Goal: Transaction & Acquisition: Purchase product/service

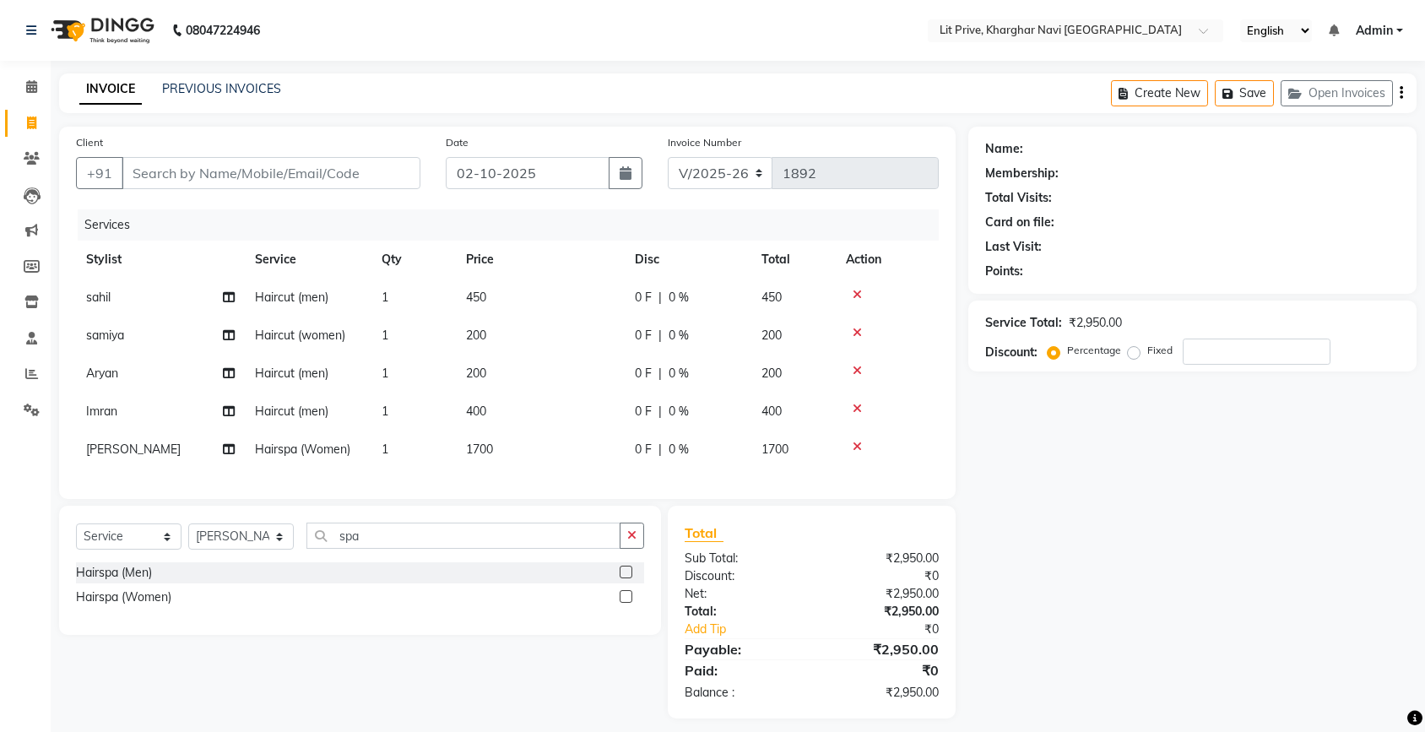
select select "5625"
select select "service"
click at [276, 549] on select "Select Stylist [PERSON_NAME] [PERSON_NAME] [PERSON_NAME] [PERSON_NAME] [PERSON_…" at bounding box center [240, 536] width 105 height 26
select select "38245"
click at [188, 538] on select "Select Stylist [PERSON_NAME] [PERSON_NAME] [PERSON_NAME] [PERSON_NAME] [PERSON_…" at bounding box center [240, 536] width 105 height 26
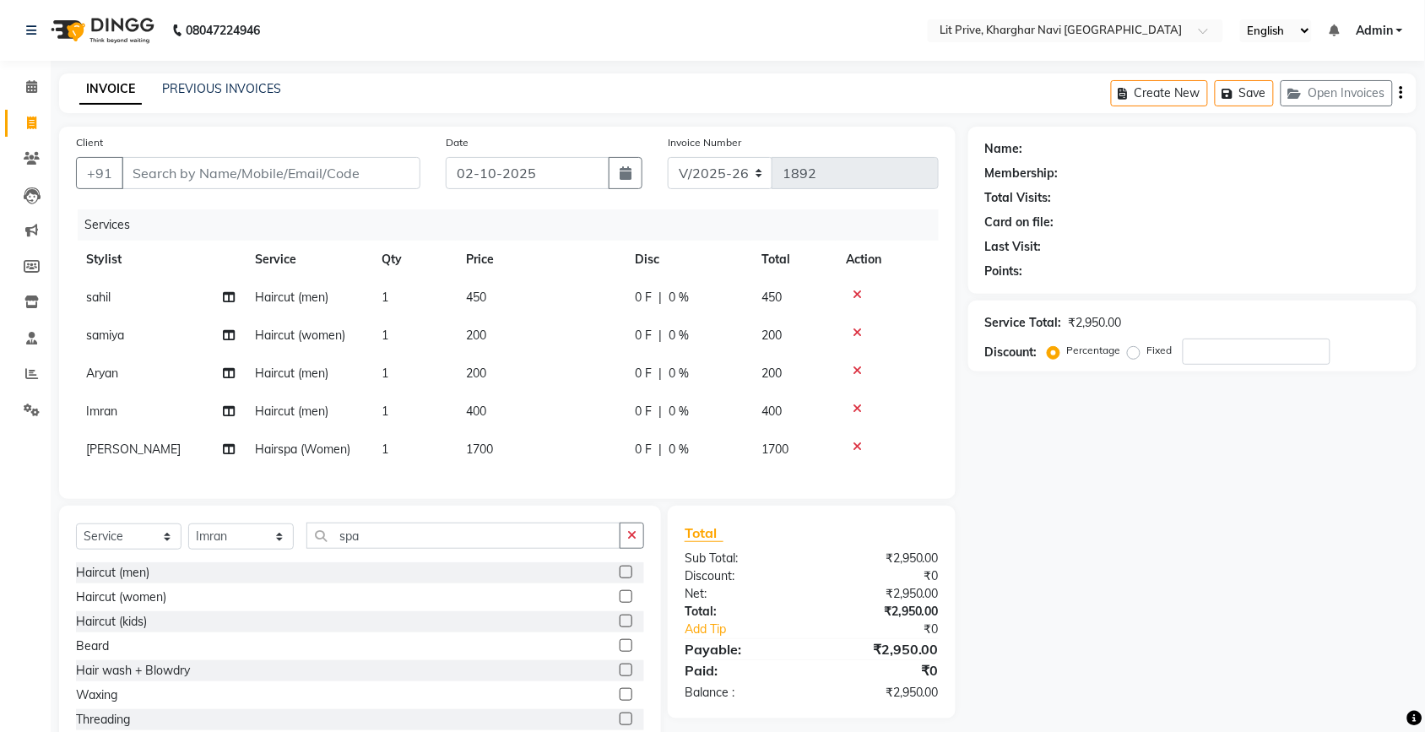
click at [619, 627] on label at bounding box center [625, 620] width 13 height 13
click at [619, 627] on input "checkbox" at bounding box center [624, 621] width 11 height 11
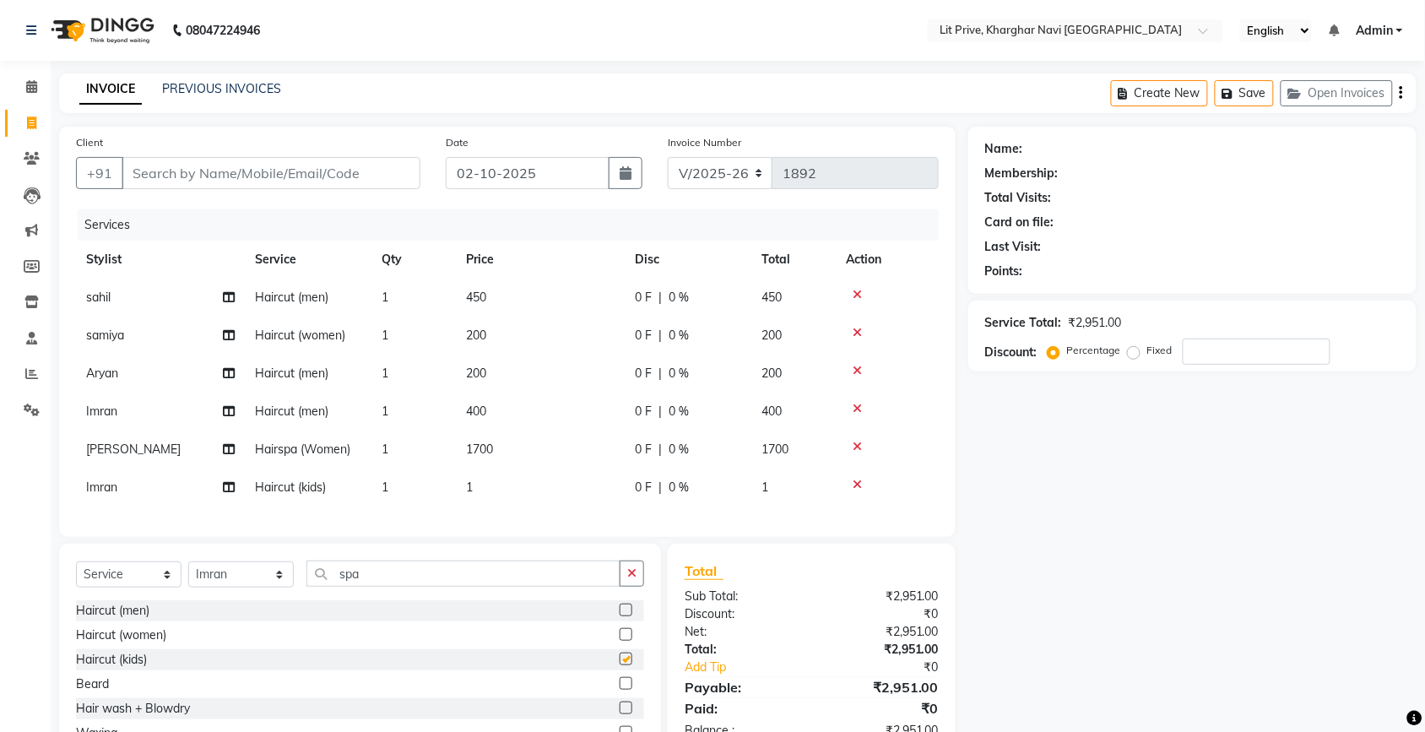
checkbox input "false"
click at [474, 482] on td "1" at bounding box center [540, 487] width 169 height 38
select select "38245"
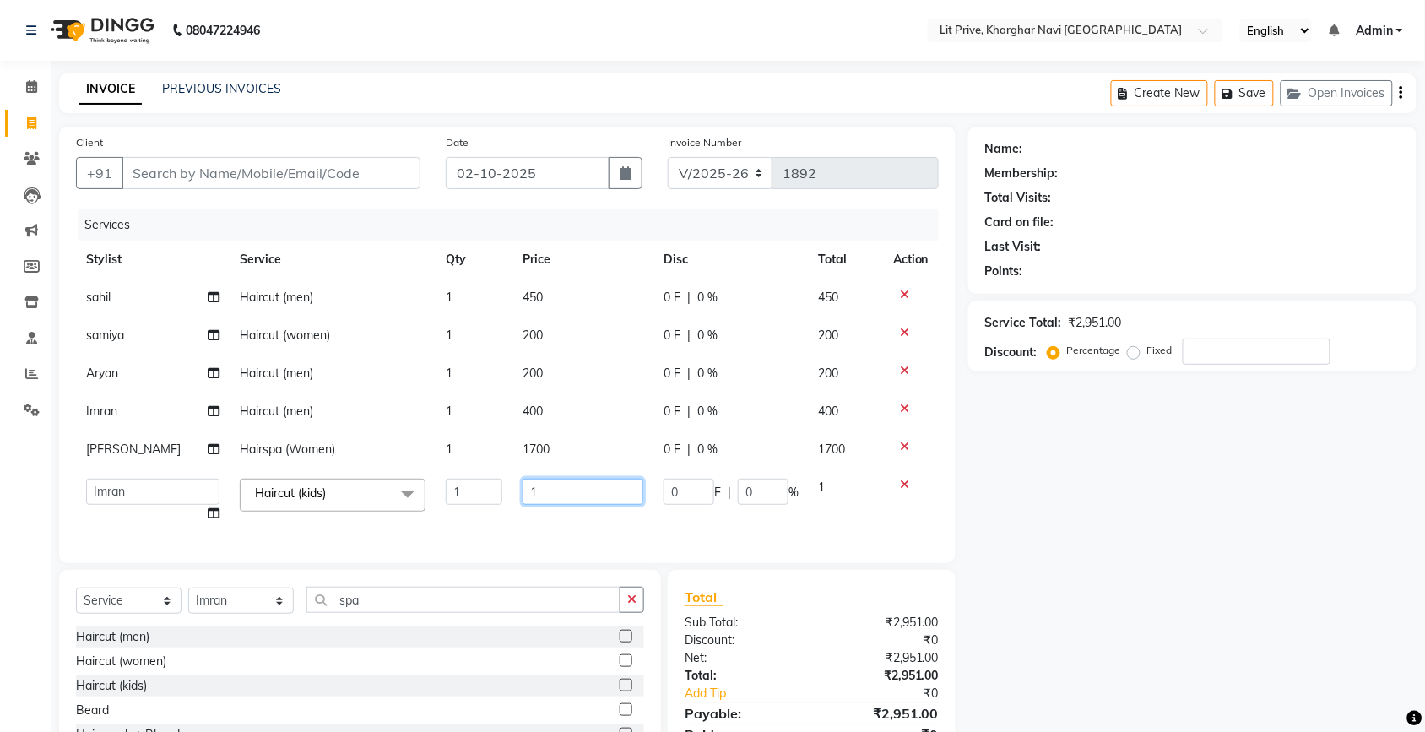
click at [536, 485] on input "1" at bounding box center [582, 492] width 121 height 26
type input "100"
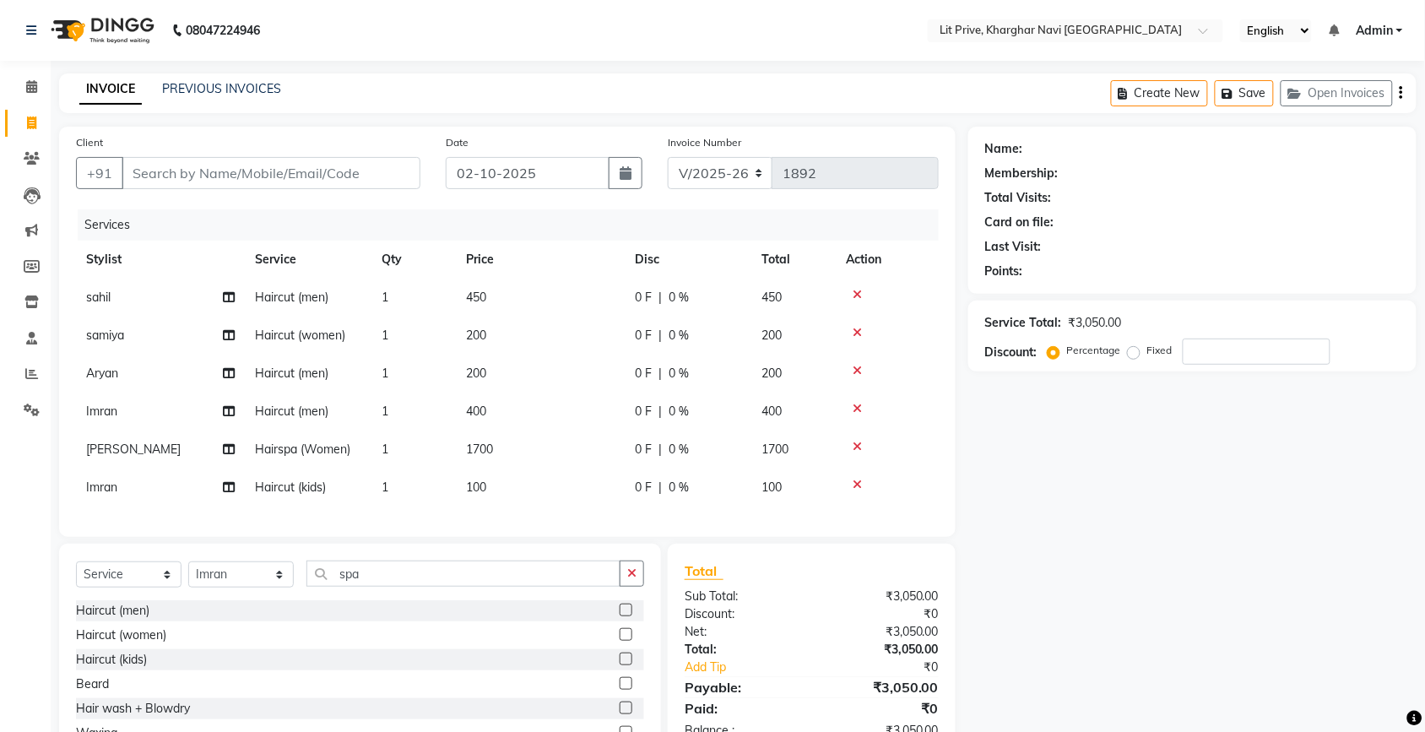
click at [1102, 511] on div "Name: Membership: Total Visits: Card on file: Last Visit: Points: Service Total…" at bounding box center [1198, 460] width 461 height 666
click at [543, 449] on td "1700" at bounding box center [540, 449] width 169 height 38
select select "38391"
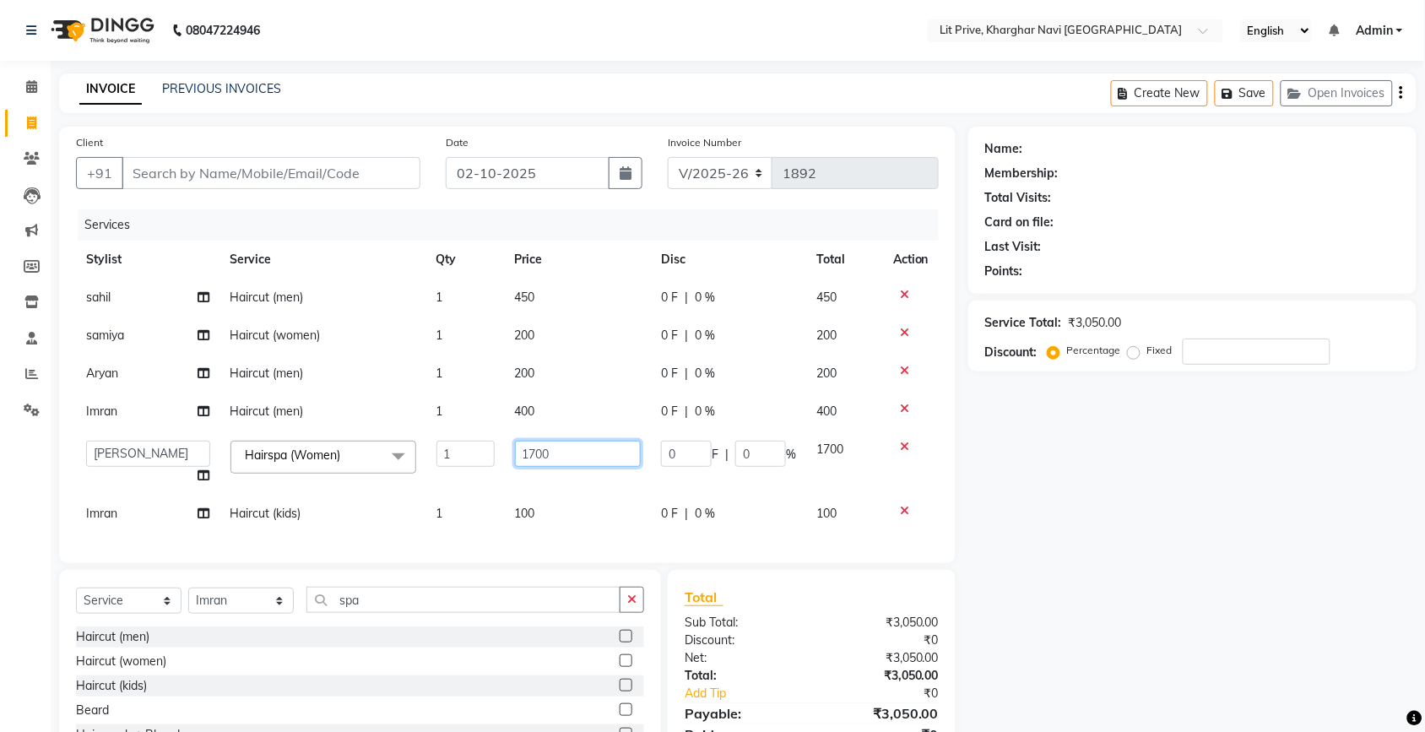
click at [543, 449] on input "1700" at bounding box center [578, 454] width 127 height 26
type input "3000"
click at [1106, 553] on div "Name: Membership: Total Visits: Card on file: Last Visit: Points: Service Total…" at bounding box center [1198, 473] width 461 height 692
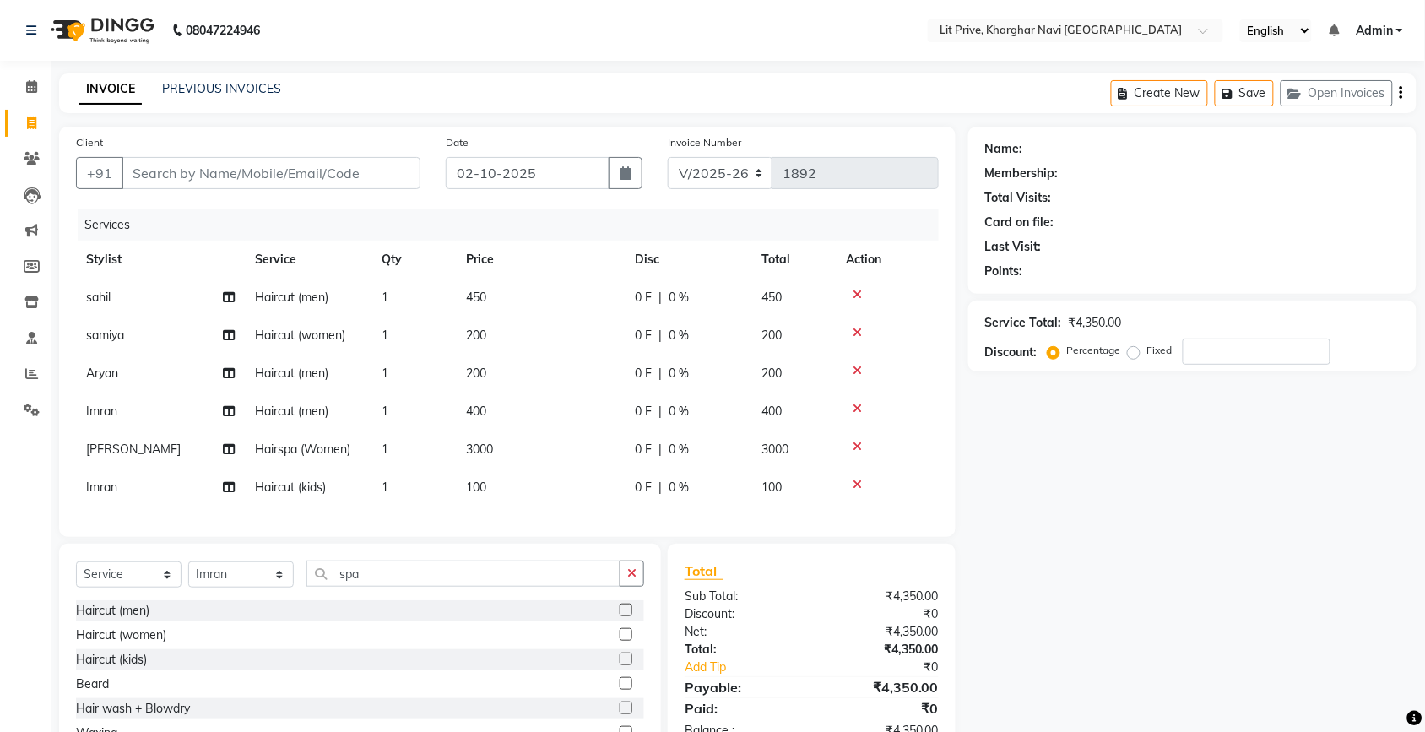
click at [536, 414] on td "400" at bounding box center [540, 411] width 169 height 38
select select "38245"
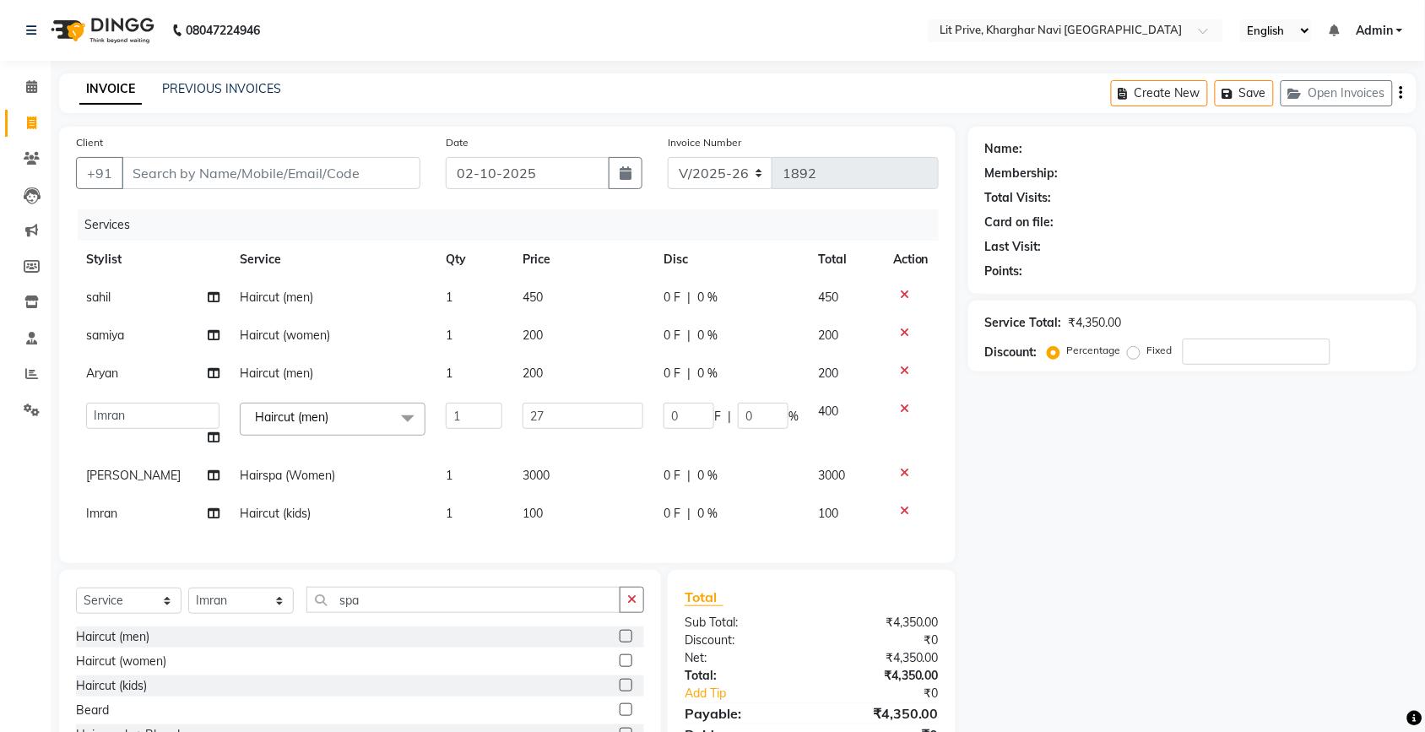
type input "2"
type input "2600"
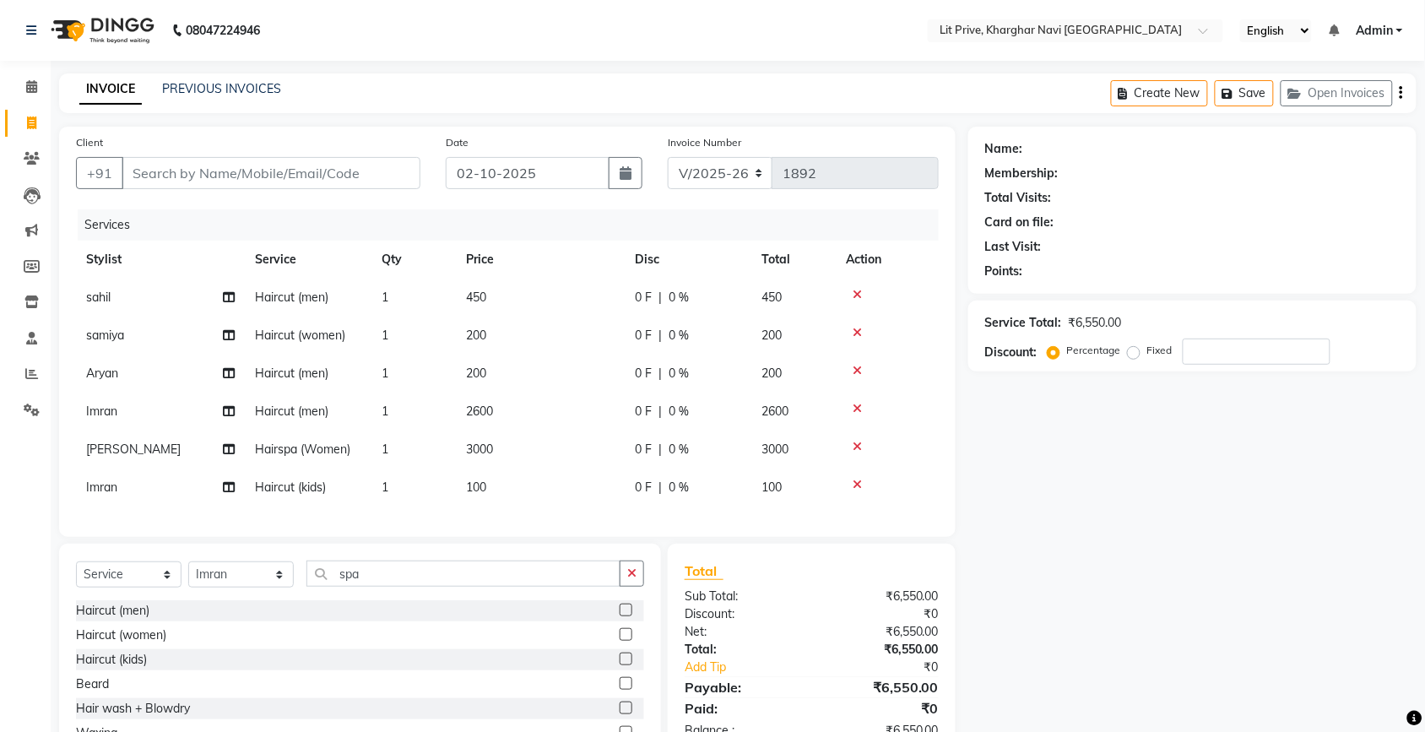
click at [1051, 478] on div "Name: Membership: Total Visits: Card on file: Last Visit: Points: Service Total…" at bounding box center [1198, 460] width 461 height 666
click at [226, 183] on input "Client" at bounding box center [271, 173] width 299 height 32
click at [208, 587] on select "Select Stylist [PERSON_NAME] [PERSON_NAME] [PERSON_NAME] [PERSON_NAME] [PERSON_…" at bounding box center [240, 574] width 105 height 26
select select "38246"
click at [188, 576] on select "Select Stylist [PERSON_NAME] [PERSON_NAME] [PERSON_NAME] [PERSON_NAME] [PERSON_…" at bounding box center [240, 574] width 105 height 26
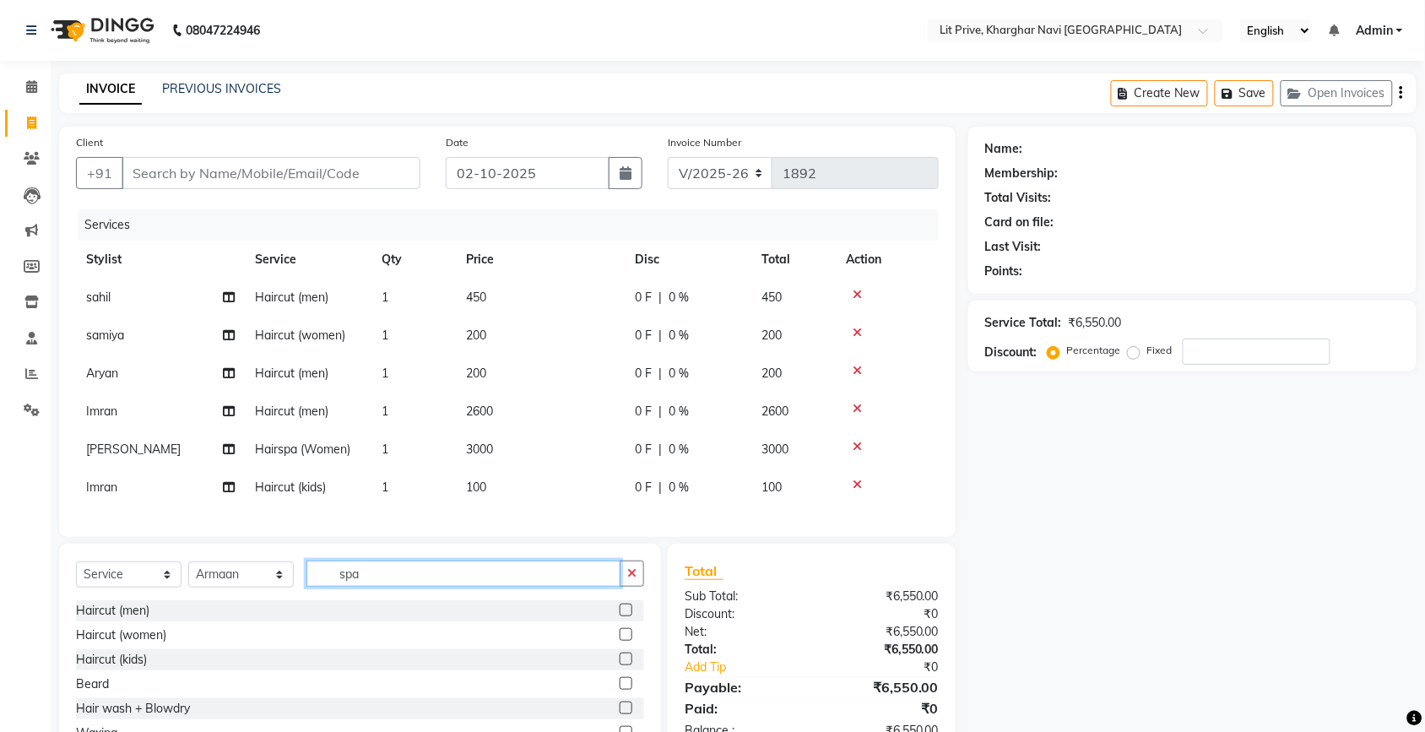
click at [384, 587] on input "spa" at bounding box center [463, 573] width 314 height 26
type input "c"
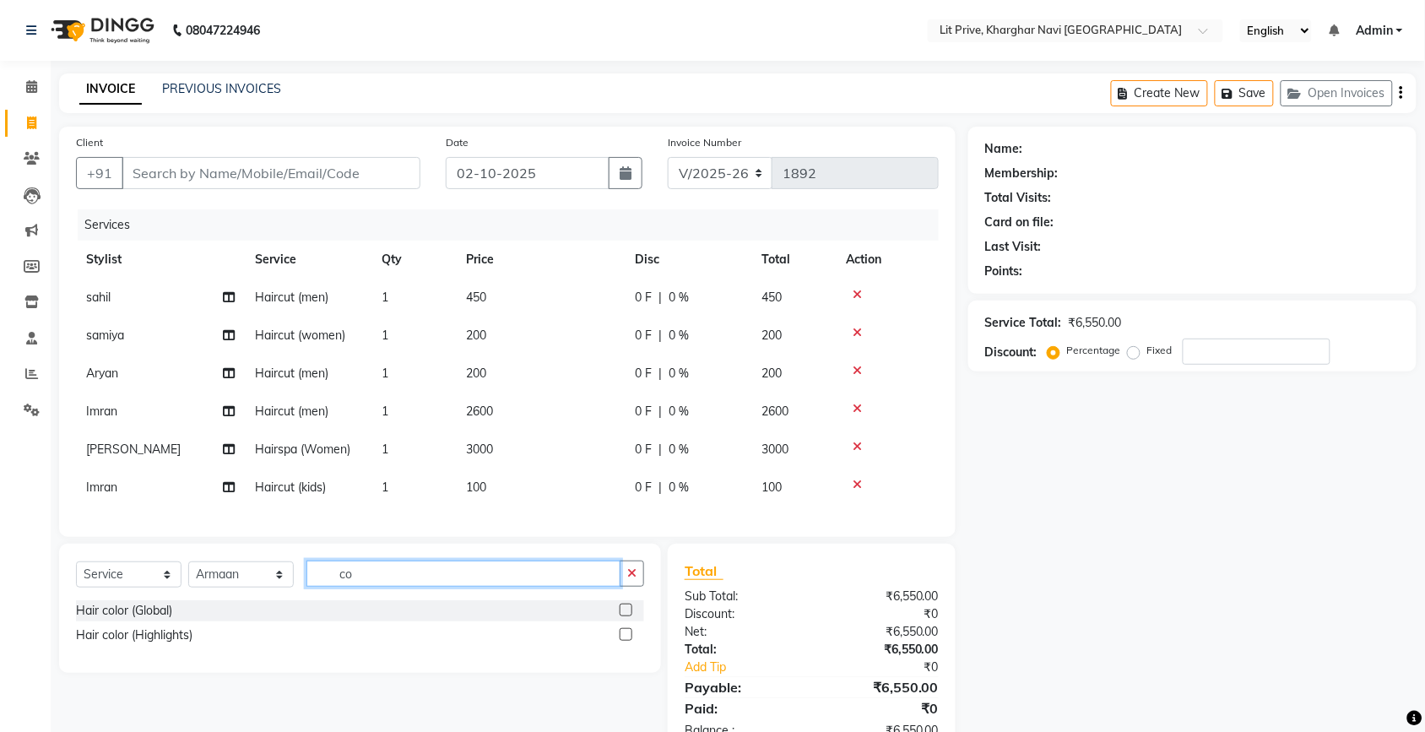
type input "co"
click at [627, 616] on label at bounding box center [625, 609] width 13 height 13
click at [627, 616] on input "checkbox" at bounding box center [624, 610] width 11 height 11
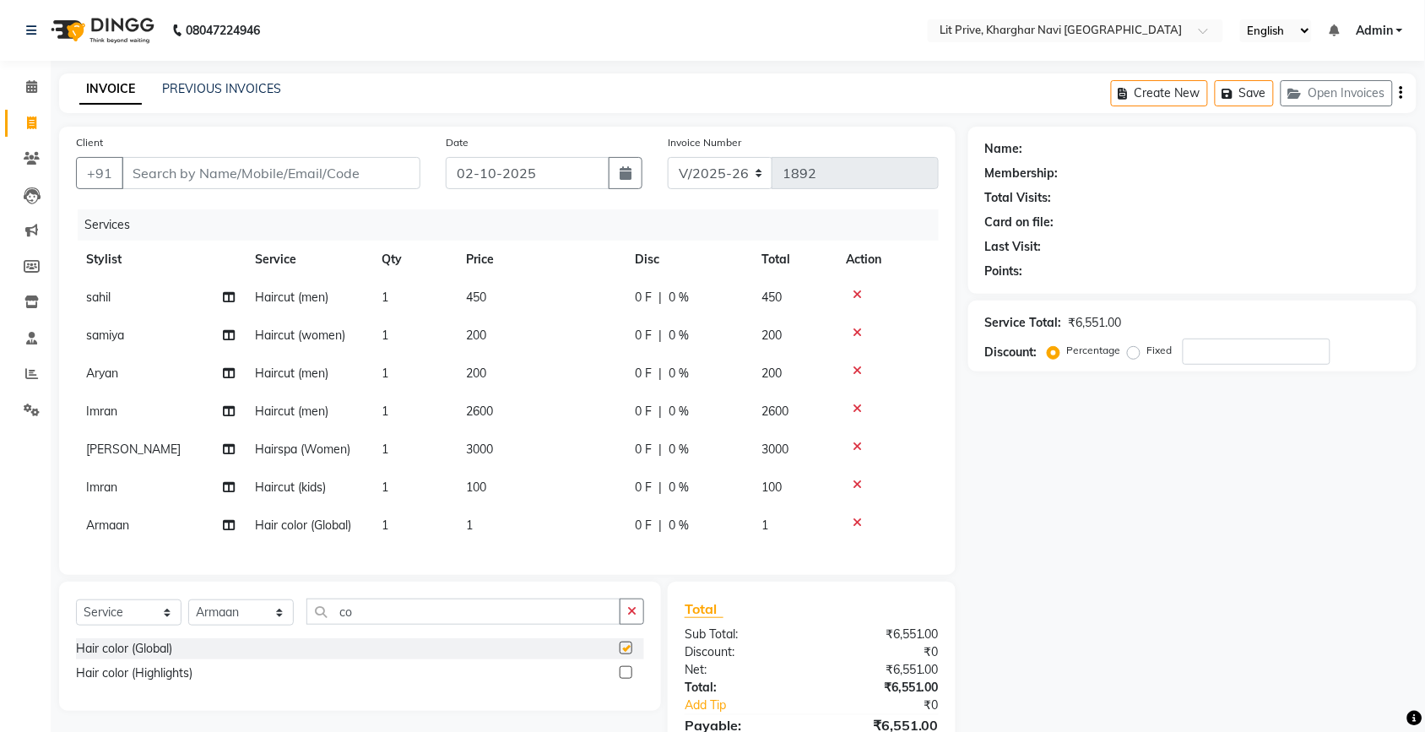
checkbox input "false"
click at [571, 538] on td "1" at bounding box center [540, 525] width 169 height 38
select select "38246"
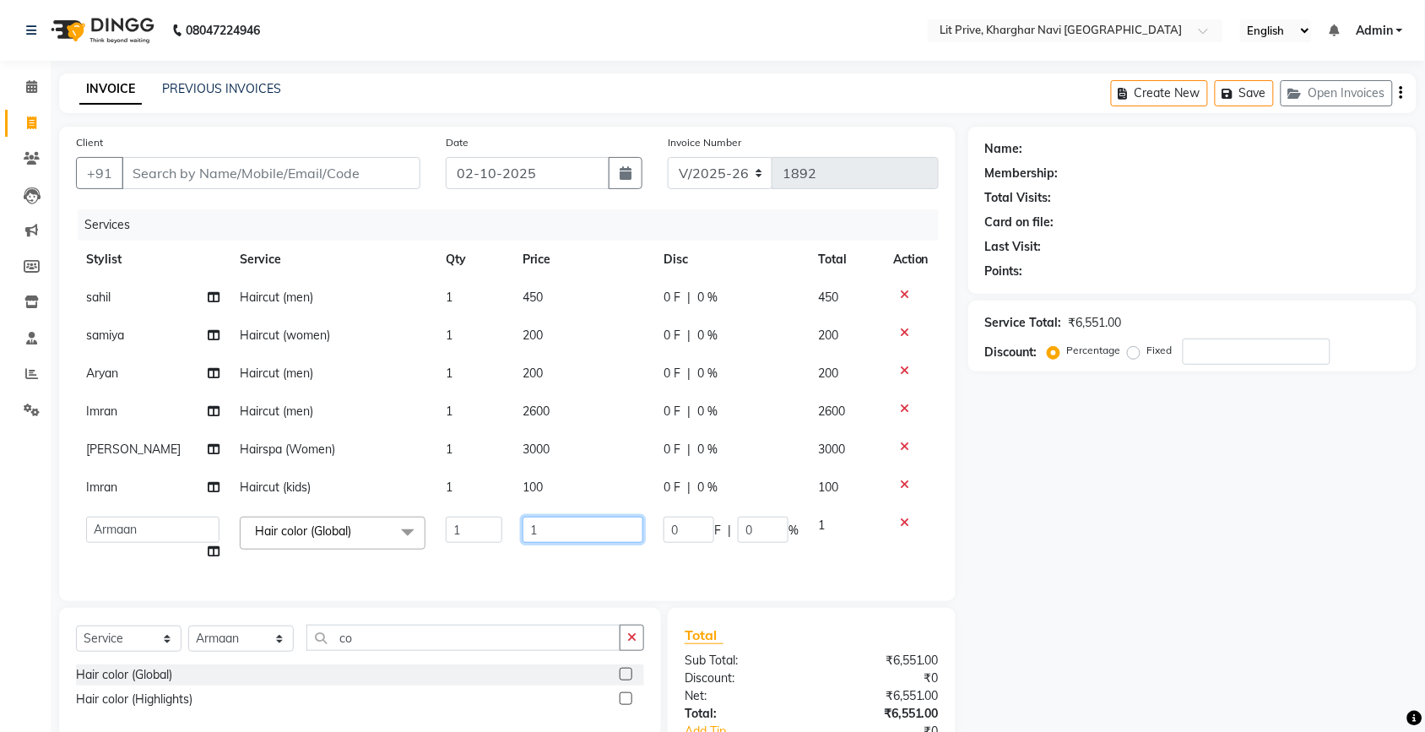
click at [571, 538] on input "1" at bounding box center [582, 530] width 121 height 26
type input "3800"
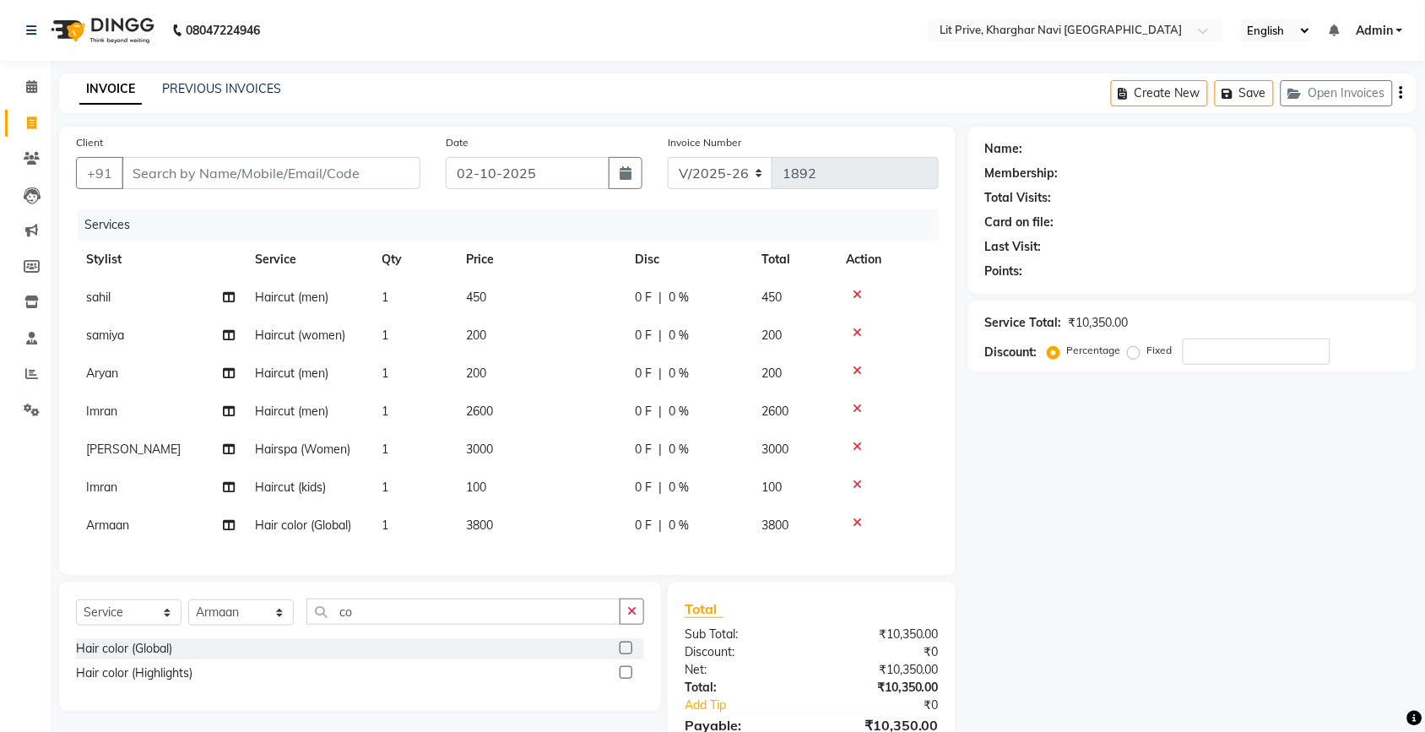
click at [1217, 596] on div "Name: Membership: Total Visits: Card on file: Last Visit: Points: Service Total…" at bounding box center [1198, 461] width 461 height 668
click at [245, 616] on select "Select Stylist [PERSON_NAME] [PERSON_NAME] [PERSON_NAME] [PERSON_NAME] [PERSON_…" at bounding box center [240, 612] width 105 height 26
select select "38244"
click at [188, 614] on select "Select Stylist [PERSON_NAME] [PERSON_NAME] [PERSON_NAME] [PERSON_NAME] [PERSON_…" at bounding box center [240, 612] width 105 height 26
click at [619, 679] on label at bounding box center [625, 672] width 13 height 13
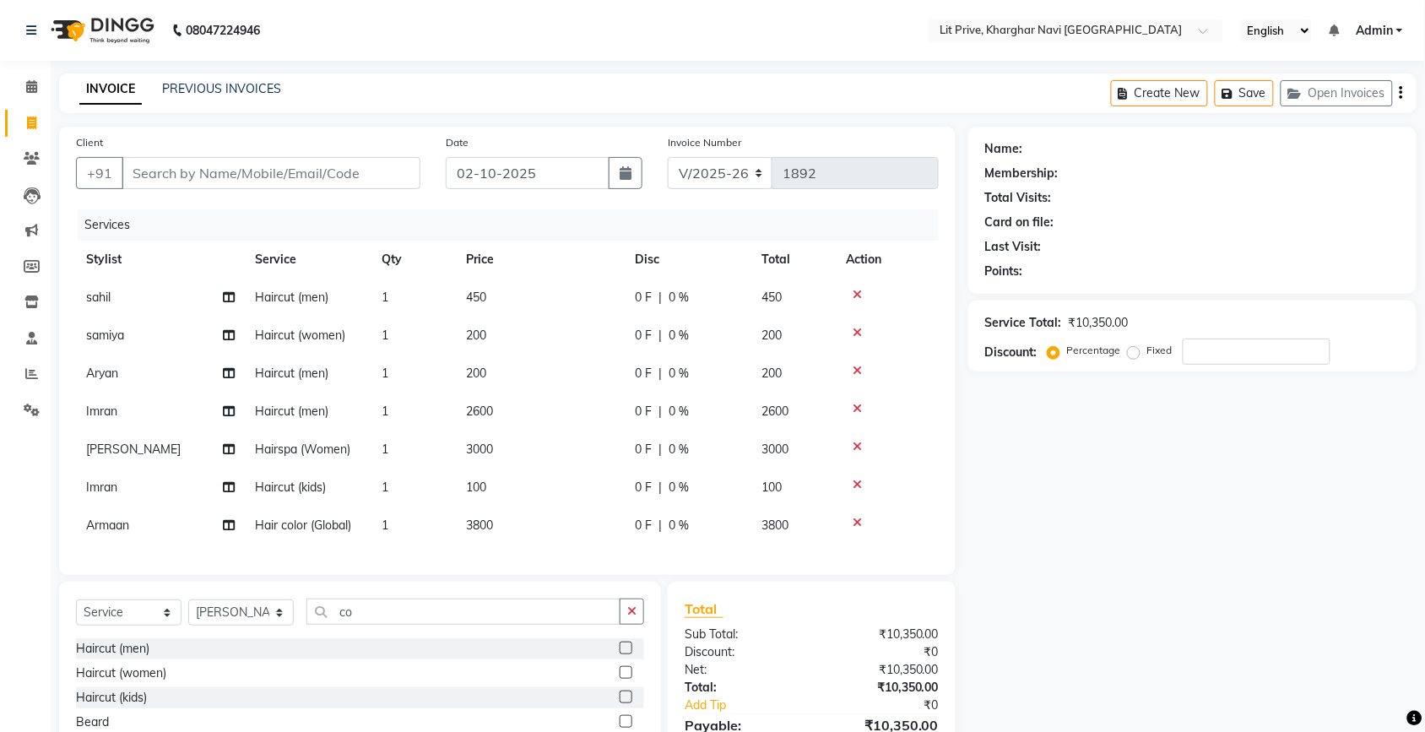
click at [619, 679] on input "checkbox" at bounding box center [624, 673] width 11 height 11
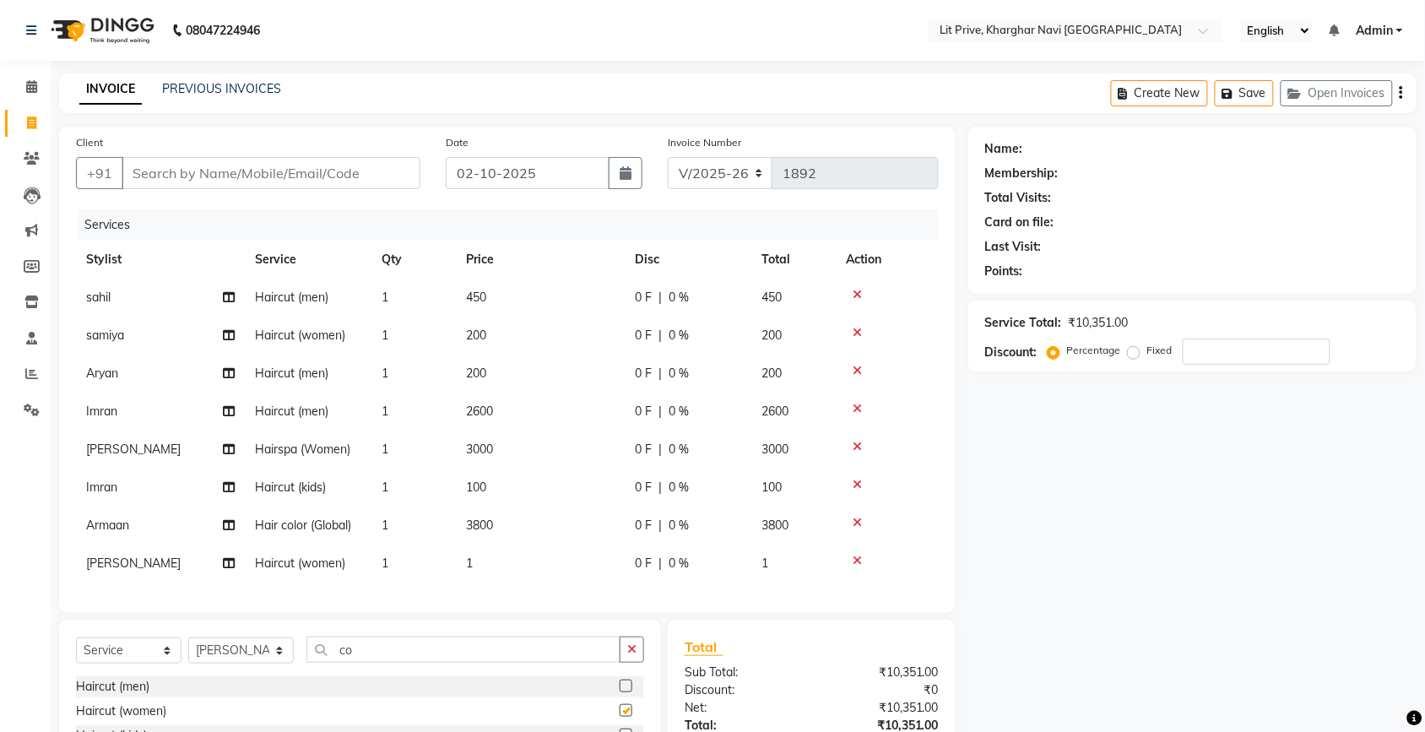
checkbox input "false"
click at [572, 574] on td "1" at bounding box center [540, 563] width 169 height 38
select select "38244"
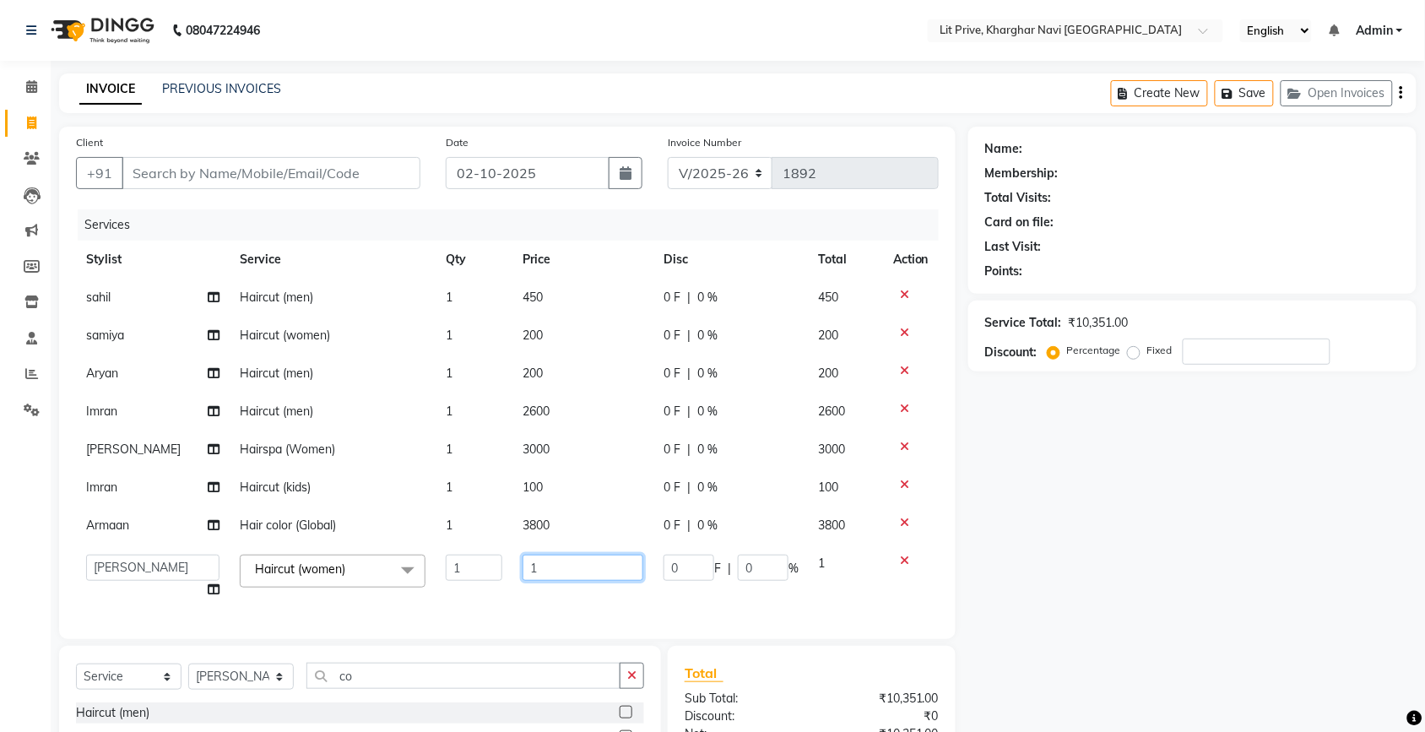
click at [572, 574] on input "1" at bounding box center [582, 567] width 121 height 26
type input "500"
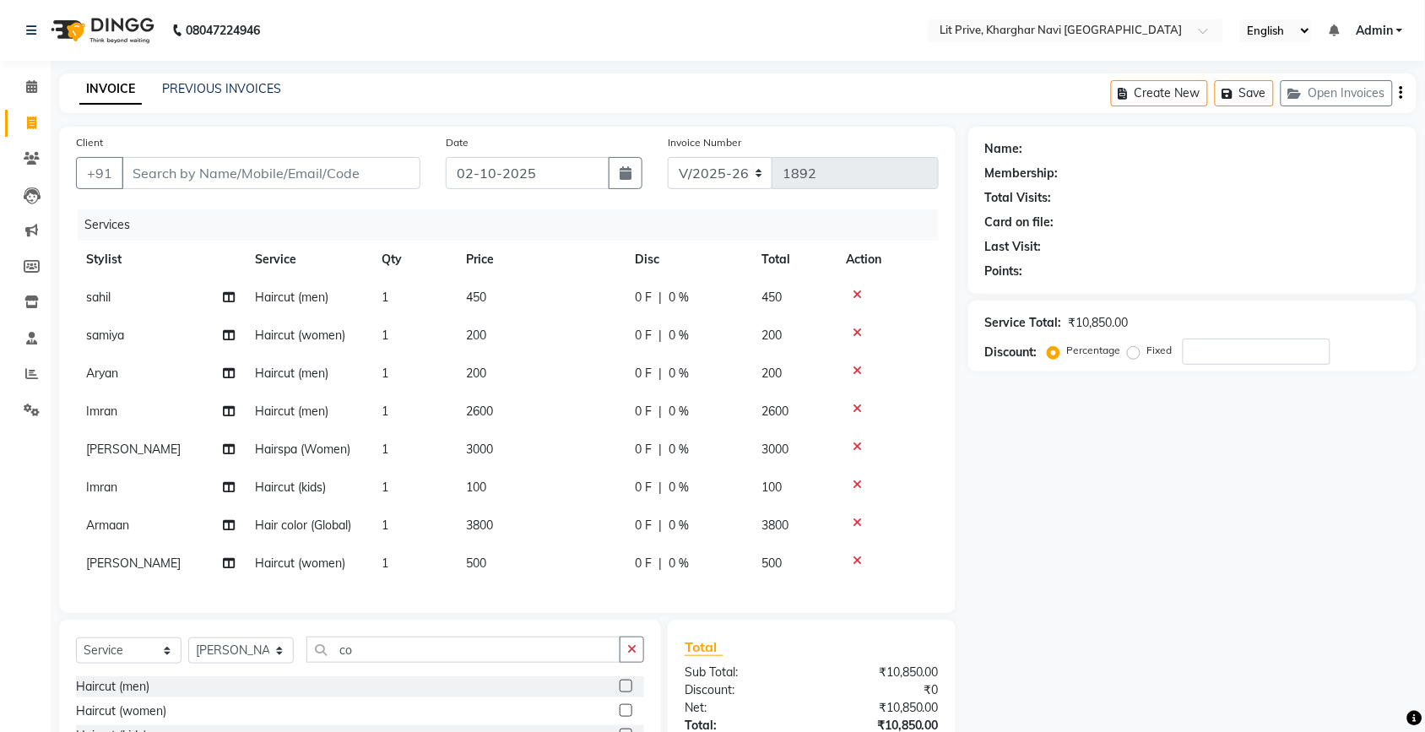
click at [1005, 564] on div "Name: Membership: Total Visits: Card on file: Last Visit: Points: Service Total…" at bounding box center [1198, 498] width 461 height 742
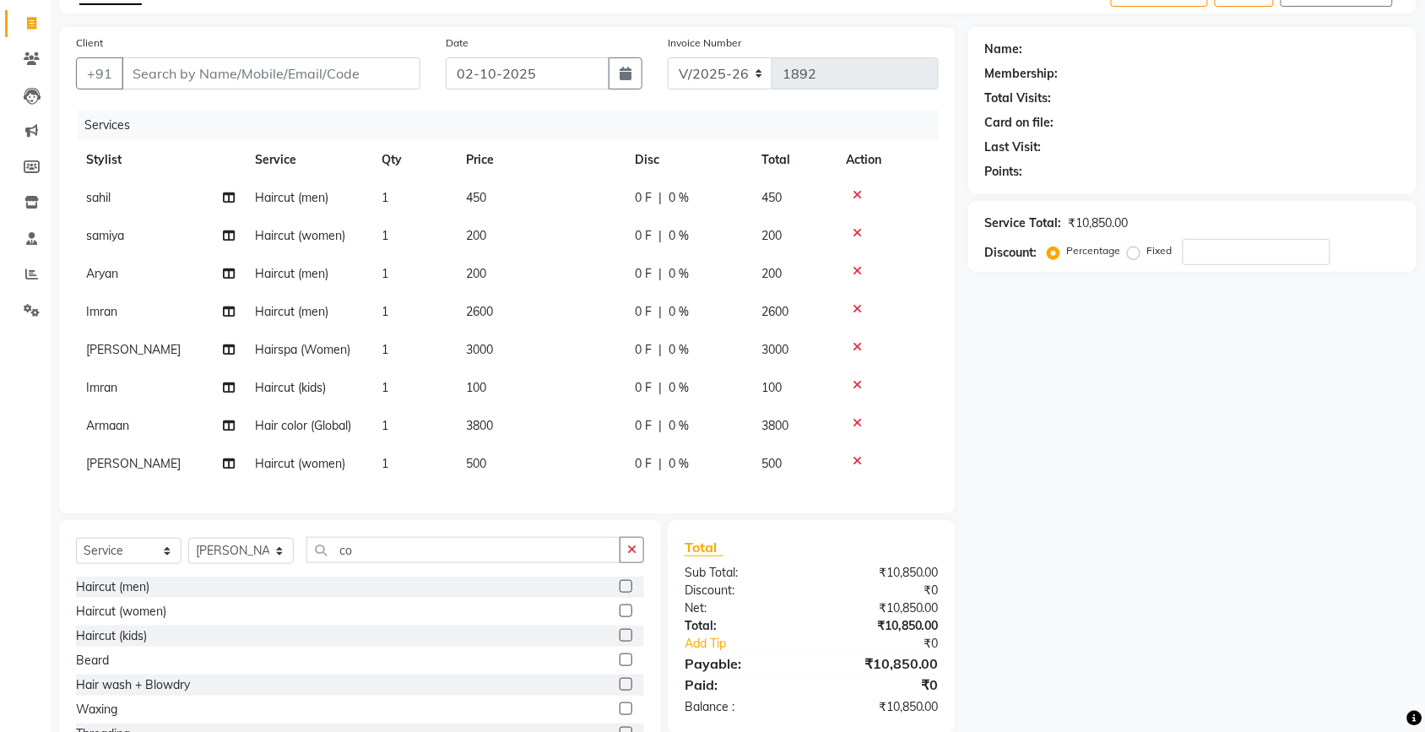
scroll to position [177, 0]
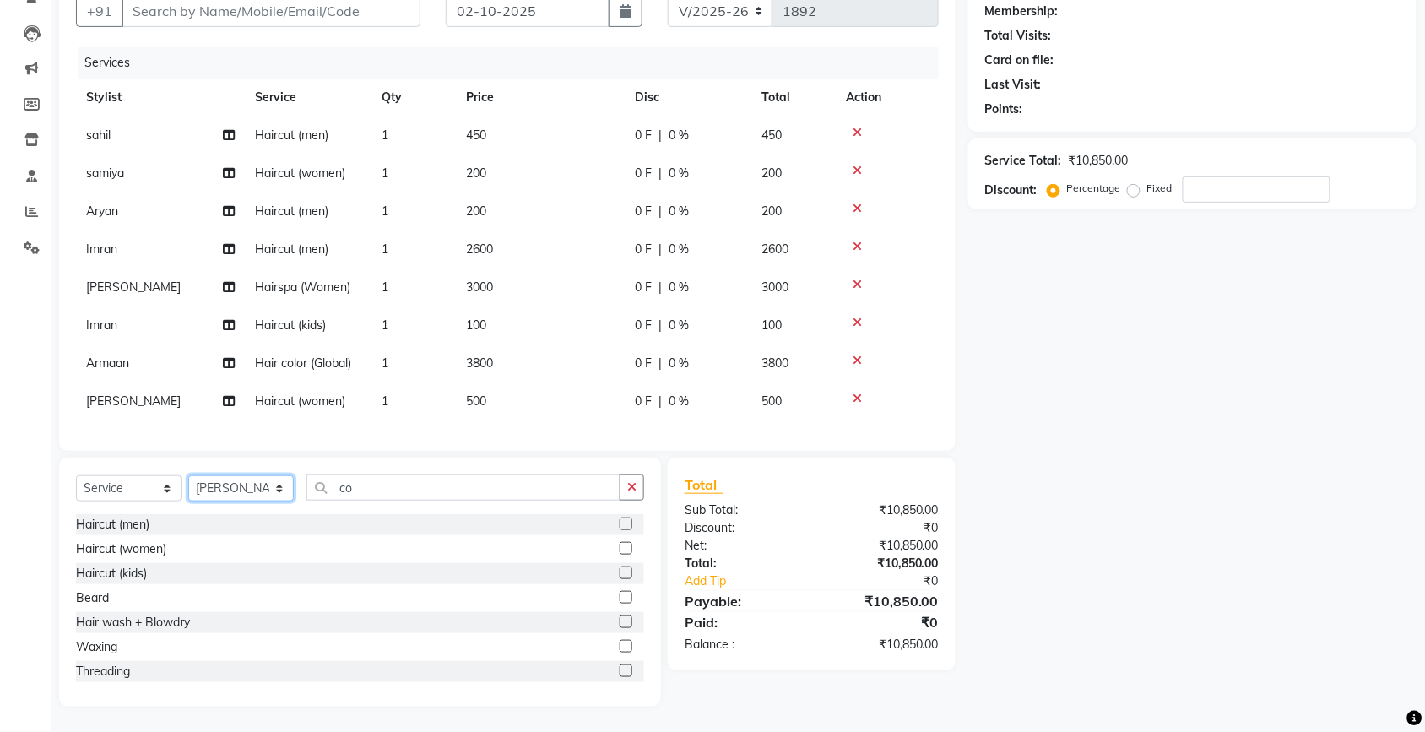
click at [256, 478] on select "Select Stylist [PERSON_NAME] [PERSON_NAME] [PERSON_NAME] [PERSON_NAME] [PERSON_…" at bounding box center [240, 488] width 105 height 26
click at [188, 475] on select "Select Stylist [PERSON_NAME] [PERSON_NAME] [PERSON_NAME] [PERSON_NAME] [PERSON_…" at bounding box center [240, 488] width 105 height 26
click at [267, 484] on select "Select Stylist [PERSON_NAME] [PERSON_NAME] [PERSON_NAME] [PERSON_NAME] [PERSON_…" at bounding box center [240, 488] width 105 height 26
select select "65621"
click at [188, 475] on select "Select Stylist [PERSON_NAME] [PERSON_NAME] [PERSON_NAME] [PERSON_NAME] [PERSON_…" at bounding box center [240, 488] width 105 height 26
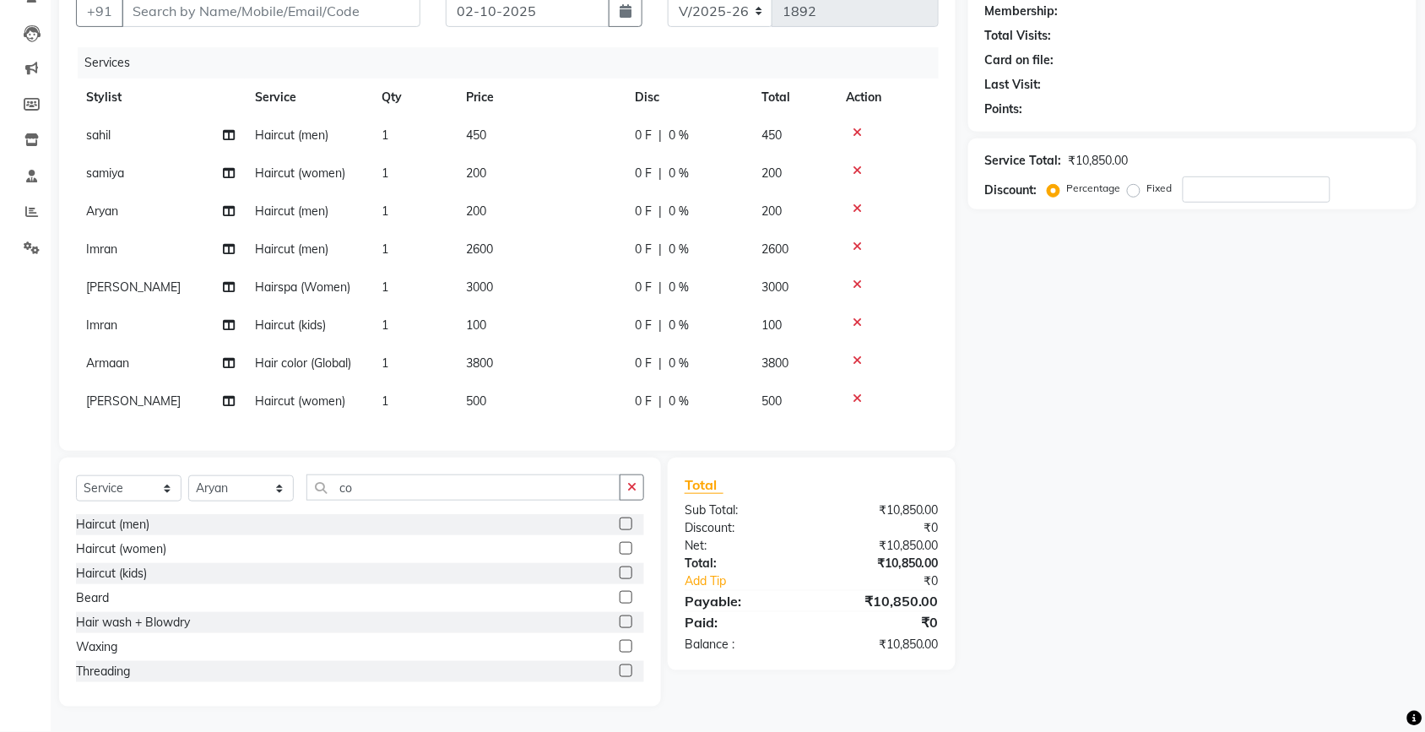
click at [619, 517] on label at bounding box center [625, 523] width 13 height 13
click at [619, 519] on input "checkbox" at bounding box center [624, 524] width 11 height 11
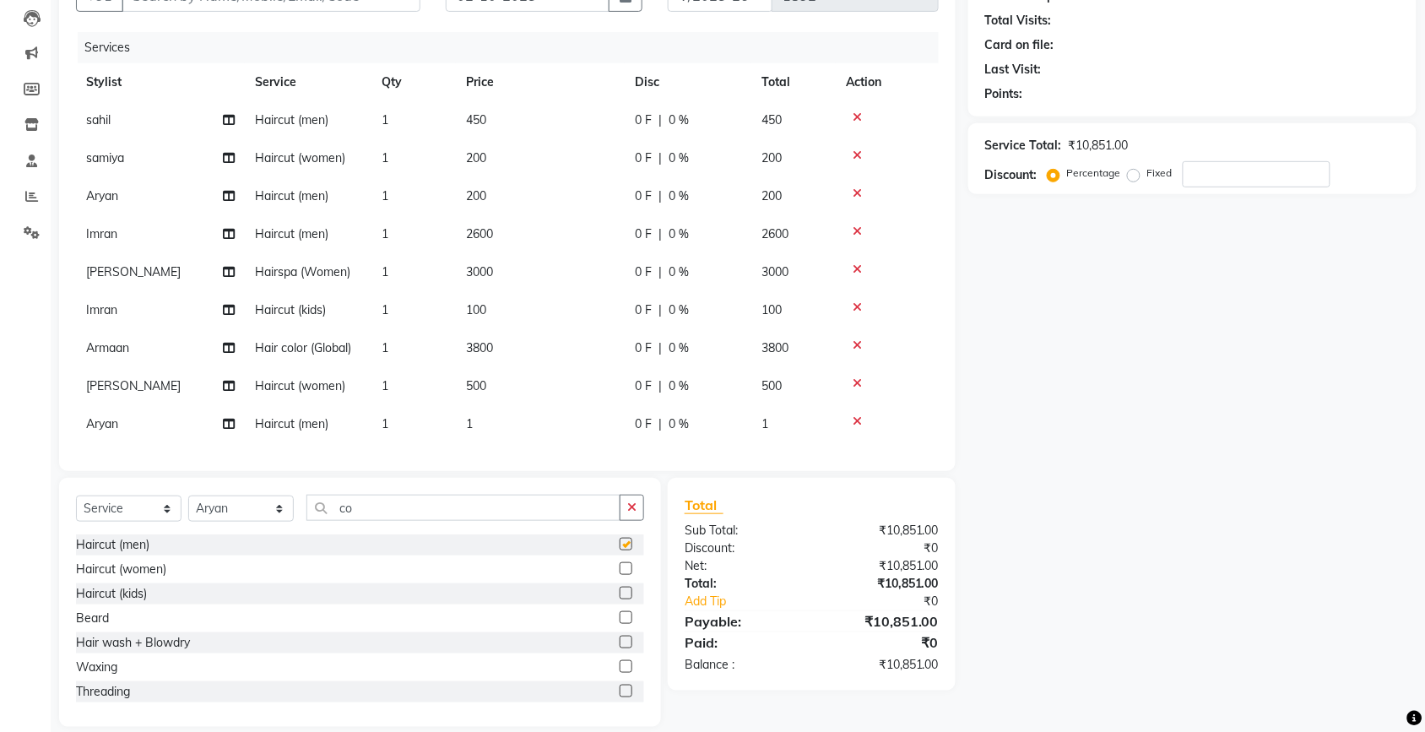
checkbox input "false"
click at [567, 429] on td "1" at bounding box center [540, 424] width 169 height 38
select select "65621"
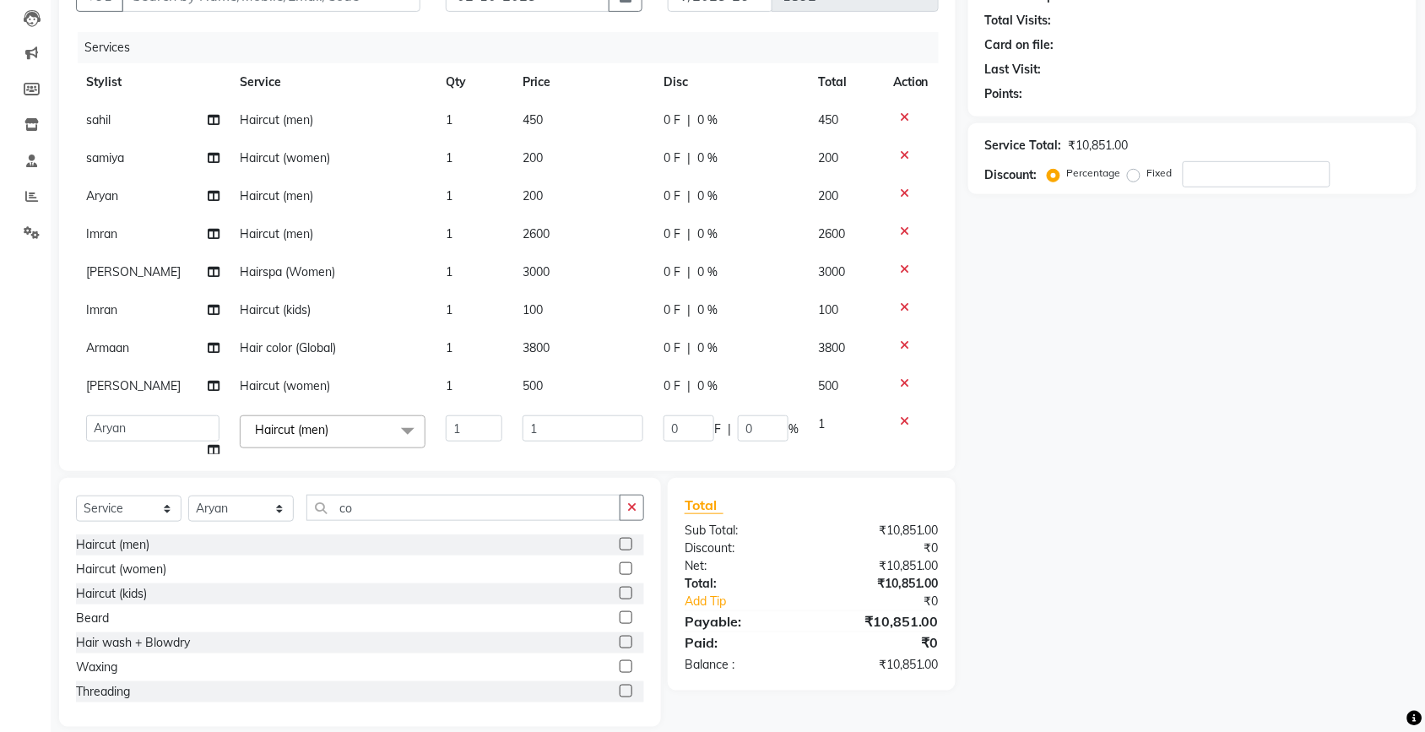
click at [567, 429] on input "1" at bounding box center [582, 428] width 121 height 26
type input "200"
click at [1187, 408] on div "Name: Membership: Total Visits: Card on file: Last Visit: Points: Service Total…" at bounding box center [1198, 337] width 461 height 777
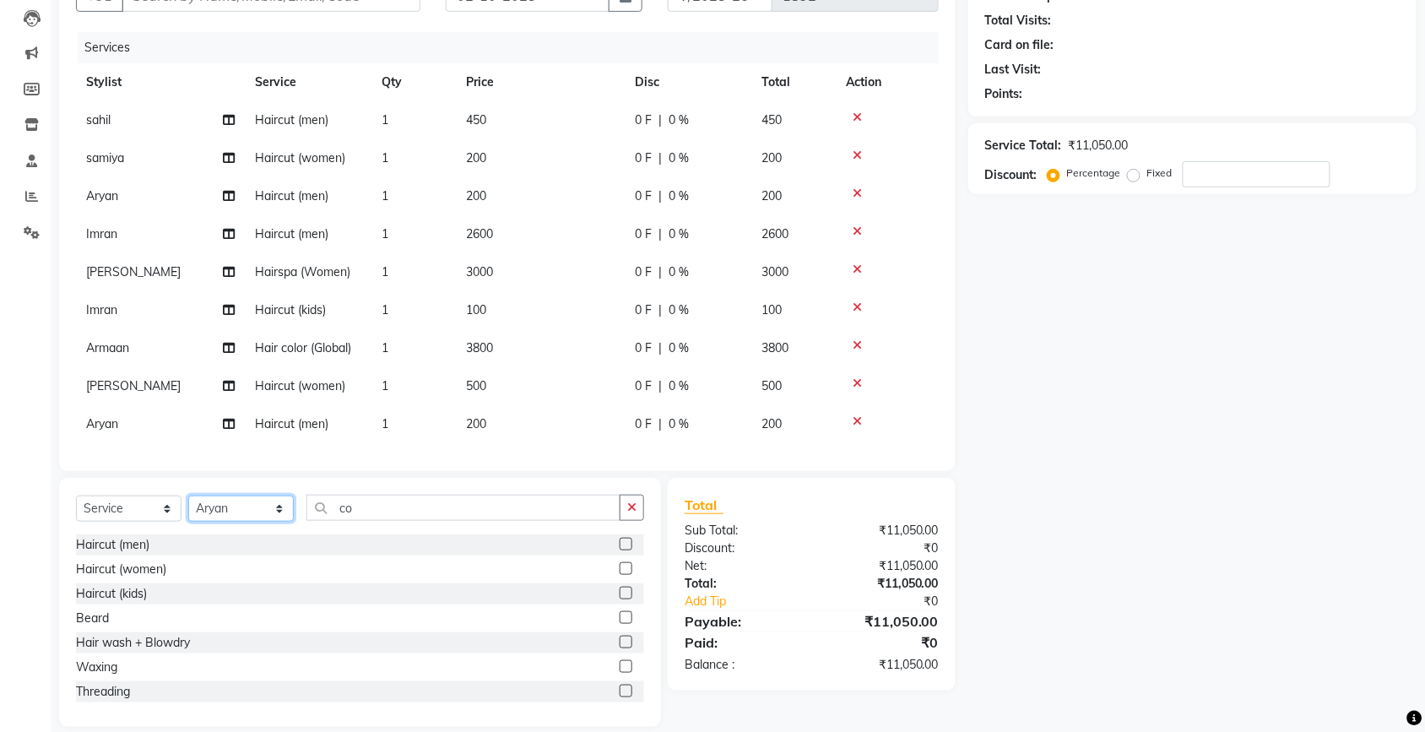
click at [222, 498] on select "Select Stylist [PERSON_NAME] [PERSON_NAME] [PERSON_NAME] [PERSON_NAME] [PERSON_…" at bounding box center [240, 508] width 105 height 26
select select "88462"
click at [188, 495] on select "Select Stylist [PERSON_NAME] [PERSON_NAME] [PERSON_NAME] [PERSON_NAME] [PERSON_…" at bounding box center [240, 508] width 105 height 26
click at [619, 547] on label at bounding box center [625, 544] width 13 height 13
click at [619, 547] on input "checkbox" at bounding box center [624, 544] width 11 height 11
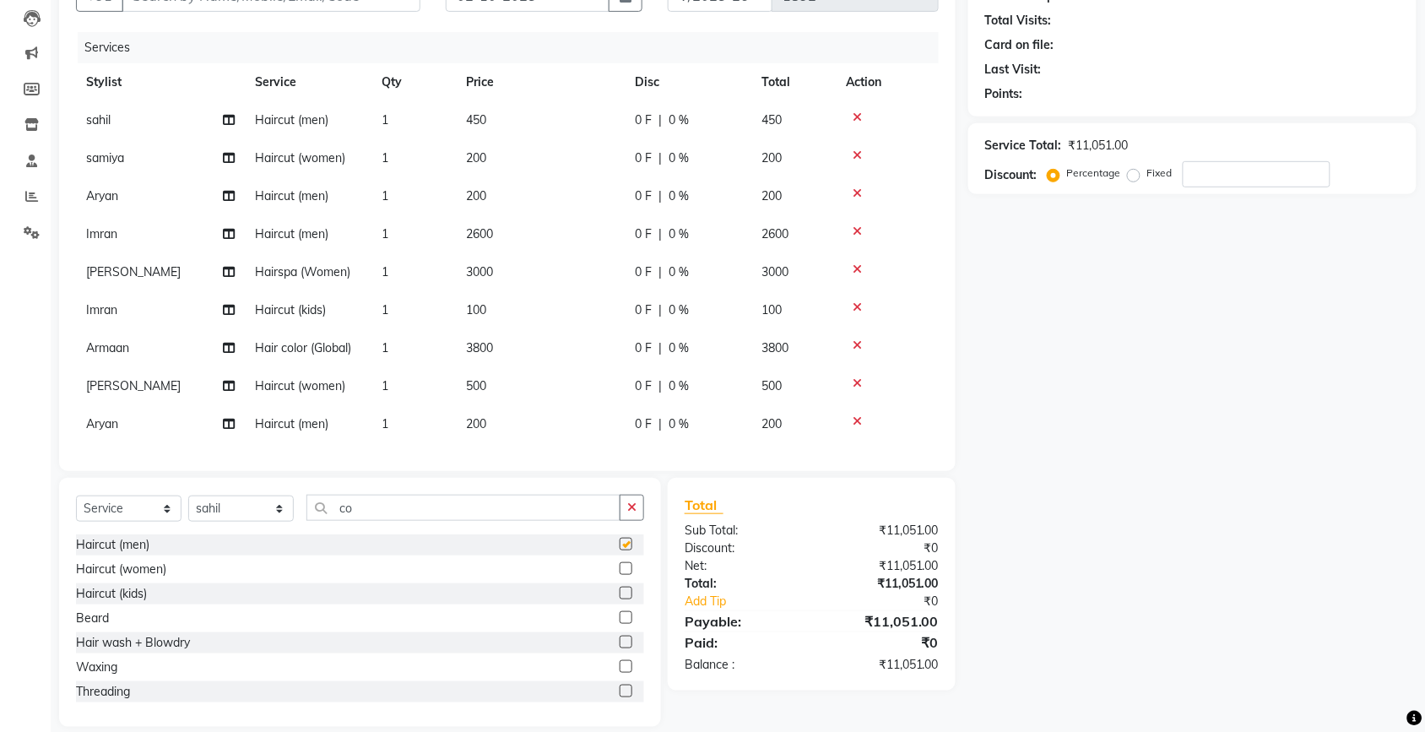
checkbox input "false"
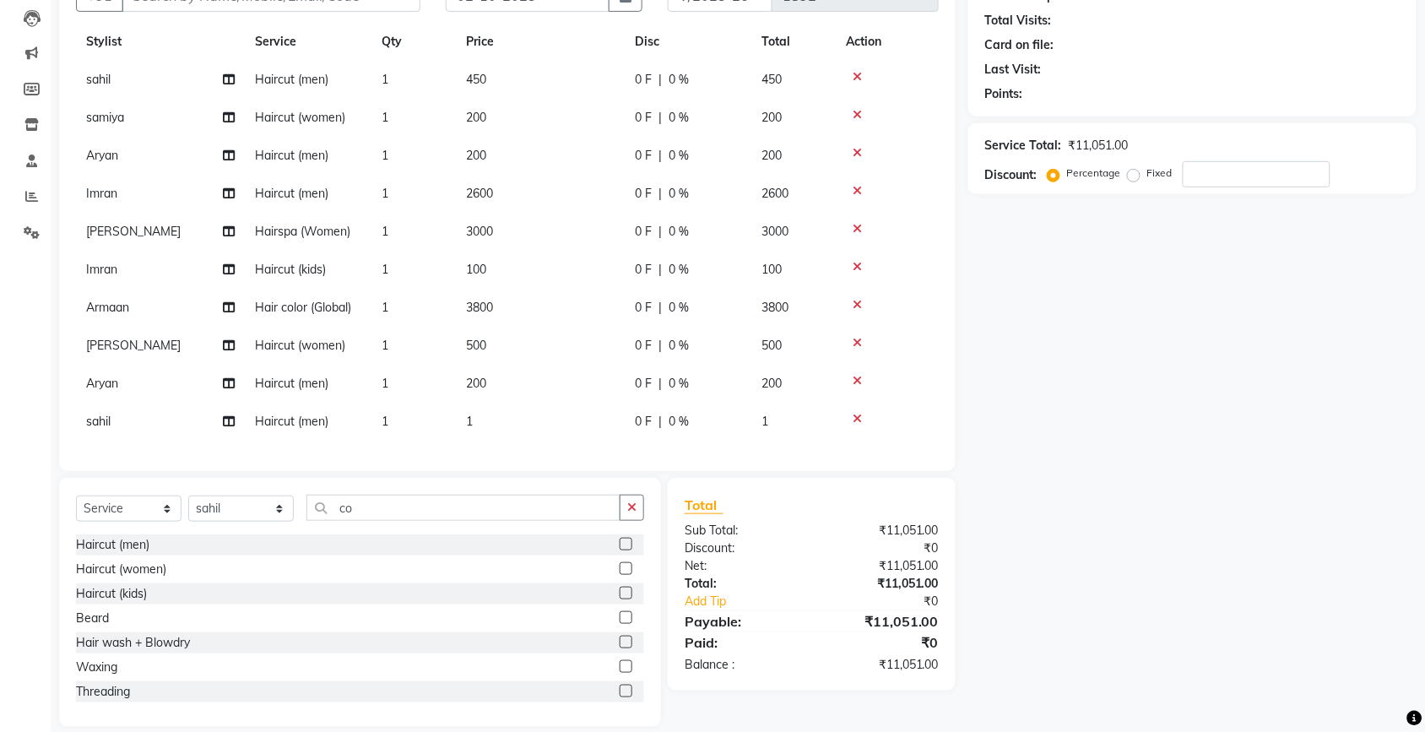
scroll to position [56, 0]
click at [560, 414] on td "1" at bounding box center [540, 422] width 169 height 38
select select "88462"
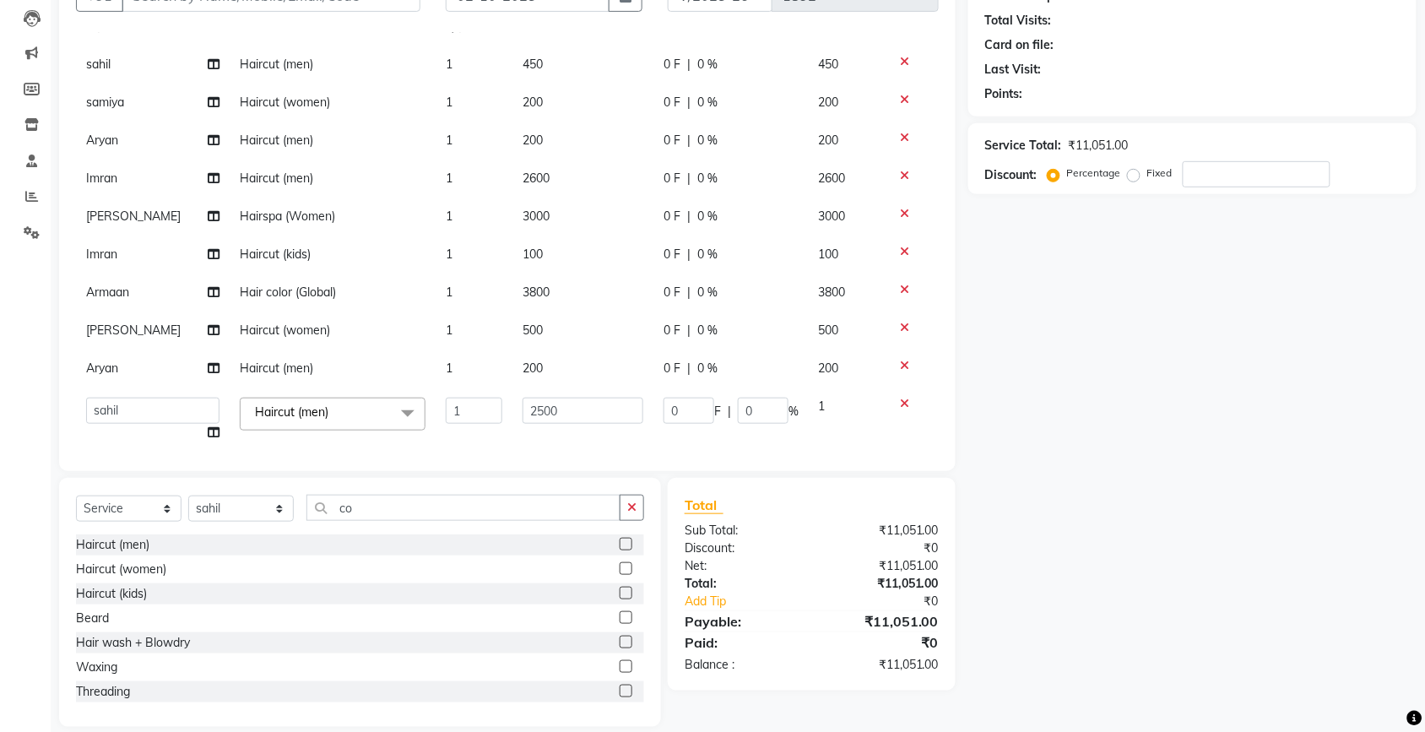
type input "250"
click at [1021, 431] on div "Name: Membership: Total Visits: Card on file: Last Visit: Points: Service Total…" at bounding box center [1198, 337] width 461 height 777
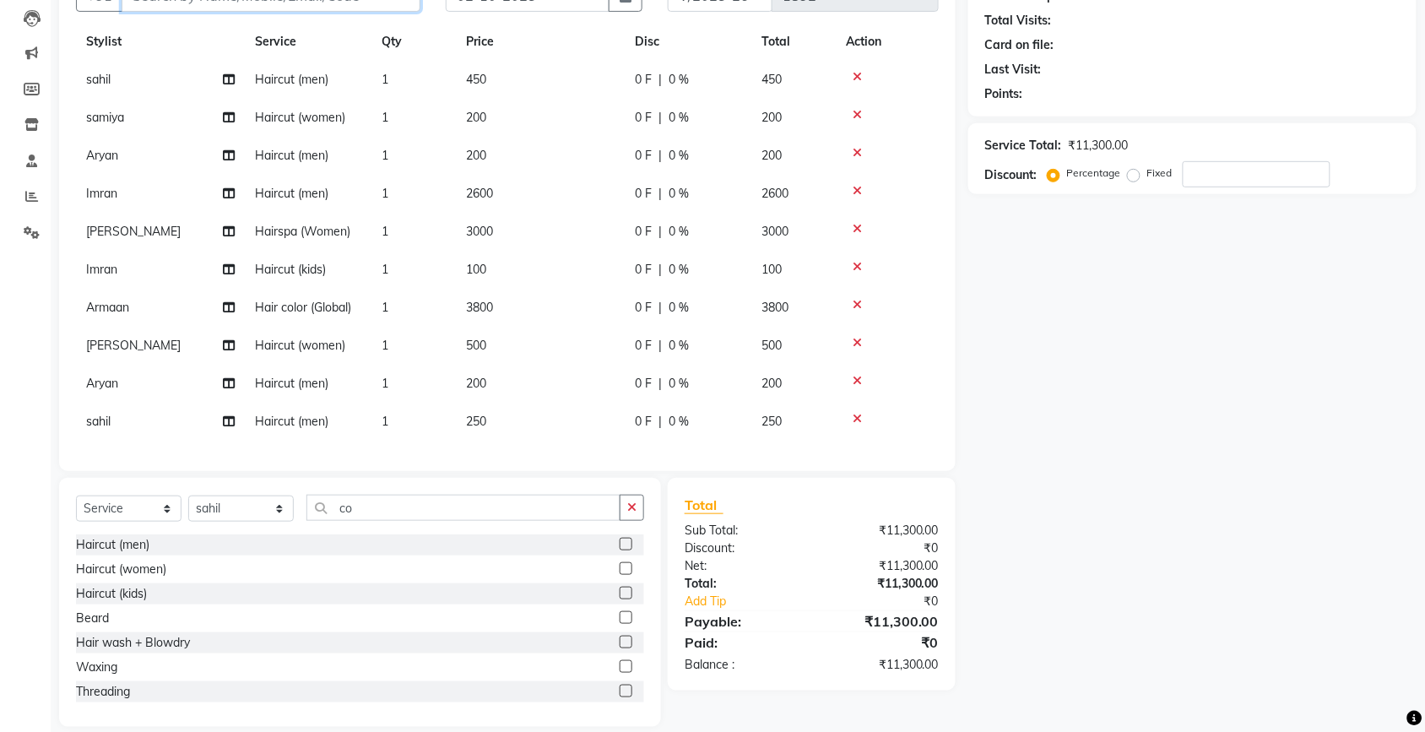
type input "l"
type input "0"
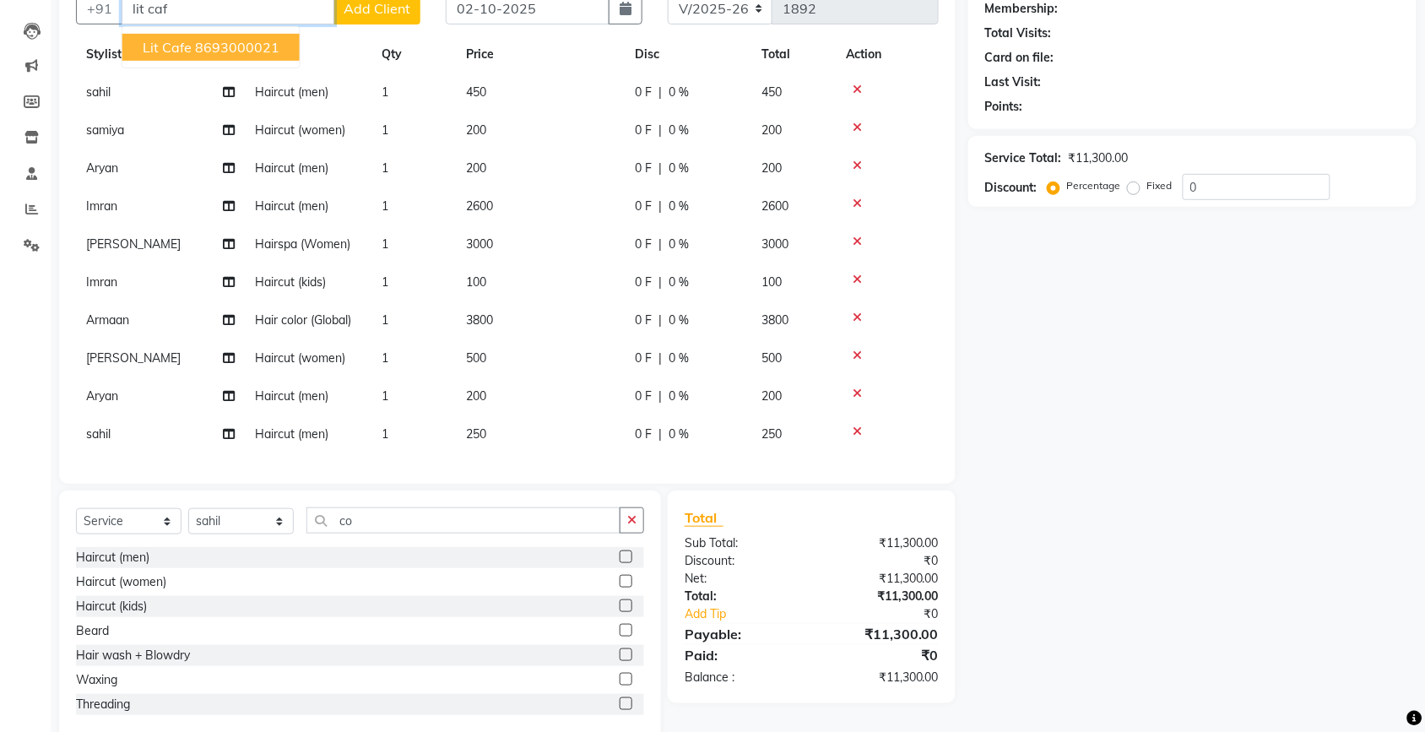
click at [232, 51] on ngb-highlight "8693000021" at bounding box center [237, 47] width 84 height 17
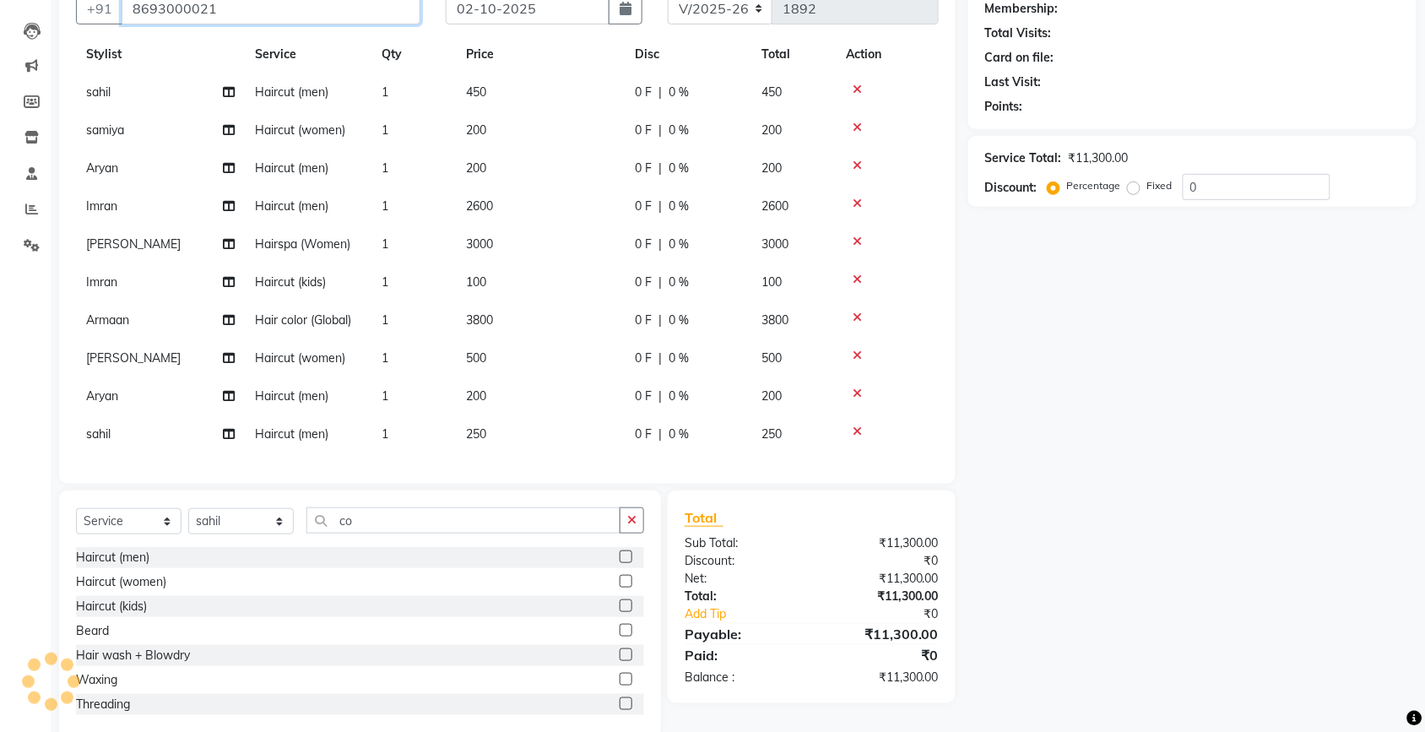
type input "8693000021"
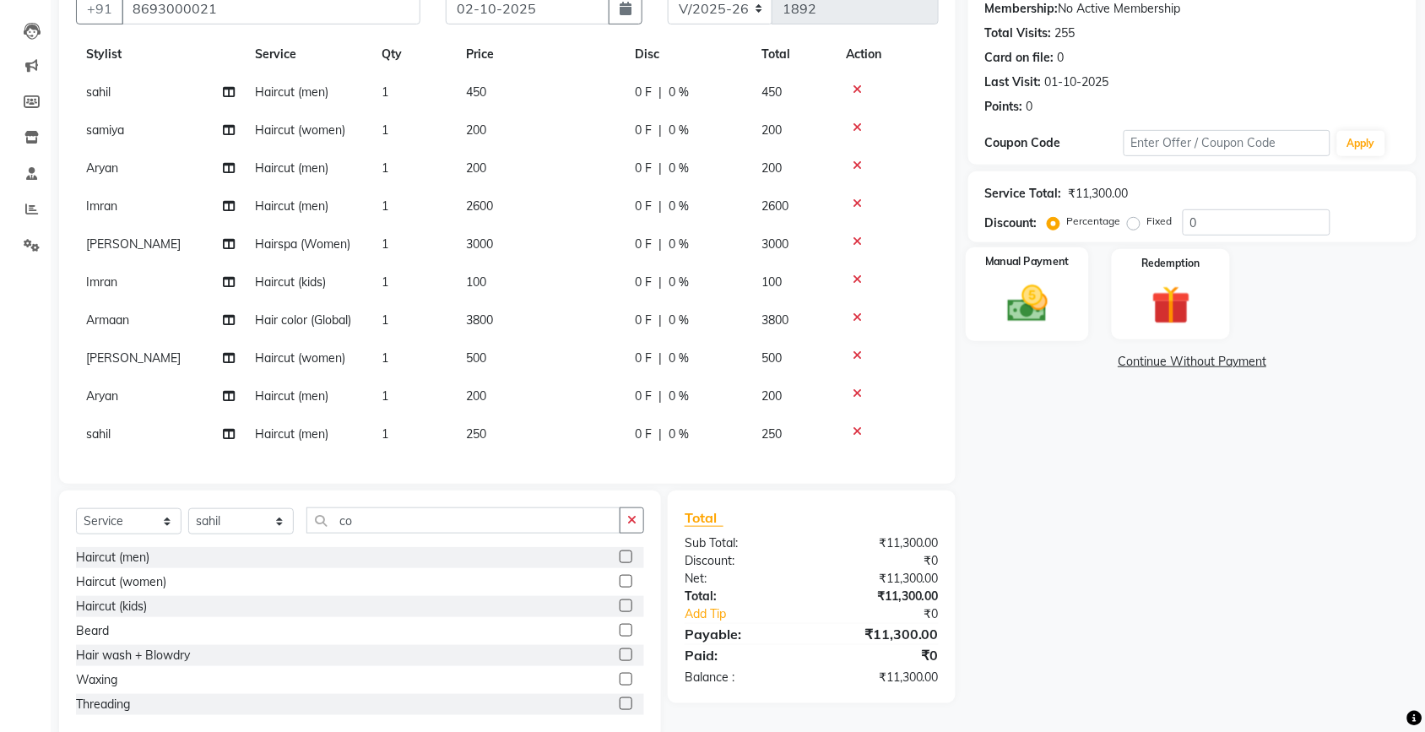
click at [1061, 296] on div "Manual Payment" at bounding box center [1027, 294] width 123 height 95
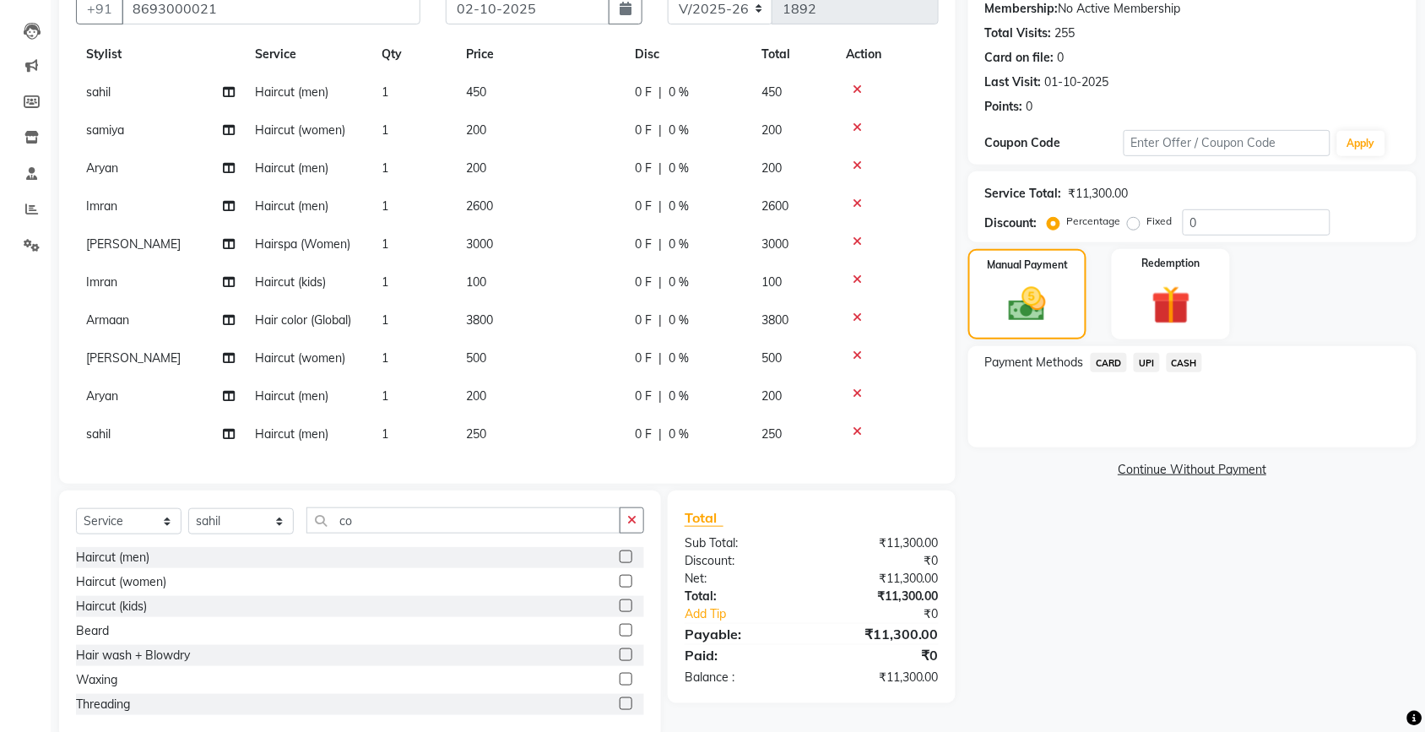
click at [1153, 361] on span "UPI" at bounding box center [1146, 362] width 26 height 19
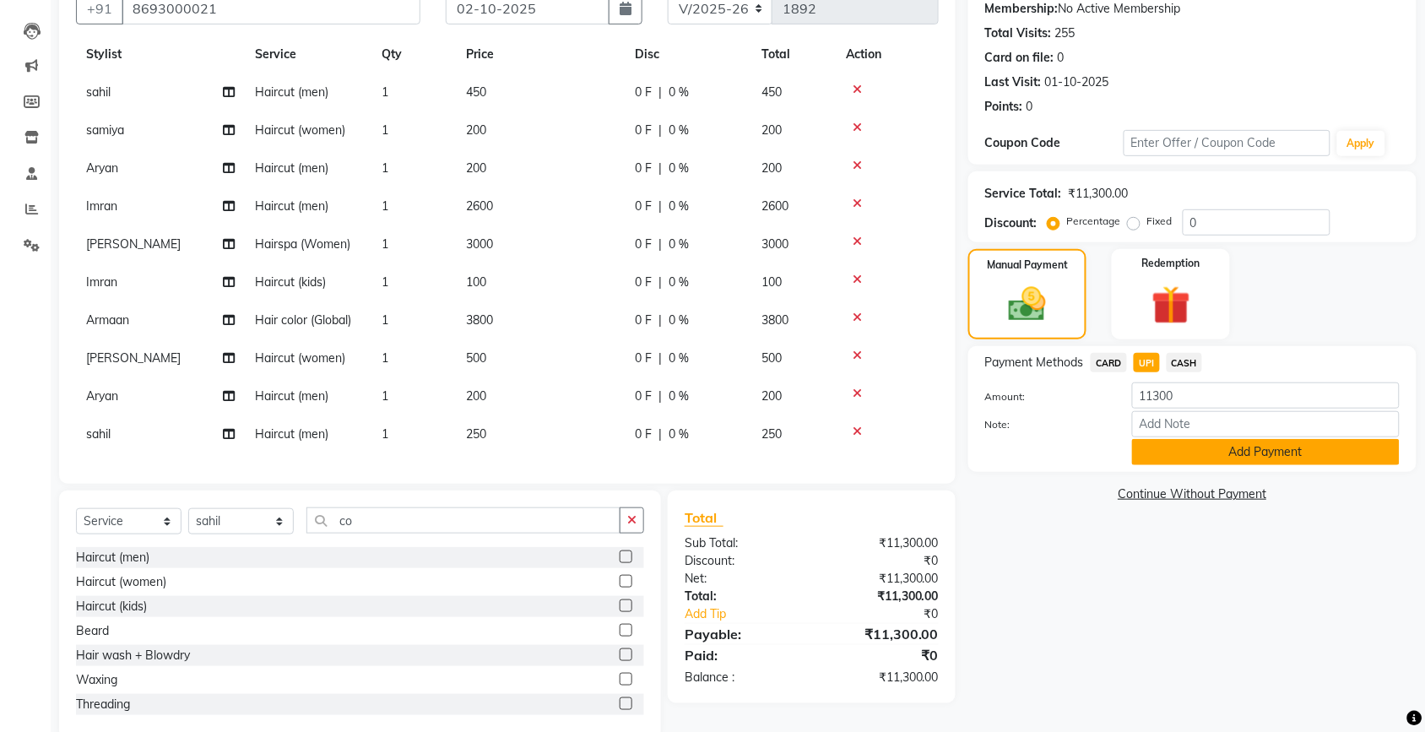
click at [1153, 450] on button "Add Payment" at bounding box center [1266, 452] width 268 height 26
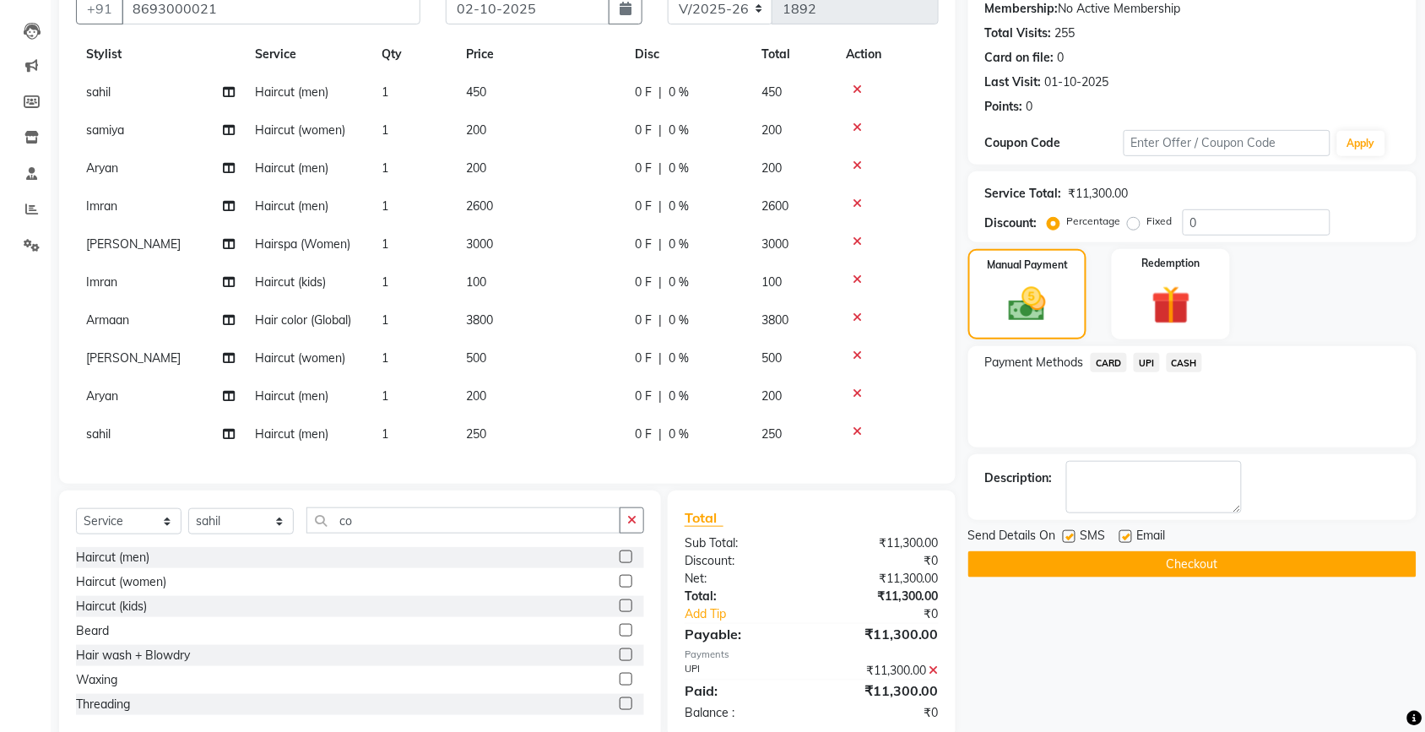
click at [1124, 534] on label at bounding box center [1125, 536] width 13 height 13
click at [1124, 534] on input "checkbox" at bounding box center [1124, 537] width 11 height 11
checkbox input "false"
click at [1073, 536] on label at bounding box center [1069, 536] width 13 height 13
click at [1073, 536] on input "checkbox" at bounding box center [1068, 537] width 11 height 11
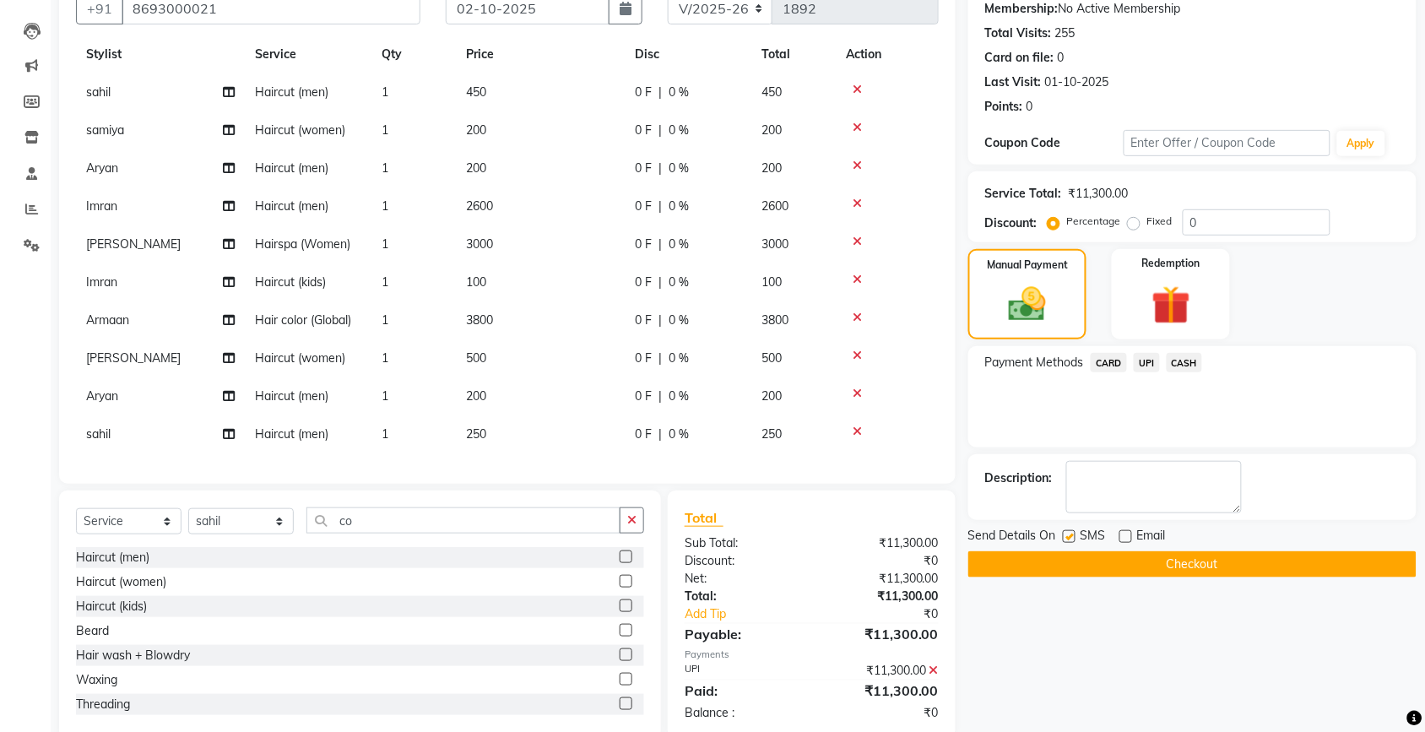
checkbox input "false"
click at [1076, 557] on button "Checkout" at bounding box center [1192, 564] width 448 height 26
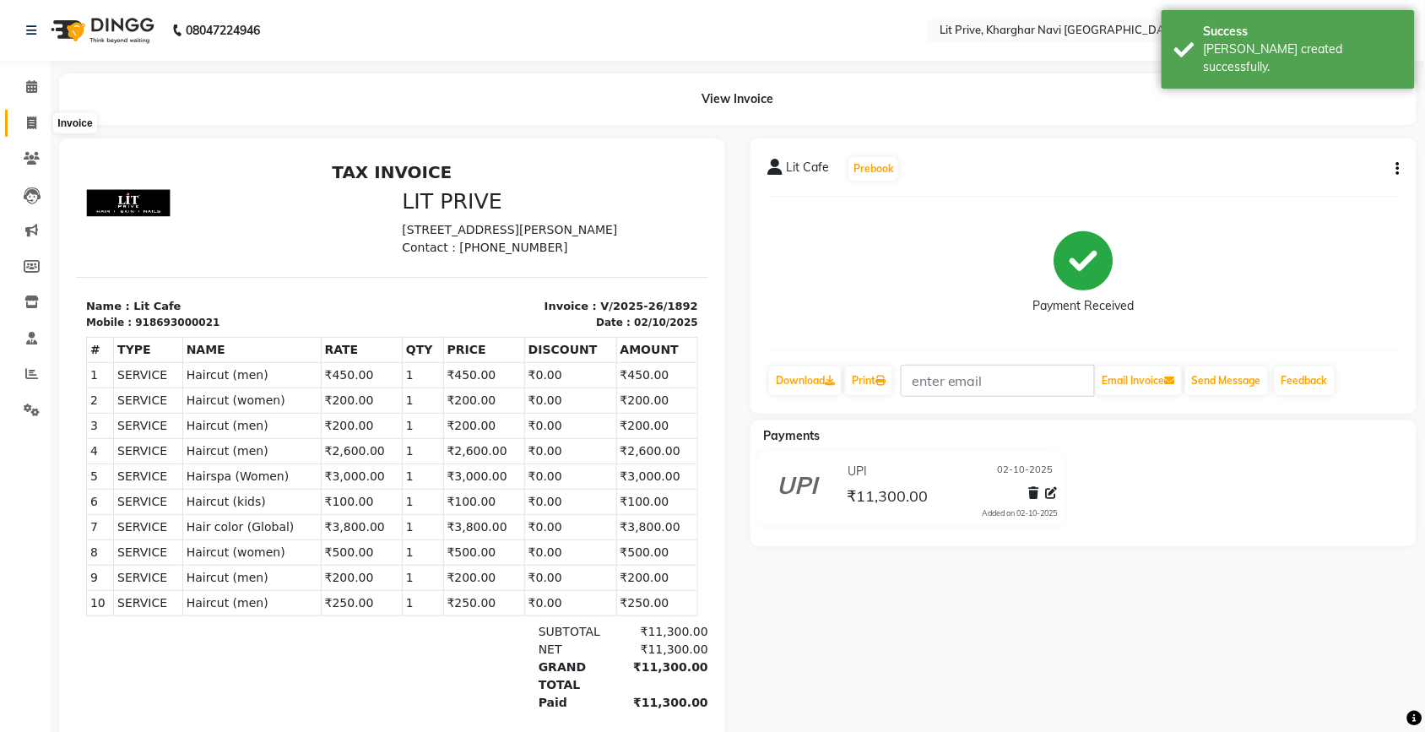
click at [34, 123] on icon at bounding box center [31, 122] width 9 height 13
select select "service"
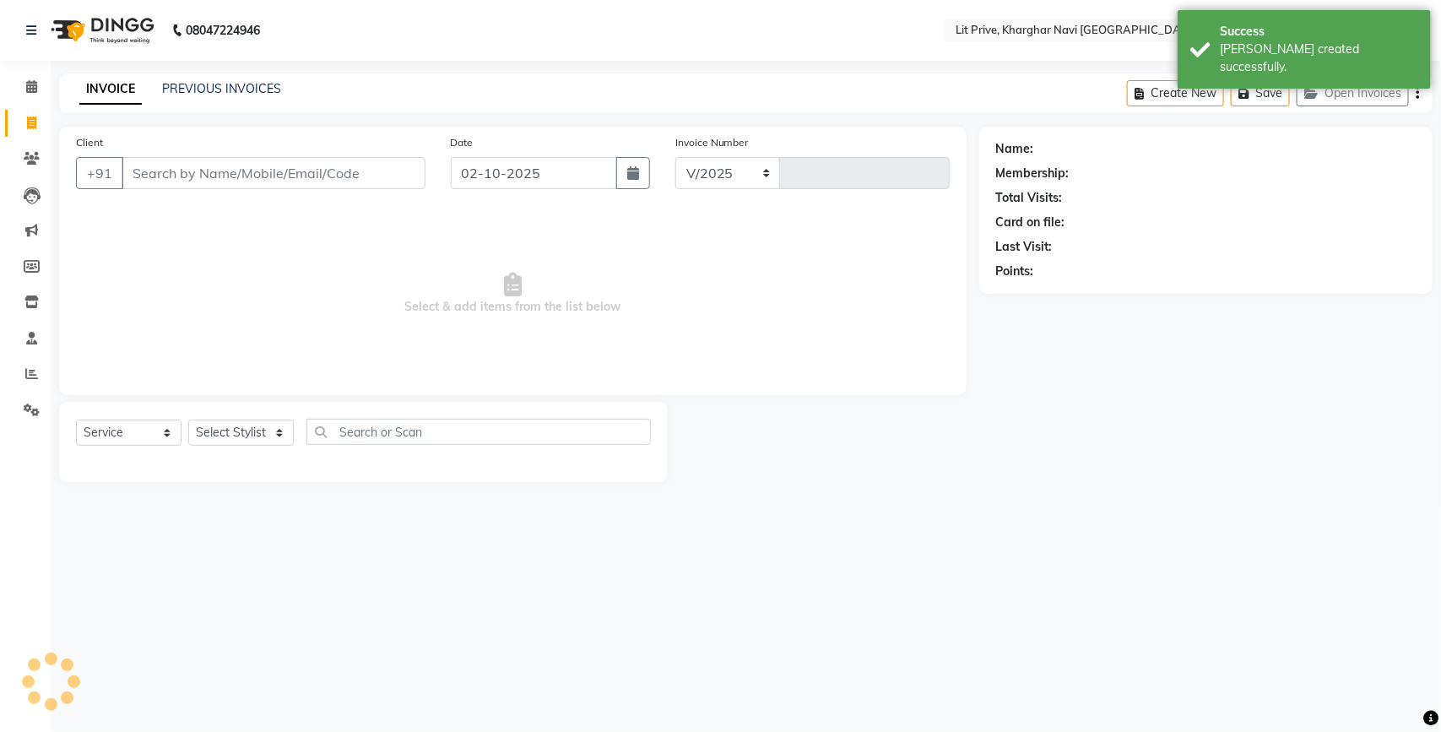
select select "5625"
type input "1893"
click at [216, 430] on select "Select Stylist [PERSON_NAME] [PERSON_NAME] [PERSON_NAME] [PERSON_NAME] [PERSON_…" at bounding box center [240, 432] width 105 height 26
select select "89134"
click at [188, 419] on select "Select Stylist [PERSON_NAME] [PERSON_NAME] [PERSON_NAME] [PERSON_NAME] [PERSON_…" at bounding box center [240, 432] width 105 height 26
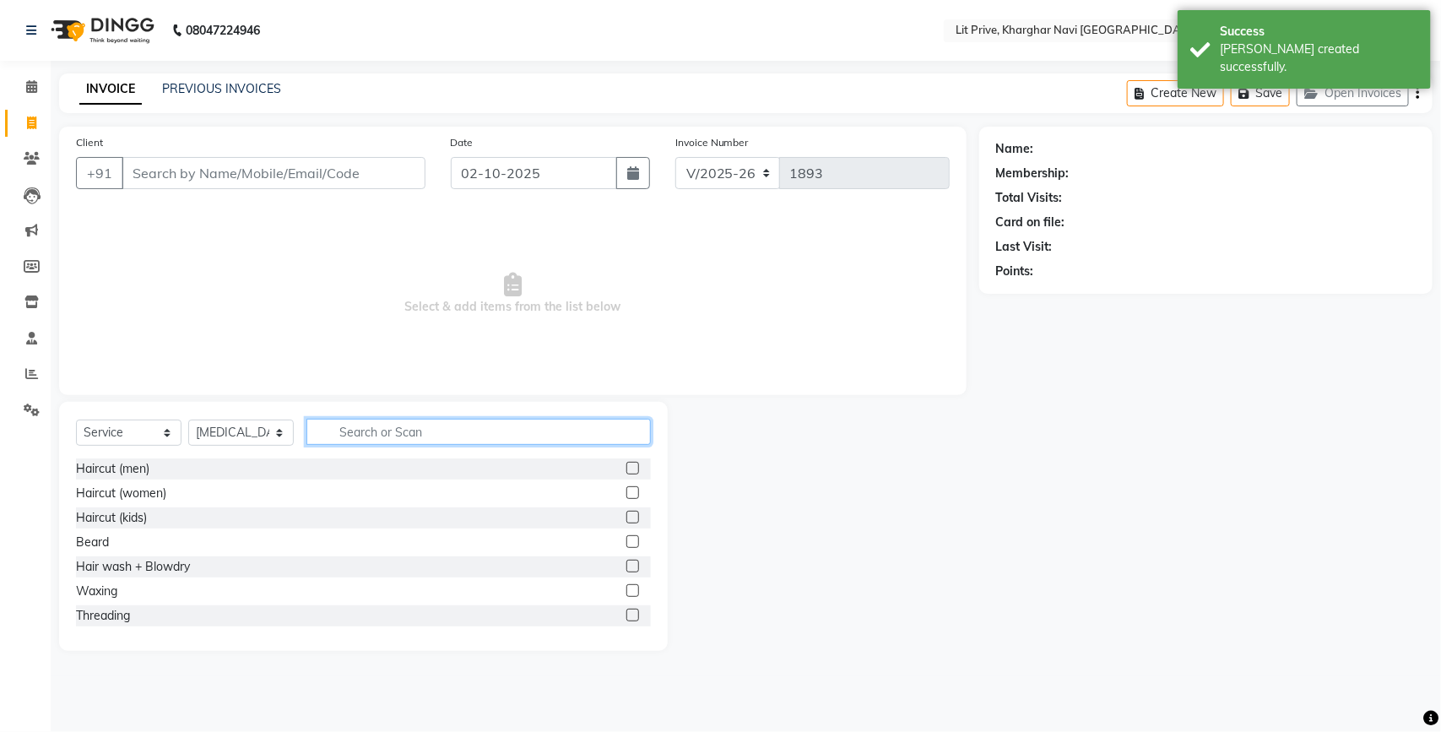
click at [359, 428] on input "text" at bounding box center [478, 432] width 344 height 26
type input "wax"
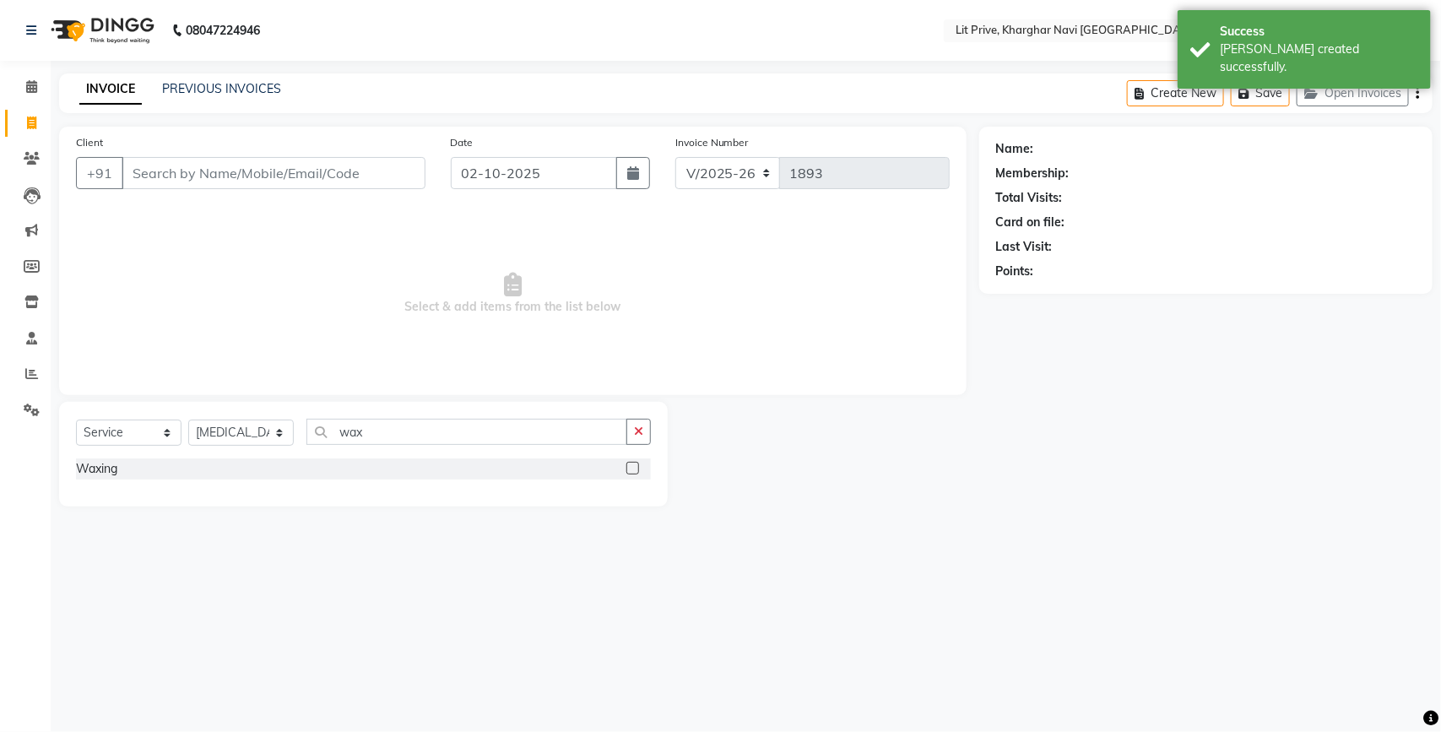
click at [633, 466] on label at bounding box center [632, 468] width 13 height 13
click at [633, 466] on input "checkbox" at bounding box center [631, 468] width 11 height 11
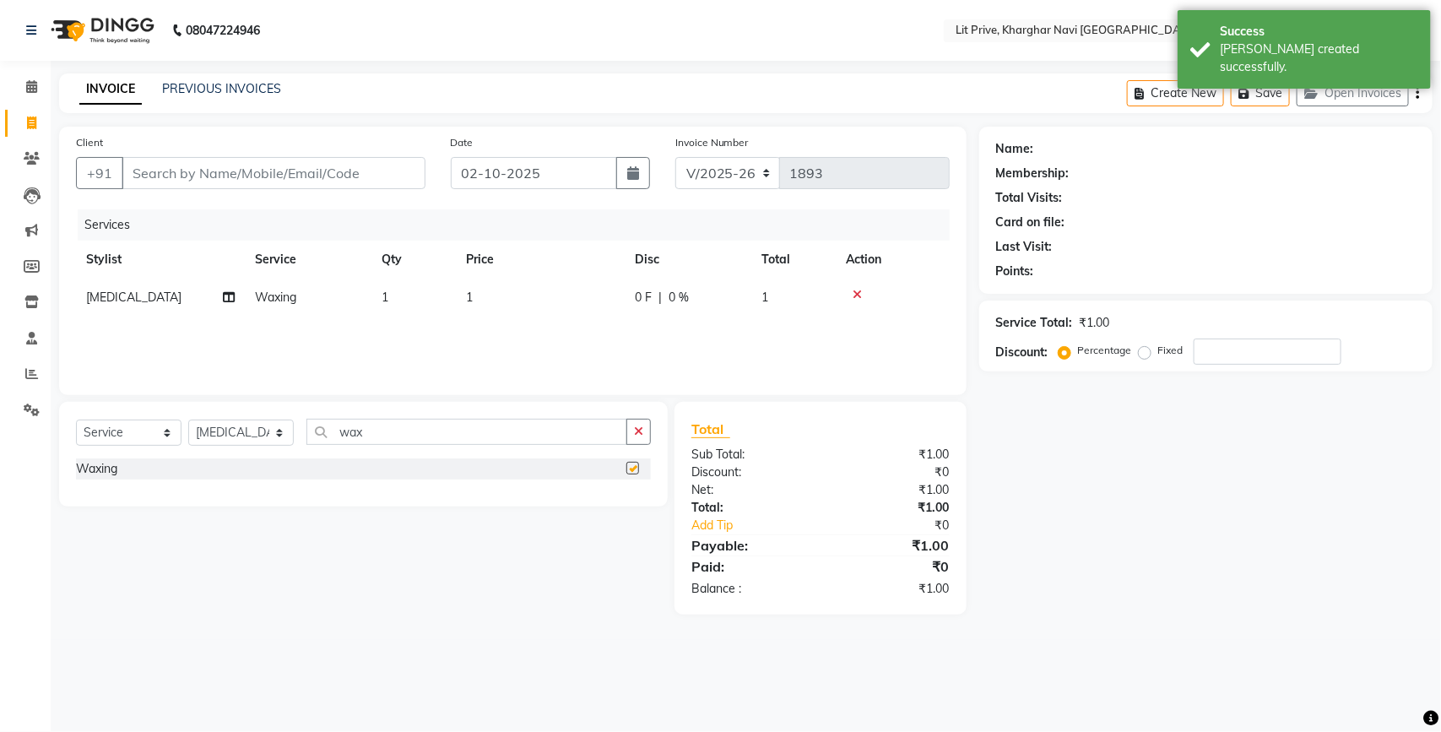
checkbox input "false"
click at [255, 428] on select "Select Stylist [PERSON_NAME] [PERSON_NAME] [PERSON_NAME] [PERSON_NAME] [PERSON_…" at bounding box center [240, 432] width 105 height 26
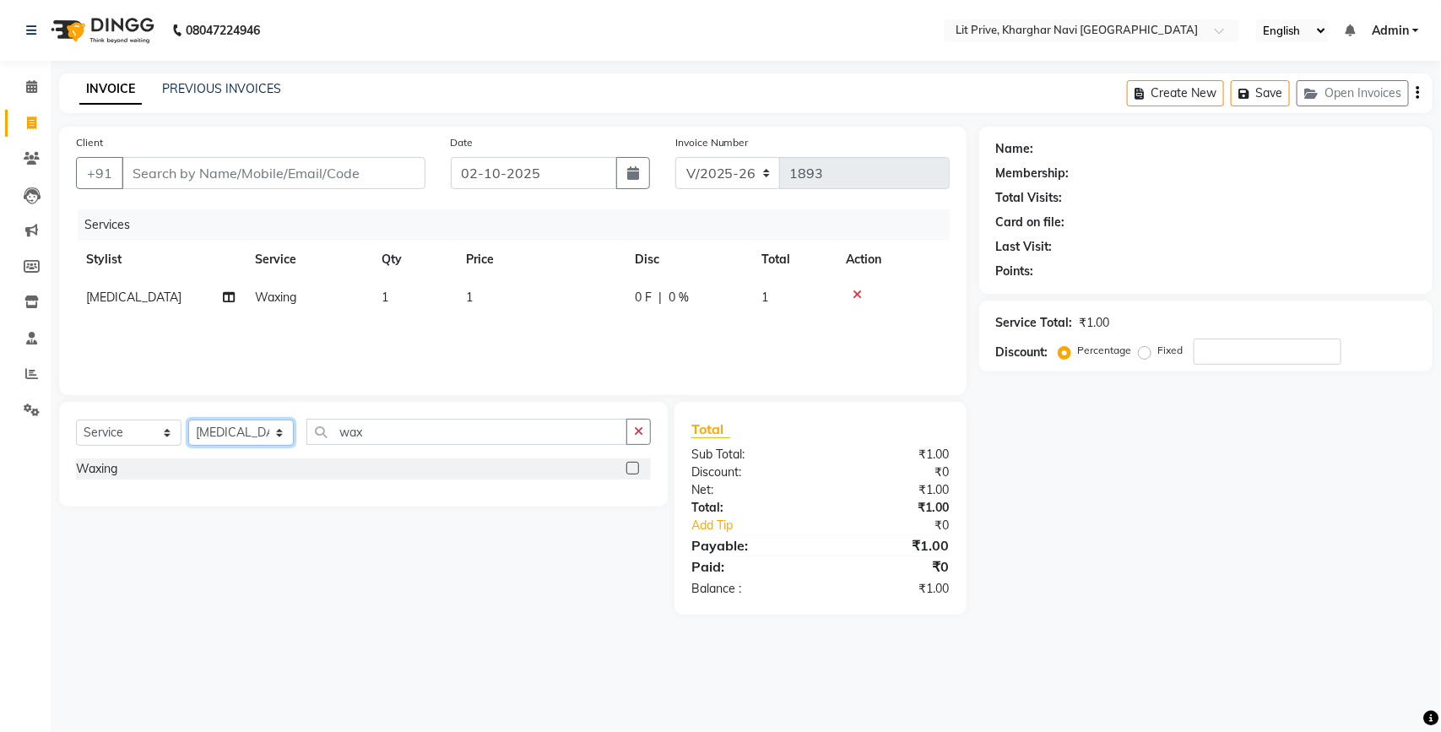
select select "65618"
click at [188, 419] on select "Select Stylist [PERSON_NAME] [PERSON_NAME] [PERSON_NAME] [PERSON_NAME] [PERSON_…" at bounding box center [240, 432] width 105 height 26
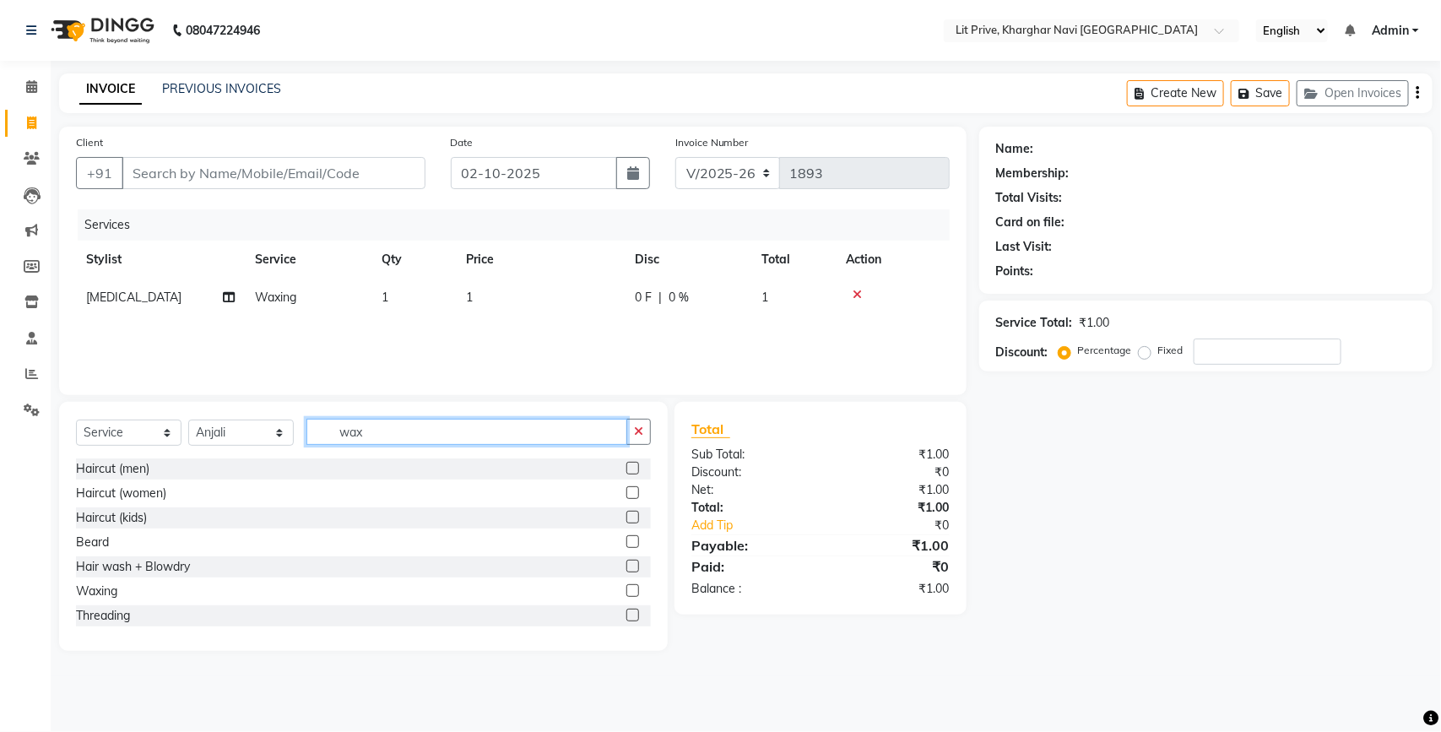
click at [399, 439] on input "wax" at bounding box center [466, 432] width 321 height 26
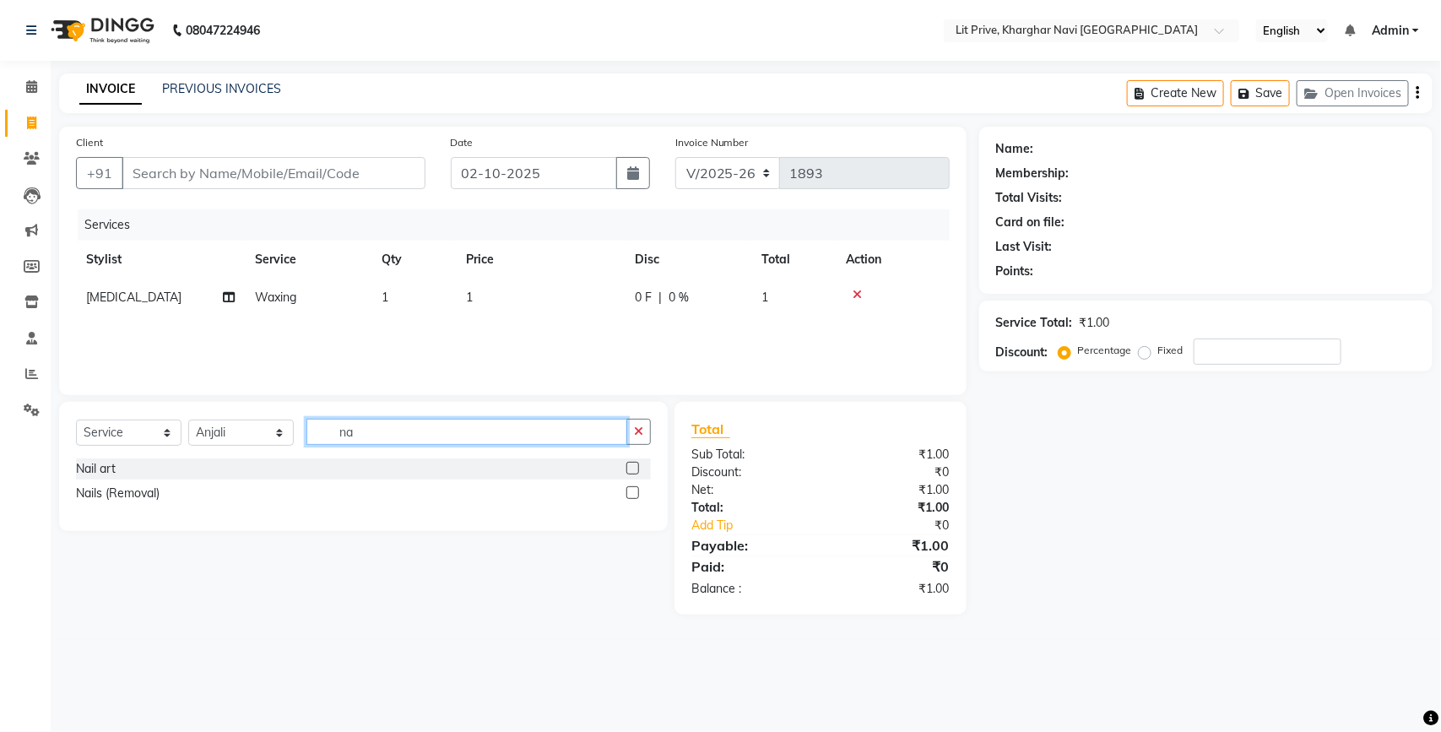
type input "na"
click at [635, 469] on label at bounding box center [632, 468] width 13 height 13
click at [635, 469] on input "checkbox" at bounding box center [631, 468] width 11 height 11
checkbox input "false"
click at [574, 347] on td "1" at bounding box center [540, 335] width 169 height 38
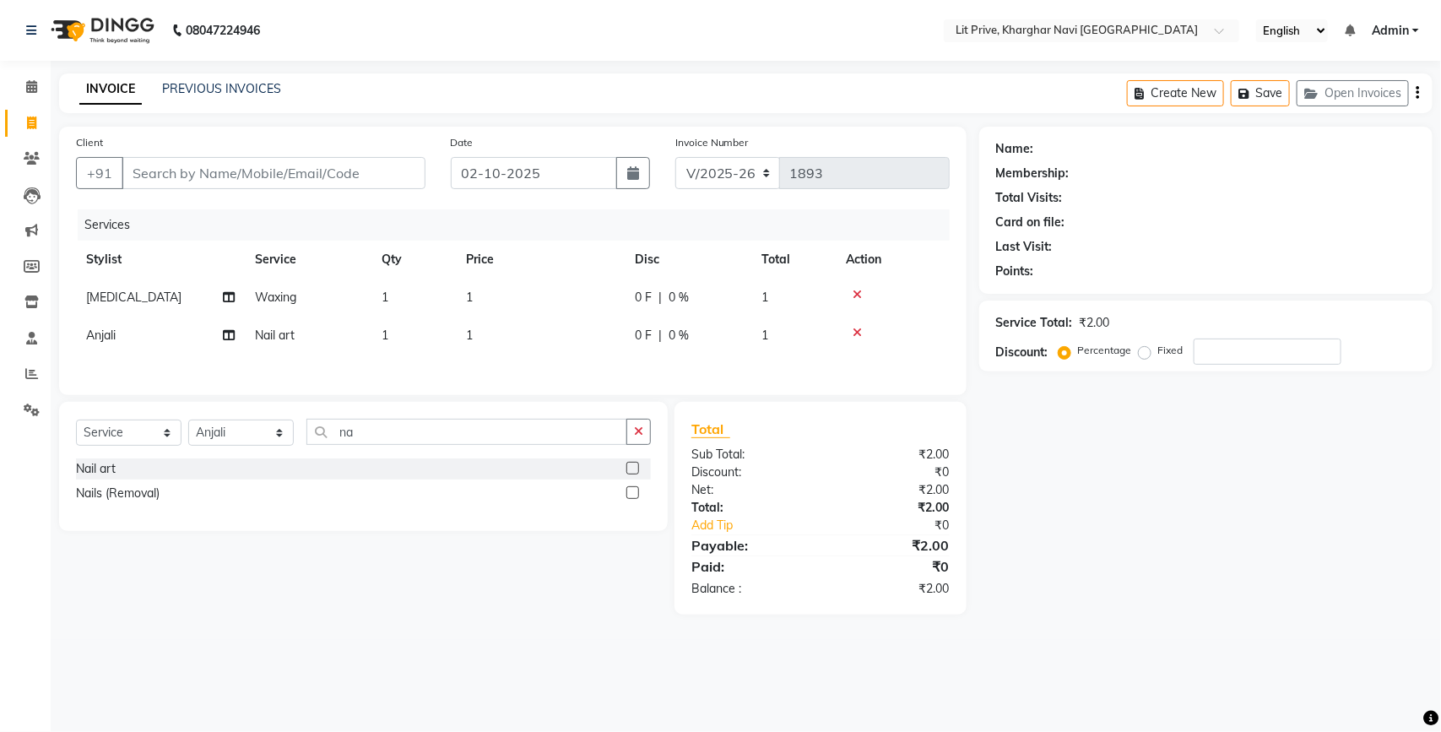
select select "65618"
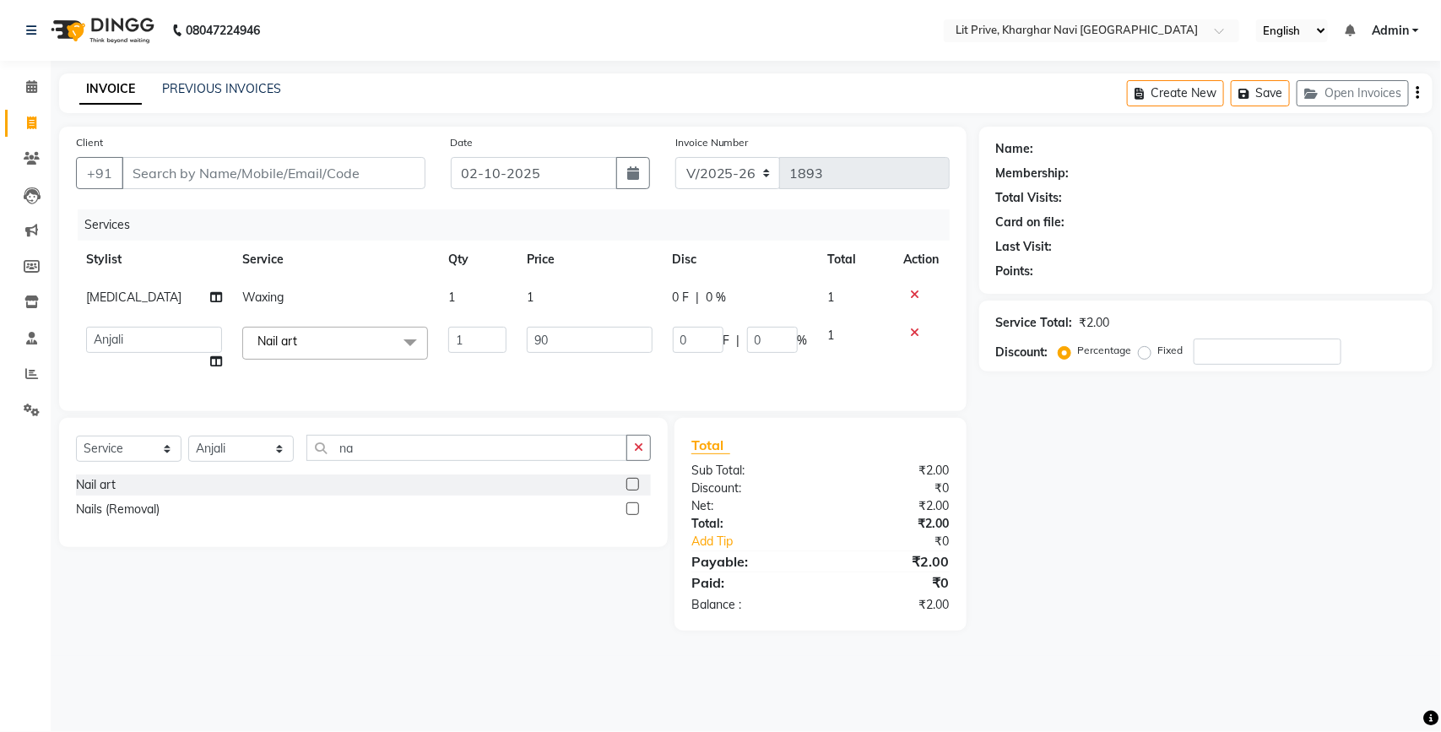
type input "900"
click at [579, 327] on input "900" at bounding box center [590, 340] width 126 height 26
click at [580, 306] on td "1" at bounding box center [590, 298] width 146 height 38
select select "89134"
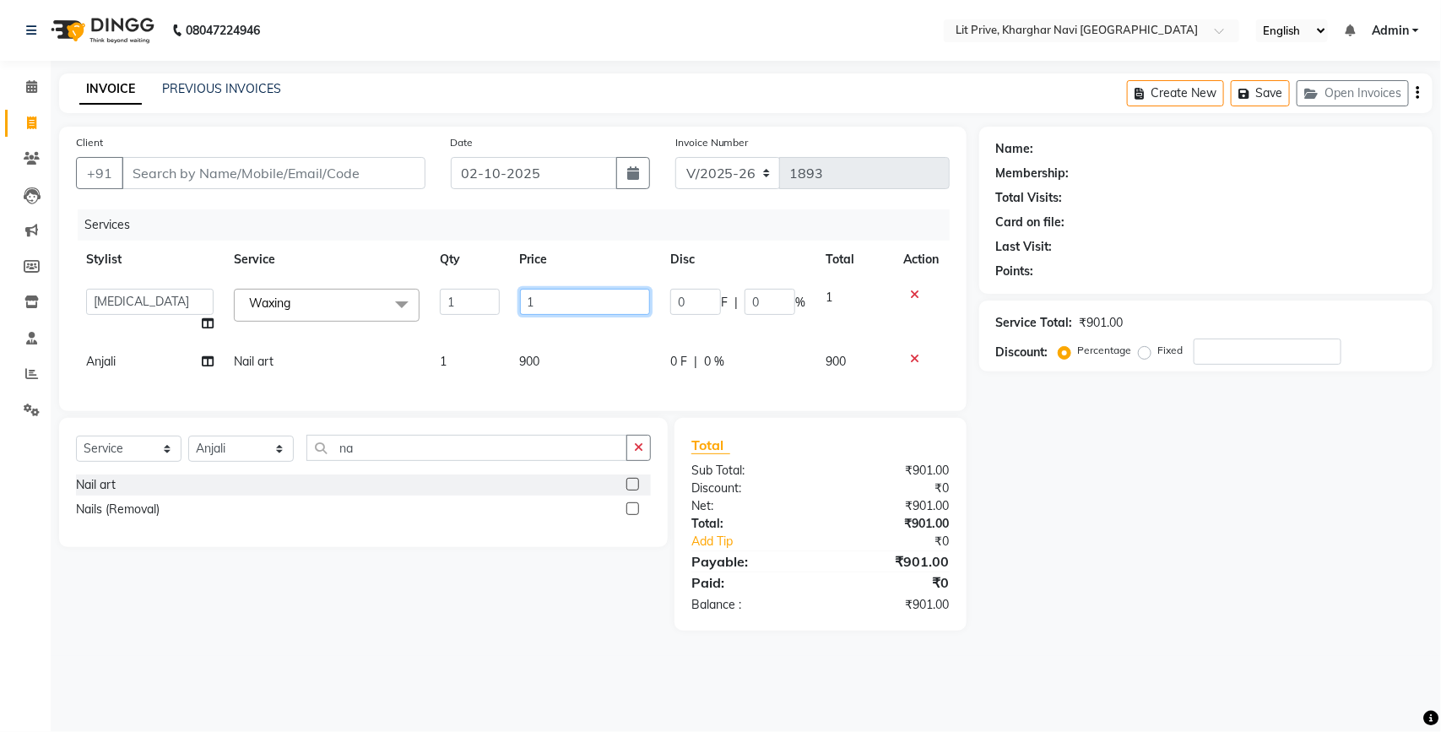
click at [580, 306] on input "1" at bounding box center [585, 302] width 131 height 26
type input "150"
click at [203, 454] on div "Select Service Product Membership Package Voucher Prepaid Gift Card Select Styl…" at bounding box center [363, 455] width 575 height 40
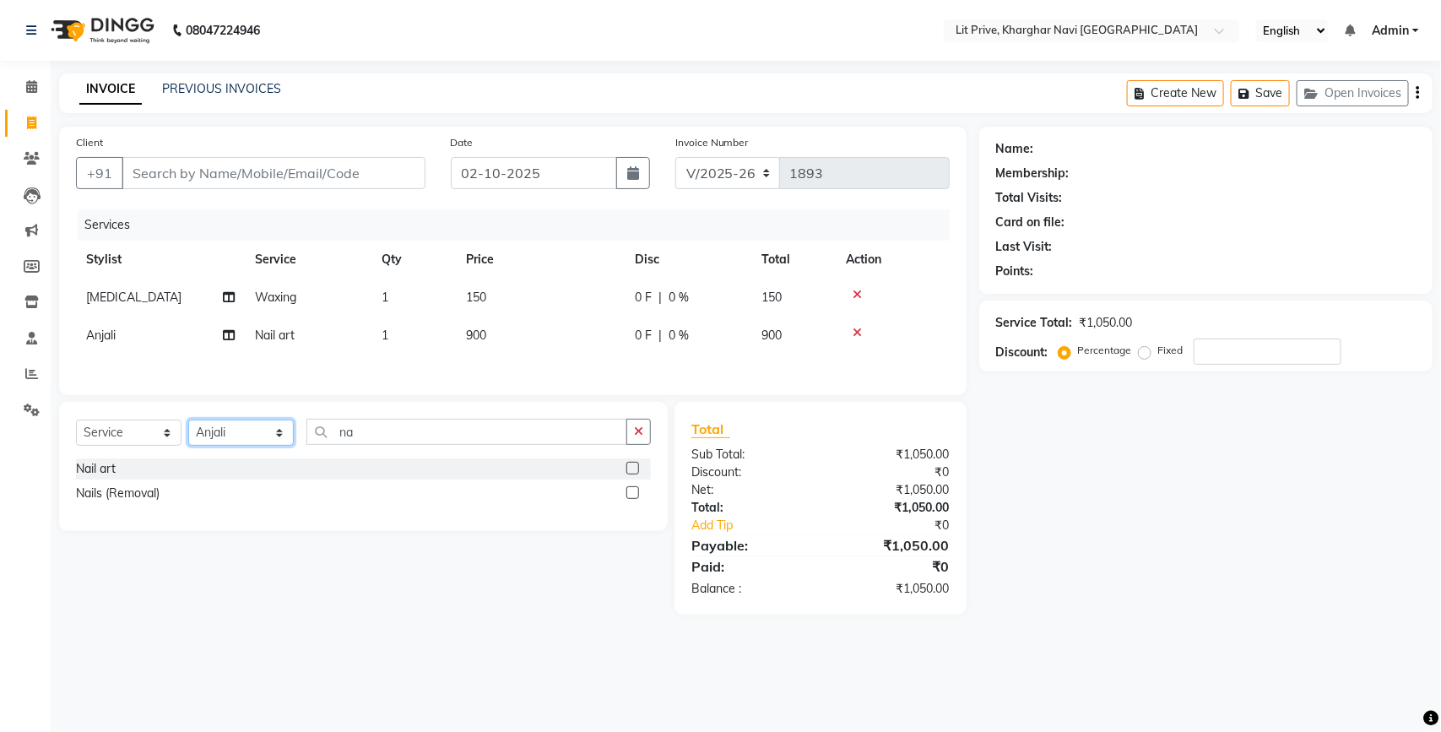
select select "38393"
click at [188, 425] on select "Select Stylist [PERSON_NAME] [PERSON_NAME] [PERSON_NAME] [PERSON_NAME] [PERSON_…" at bounding box center [240, 432] width 105 height 26
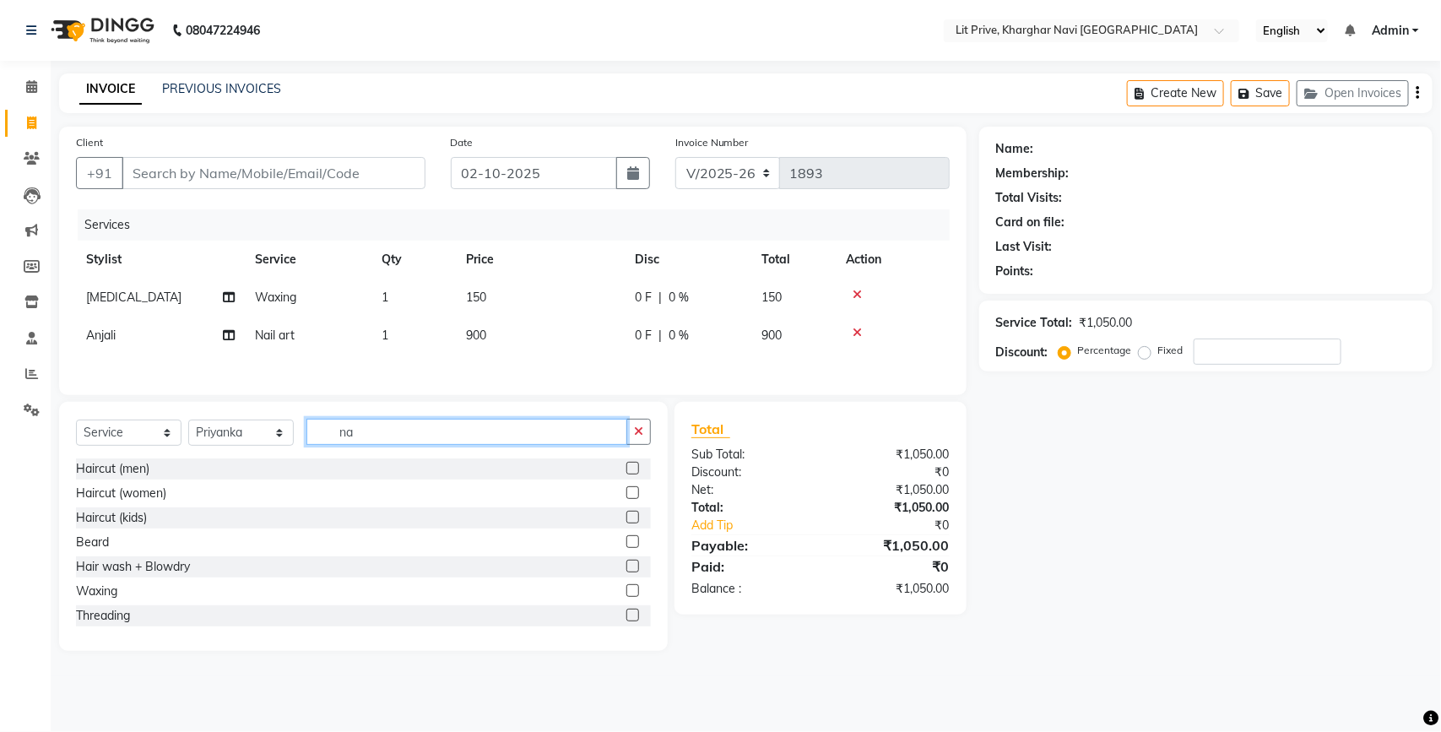
click at [403, 441] on input "na" at bounding box center [466, 432] width 321 height 26
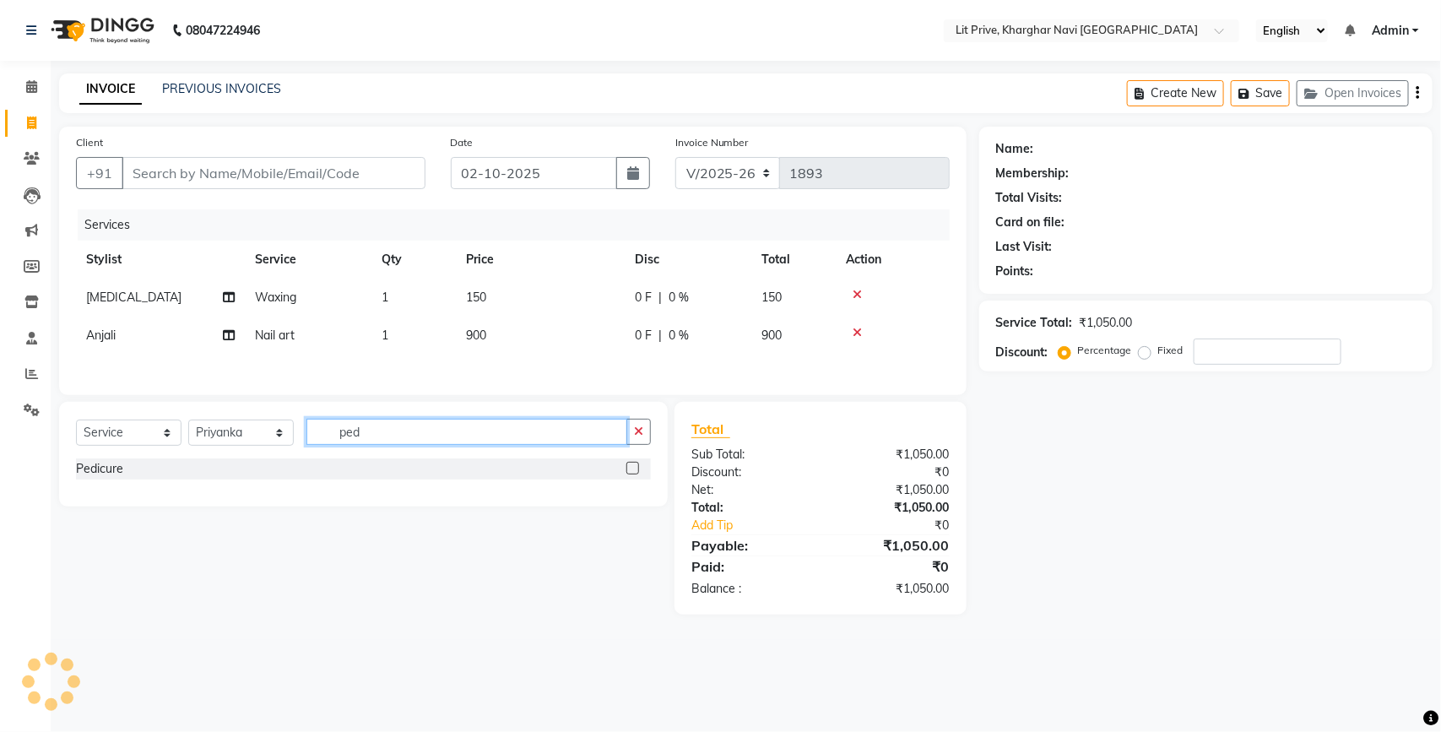
type input "ped"
click at [626, 473] on label at bounding box center [632, 468] width 13 height 13
click at [626, 473] on input "checkbox" at bounding box center [631, 468] width 11 height 11
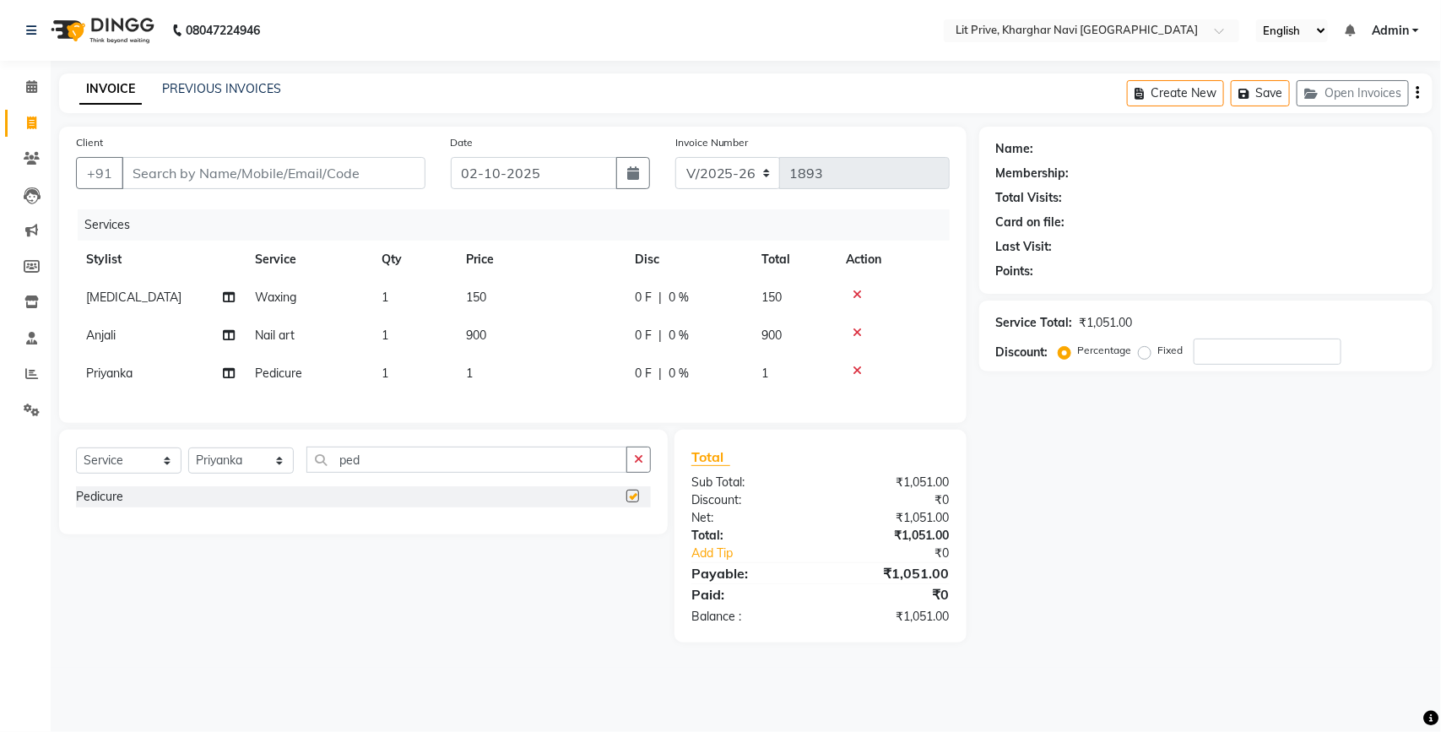
checkbox input "false"
click at [253, 473] on select "Select Stylist [PERSON_NAME] [PERSON_NAME] [PERSON_NAME] [PERSON_NAME] [PERSON_…" at bounding box center [240, 460] width 105 height 26
select select "65618"
click at [188, 462] on select "Select Stylist [PERSON_NAME] [PERSON_NAME] [PERSON_NAME] [PERSON_NAME] [PERSON_…" at bounding box center [240, 460] width 105 height 26
click at [402, 486] on div "Select Service Product Membership Package Voucher Prepaid Gift Card Select Styl…" at bounding box center [363, 466] width 575 height 40
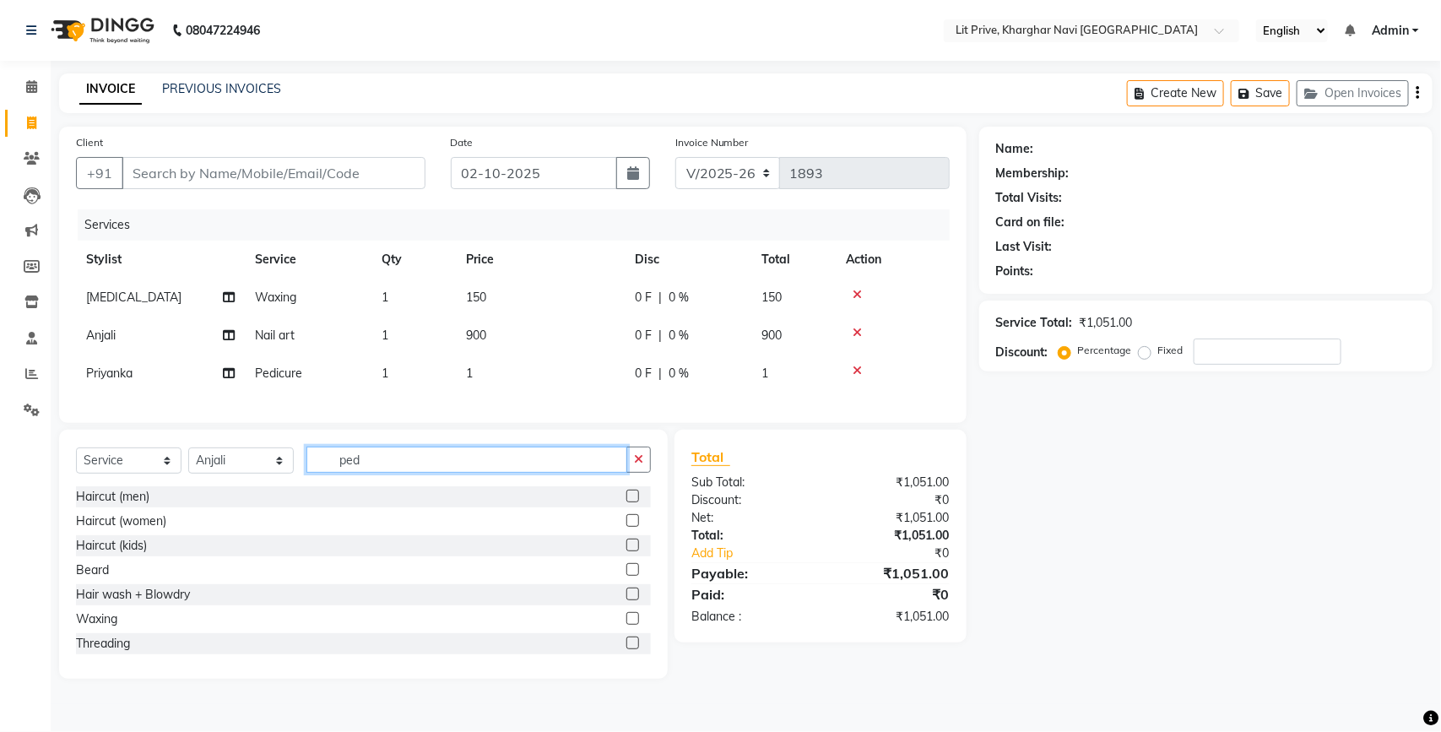
click at [409, 473] on input "ped" at bounding box center [466, 459] width 321 height 26
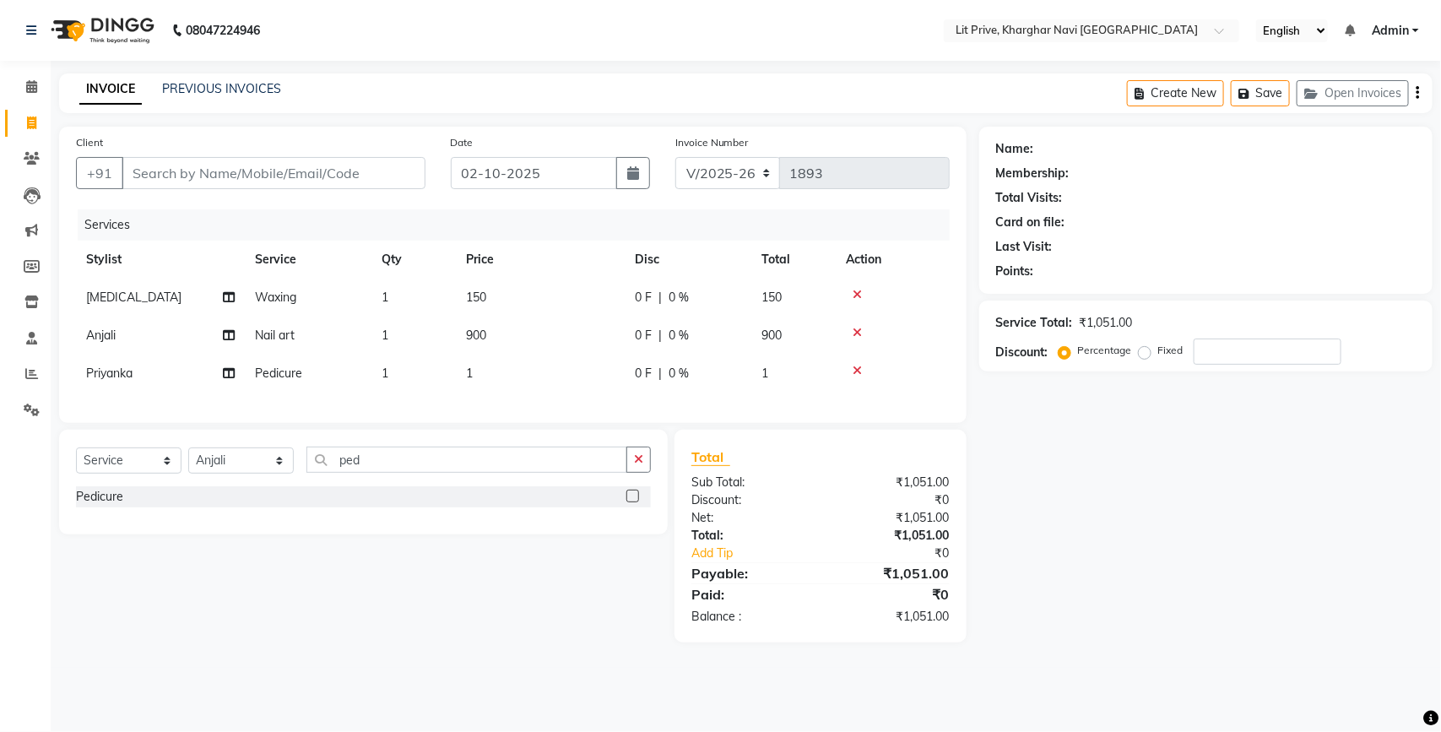
click at [633, 502] on label at bounding box center [632, 496] width 13 height 13
click at [633, 502] on input "checkbox" at bounding box center [631, 496] width 11 height 11
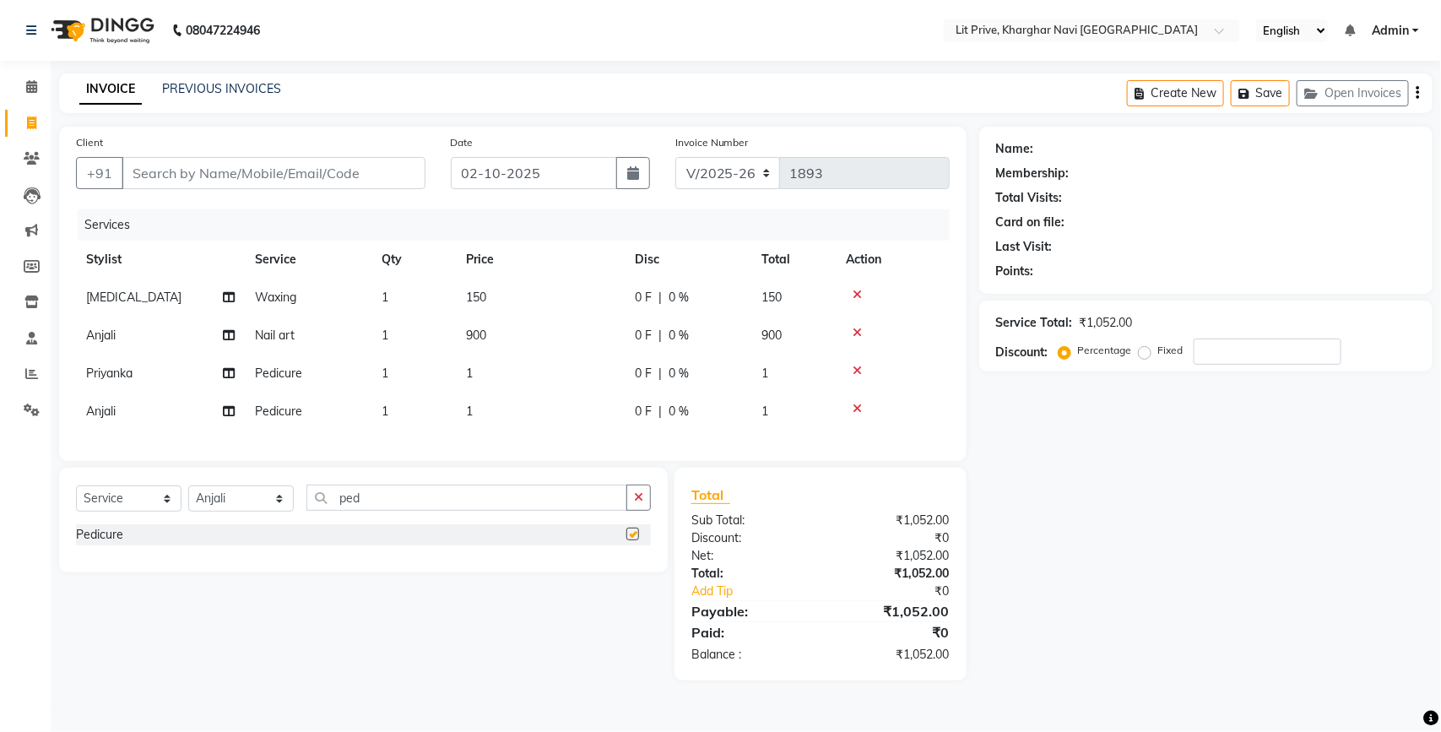
checkbox input "false"
click at [271, 511] on select "Select Stylist [PERSON_NAME] [PERSON_NAME] [PERSON_NAME] [PERSON_NAME] [PERSON_…" at bounding box center [240, 498] width 105 height 26
select select "65621"
click at [188, 500] on select "Select Stylist [PERSON_NAME] [PERSON_NAME] [PERSON_NAME] [PERSON_NAME] [PERSON_…" at bounding box center [240, 498] width 105 height 26
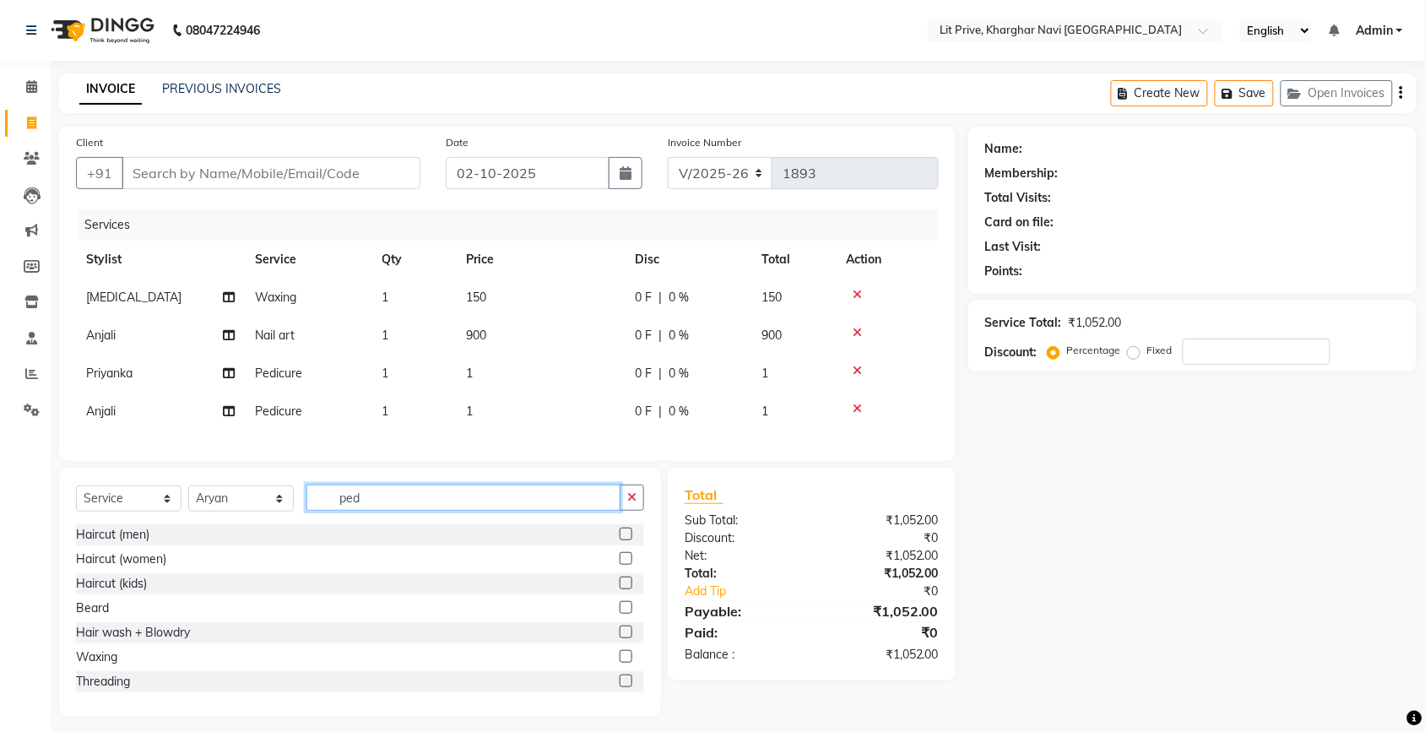
click at [398, 511] on input "ped" at bounding box center [463, 497] width 314 height 26
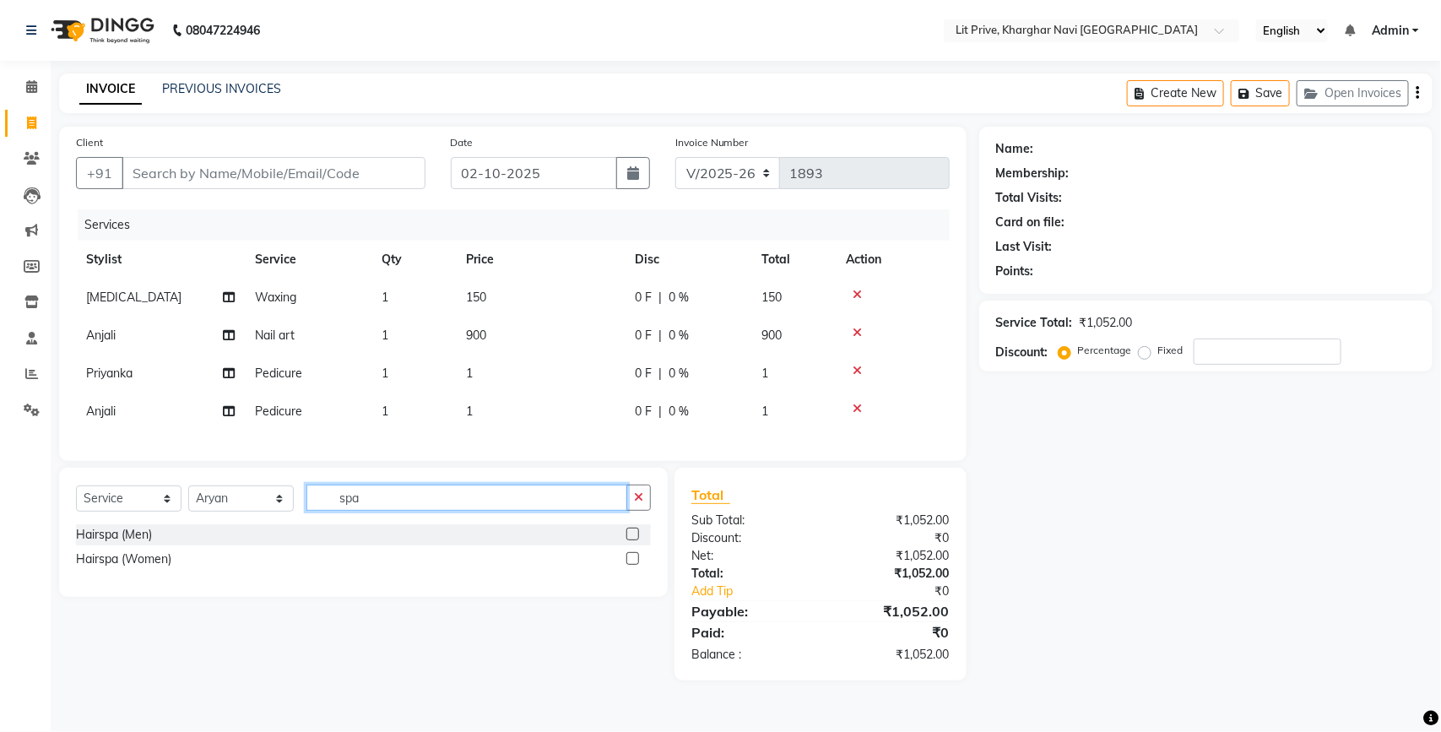
type input "spa"
click at [630, 565] on label at bounding box center [632, 558] width 13 height 13
click at [630, 565] on input "checkbox" at bounding box center [631, 559] width 11 height 11
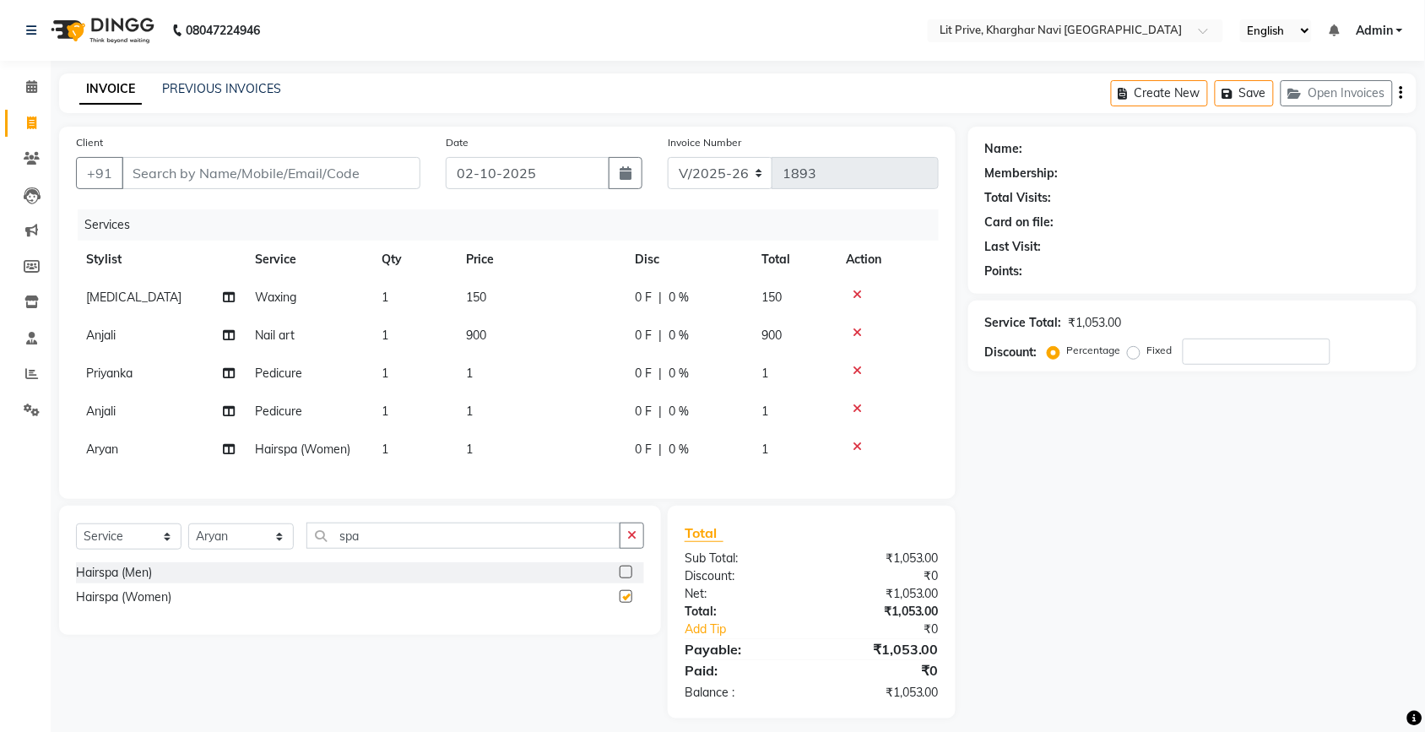
checkbox input "false"
click at [234, 549] on select "Select Stylist [PERSON_NAME] [PERSON_NAME] [PERSON_NAME] [PERSON_NAME] [PERSON_…" at bounding box center [240, 536] width 105 height 26
select select "38391"
click at [188, 538] on select "Select Stylist [PERSON_NAME] [PERSON_NAME] [PERSON_NAME] [PERSON_NAME] [PERSON_…" at bounding box center [240, 536] width 105 height 26
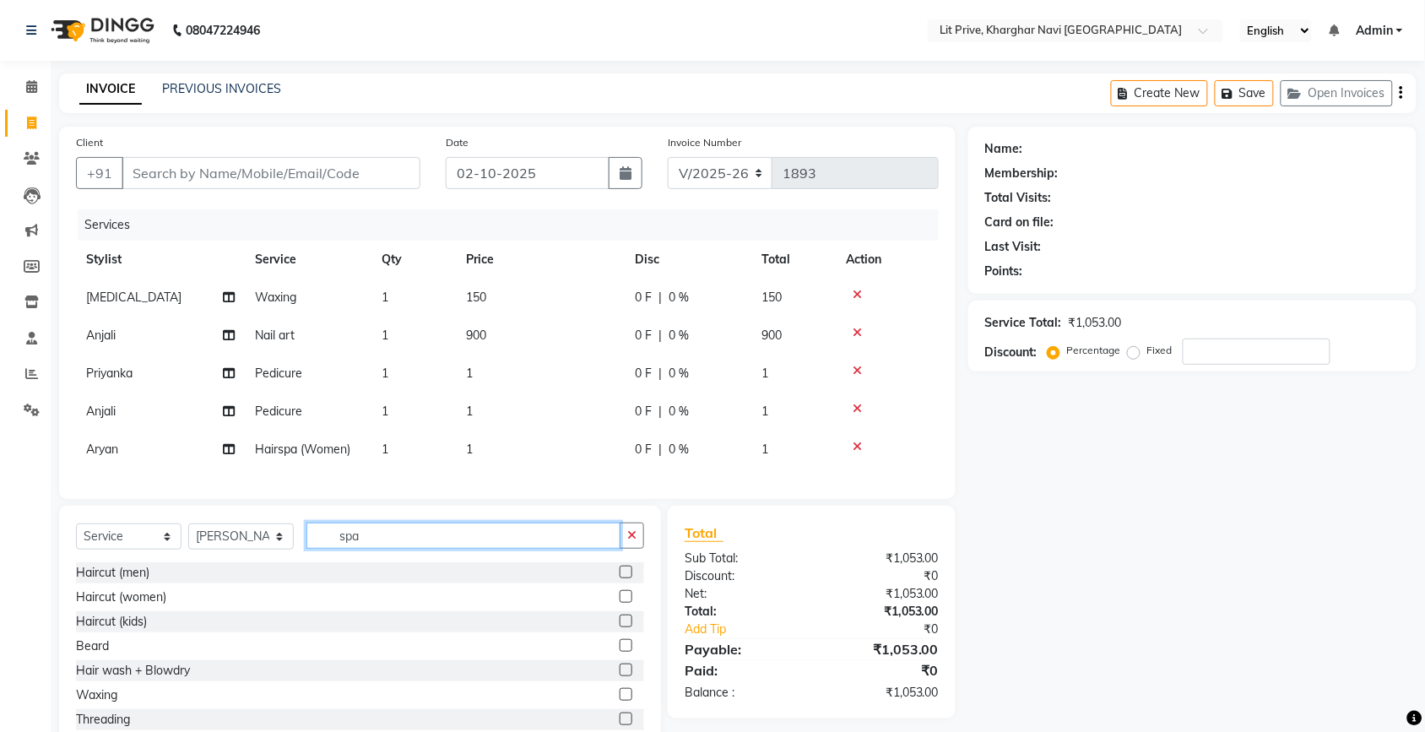
click at [420, 549] on input "spa" at bounding box center [463, 535] width 314 height 26
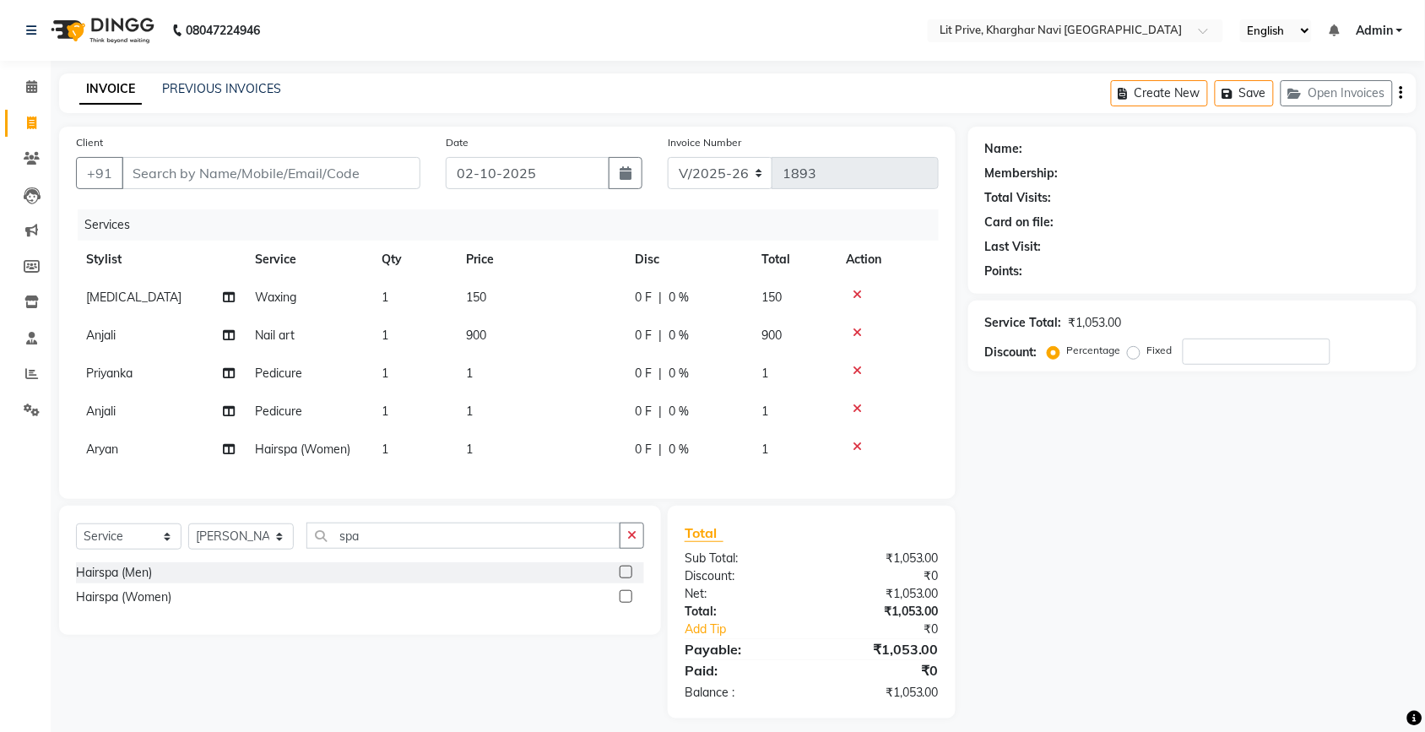
click at [625, 603] on label at bounding box center [625, 596] width 13 height 13
click at [625, 603] on input "checkbox" at bounding box center [624, 597] width 11 height 11
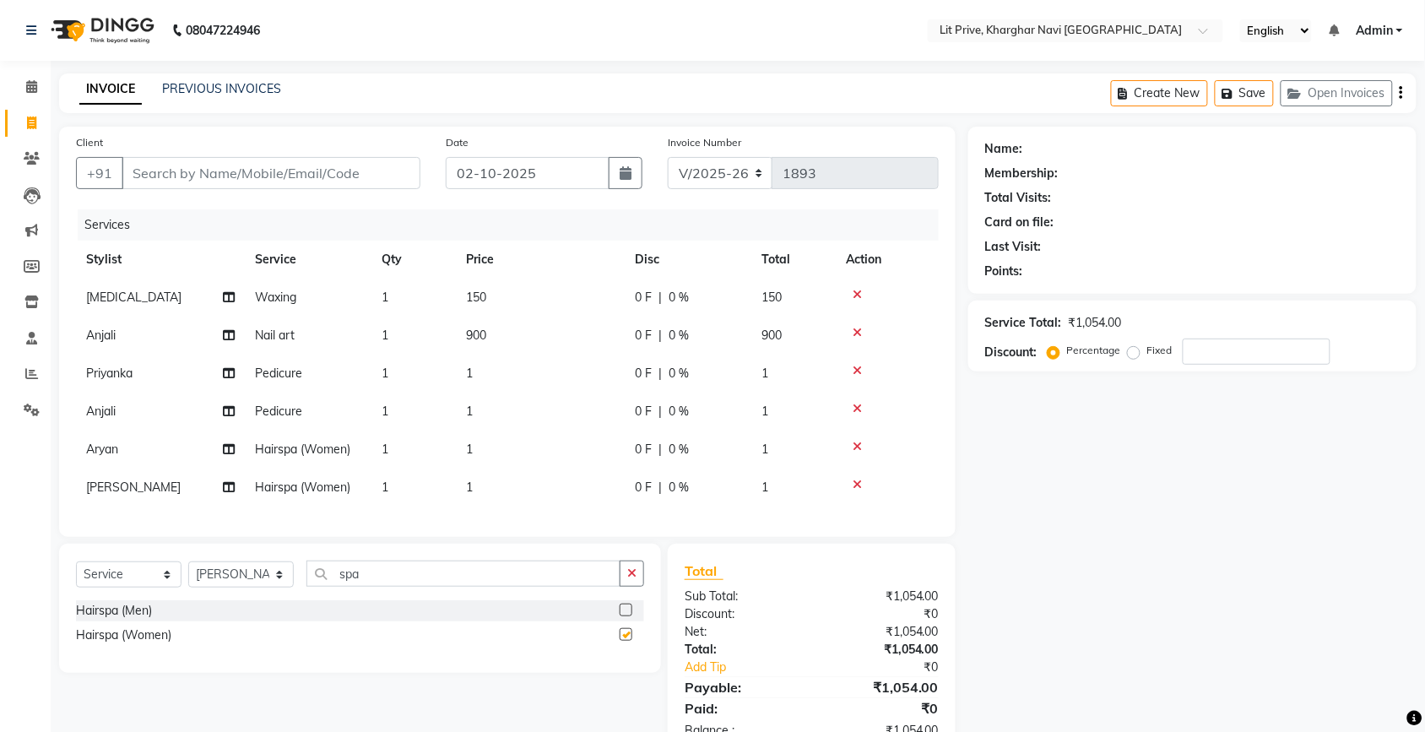
checkbox input "false"
click at [215, 587] on select "Select Stylist [PERSON_NAME] [PERSON_NAME] [PERSON_NAME] [PERSON_NAME] [PERSON_…" at bounding box center [240, 574] width 105 height 26
select select "38245"
click at [188, 576] on select "Select Stylist [PERSON_NAME] [PERSON_NAME] [PERSON_NAME] [PERSON_NAME] [PERSON_…" at bounding box center [240, 574] width 105 height 26
click at [619, 616] on label at bounding box center [625, 609] width 13 height 13
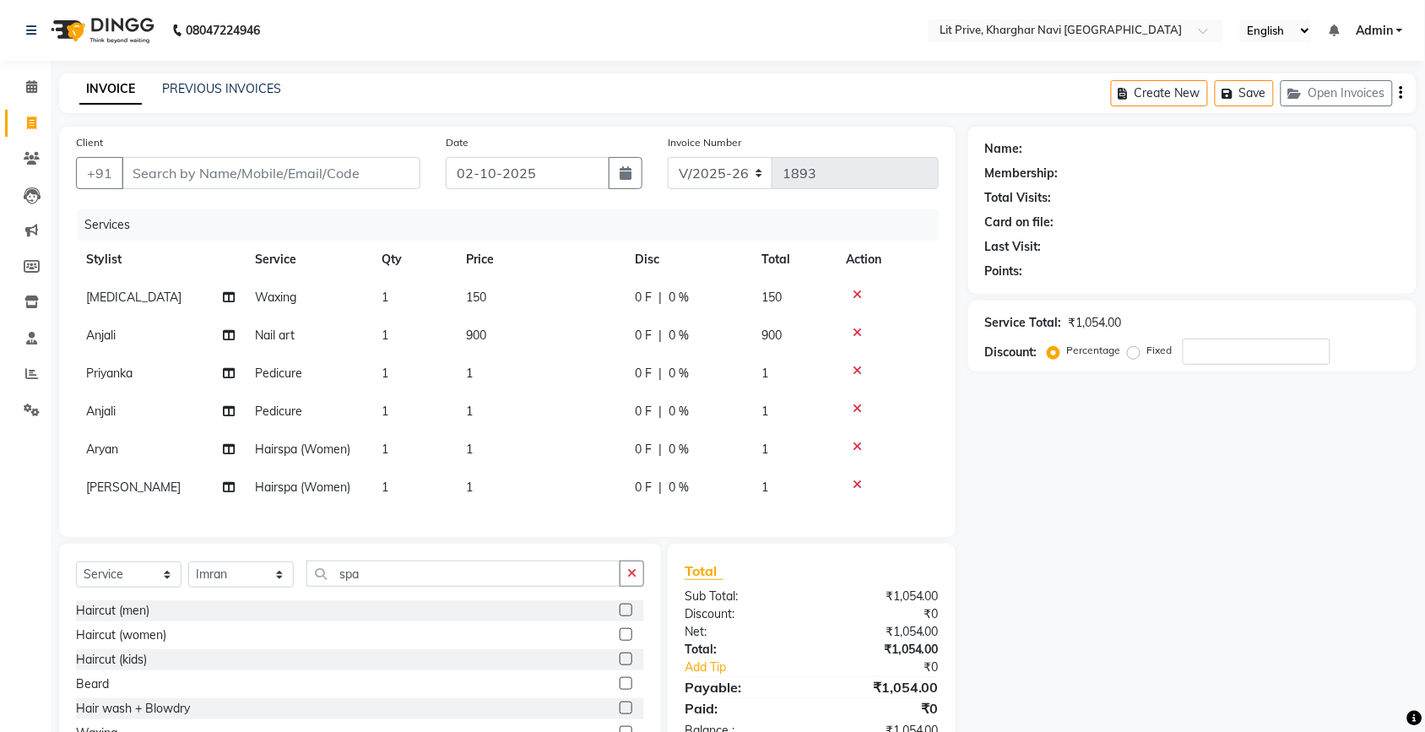
click at [619, 616] on input "checkbox" at bounding box center [624, 610] width 11 height 11
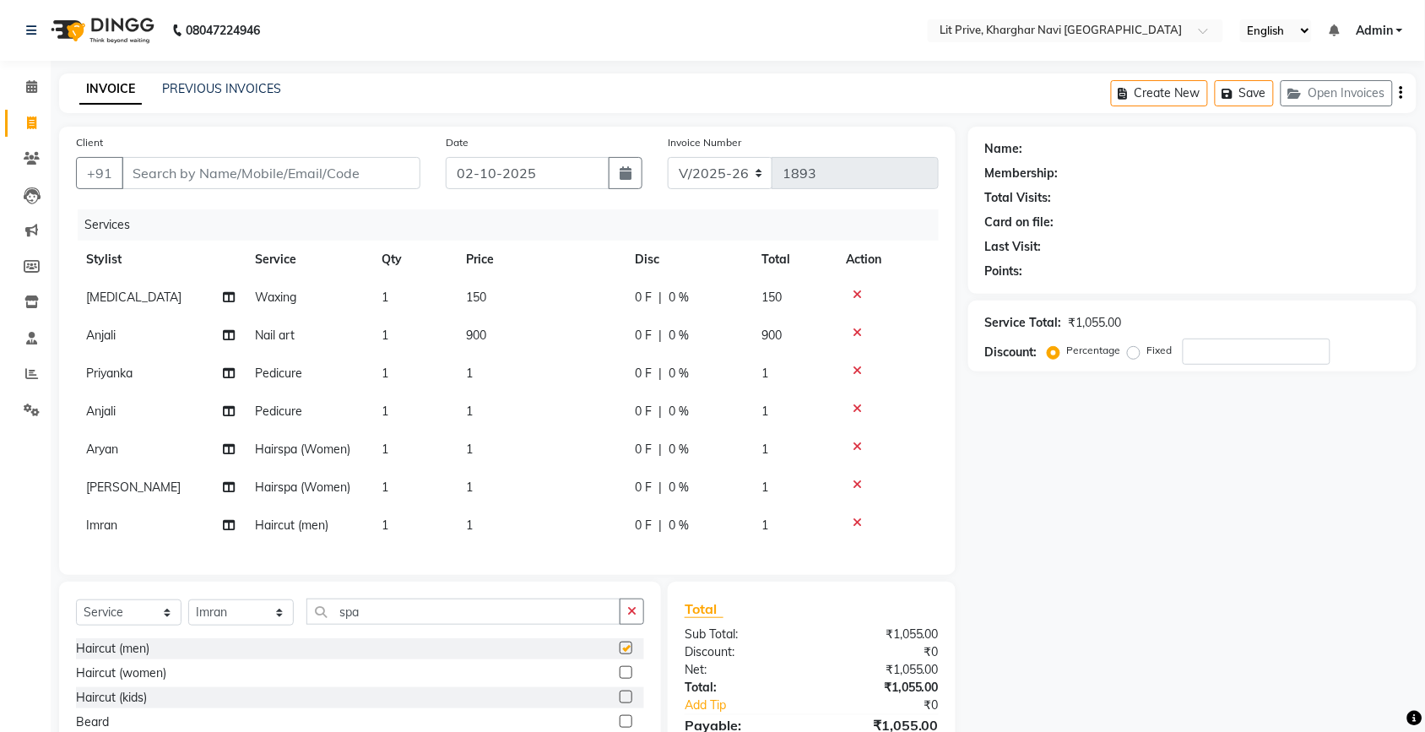
checkbox input "false"
click at [268, 625] on select "Select Stylist [PERSON_NAME] [PERSON_NAME] [PERSON_NAME] [PERSON_NAME] [PERSON_…" at bounding box center [240, 612] width 105 height 26
select select "83138"
click at [188, 614] on select "Select Stylist [PERSON_NAME] [PERSON_NAME] [PERSON_NAME] [PERSON_NAME] [PERSON_…" at bounding box center [240, 612] width 105 height 26
click at [399, 625] on input "spa" at bounding box center [463, 611] width 314 height 26
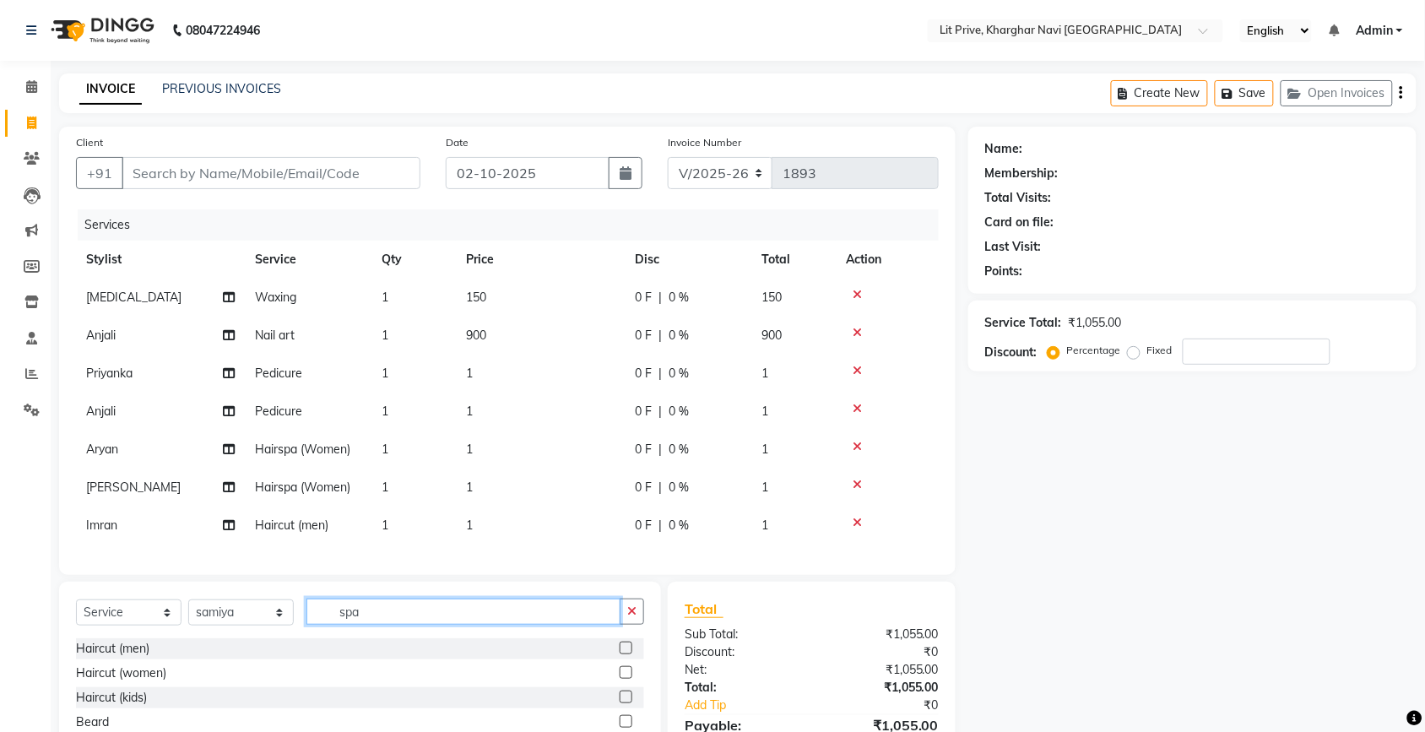
click at [399, 625] on input "spa" at bounding box center [463, 611] width 314 height 26
type input "co"
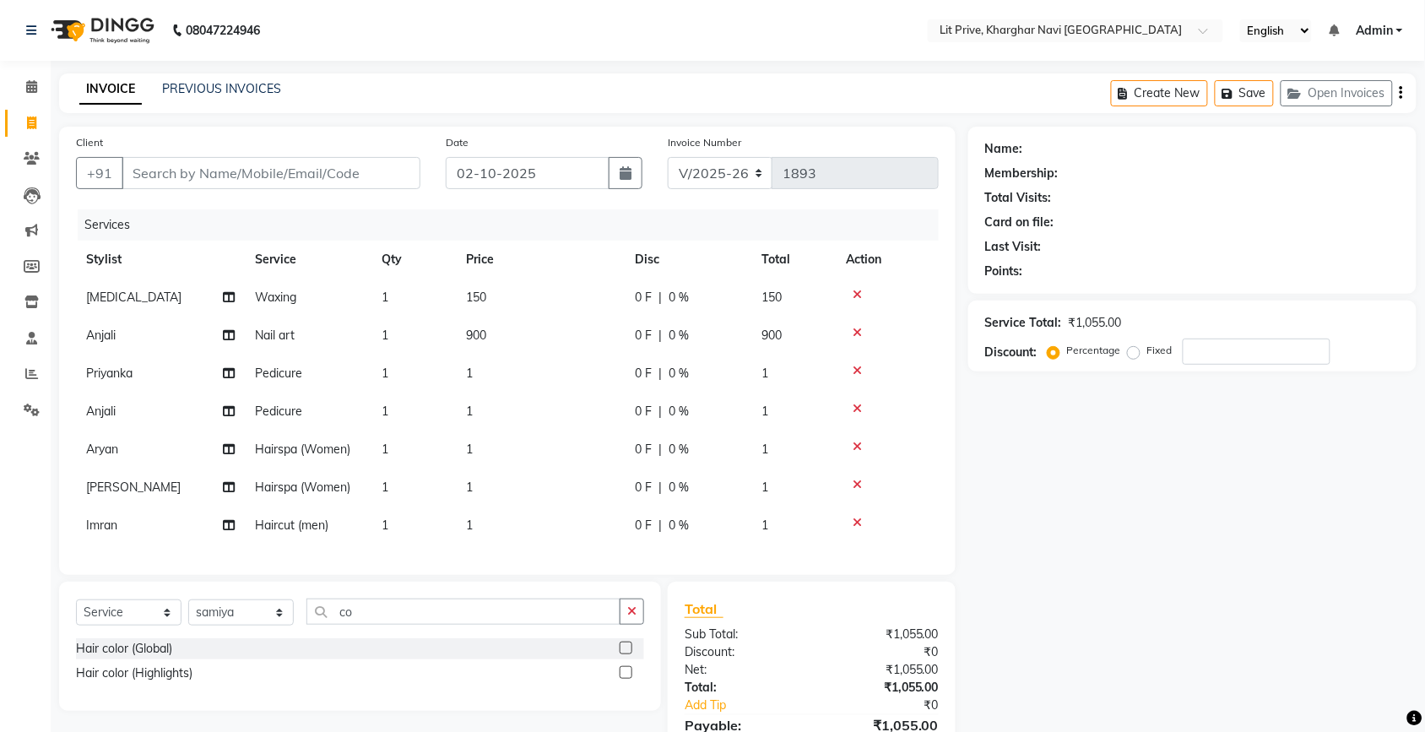
click at [625, 654] on label at bounding box center [625, 647] width 13 height 13
click at [625, 654] on input "checkbox" at bounding box center [624, 648] width 11 height 11
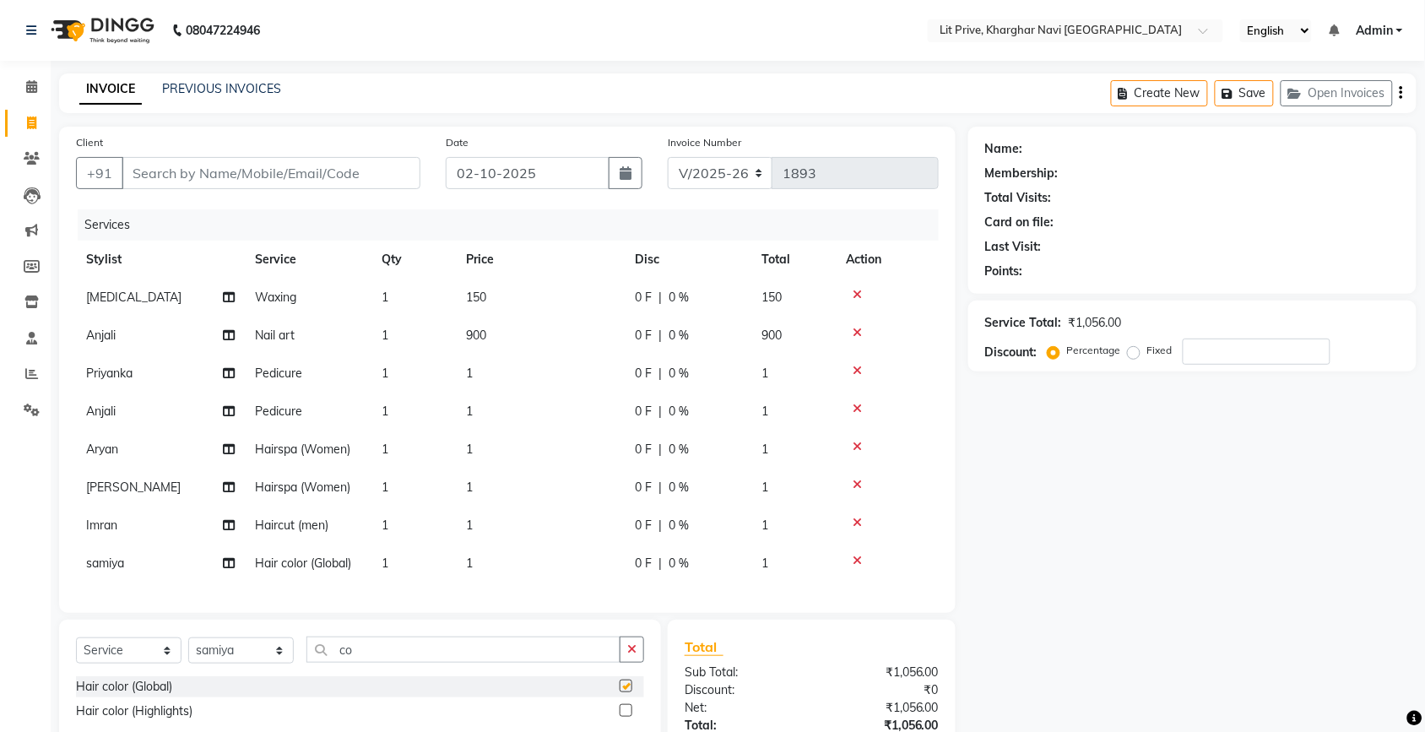
checkbox input "false"
click at [525, 449] on td "1" at bounding box center [540, 449] width 169 height 38
select select "65621"
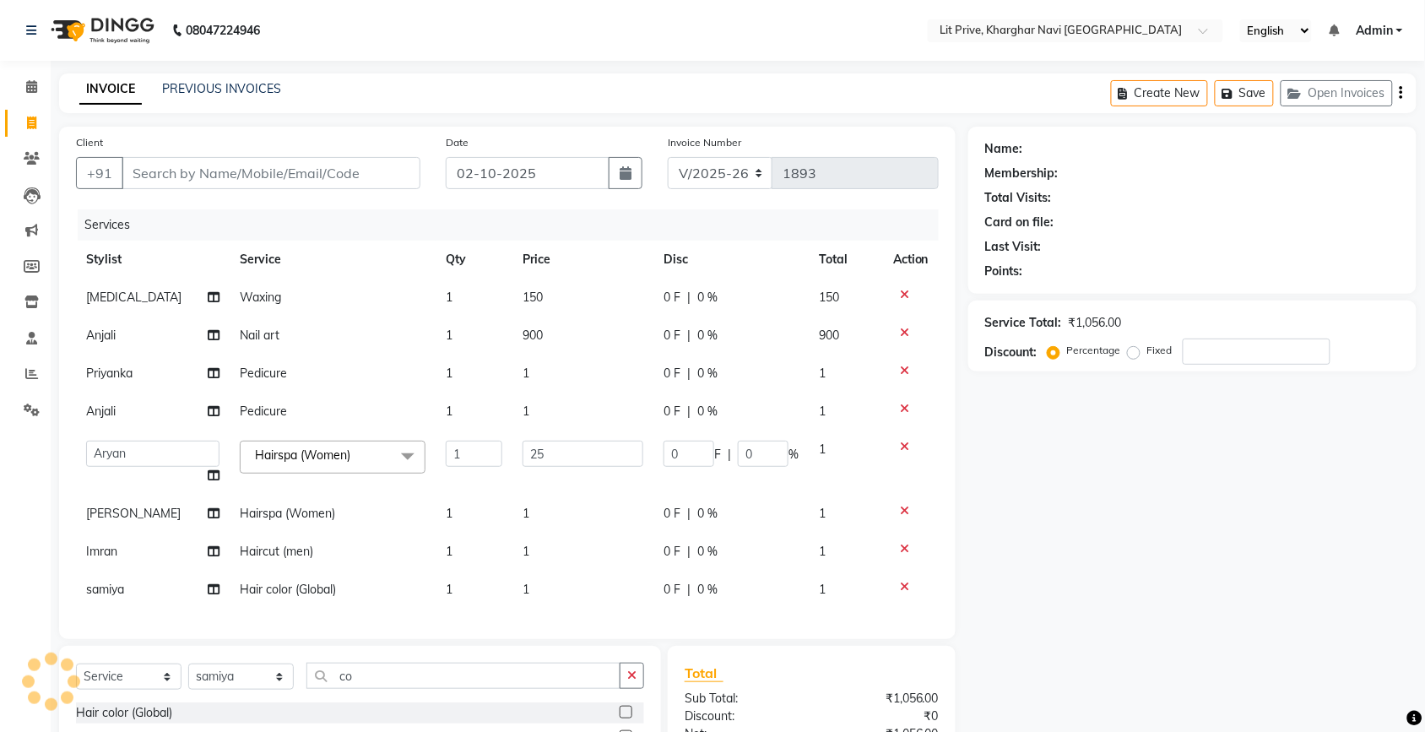
type input "250"
click at [1209, 494] on div "Name: Membership: Total Visits: Card on file: Last Visit: Points: Service Total…" at bounding box center [1198, 493] width 461 height 732
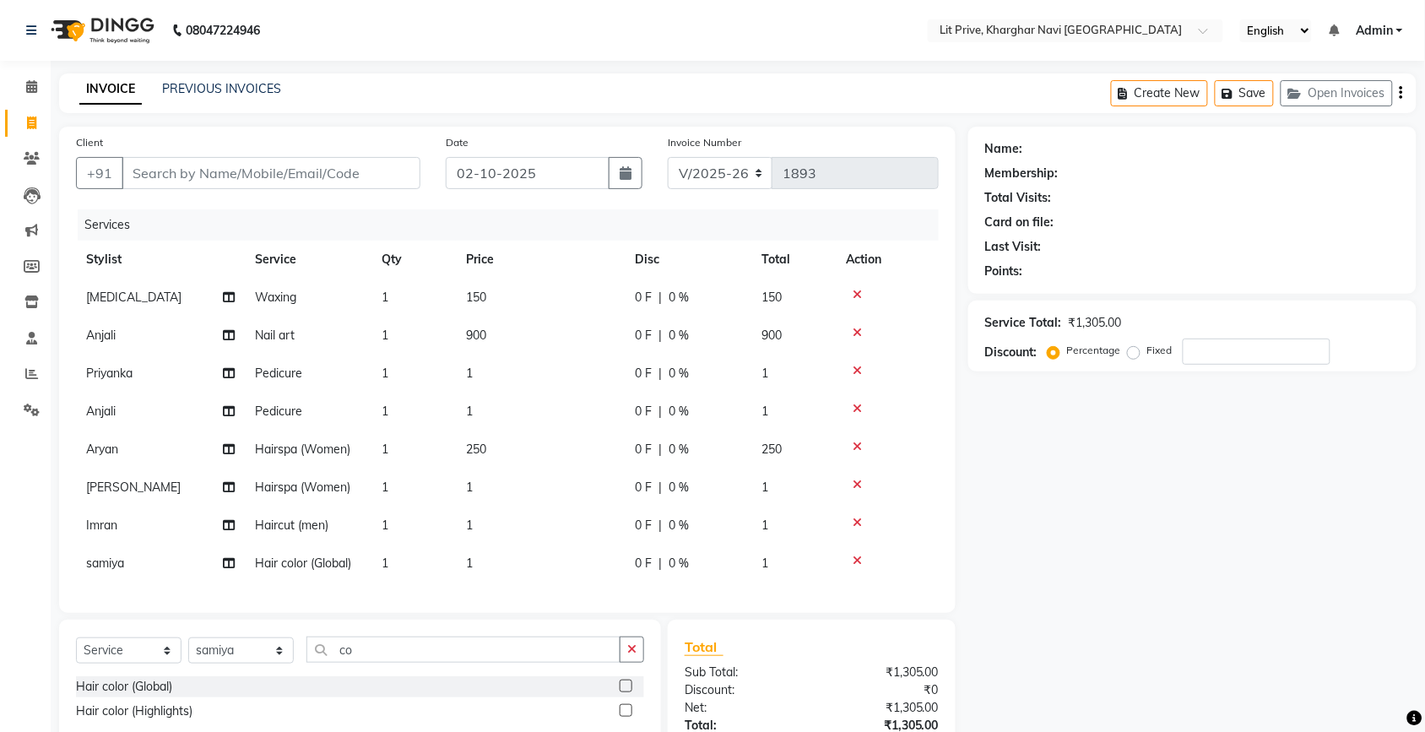
click at [479, 523] on td "1" at bounding box center [540, 525] width 169 height 38
select select "38245"
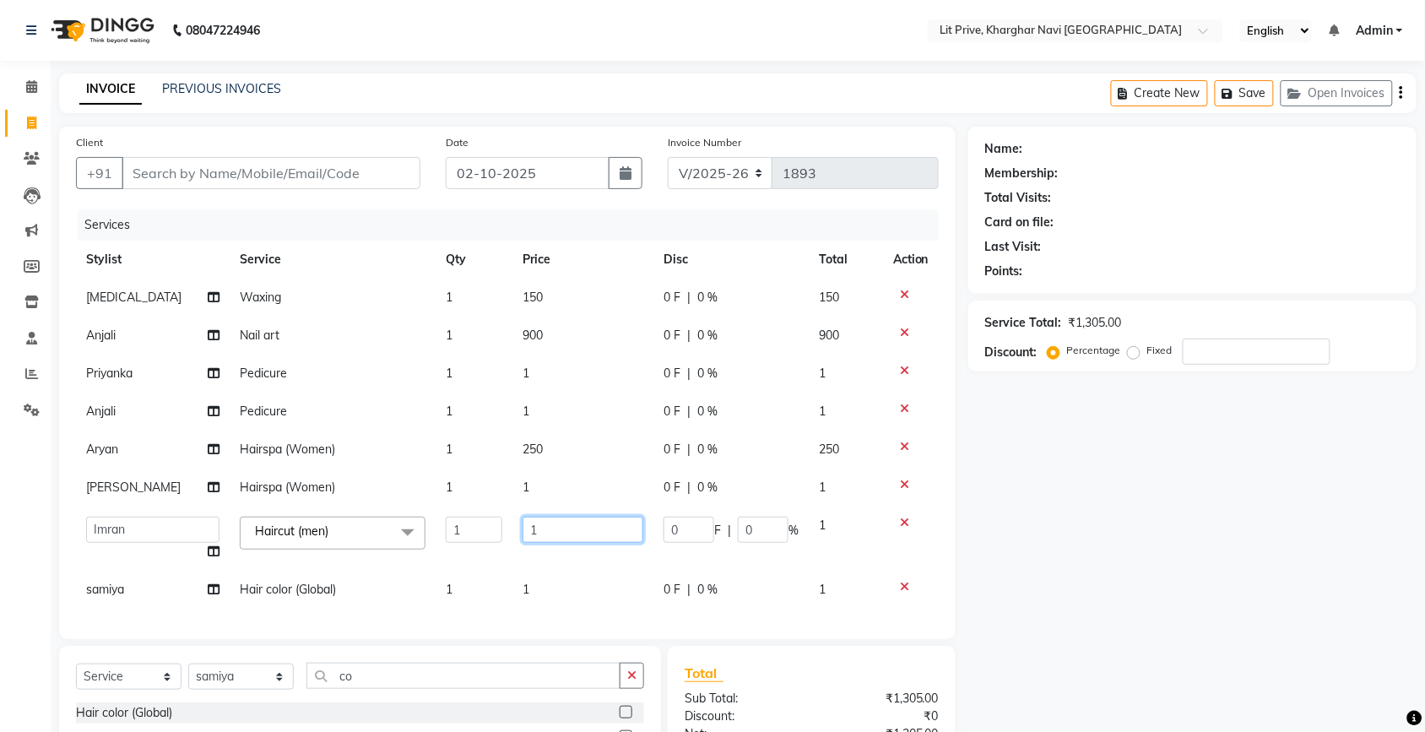
click at [571, 526] on input "1" at bounding box center [582, 530] width 121 height 26
type input "350"
click at [1149, 532] on div "Name: Membership: Total Visits: Card on file: Last Visit: Points: Service Total…" at bounding box center [1198, 493] width 461 height 732
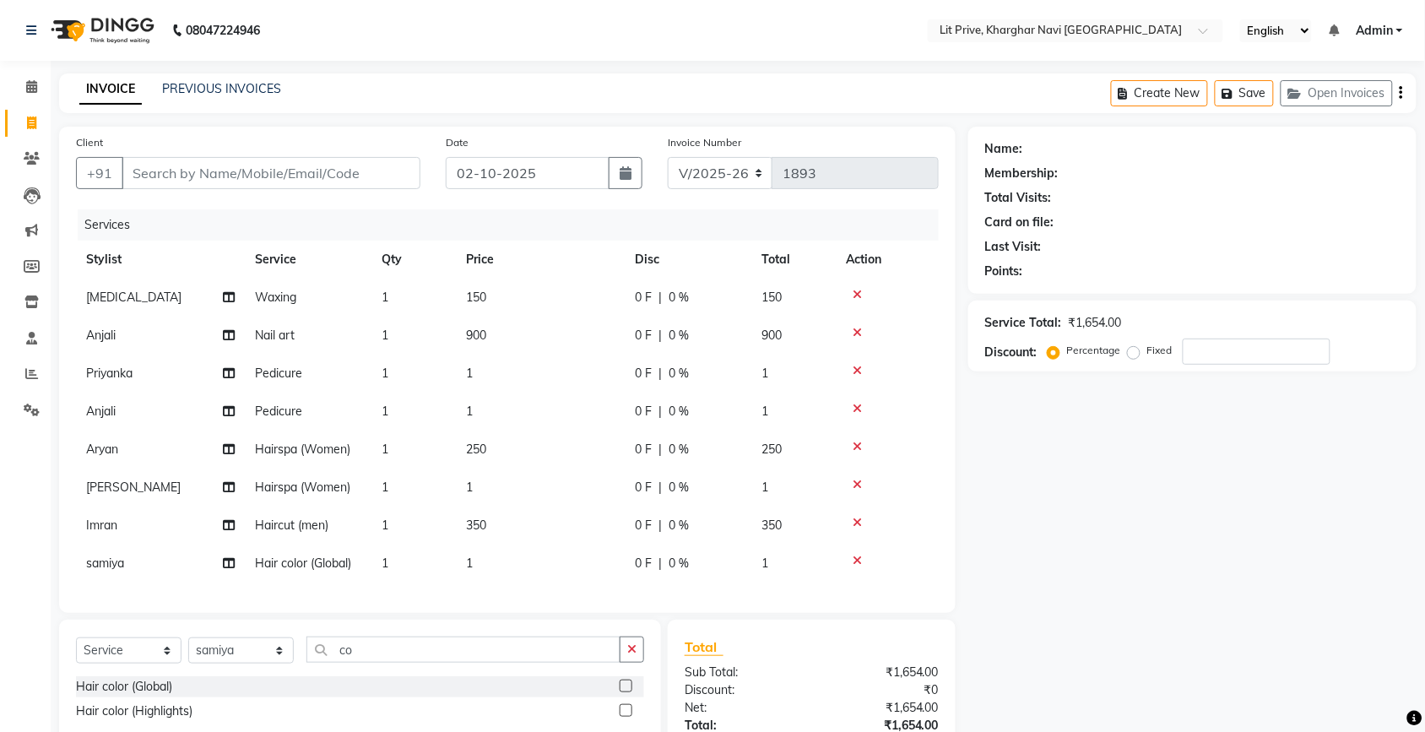
click at [488, 558] on td "1" at bounding box center [540, 563] width 169 height 38
select select "83138"
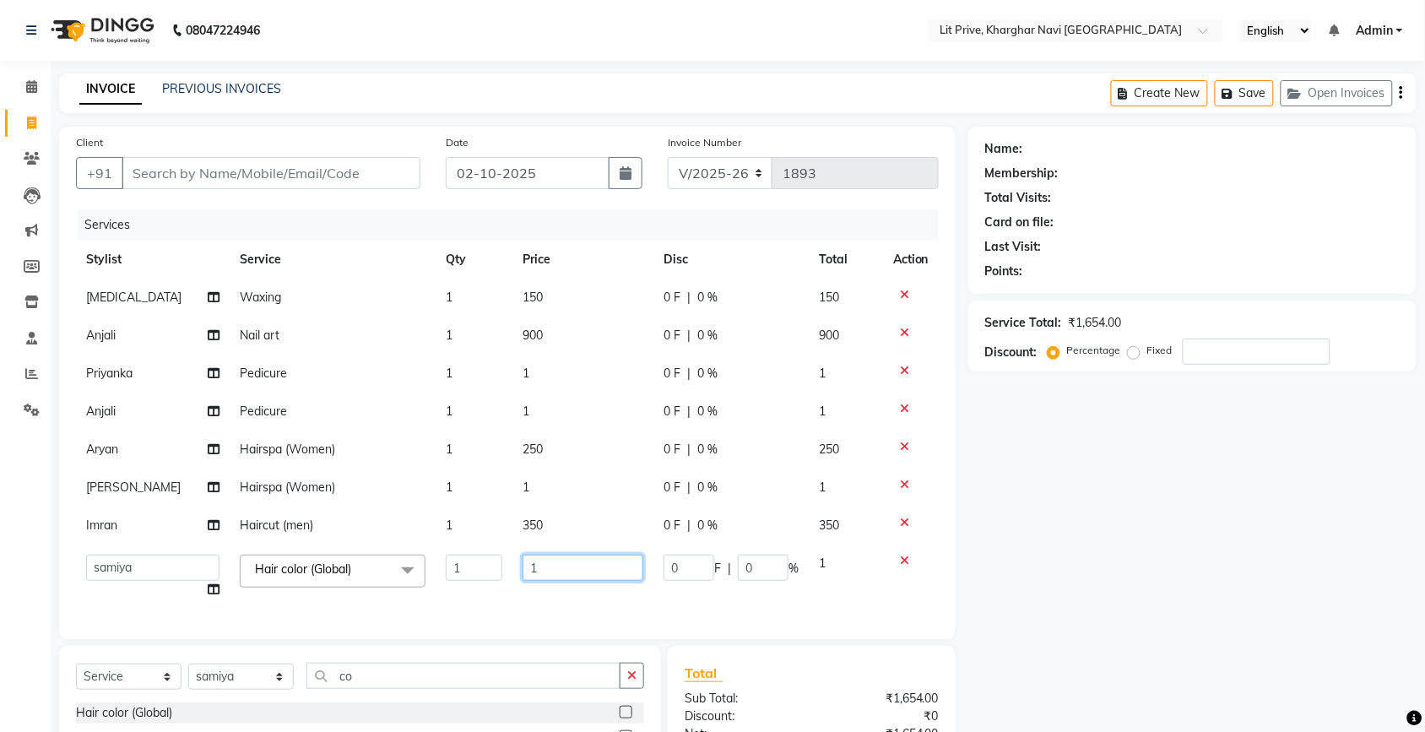
click at [553, 571] on input "1" at bounding box center [582, 567] width 121 height 26
type input "4000"
click at [1162, 582] on div "Name: Membership: Total Visits: Card on file: Last Visit: Points: Service Total…" at bounding box center [1198, 493] width 461 height 732
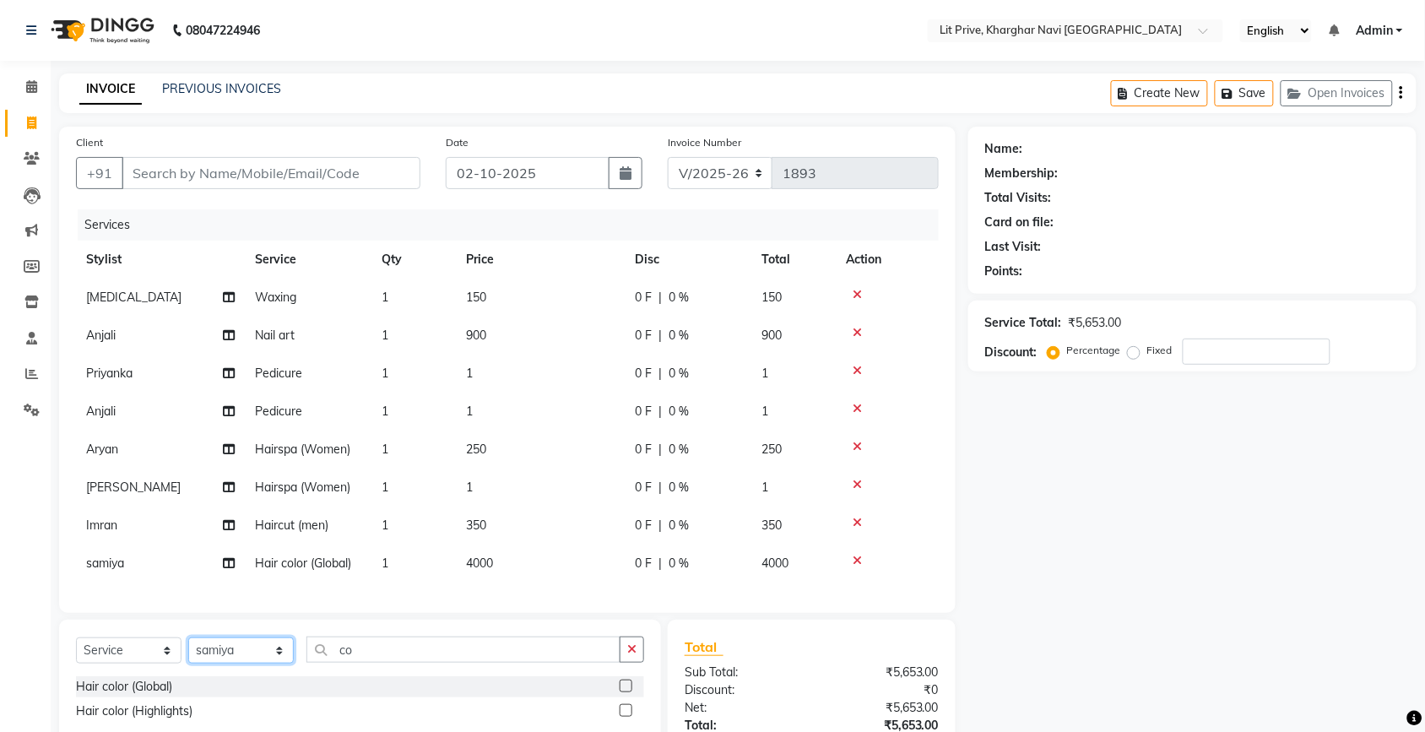
click at [279, 663] on select "Select Stylist [PERSON_NAME] [PERSON_NAME] [PERSON_NAME] [PERSON_NAME] [PERSON_…" at bounding box center [240, 650] width 105 height 26
select select "88462"
click at [188, 652] on select "Select Stylist [PERSON_NAME] [PERSON_NAME] [PERSON_NAME] [PERSON_NAME] [PERSON_…" at bounding box center [240, 650] width 105 height 26
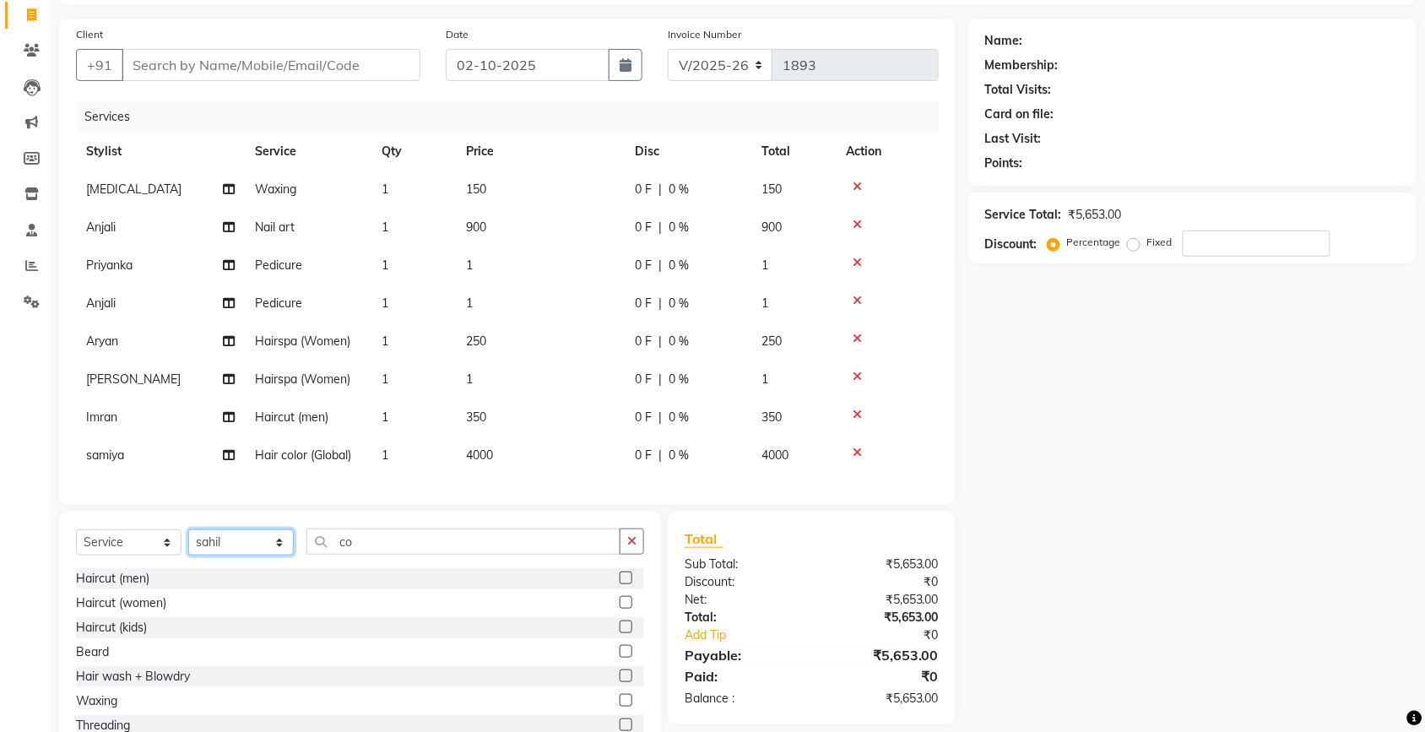
scroll to position [149, 0]
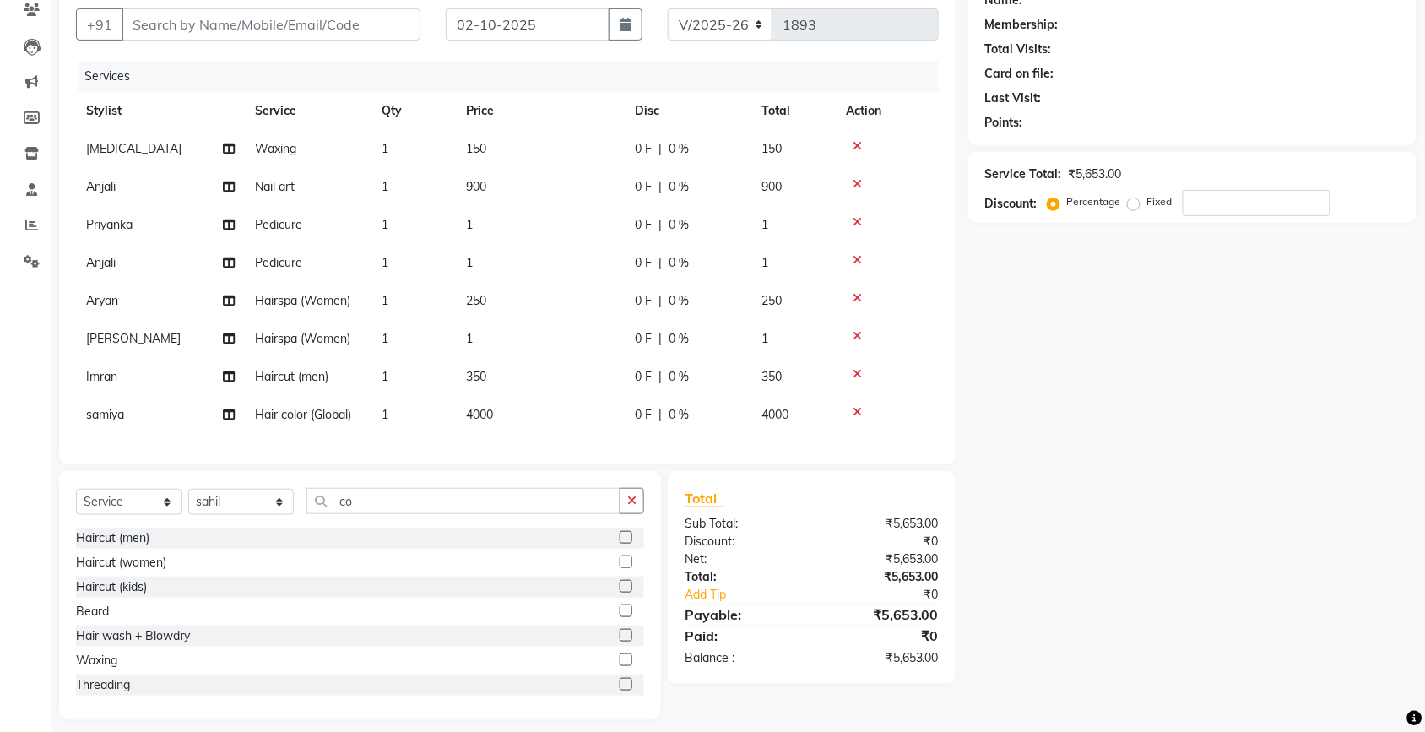
click at [619, 544] on label at bounding box center [625, 537] width 13 height 13
click at [619, 544] on input "checkbox" at bounding box center [624, 538] width 11 height 11
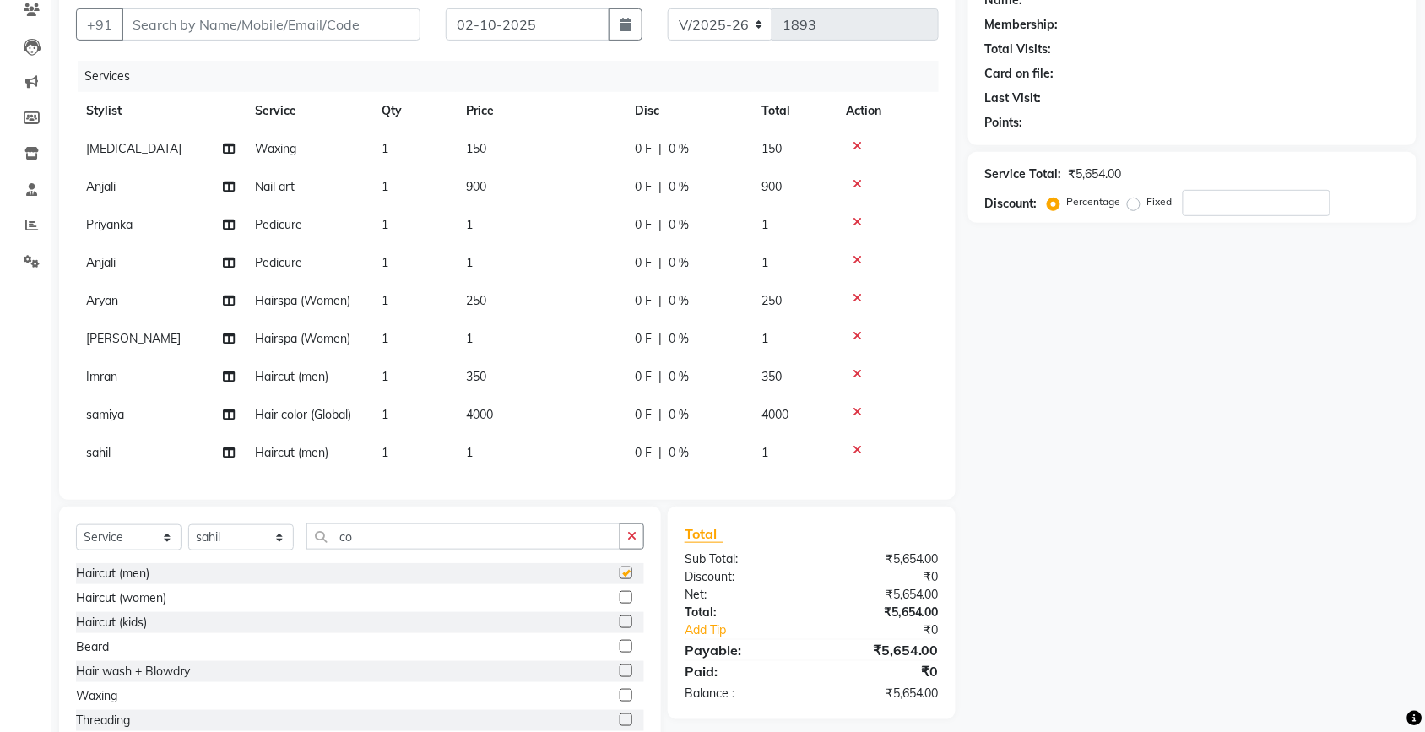
checkbox input "false"
click at [505, 448] on td "1" at bounding box center [540, 453] width 169 height 38
select select "88462"
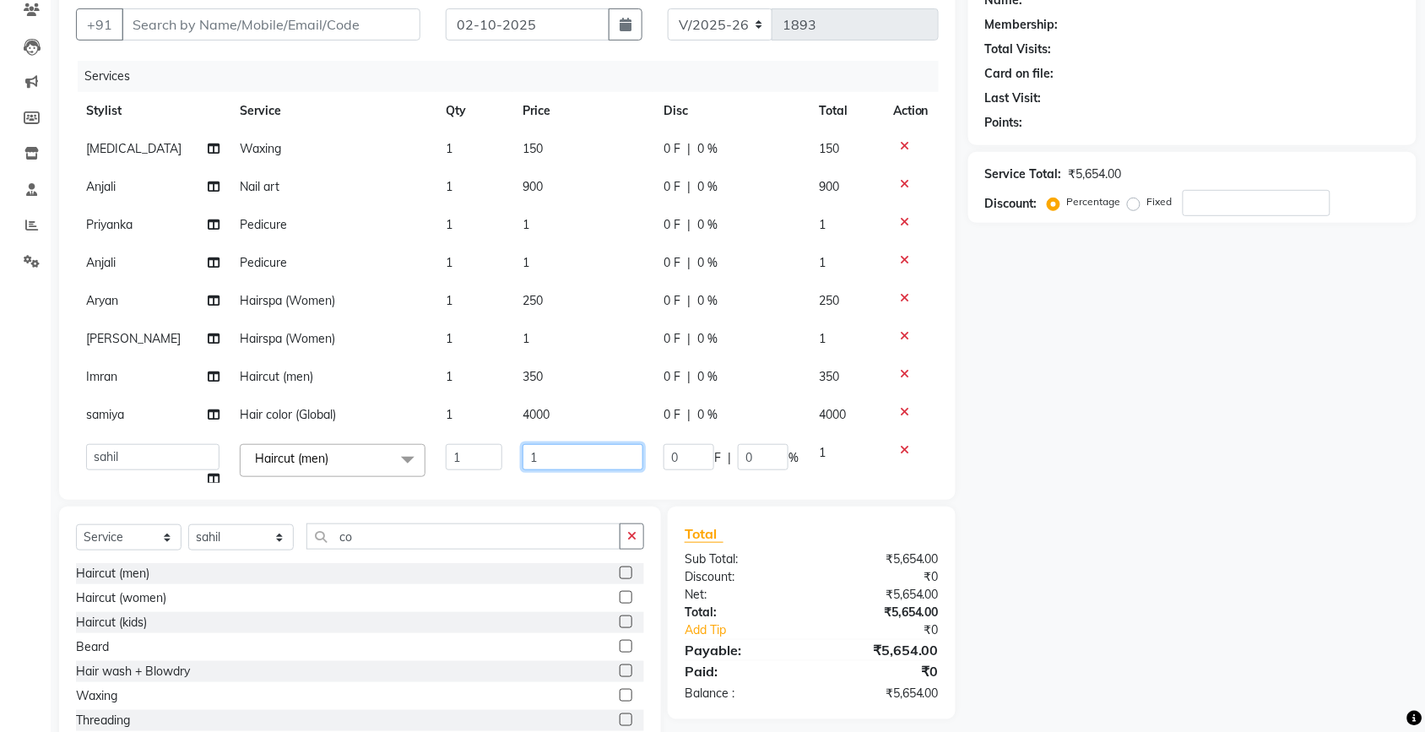
click at [571, 452] on input "1" at bounding box center [582, 457] width 121 height 26
type input "300"
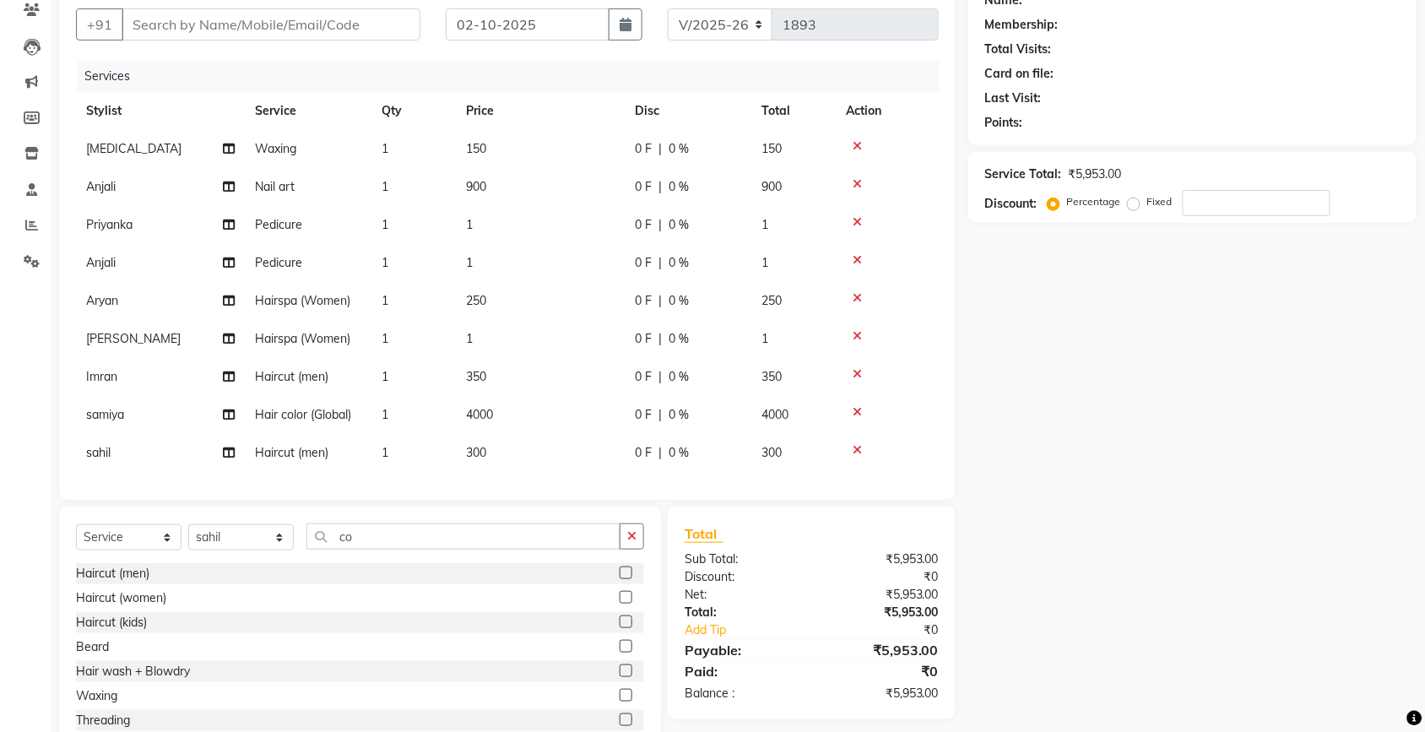
click at [1093, 473] on div "Name: Membership: Total Visits: Card on file: Last Visit: Points: Service Total…" at bounding box center [1198, 366] width 461 height 777
click at [490, 380] on td "350" at bounding box center [540, 377] width 169 height 38
select select "38245"
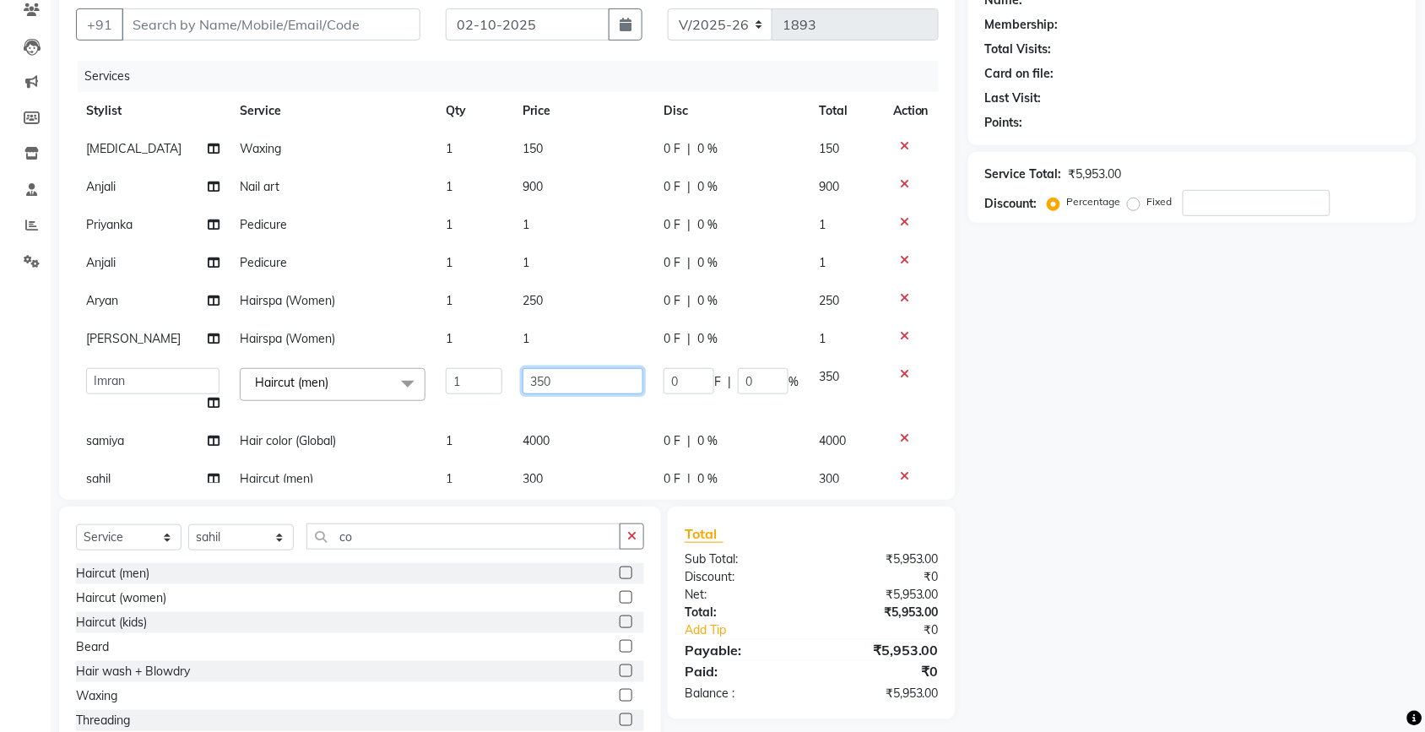
click at [561, 376] on input "350" at bounding box center [582, 381] width 121 height 26
type input "3"
type input "650"
click at [1166, 547] on div "Name: Membership: Total Visits: Card on file: Last Visit: Points: Service Total…" at bounding box center [1198, 366] width 461 height 777
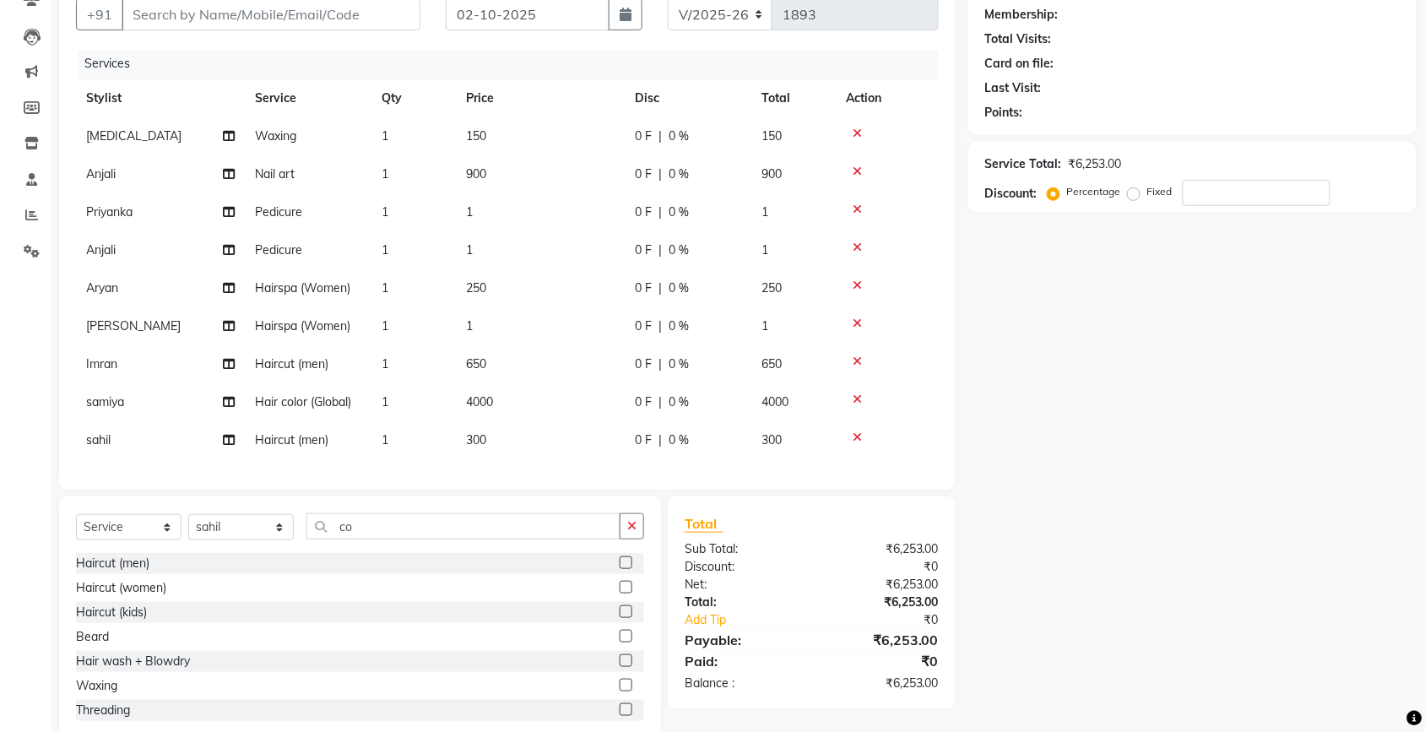
scroll to position [0, 0]
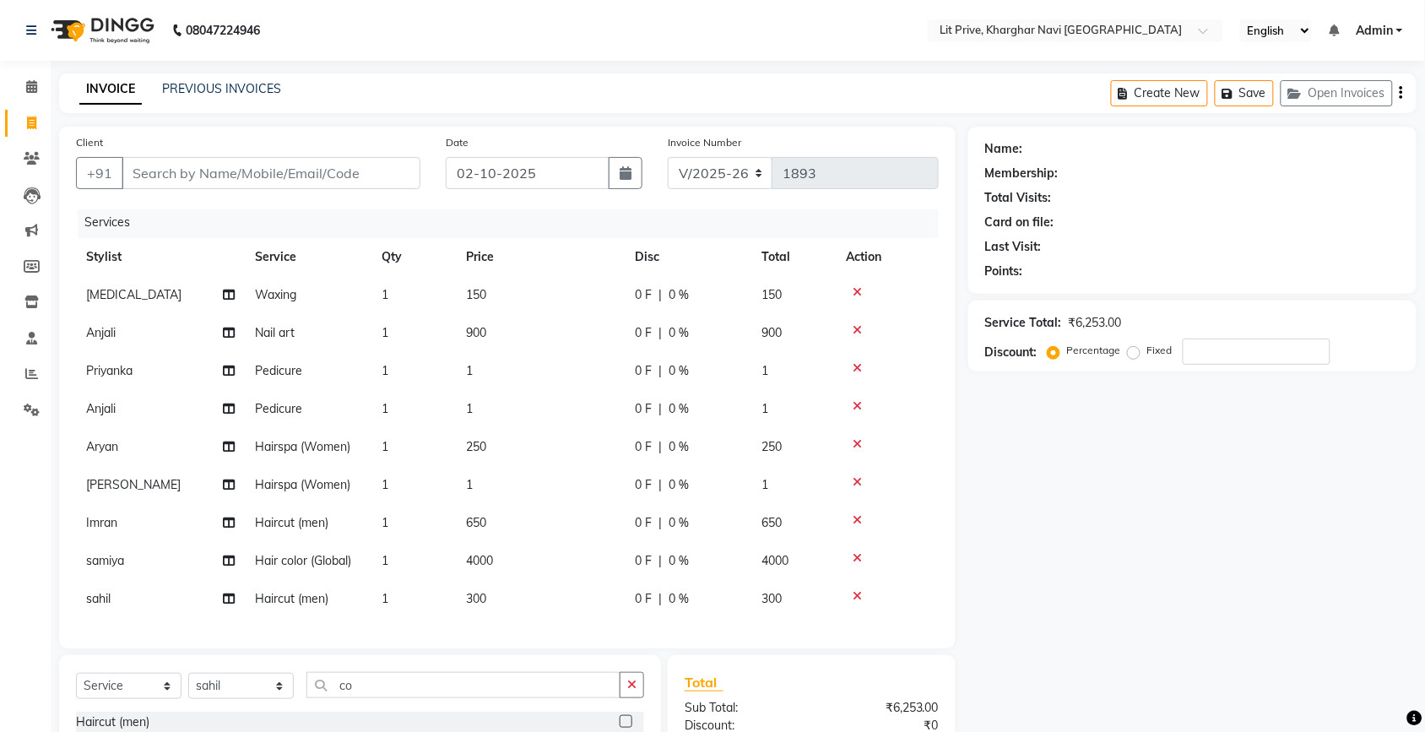
click at [853, 476] on icon at bounding box center [856, 482] width 9 height 12
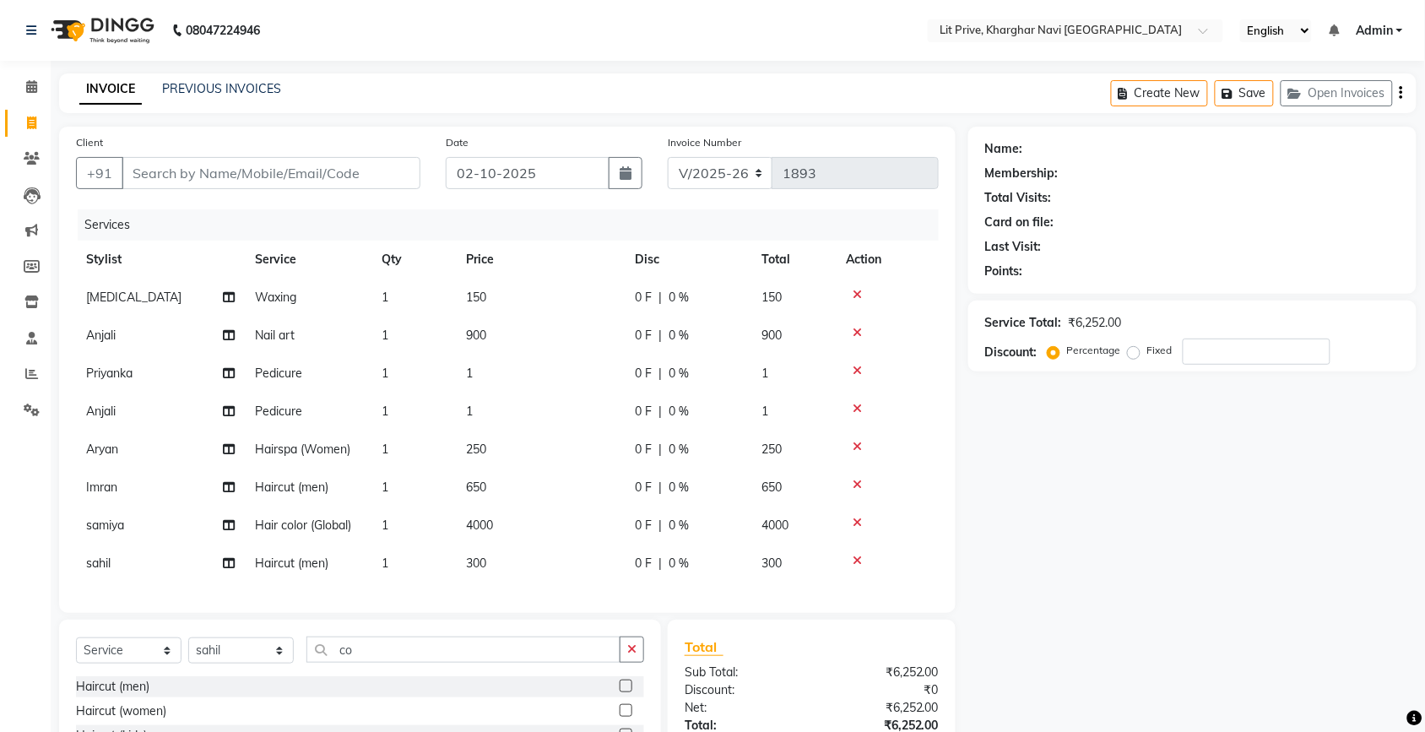
click at [853, 409] on icon at bounding box center [856, 409] width 9 height 12
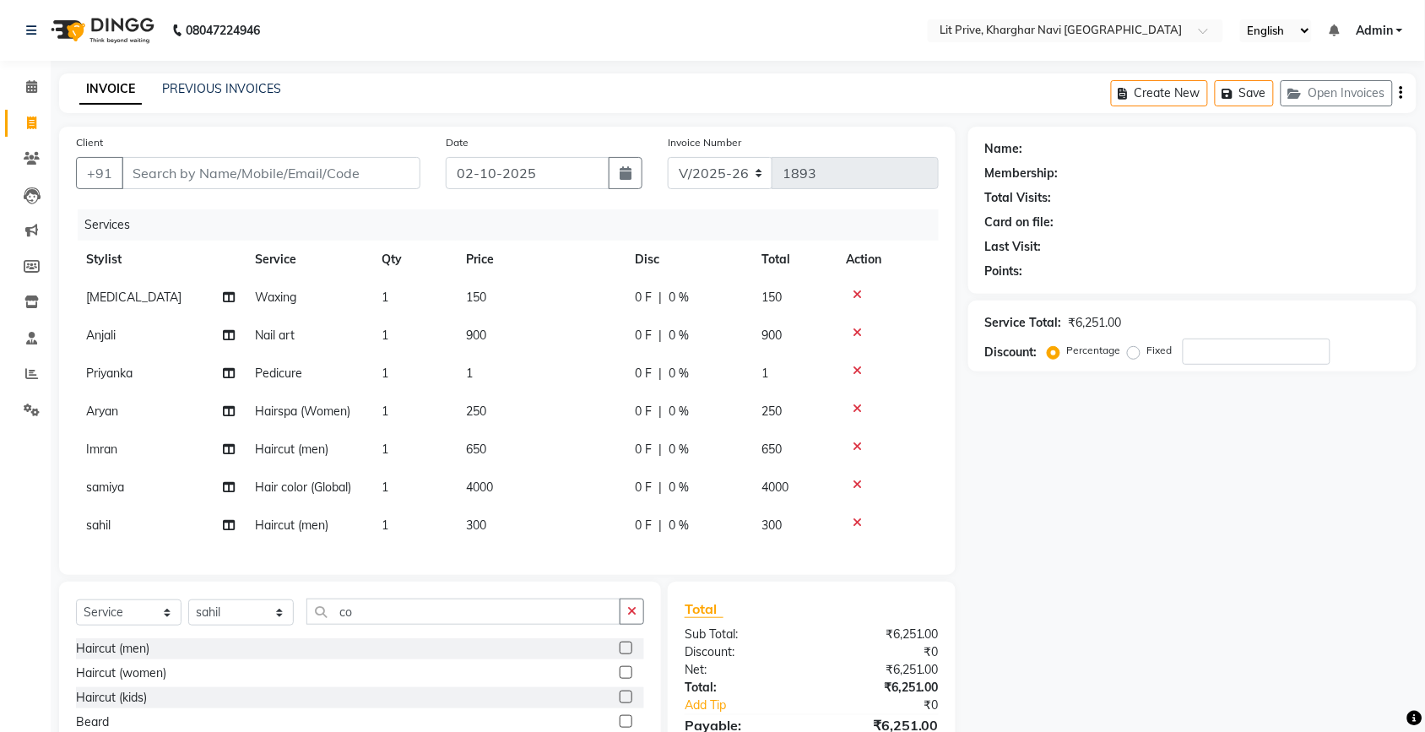
click at [857, 369] on icon at bounding box center [856, 371] width 9 height 12
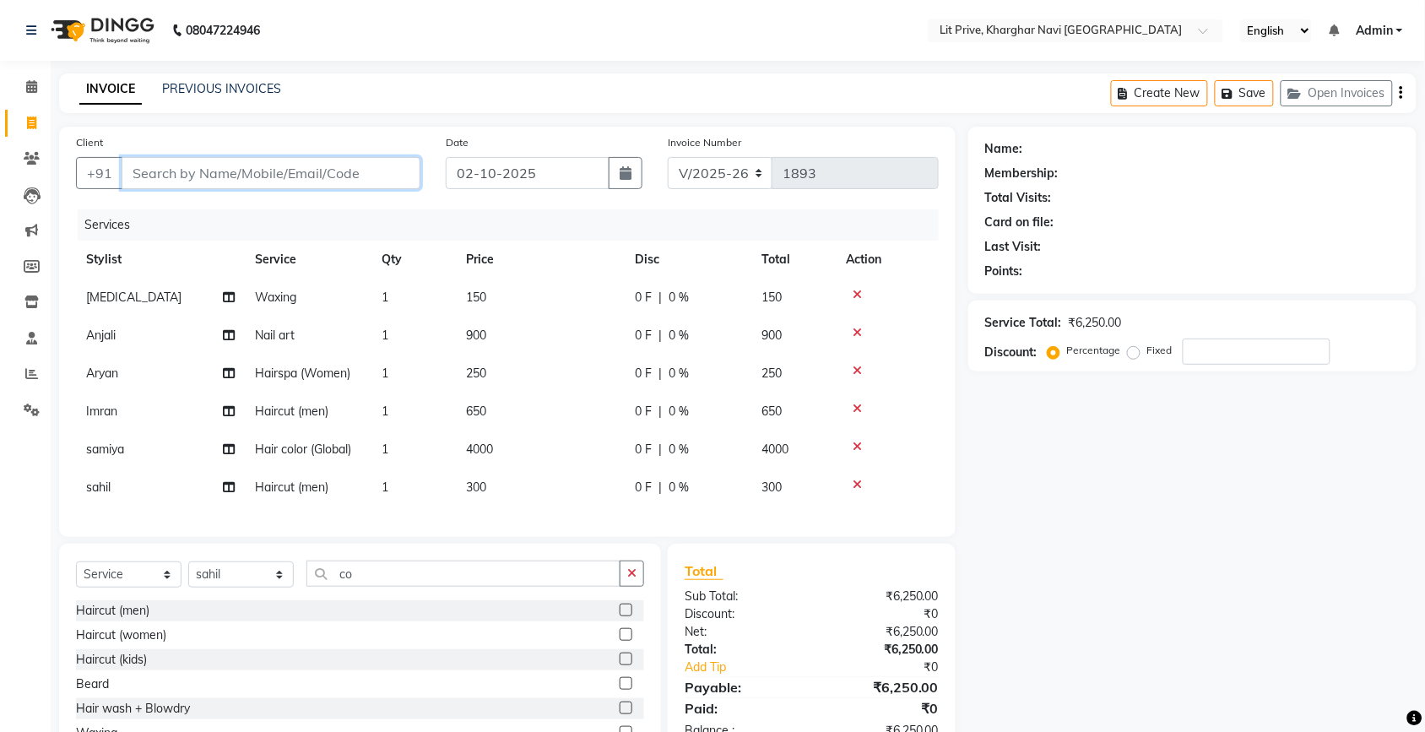
click at [332, 176] on input "Client" at bounding box center [271, 173] width 299 height 32
type input "l"
type input "0"
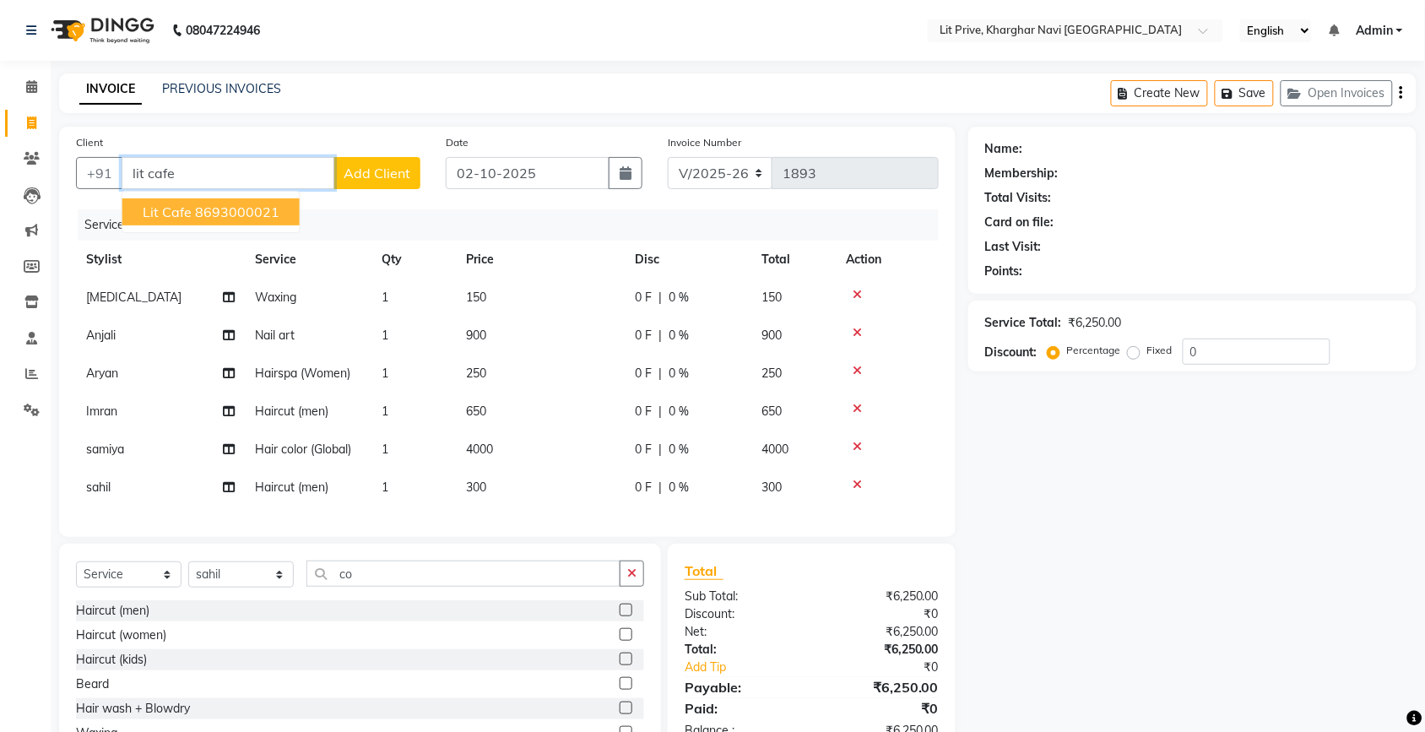
click at [203, 208] on ngb-highlight "8693000021" at bounding box center [237, 211] width 84 height 17
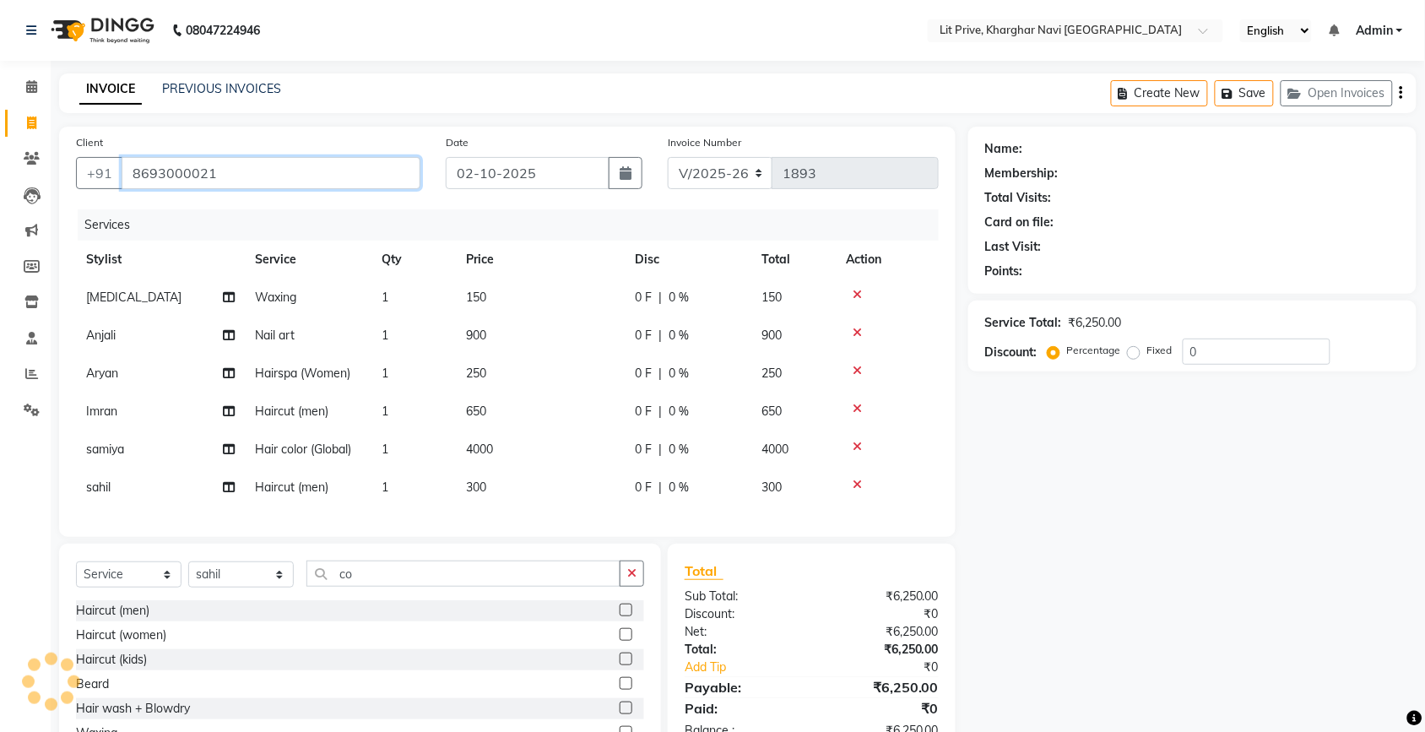
type input "8693000021"
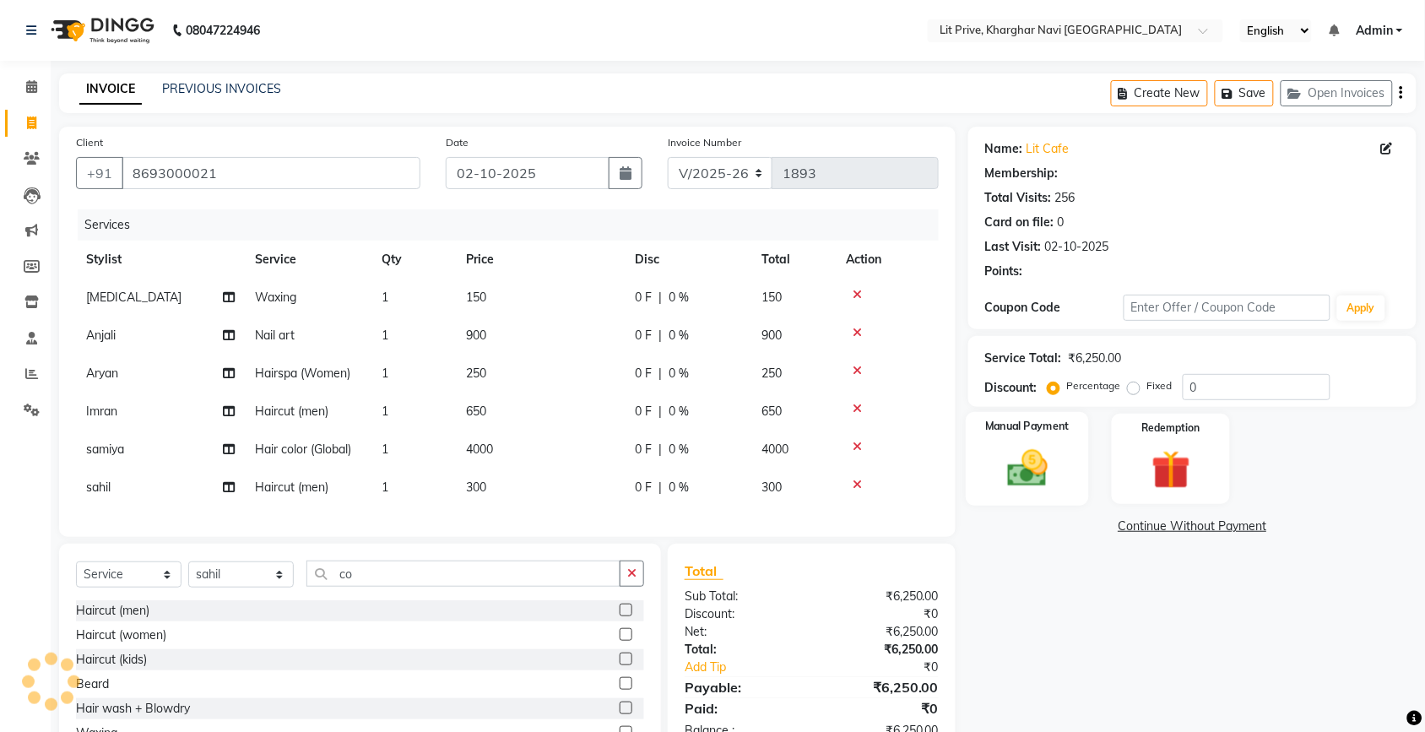
click at [1047, 478] on img at bounding box center [1027, 468] width 66 height 46
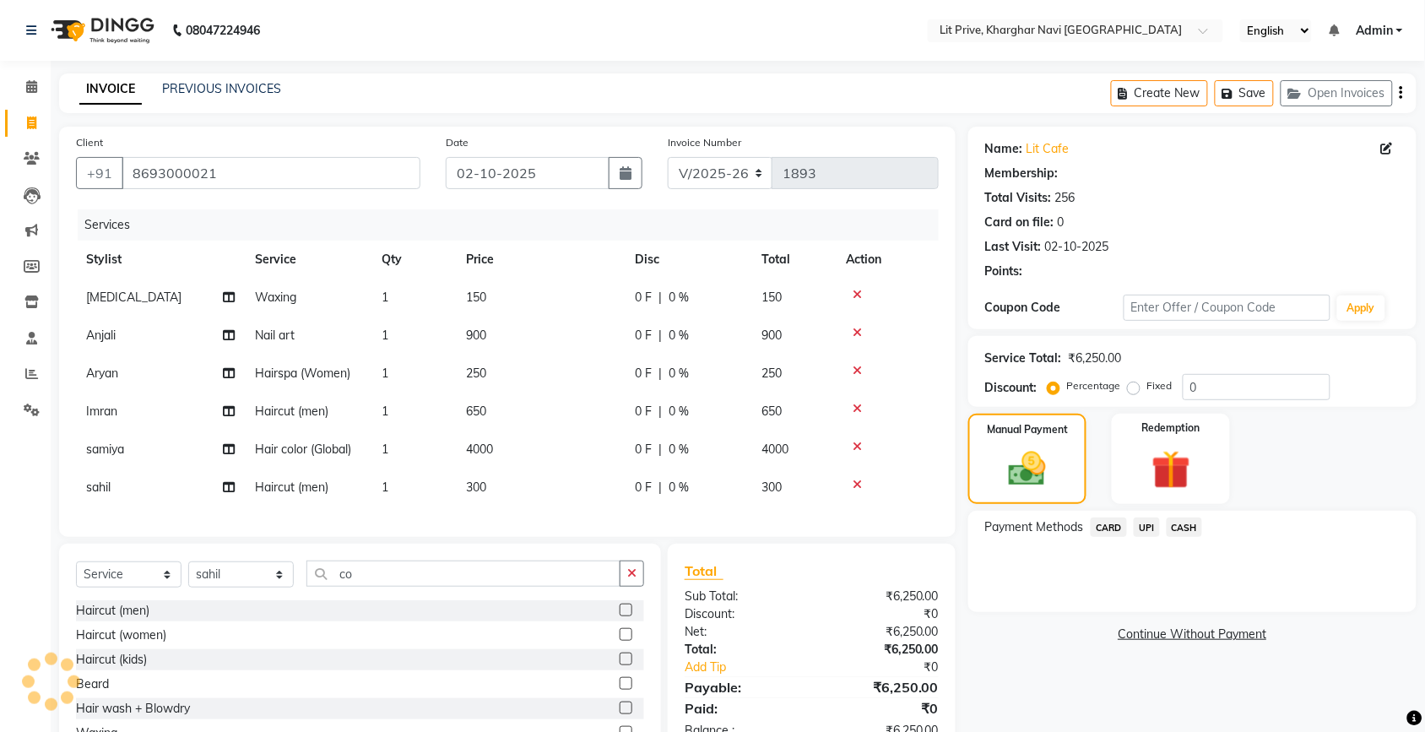
click at [1146, 522] on span "UPI" at bounding box center [1146, 526] width 26 height 19
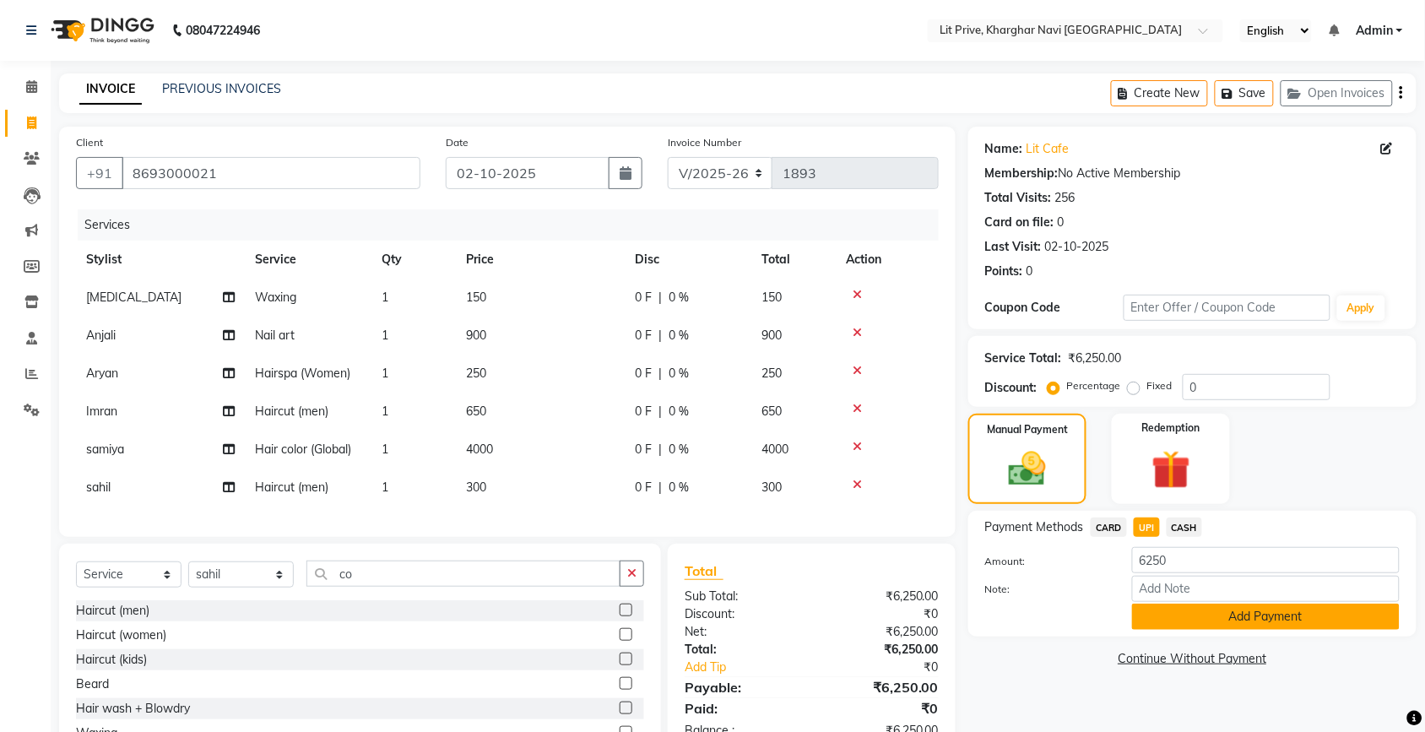
click at [1237, 609] on button "Add Payment" at bounding box center [1266, 616] width 268 height 26
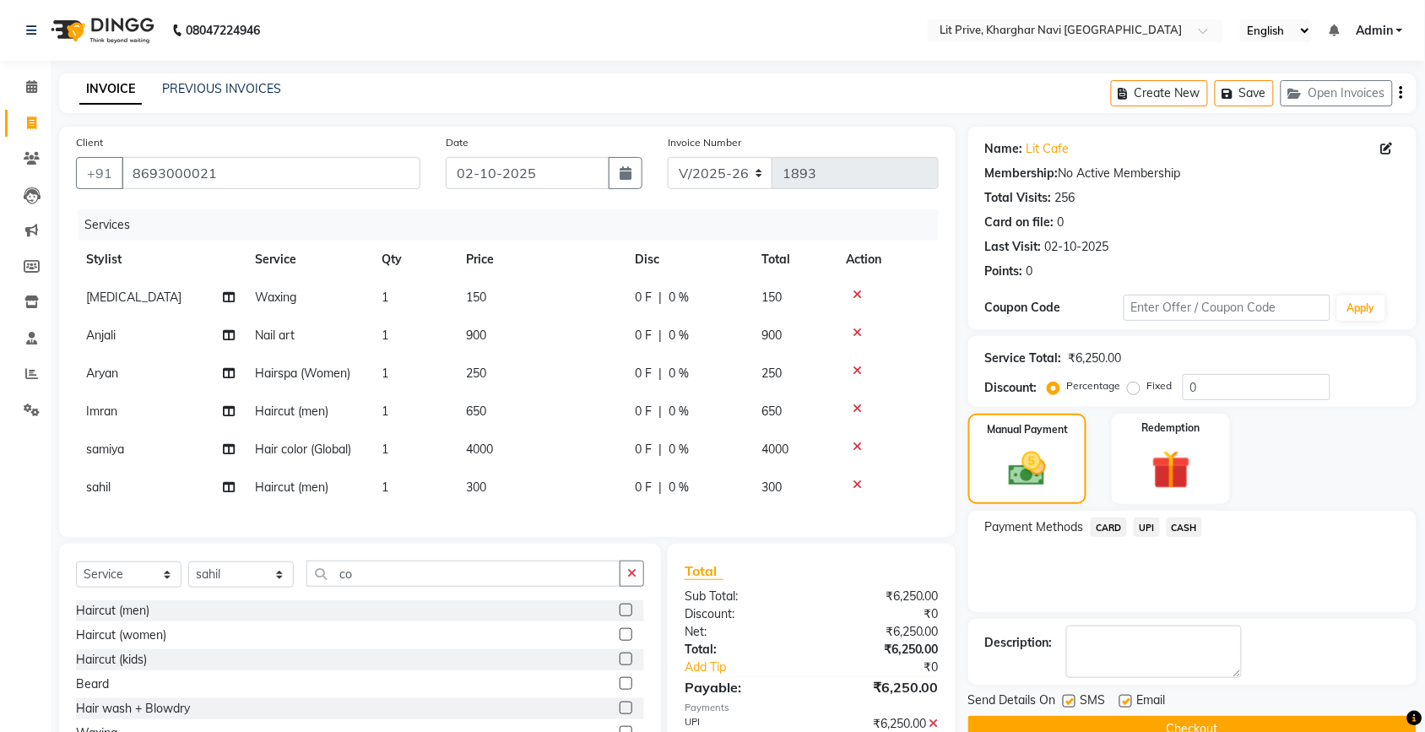
click at [1069, 697] on label at bounding box center [1069, 701] width 13 height 13
click at [1069, 697] on input "checkbox" at bounding box center [1068, 701] width 11 height 11
checkbox input "false"
click at [1124, 699] on label at bounding box center [1125, 701] width 13 height 13
click at [1124, 699] on input "checkbox" at bounding box center [1124, 701] width 11 height 11
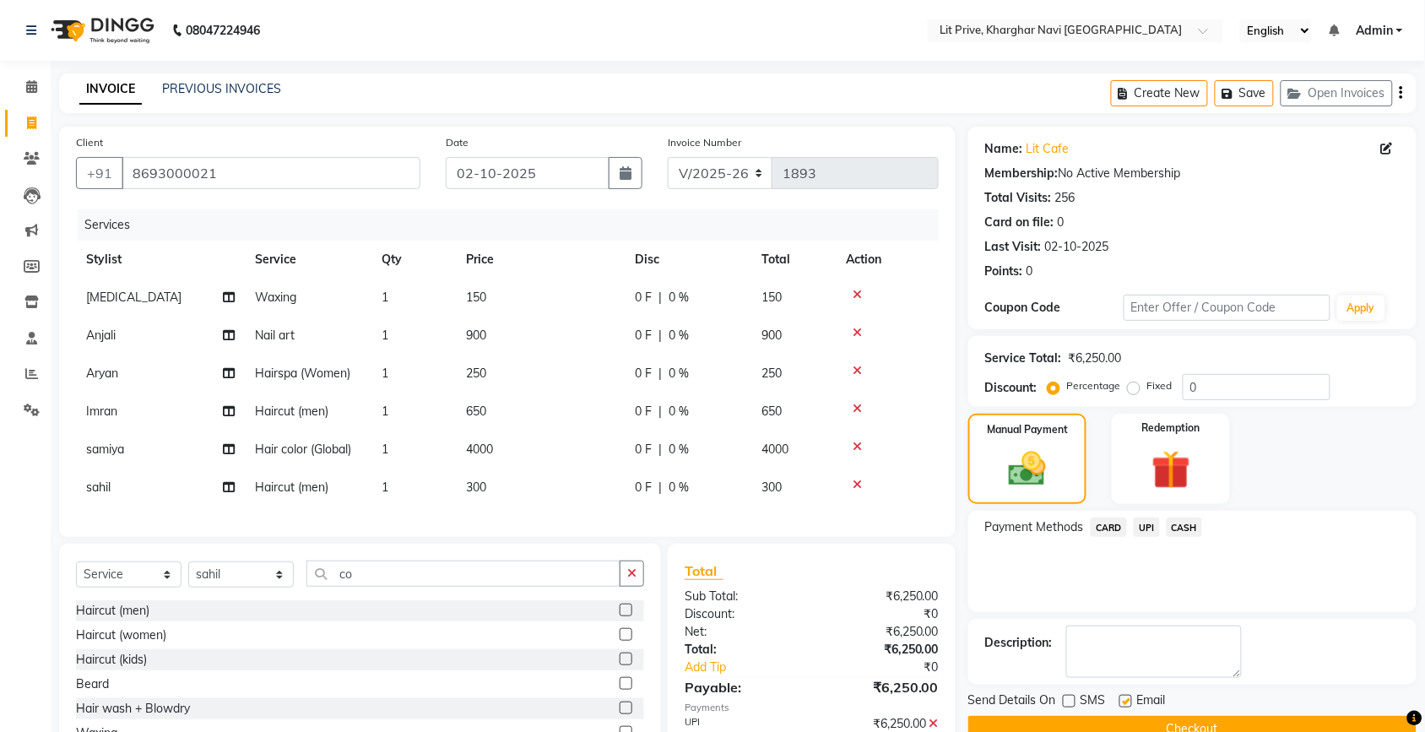
checkbox input "false"
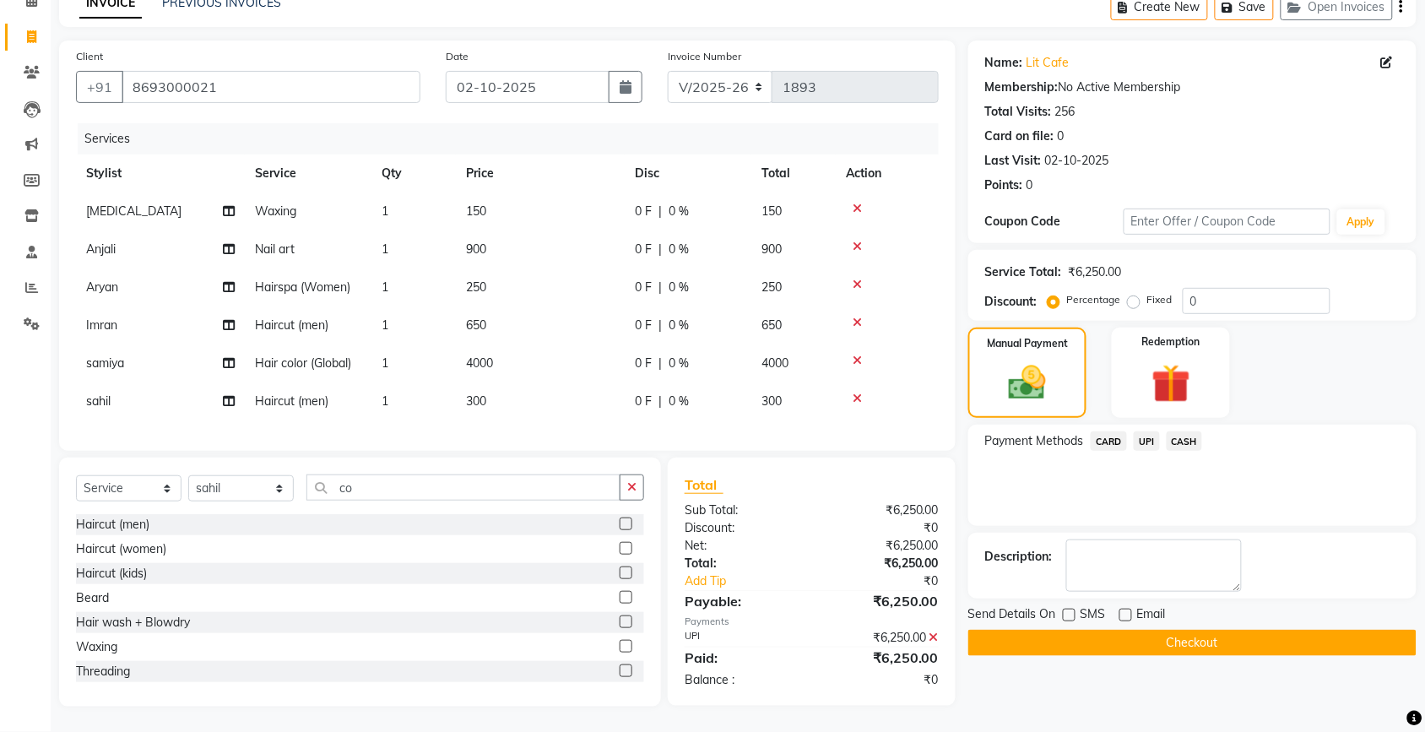
scroll to position [101, 0]
click at [1209, 630] on button "Checkout" at bounding box center [1192, 643] width 448 height 26
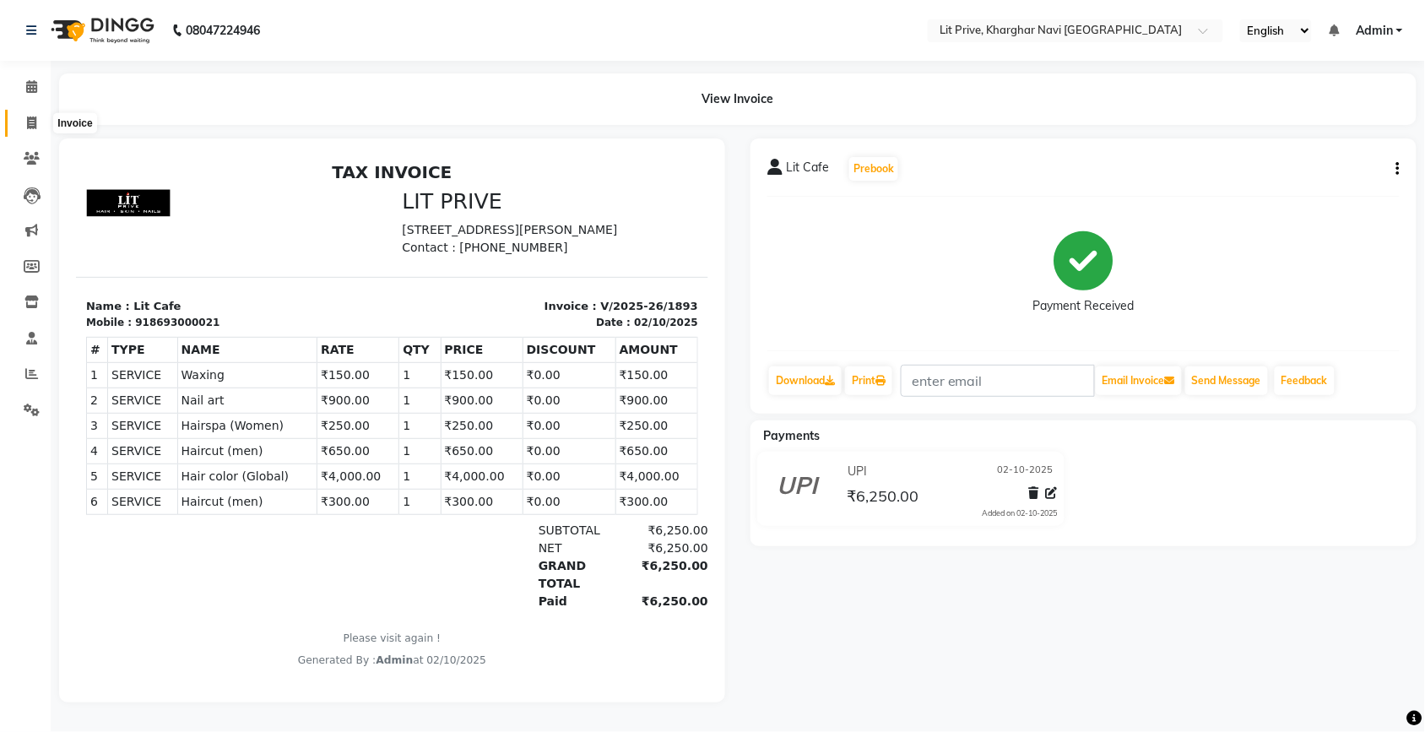
click at [31, 121] on icon at bounding box center [31, 122] width 9 height 13
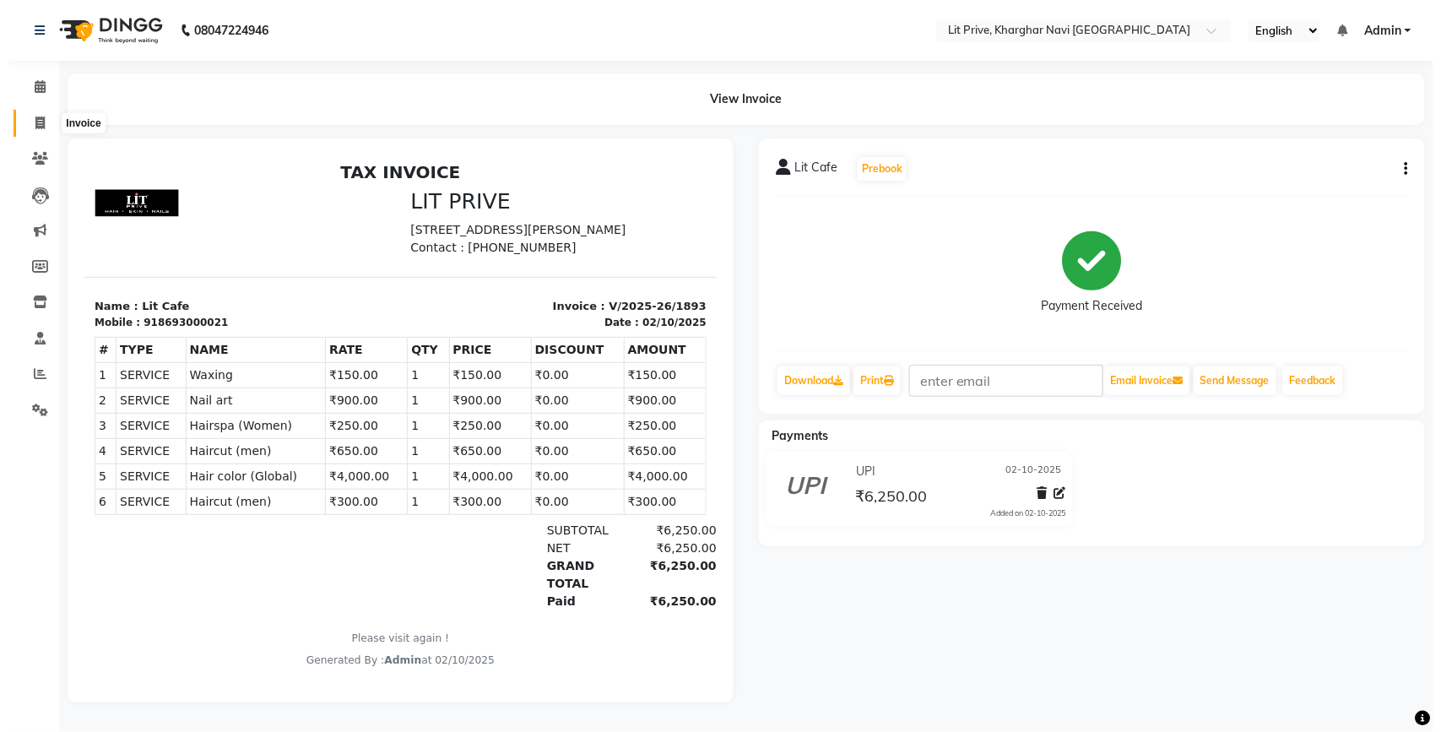
select select "service"
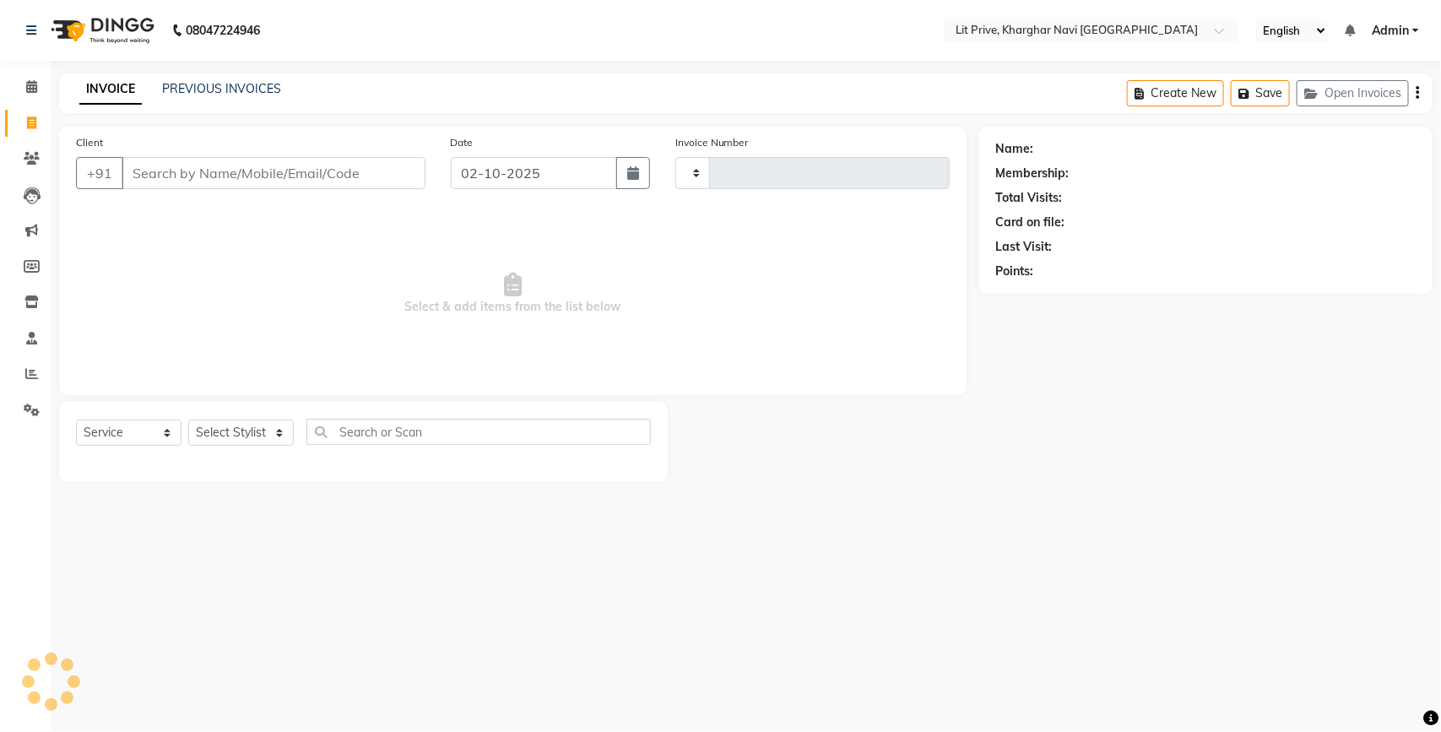
type input "1894"
select select "5625"
click at [199, 90] on link "PREVIOUS INVOICES" at bounding box center [221, 88] width 119 height 15
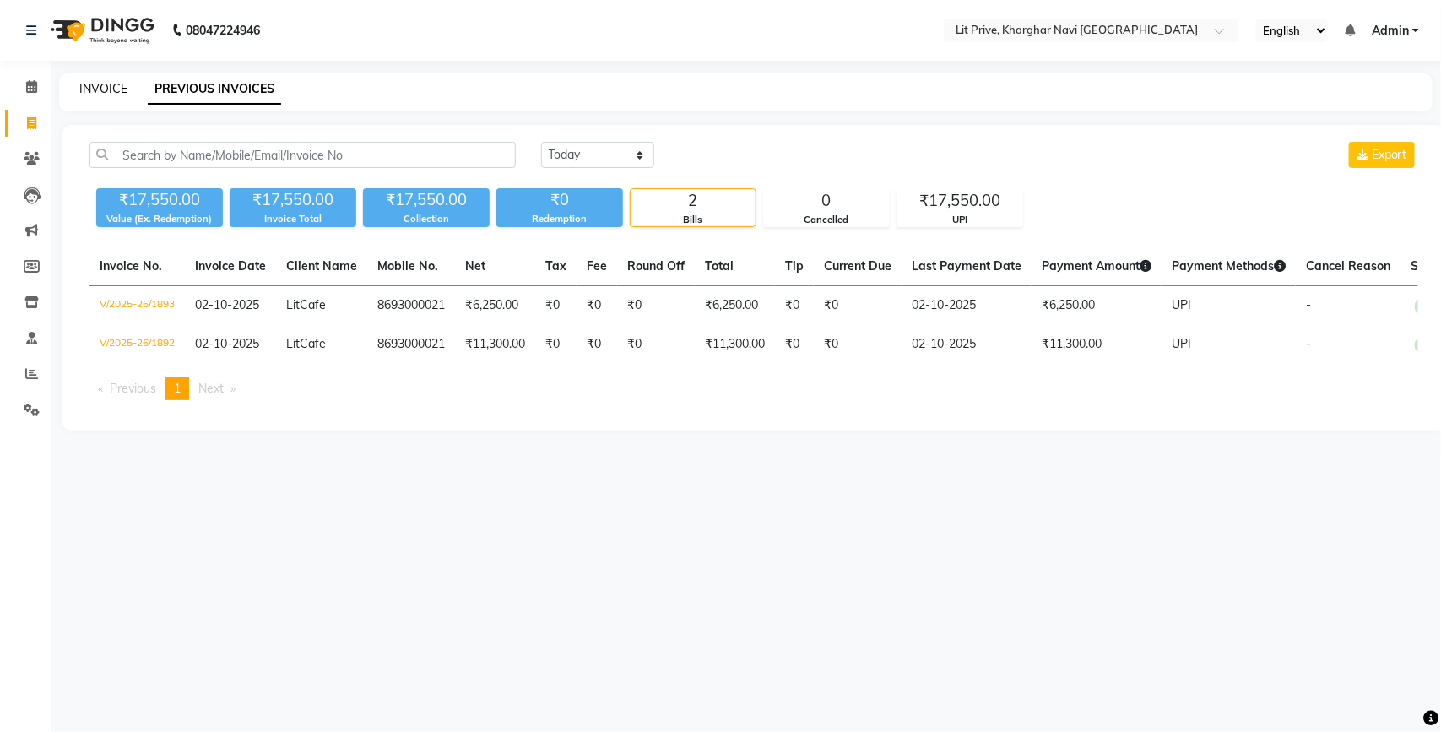
click at [114, 86] on link "INVOICE" at bounding box center [103, 88] width 48 height 15
select select "service"
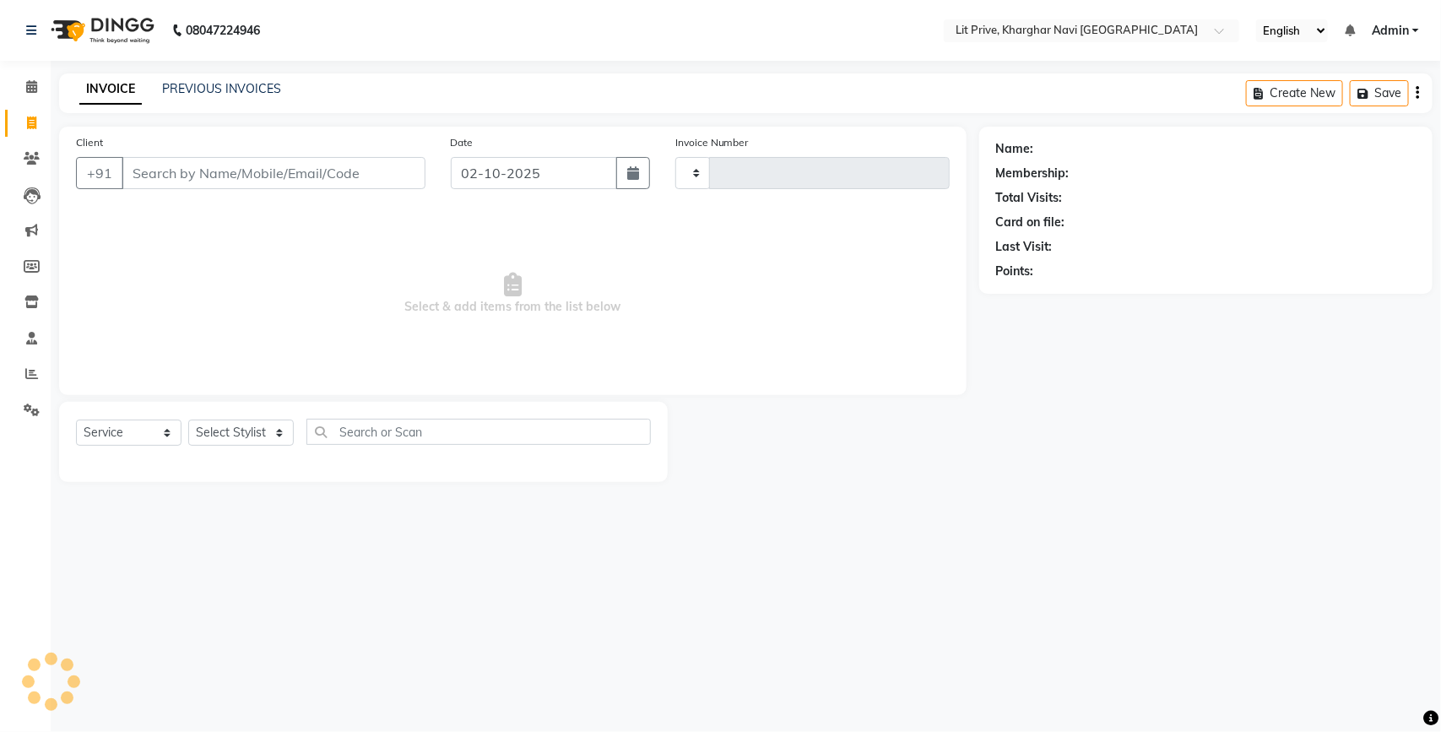
type input "1894"
select select "5625"
click at [279, 435] on select "Select Stylist [PERSON_NAME] [PERSON_NAME] [PERSON_NAME] [PERSON_NAME] [PERSON_…" at bounding box center [240, 432] width 105 height 26
select select "38393"
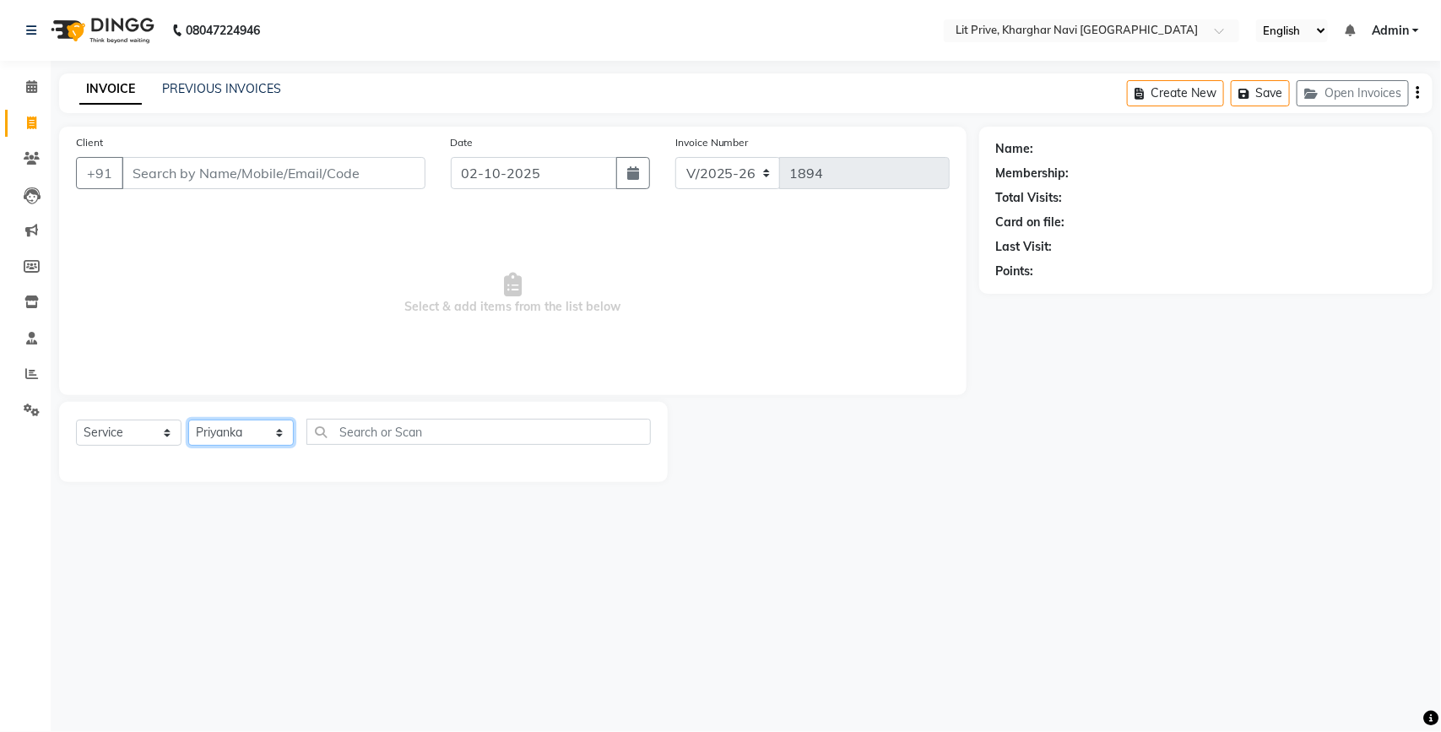
click at [188, 419] on select "Select Stylist [PERSON_NAME] [PERSON_NAME] [PERSON_NAME] [PERSON_NAME] [PERSON_…" at bounding box center [240, 432] width 105 height 26
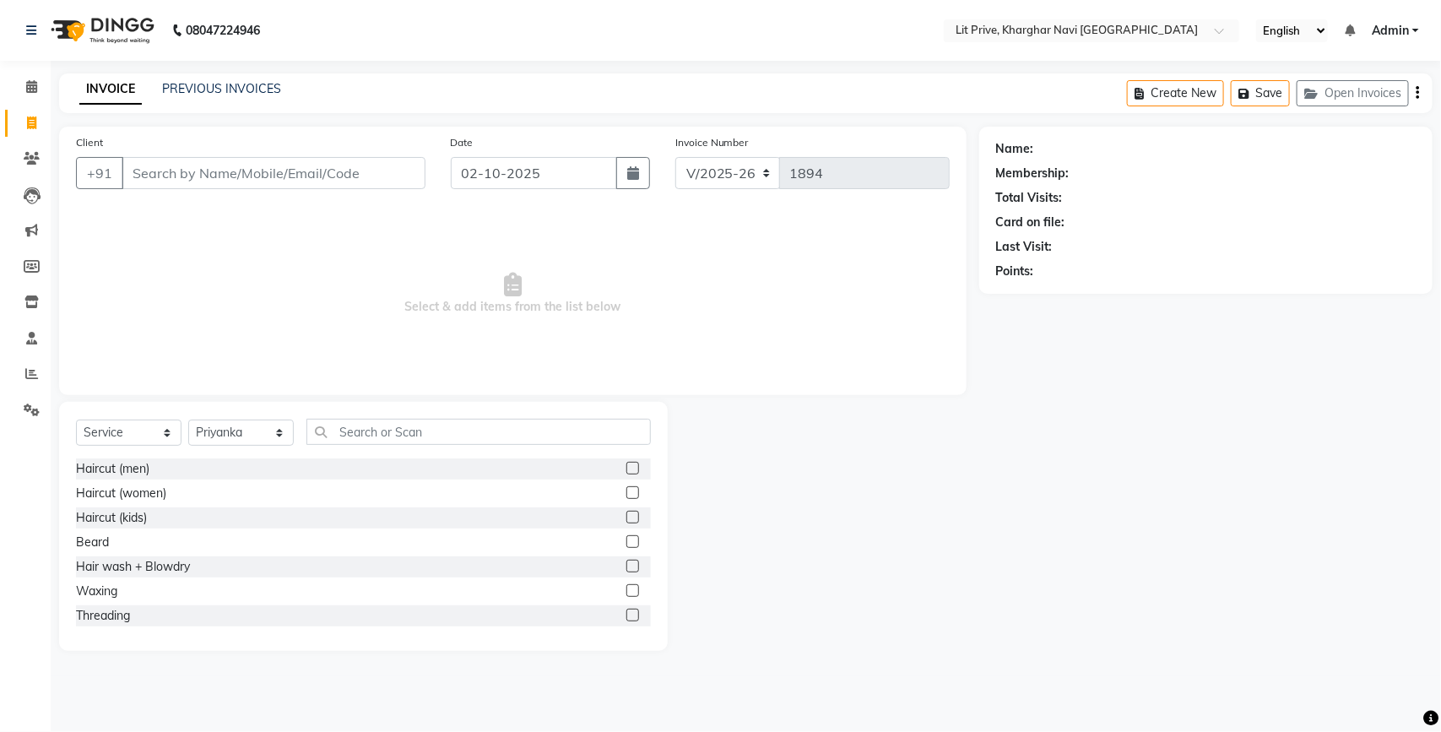
click at [626, 612] on label at bounding box center [632, 615] width 13 height 13
click at [626, 612] on input "checkbox" at bounding box center [631, 615] width 11 height 11
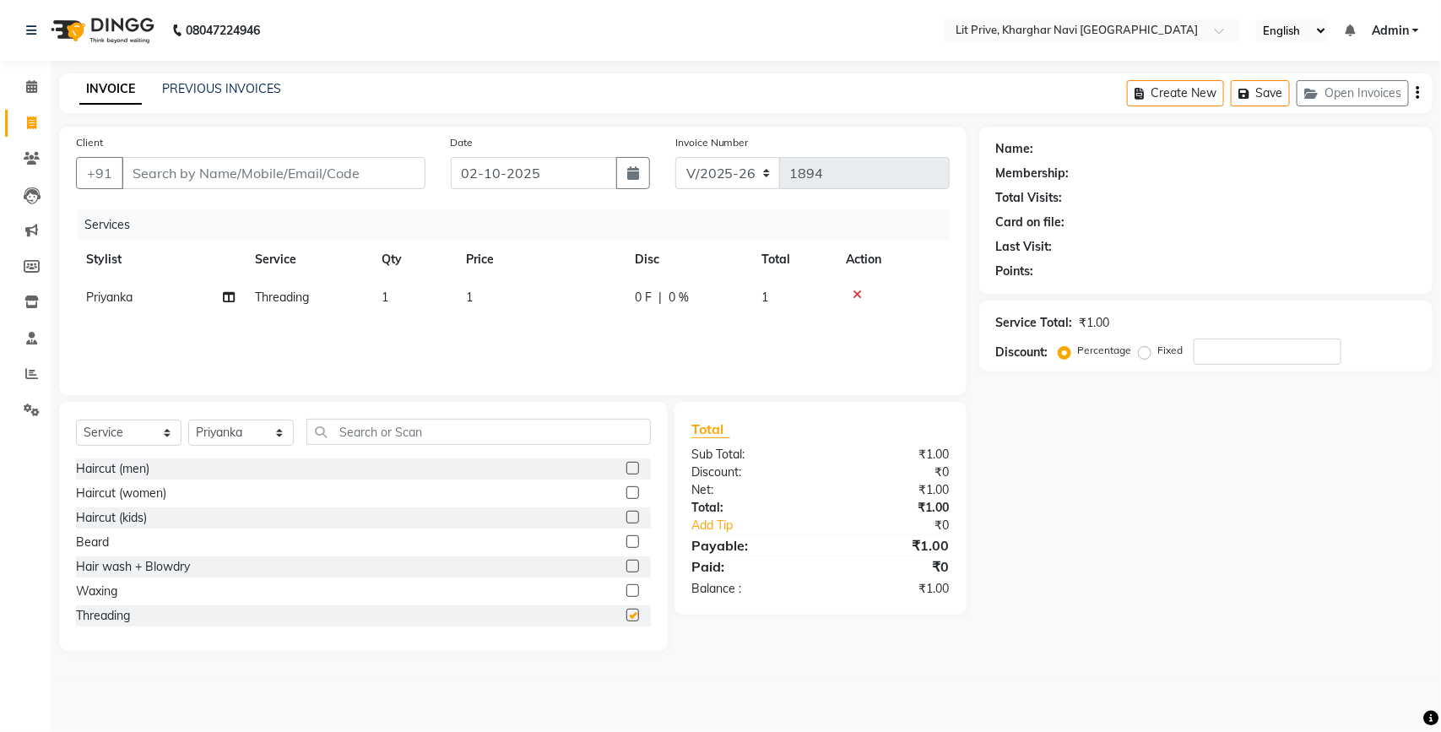
checkbox input "false"
click at [487, 291] on td "1" at bounding box center [540, 298] width 169 height 38
select select "38393"
click at [567, 287] on td "1" at bounding box center [585, 311] width 151 height 64
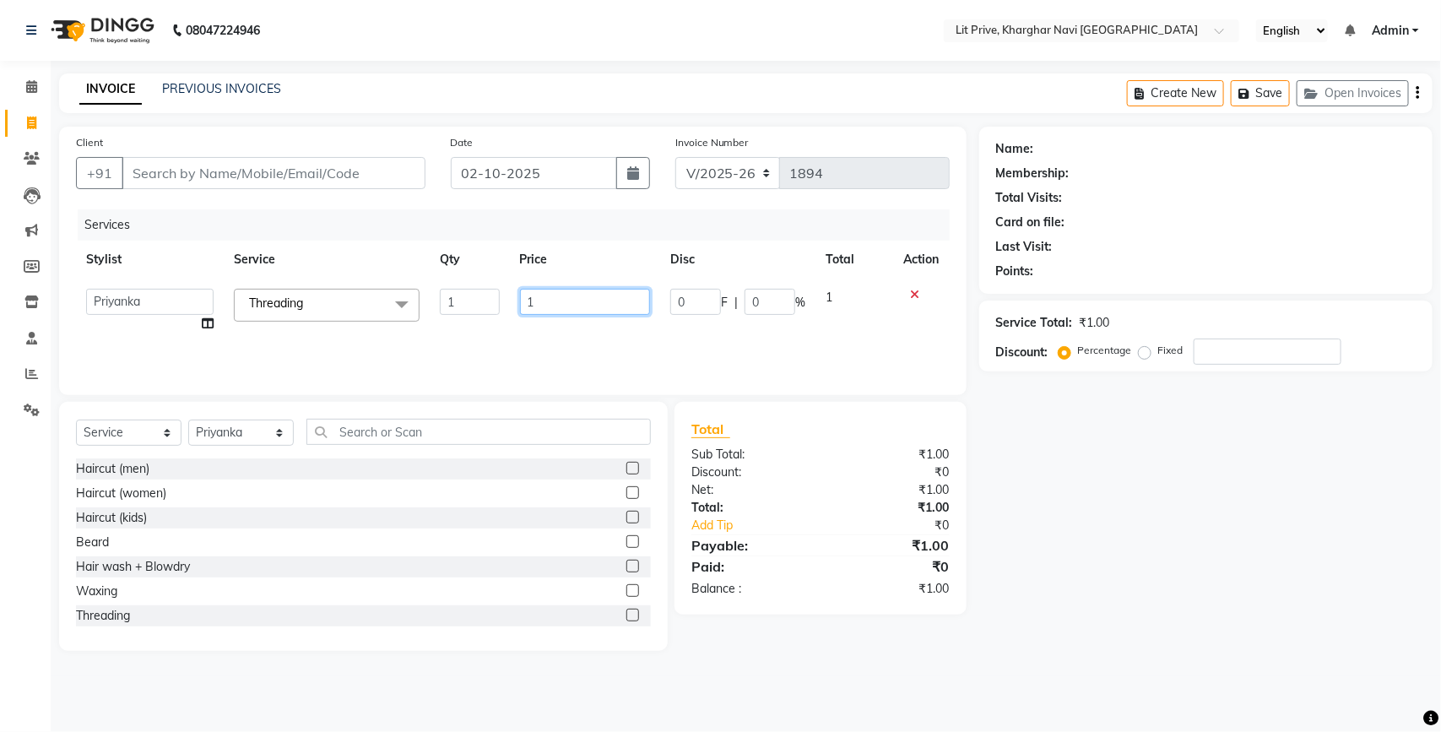
click at [567, 301] on input "1" at bounding box center [585, 302] width 131 height 26
type input "90"
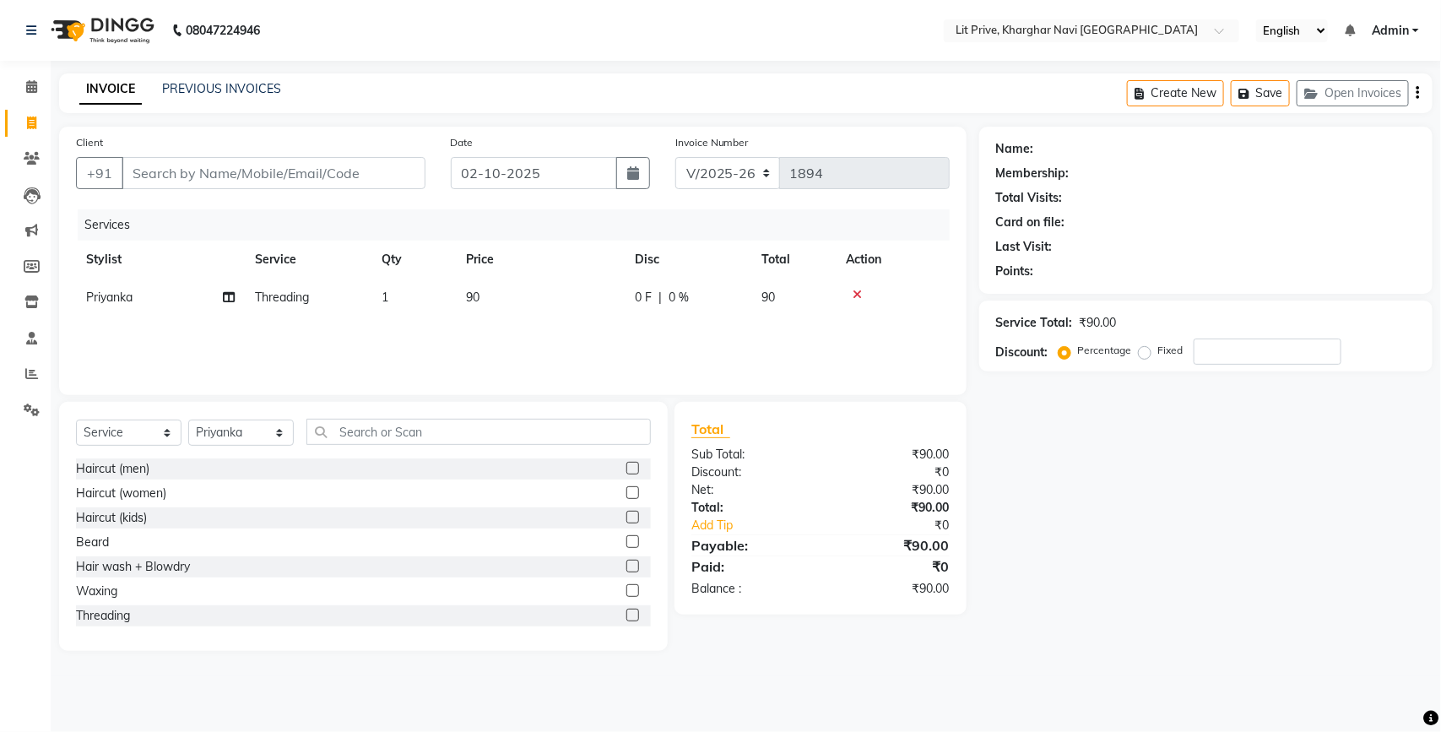
click at [1014, 558] on div "Name: Membership: Total Visits: Card on file: Last Visit: Points: Service Total…" at bounding box center [1212, 389] width 466 height 524
click at [262, 430] on select "Select Stylist [PERSON_NAME] [PERSON_NAME] [PERSON_NAME] [PERSON_NAME] [PERSON_…" at bounding box center [240, 432] width 105 height 26
select select "38391"
click at [188, 419] on select "Select Stylist [PERSON_NAME] [PERSON_NAME] [PERSON_NAME] [PERSON_NAME] [PERSON_…" at bounding box center [240, 432] width 105 height 26
click at [374, 426] on input "text" at bounding box center [478, 432] width 344 height 26
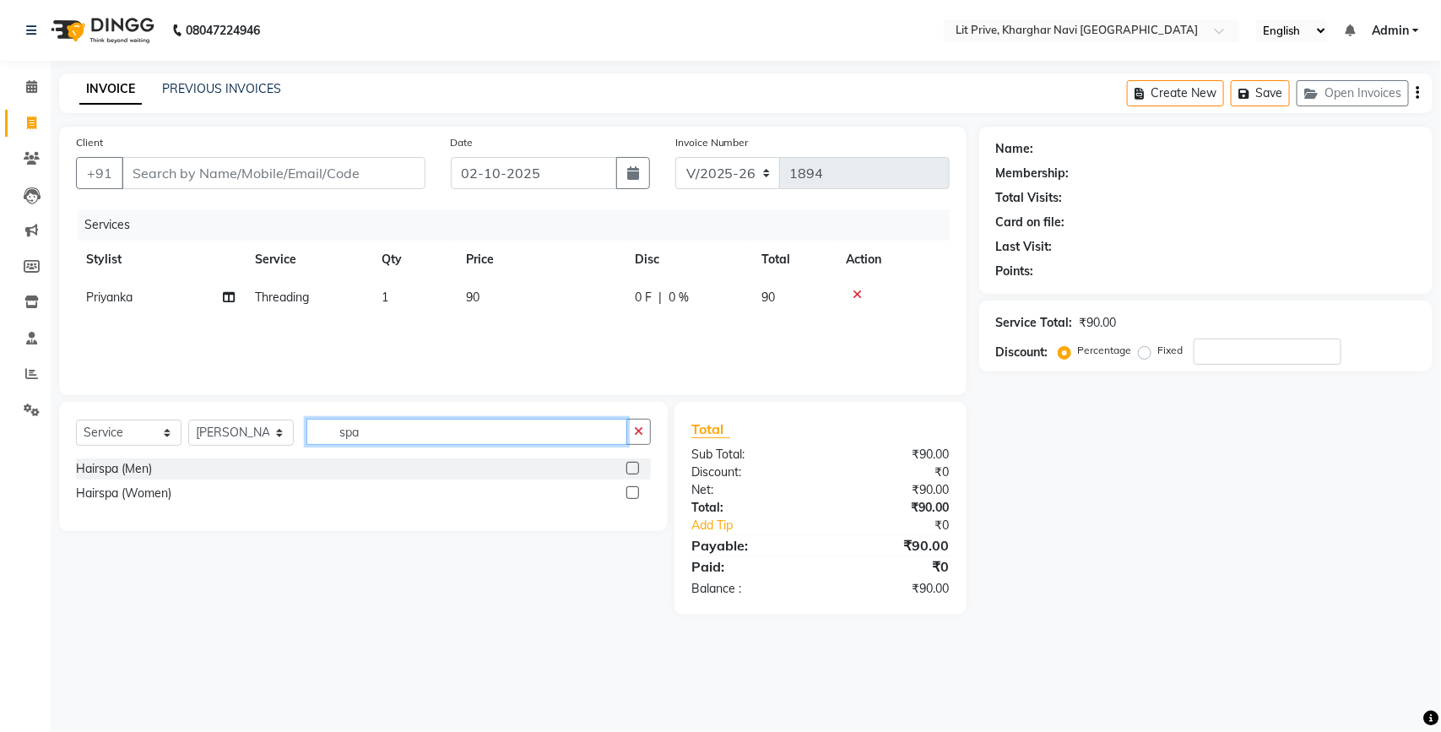
type input "spa"
click at [629, 490] on label at bounding box center [632, 492] width 13 height 13
click at [629, 490] on input "checkbox" at bounding box center [631, 493] width 11 height 11
checkbox input "false"
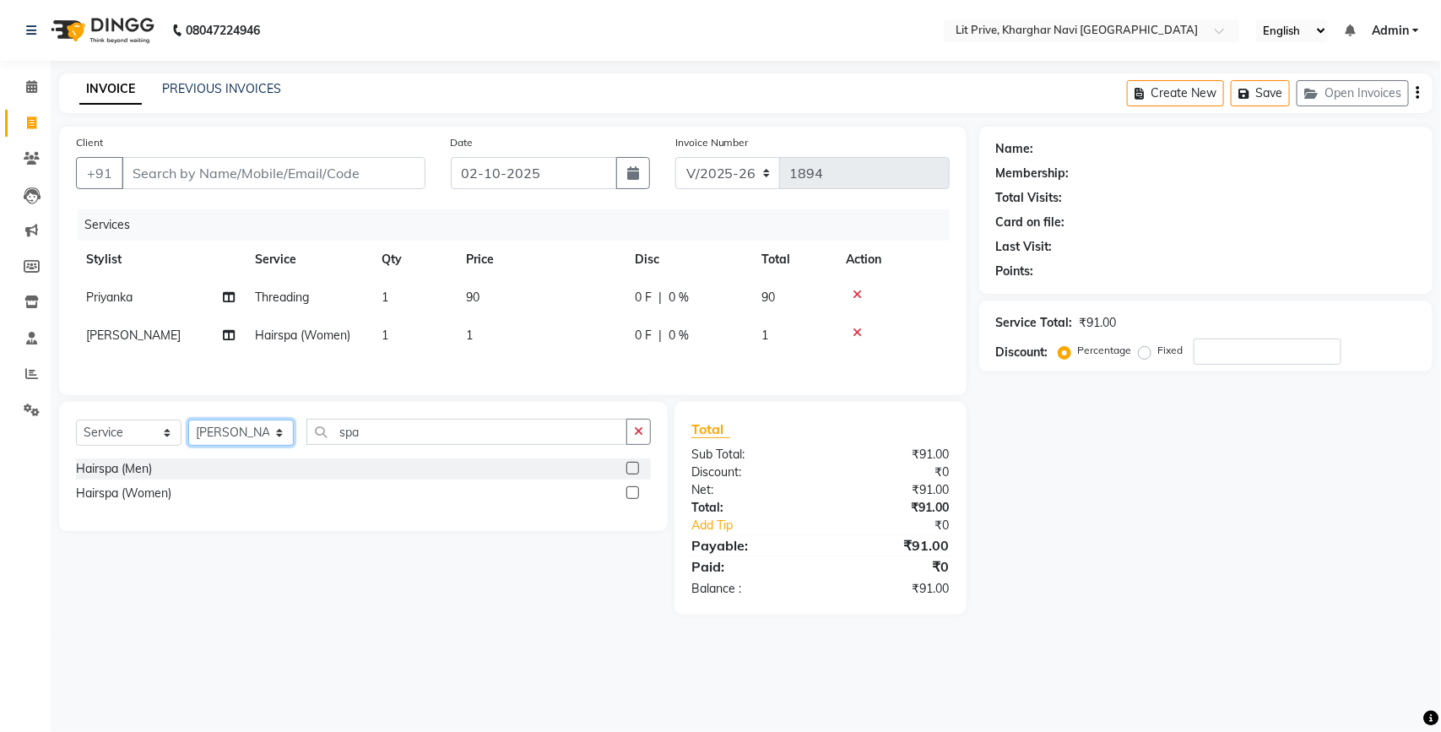
click at [234, 440] on select "Select Stylist [PERSON_NAME] [PERSON_NAME] [PERSON_NAME] [PERSON_NAME] [PERSON_…" at bounding box center [240, 432] width 105 height 26
select select "38393"
click at [188, 425] on select "Select Stylist [PERSON_NAME] [PERSON_NAME] [PERSON_NAME] [PERSON_NAME] [PERSON_…" at bounding box center [240, 432] width 105 height 26
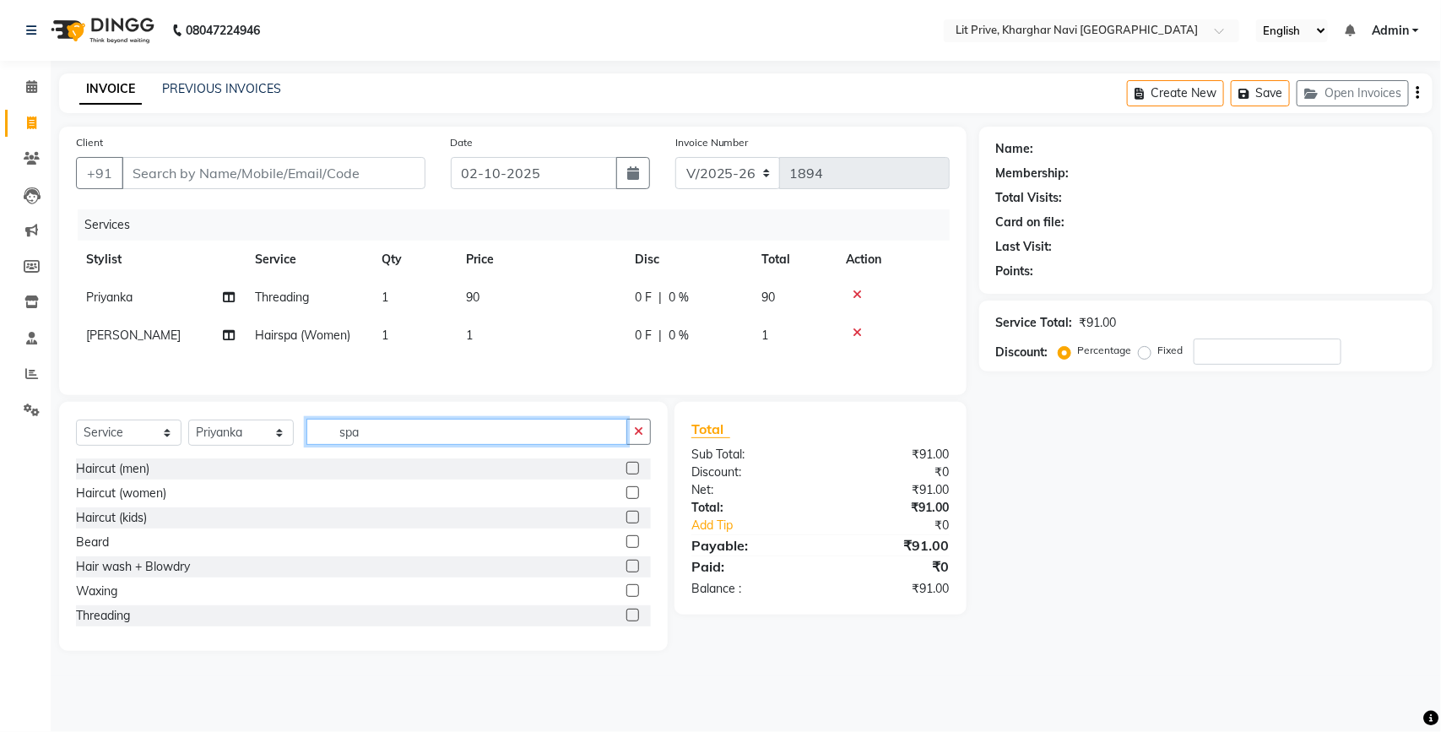
click at [431, 441] on input "spa" at bounding box center [466, 432] width 321 height 26
type input "pe"
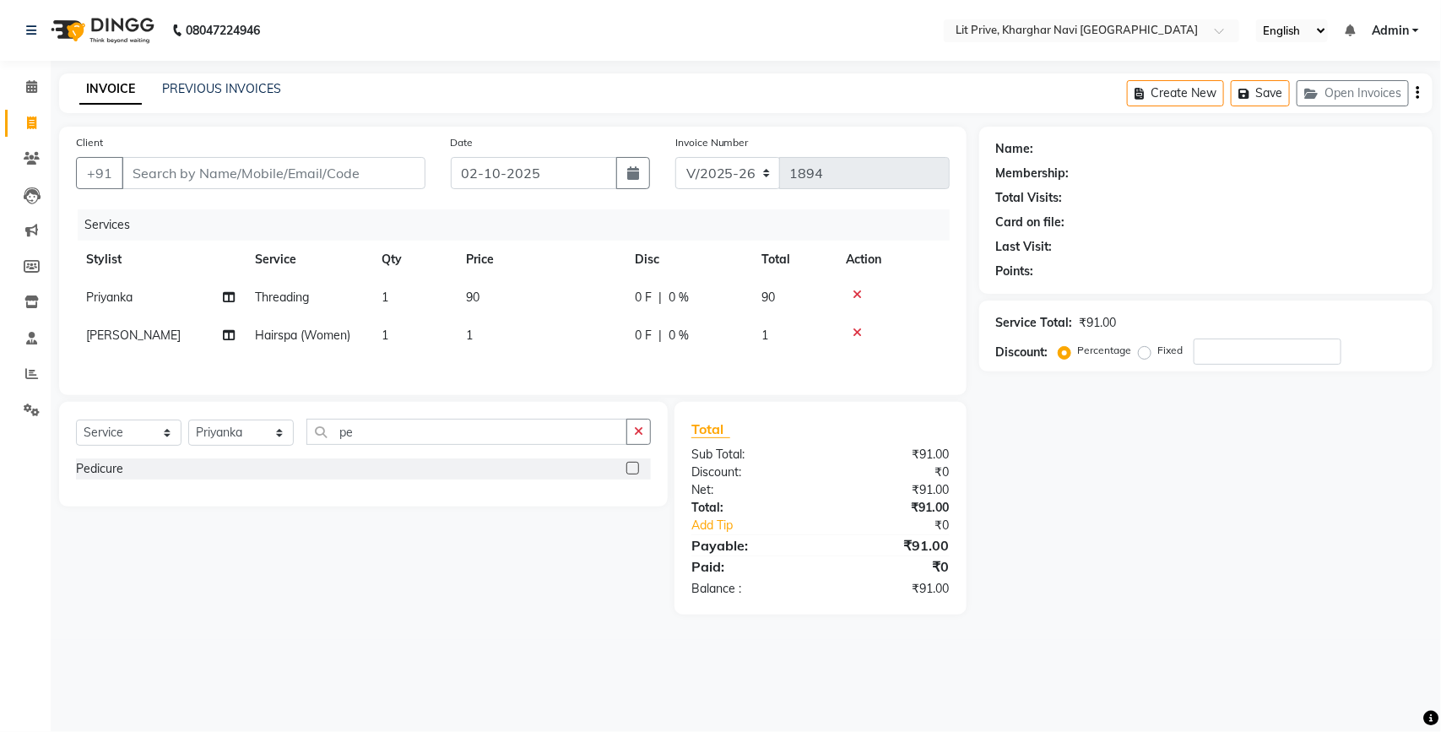
click at [633, 470] on label at bounding box center [632, 468] width 13 height 13
click at [633, 470] on input "checkbox" at bounding box center [631, 468] width 11 height 11
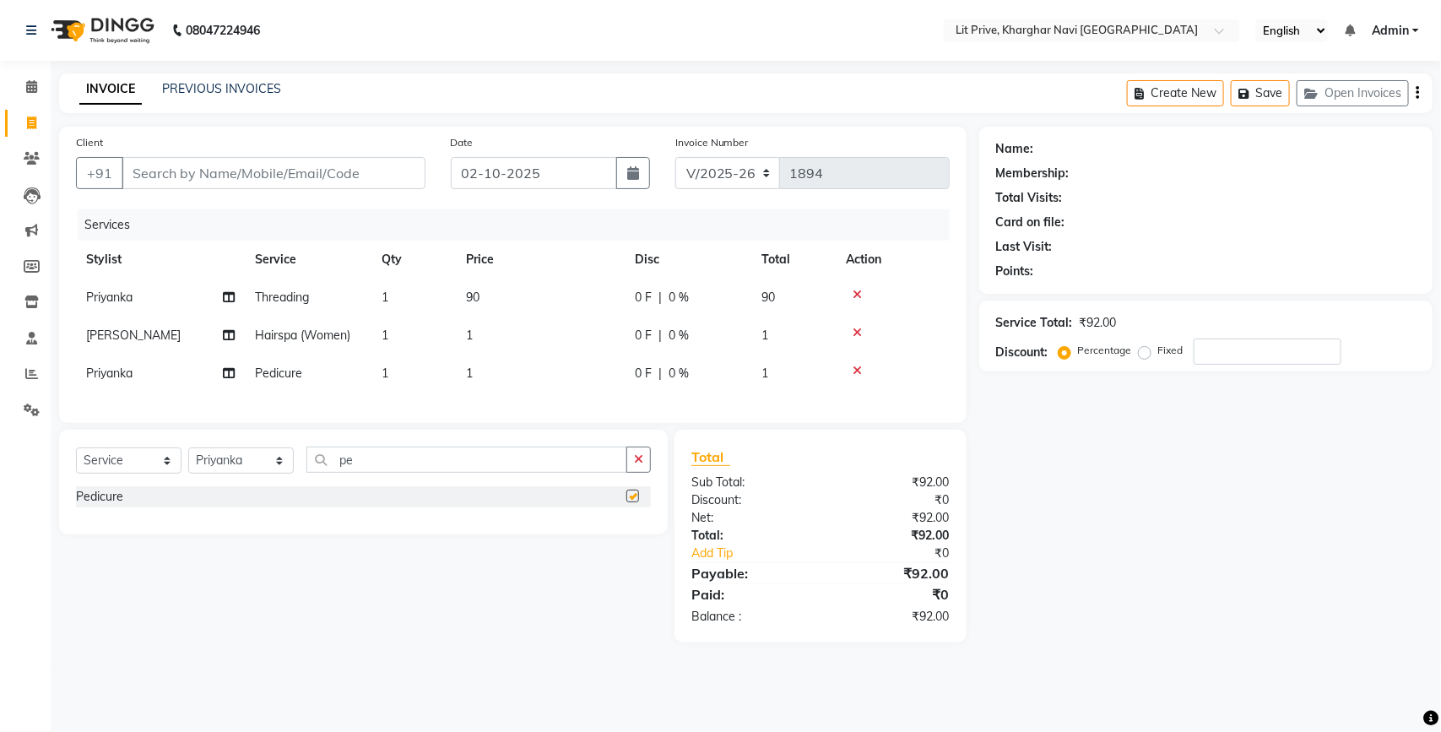
checkbox input "false"
click at [247, 473] on select "Select Stylist [PERSON_NAME] [PERSON_NAME] [PERSON_NAME] [PERSON_NAME] [PERSON_…" at bounding box center [240, 460] width 105 height 26
select select "65618"
click at [188, 462] on select "Select Stylist [PERSON_NAME] [PERSON_NAME] [PERSON_NAME] [PERSON_NAME] [PERSON_…" at bounding box center [240, 460] width 105 height 26
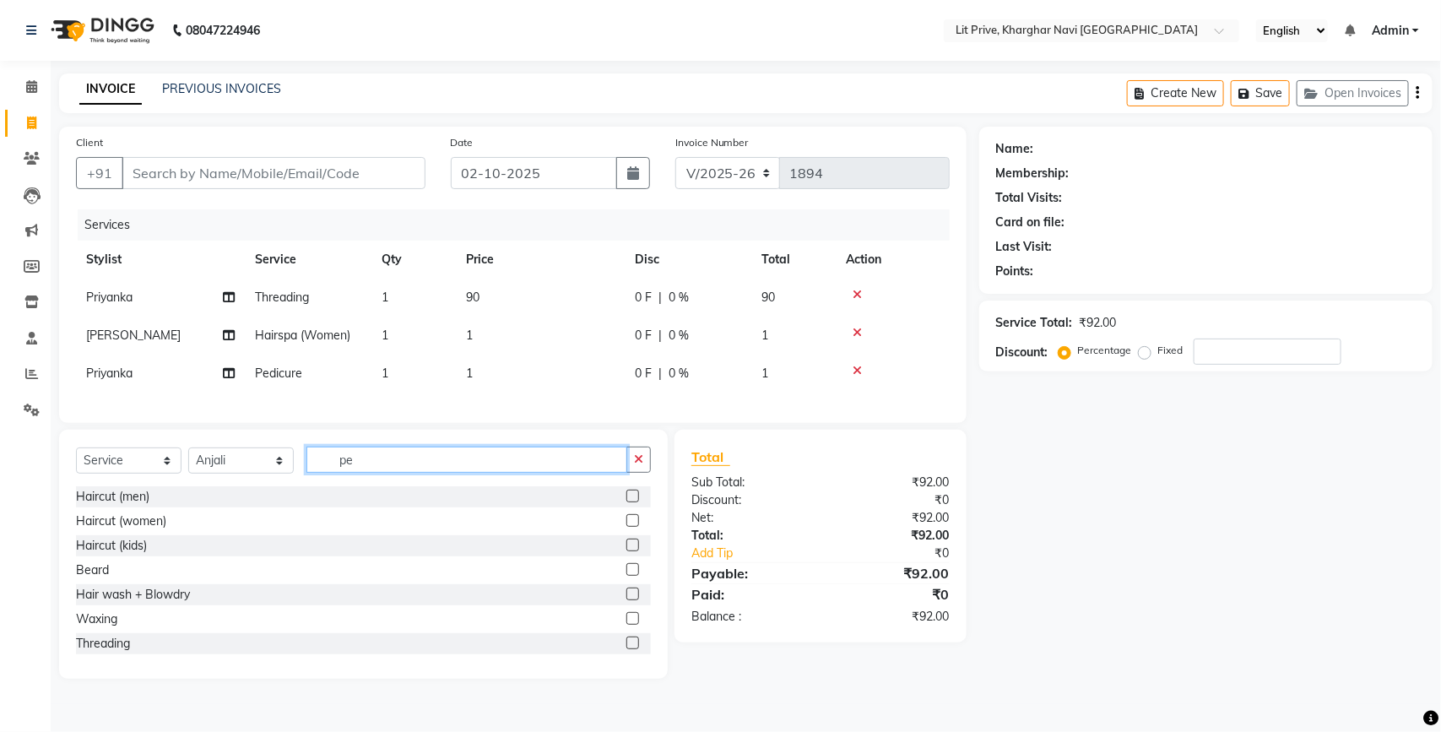
click at [376, 462] on input "pe" at bounding box center [466, 459] width 321 height 26
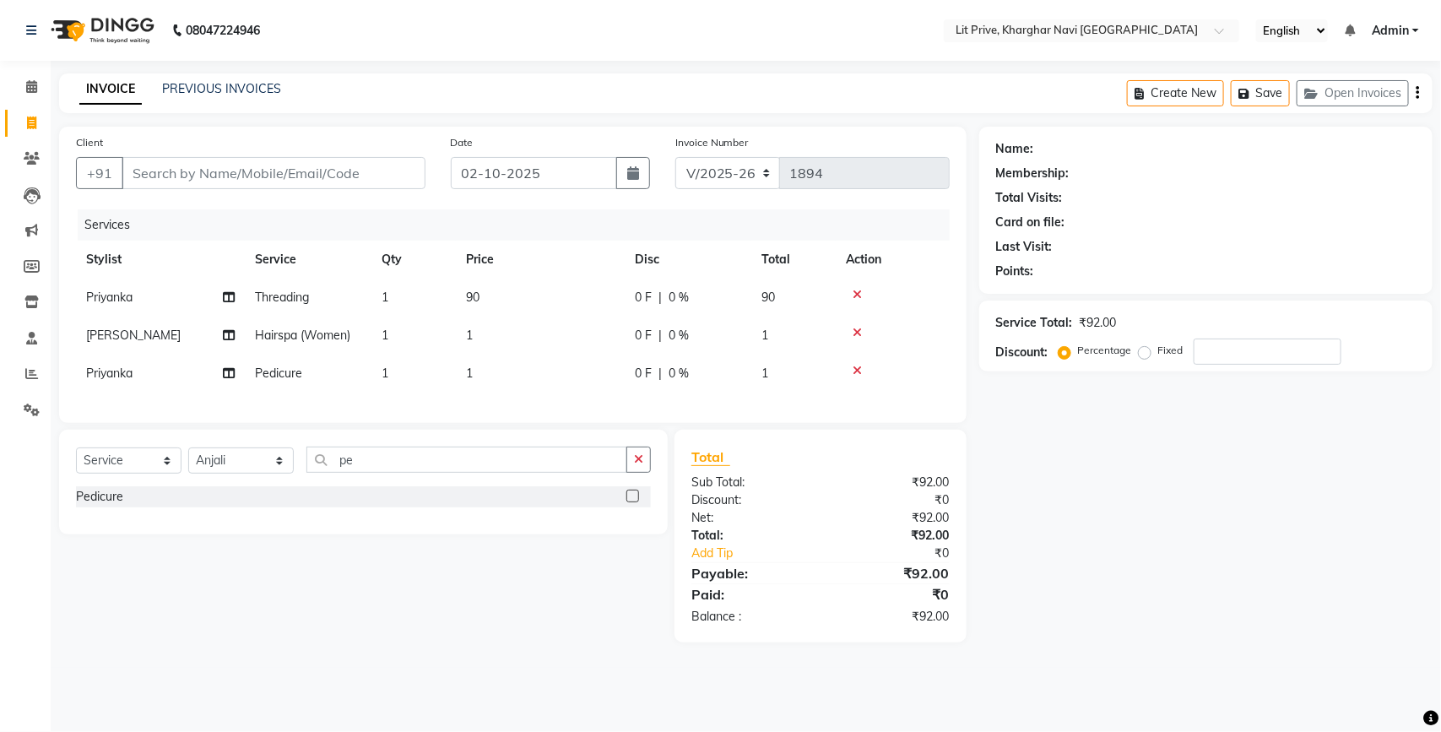
click at [633, 502] on label at bounding box center [632, 496] width 13 height 13
click at [633, 502] on input "checkbox" at bounding box center [631, 496] width 11 height 11
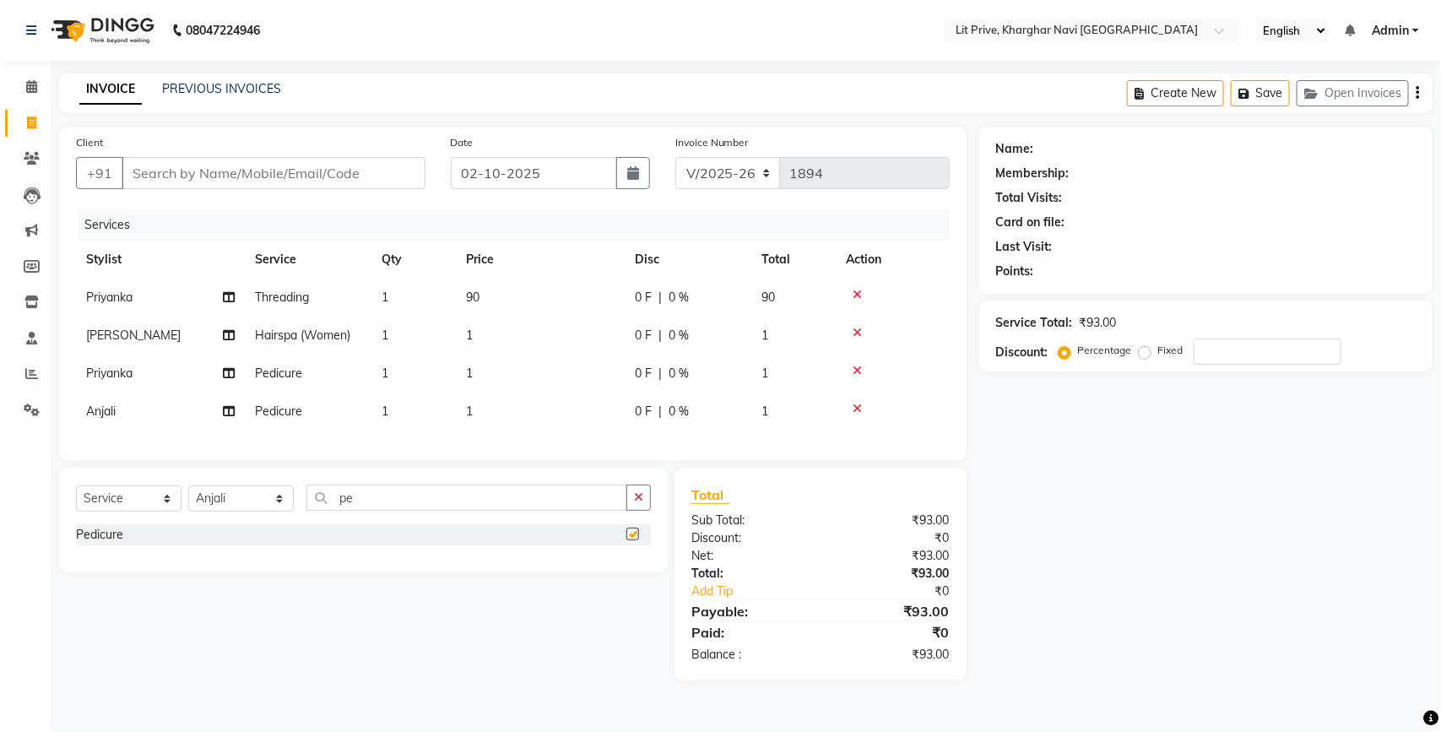
checkbox input "false"
click at [571, 415] on td "1" at bounding box center [540, 411] width 169 height 38
select select "65618"
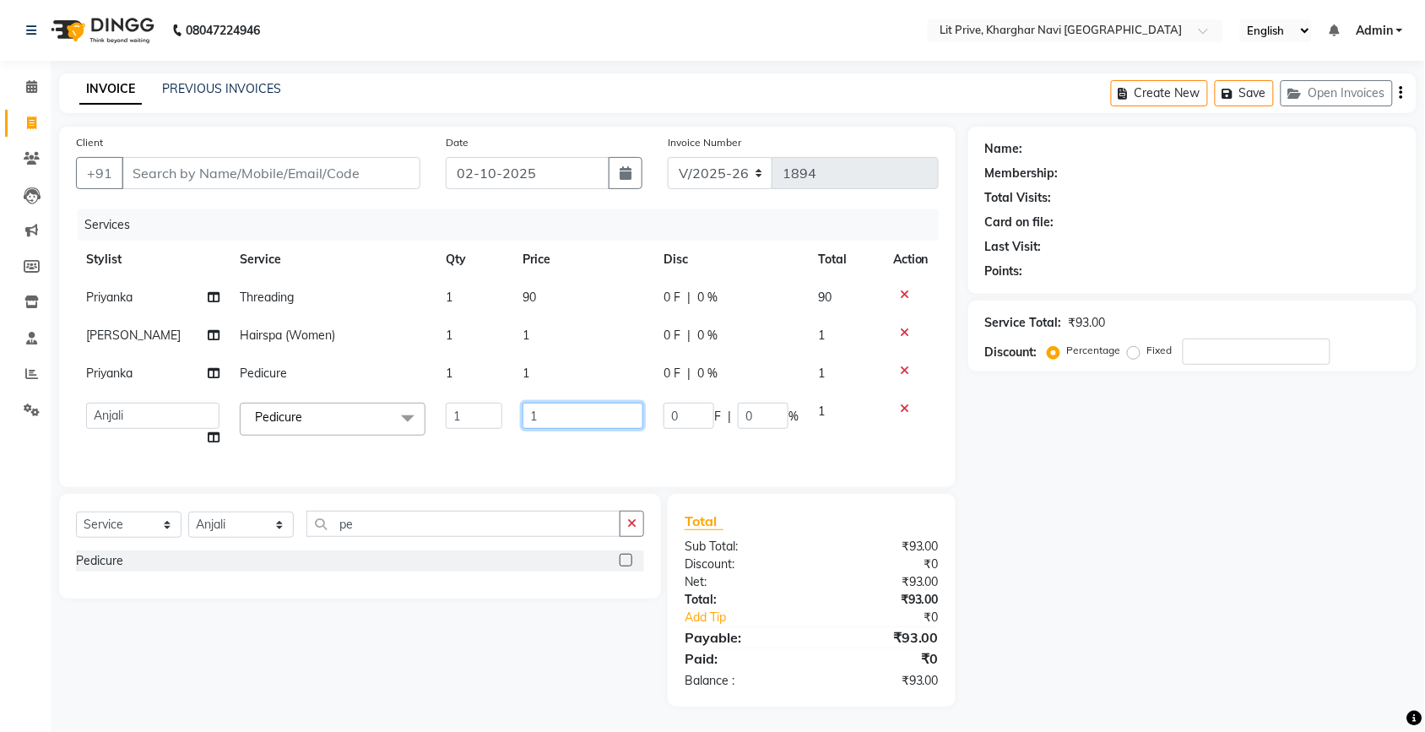
click at [571, 415] on input "1" at bounding box center [582, 416] width 121 height 26
type input "2"
type input "1200"
click at [580, 376] on td "1" at bounding box center [582, 373] width 141 height 38
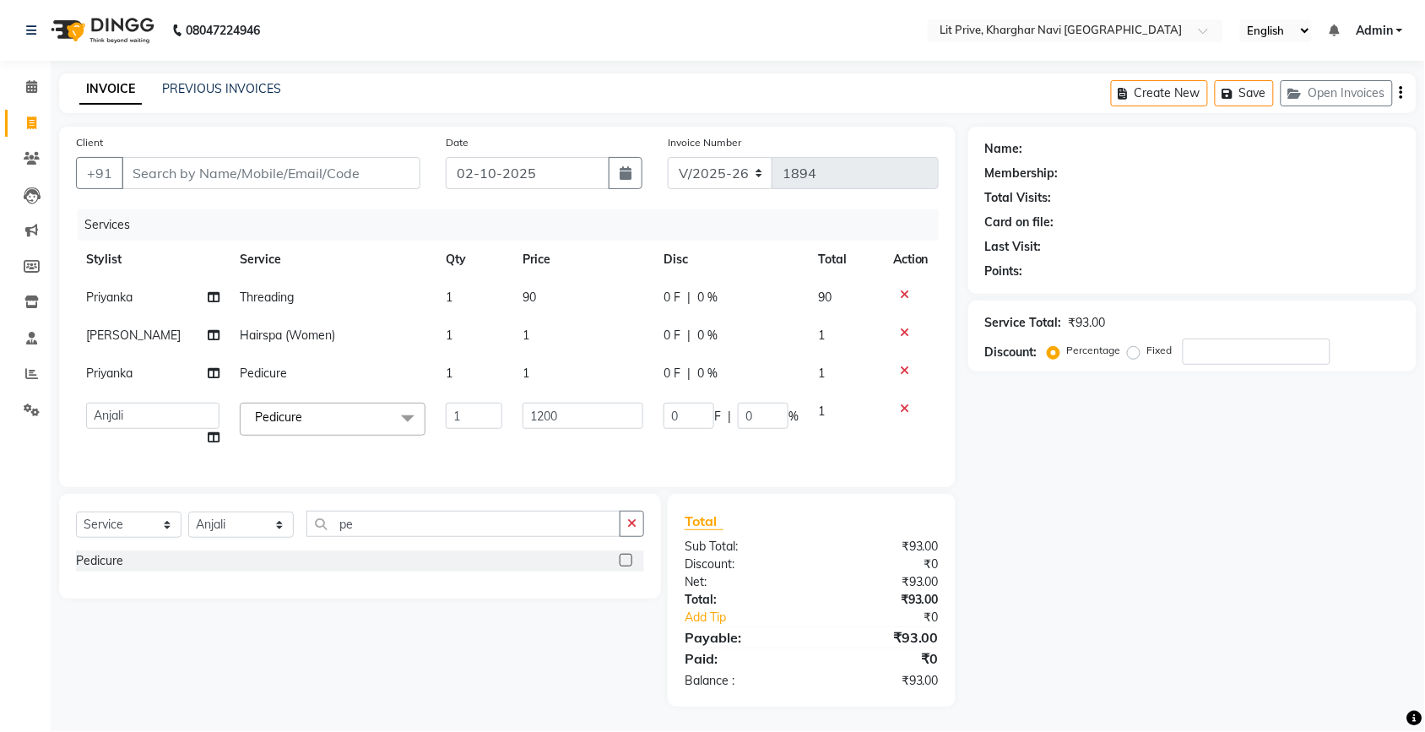
select select "38393"
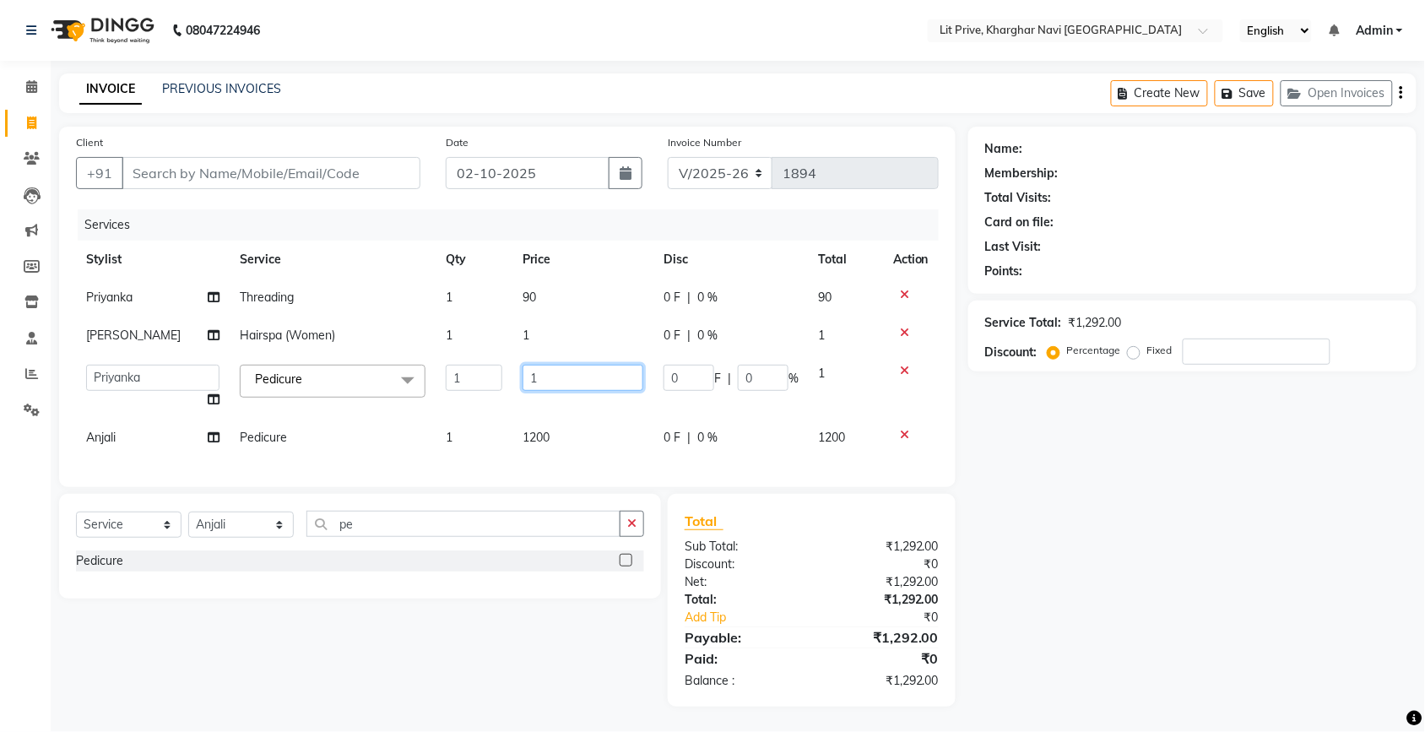
click at [580, 376] on input "1" at bounding box center [582, 378] width 121 height 26
type input "11350"
click at [583, 339] on td "1" at bounding box center [582, 335] width 141 height 38
select select "38391"
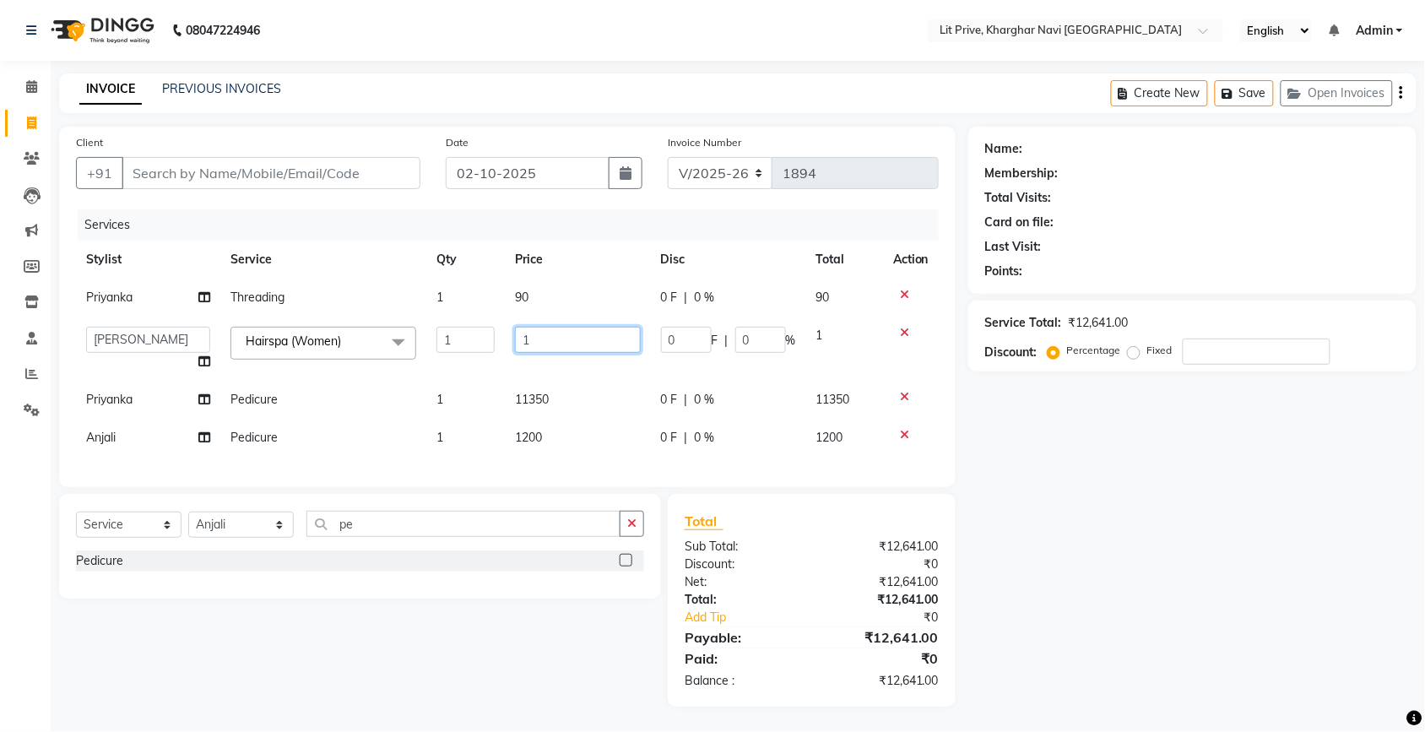
click at [583, 339] on input "1" at bounding box center [578, 340] width 126 height 26
type input "1700"
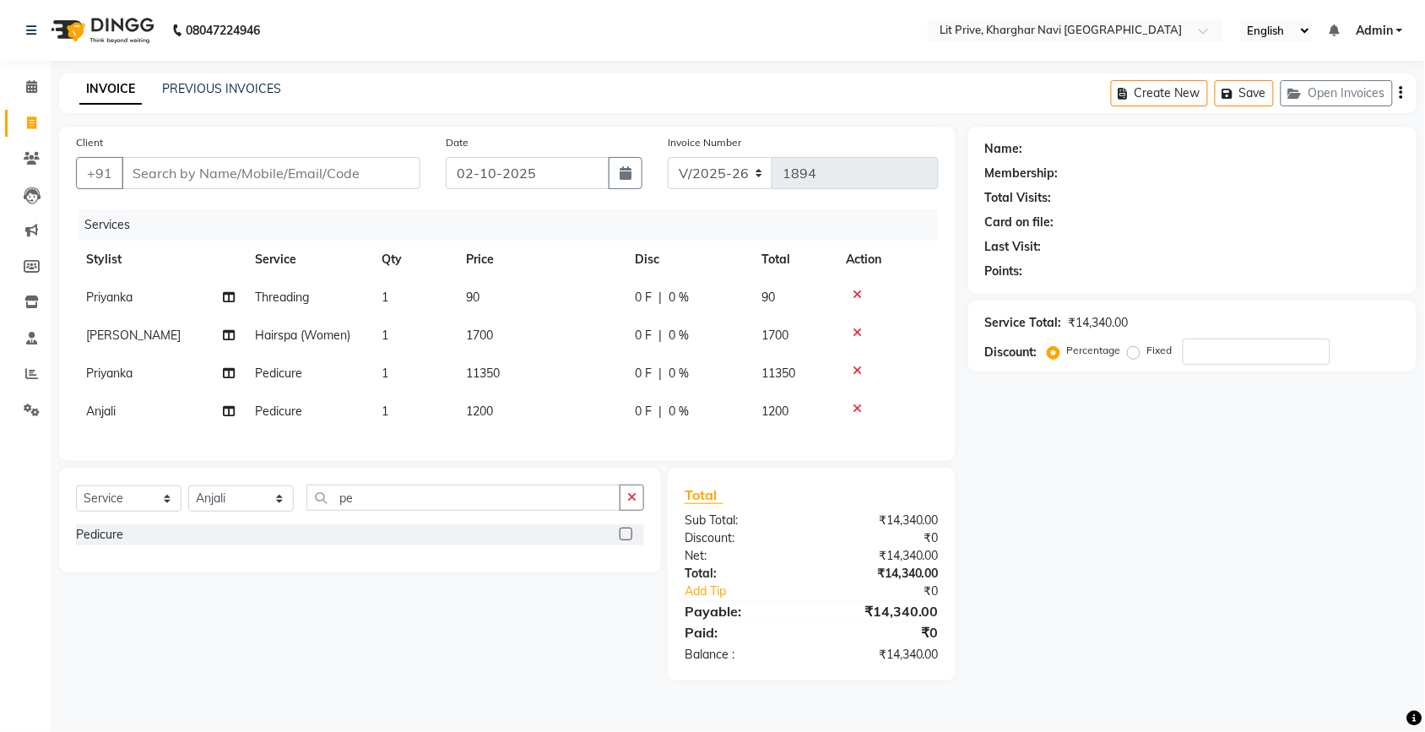
click at [1082, 464] on div "Name: Membership: Total Visits: Card on file: Last Visit: Points: Service Total…" at bounding box center [1198, 404] width 461 height 554
click at [230, 511] on select "Select Stylist [PERSON_NAME] [PERSON_NAME] [PERSON_NAME] [PERSON_NAME] [PERSON_…" at bounding box center [240, 498] width 105 height 26
select select "65621"
click at [188, 500] on select "Select Stylist [PERSON_NAME] [PERSON_NAME] [PERSON_NAME] [PERSON_NAME] [PERSON_…" at bounding box center [240, 498] width 105 height 26
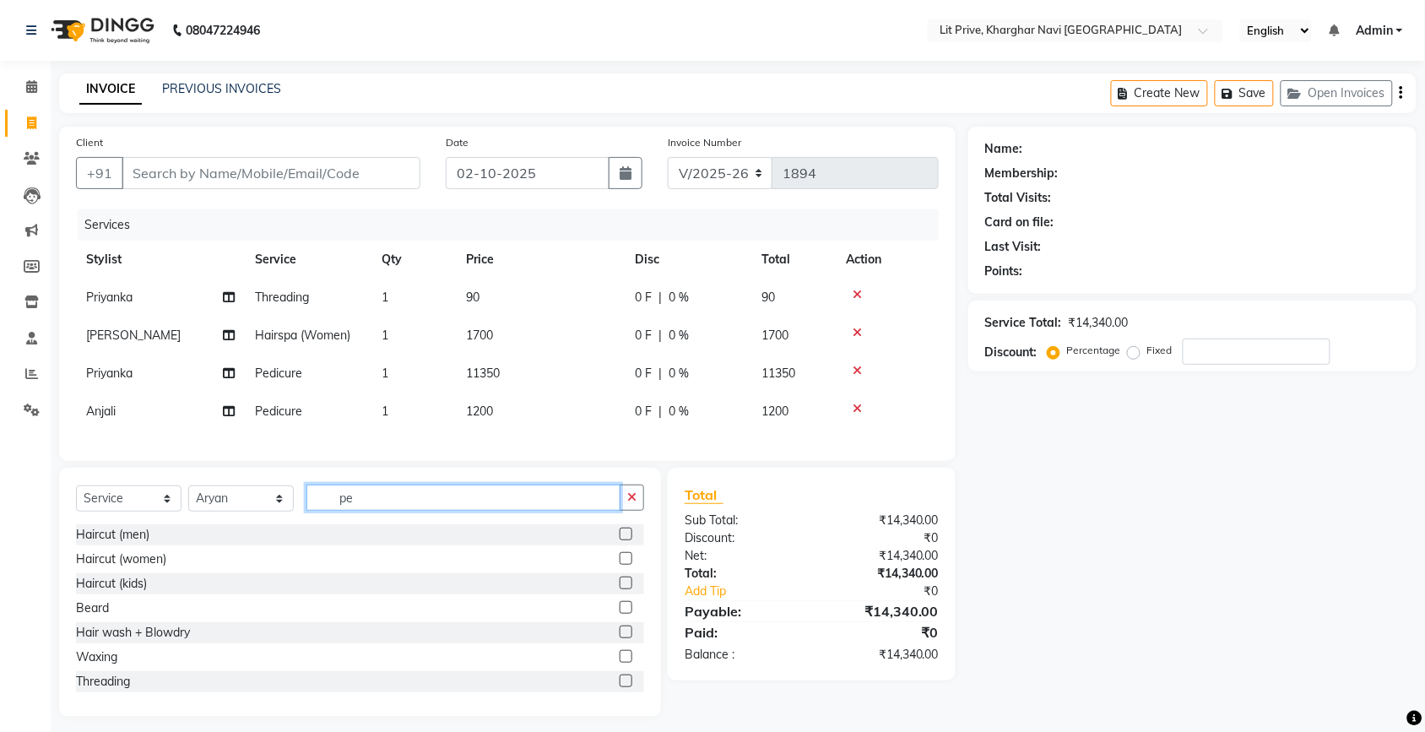
click at [372, 511] on input "pe" at bounding box center [463, 497] width 314 height 26
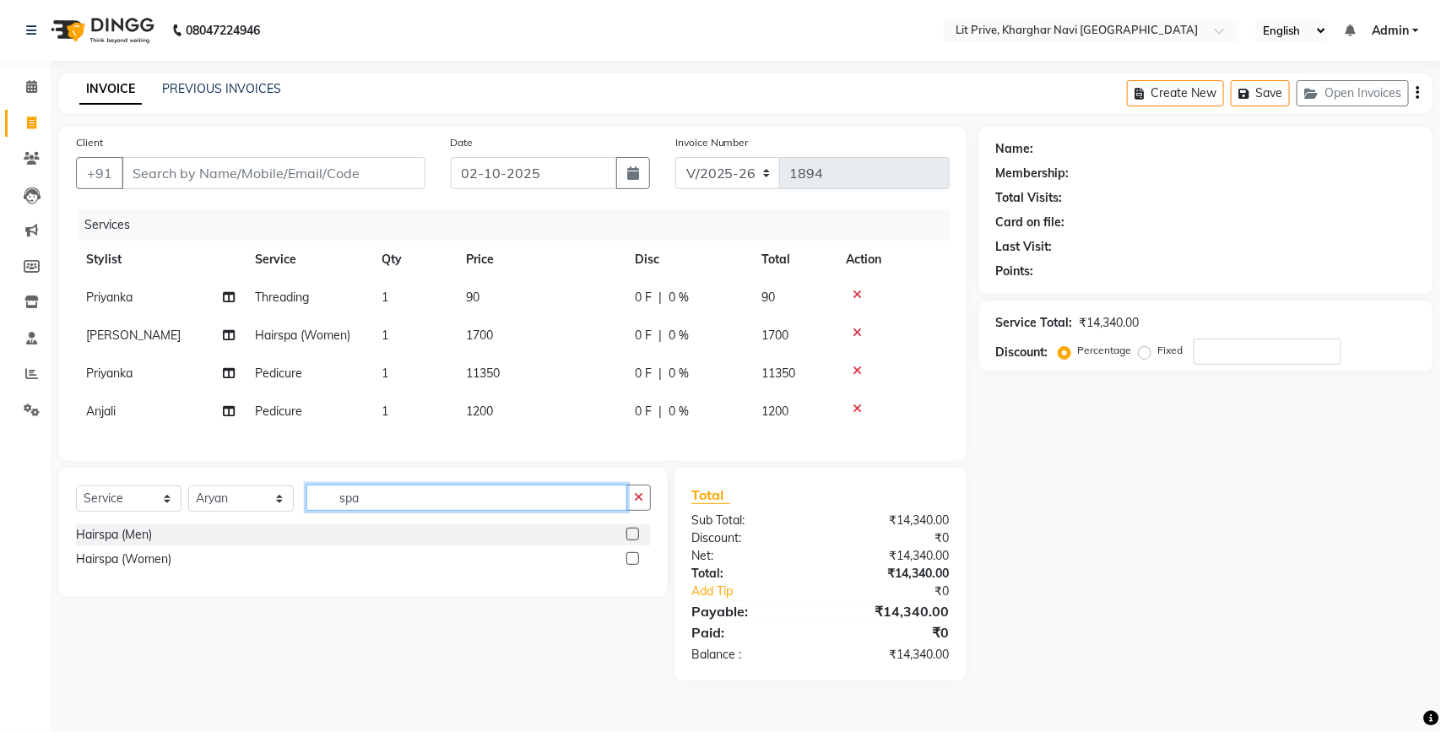
type input "spa"
click at [631, 565] on label at bounding box center [632, 558] width 13 height 13
click at [631, 565] on input "checkbox" at bounding box center [631, 559] width 11 height 11
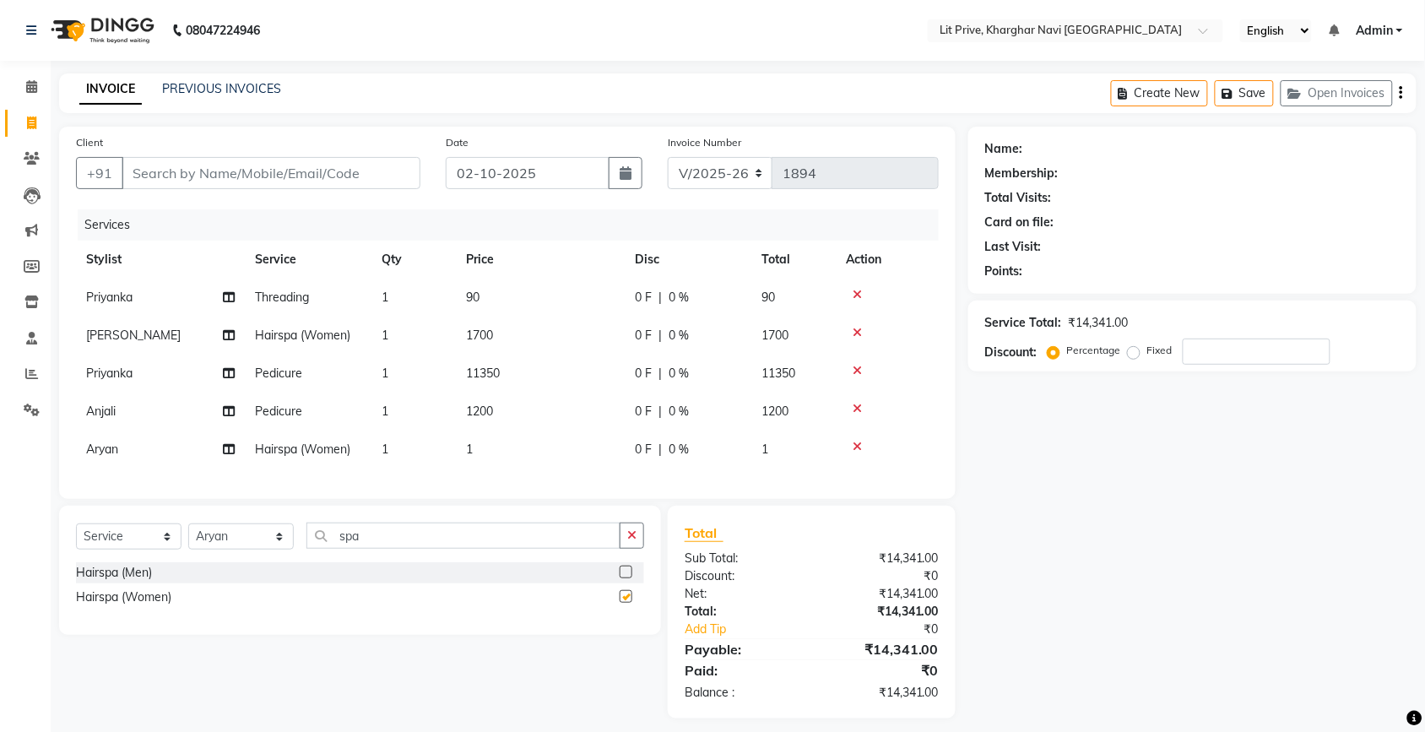
checkbox input "false"
click at [567, 448] on td "1" at bounding box center [540, 449] width 169 height 38
select select "65621"
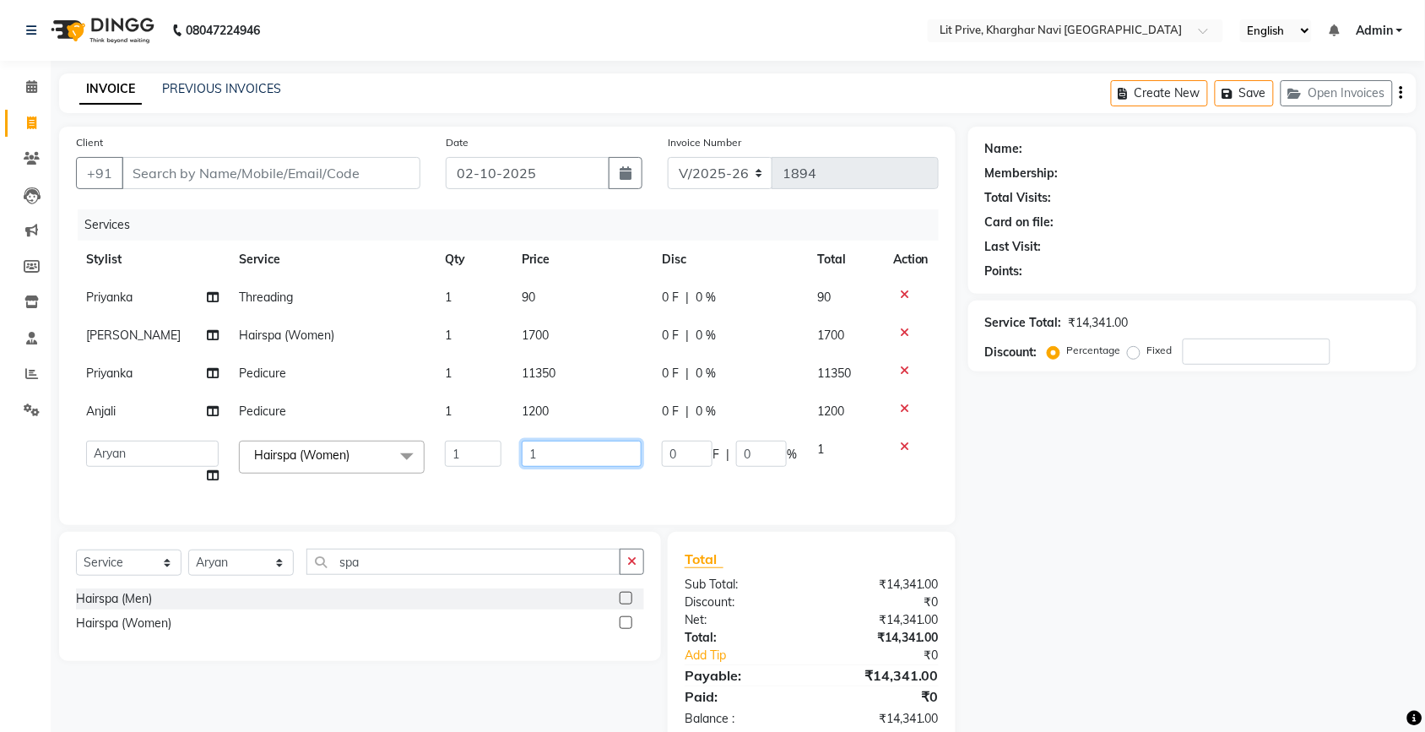
click at [567, 448] on input "1" at bounding box center [582, 454] width 120 height 26
type input "1700"
click at [1117, 533] on div "Name: Membership: Total Visits: Card on file: Last Visit: Points: Service Total…" at bounding box center [1198, 436] width 461 height 618
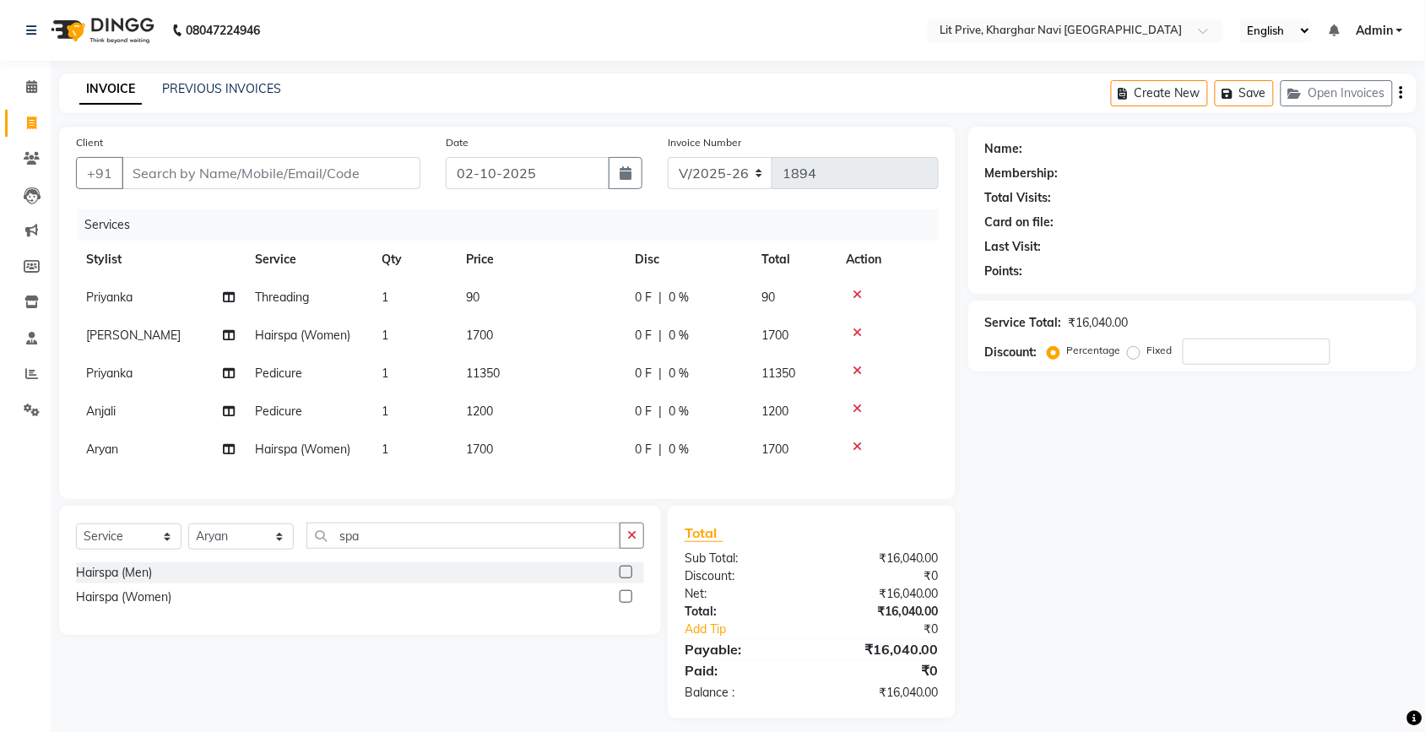
click at [479, 370] on span "11350" at bounding box center [483, 372] width 34 height 15
select select "38393"
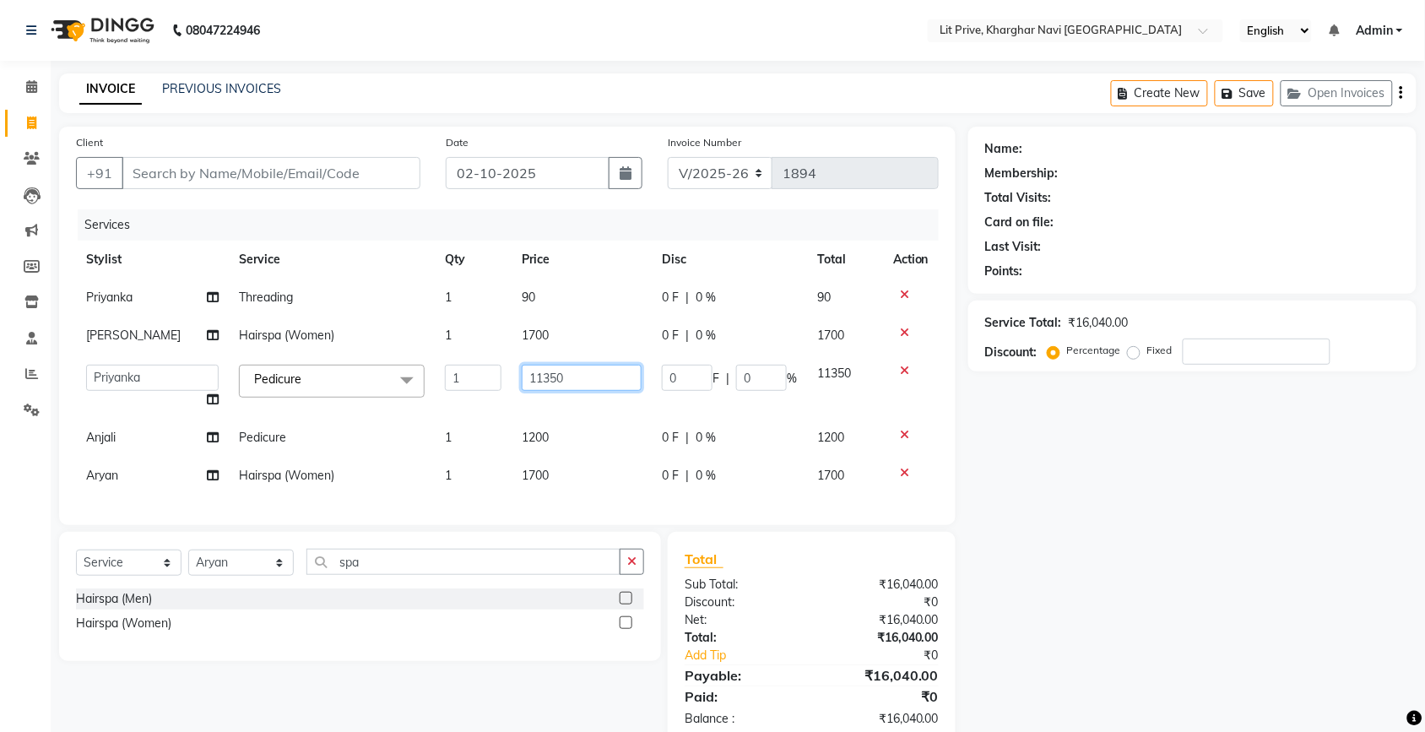
click at [528, 376] on input "11350" at bounding box center [582, 378] width 120 height 26
type input "1350"
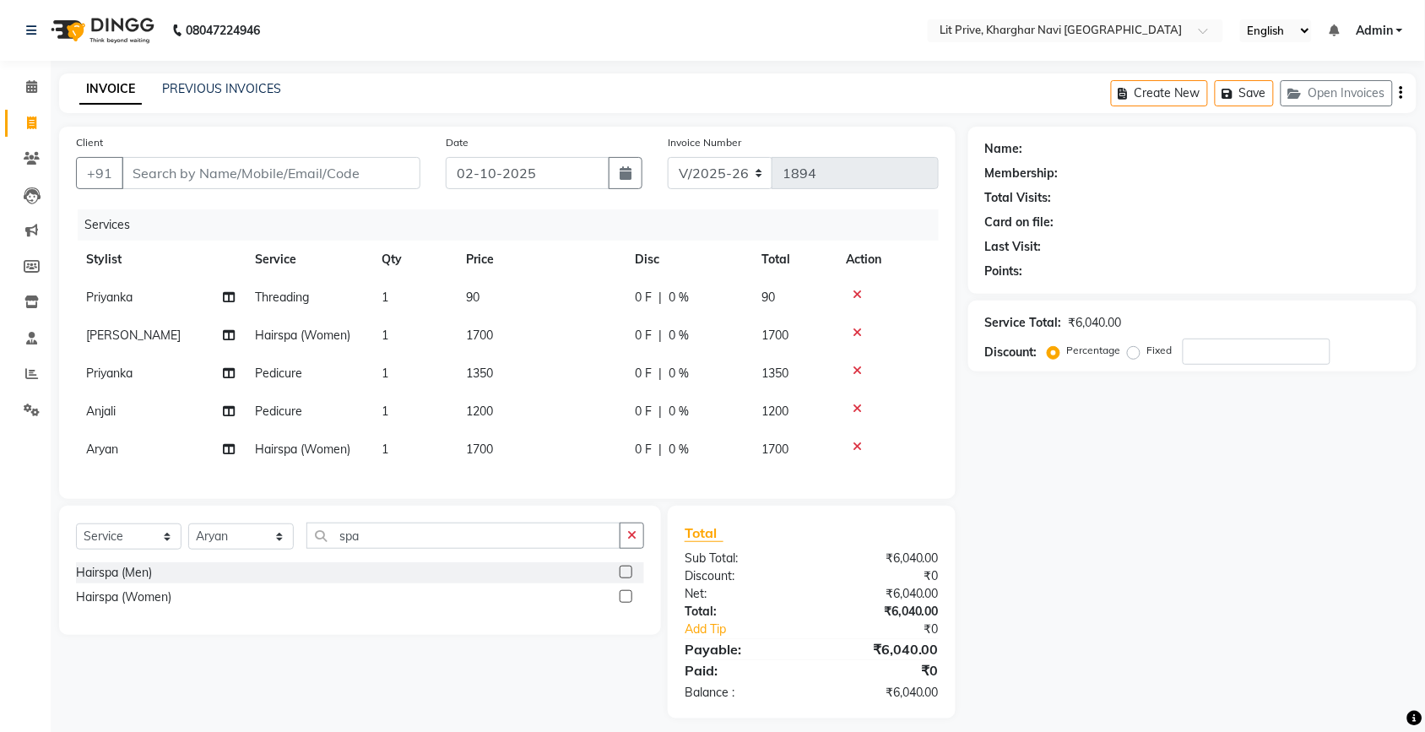
click at [1077, 533] on div "Name: Membership: Total Visits: Card on file: Last Visit: Points: Service Total…" at bounding box center [1198, 423] width 461 height 592
click at [246, 180] on input "Client" at bounding box center [271, 173] width 299 height 32
type input "l"
type input "0"
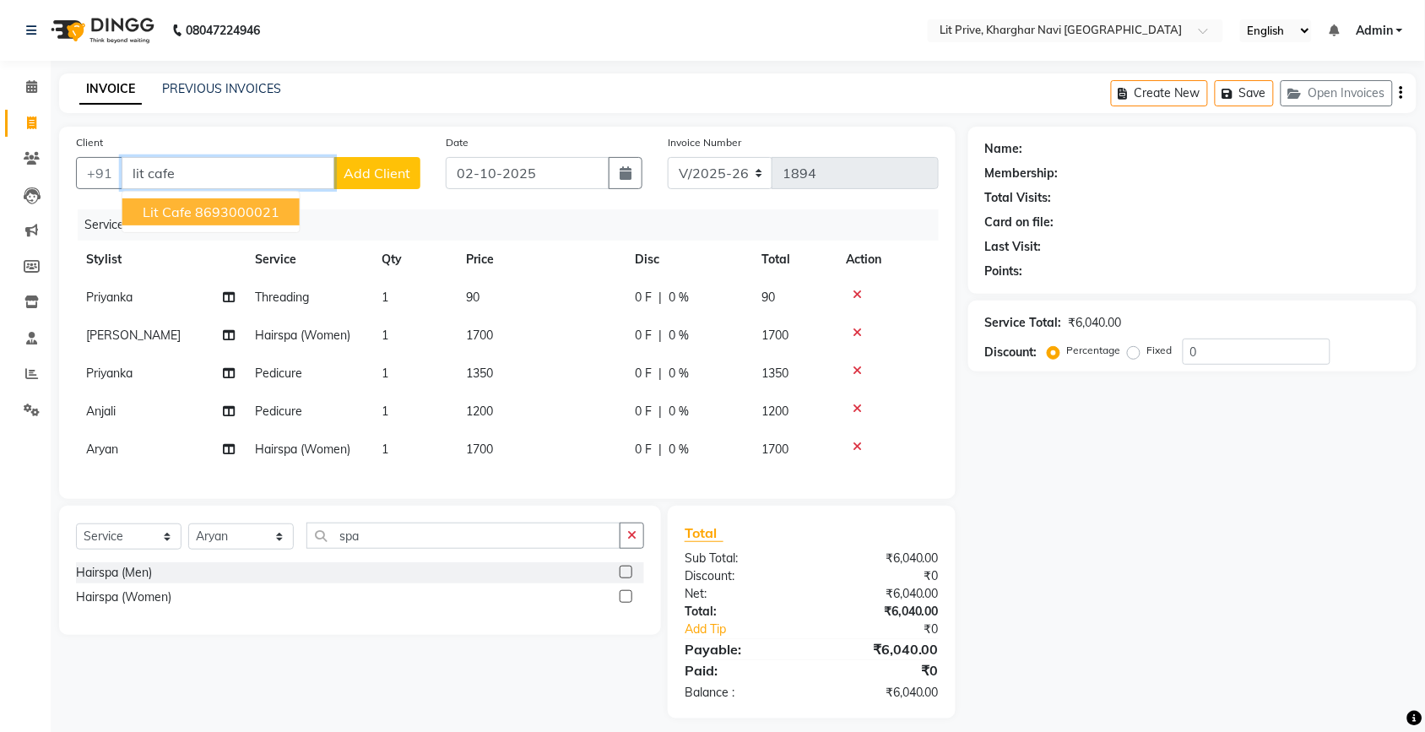
click at [230, 203] on ngb-highlight "8693000021" at bounding box center [237, 211] width 84 height 17
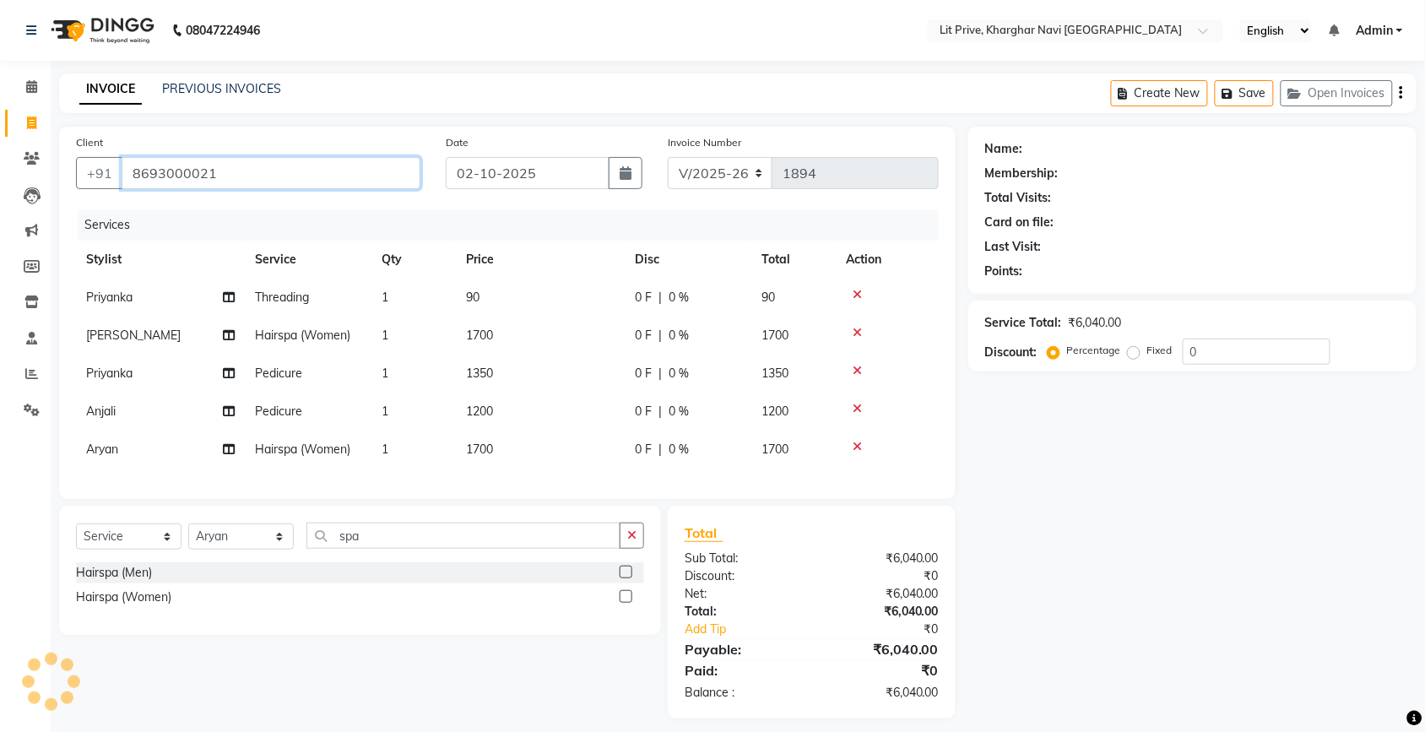
type input "8693000021"
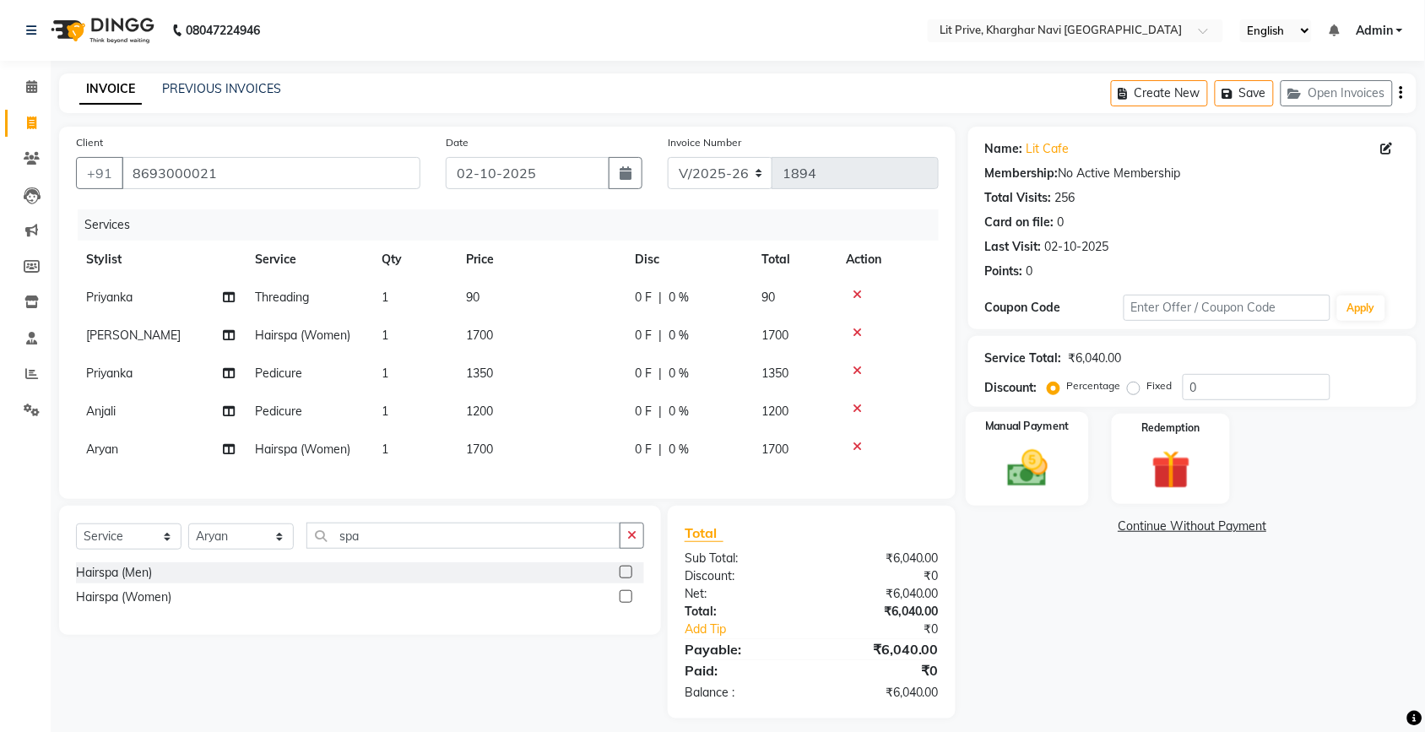
click at [1047, 460] on img at bounding box center [1027, 468] width 66 height 46
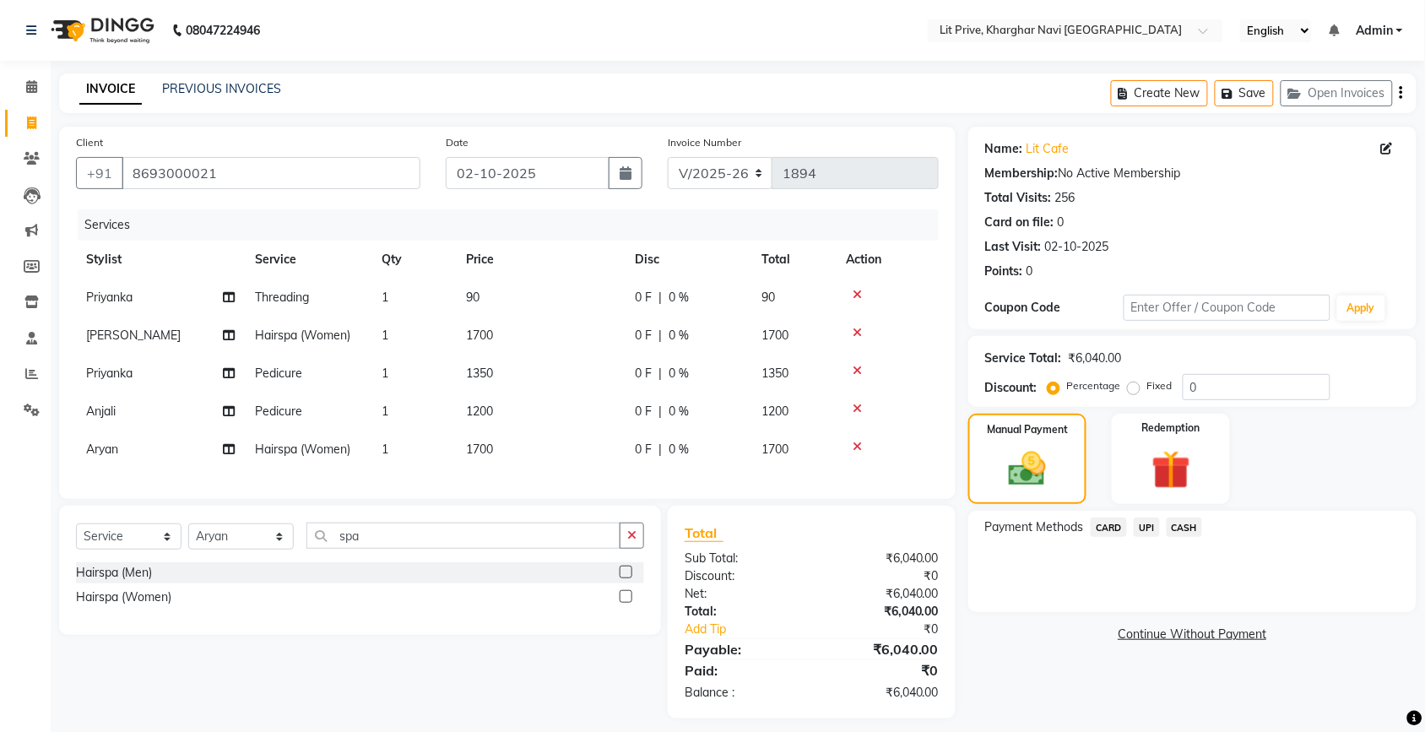
click at [1139, 522] on span "UPI" at bounding box center [1146, 526] width 26 height 19
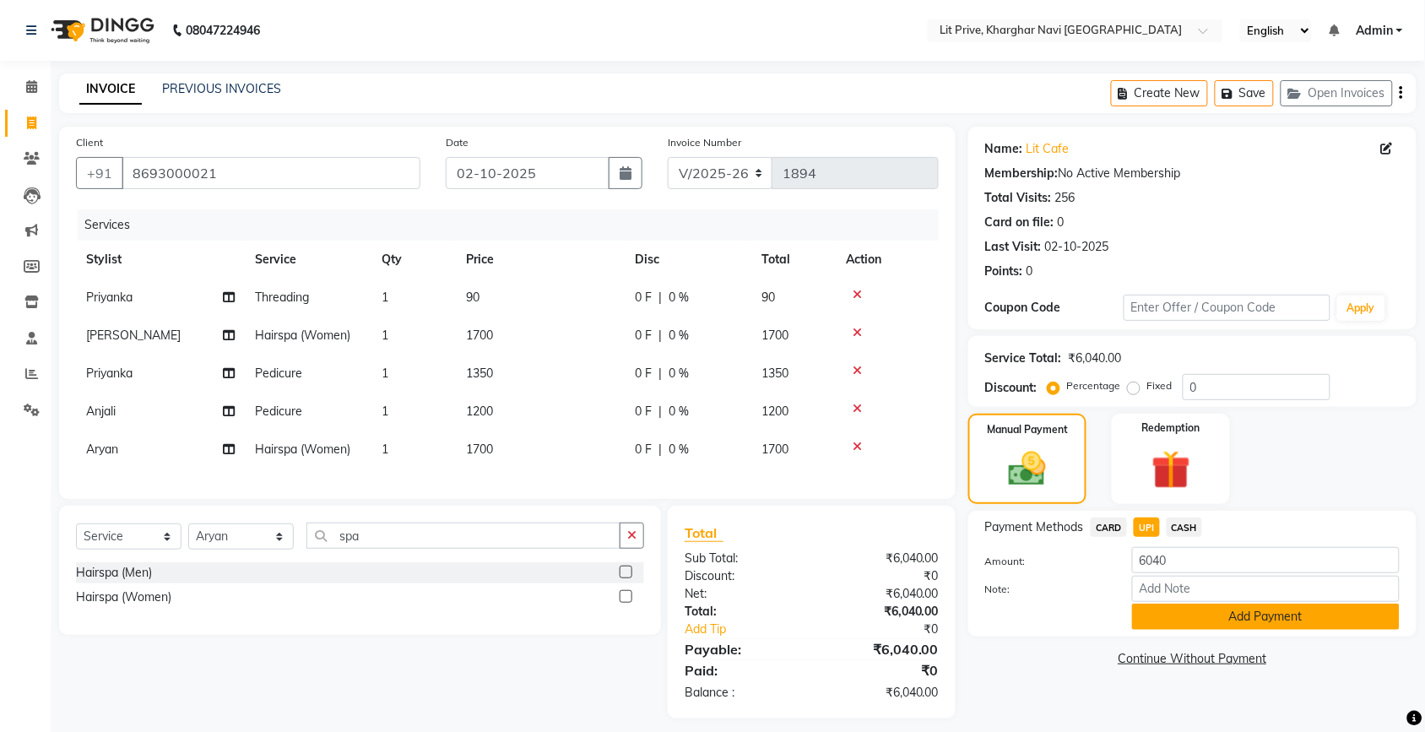
click at [1145, 620] on button "Add Payment" at bounding box center [1266, 616] width 268 height 26
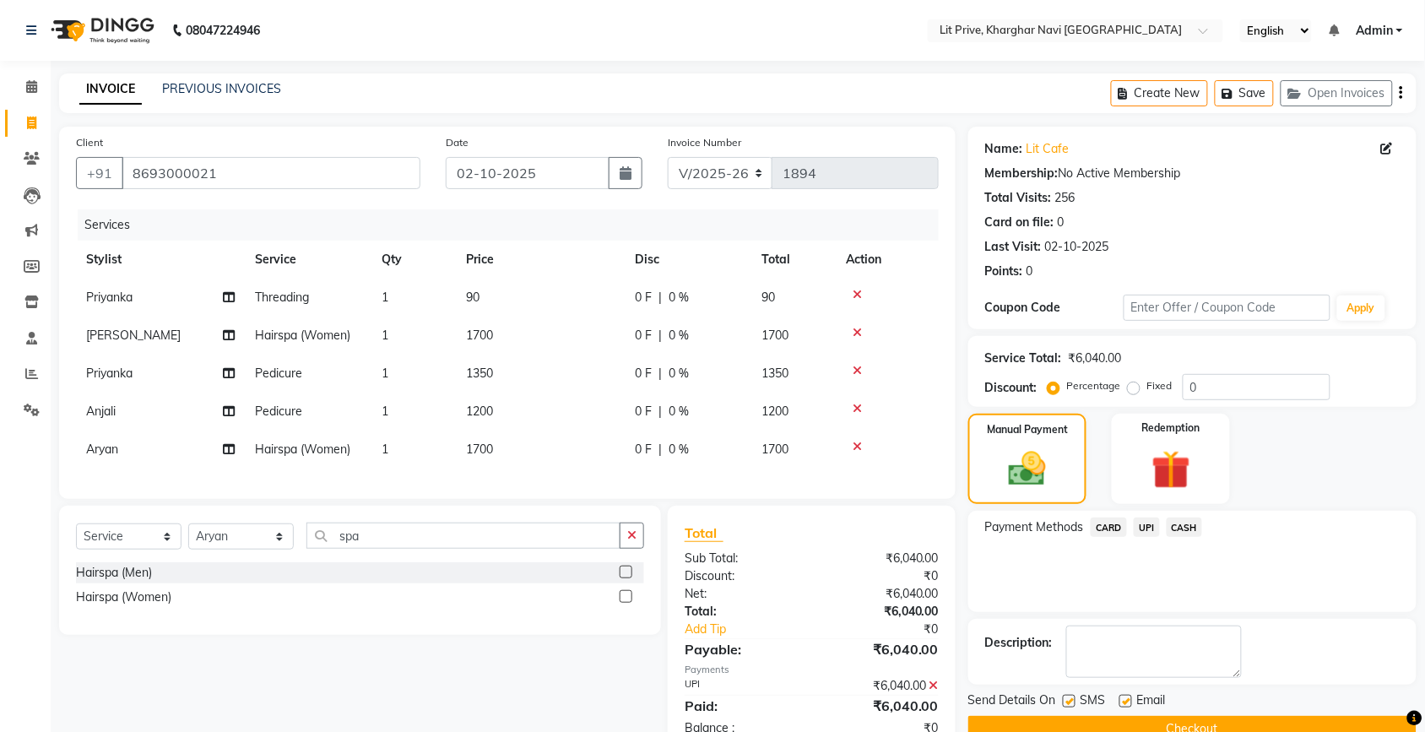
click at [1123, 700] on label at bounding box center [1125, 701] width 13 height 13
click at [1123, 700] on input "checkbox" at bounding box center [1124, 701] width 11 height 11
checkbox input "false"
click at [1068, 702] on label at bounding box center [1069, 701] width 13 height 13
click at [1068, 702] on input "checkbox" at bounding box center [1068, 701] width 11 height 11
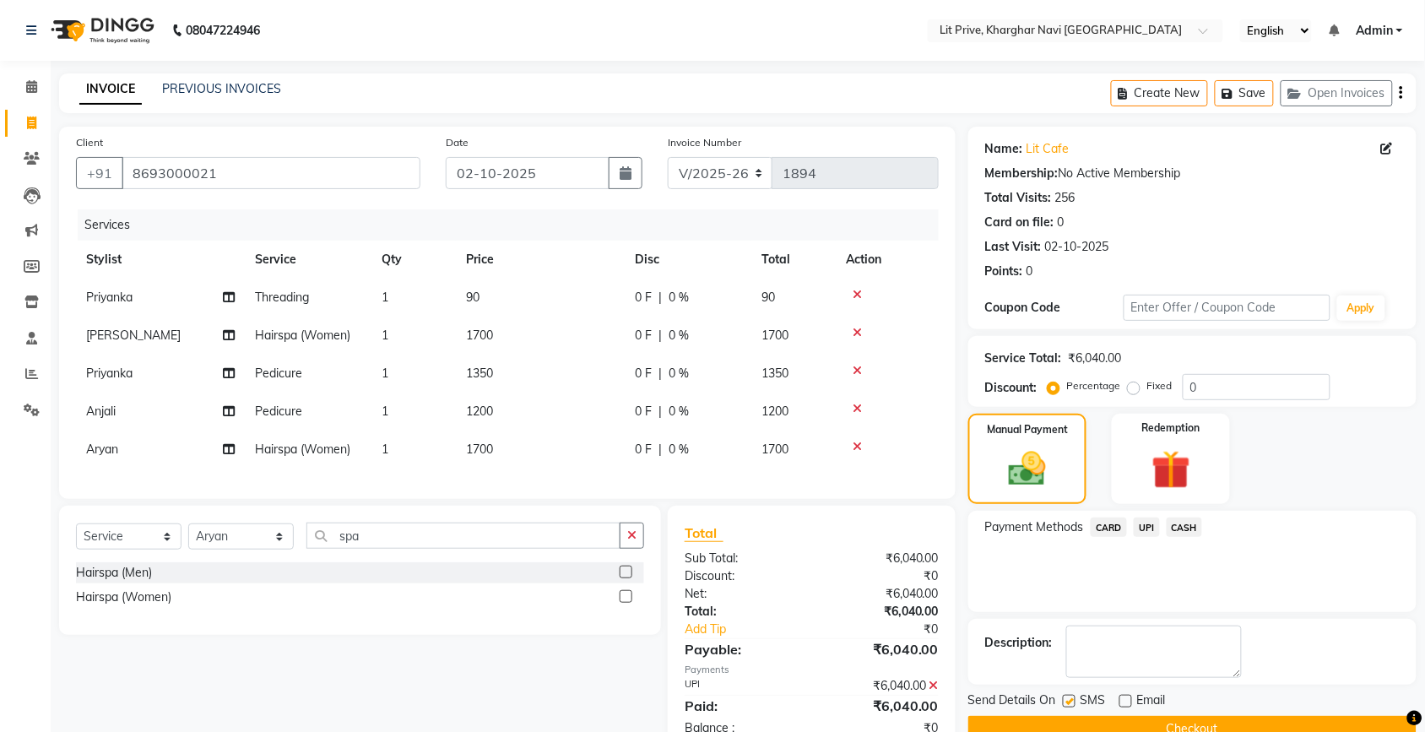
checkbox input "false"
click at [1070, 726] on button "Checkout" at bounding box center [1192, 729] width 448 height 26
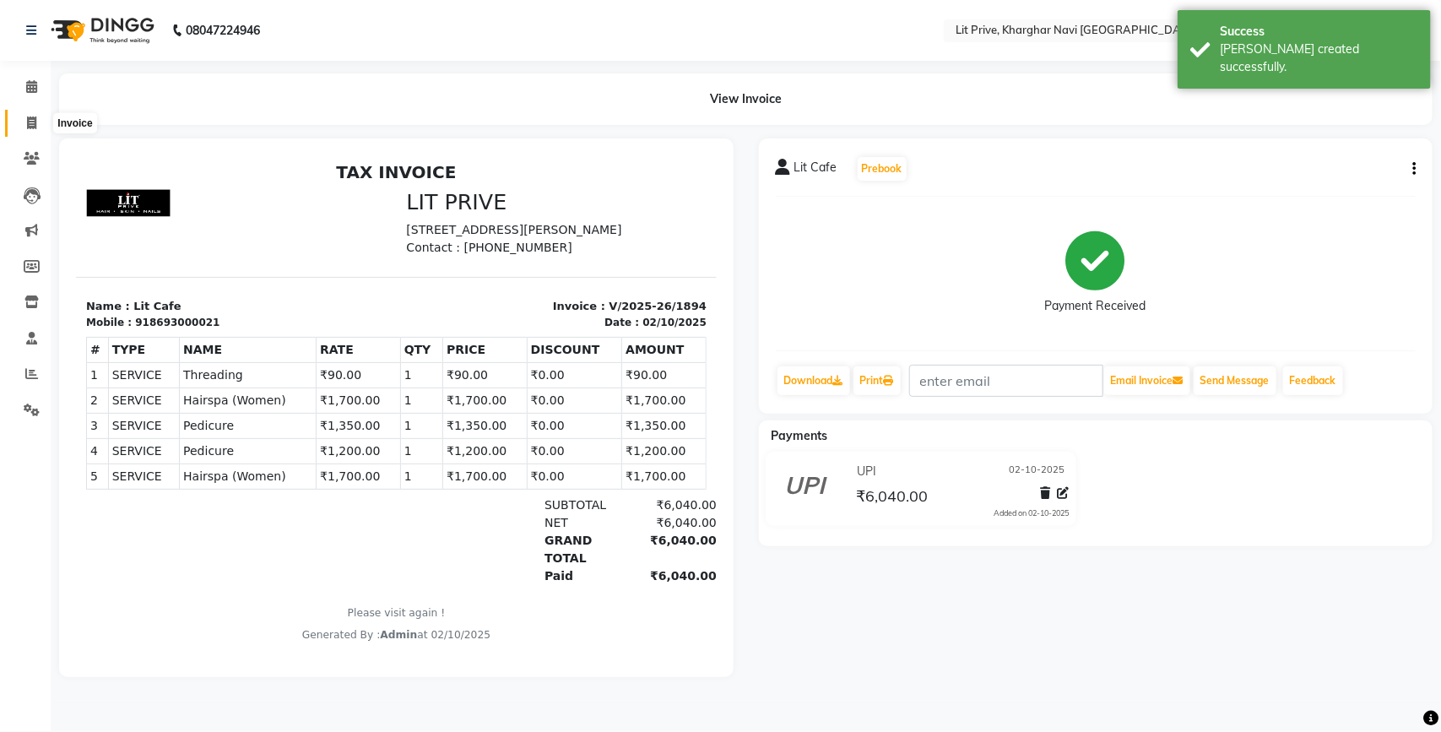
click at [32, 127] on icon at bounding box center [31, 122] width 9 height 13
select select "5625"
select select "service"
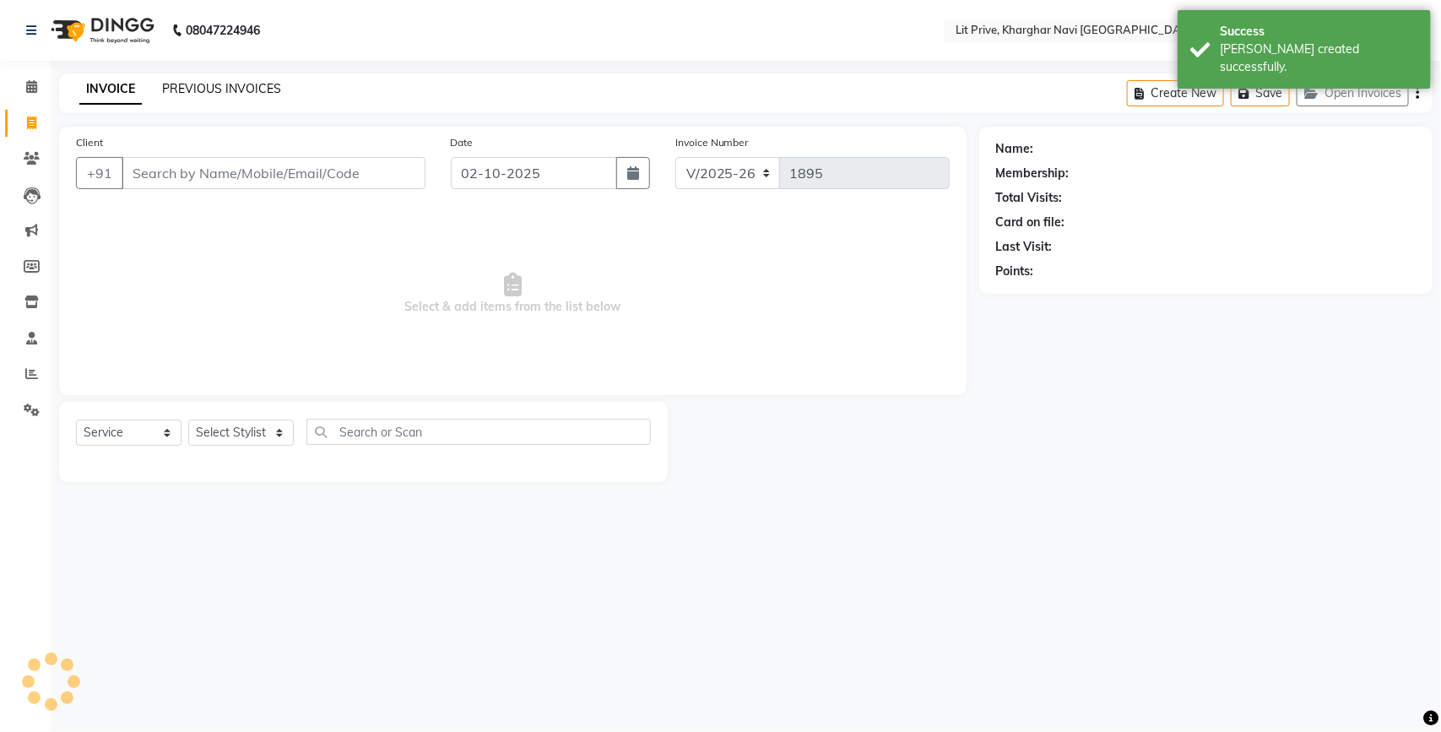
click at [250, 90] on link "PREVIOUS INVOICES" at bounding box center [221, 88] width 119 height 15
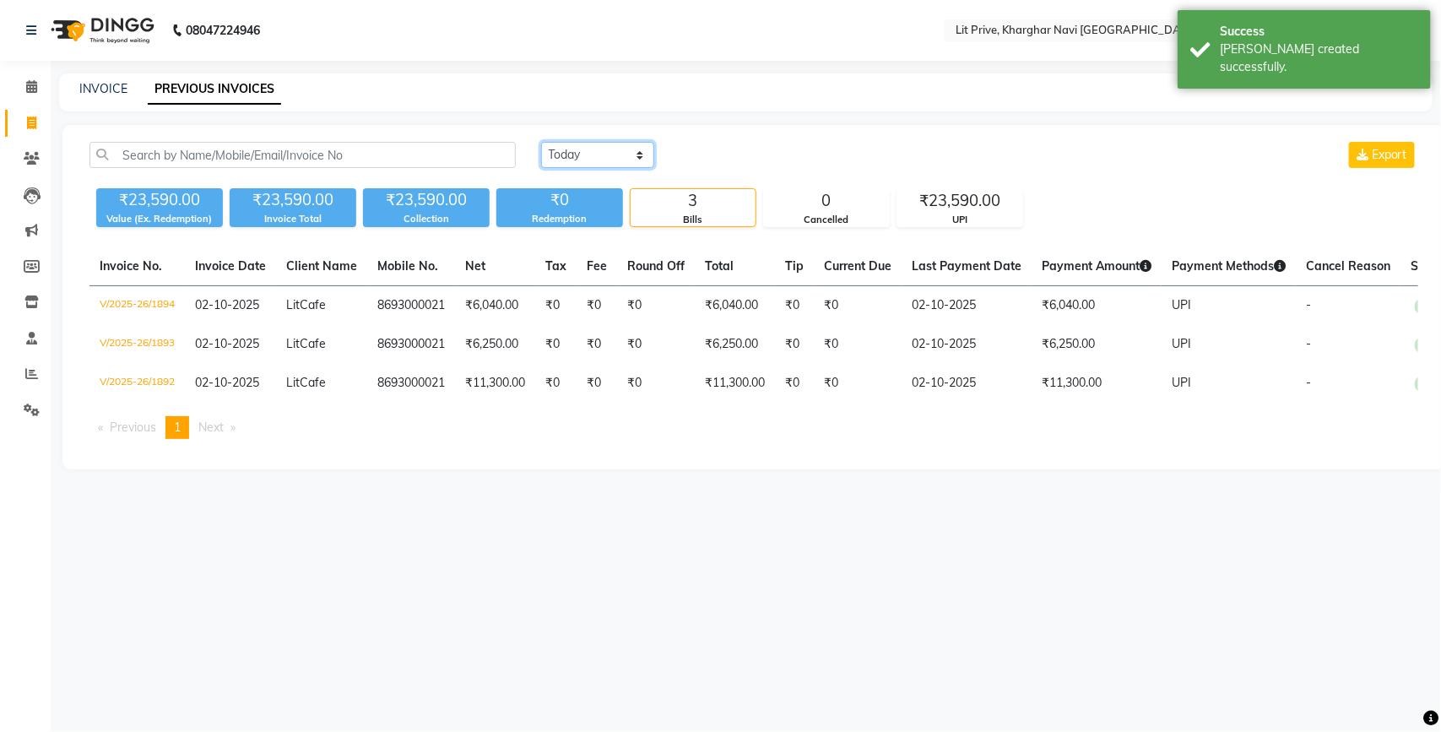
click at [634, 154] on select "[DATE] [DATE] Custom Range" at bounding box center [597, 155] width 113 height 26
select select "range"
click at [541, 142] on select "[DATE] [DATE] Custom Range" at bounding box center [597, 155] width 113 height 26
click at [720, 162] on input "02-10-2025" at bounding box center [735, 155] width 118 height 24
select select "10"
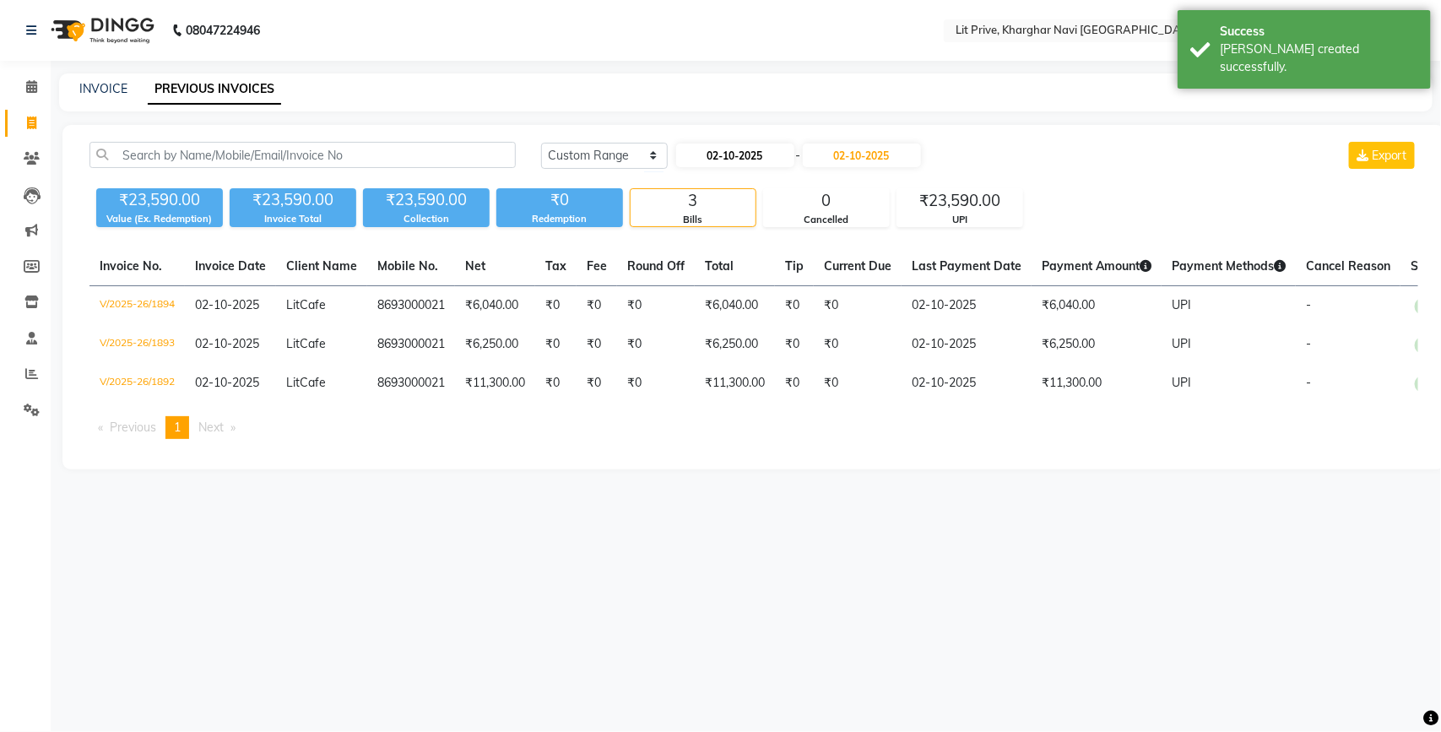
select select "2025"
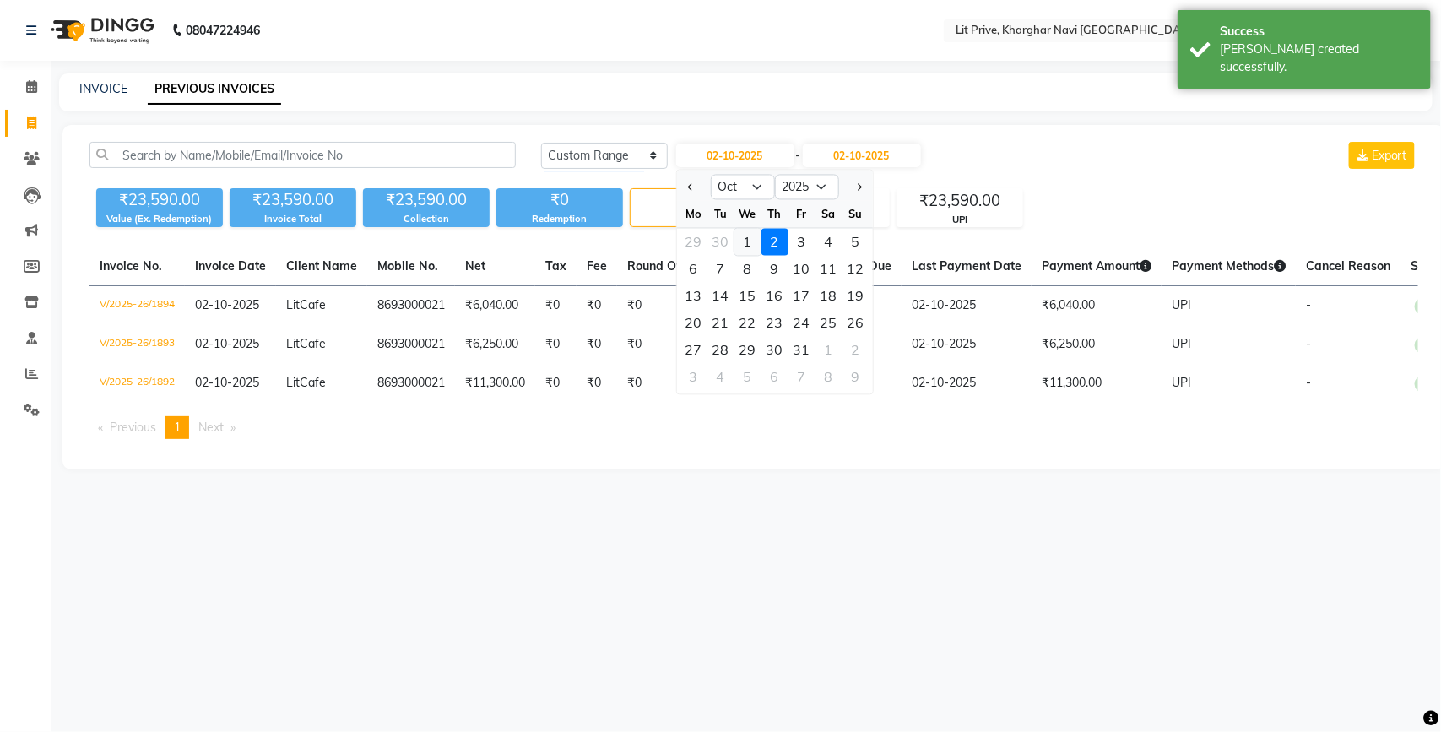
click at [747, 246] on div "1" at bounding box center [747, 242] width 27 height 27
type input "01-10-2025"
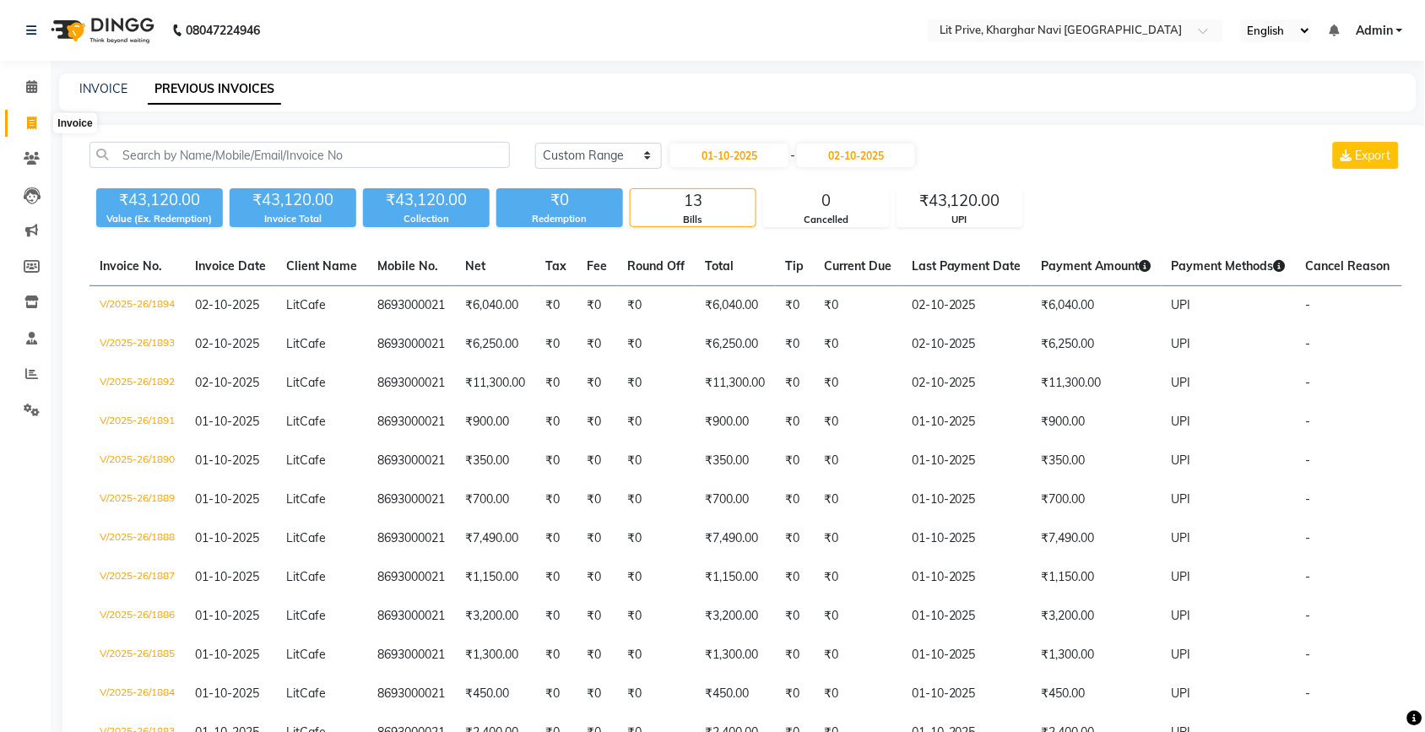
click at [32, 121] on icon at bounding box center [31, 122] width 9 height 13
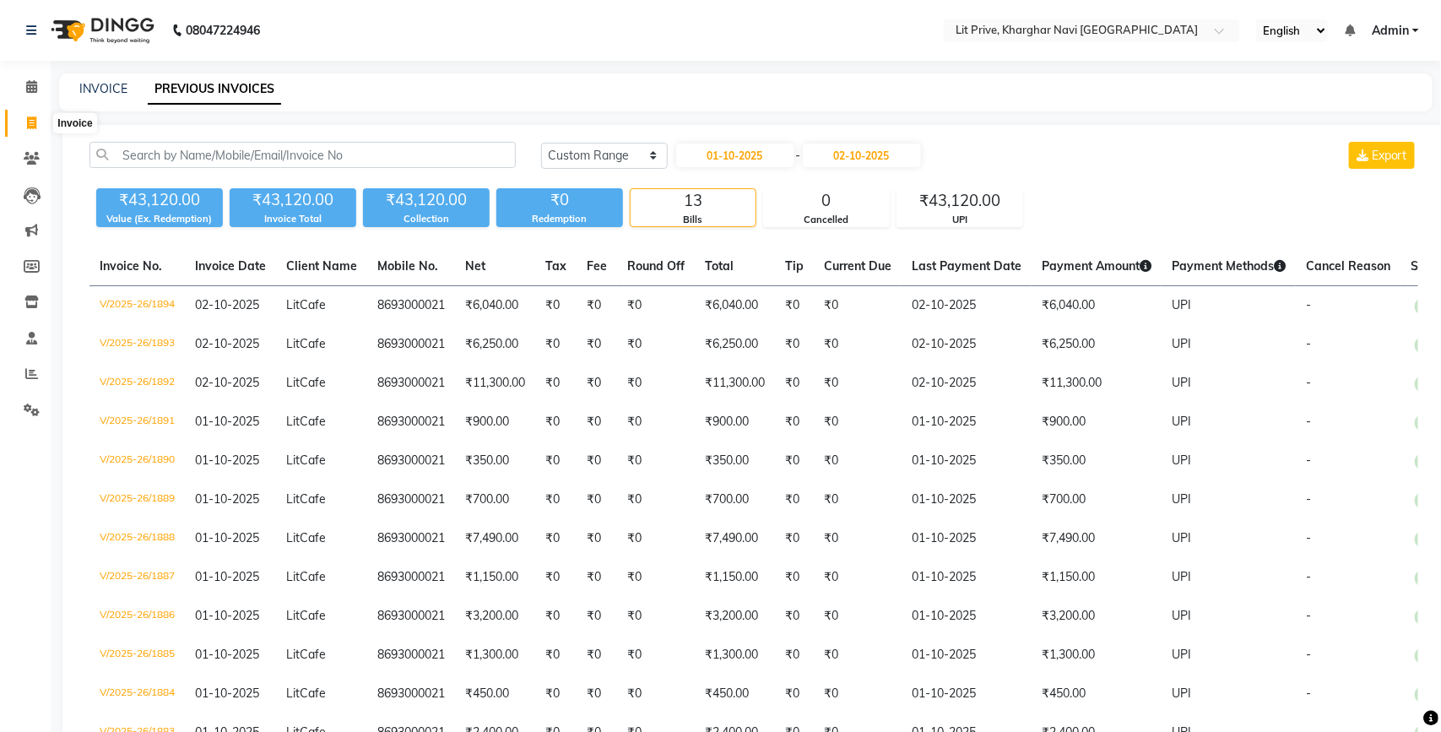
select select "5625"
select select "service"
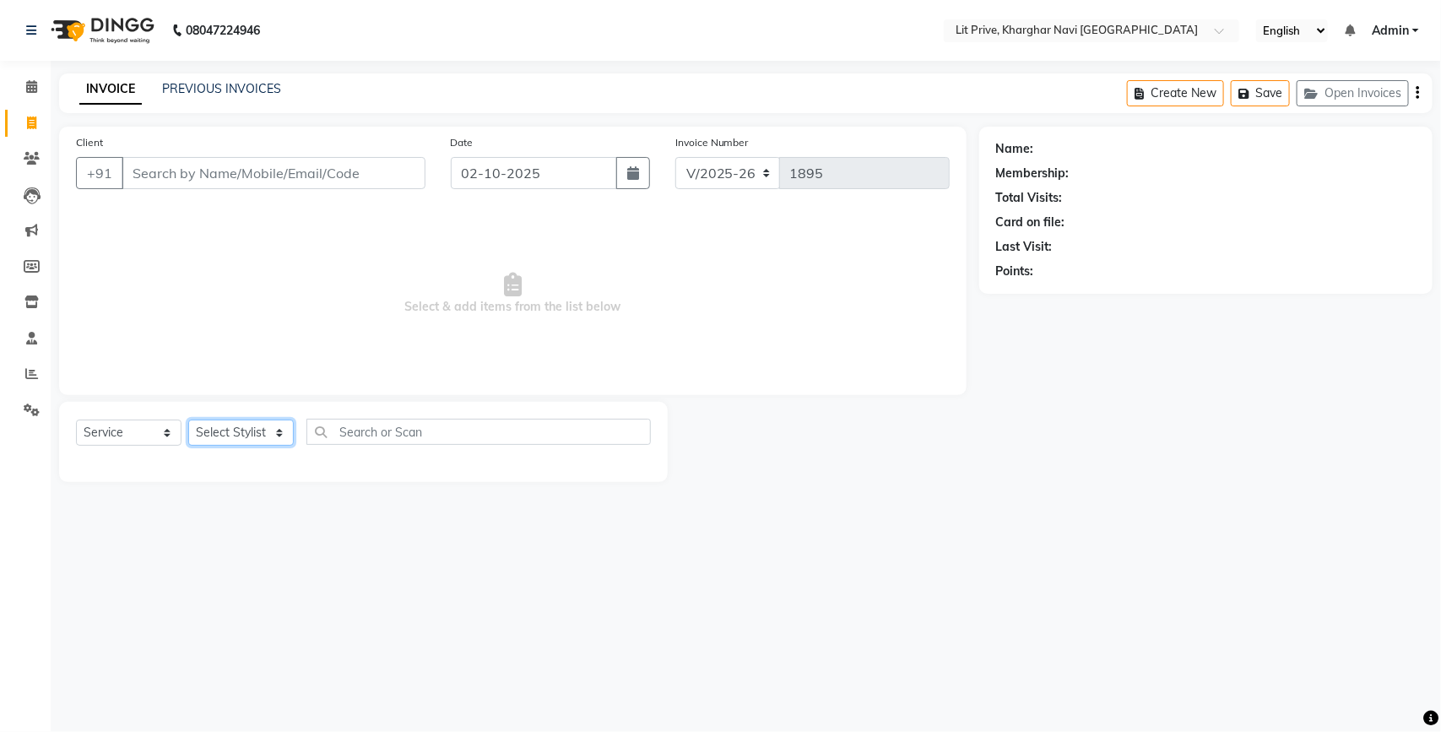
click at [280, 437] on select "Select Stylist [PERSON_NAME] [PERSON_NAME] [PERSON_NAME] [PERSON_NAME] [PERSON_…" at bounding box center [240, 432] width 105 height 26
select select "88462"
click at [188, 419] on select "Select Stylist [PERSON_NAME] [PERSON_NAME] [PERSON_NAME] [PERSON_NAME] [PERSON_…" at bounding box center [240, 432] width 105 height 26
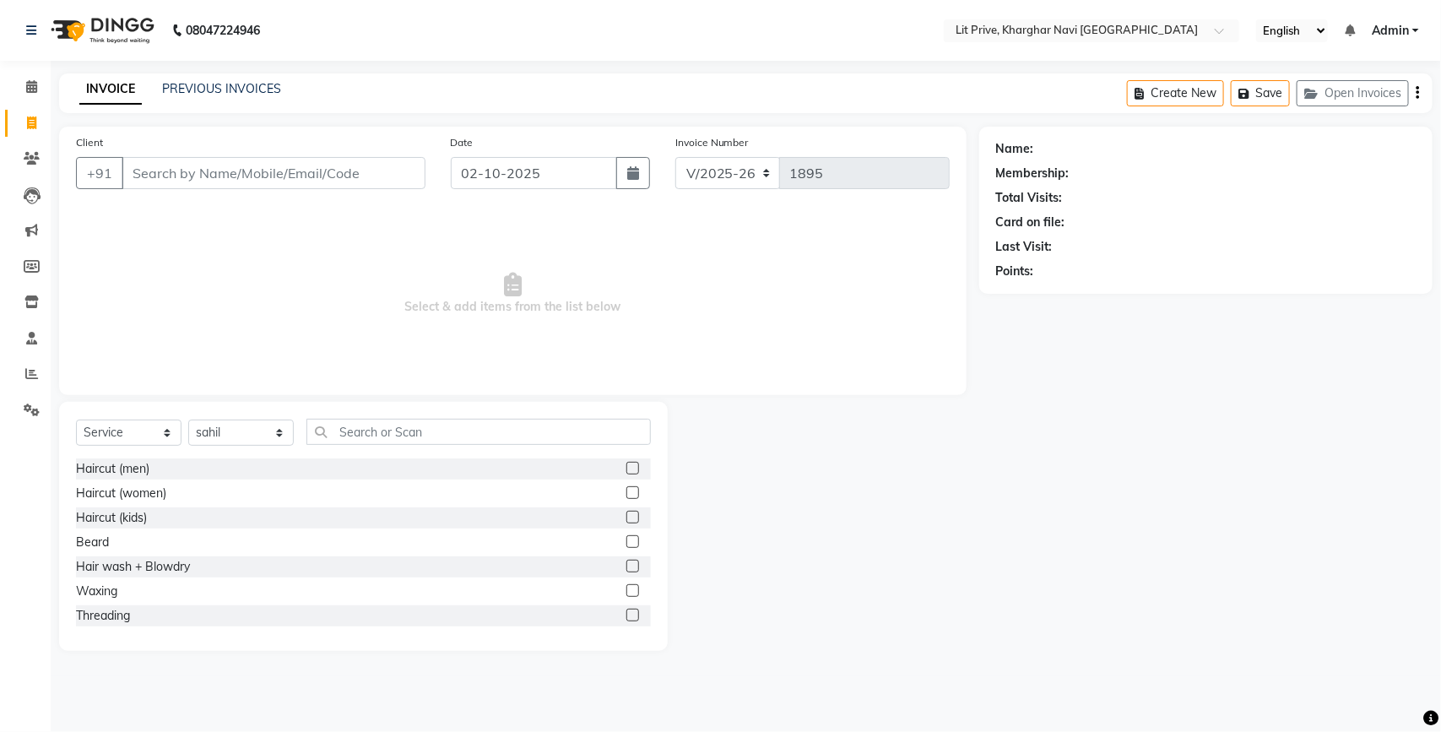
click at [626, 467] on label at bounding box center [632, 468] width 13 height 13
click at [626, 467] on input "checkbox" at bounding box center [631, 468] width 11 height 11
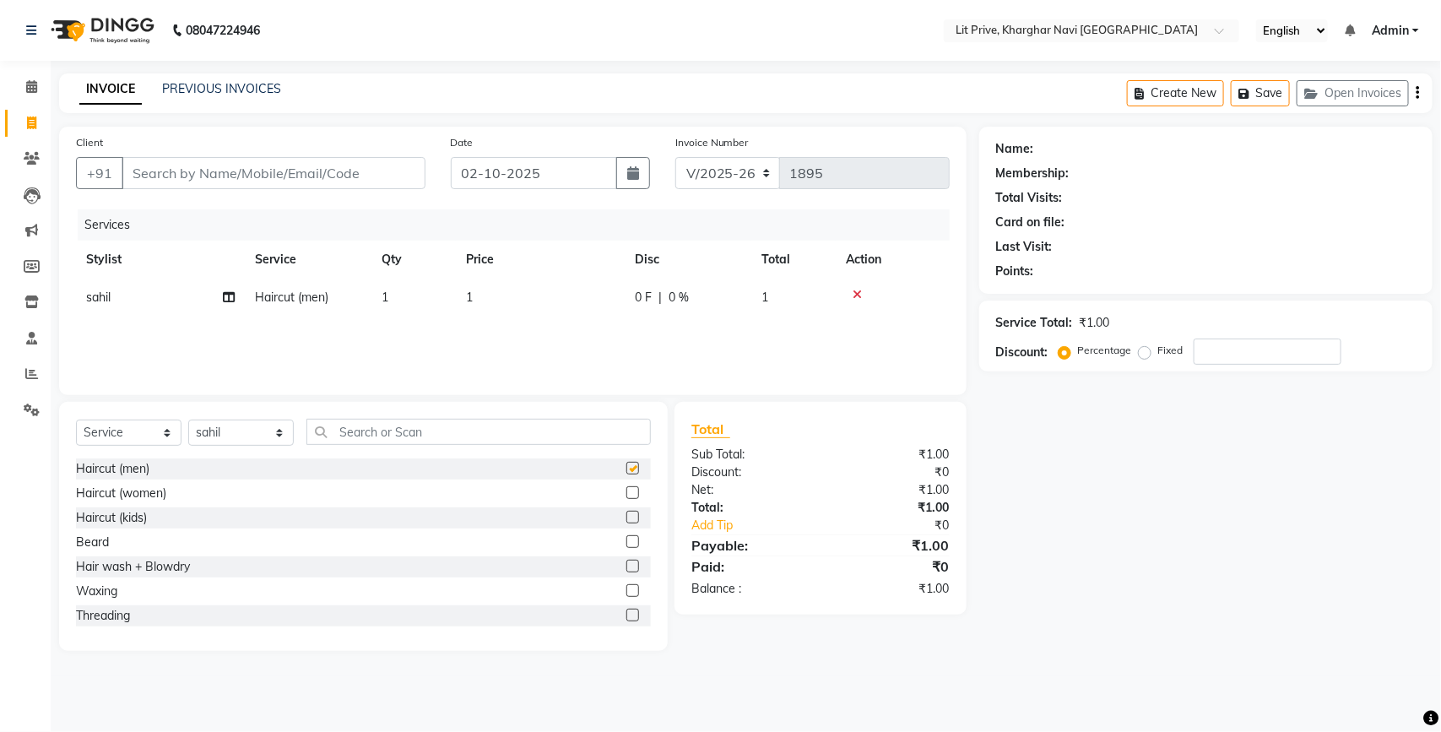
checkbox input "false"
click at [500, 284] on td "1" at bounding box center [540, 298] width 169 height 38
select select "88462"
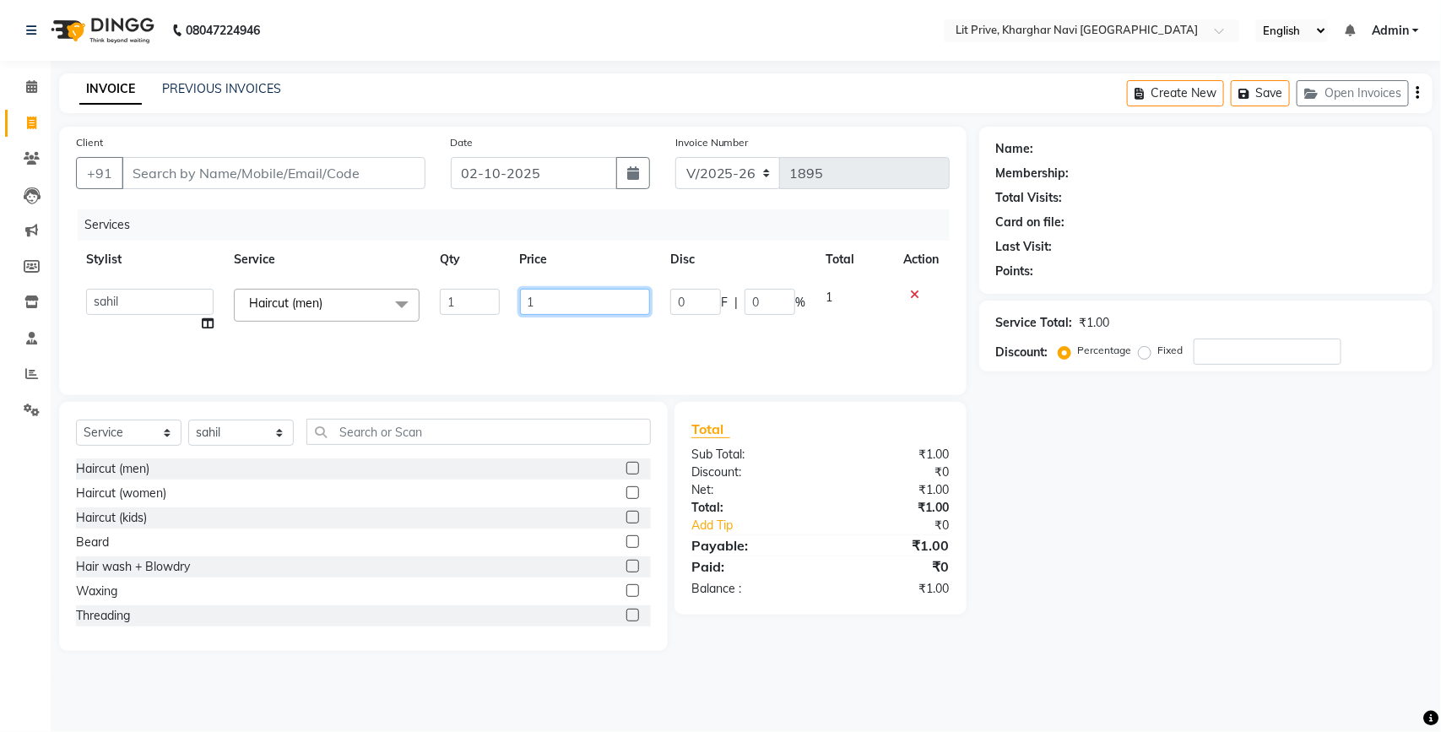
click at [575, 293] on input "1" at bounding box center [585, 302] width 131 height 26
type input "350"
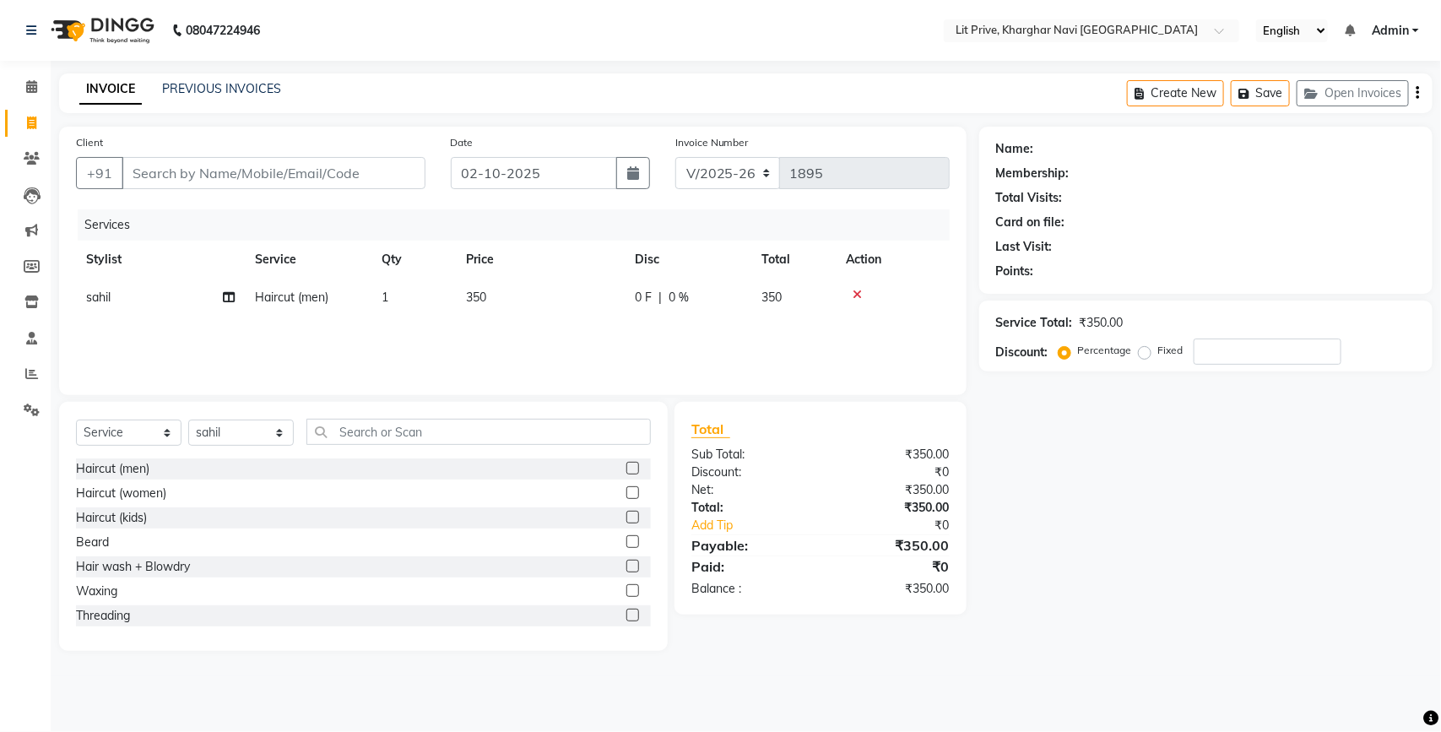
click at [1195, 504] on div "Name: Membership: Total Visits: Card on file: Last Visit: Points: Service Total…" at bounding box center [1212, 389] width 466 height 524
click at [281, 435] on select "Select Stylist [PERSON_NAME] [PERSON_NAME] [PERSON_NAME] [PERSON_NAME] [PERSON_…" at bounding box center [240, 432] width 105 height 26
select select "38246"
click at [188, 419] on select "Select Stylist [PERSON_NAME] [PERSON_NAME] [PERSON_NAME] [PERSON_NAME] [PERSON_…" at bounding box center [240, 432] width 105 height 26
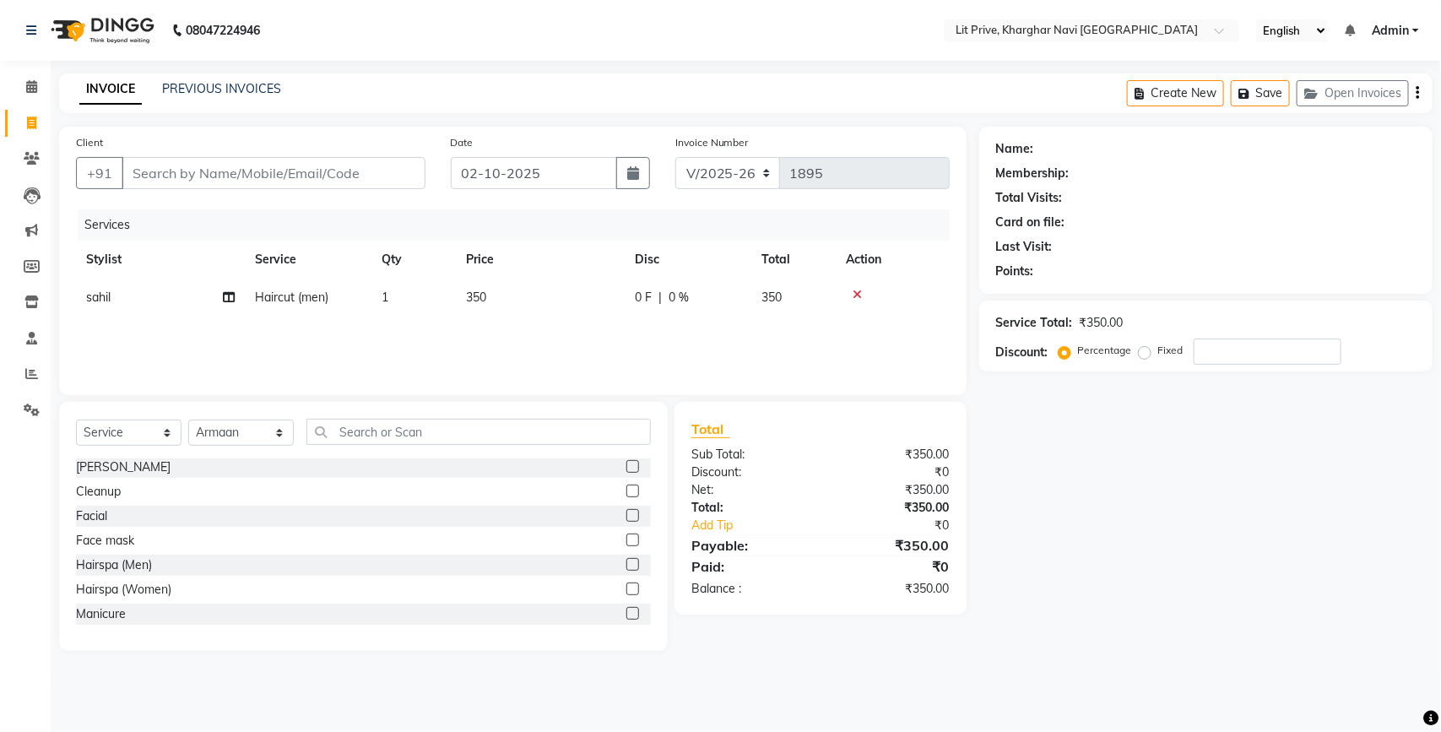
click at [626, 587] on label at bounding box center [632, 588] width 13 height 13
click at [626, 587] on input "checkbox" at bounding box center [631, 589] width 11 height 11
click at [626, 593] on label at bounding box center [632, 588] width 13 height 13
click at [626, 593] on input "checkbox" at bounding box center [631, 589] width 11 height 11
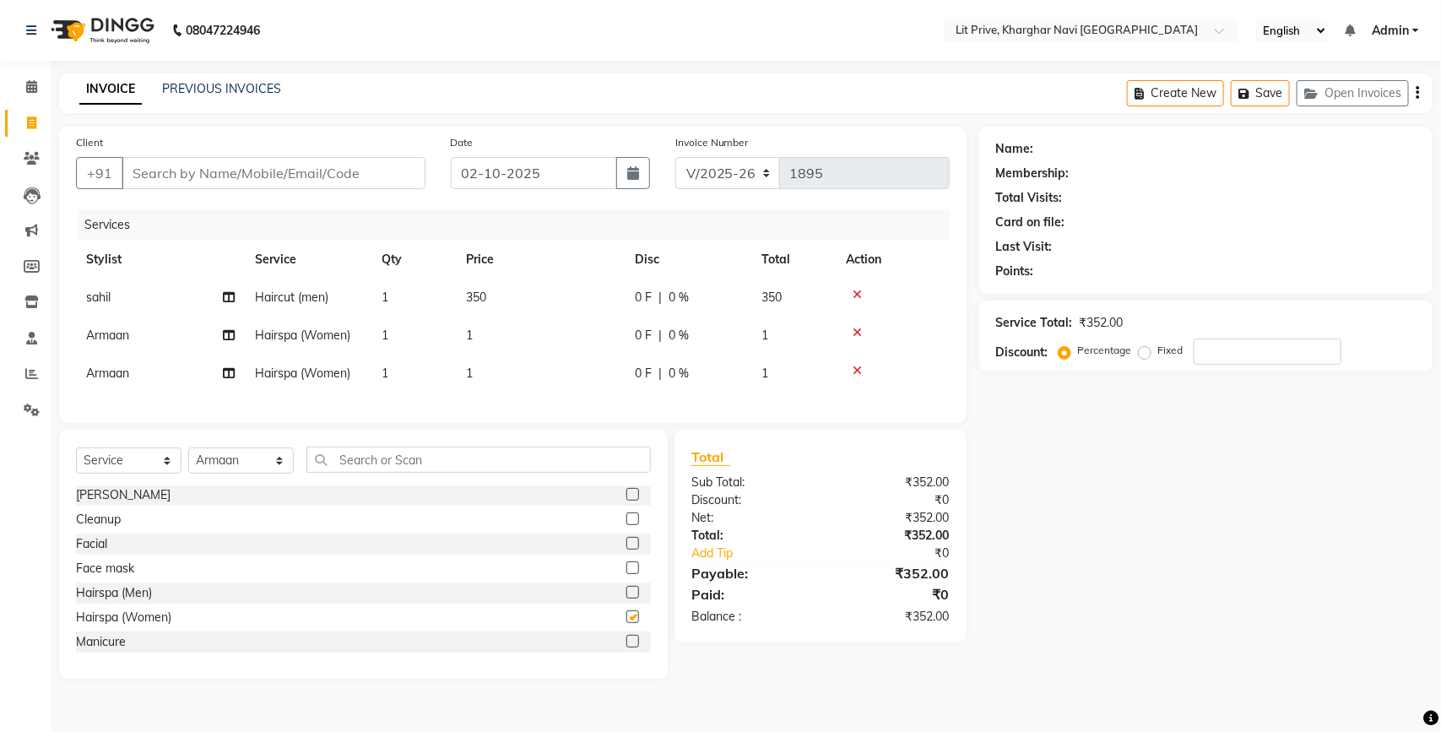
checkbox input "false"
click at [483, 368] on td "1" at bounding box center [540, 373] width 169 height 38
select select "38246"
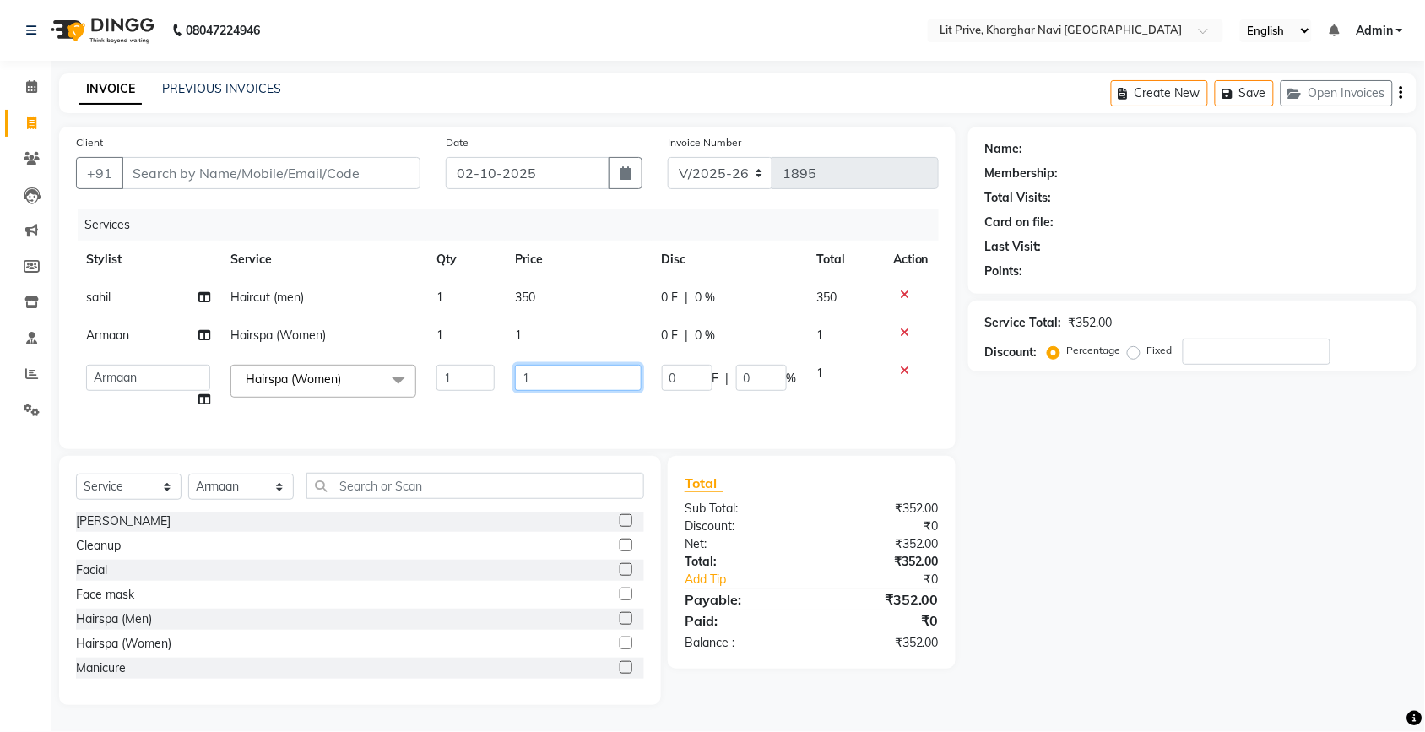
click at [558, 376] on input "1" at bounding box center [578, 378] width 126 height 26
type input "2500"
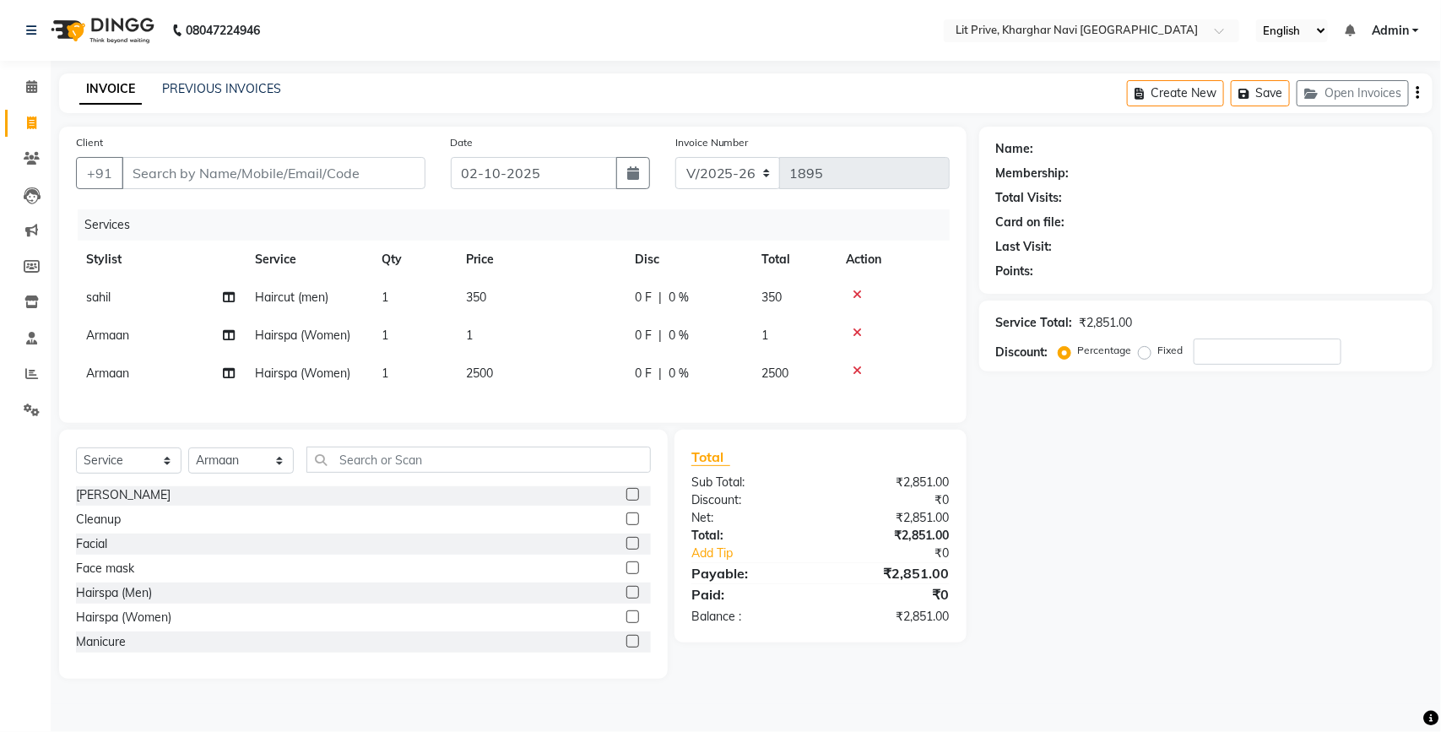
click at [1228, 568] on div "Name: Membership: Total Visits: Card on file: Last Visit: Points: Service Total…" at bounding box center [1212, 403] width 466 height 552
click at [857, 331] on icon at bounding box center [856, 333] width 9 height 12
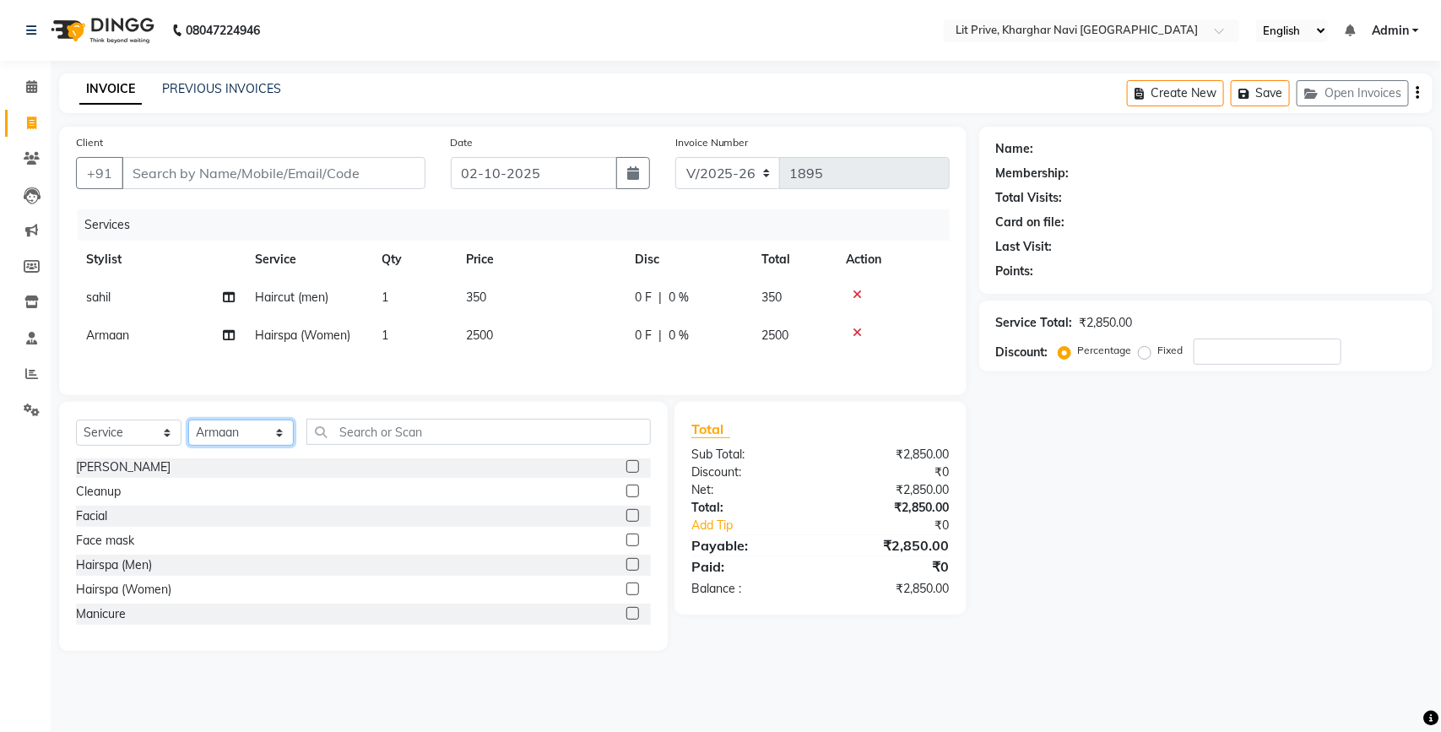
click at [279, 435] on select "Select Stylist [PERSON_NAME] [PERSON_NAME] [PERSON_NAME] [PERSON_NAME] [PERSON_…" at bounding box center [240, 432] width 105 height 26
select select "65621"
click at [188, 425] on select "Select Stylist [PERSON_NAME] [PERSON_NAME] [PERSON_NAME] [PERSON_NAME] [PERSON_…" at bounding box center [240, 432] width 105 height 26
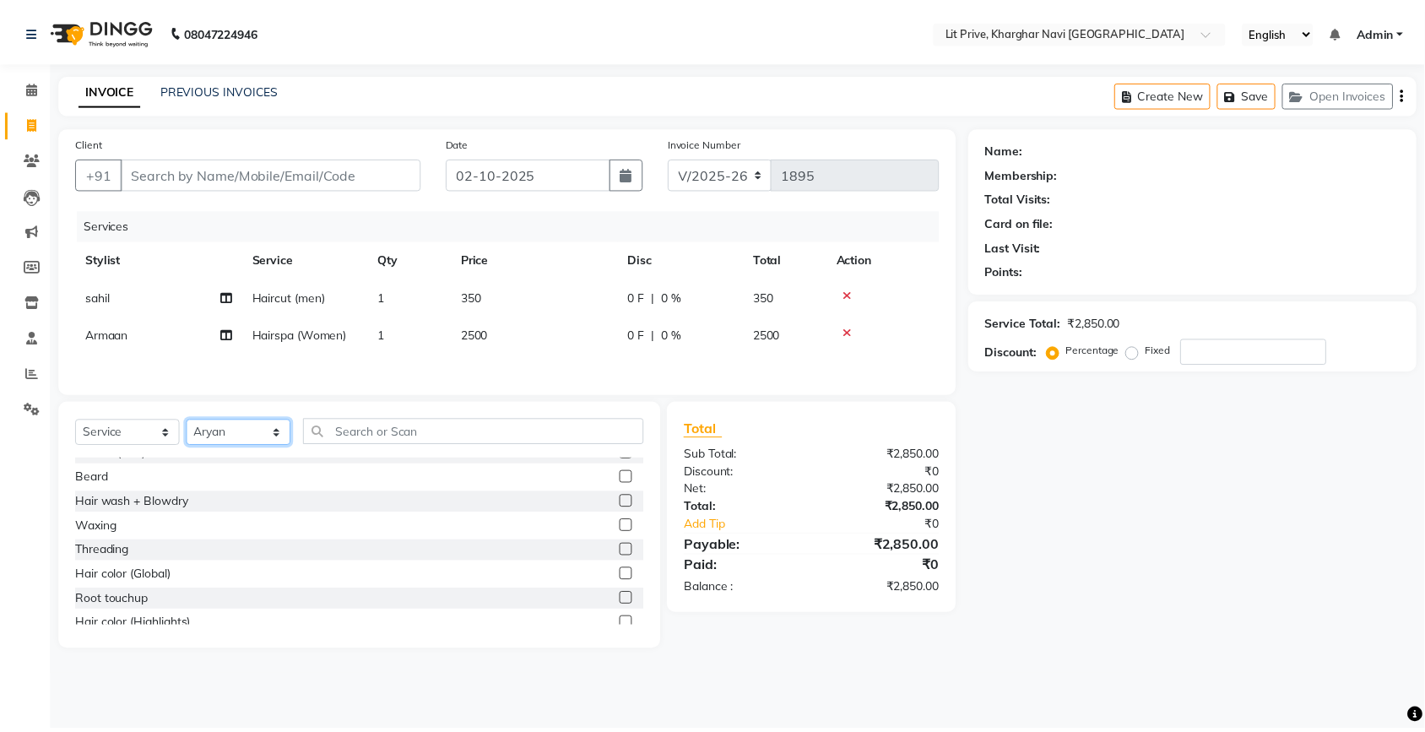
scroll to position [0, 0]
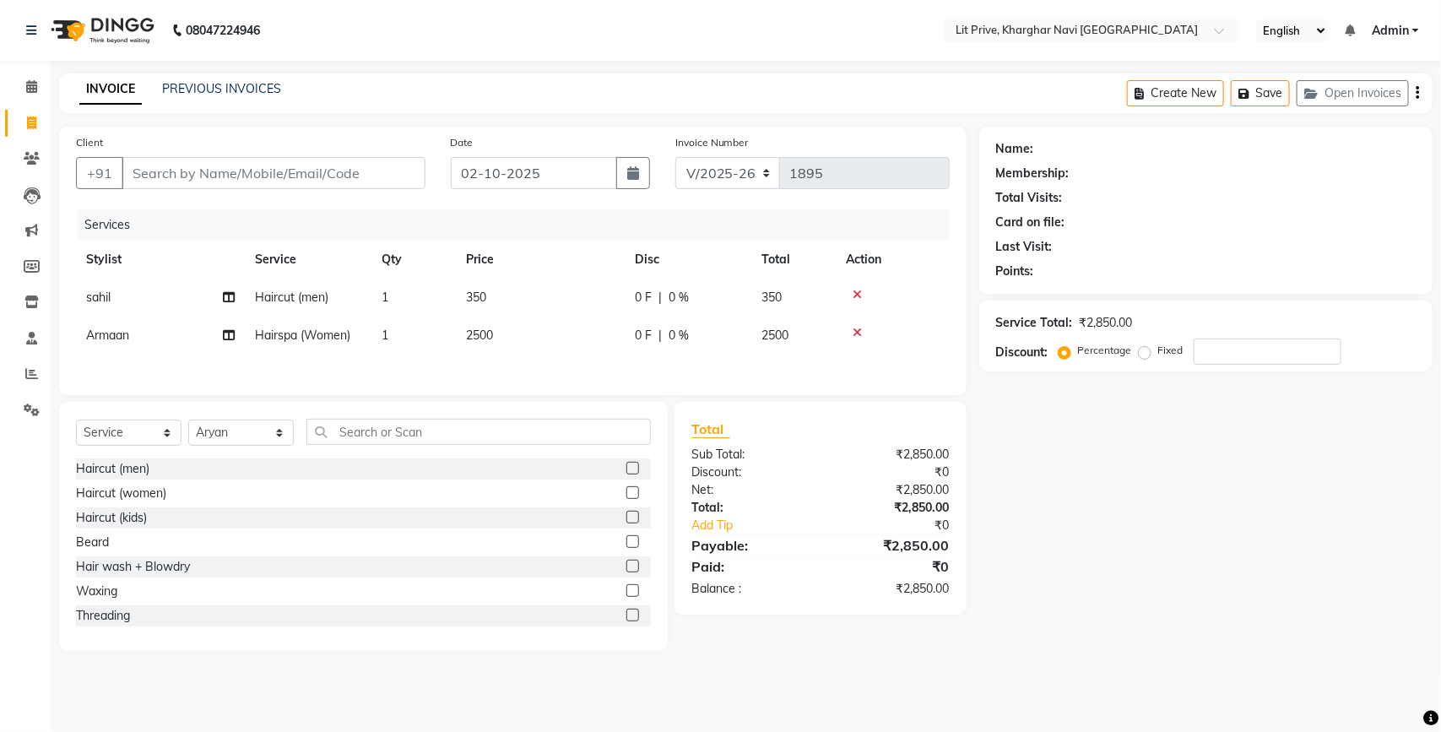
click at [626, 470] on label at bounding box center [632, 468] width 13 height 13
click at [626, 470] on input "checkbox" at bounding box center [631, 468] width 11 height 11
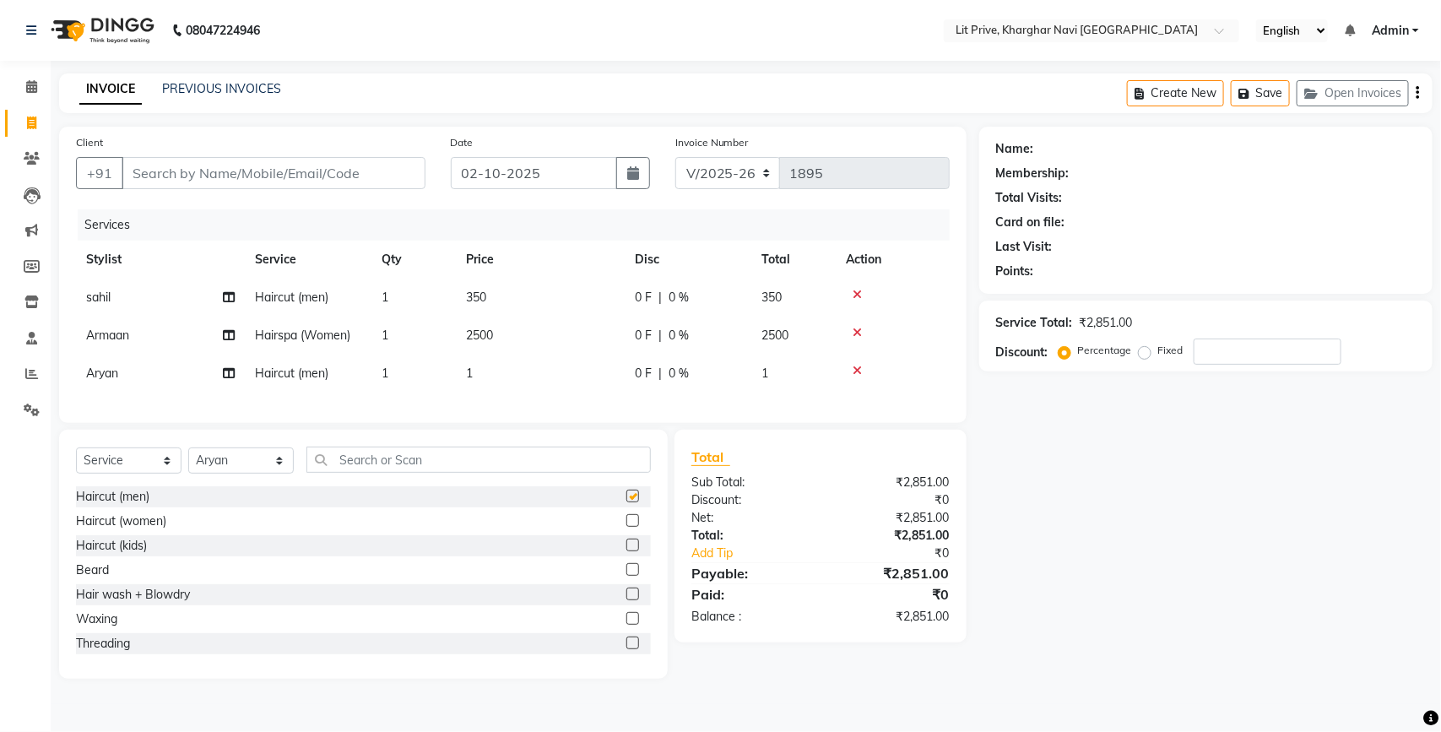
checkbox input "false"
click at [490, 371] on td "1" at bounding box center [540, 373] width 169 height 38
select select "65621"
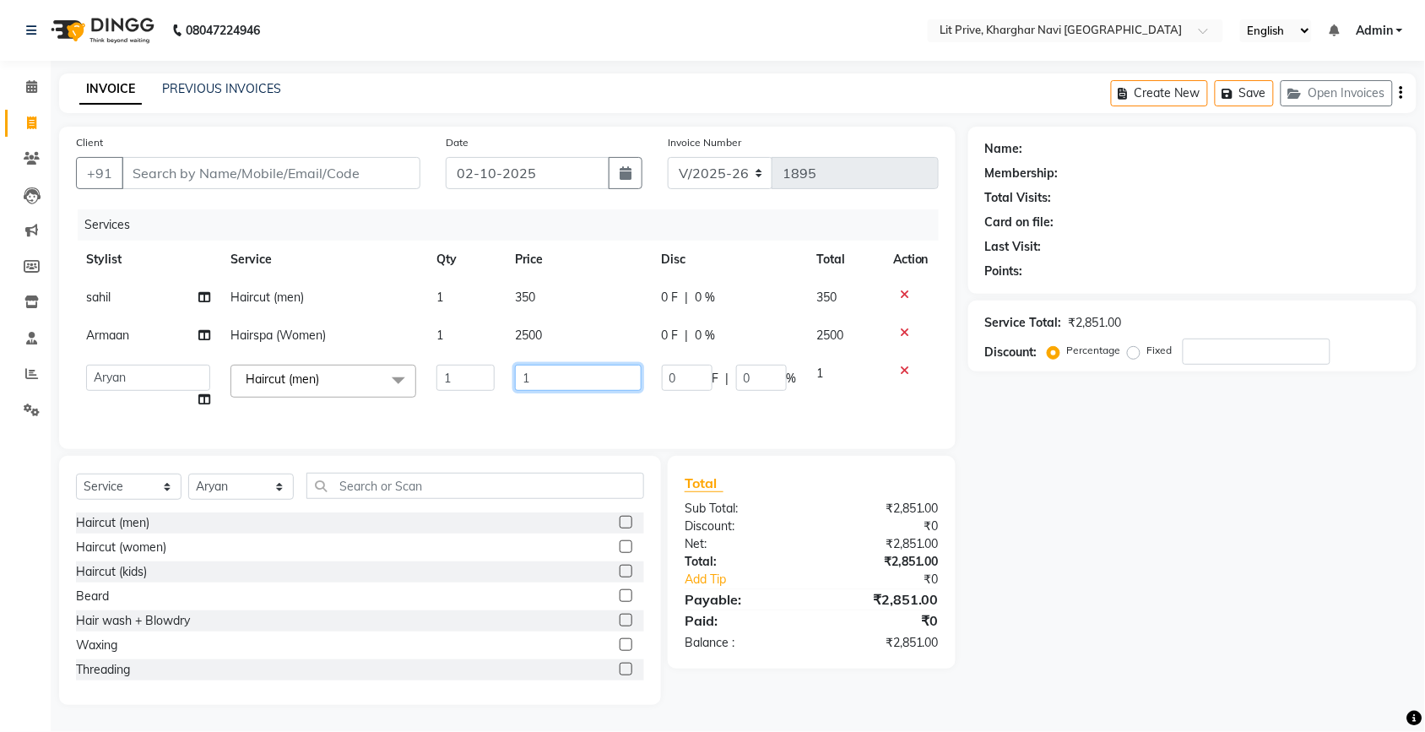
click at [587, 377] on input "1" at bounding box center [578, 378] width 126 height 26
type input "300"
click at [1319, 722] on div "08047224946 Select Location × Lit Prive, Kharghar Navi [GEOGRAPHIC_DATA] Englis…" at bounding box center [720, 366] width 1441 height 732
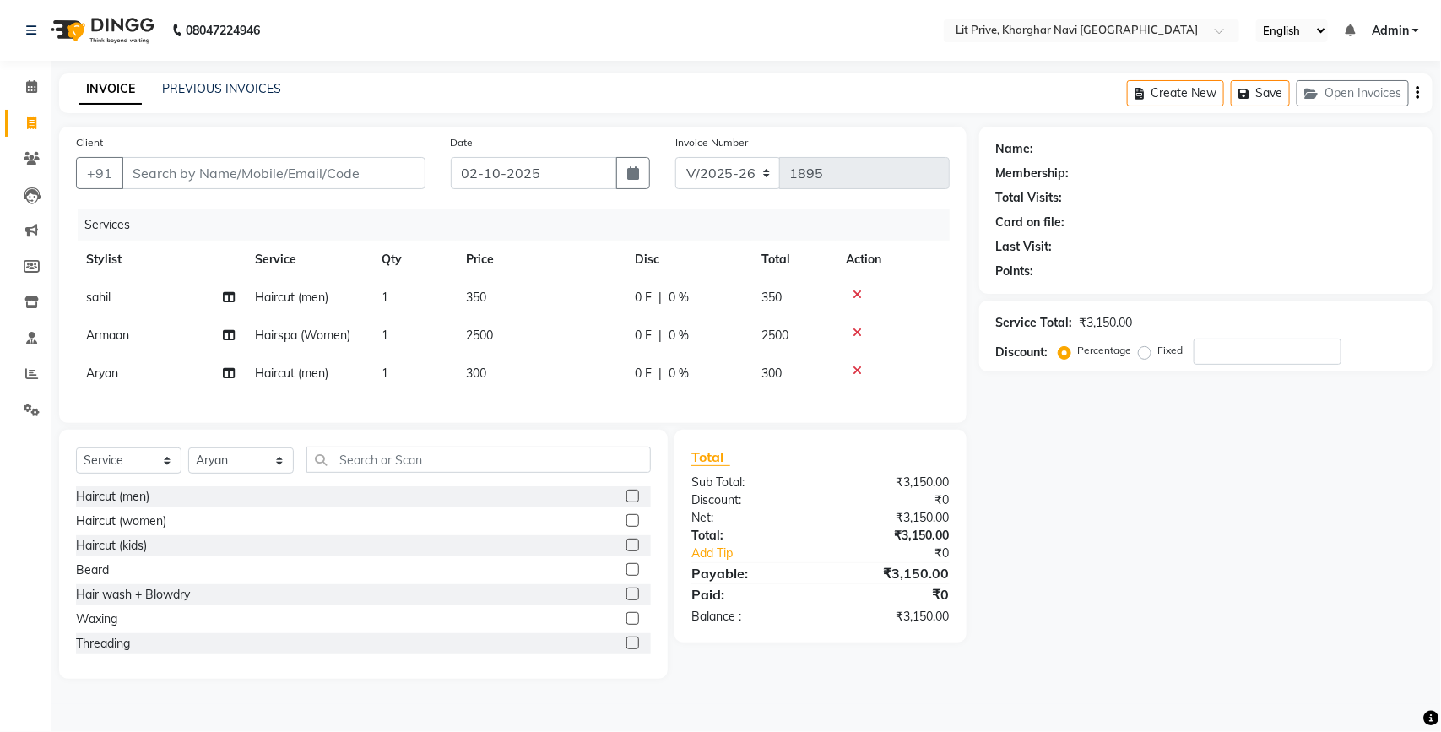
click at [491, 284] on td "350" at bounding box center [540, 298] width 169 height 38
select select "88462"
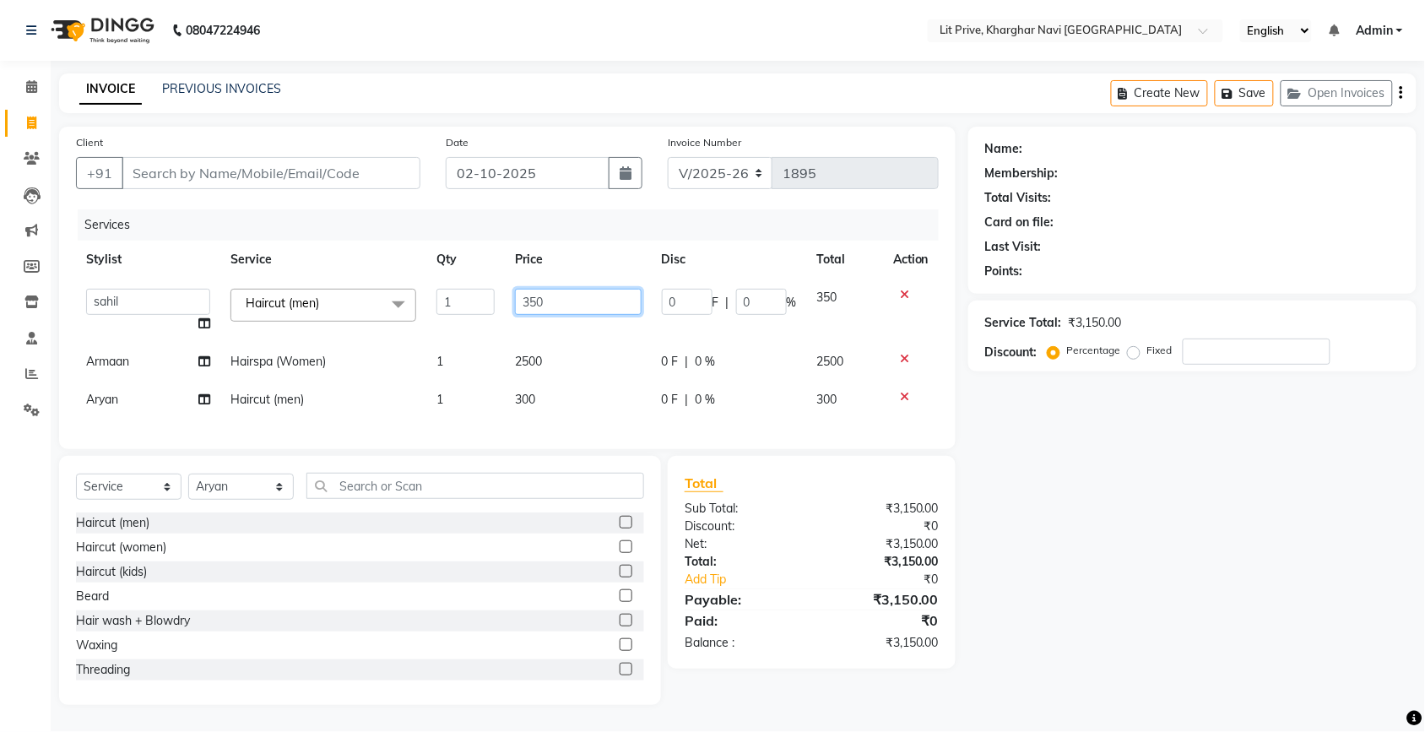
click at [564, 304] on input "350" at bounding box center [578, 302] width 126 height 26
type input "3"
type input "600"
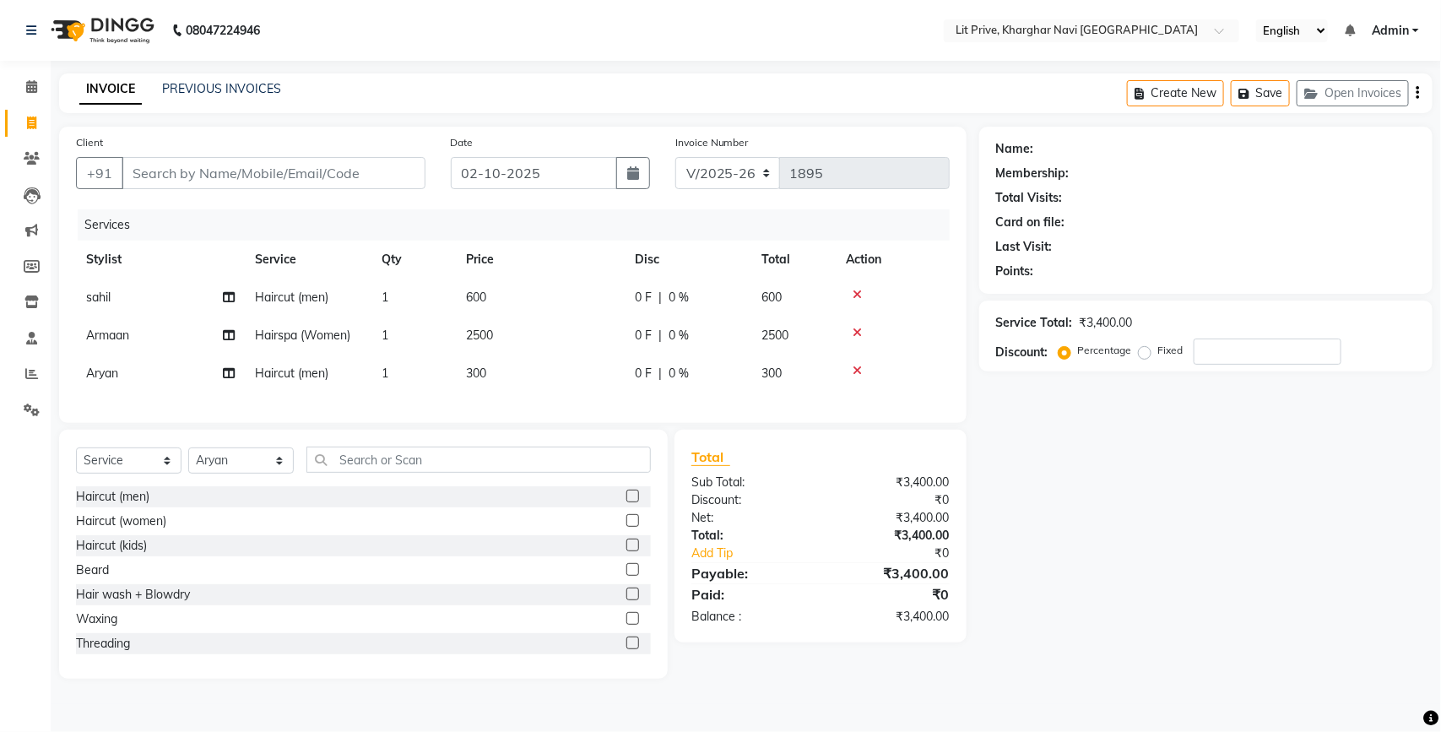
click at [1048, 550] on div "Name: Membership: Total Visits: Card on file: Last Visit: Points: Service Total…" at bounding box center [1212, 403] width 466 height 552
click at [361, 175] on input "Client" at bounding box center [274, 173] width 304 height 32
type input "l"
type input "0"
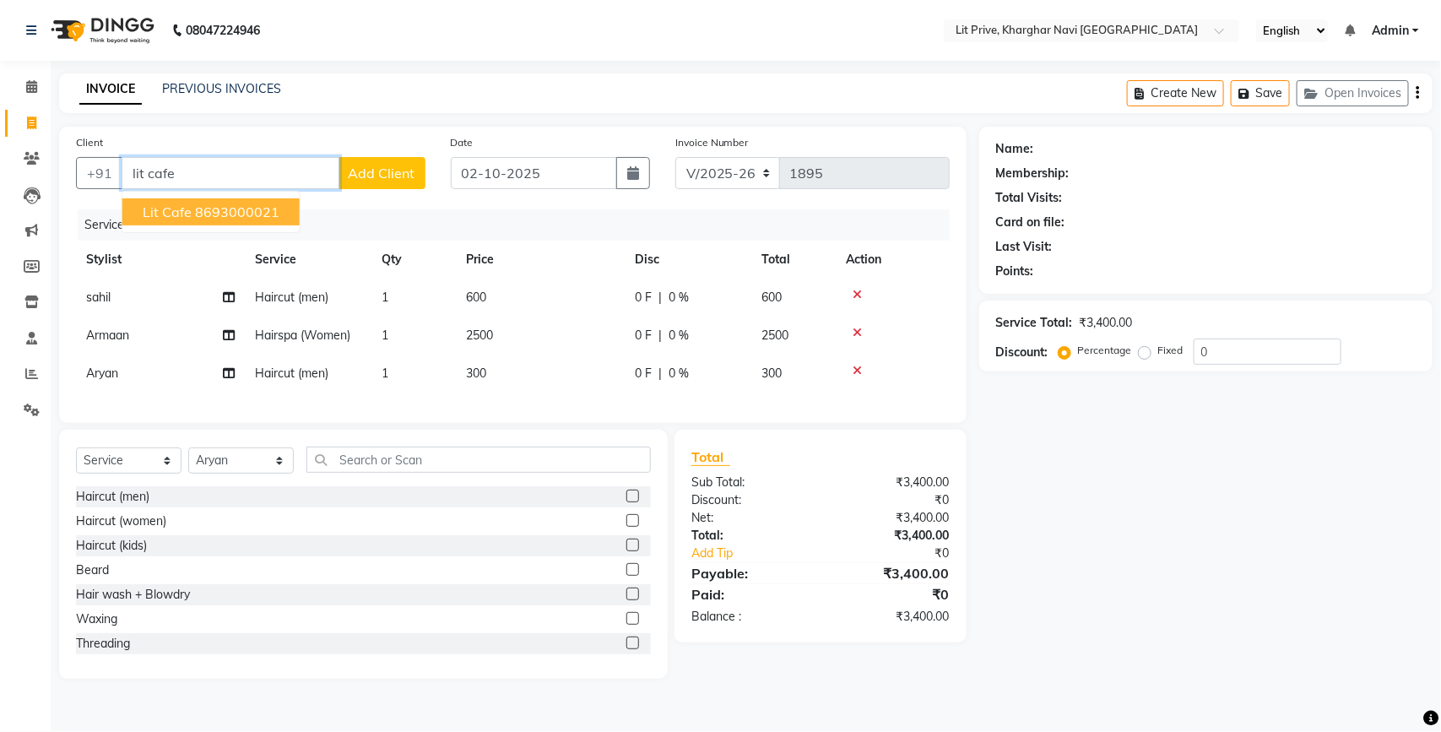
click at [247, 211] on ngb-highlight "8693000021" at bounding box center [237, 211] width 84 height 17
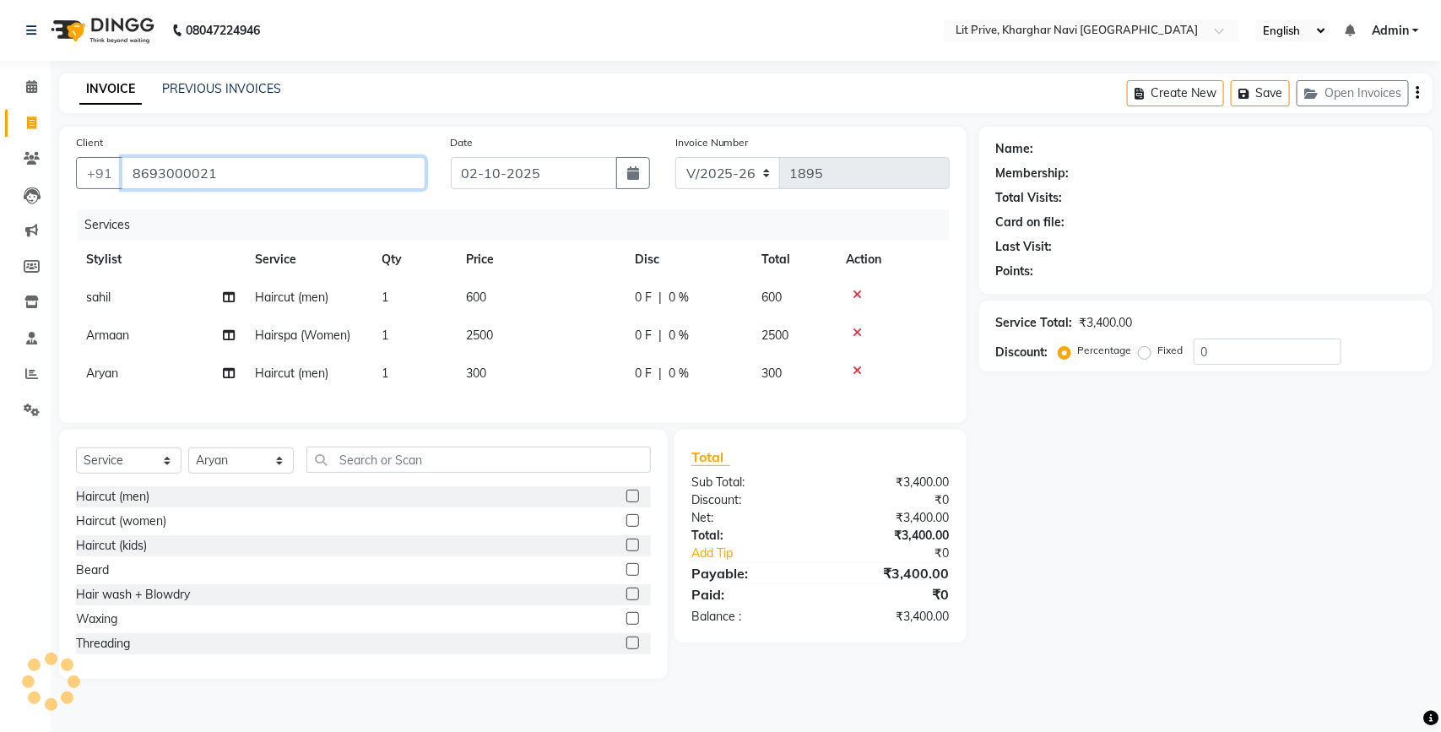
type input "8693000021"
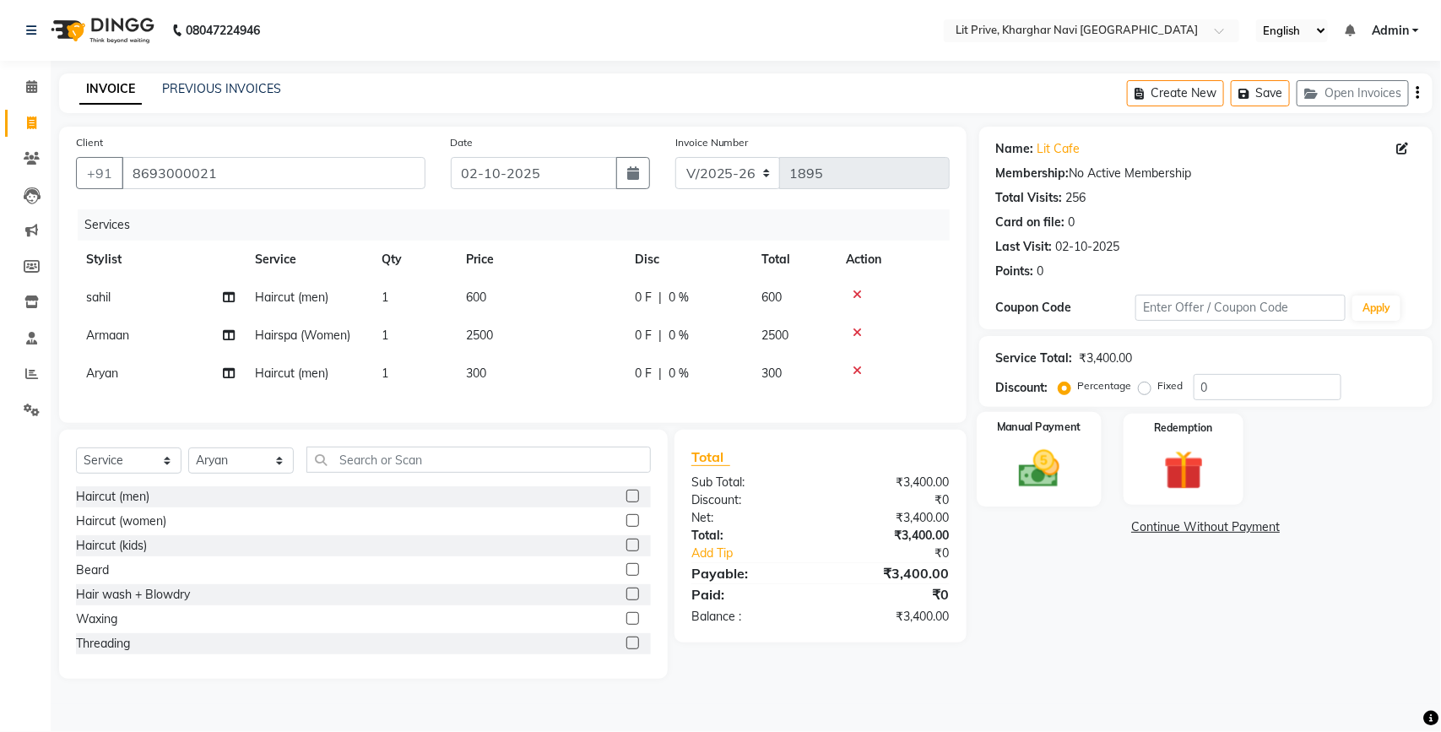
click at [1030, 441] on div "Manual Payment" at bounding box center [1038, 459] width 125 height 95
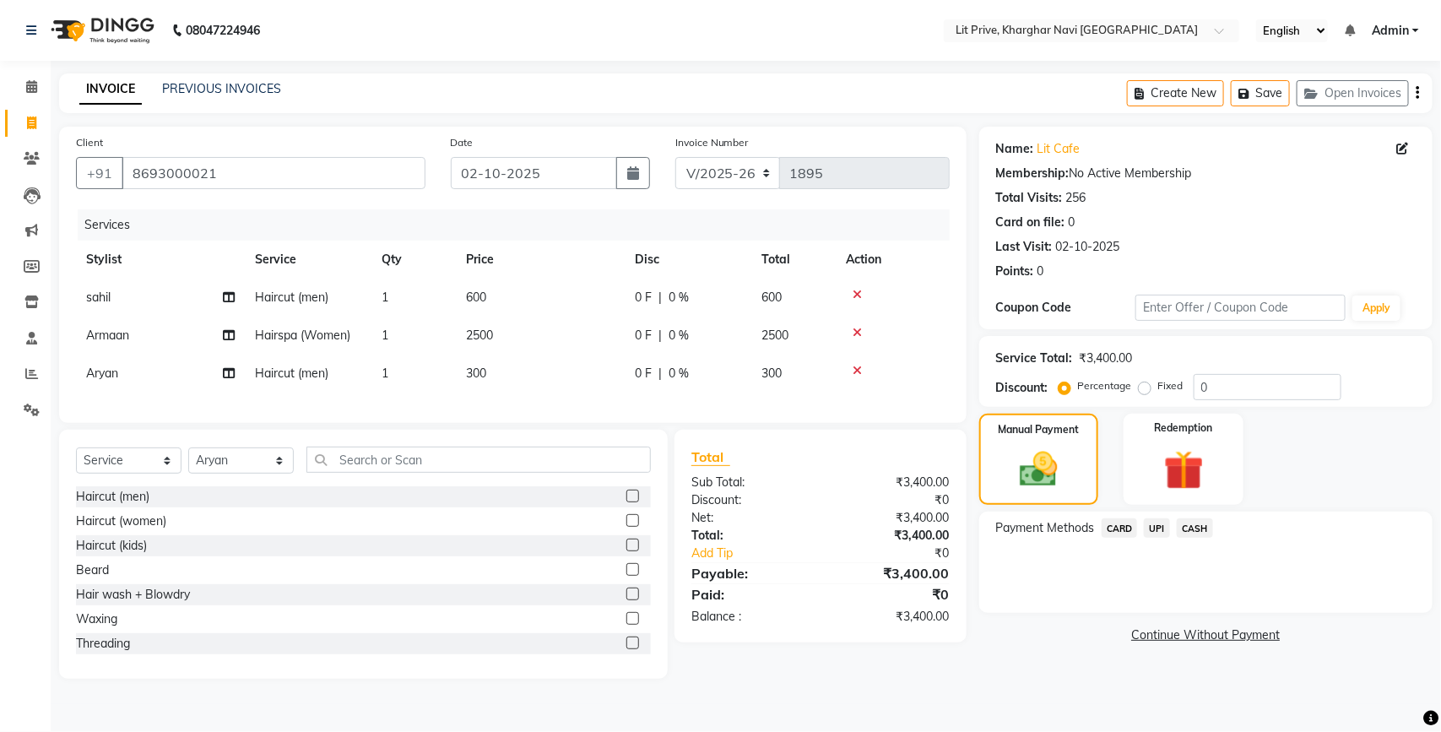
click at [1154, 527] on span "UPI" at bounding box center [1157, 527] width 26 height 19
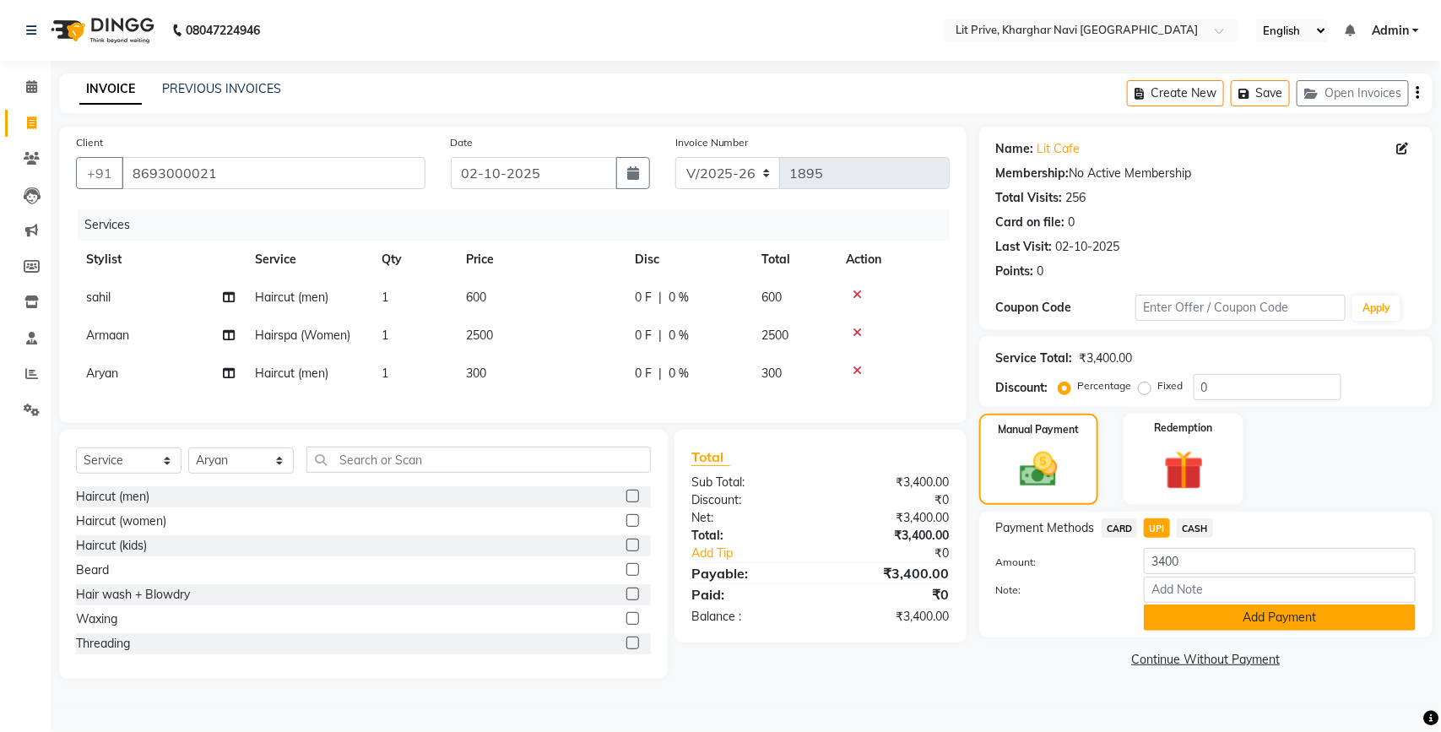
click at [1222, 617] on button "Add Payment" at bounding box center [1280, 617] width 272 height 26
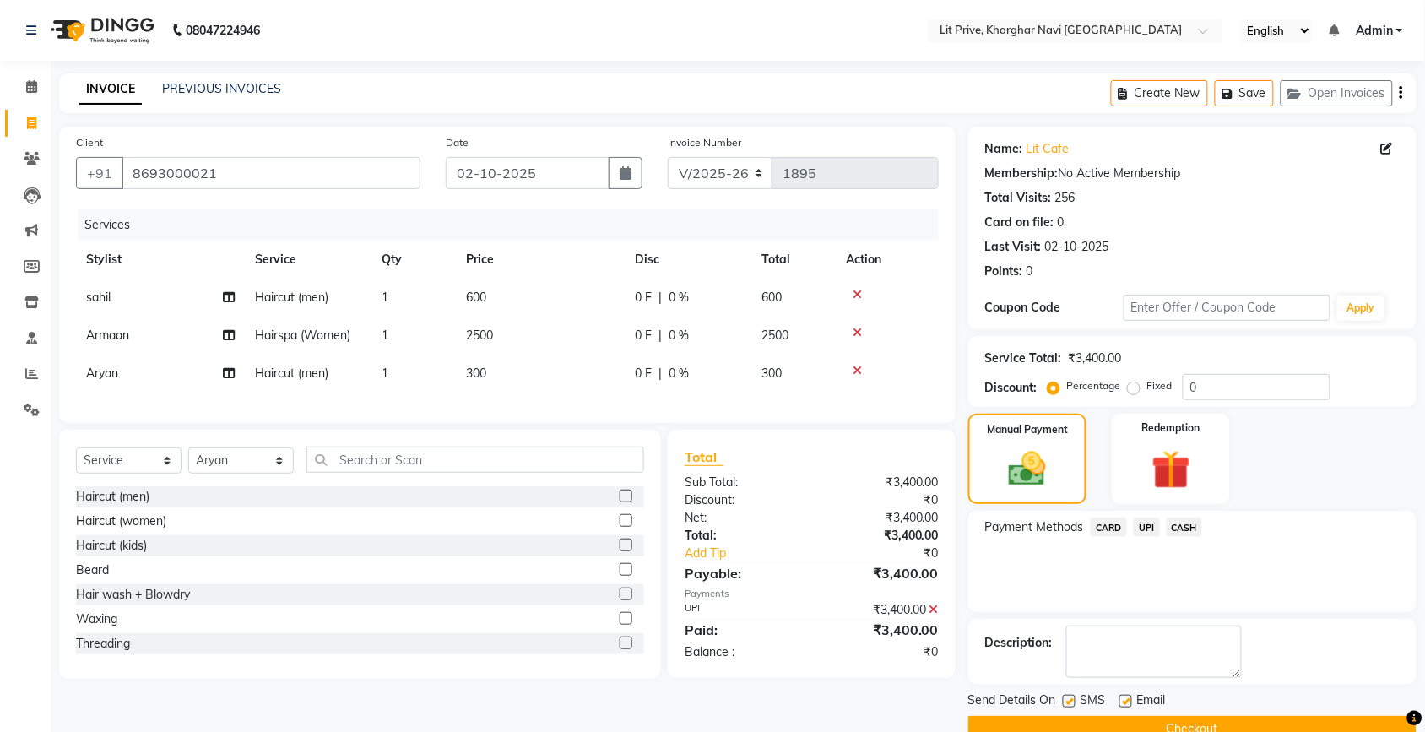
click at [1069, 700] on label at bounding box center [1069, 701] width 13 height 13
click at [1069, 700] on input "checkbox" at bounding box center [1068, 701] width 11 height 11
checkbox input "false"
click at [1125, 695] on label at bounding box center [1125, 701] width 13 height 13
click at [1125, 696] on input "checkbox" at bounding box center [1124, 701] width 11 height 11
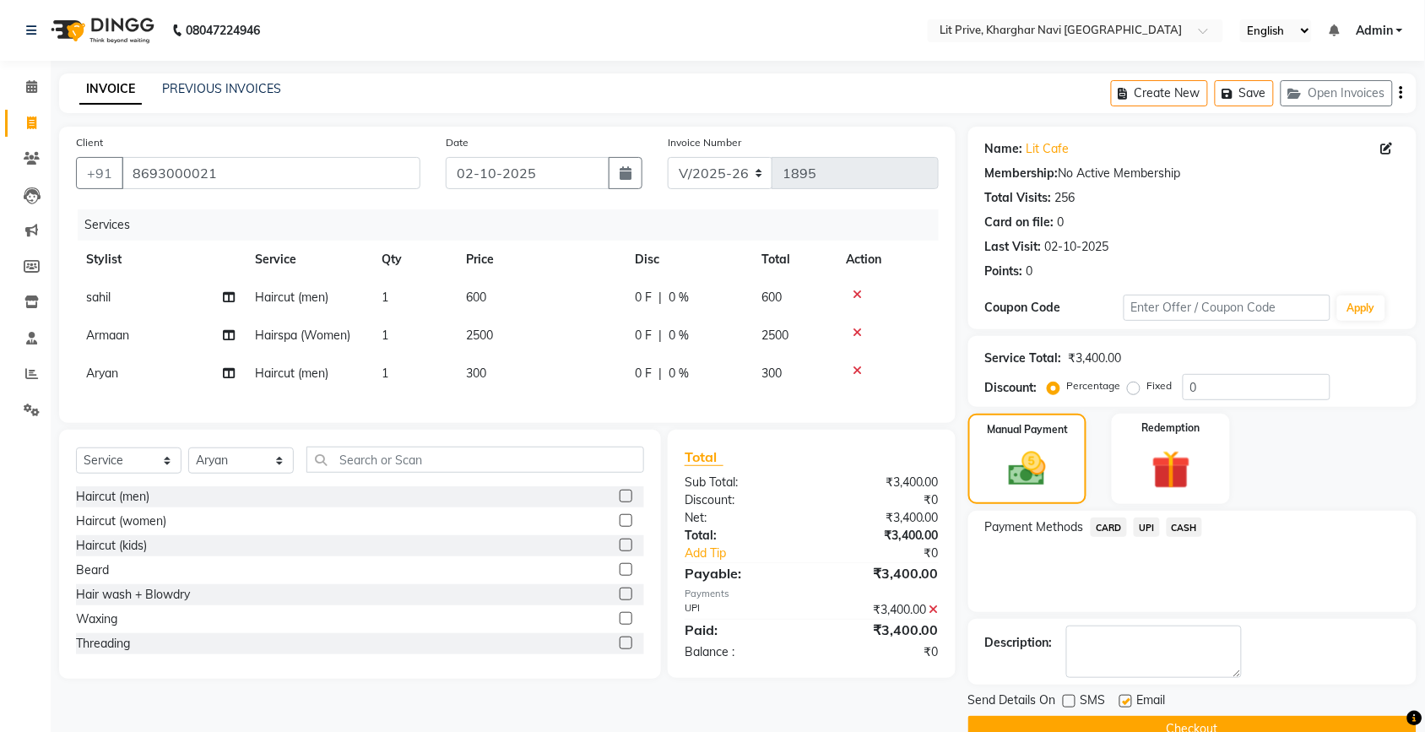
checkbox input "false"
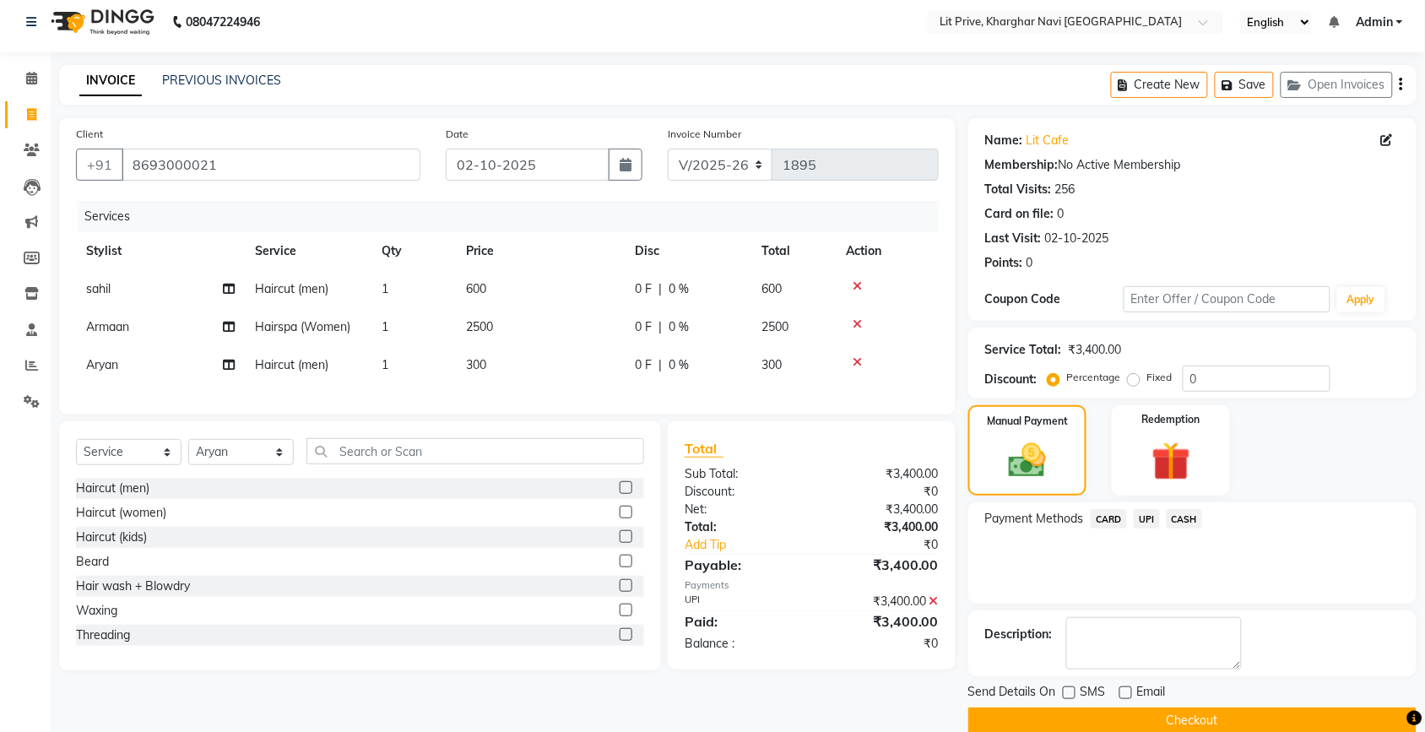
scroll to position [35, 0]
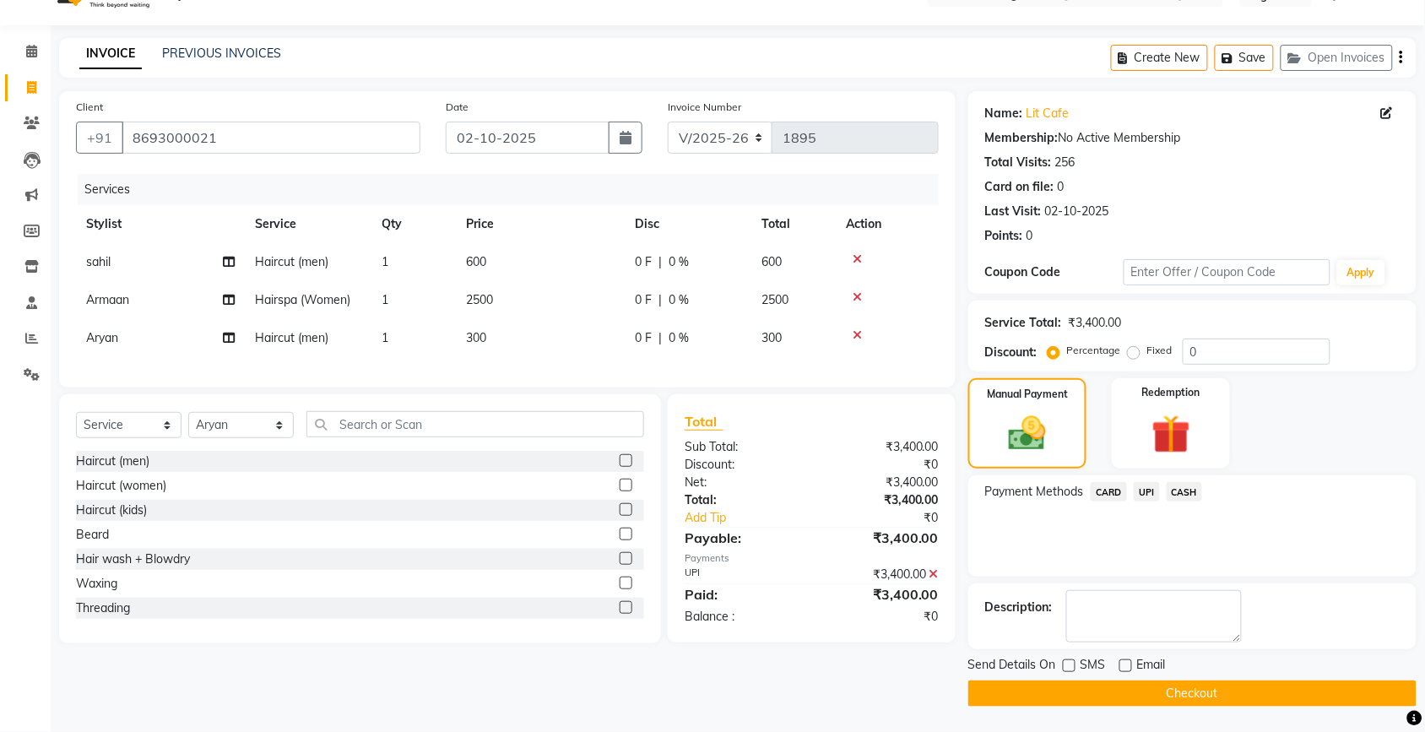
click at [1133, 689] on button "Checkout" at bounding box center [1192, 693] width 448 height 26
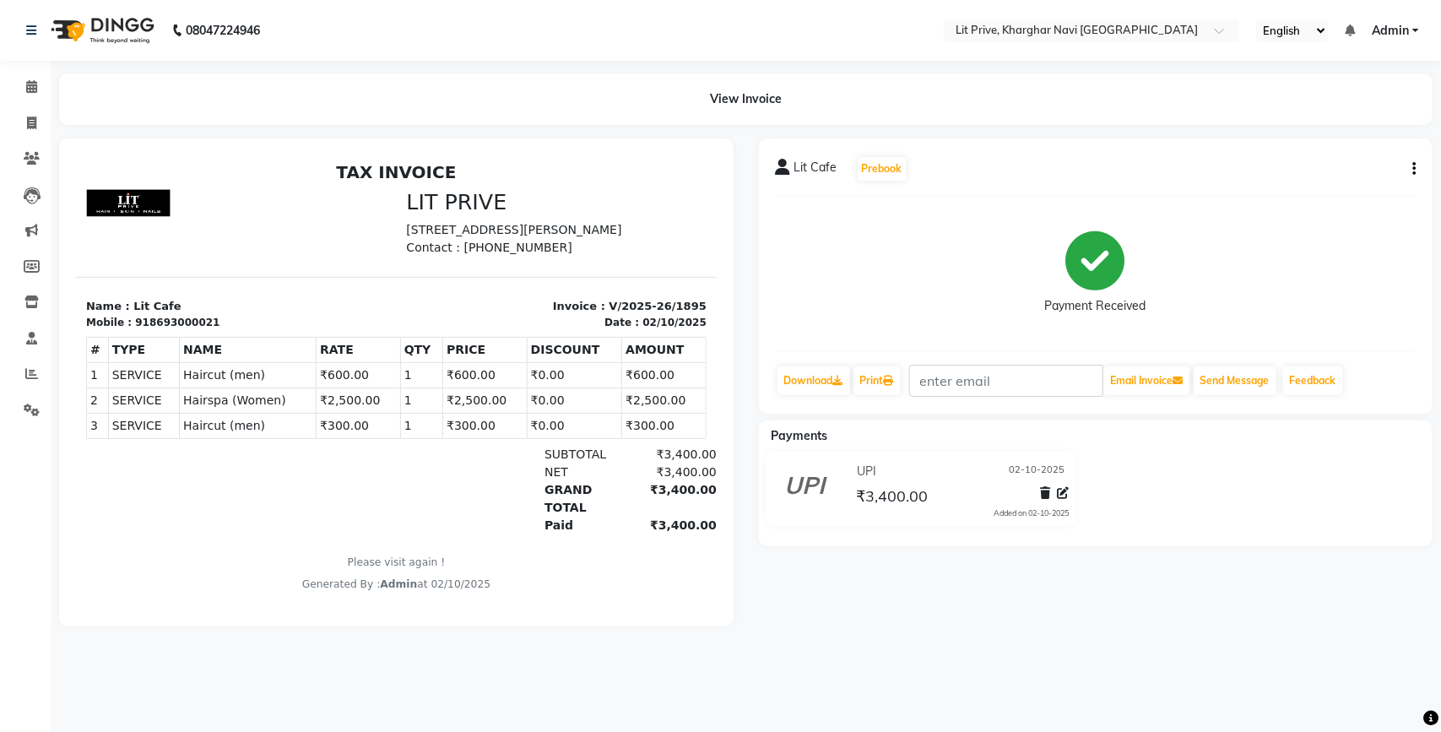
click at [0, 305] on li "Inventory" at bounding box center [25, 302] width 51 height 36
click at [30, 120] on icon at bounding box center [31, 122] width 9 height 13
select select "service"
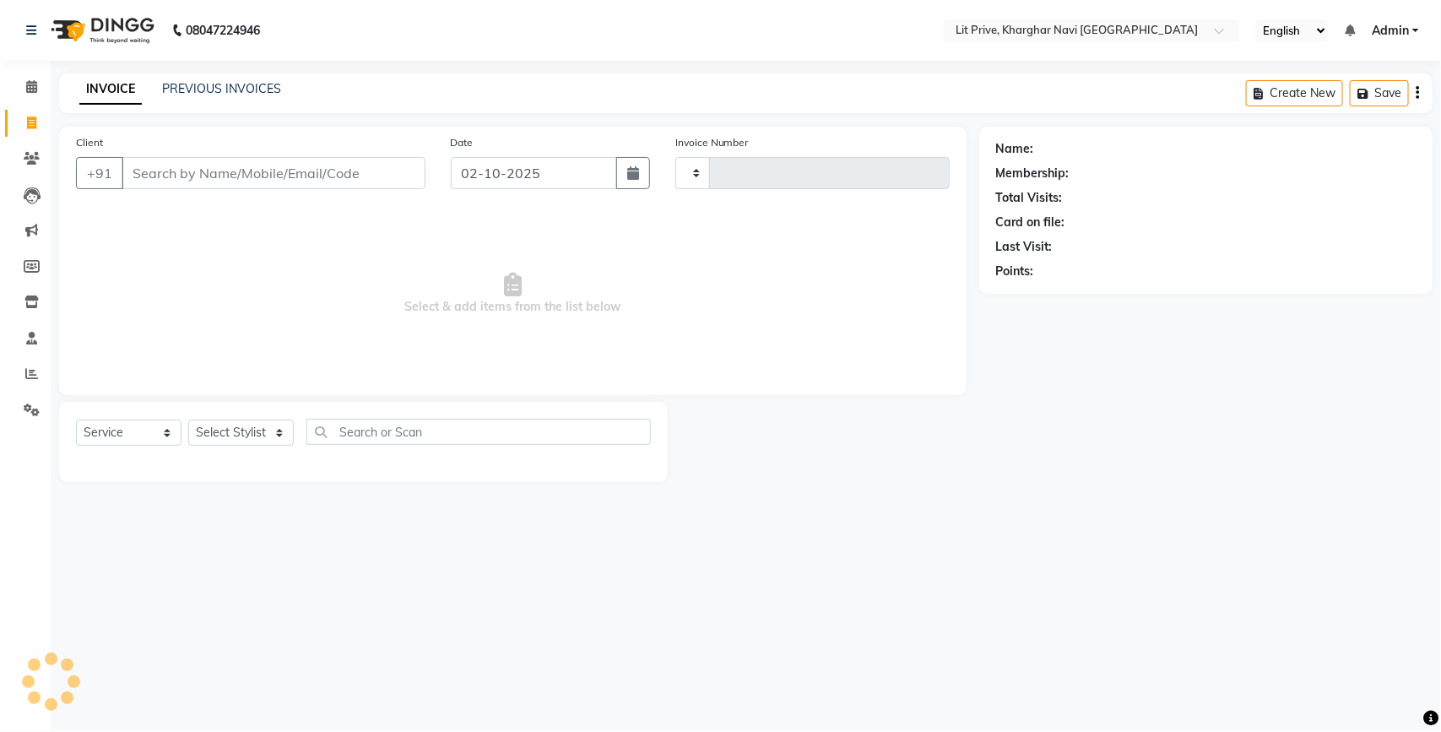
type input "1896"
select select "5625"
click at [277, 435] on select "Select Stylist [PERSON_NAME] [PERSON_NAME] [PERSON_NAME] [PERSON_NAME] [PERSON_…" at bounding box center [240, 432] width 105 height 26
select select "89134"
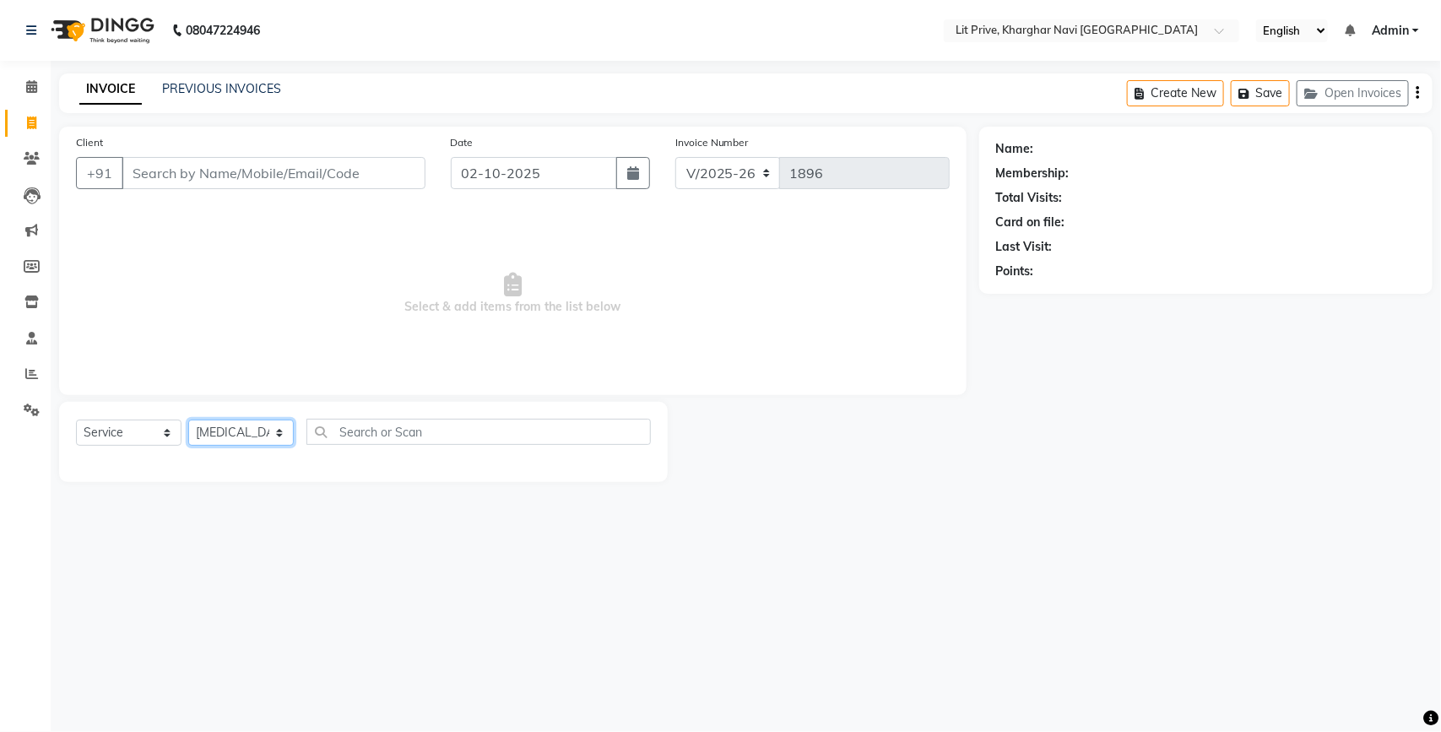
click at [188, 419] on select "Select Stylist [PERSON_NAME] [PERSON_NAME] [PERSON_NAME] [PERSON_NAME] [PERSON_…" at bounding box center [240, 432] width 105 height 26
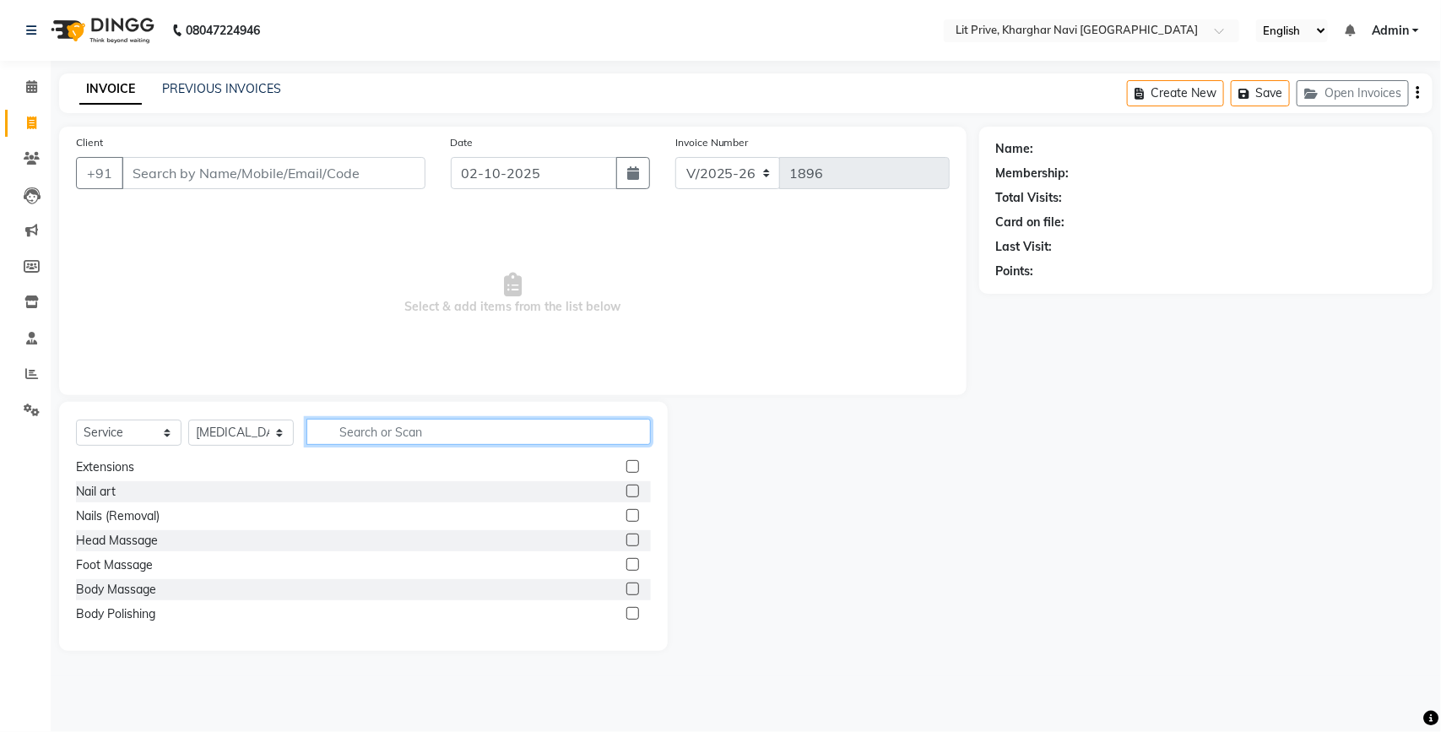
click at [507, 432] on input "text" at bounding box center [478, 432] width 344 height 26
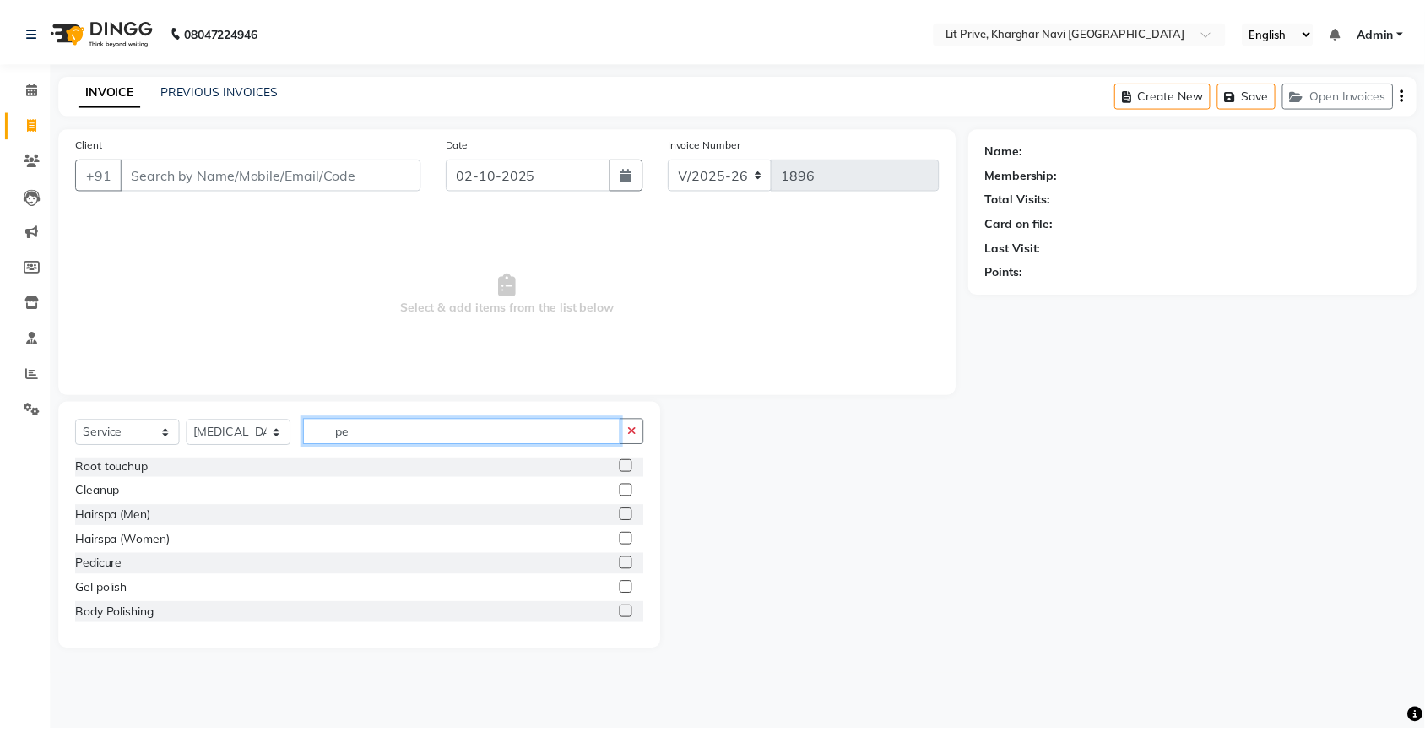
scroll to position [0, 0]
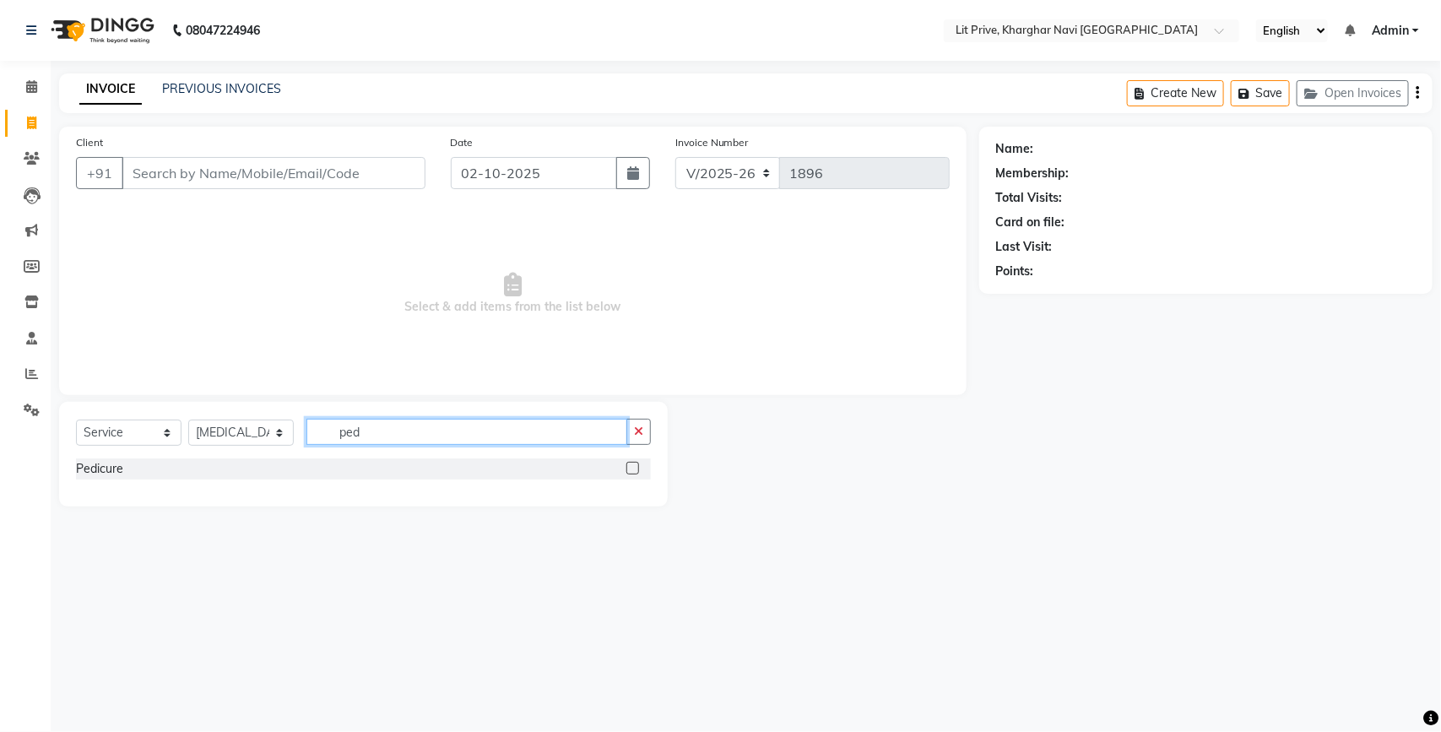
type input "ped"
click at [630, 464] on label at bounding box center [632, 468] width 13 height 13
click at [630, 464] on input "checkbox" at bounding box center [631, 468] width 11 height 11
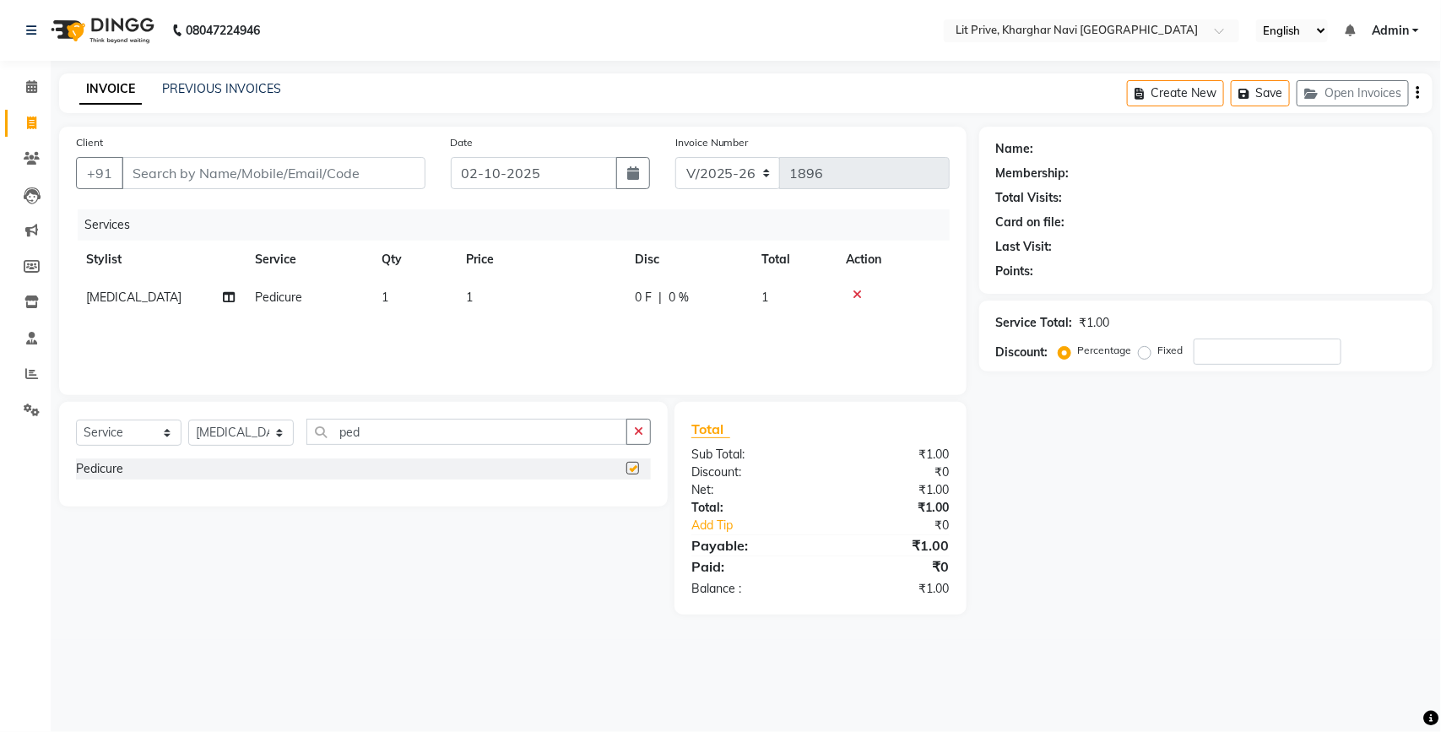
checkbox input "false"
click at [496, 292] on td "1" at bounding box center [540, 298] width 169 height 38
select select "89134"
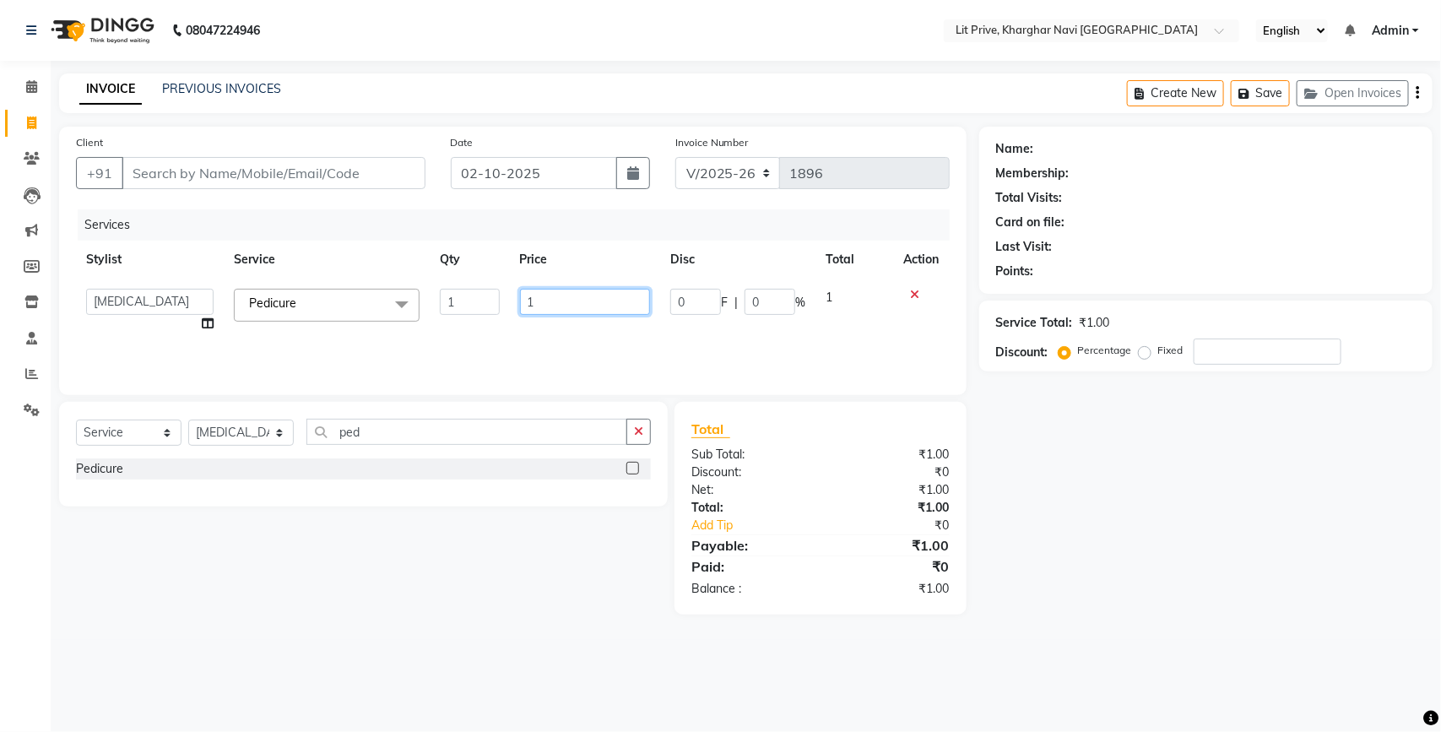
click at [587, 296] on input "1" at bounding box center [585, 302] width 131 height 26
type input "850"
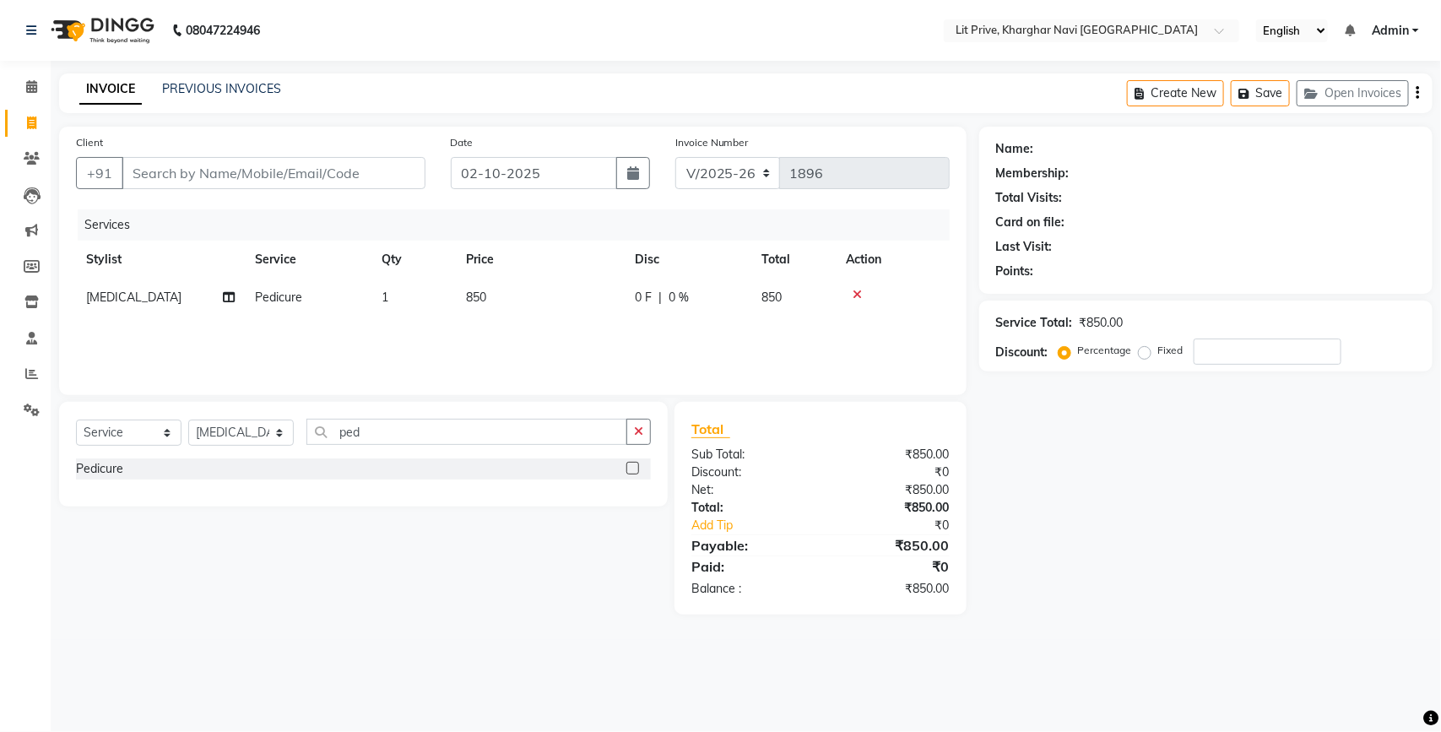
click at [1145, 498] on div "Name: Membership: Total Visits: Card on file: Last Visit: Points: Service Total…" at bounding box center [1212, 371] width 466 height 488
click at [276, 436] on select "Select Stylist [PERSON_NAME] [PERSON_NAME] [PERSON_NAME] [PERSON_NAME] [PERSON_…" at bounding box center [240, 432] width 105 height 26
select select "88462"
click at [188, 419] on select "Select Stylist [PERSON_NAME] [PERSON_NAME] [PERSON_NAME] [PERSON_NAME] [PERSON_…" at bounding box center [240, 432] width 105 height 26
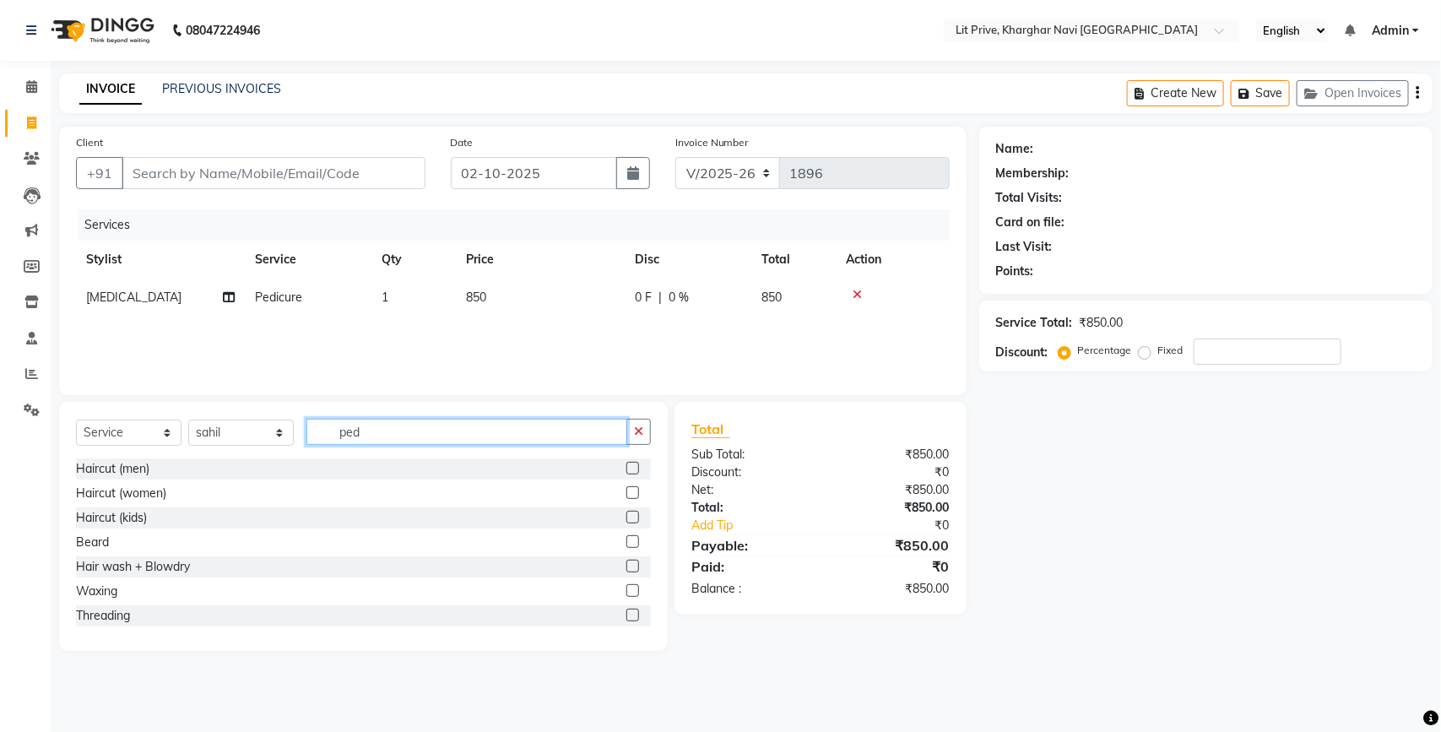
click at [583, 431] on input "ped" at bounding box center [466, 432] width 321 height 26
click at [626, 538] on label at bounding box center [632, 541] width 13 height 13
click at [626, 538] on input "checkbox" at bounding box center [631, 542] width 11 height 11
checkbox input "false"
click at [491, 327] on td "1" at bounding box center [540, 335] width 169 height 38
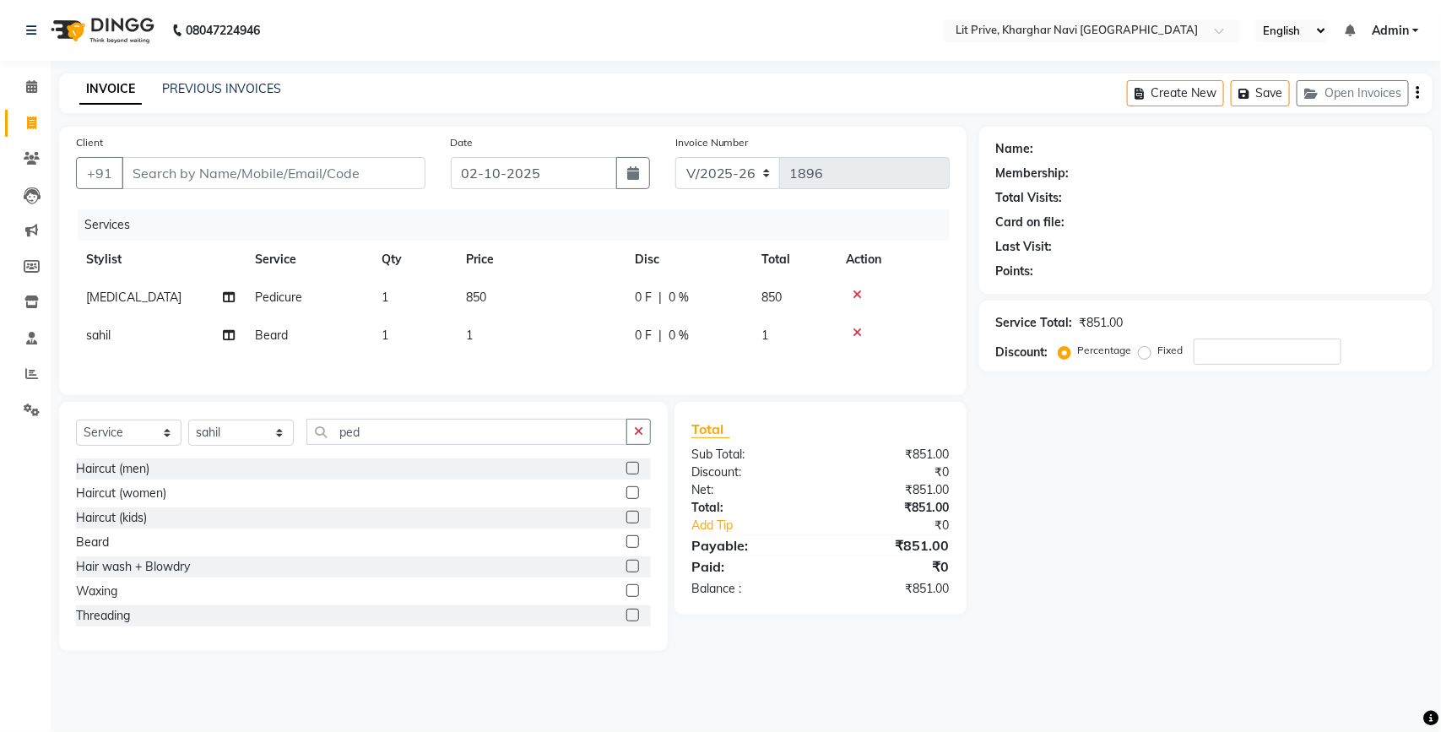
select select "88462"
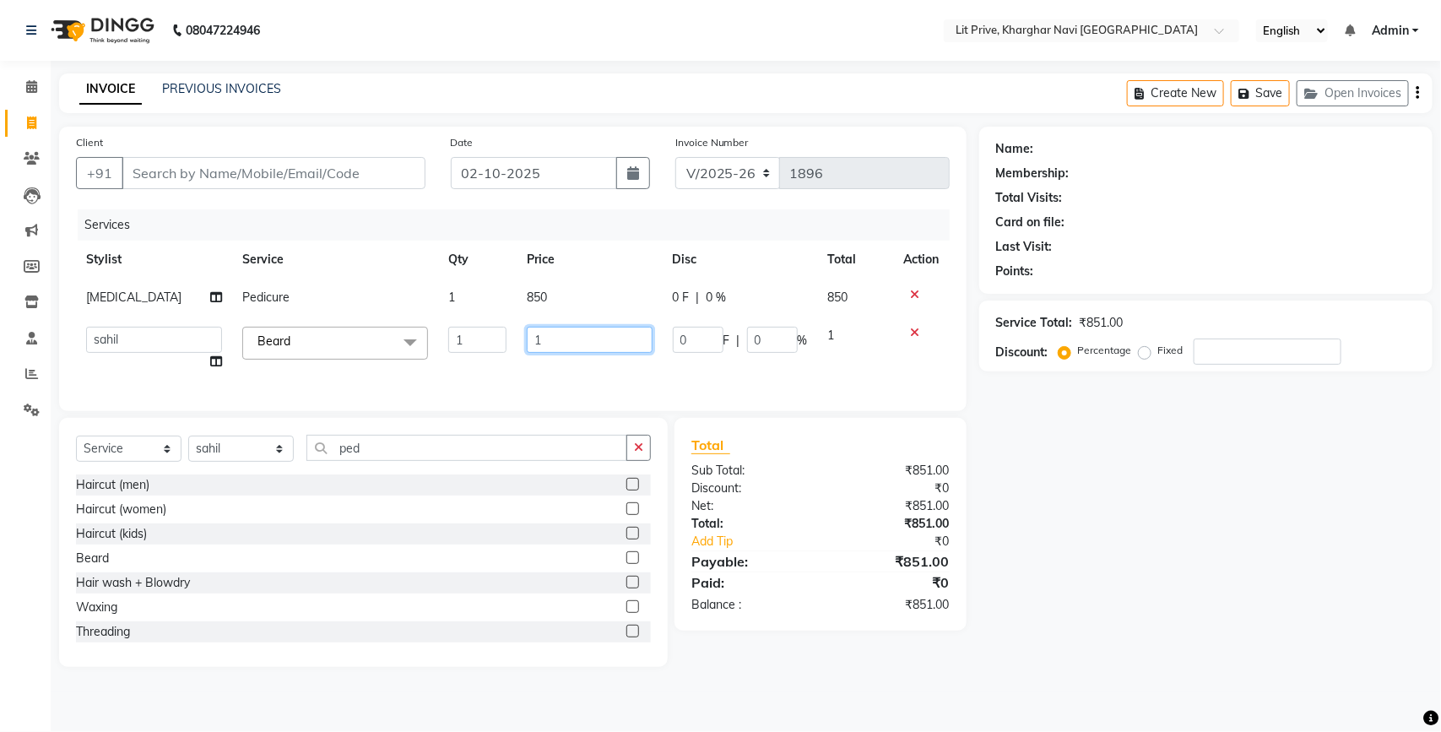
click at [580, 335] on input "1" at bounding box center [590, 340] width 126 height 26
type input "100"
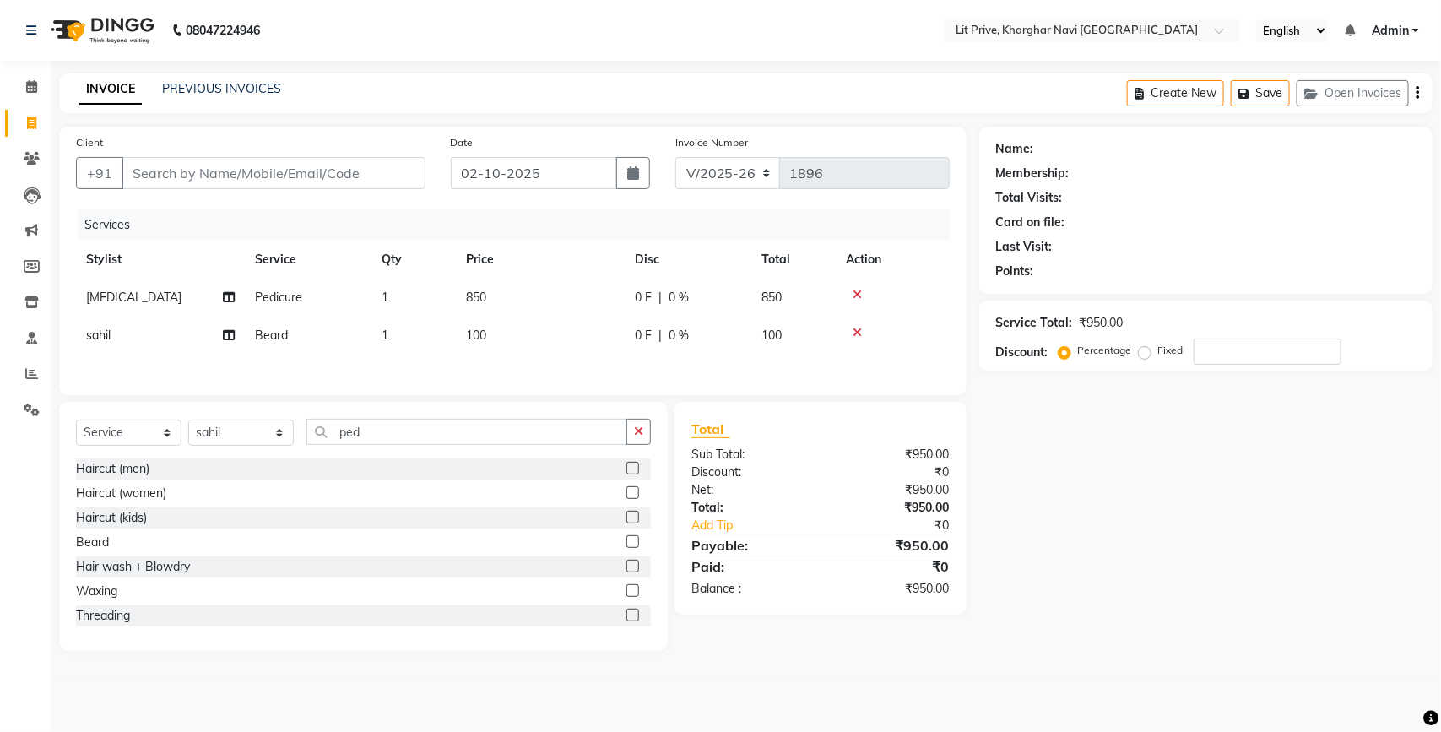
click at [1097, 458] on div "Name: Membership: Total Visits: Card on file: Last Visit: Points: Service Total…" at bounding box center [1212, 389] width 466 height 524
click at [495, 327] on td "100" at bounding box center [540, 335] width 169 height 38
select select "88462"
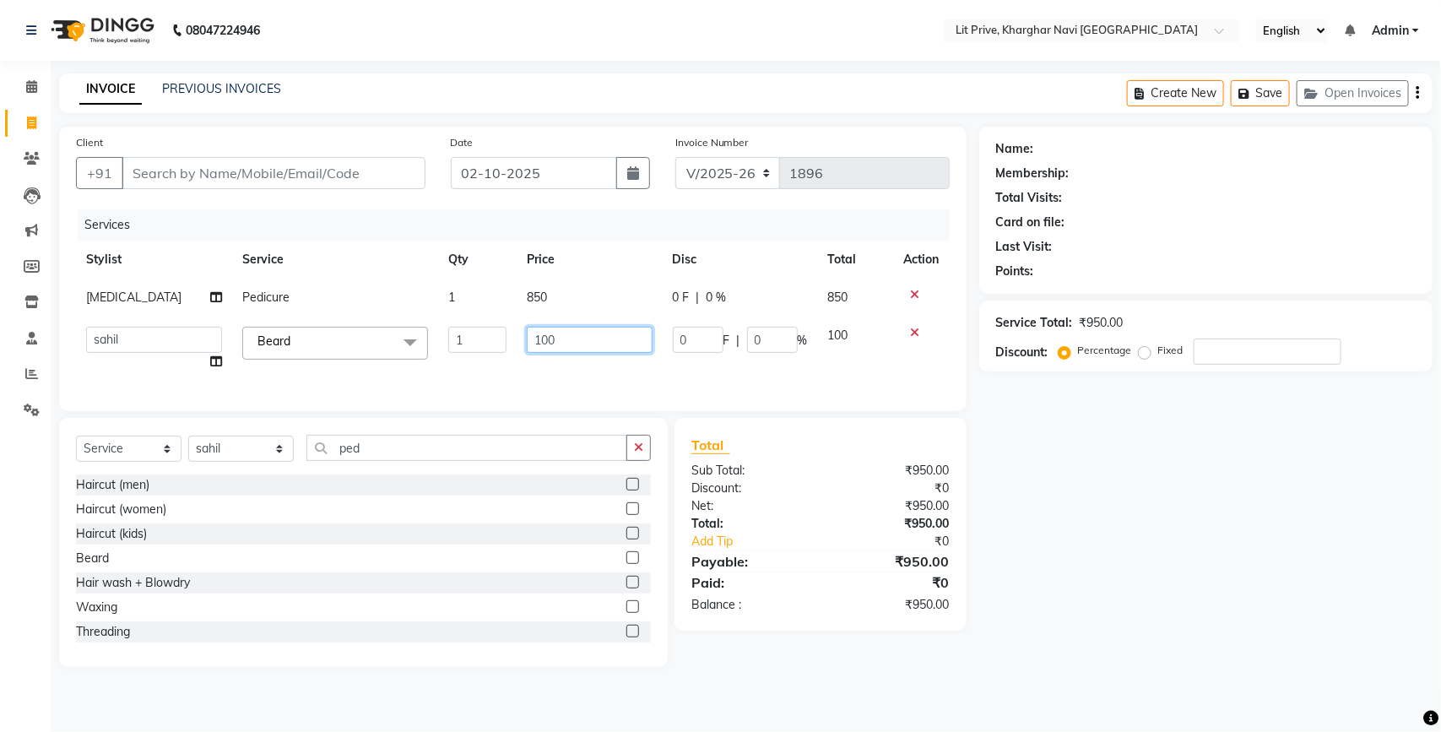
click at [575, 334] on input "100" at bounding box center [590, 340] width 126 height 26
type input "1"
type input "200"
click at [1107, 517] on div "Name: Membership: Total Visits: Card on file: Last Visit: Points: Service Total…" at bounding box center [1212, 397] width 466 height 540
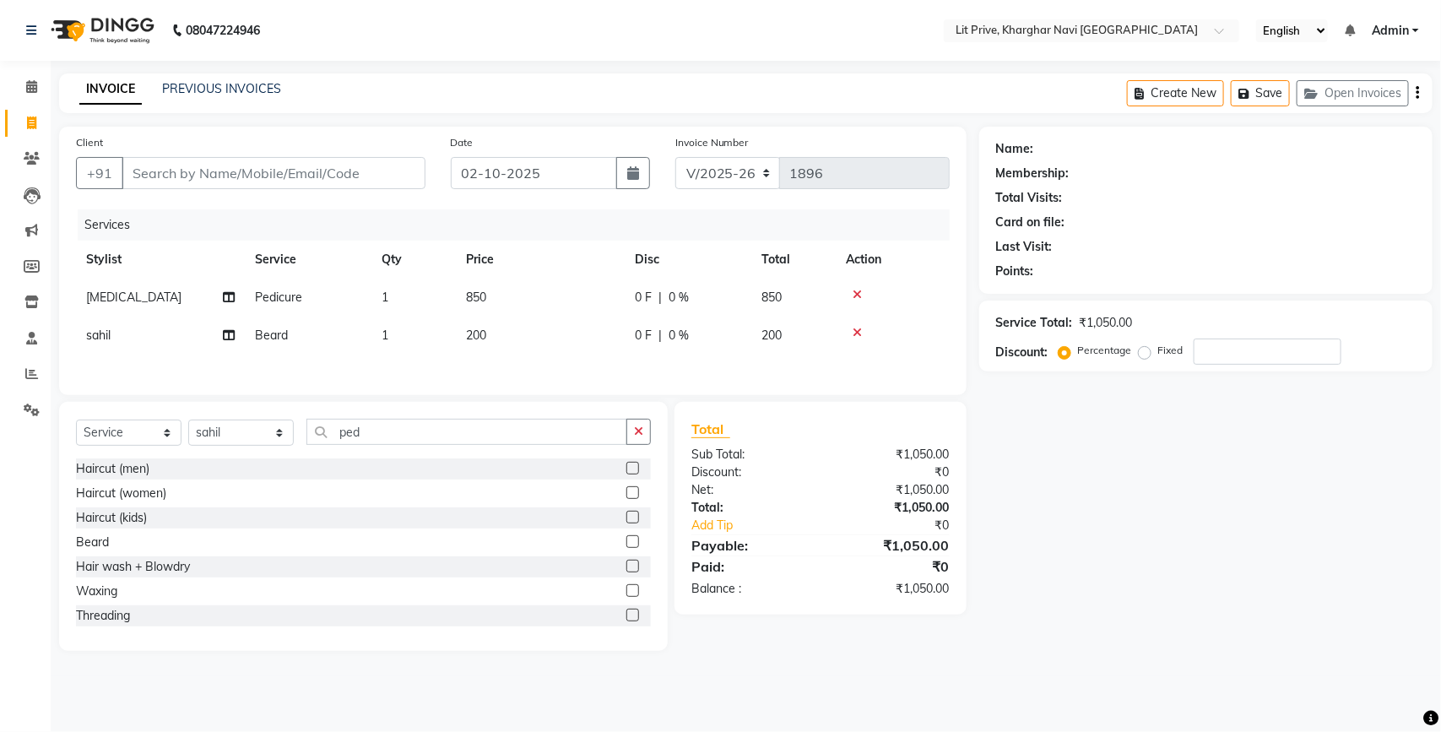
click at [517, 289] on td "850" at bounding box center [540, 298] width 169 height 38
select select "89134"
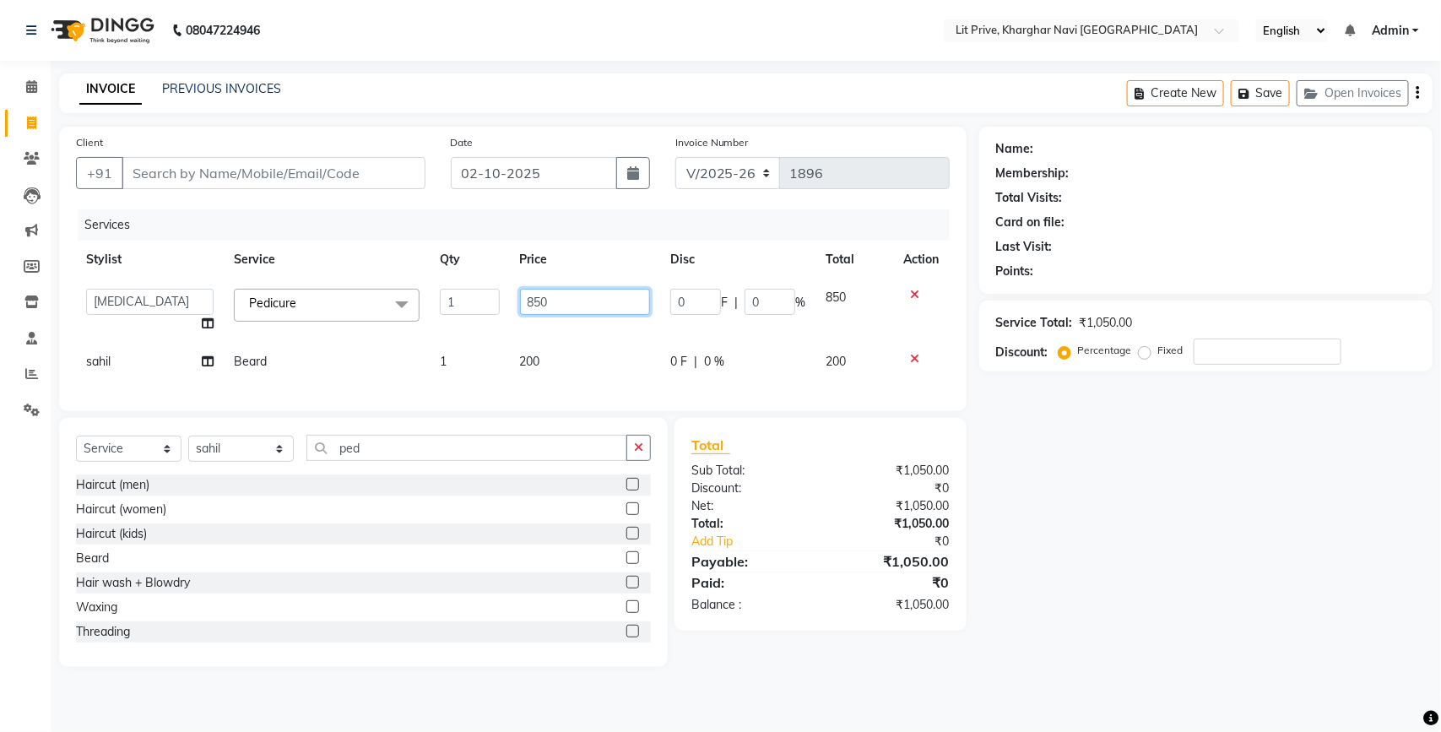
click at [566, 292] on input "850" at bounding box center [585, 302] width 131 height 26
type input "8"
type input "940"
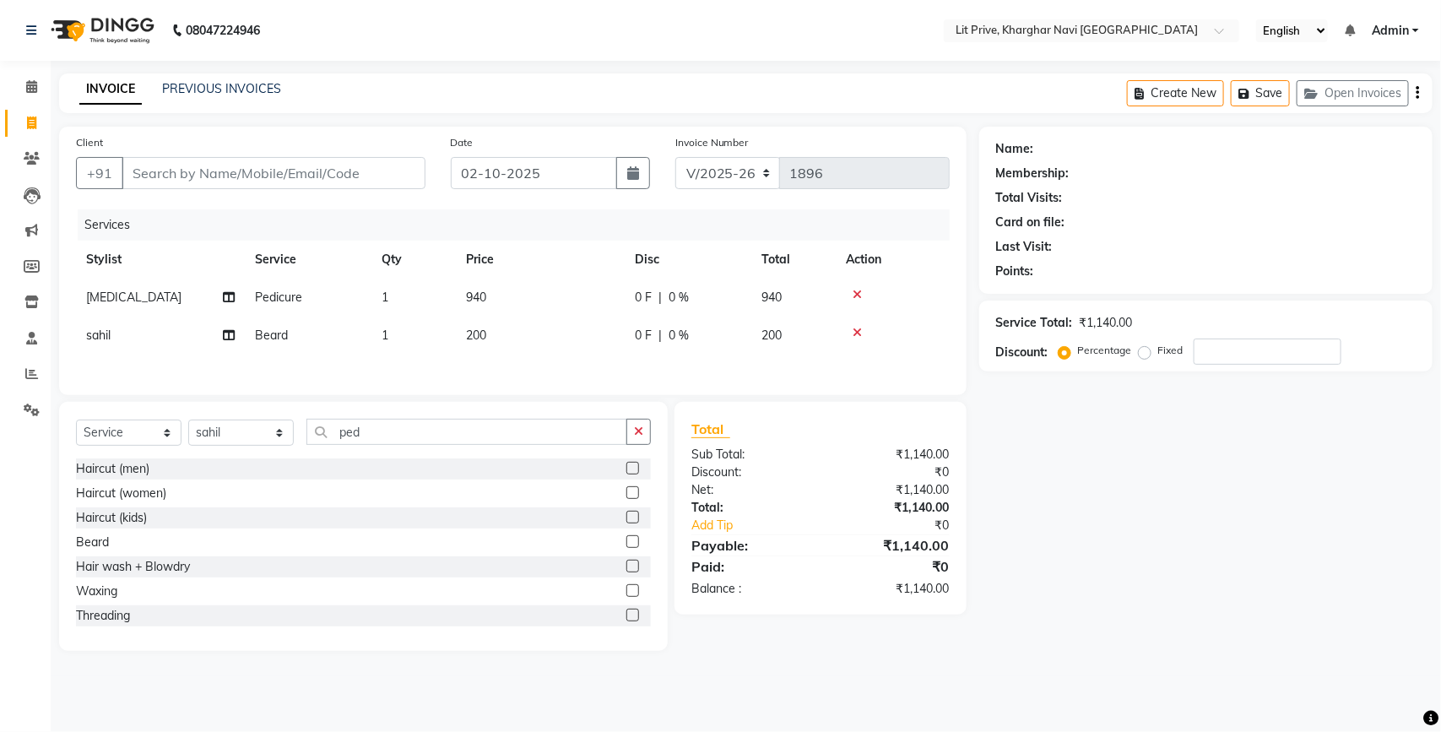
click at [1306, 625] on div "Name: Membership: Total Visits: Card on file: Last Visit: Points: Service Total…" at bounding box center [1212, 389] width 466 height 524
click at [279, 439] on select "Select Stylist [PERSON_NAME] [PERSON_NAME] [PERSON_NAME] [PERSON_NAME] [PERSON_…" at bounding box center [240, 432] width 105 height 26
select select "38245"
click at [188, 425] on select "Select Stylist [PERSON_NAME] [PERSON_NAME] [PERSON_NAME] [PERSON_NAME] [PERSON_…" at bounding box center [240, 432] width 105 height 26
click at [626, 471] on label at bounding box center [632, 468] width 13 height 13
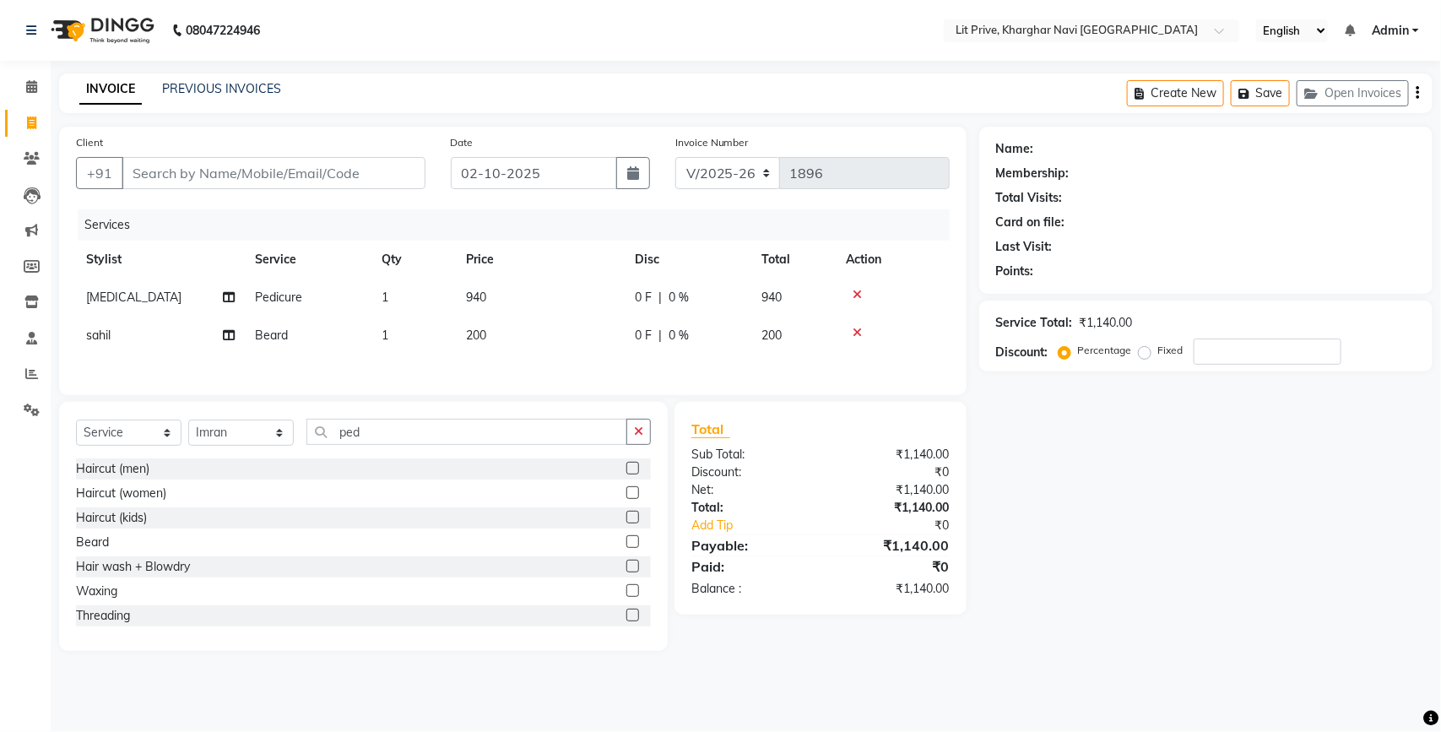
click at [626, 471] on input "checkbox" at bounding box center [631, 468] width 11 height 11
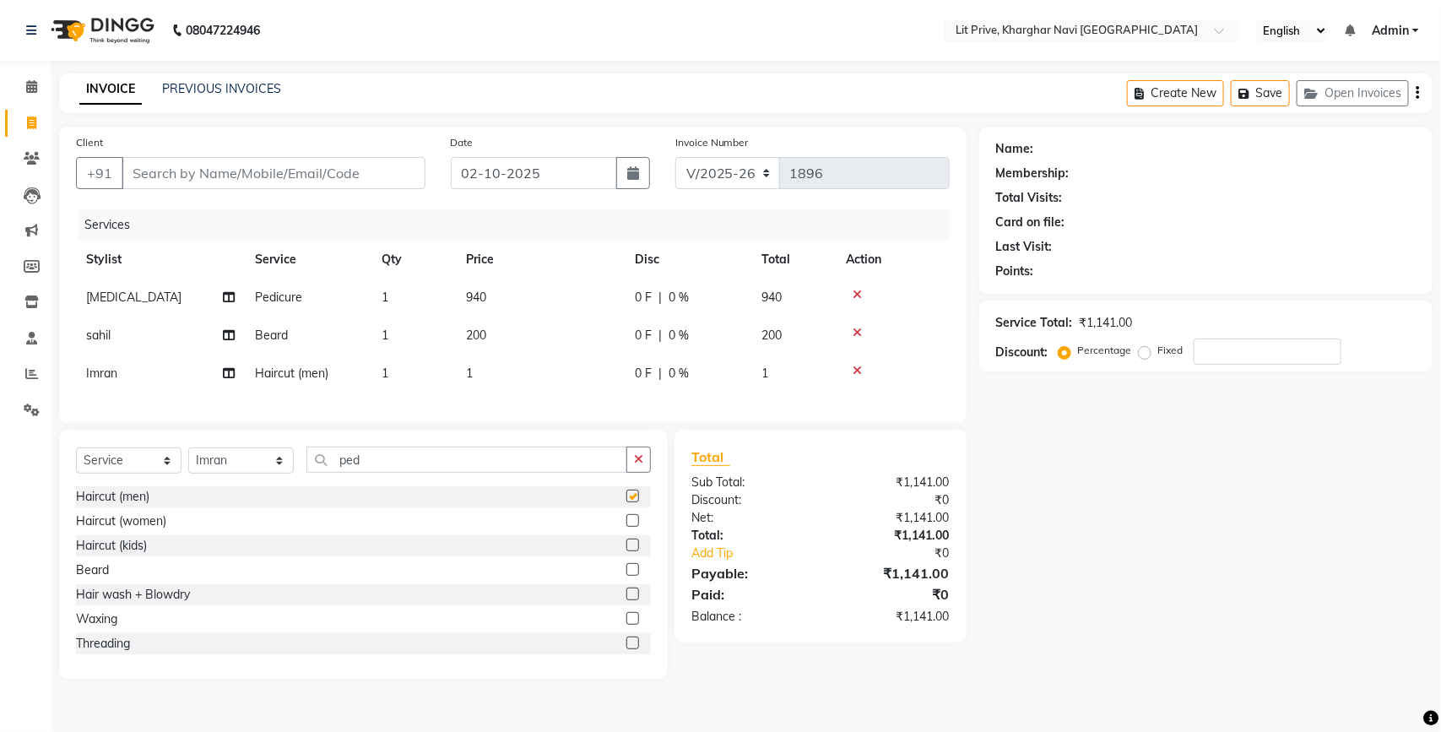
checkbox input "false"
click at [491, 374] on td "1" at bounding box center [540, 373] width 169 height 38
select select "38245"
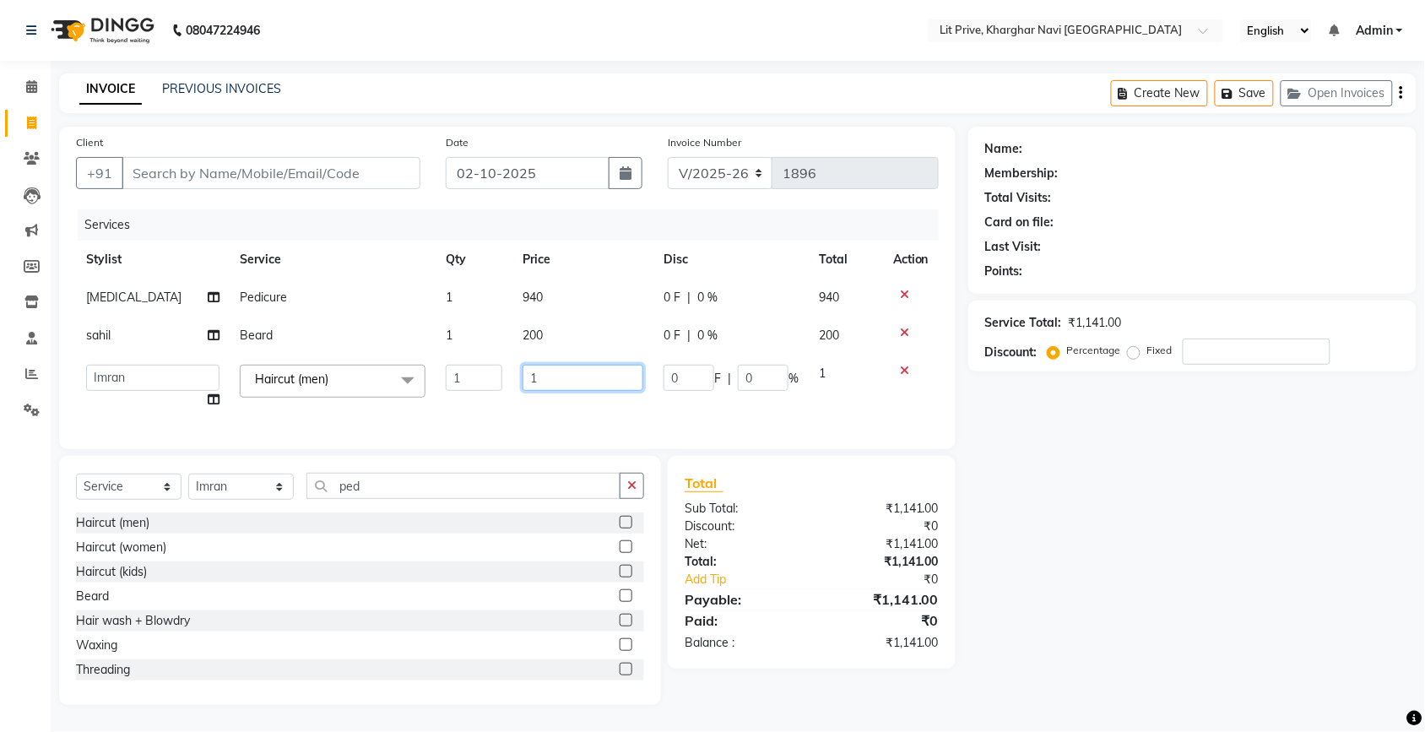
click at [550, 371] on input "1" at bounding box center [582, 378] width 121 height 26
type input "400"
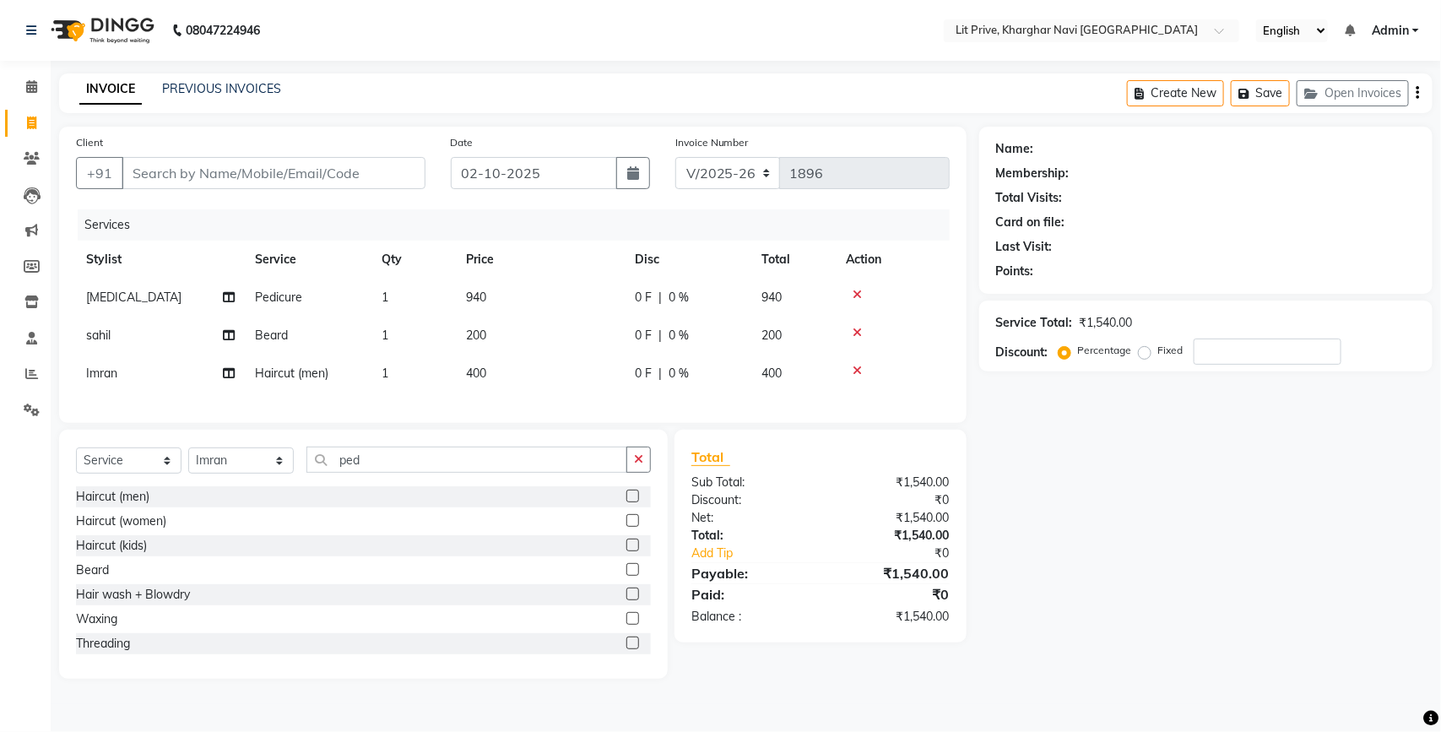
click at [1152, 446] on div "Name: Membership: Total Visits: Card on file: Last Visit: Points: Service Total…" at bounding box center [1212, 403] width 466 height 552
click at [280, 473] on select "Select Stylist [PERSON_NAME] [PERSON_NAME] [PERSON_NAME] [PERSON_NAME] [PERSON_…" at bounding box center [240, 460] width 105 height 26
select select "65618"
click at [188, 462] on select "Select Stylist [PERSON_NAME] [PERSON_NAME] [PERSON_NAME] [PERSON_NAME] [PERSON_…" at bounding box center [240, 460] width 105 height 26
click at [516, 469] on input "ped" at bounding box center [466, 459] width 321 height 26
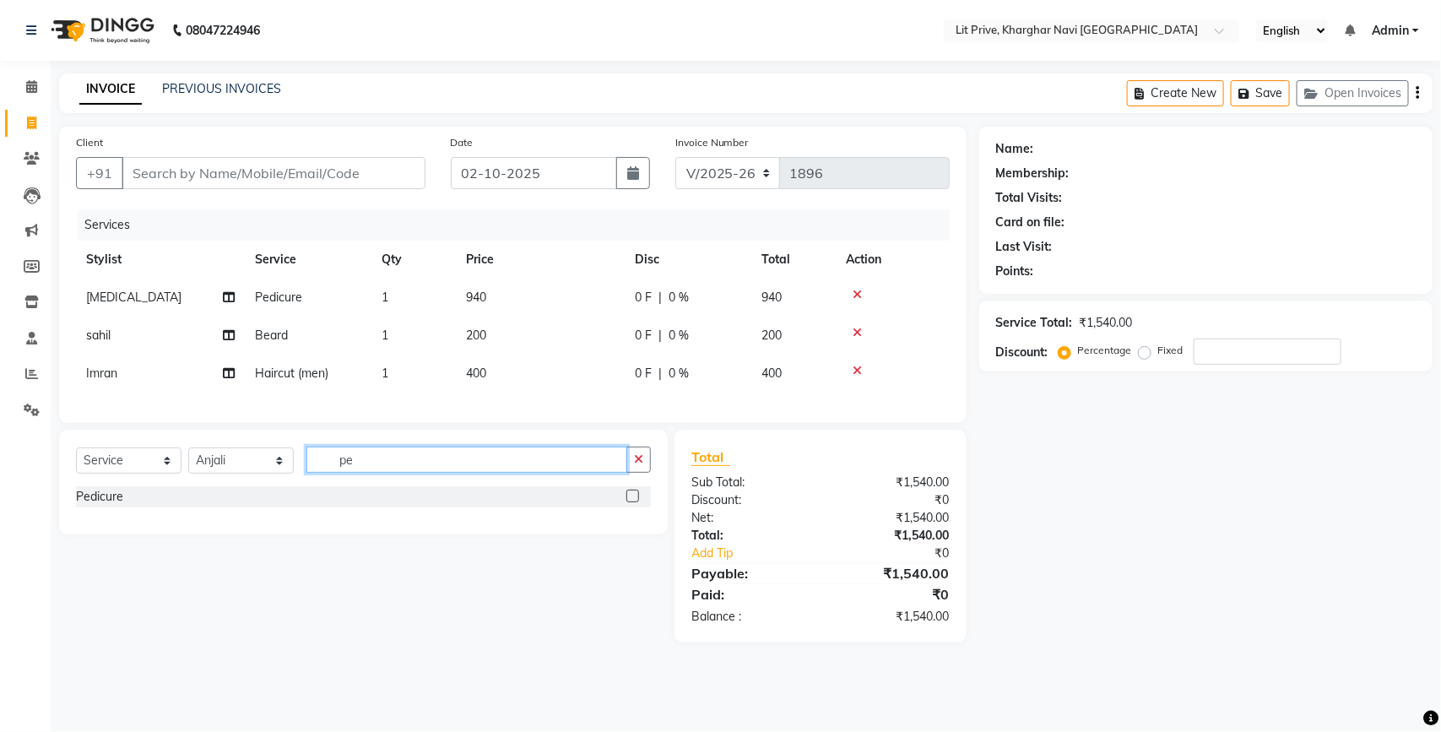
type input "p"
type input "ge"
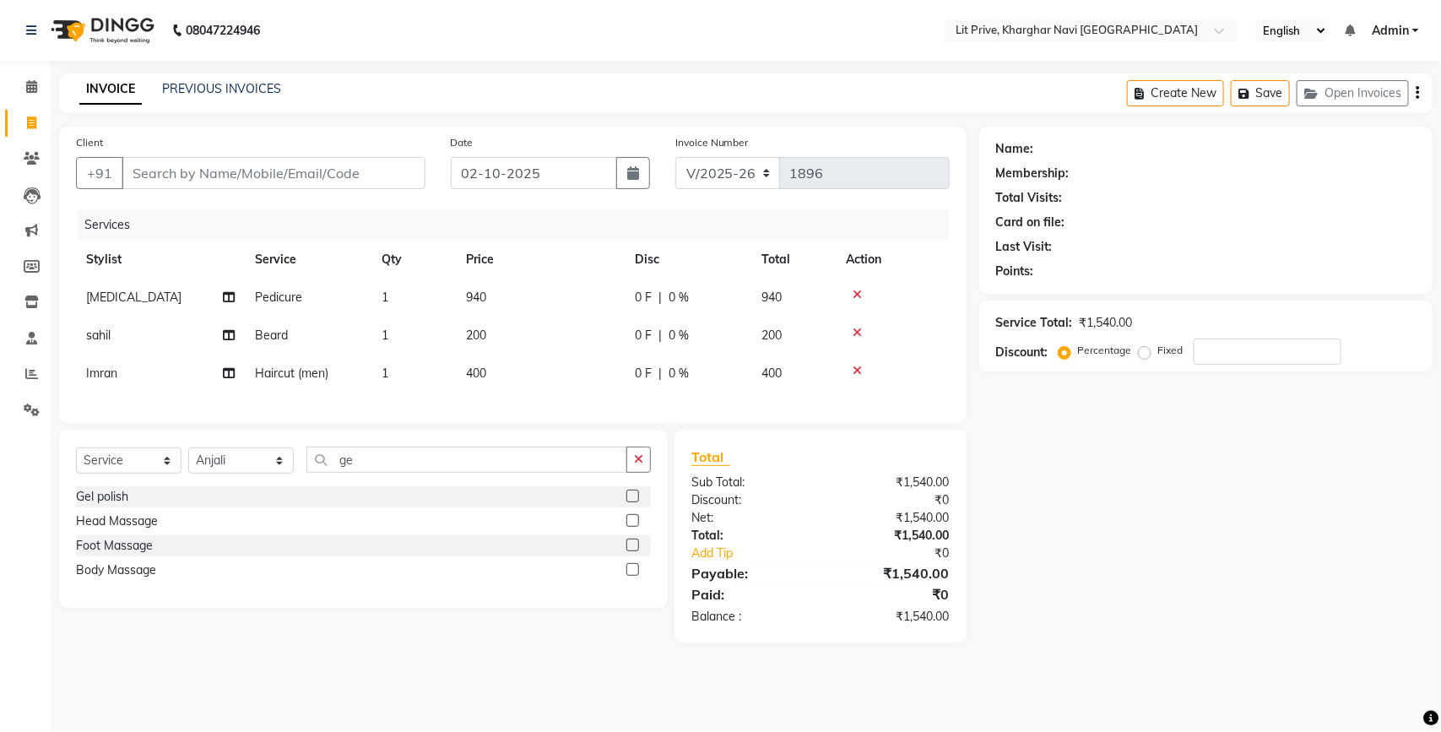
click at [633, 502] on label at bounding box center [632, 496] width 13 height 13
click at [633, 502] on input "checkbox" at bounding box center [631, 496] width 11 height 11
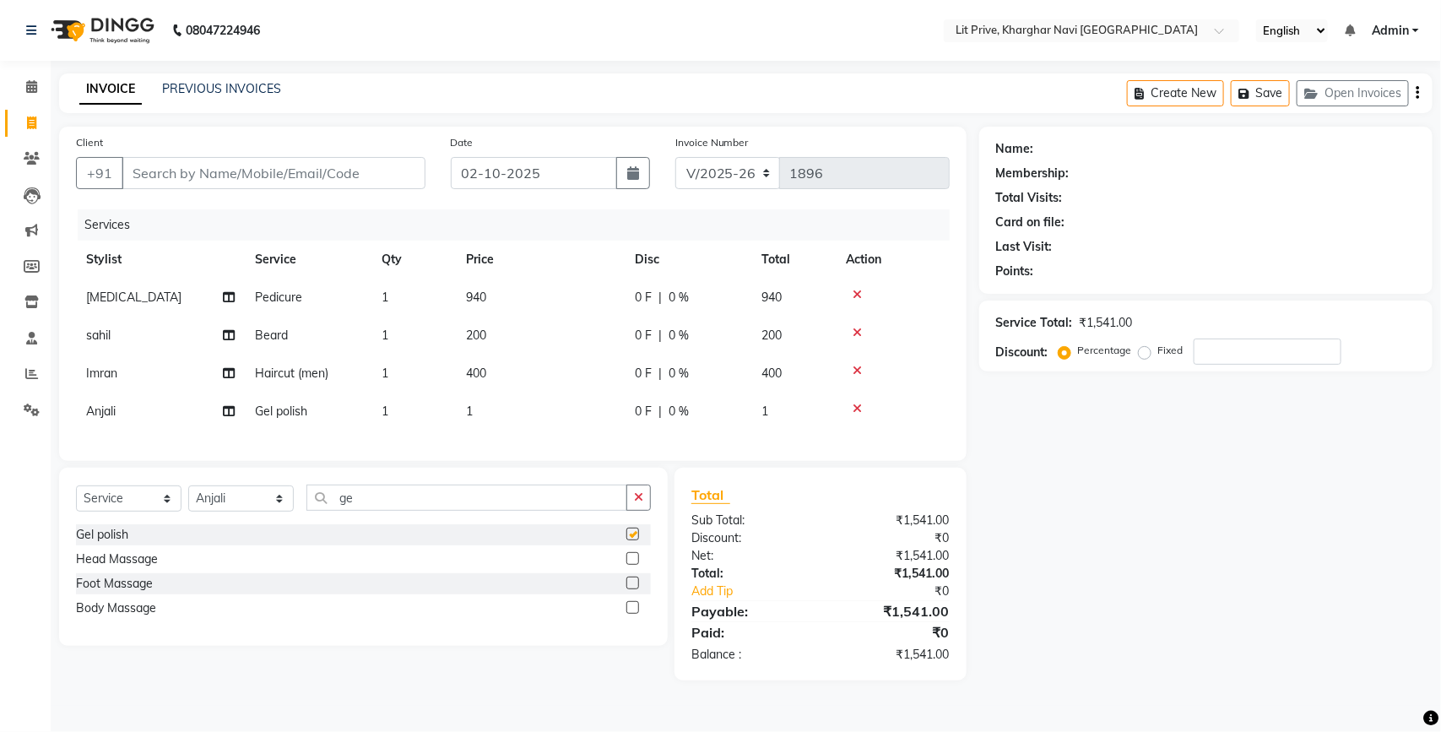
checkbox input "false"
click at [487, 409] on td "1" at bounding box center [540, 411] width 169 height 38
select select "65618"
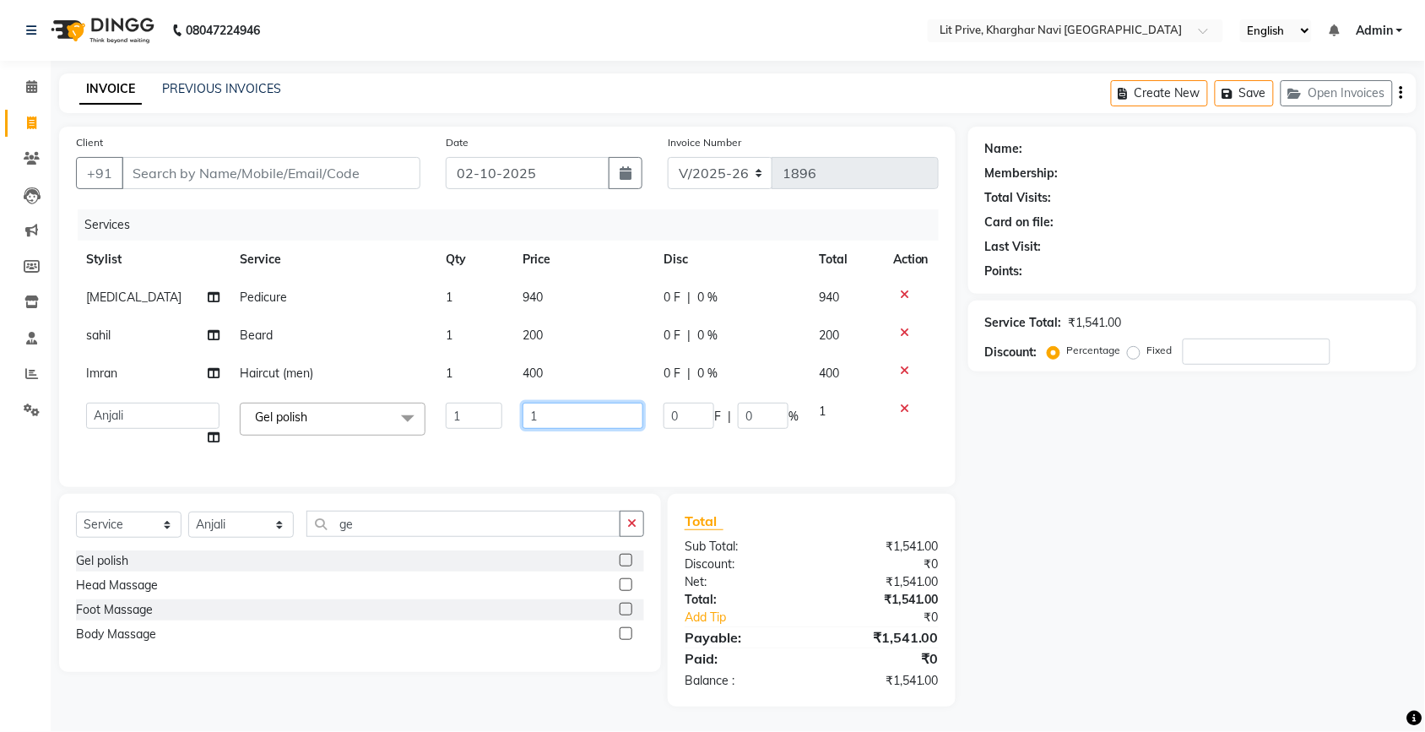
click at [579, 412] on input "1" at bounding box center [582, 416] width 121 height 26
type input "400"
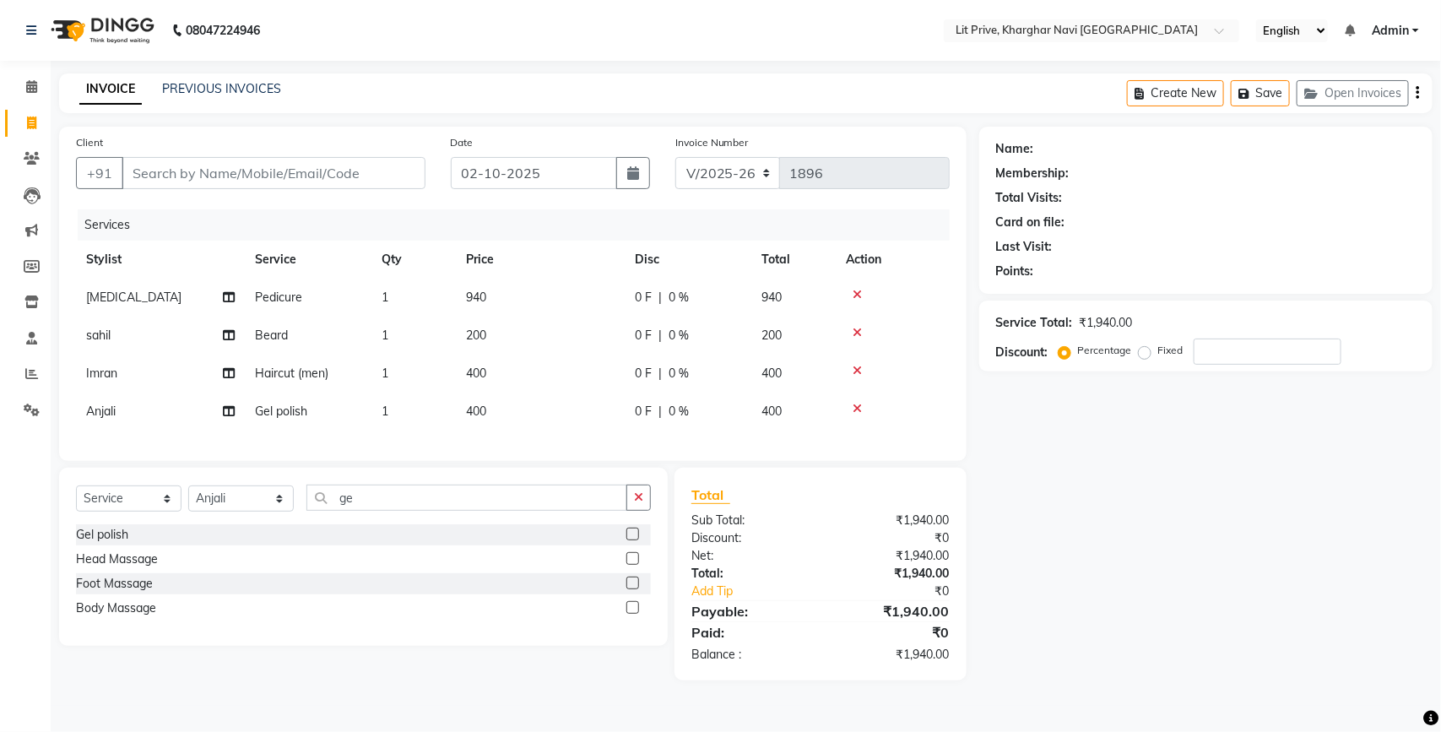
click at [1057, 513] on div "Name: Membership: Total Visits: Card on file: Last Visit: Points: Service Total…" at bounding box center [1212, 404] width 466 height 554
click at [280, 511] on select "Select Stylist [PERSON_NAME] [PERSON_NAME] [PERSON_NAME] [PERSON_NAME] [PERSON_…" at bounding box center [240, 498] width 105 height 26
select select "38244"
click at [188, 500] on select "Select Stylist [PERSON_NAME] [PERSON_NAME] [PERSON_NAME] [PERSON_NAME] [PERSON_…" at bounding box center [240, 498] width 105 height 26
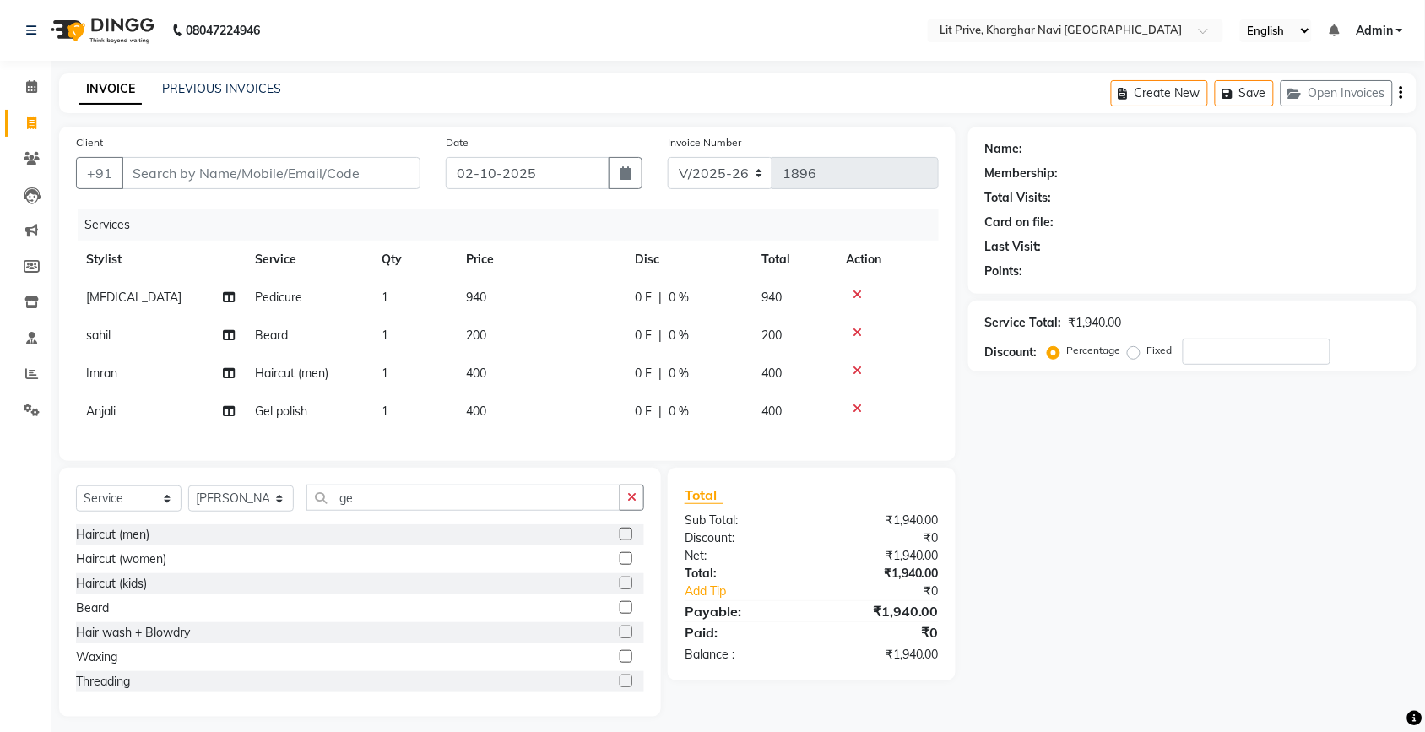
click at [619, 638] on label at bounding box center [625, 631] width 13 height 13
click at [619, 638] on input "checkbox" at bounding box center [624, 632] width 11 height 11
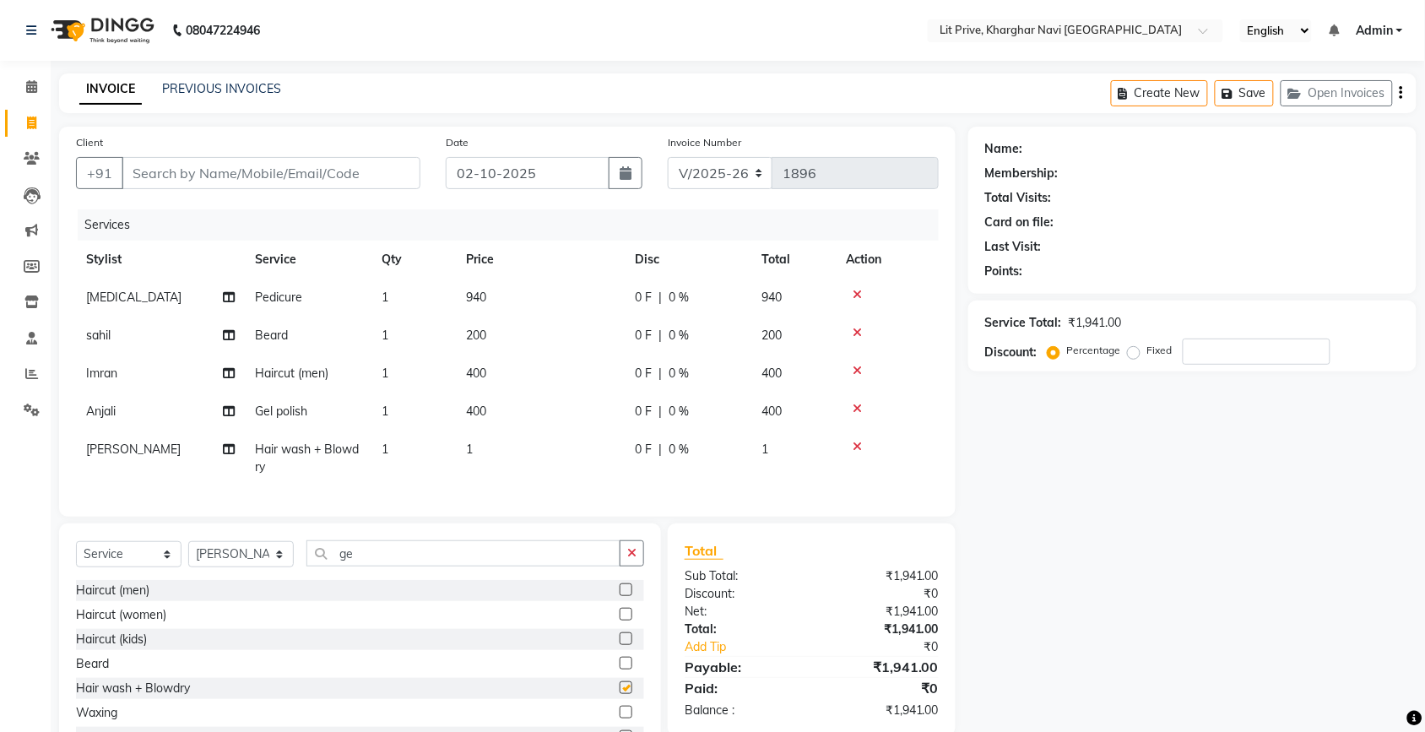
checkbox input "false"
click at [490, 446] on td "1" at bounding box center [540, 458] width 169 height 56
select select "38244"
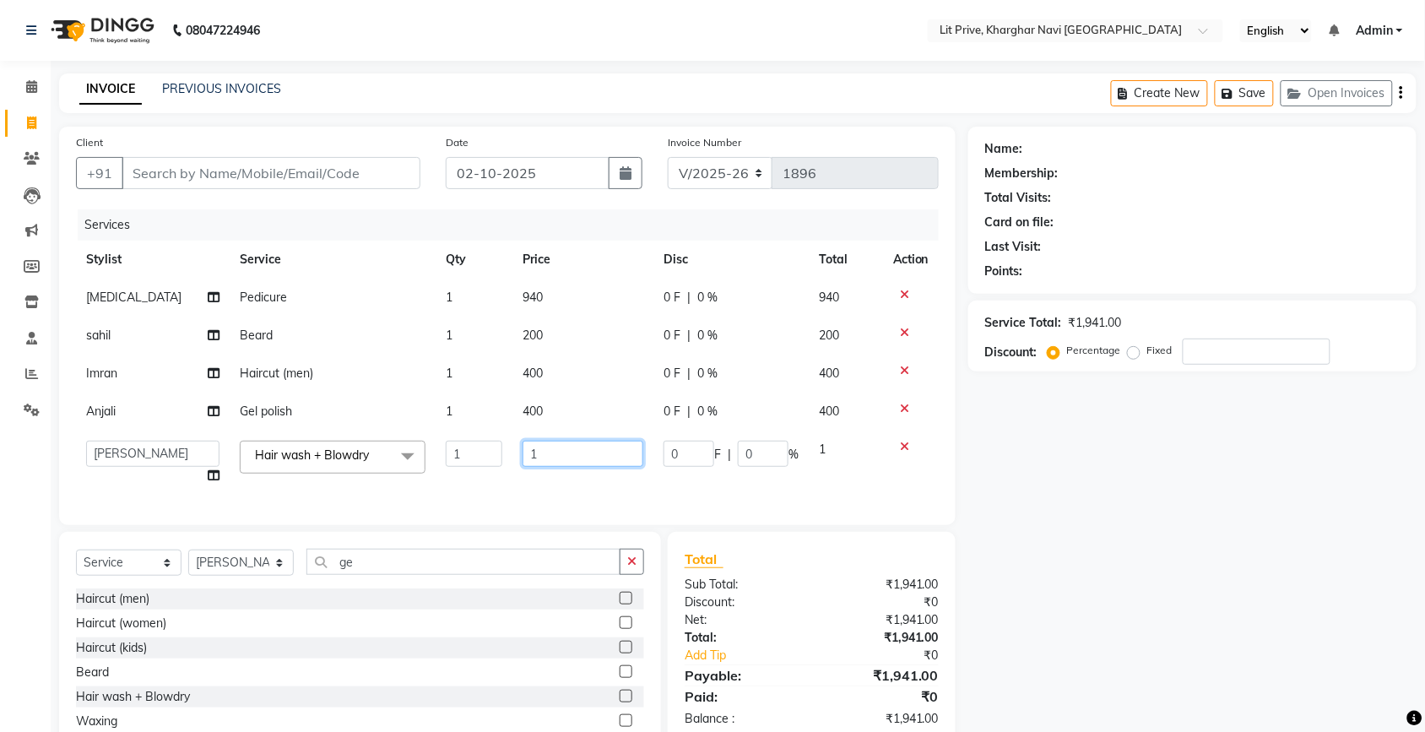
click at [567, 457] on input "1" at bounding box center [582, 454] width 121 height 26
type input "400"
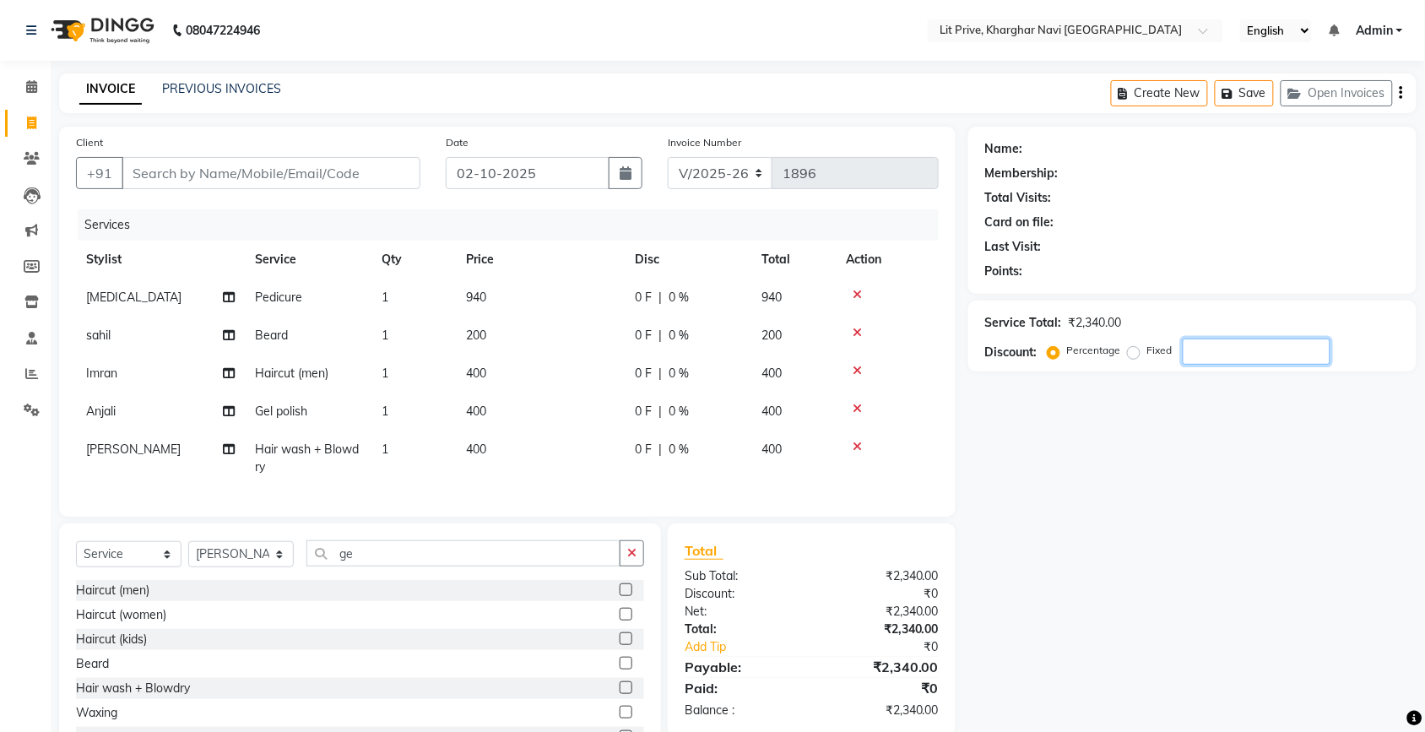
click at [1289, 524] on div "Name: Membership: Total Visits: Card on file: Last Visit: Points: Service Total…" at bounding box center [1198, 450] width 461 height 646
click at [322, 170] on input "Client" at bounding box center [271, 173] width 299 height 32
type input "l"
type input "0"
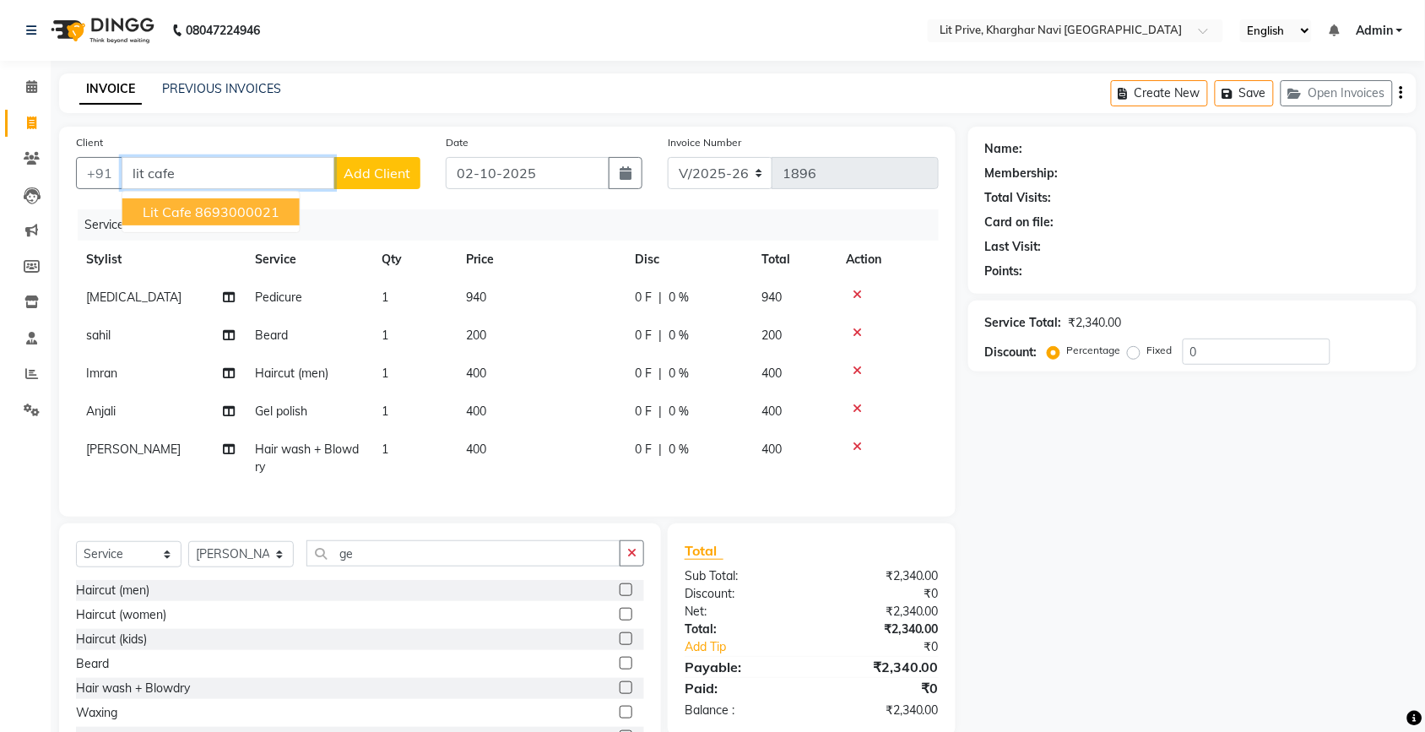
click at [266, 216] on ngb-highlight "8693000021" at bounding box center [237, 211] width 84 height 17
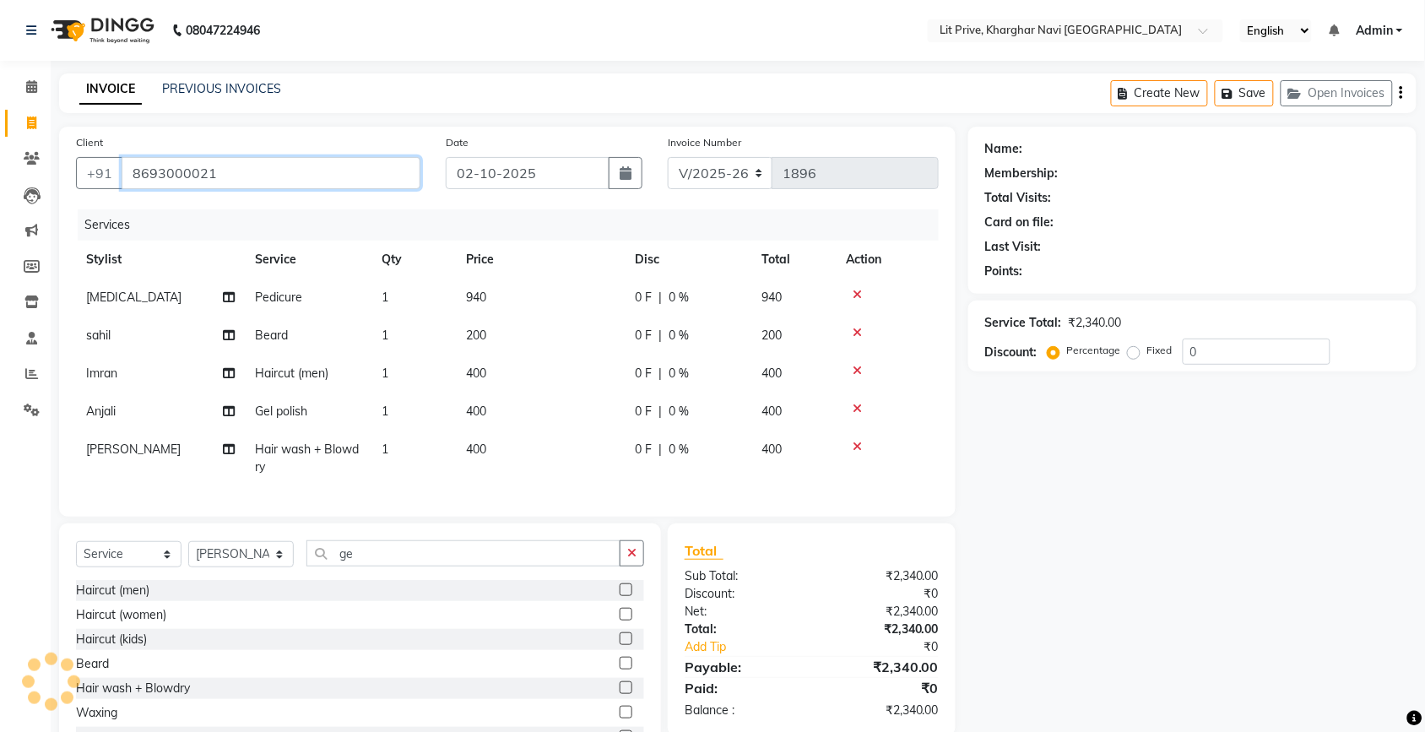
type input "8693000021"
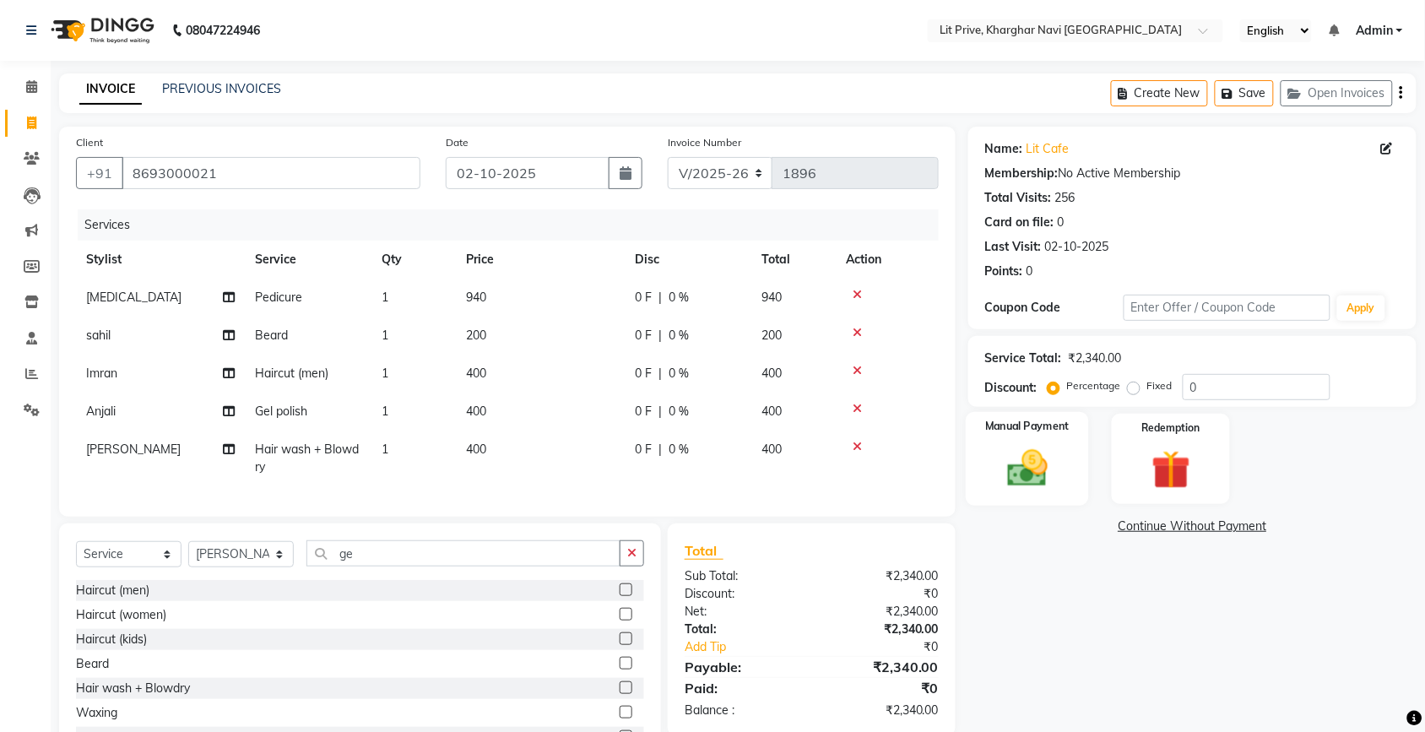
click at [1036, 457] on img at bounding box center [1027, 468] width 66 height 46
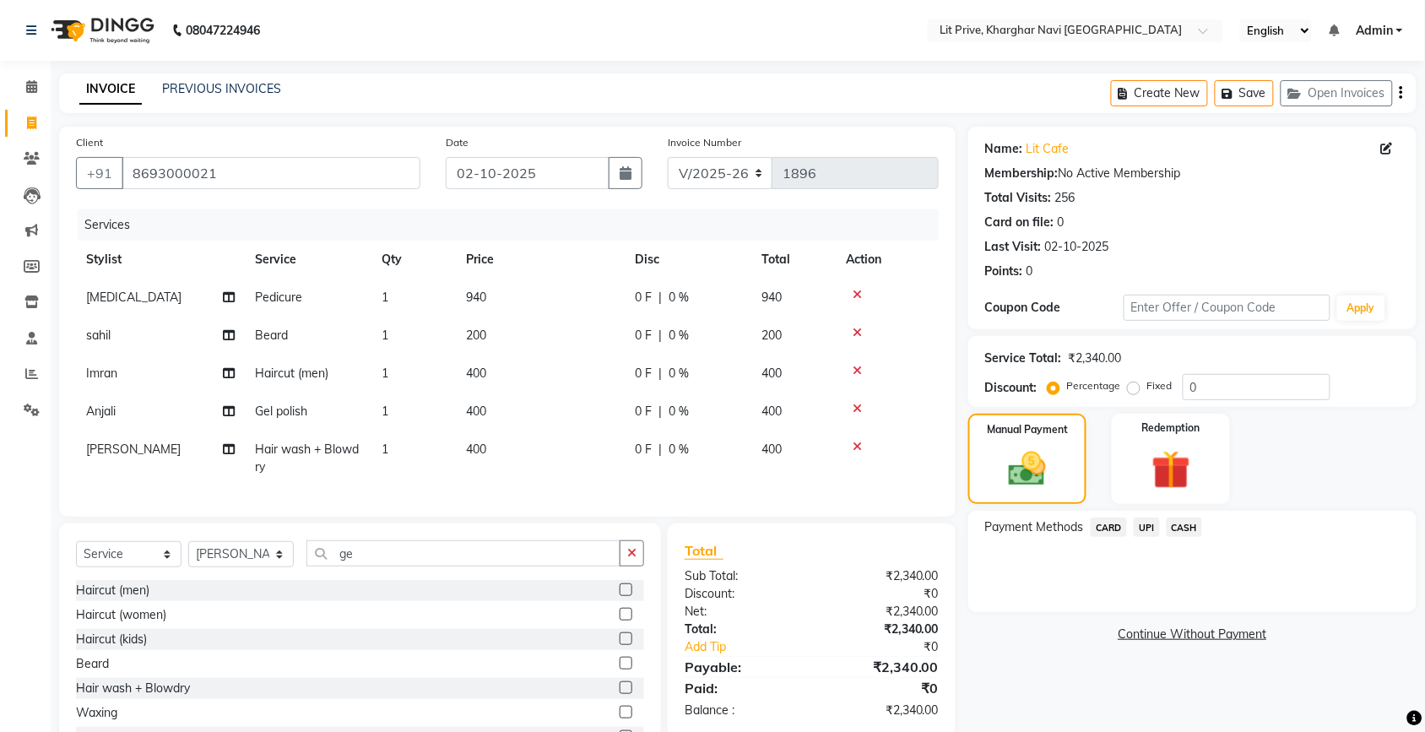
click at [1145, 524] on span "UPI" at bounding box center [1146, 526] width 26 height 19
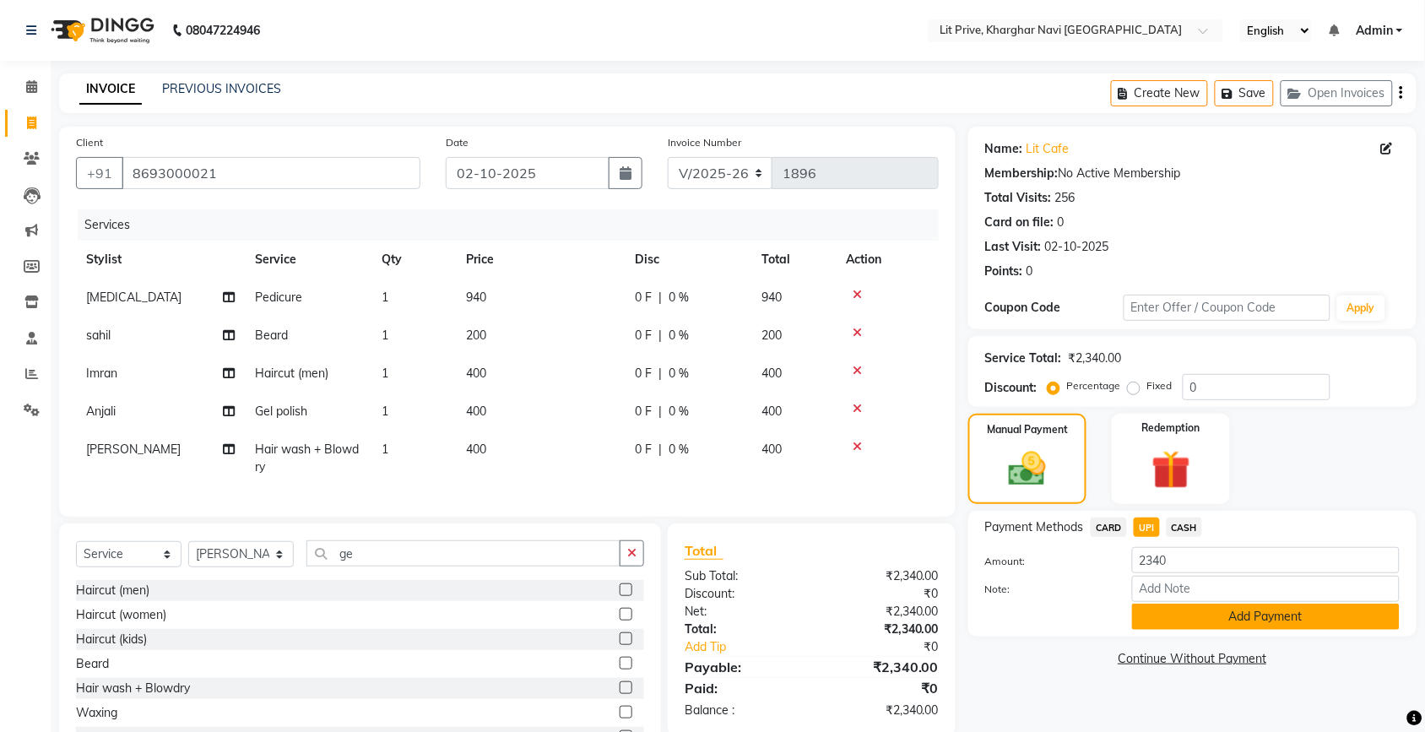
click at [1203, 616] on button "Add Payment" at bounding box center [1266, 616] width 268 height 26
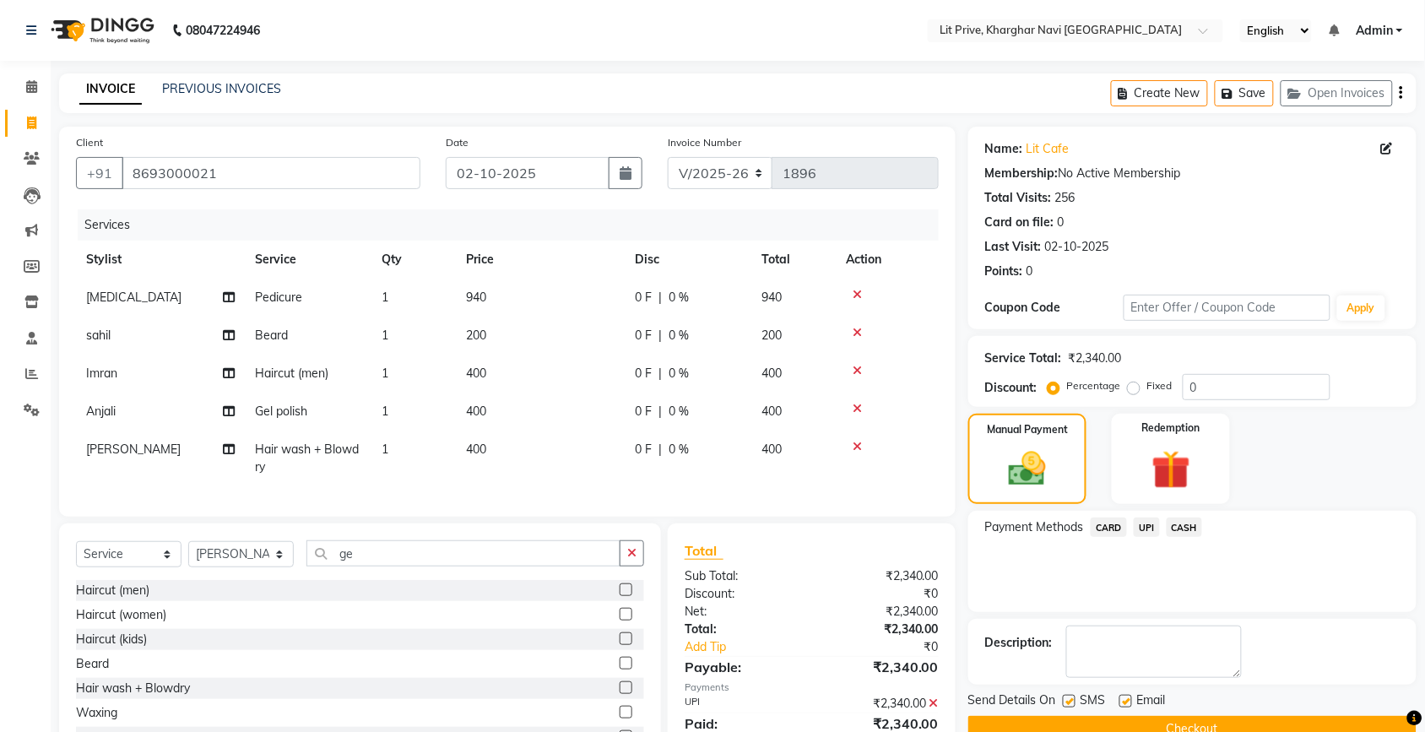
click at [1068, 700] on label at bounding box center [1069, 701] width 13 height 13
click at [1068, 700] on input "checkbox" at bounding box center [1068, 701] width 11 height 11
checkbox input "false"
click at [1125, 699] on label at bounding box center [1125, 701] width 13 height 13
click at [1125, 699] on input "checkbox" at bounding box center [1124, 701] width 11 height 11
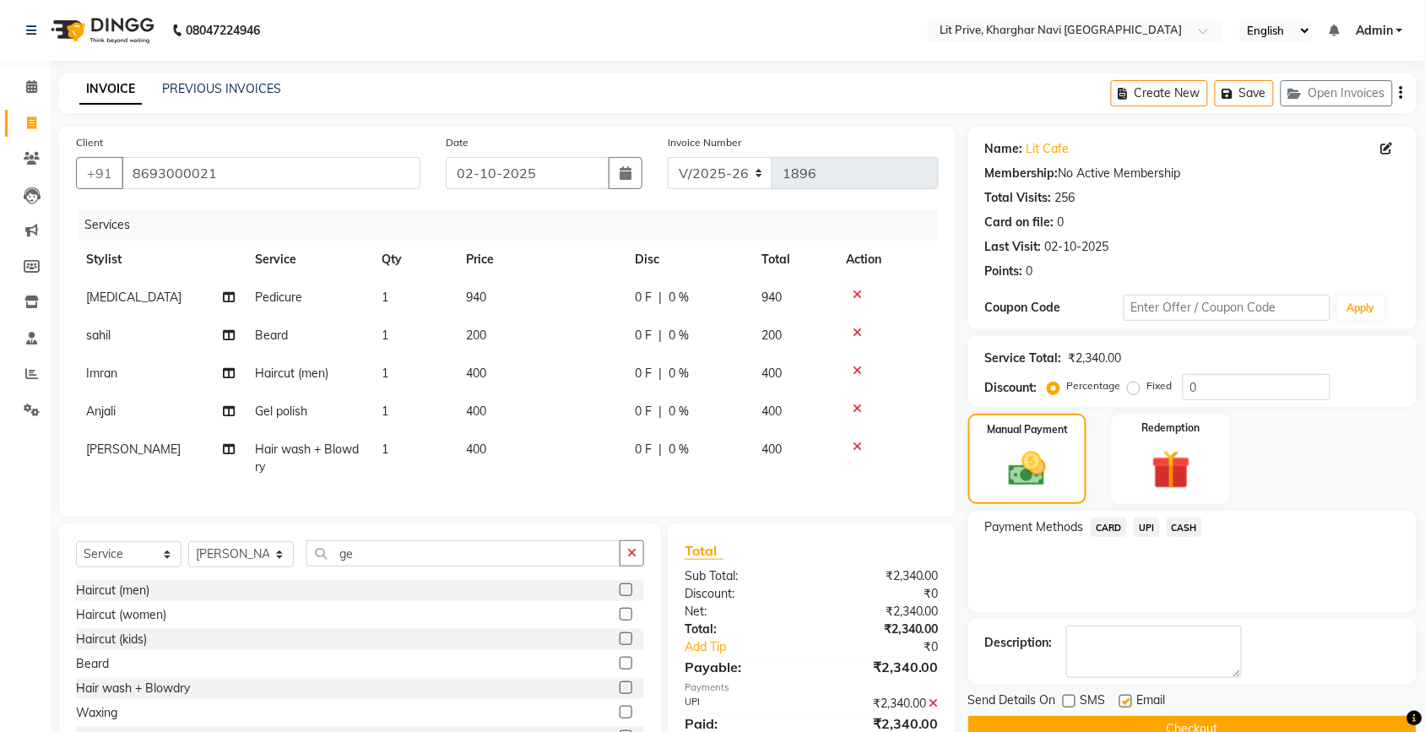
checkbox input "false"
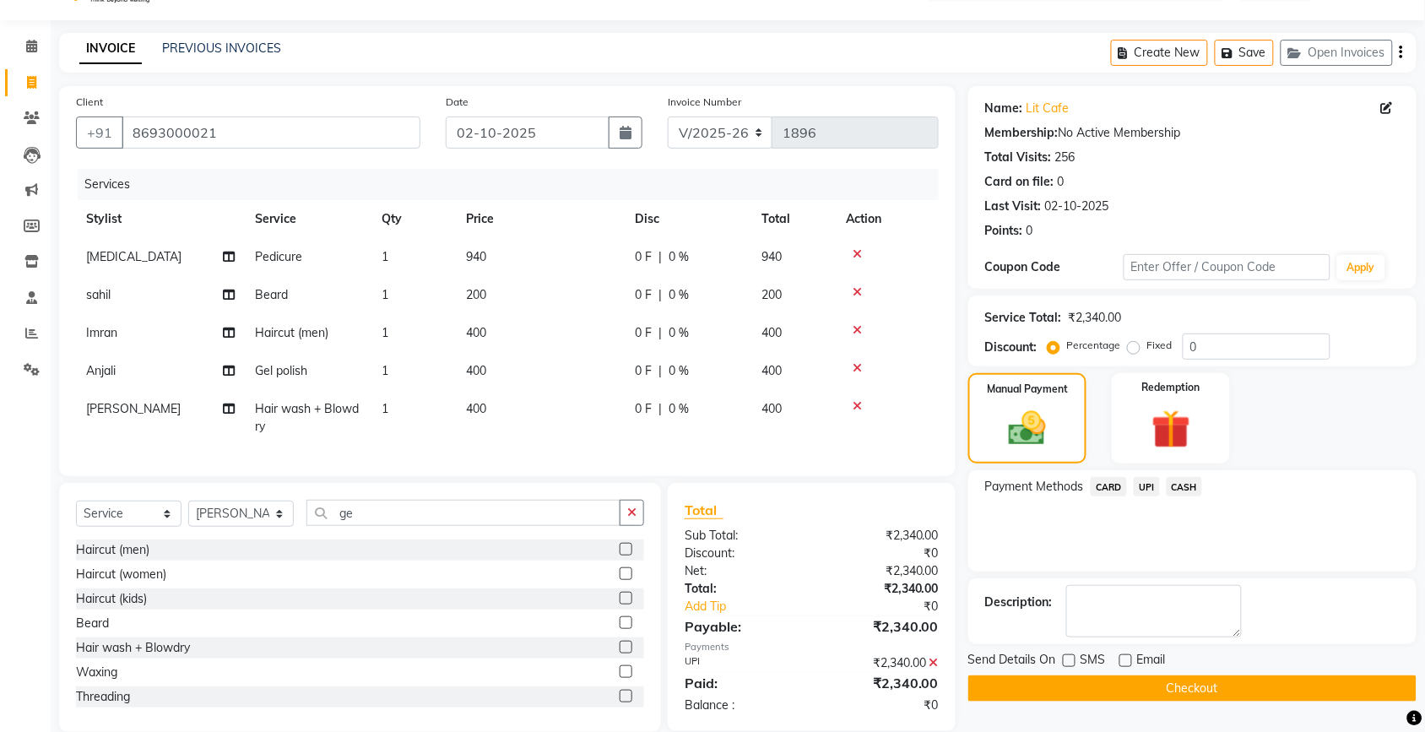
scroll to position [81, 0]
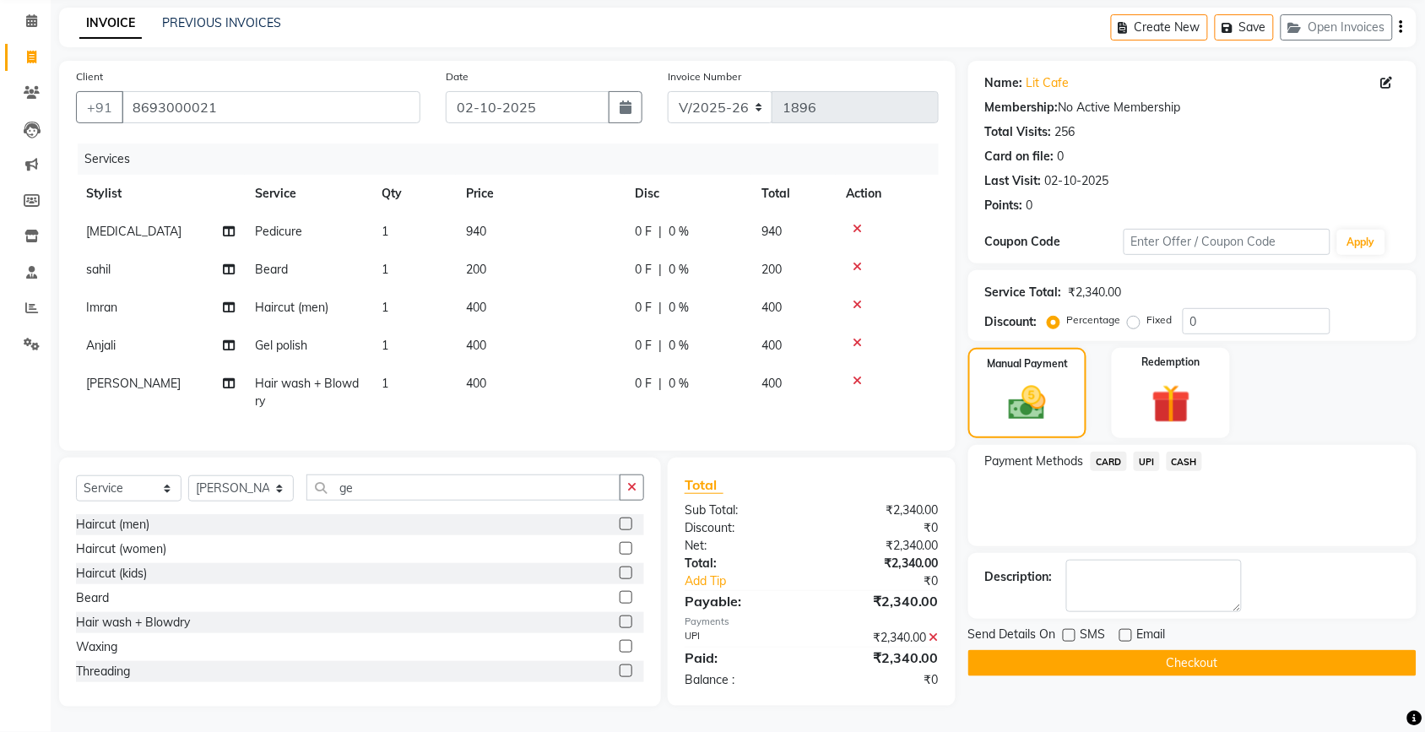
click at [1146, 650] on button "Checkout" at bounding box center [1192, 663] width 448 height 26
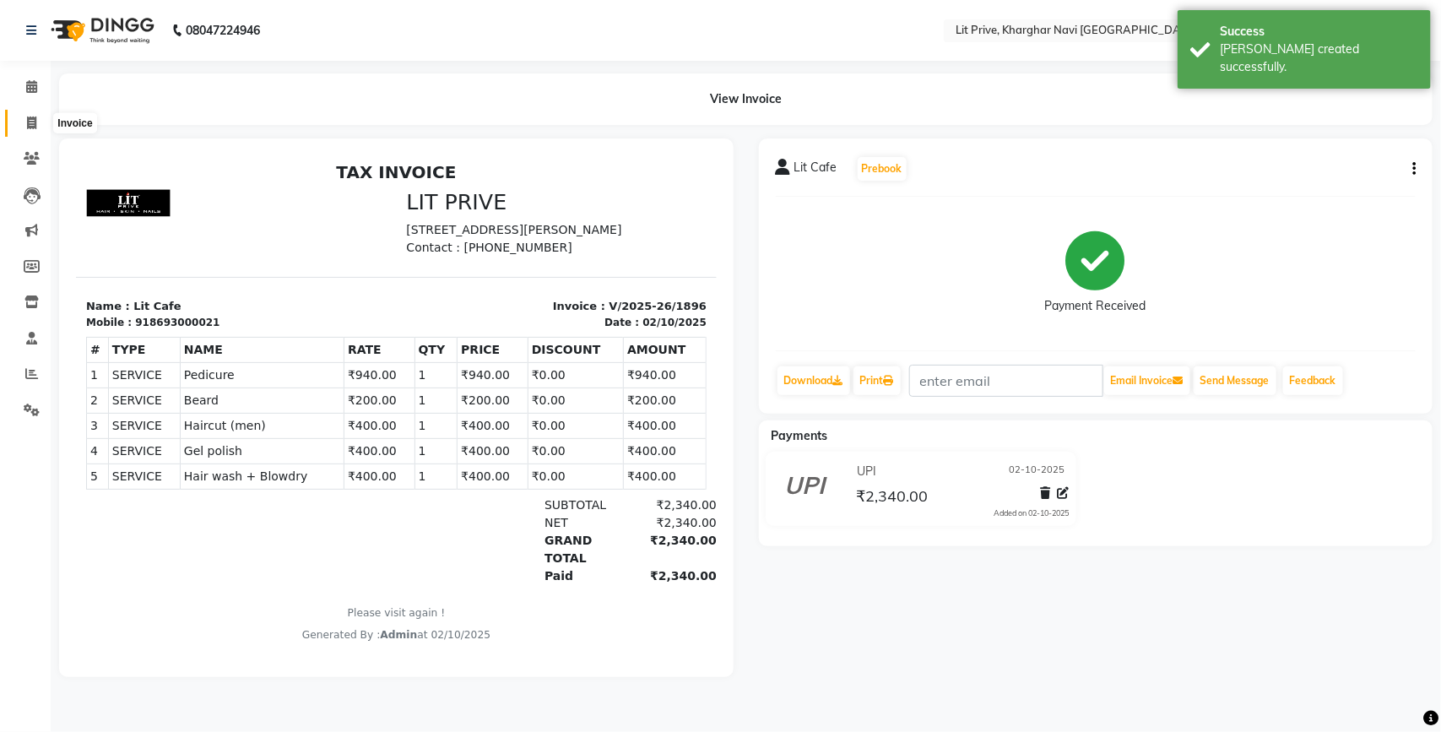
click at [32, 120] on icon at bounding box center [31, 122] width 9 height 13
select select "service"
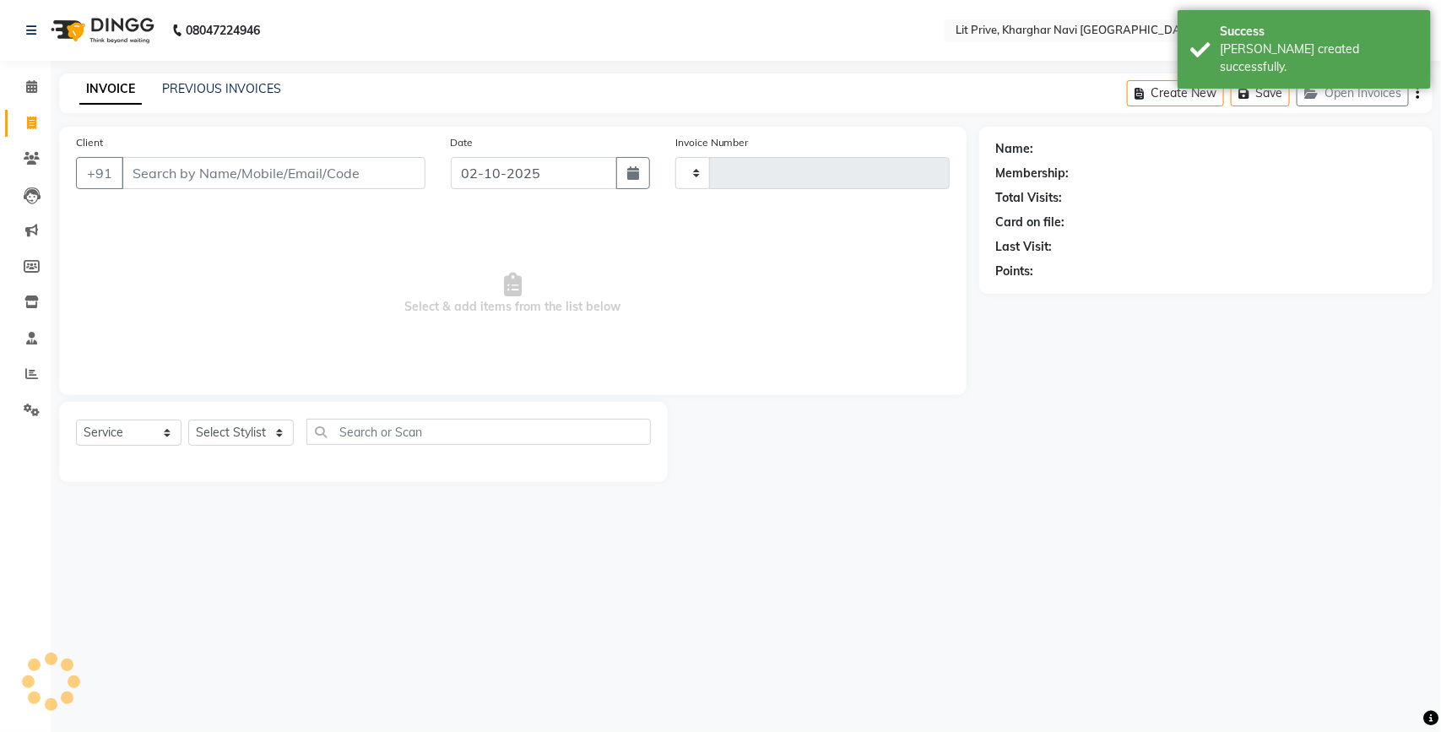
type input "1897"
select select "5625"
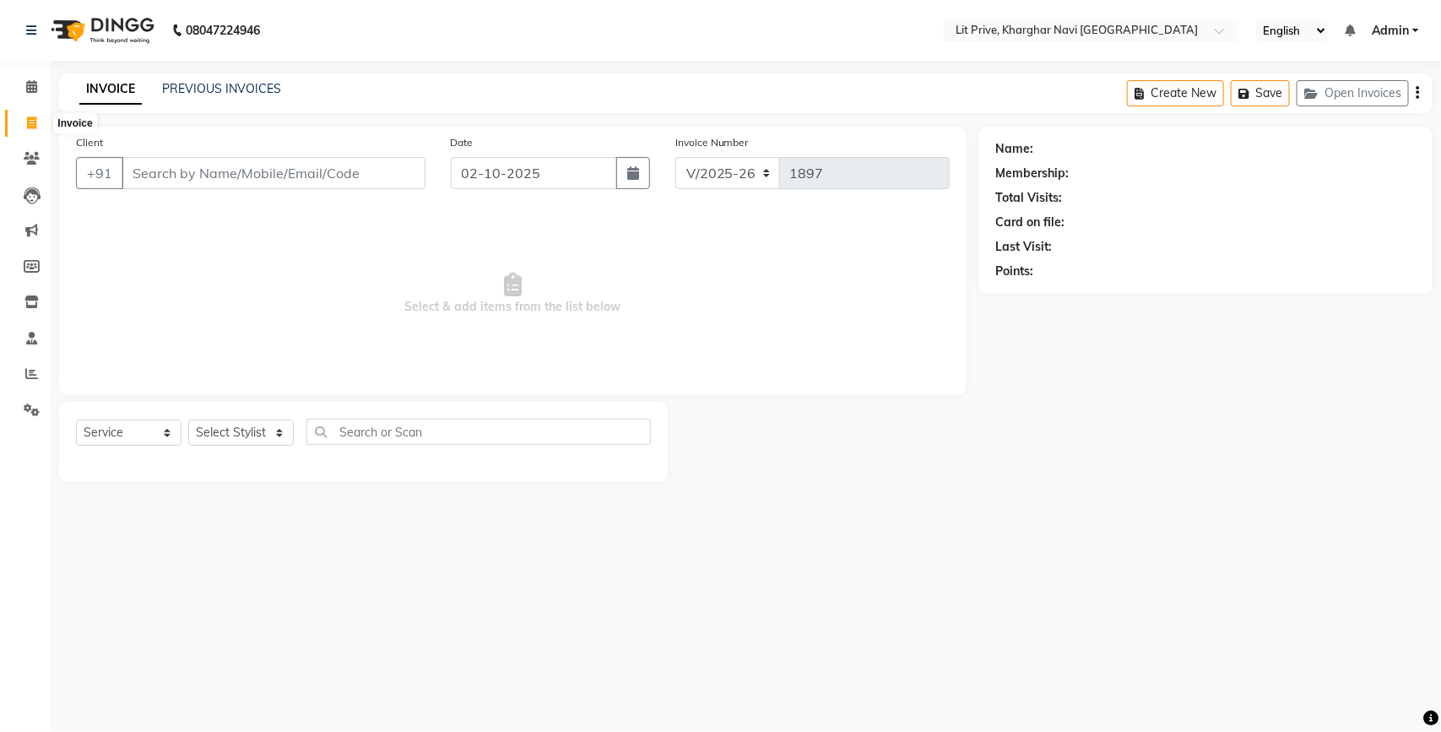
click at [27, 121] on icon at bounding box center [31, 122] width 9 height 13
select select "5625"
select select "service"
click at [277, 432] on select "Select Stylist [PERSON_NAME] [PERSON_NAME] [PERSON_NAME] [PERSON_NAME] [PERSON_…" at bounding box center [240, 432] width 105 height 26
select select "38393"
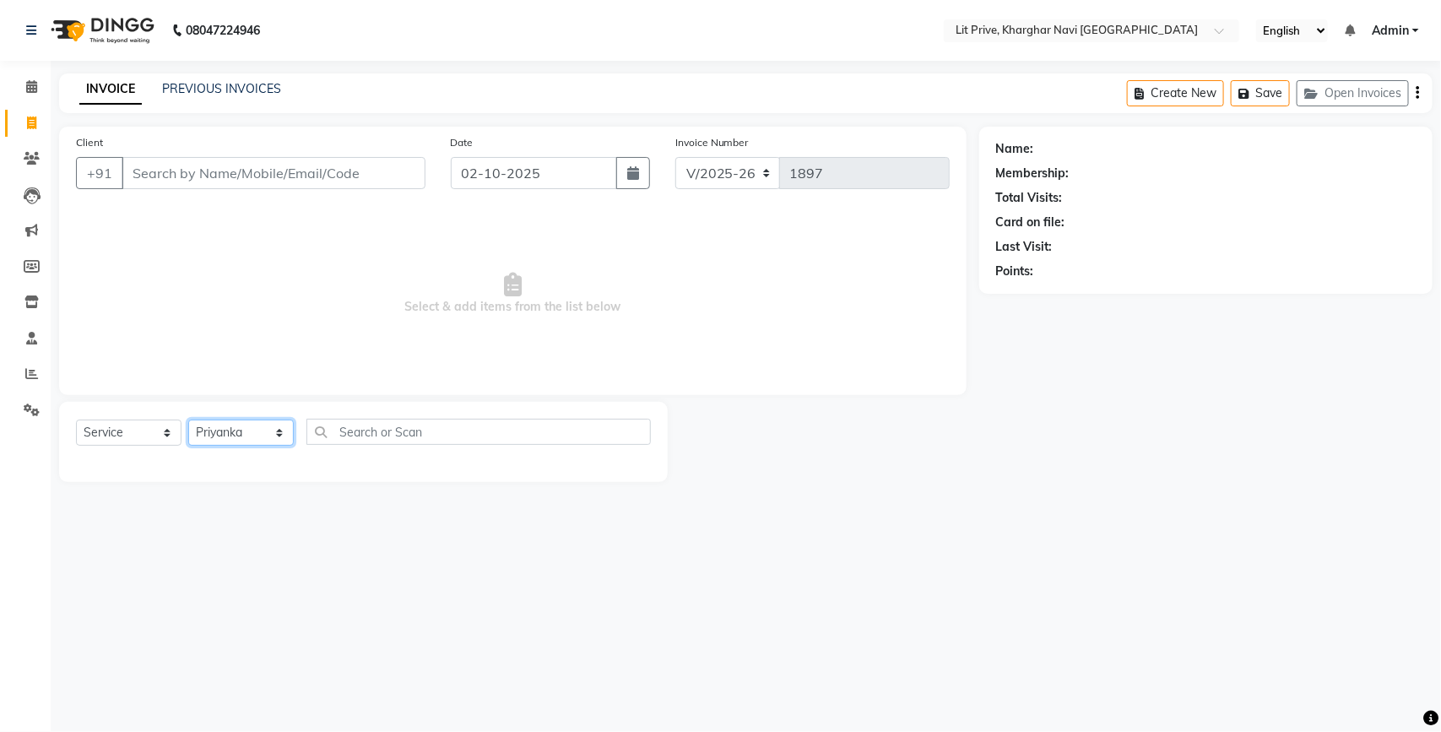
click at [188, 419] on select "Select Stylist [PERSON_NAME] [PERSON_NAME] [PERSON_NAME] [PERSON_NAME] [PERSON_…" at bounding box center [240, 432] width 105 height 26
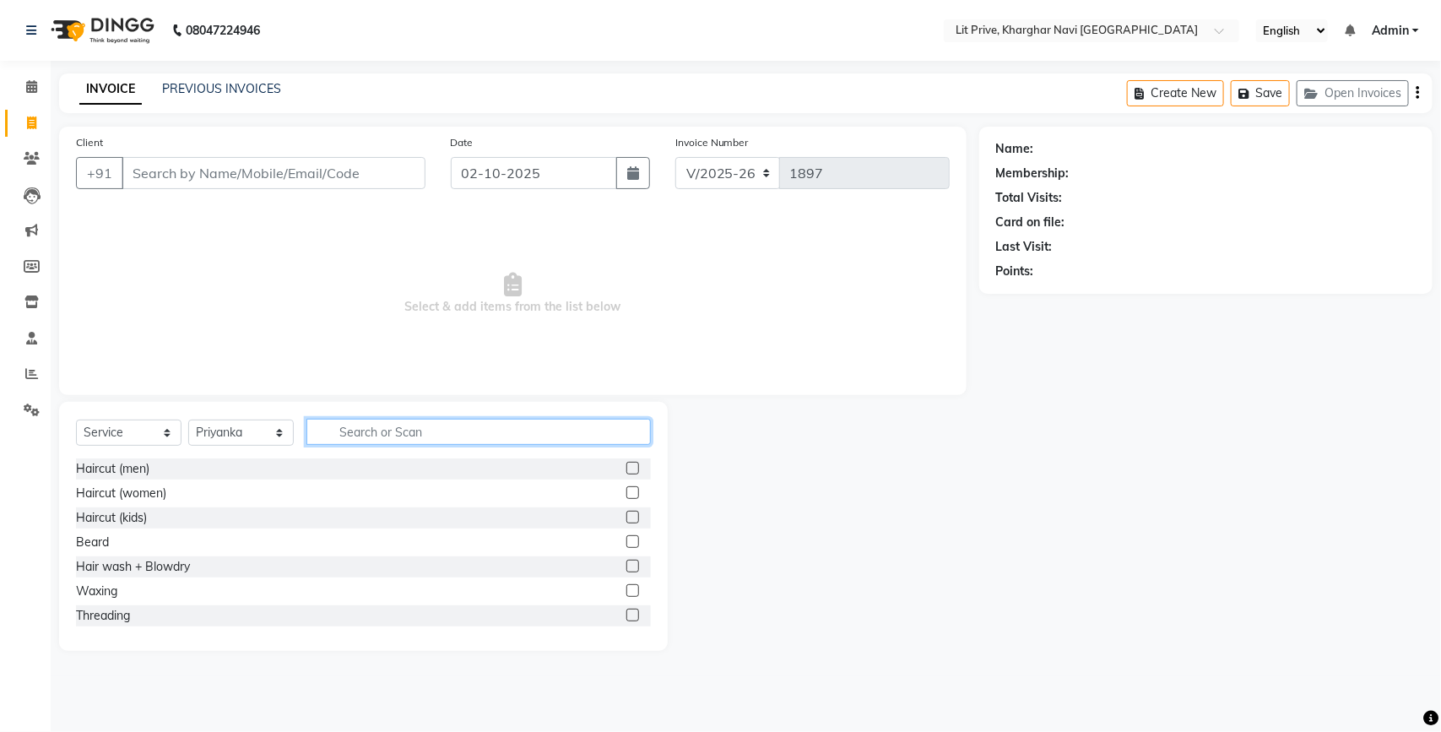
click at [508, 437] on input "text" at bounding box center [478, 432] width 344 height 26
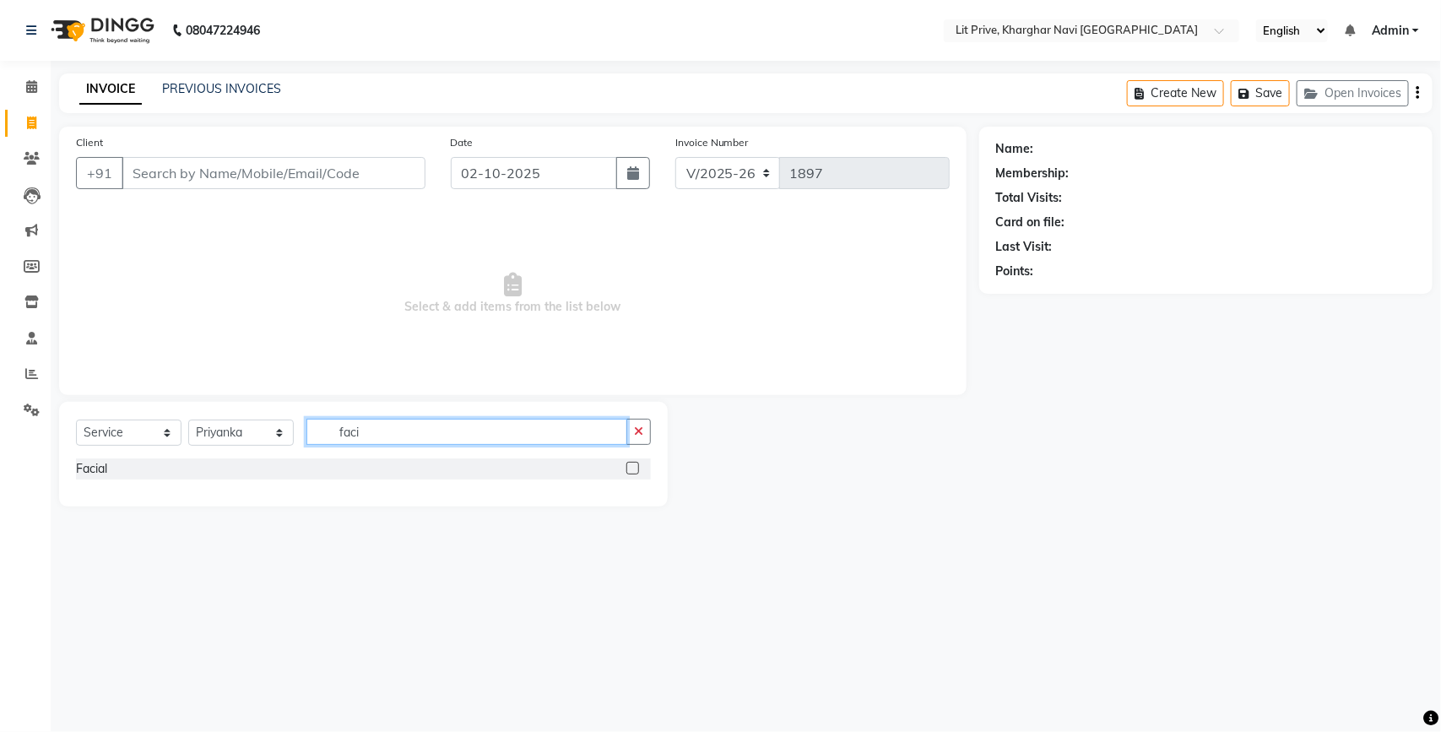
type input "faci"
click at [631, 466] on label at bounding box center [632, 468] width 13 height 13
click at [631, 466] on input "checkbox" at bounding box center [631, 468] width 11 height 11
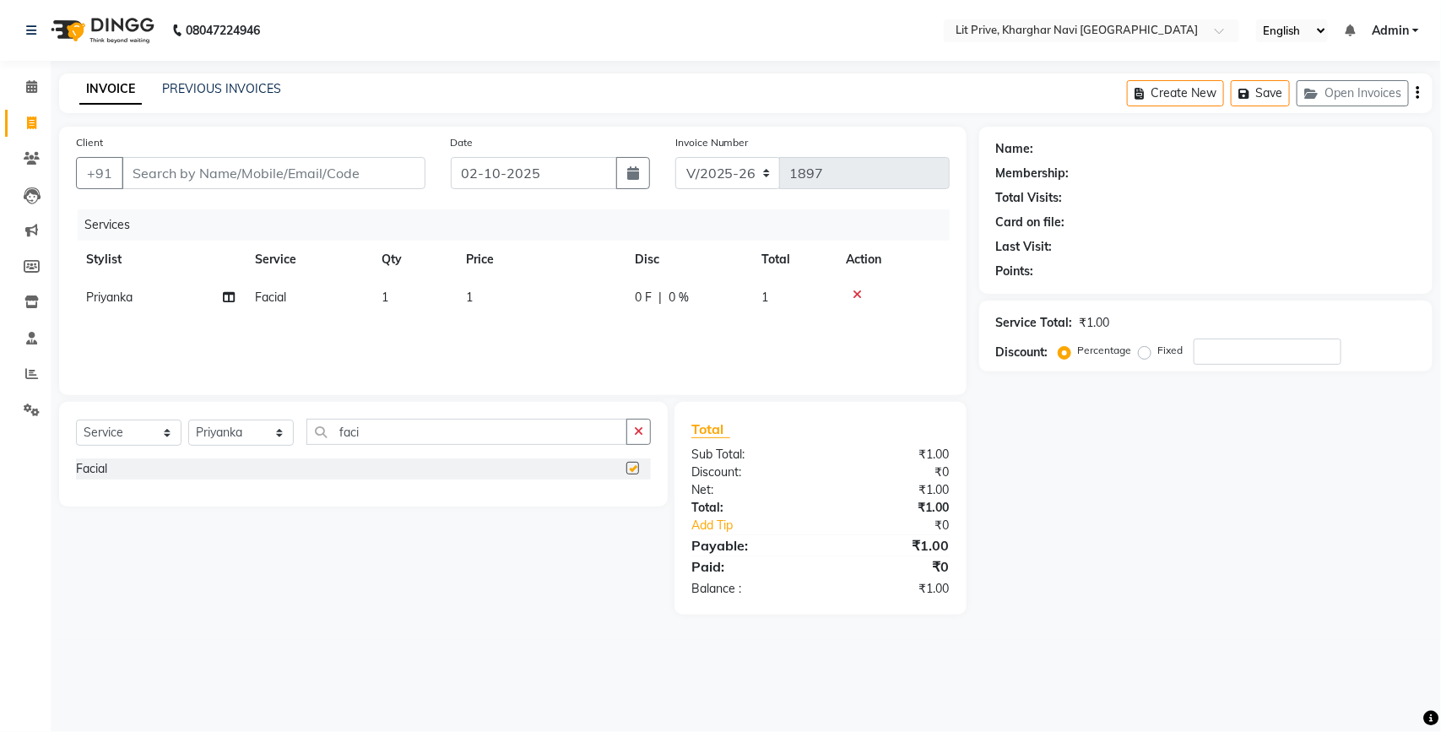
checkbox input "false"
click at [490, 289] on td "1" at bounding box center [540, 298] width 169 height 38
select select "38393"
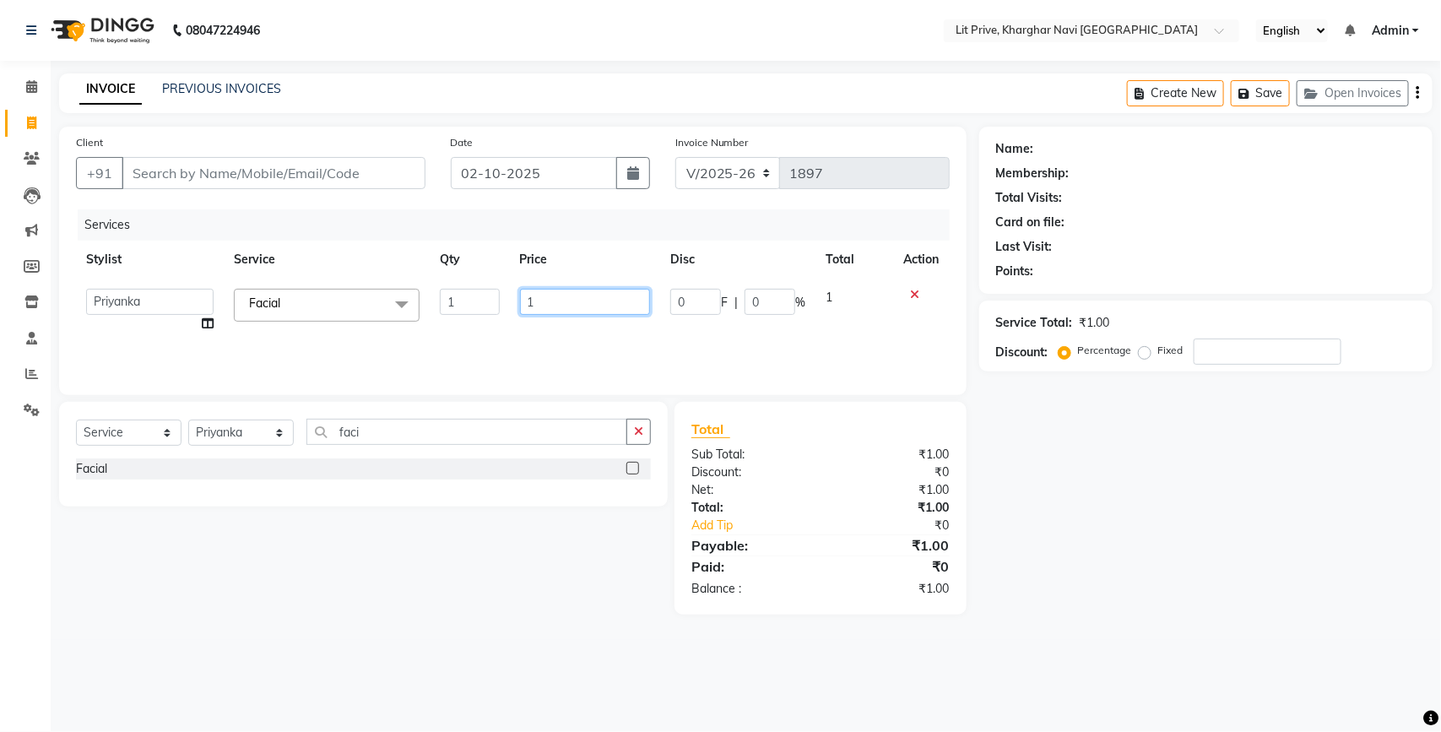
click at [578, 302] on input "1" at bounding box center [585, 302] width 131 height 26
type input "2340"
click at [276, 435] on select "Select Stylist [PERSON_NAME] [PERSON_NAME] [PERSON_NAME] [PERSON_NAME] [PERSON_…" at bounding box center [240, 432] width 105 height 26
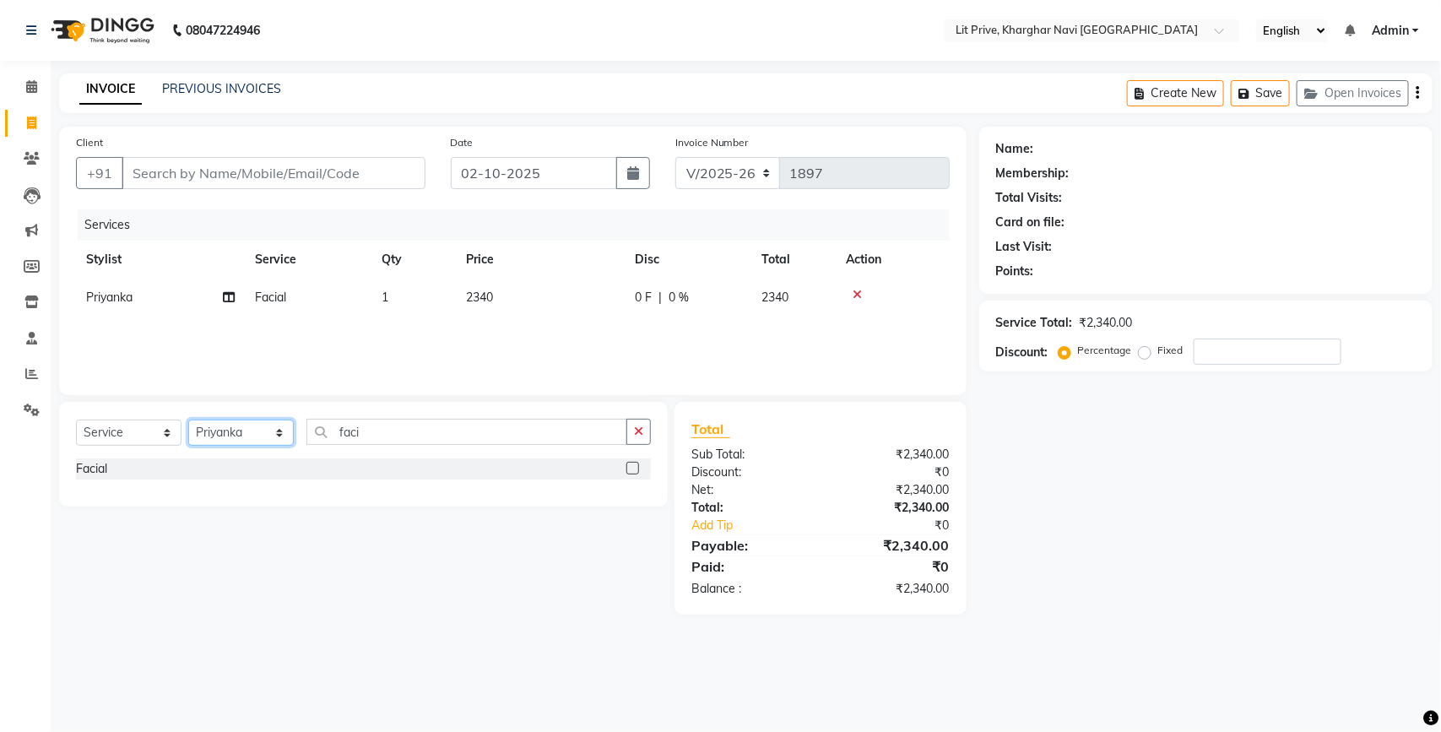
select select "38391"
click at [188, 419] on select "Select Stylist [PERSON_NAME] [PERSON_NAME] [PERSON_NAME] [PERSON_NAME] [PERSON_…" at bounding box center [240, 432] width 105 height 26
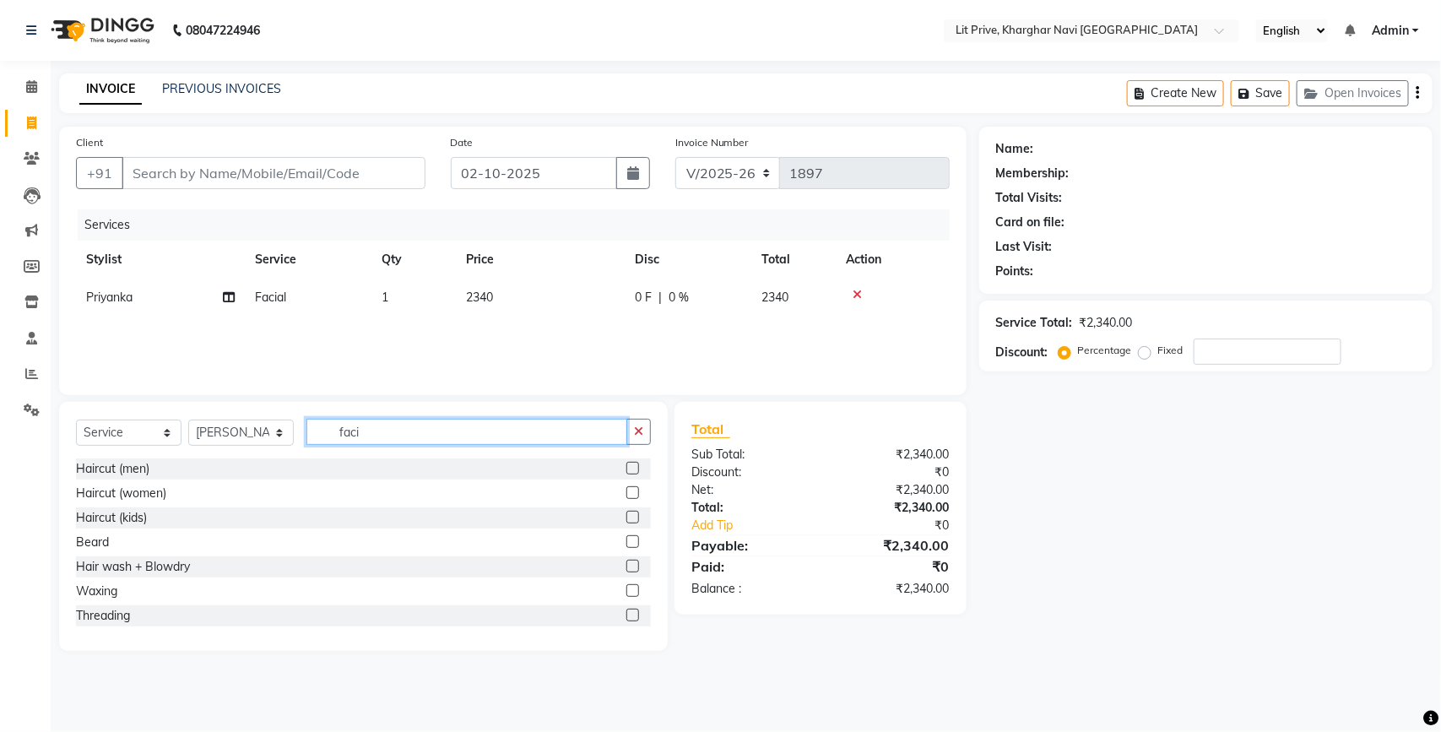
click at [567, 433] on input "faci" at bounding box center [466, 432] width 321 height 26
type input "facia"
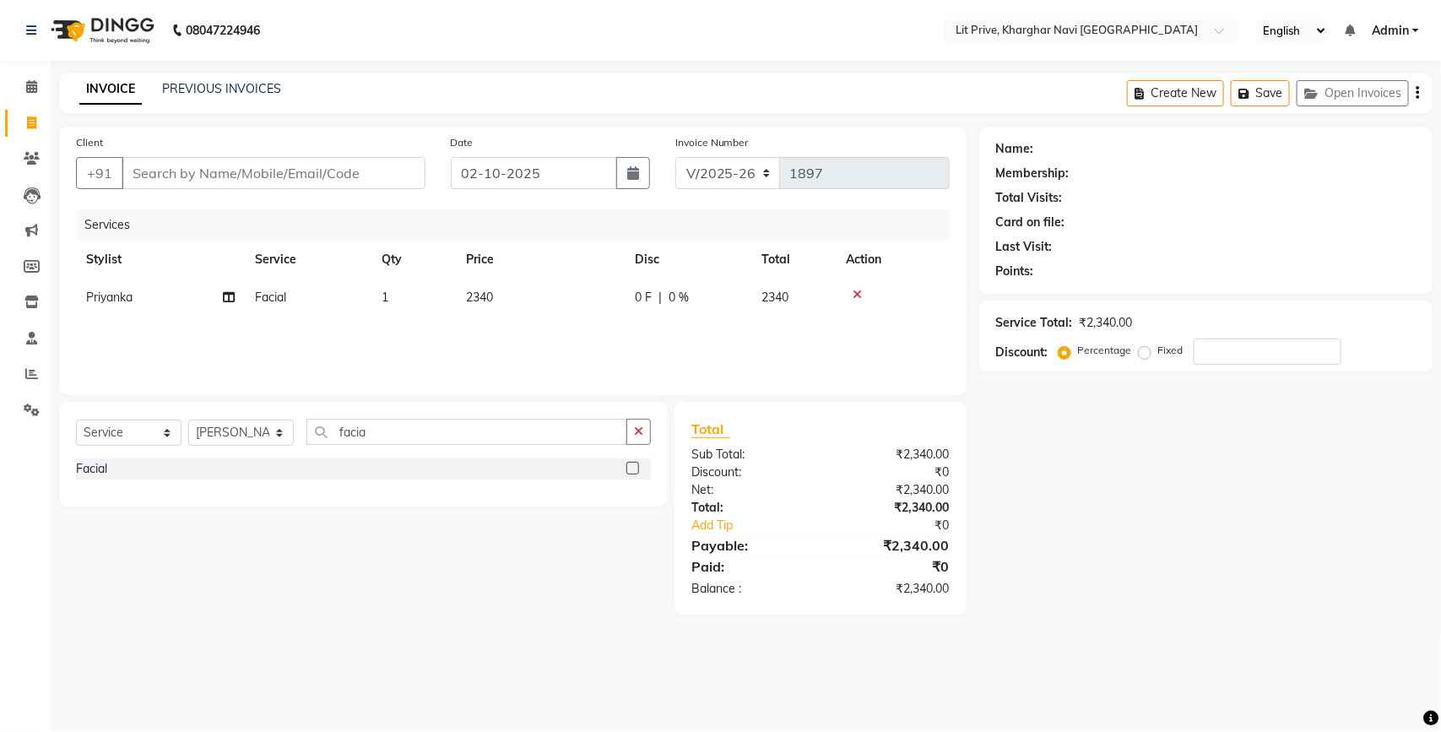
click at [634, 467] on label at bounding box center [632, 468] width 13 height 13
click at [634, 467] on input "checkbox" at bounding box center [631, 468] width 11 height 11
checkbox input "false"
click at [492, 323] on td "1" at bounding box center [540, 335] width 169 height 38
select select "38391"
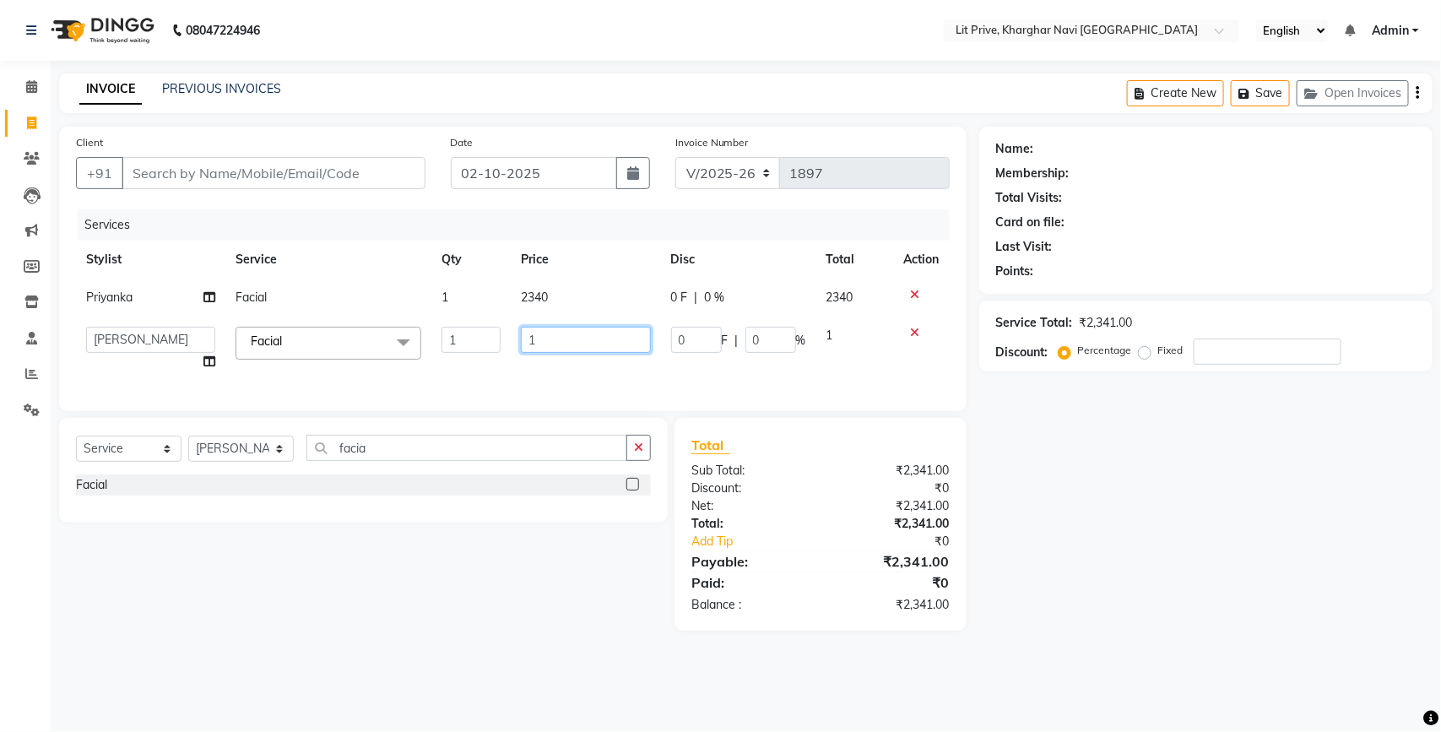
click at [582, 333] on input "1" at bounding box center [586, 340] width 130 height 26
type input "1900"
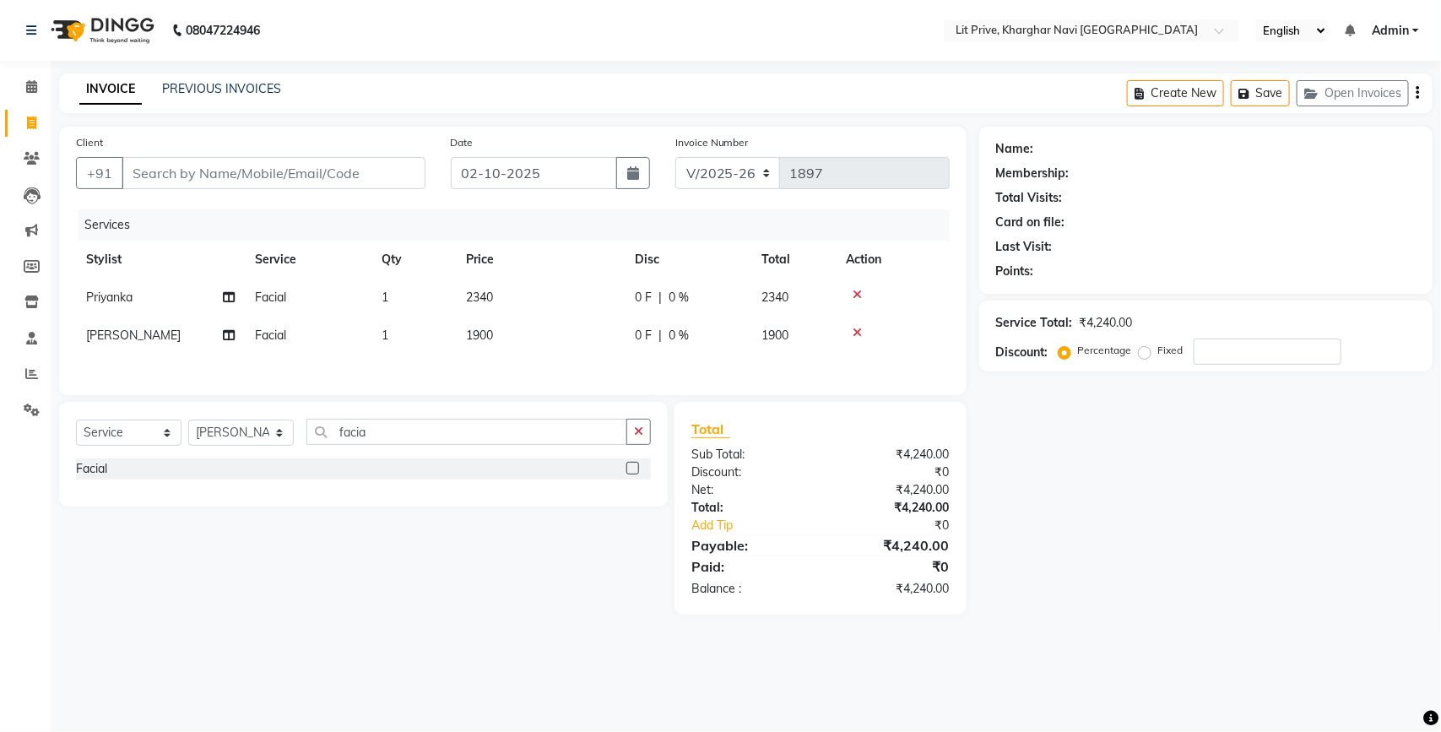
click at [1123, 555] on div "Name: Membership: Total Visits: Card on file: Last Visit: Points: Service Total…" at bounding box center [1212, 371] width 466 height 488
click at [238, 430] on select "Select Stylist [PERSON_NAME] [PERSON_NAME] [PERSON_NAME] [PERSON_NAME] [PERSON_…" at bounding box center [240, 432] width 105 height 26
select select "38245"
click at [188, 425] on select "Select Stylist [PERSON_NAME] [PERSON_NAME] [PERSON_NAME] [PERSON_NAME] [PERSON_…" at bounding box center [240, 432] width 105 height 26
click at [626, 469] on label at bounding box center [632, 468] width 13 height 13
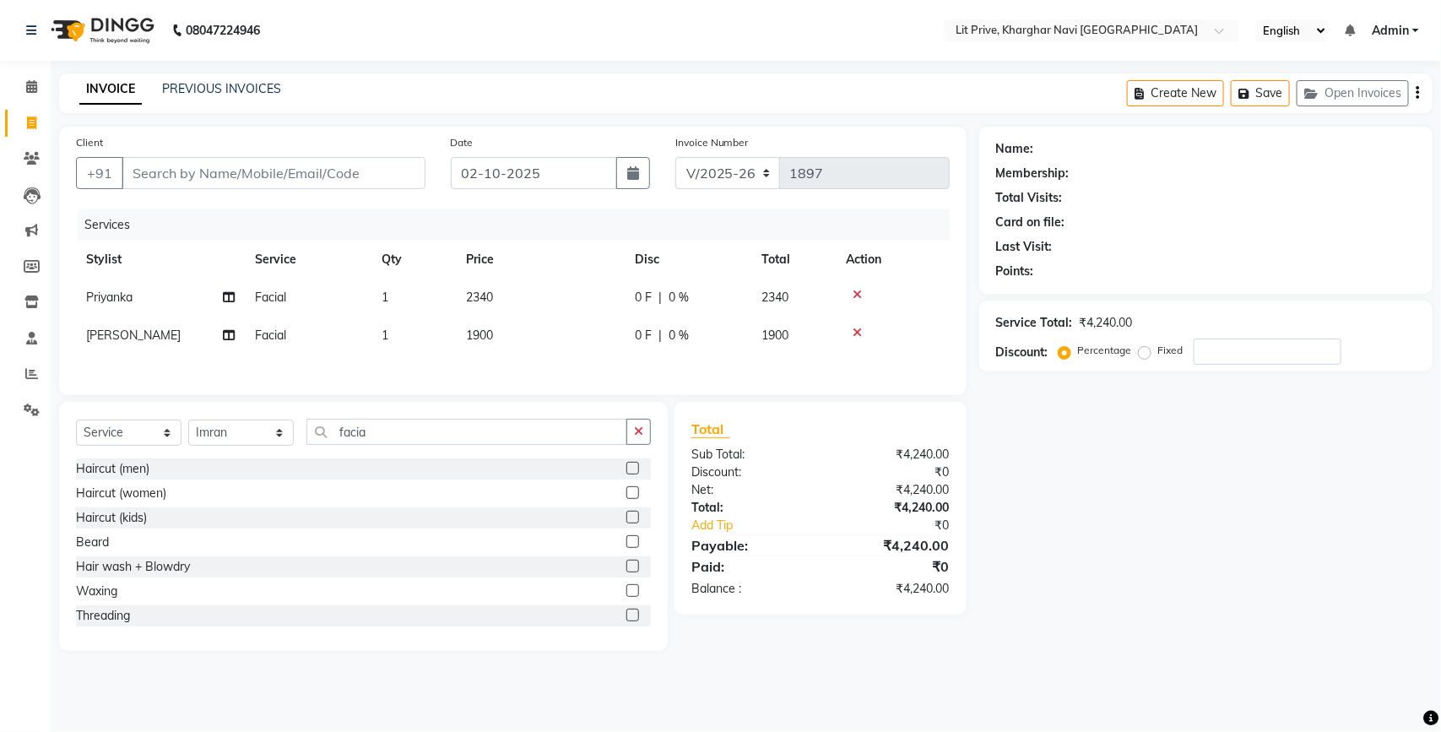
click at [626, 469] on input "checkbox" at bounding box center [631, 468] width 11 height 11
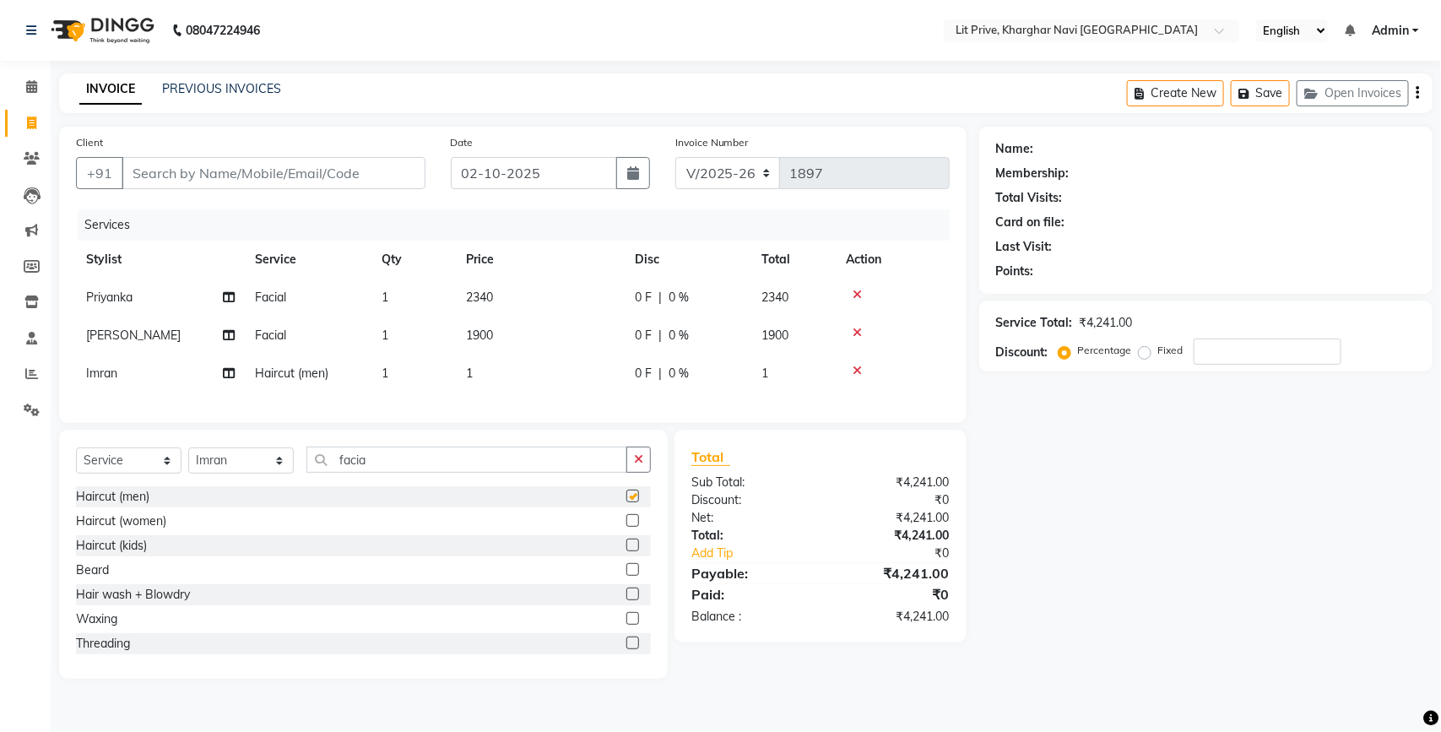
checkbox input "false"
click at [563, 381] on td "1" at bounding box center [540, 373] width 169 height 38
select select "38245"
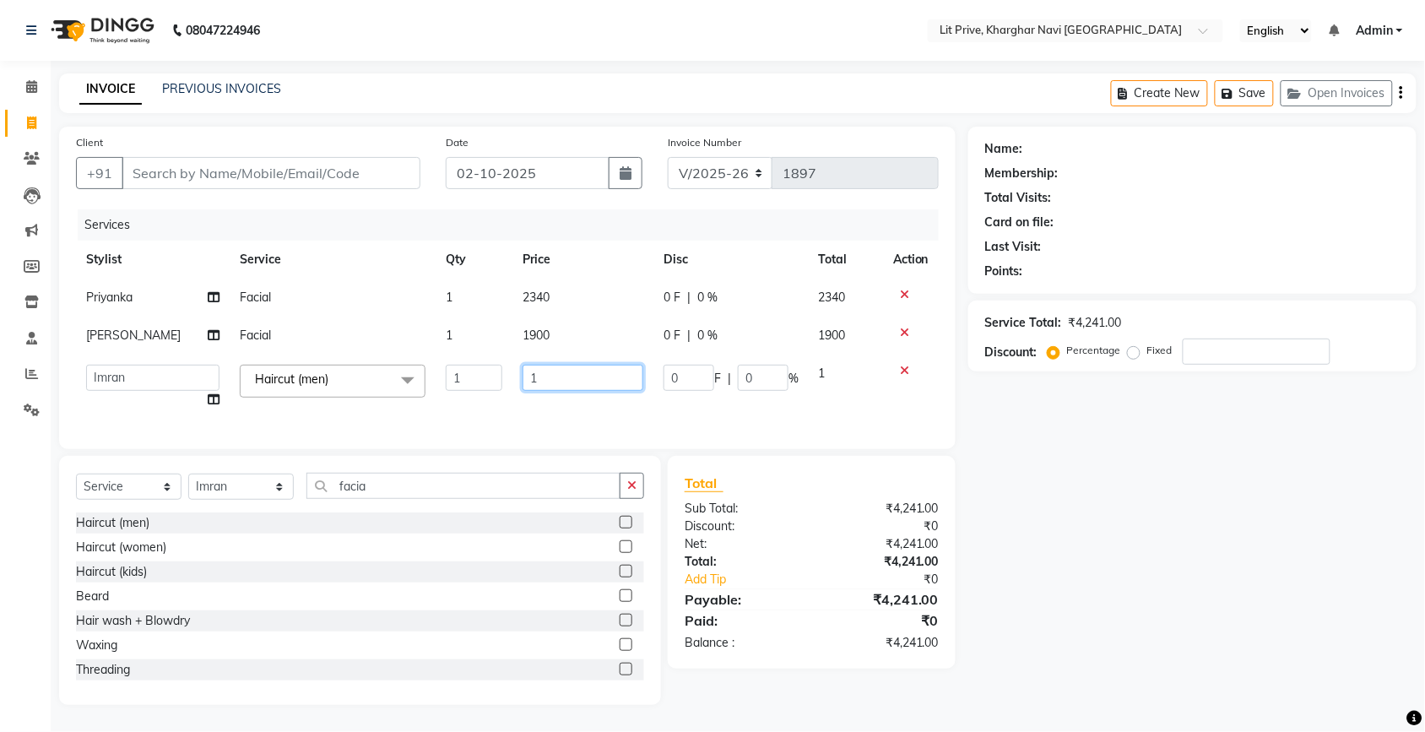
click at [563, 381] on input "1" at bounding box center [582, 378] width 121 height 26
click at [1129, 477] on div "Name: Membership: Total Visits: Card on file: Last Visit: Points: Service Total…" at bounding box center [1198, 416] width 461 height 578
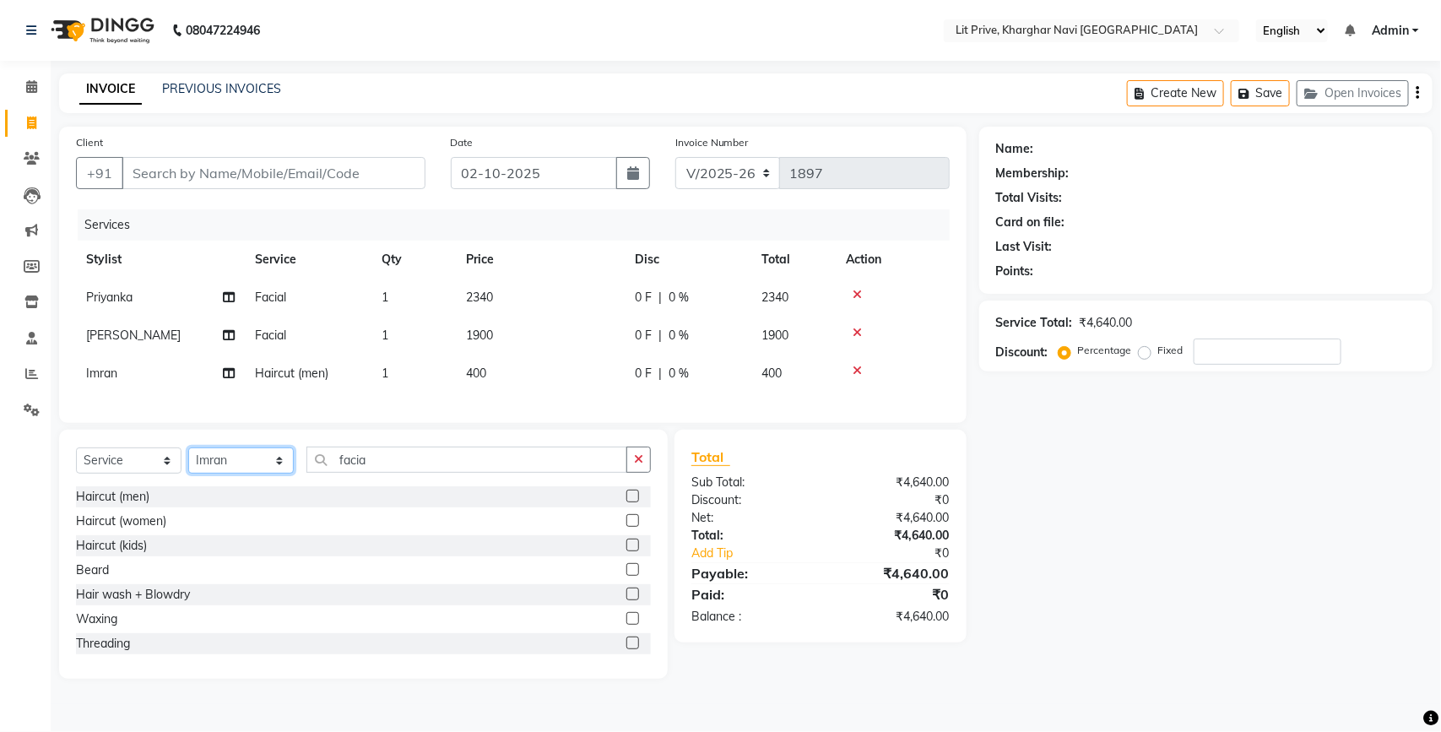
click at [251, 473] on select "Select Stylist [PERSON_NAME] [PERSON_NAME] [PERSON_NAME] [PERSON_NAME] [PERSON_…" at bounding box center [240, 460] width 105 height 26
click at [188, 462] on select "Select Stylist [PERSON_NAME] [PERSON_NAME] [PERSON_NAME] [PERSON_NAME] [PERSON_…" at bounding box center [240, 460] width 105 height 26
click at [626, 576] on label at bounding box center [632, 569] width 13 height 13
click at [626, 576] on input "checkbox" at bounding box center [631, 570] width 11 height 11
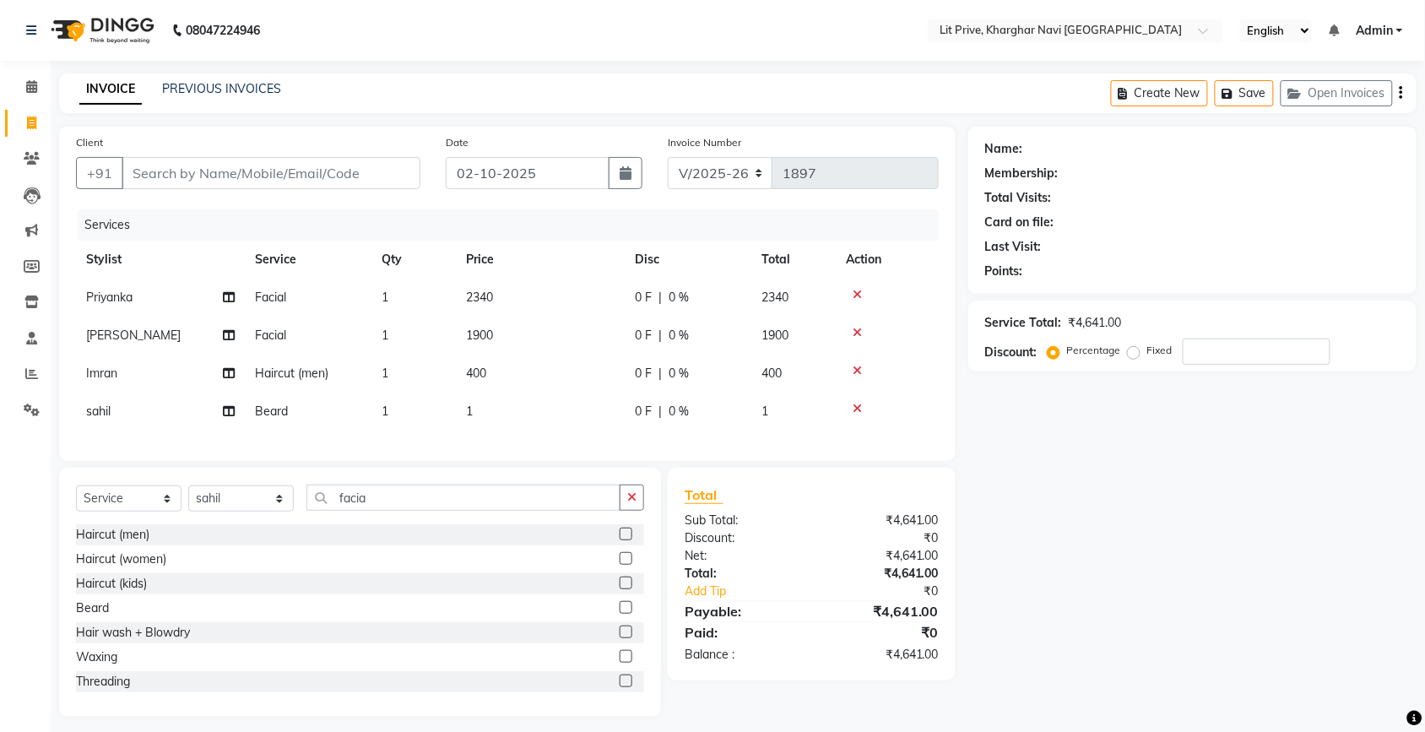
click at [562, 395] on td "1" at bounding box center [540, 411] width 169 height 38
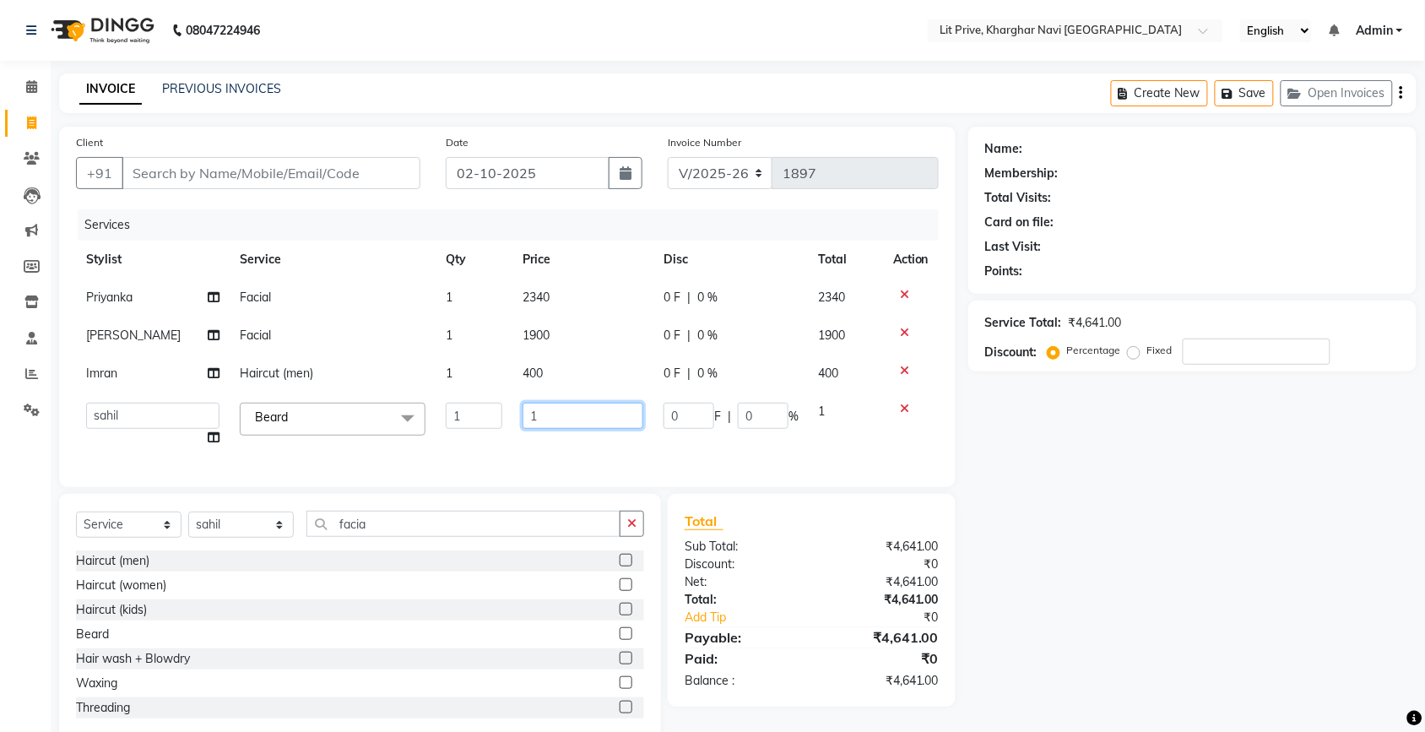
click at [560, 414] on input "1" at bounding box center [582, 416] width 121 height 26
click at [1245, 452] on div "Name: Membership: Total Visits: Card on file: Last Visit: Points: Service Total…" at bounding box center [1198, 435] width 461 height 616
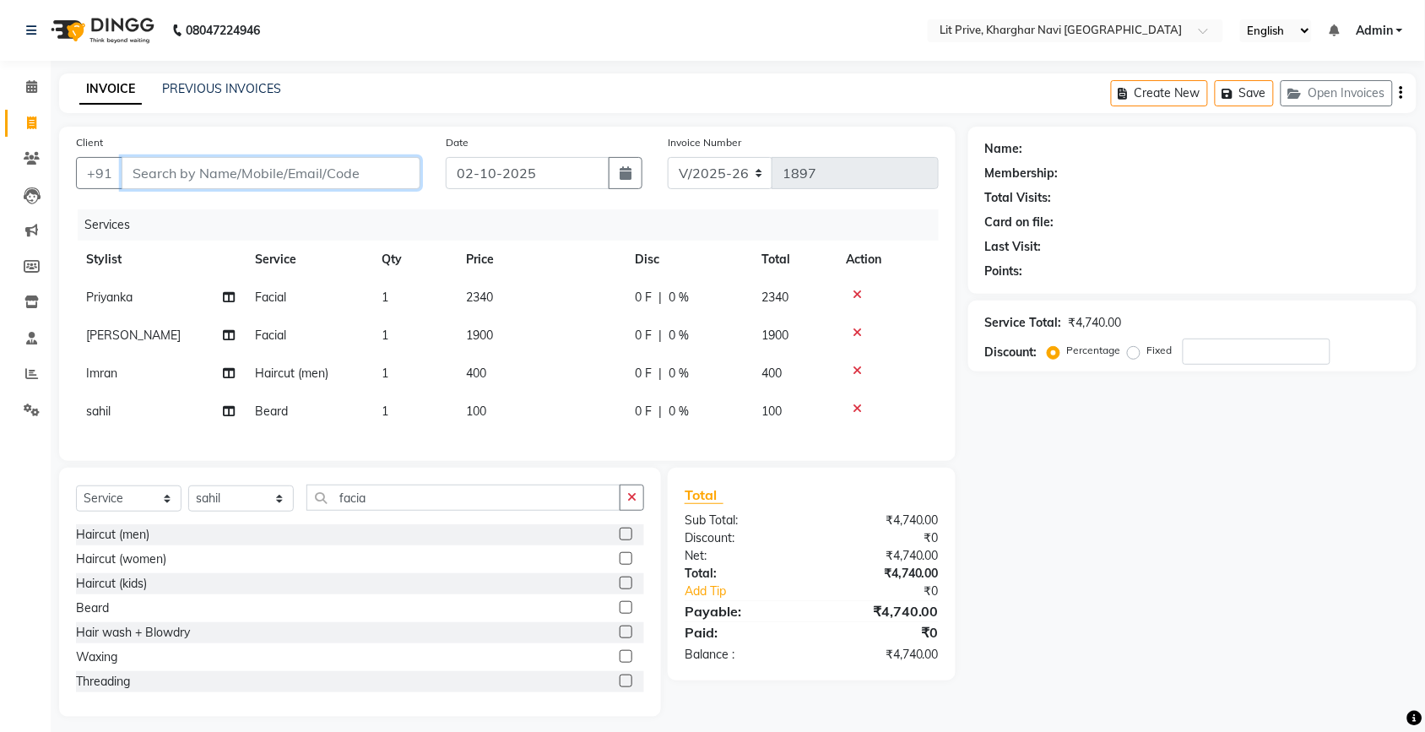
click at [199, 178] on input "Client" at bounding box center [271, 173] width 299 height 32
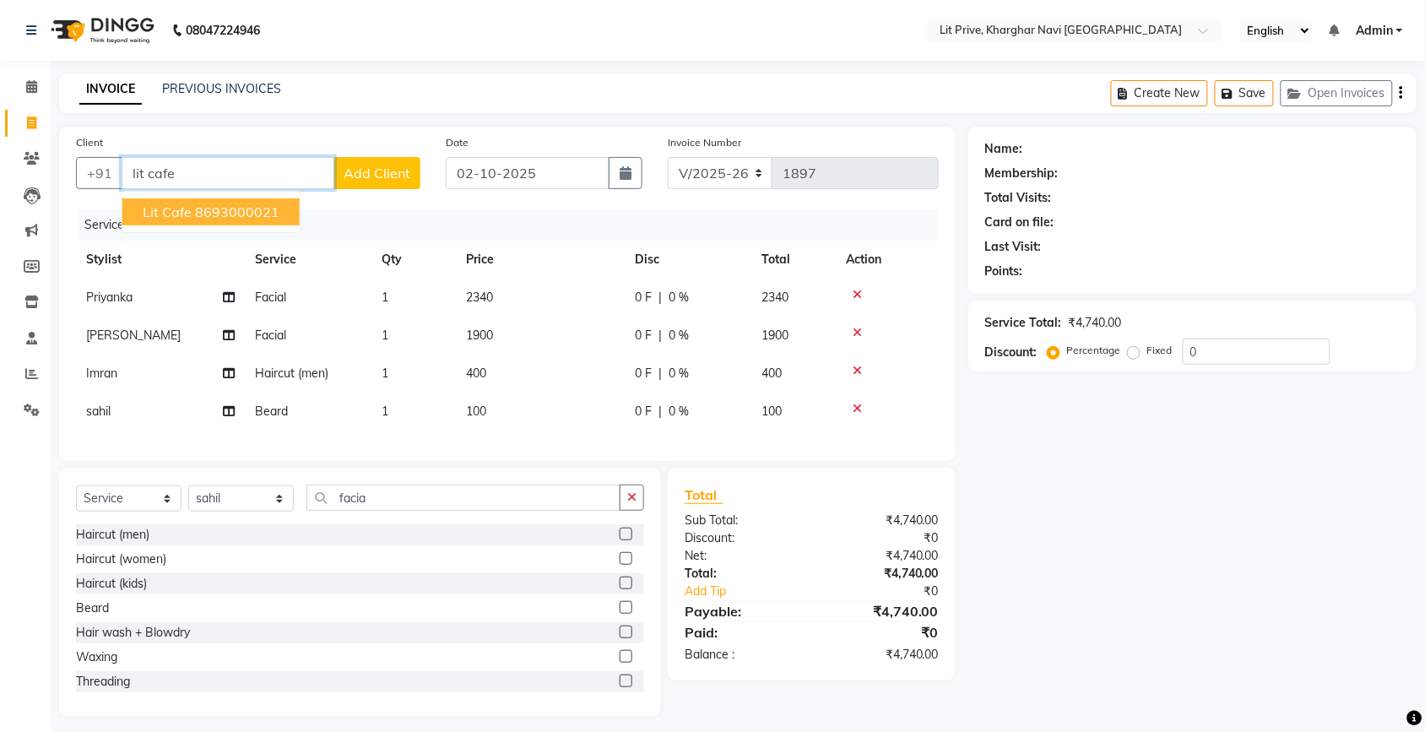
click at [195, 203] on ngb-highlight "8693000021" at bounding box center [237, 211] width 84 height 17
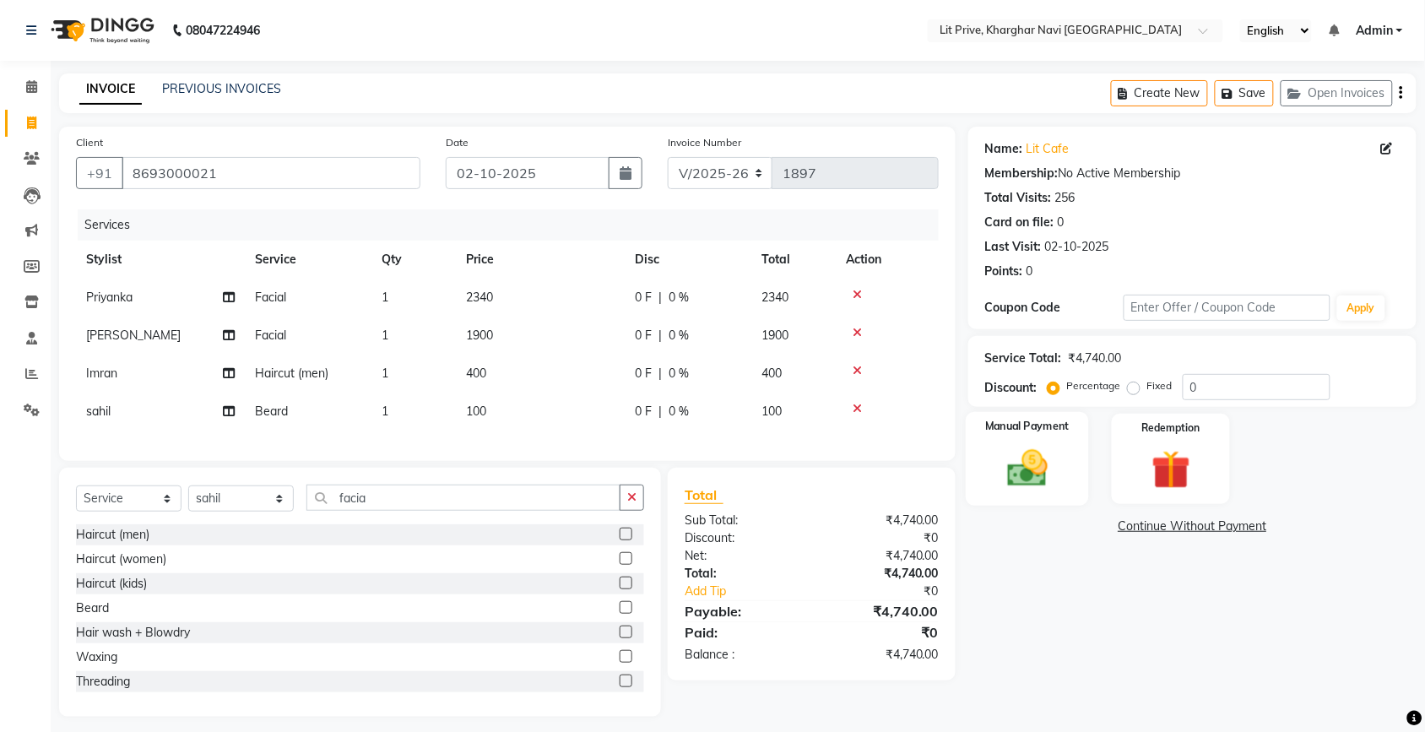
click at [1045, 478] on img at bounding box center [1027, 468] width 66 height 46
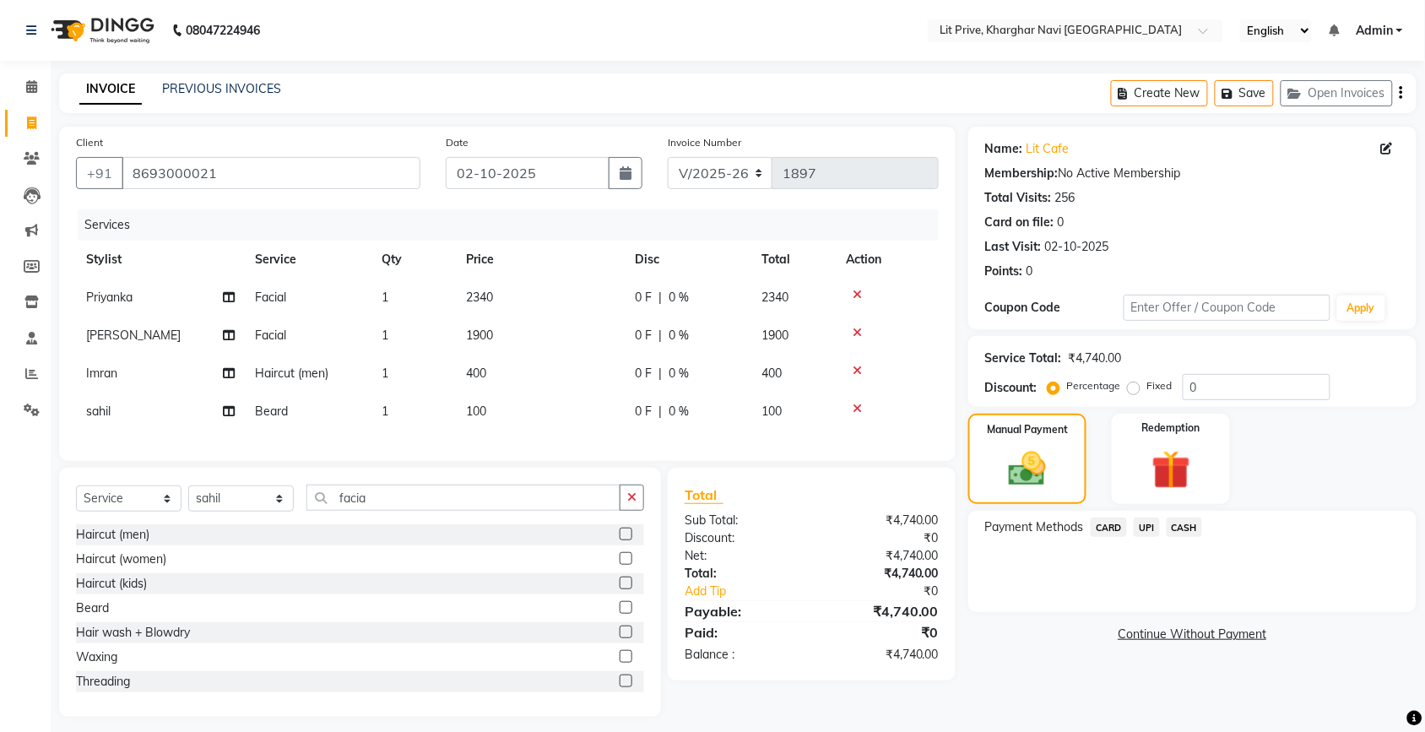
click at [1144, 529] on span "UPI" at bounding box center [1146, 526] width 26 height 19
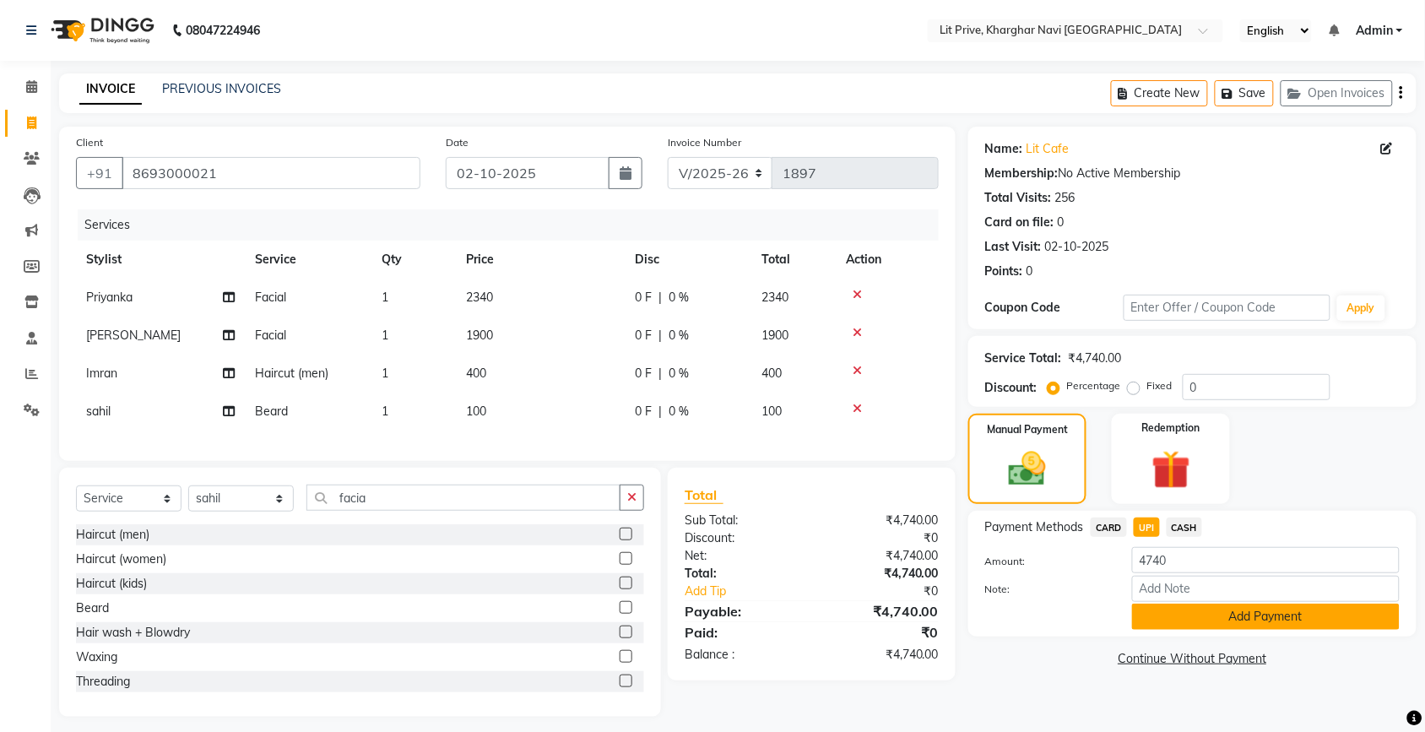
click at [1152, 604] on button "Add Payment" at bounding box center [1266, 616] width 268 height 26
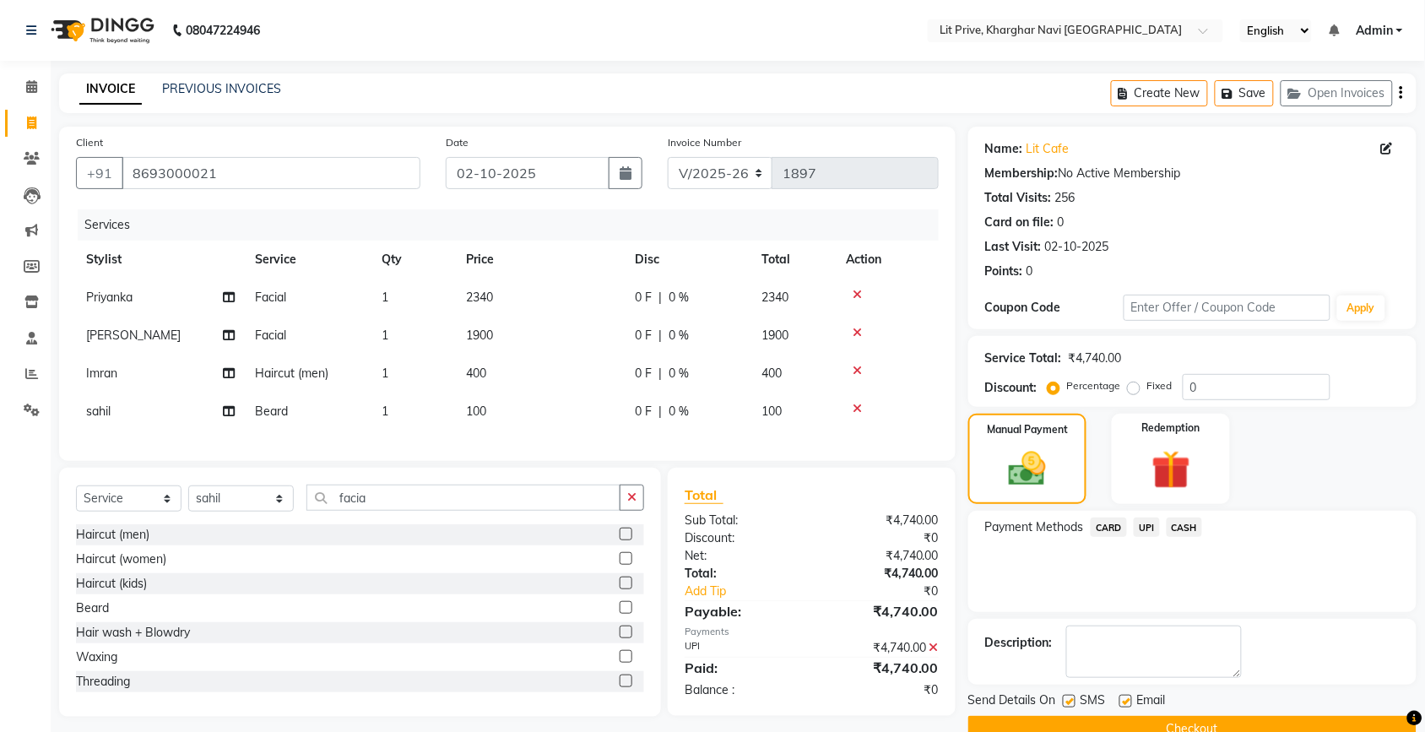
click at [1123, 700] on label at bounding box center [1125, 701] width 13 height 13
click at [1123, 700] on input "checkbox" at bounding box center [1124, 701] width 11 height 11
click at [1123, 700] on label at bounding box center [1125, 701] width 13 height 13
click at [1123, 700] on input "checkbox" at bounding box center [1124, 701] width 11 height 11
click at [1068, 702] on label at bounding box center [1069, 701] width 13 height 13
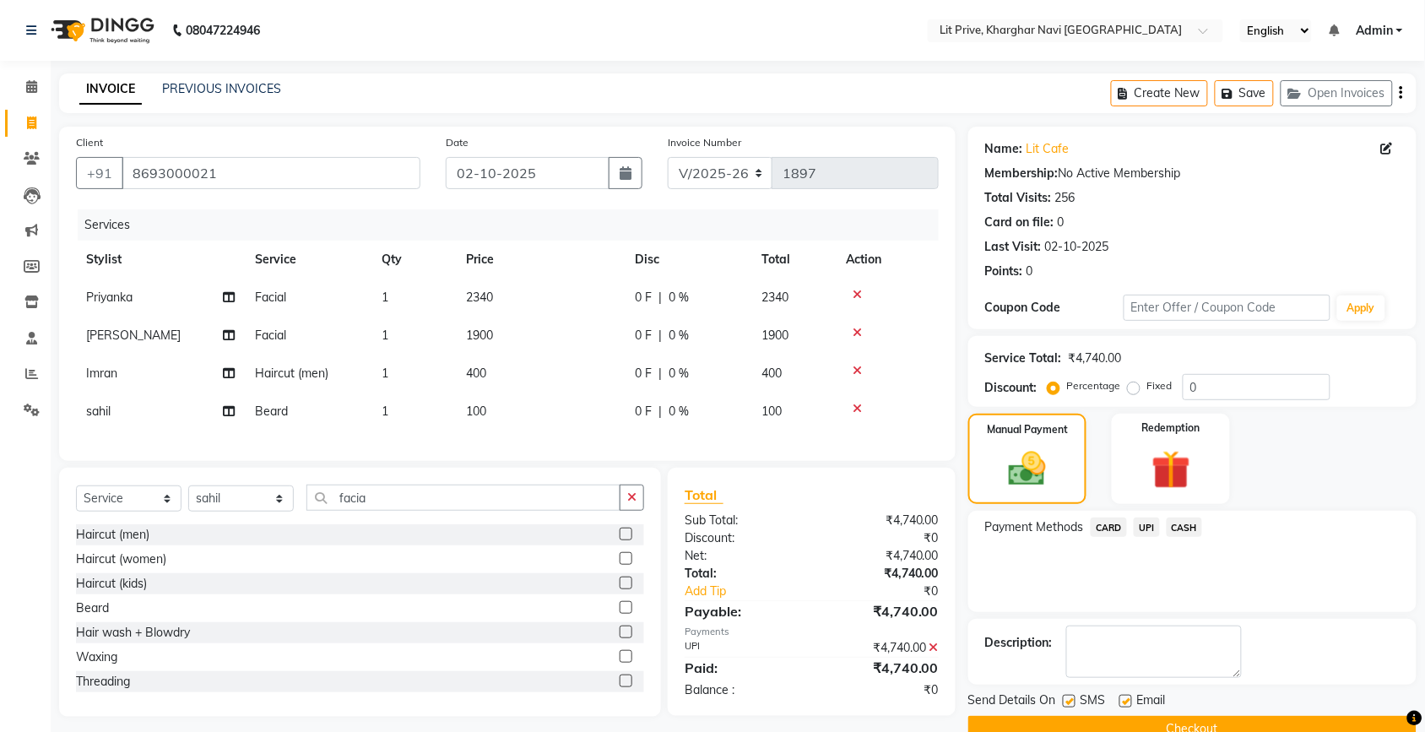
click at [1068, 702] on input "checkbox" at bounding box center [1068, 701] width 11 height 11
click at [1129, 701] on label at bounding box center [1125, 701] width 13 height 13
click at [1129, 701] on input "checkbox" at bounding box center [1124, 701] width 11 height 11
click at [1118, 719] on button "Checkout" at bounding box center [1192, 729] width 448 height 26
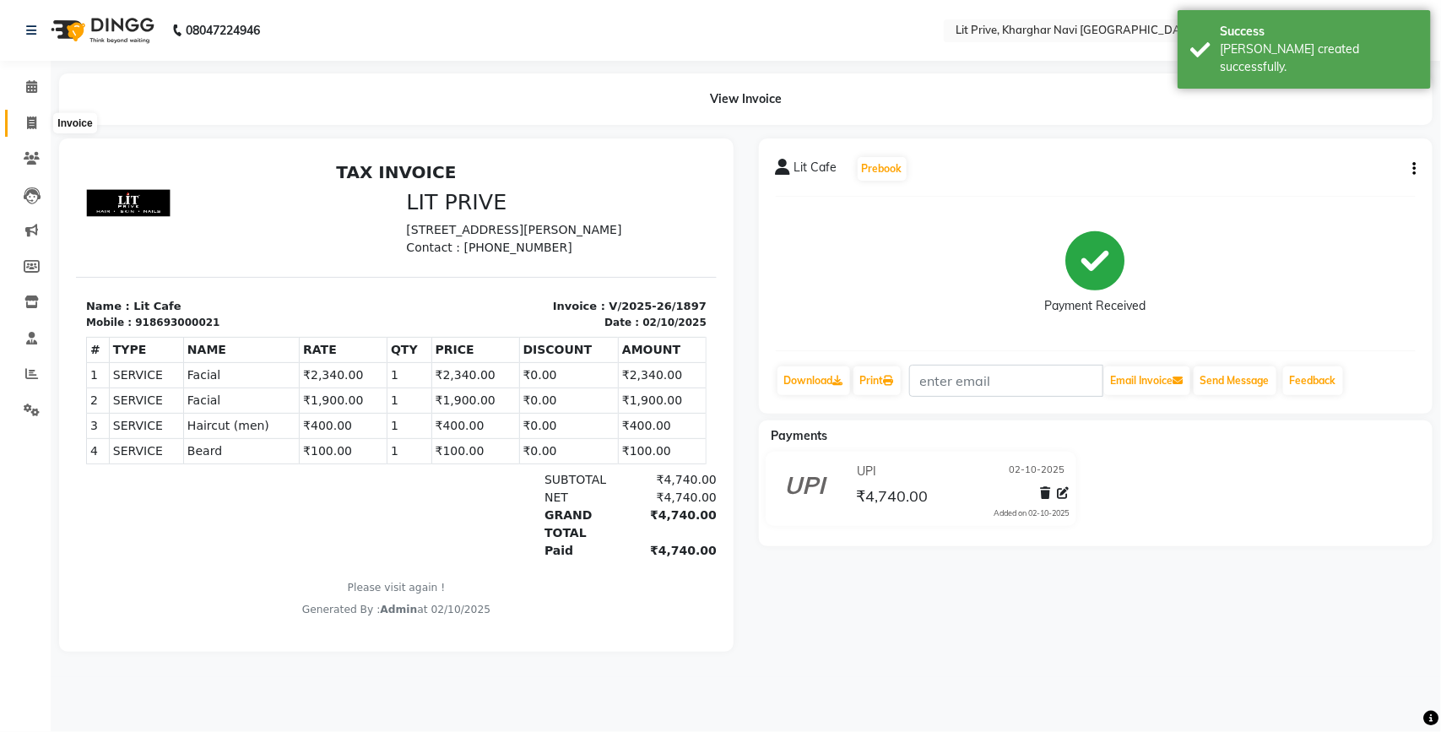
click at [35, 119] on icon at bounding box center [31, 122] width 9 height 13
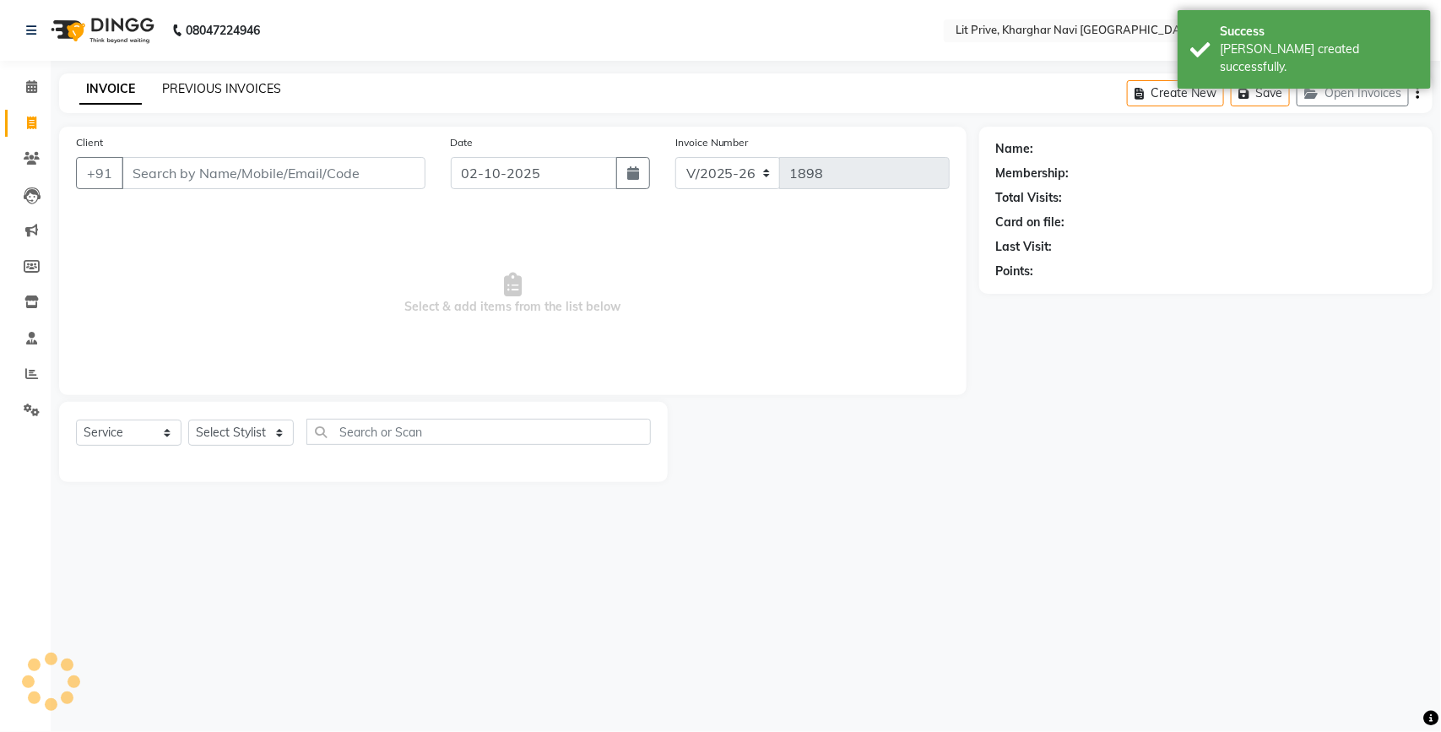
click at [188, 86] on link "PREVIOUS INVOICES" at bounding box center [221, 88] width 119 height 15
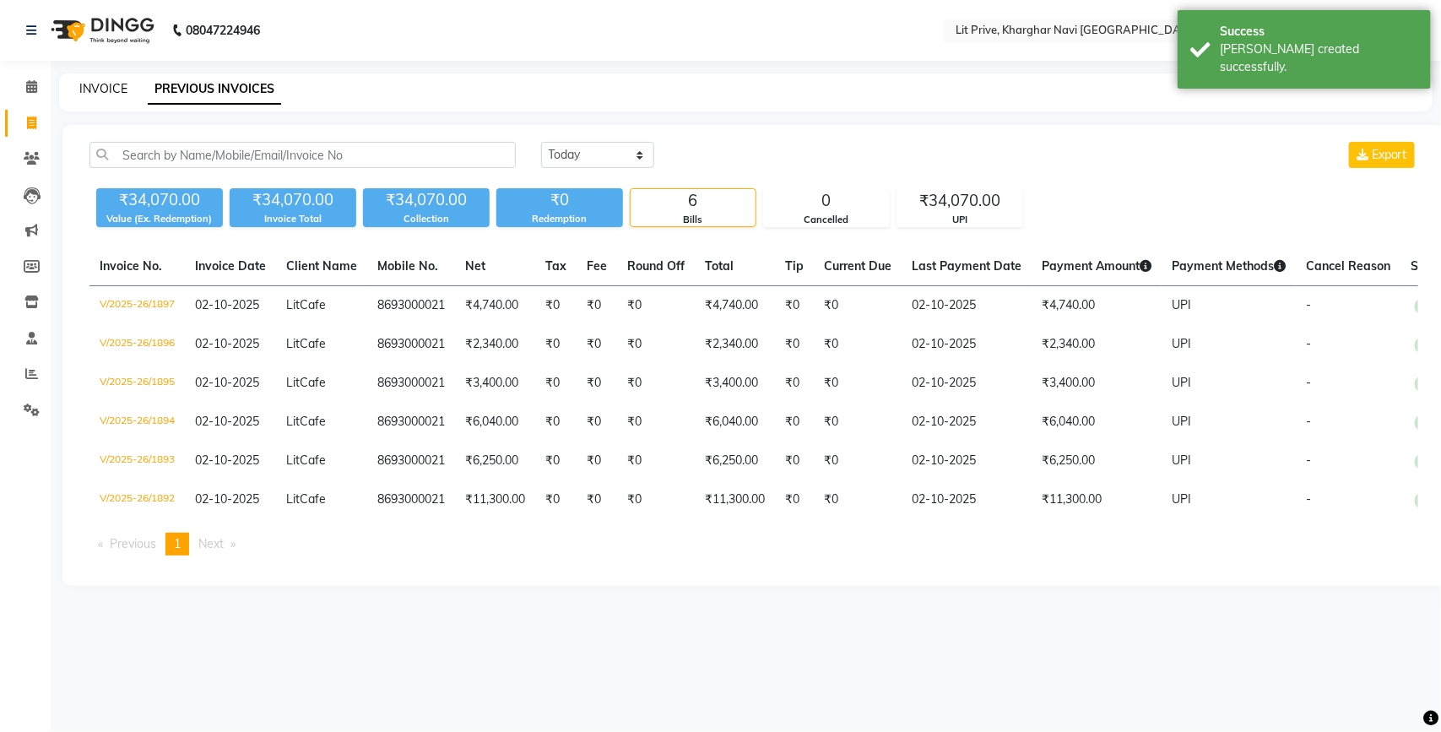
click at [110, 89] on link "INVOICE" at bounding box center [103, 88] width 48 height 15
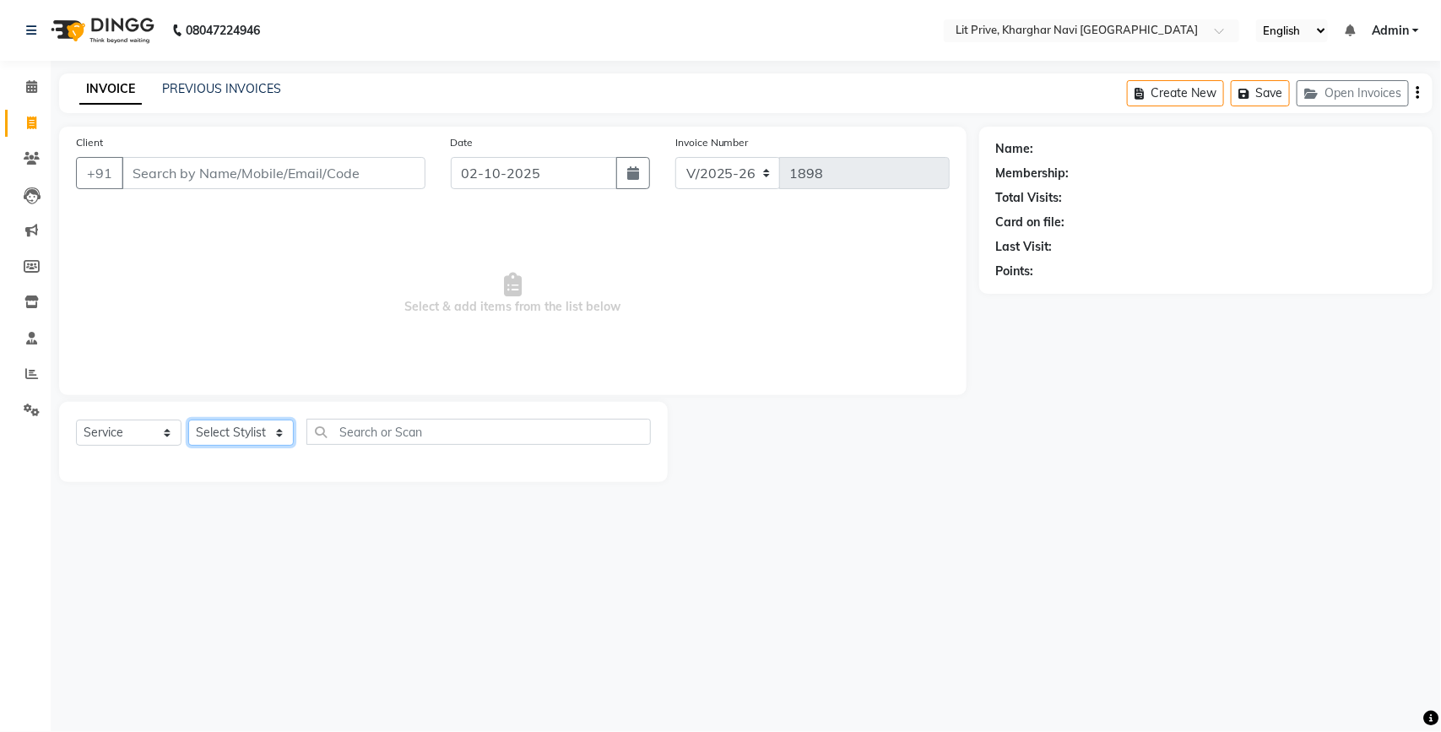
click at [260, 428] on select "Select Stylist [PERSON_NAME] [PERSON_NAME] [PERSON_NAME] [PERSON_NAME] [PERSON_…" at bounding box center [240, 432] width 105 height 26
click at [188, 419] on select "Select Stylist [PERSON_NAME] [PERSON_NAME] [PERSON_NAME] [PERSON_NAME] [PERSON_…" at bounding box center [240, 432] width 105 height 26
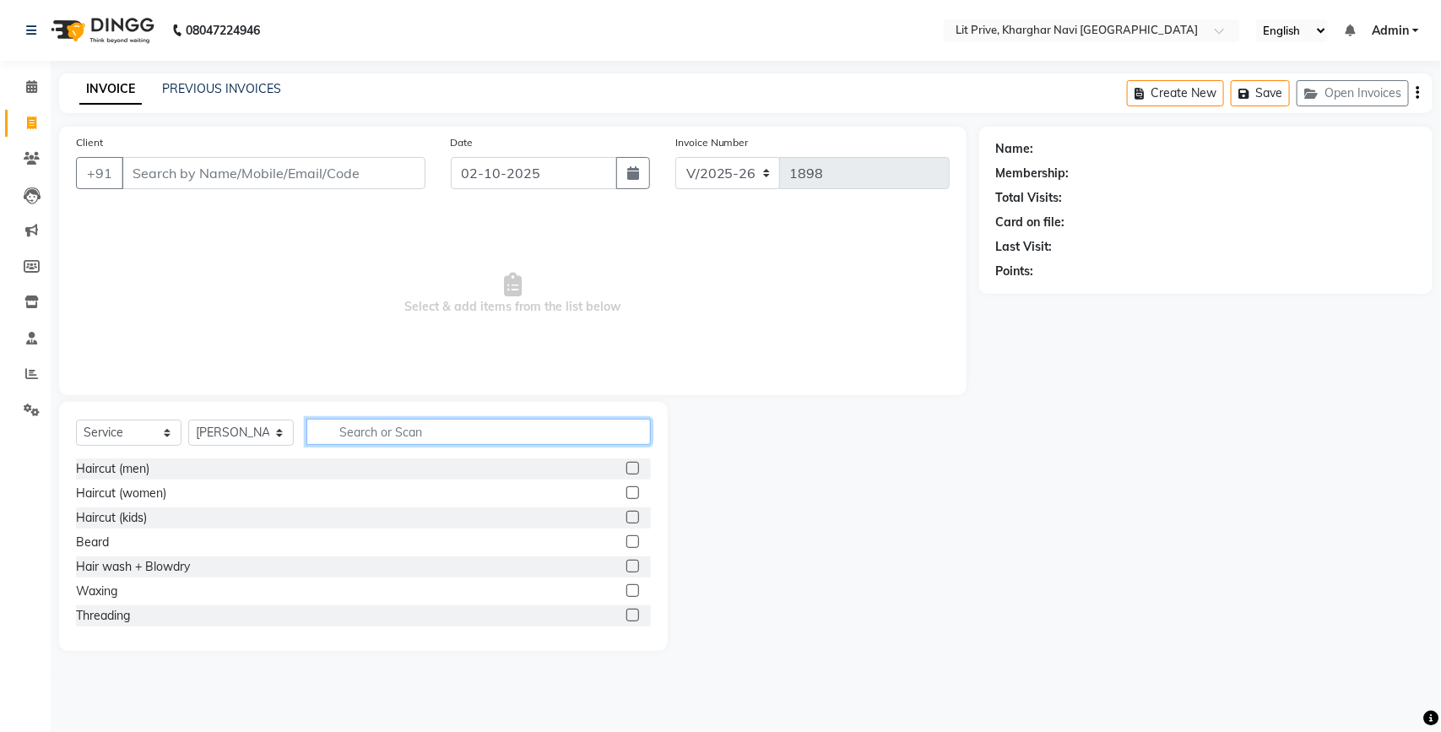
click at [425, 433] on input "text" at bounding box center [478, 432] width 344 height 26
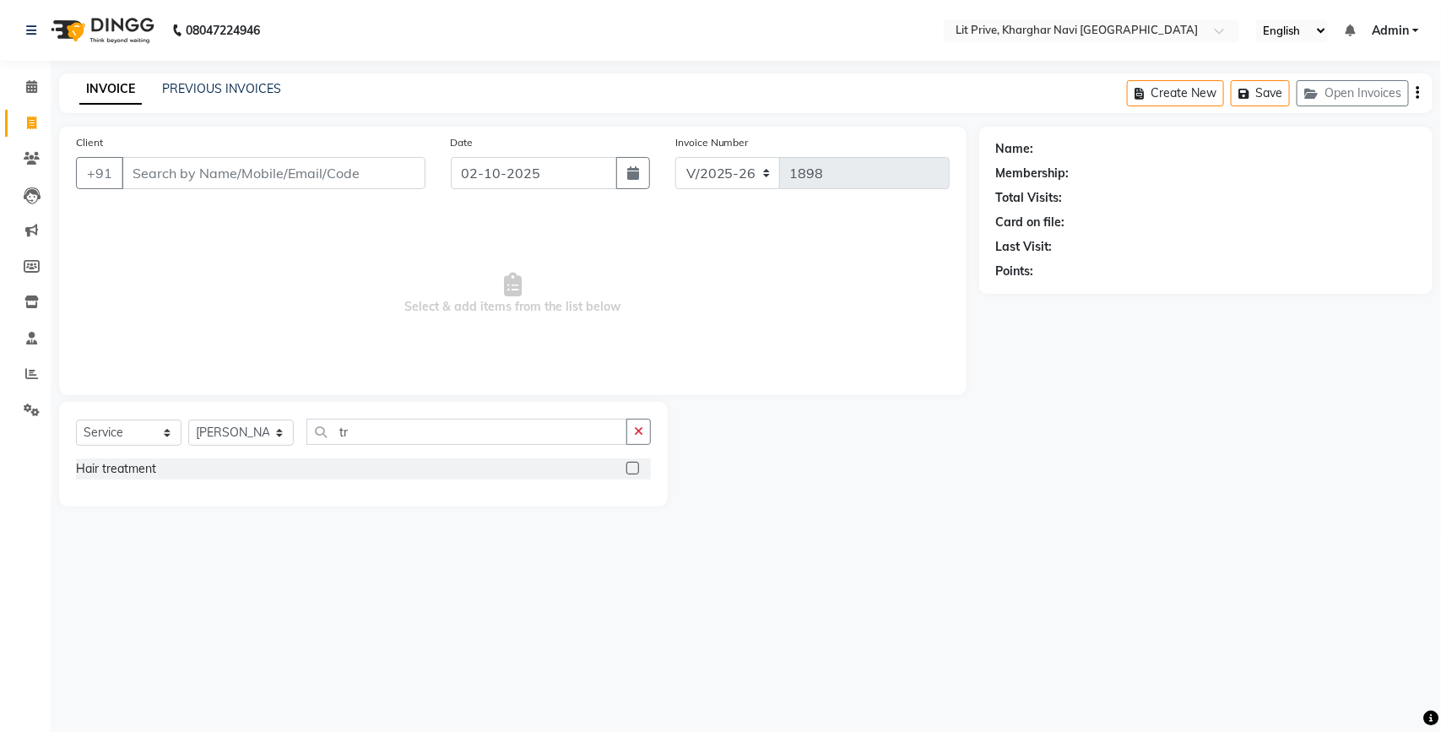
click at [635, 470] on label at bounding box center [632, 468] width 13 height 13
click at [635, 470] on input "checkbox" at bounding box center [631, 468] width 11 height 11
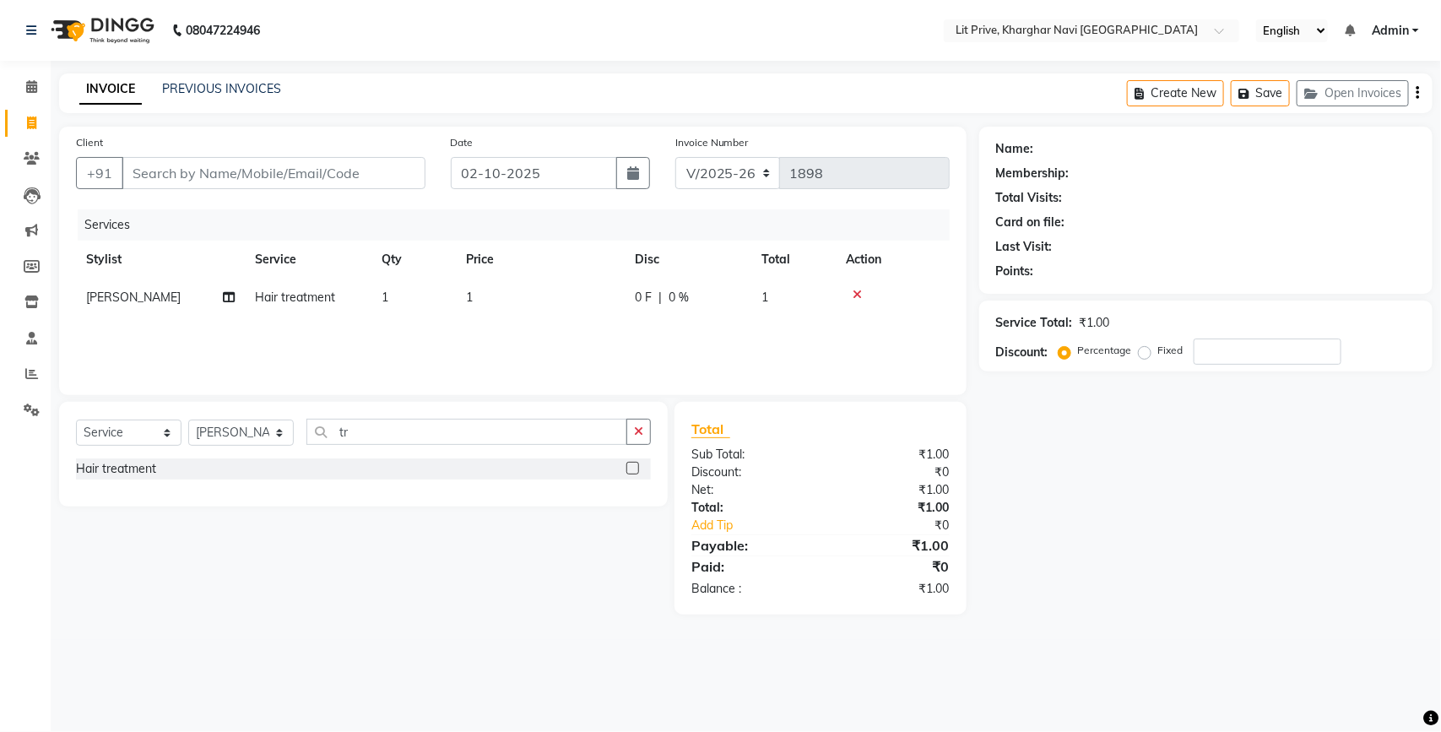
click at [563, 293] on td "1" at bounding box center [540, 298] width 169 height 38
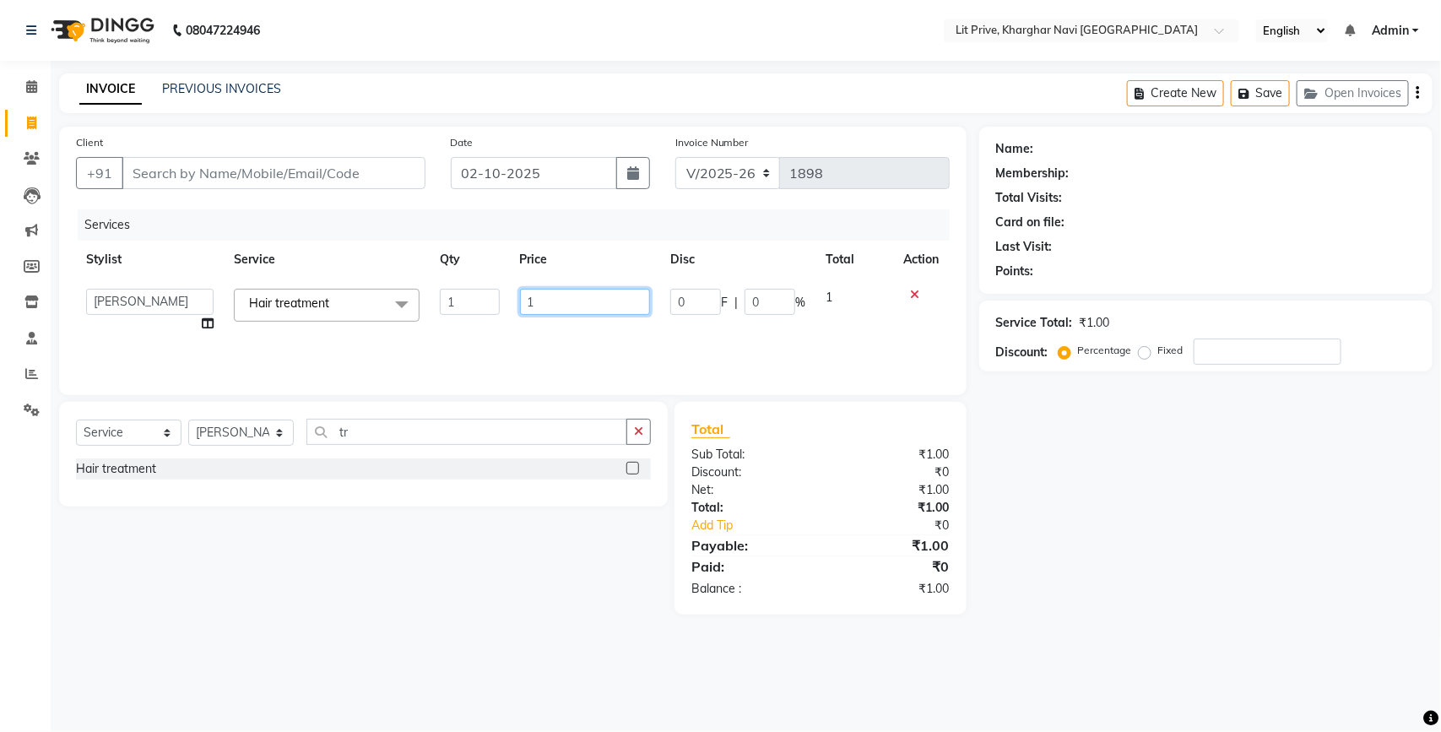
click at [563, 293] on input "1" at bounding box center [585, 302] width 131 height 26
click at [465, 338] on div "Services Stylist Service Qty Price Disc Total Action Alam Anjali Armaan Aryan […" at bounding box center [513, 293] width 874 height 169
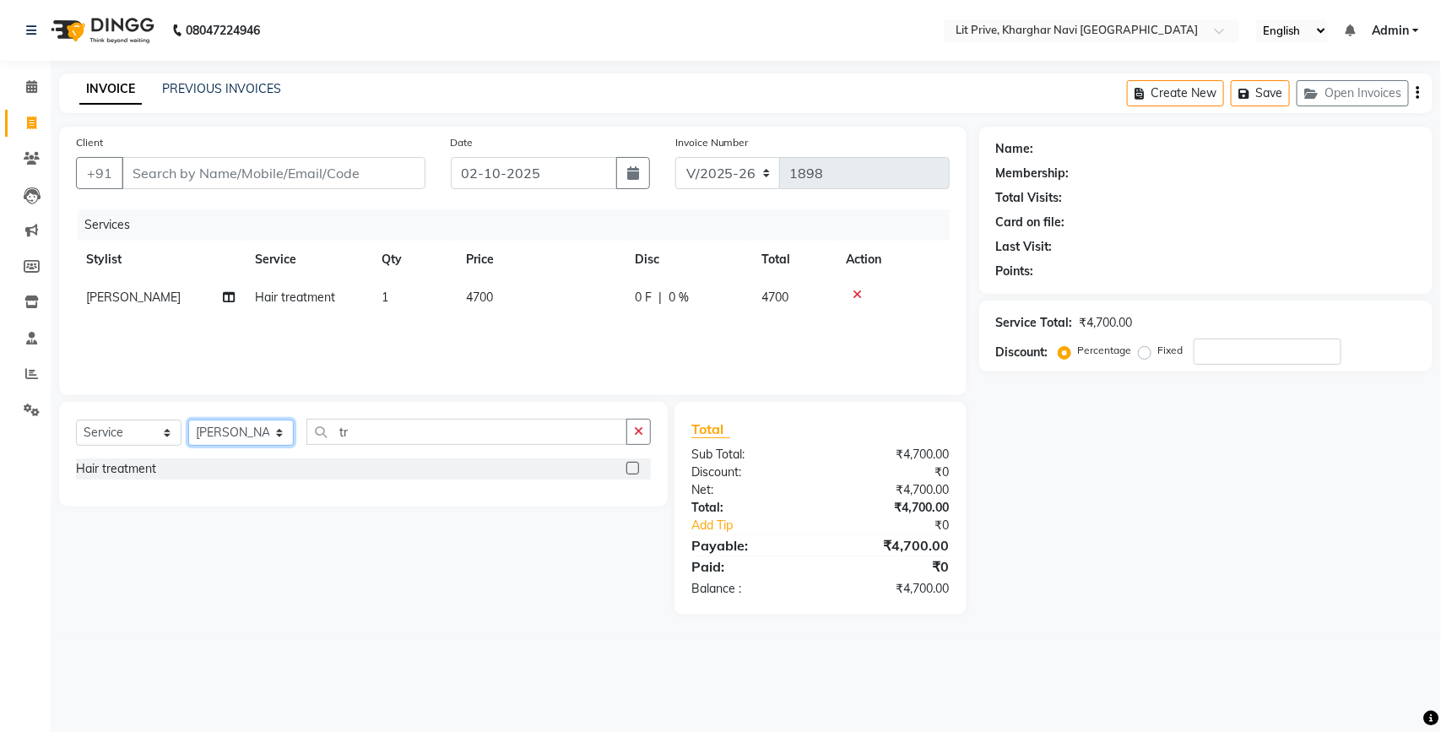
click at [253, 425] on select "Select Stylist [PERSON_NAME] [PERSON_NAME] [PERSON_NAME] [PERSON_NAME] [PERSON_…" at bounding box center [240, 432] width 105 height 26
click at [188, 419] on select "Select Stylist [PERSON_NAME] [PERSON_NAME] [PERSON_NAME] [PERSON_NAME] [PERSON_…" at bounding box center [240, 432] width 105 height 26
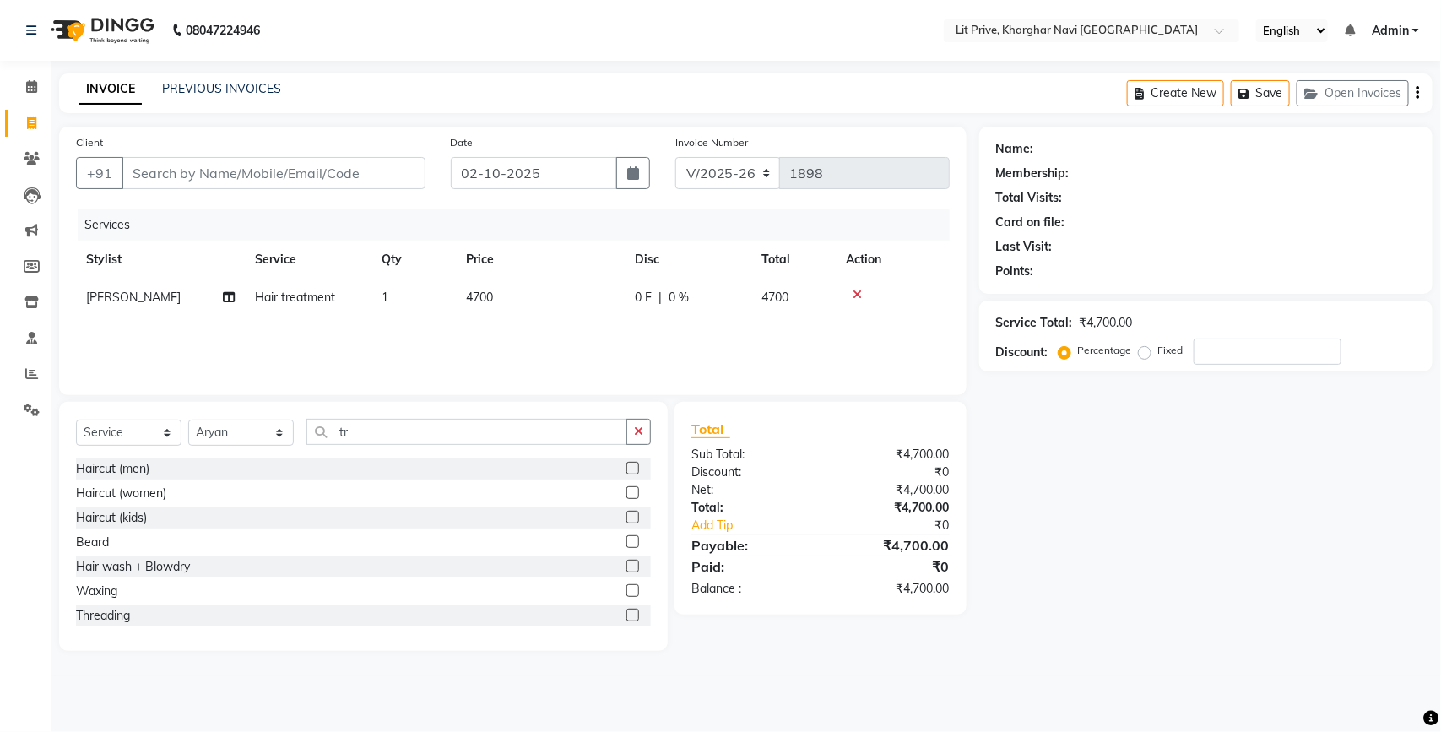
click at [612, 454] on div "Select Service Product Membership Package Voucher Prepaid Gift Card Select Styl…" at bounding box center [363, 439] width 575 height 40
click at [626, 464] on label at bounding box center [632, 468] width 13 height 13
click at [626, 464] on input "checkbox" at bounding box center [631, 468] width 11 height 11
click at [574, 336] on td "1" at bounding box center [540, 335] width 169 height 38
click at [355, 192] on div "Client +91" at bounding box center [250, 167] width 375 height 69
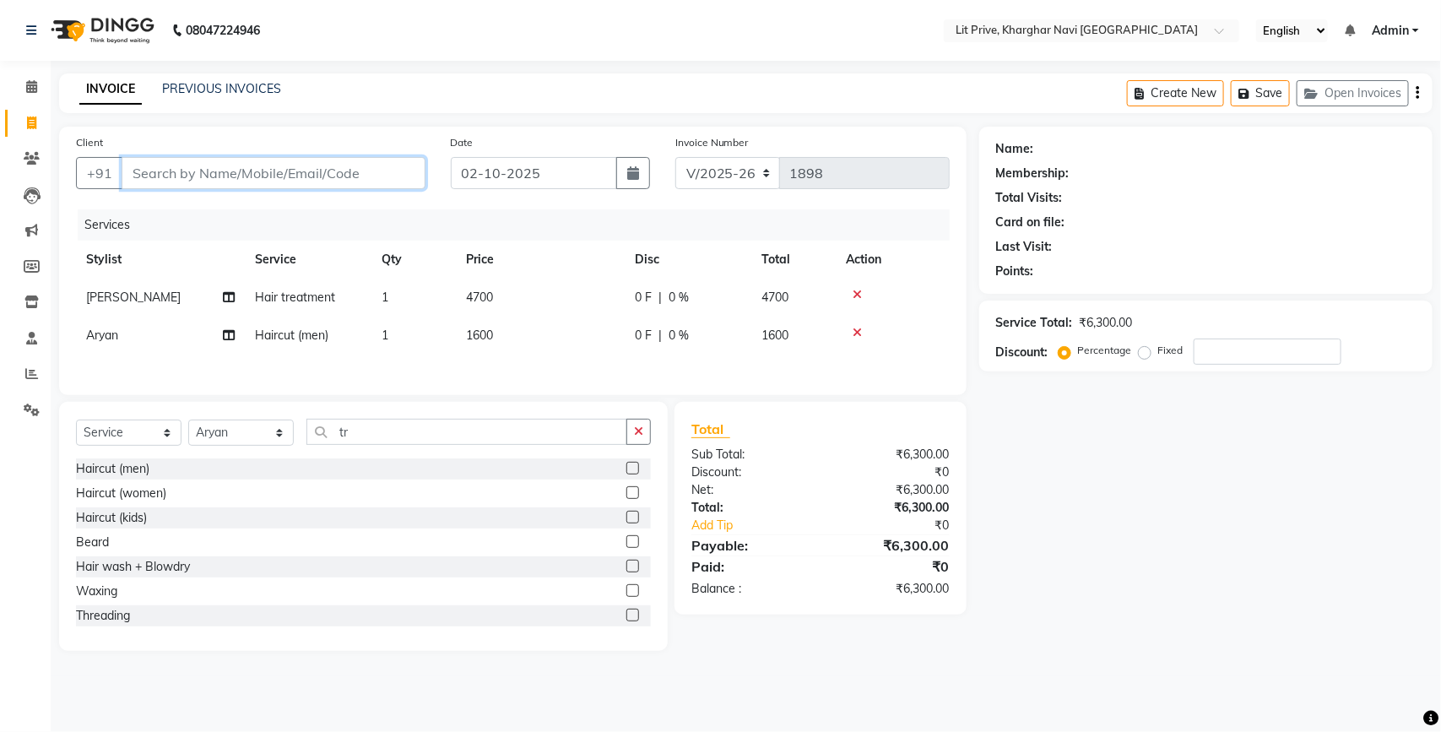
click at [359, 170] on input "Client" at bounding box center [274, 173] width 304 height 32
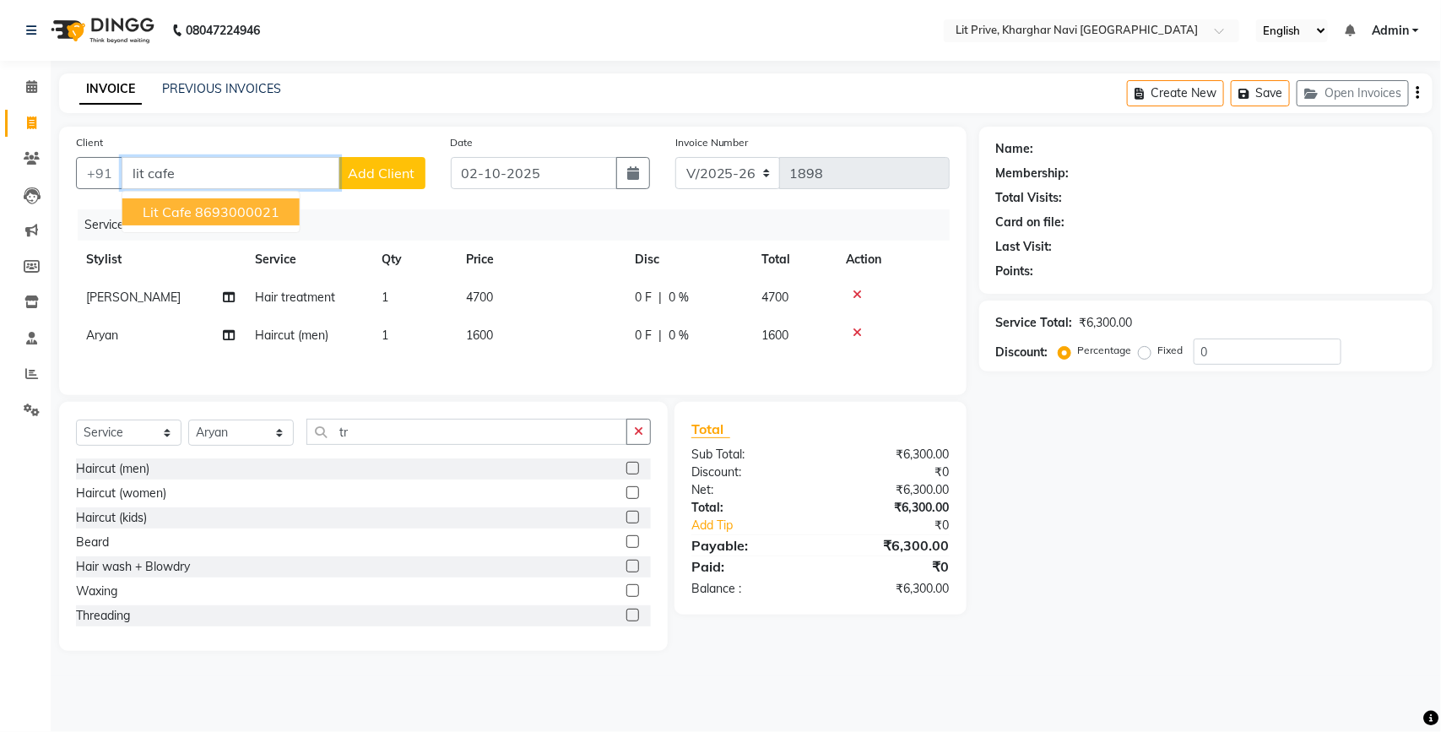
click at [249, 217] on ngb-highlight "8693000021" at bounding box center [237, 211] width 84 height 17
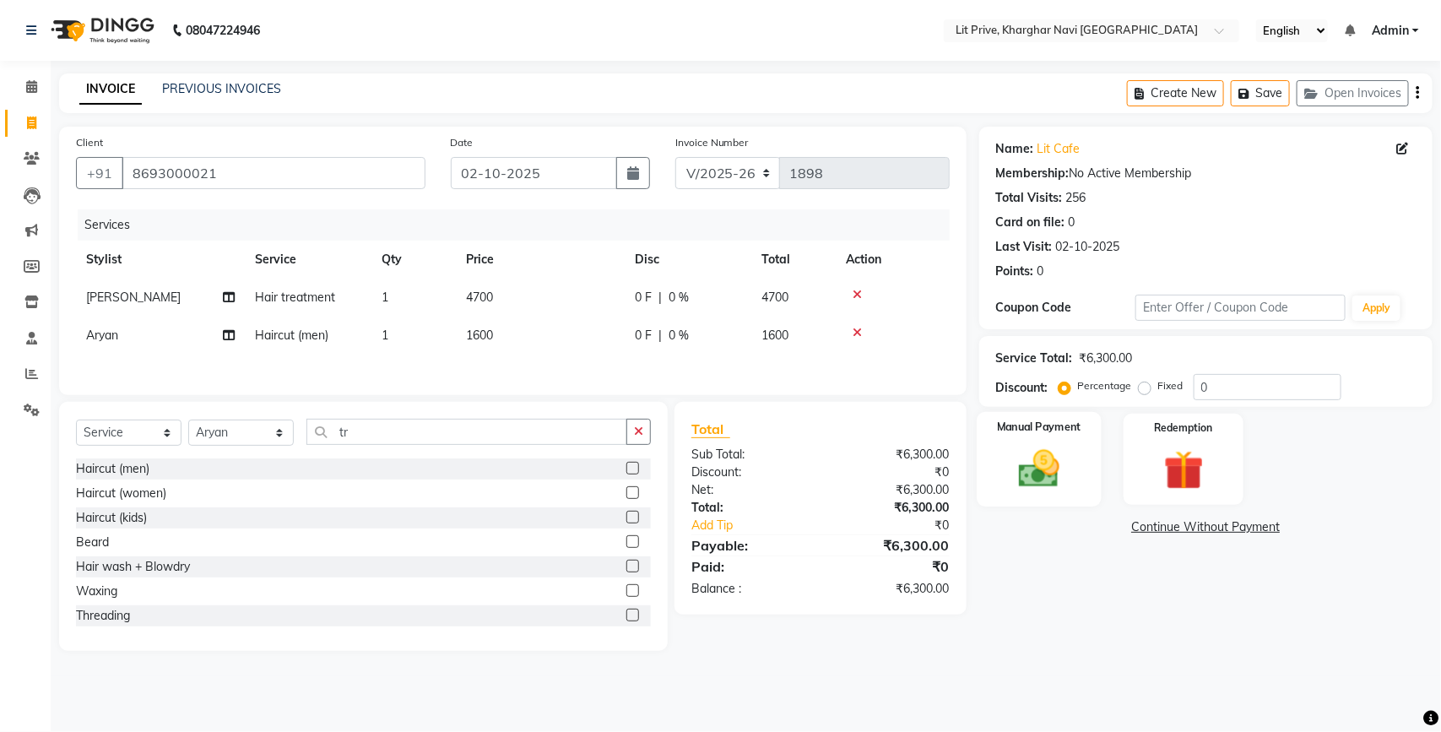
click at [1047, 490] on img at bounding box center [1038, 468] width 67 height 47
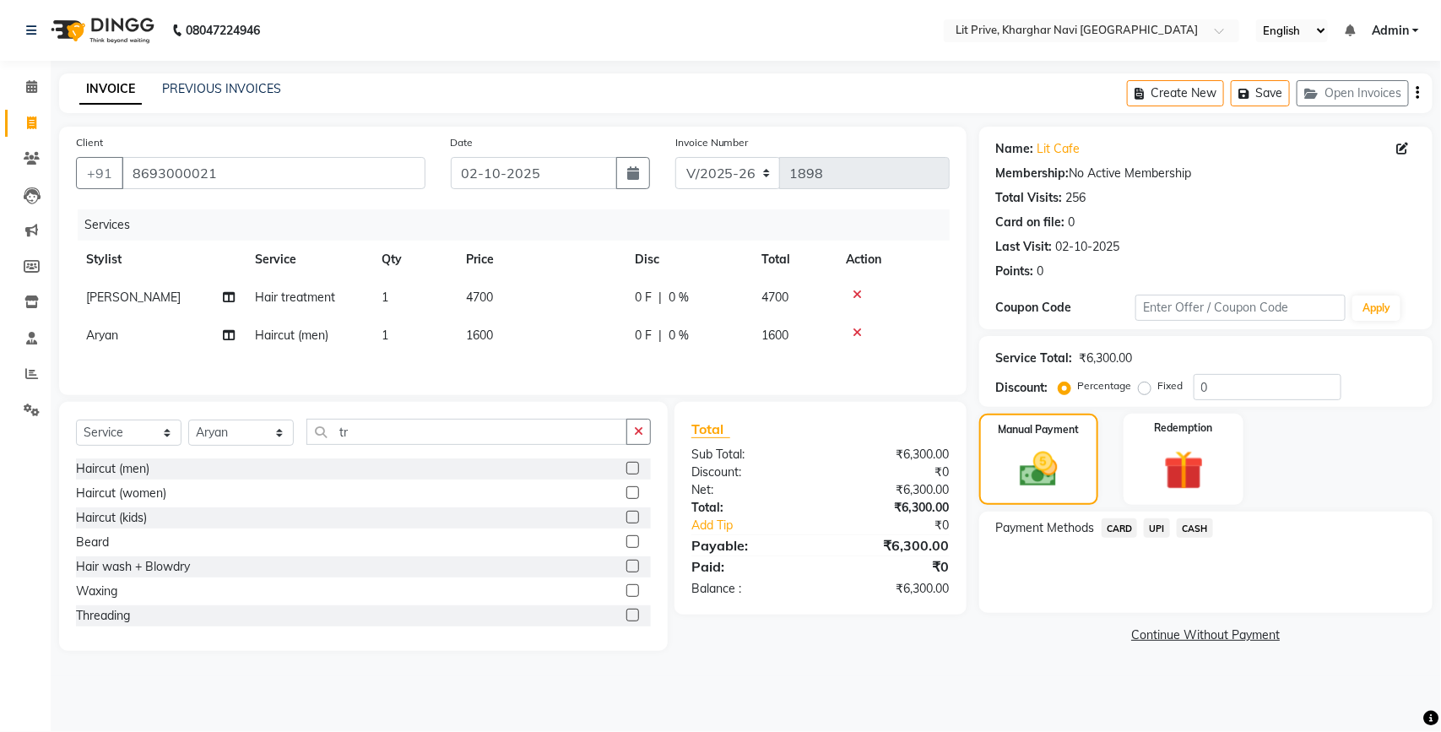
click at [1159, 529] on span "UPI" at bounding box center [1157, 527] width 26 height 19
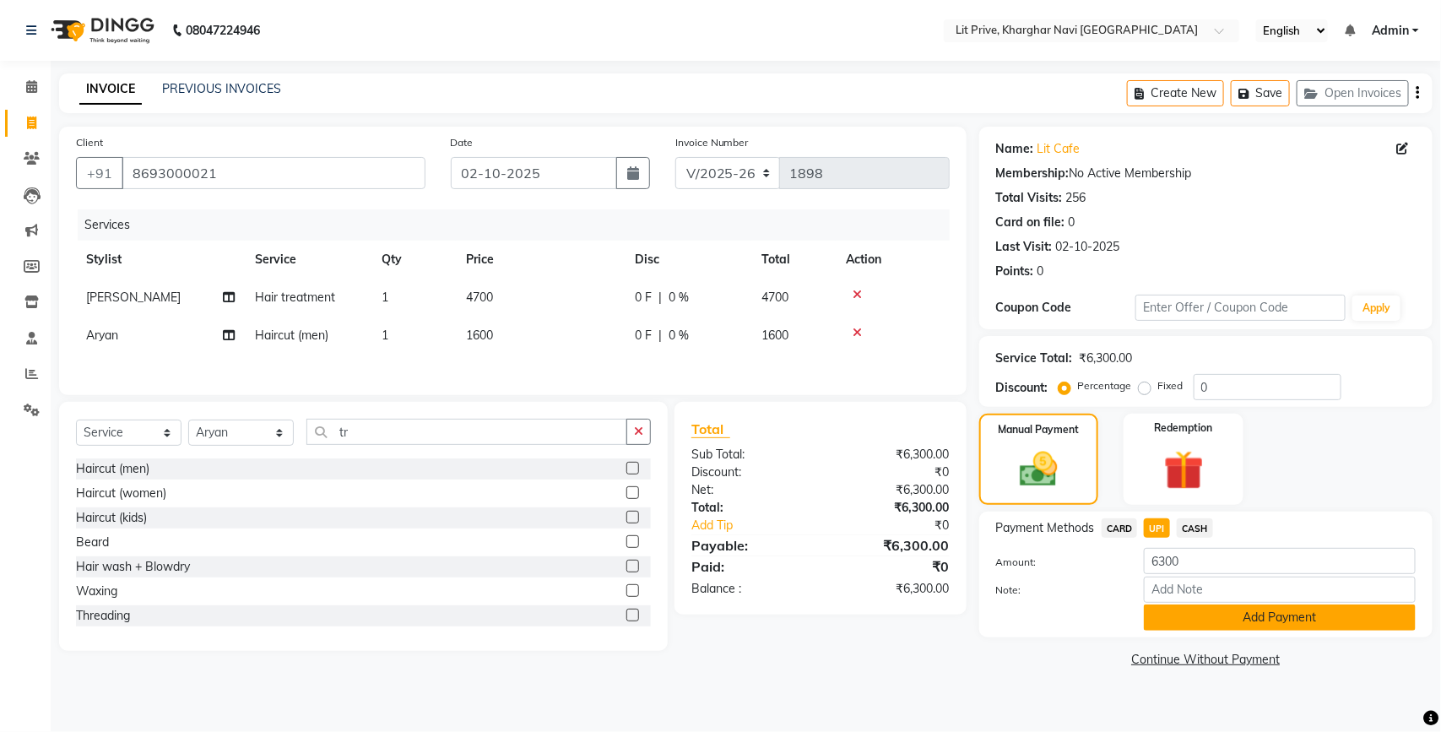
click at [1180, 614] on button "Add Payment" at bounding box center [1280, 617] width 272 height 26
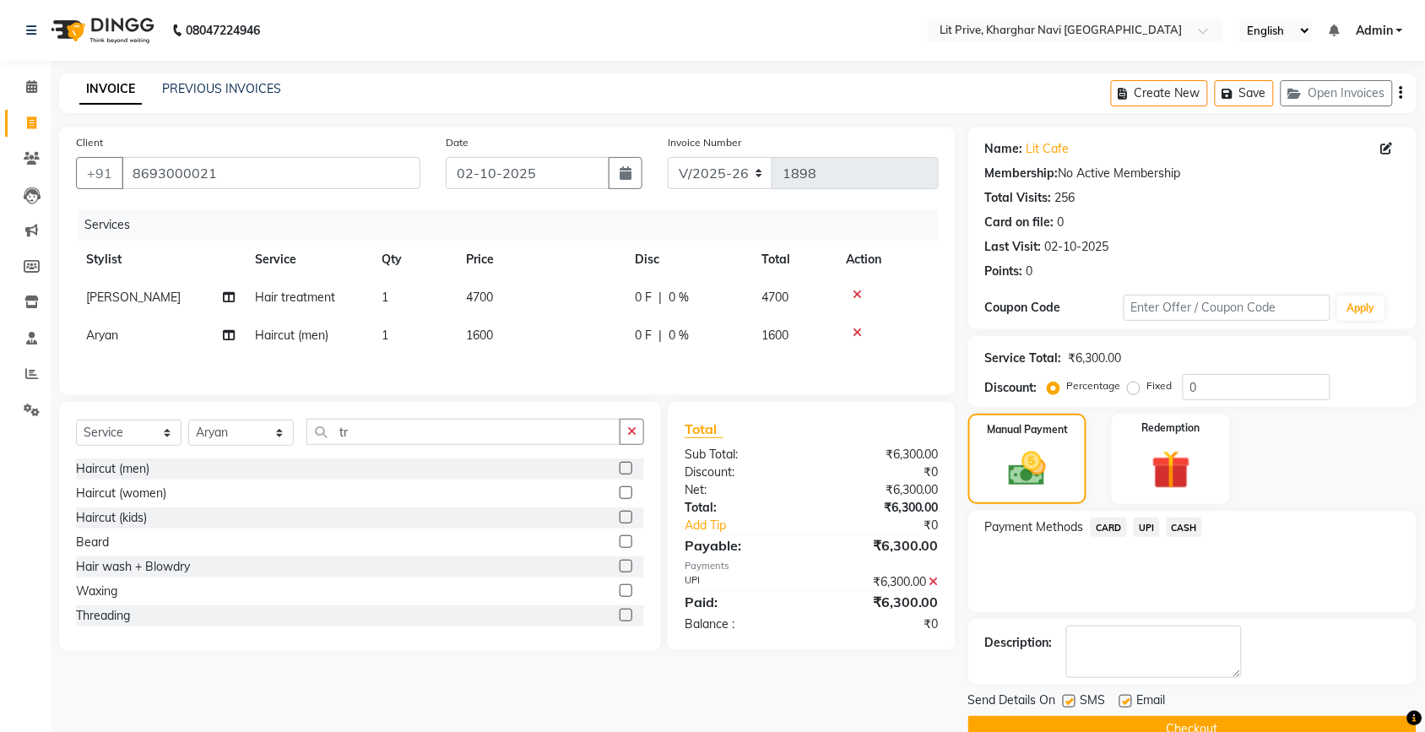
click at [1124, 713] on div "Send Details On SMS Email Checkout" at bounding box center [1192, 716] width 448 height 51
click at [1124, 703] on label at bounding box center [1125, 701] width 13 height 13
click at [1124, 703] on input "checkbox" at bounding box center [1124, 701] width 11 height 11
click at [1074, 703] on label at bounding box center [1069, 701] width 13 height 13
click at [1074, 703] on input "checkbox" at bounding box center [1068, 701] width 11 height 11
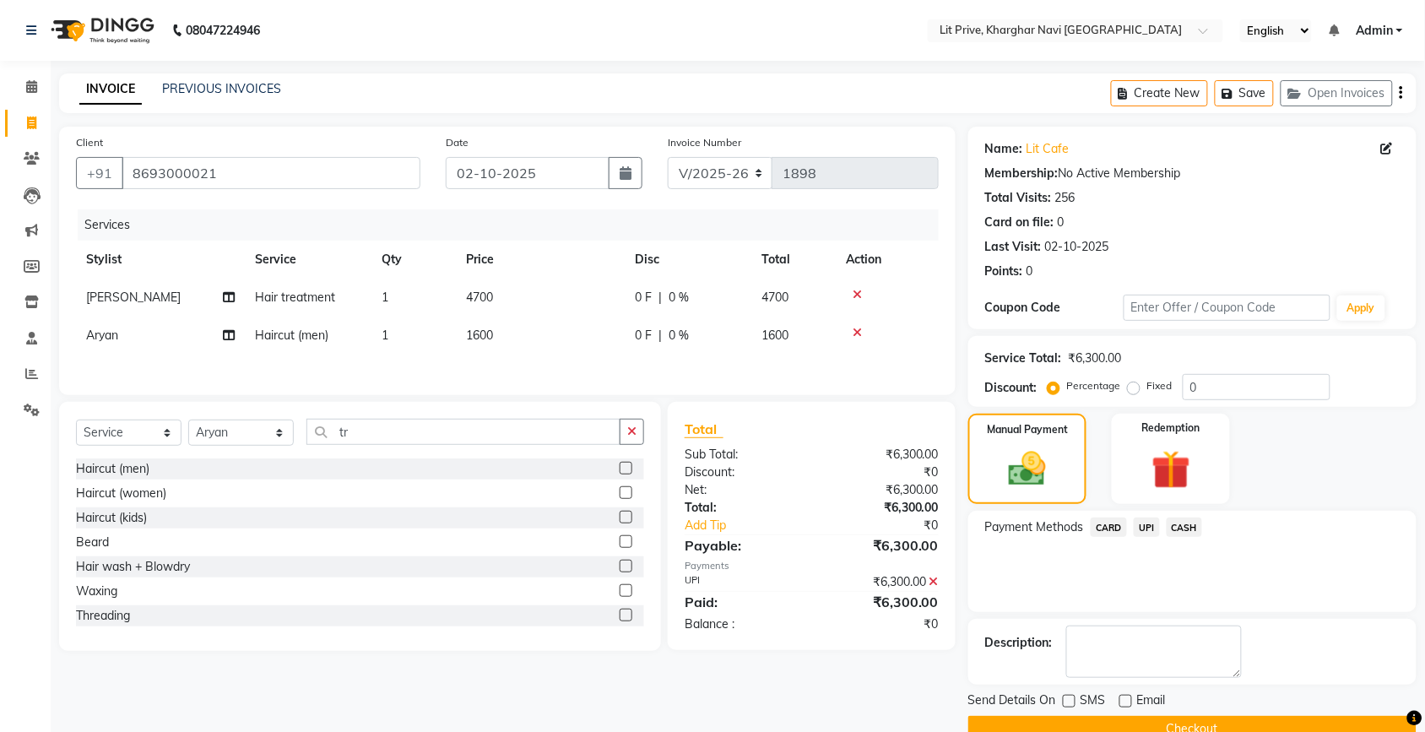
click at [1074, 720] on button "Checkout" at bounding box center [1192, 729] width 448 height 26
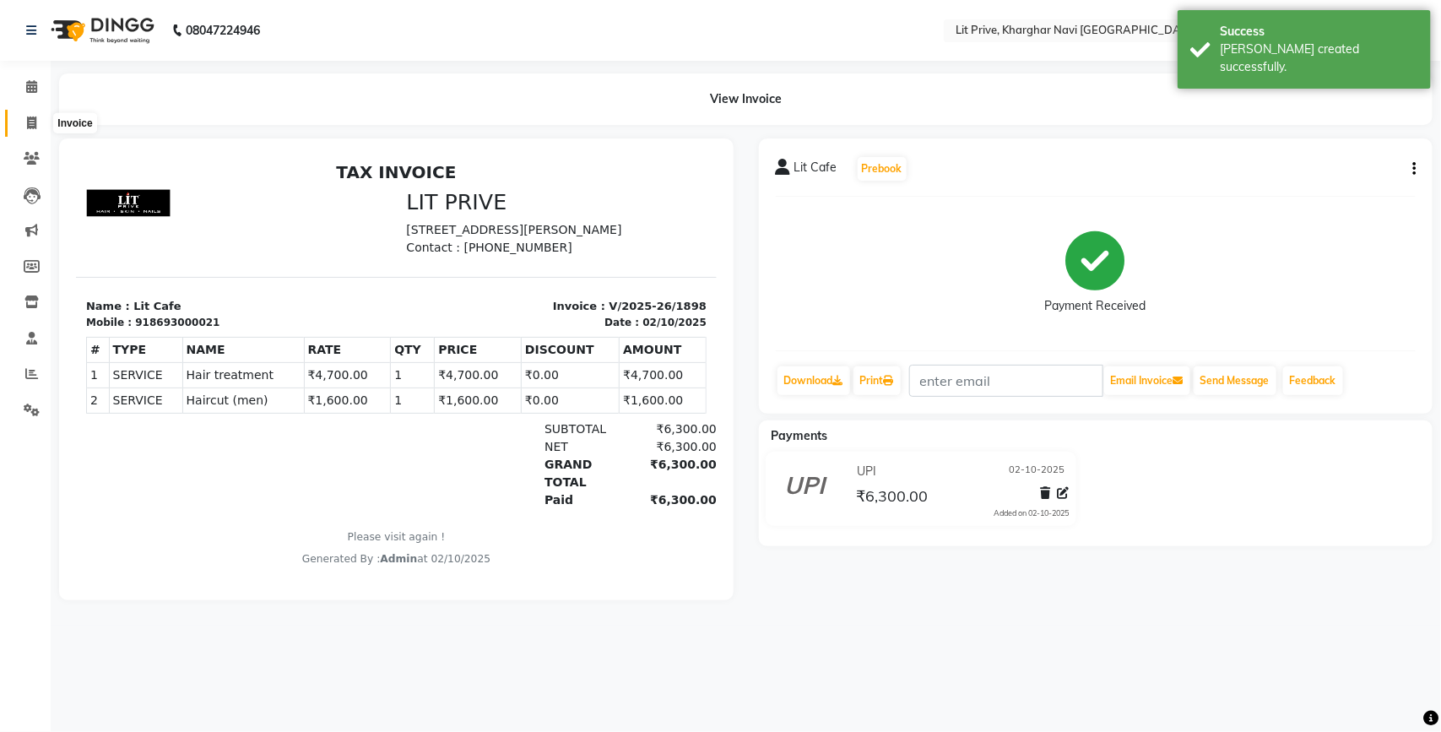
click at [35, 121] on icon at bounding box center [31, 122] width 9 height 13
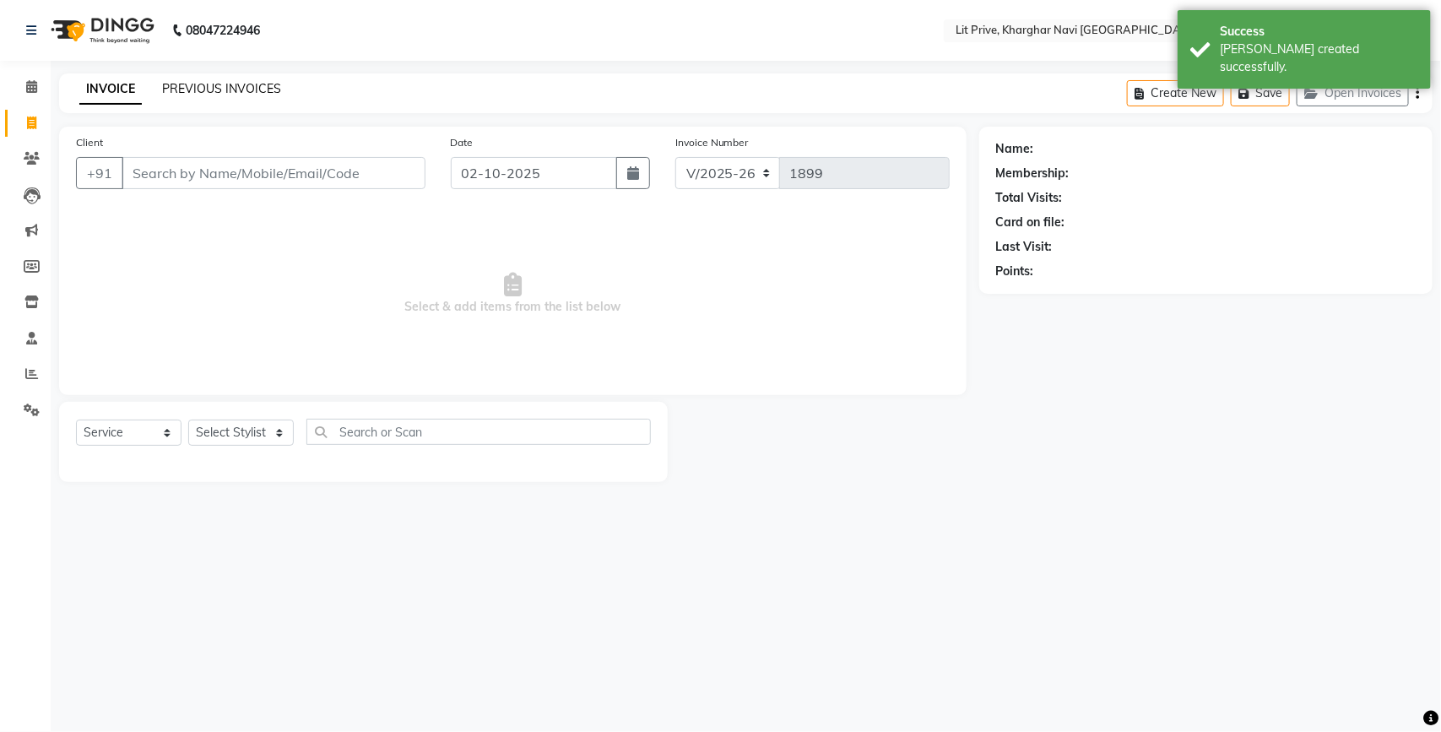
click at [192, 81] on link "PREVIOUS INVOICES" at bounding box center [221, 88] width 119 height 15
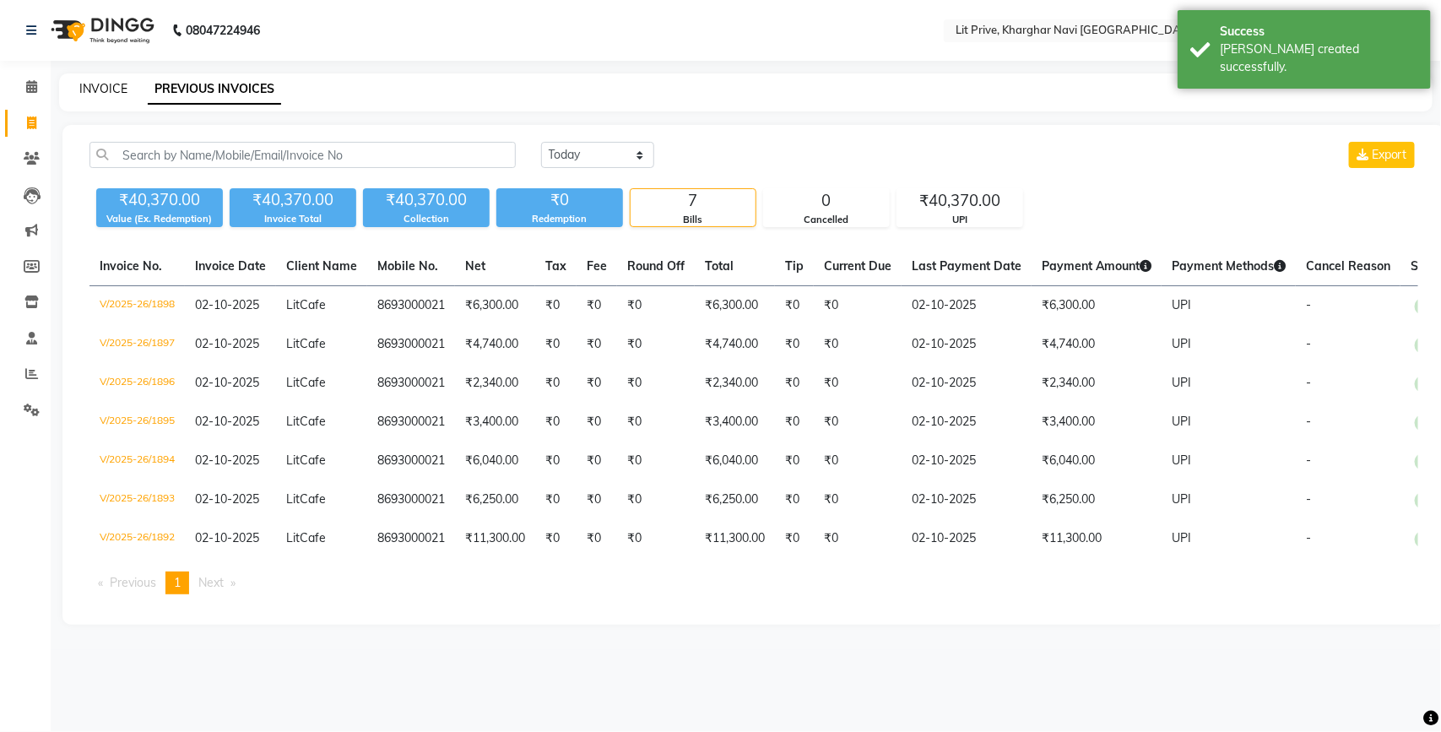
click at [107, 94] on link "INVOICE" at bounding box center [103, 88] width 48 height 15
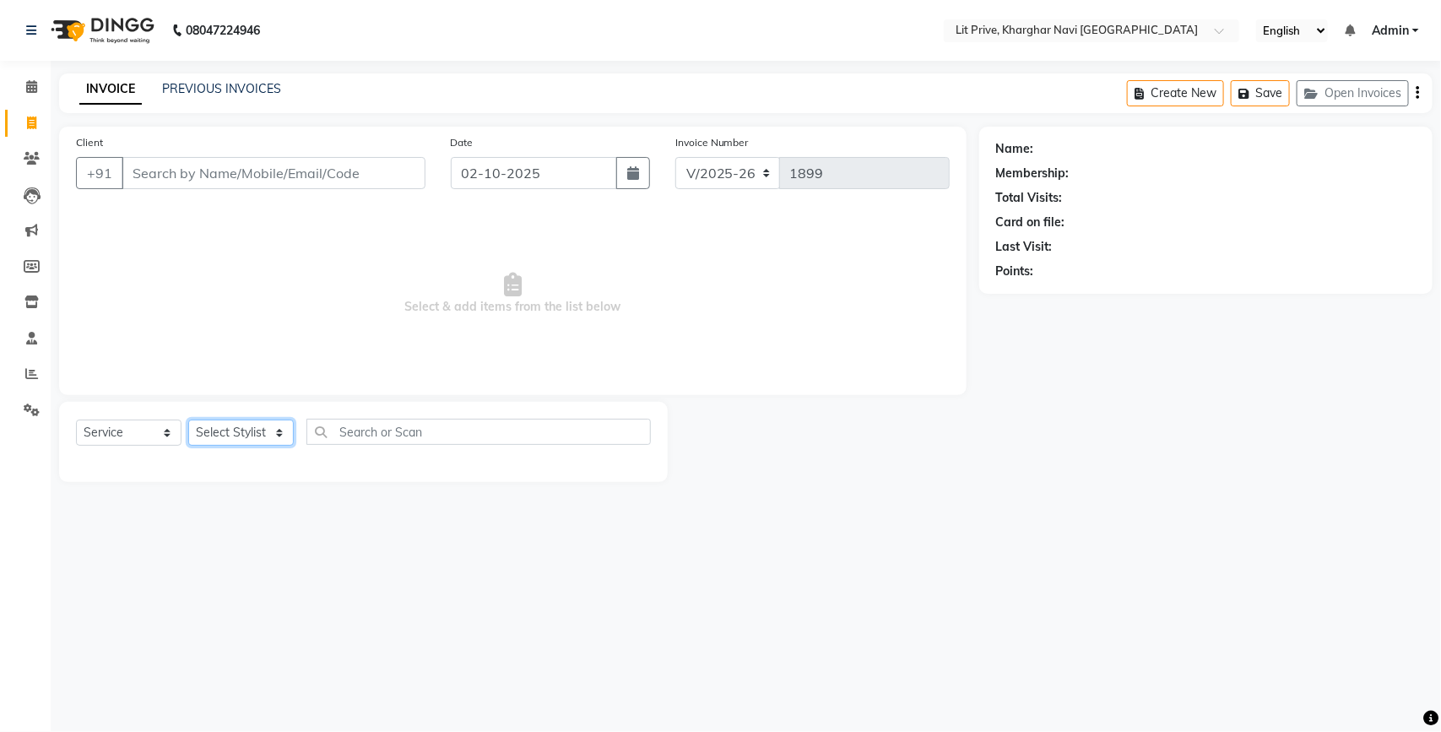
click at [242, 435] on select "Select Stylist [PERSON_NAME] [PERSON_NAME] [PERSON_NAME] [PERSON_NAME] [PERSON_…" at bounding box center [240, 432] width 105 height 26
click at [188, 419] on select "Select Stylist [PERSON_NAME] [PERSON_NAME] [PERSON_NAME] [PERSON_NAME] [PERSON_…" at bounding box center [240, 432] width 105 height 26
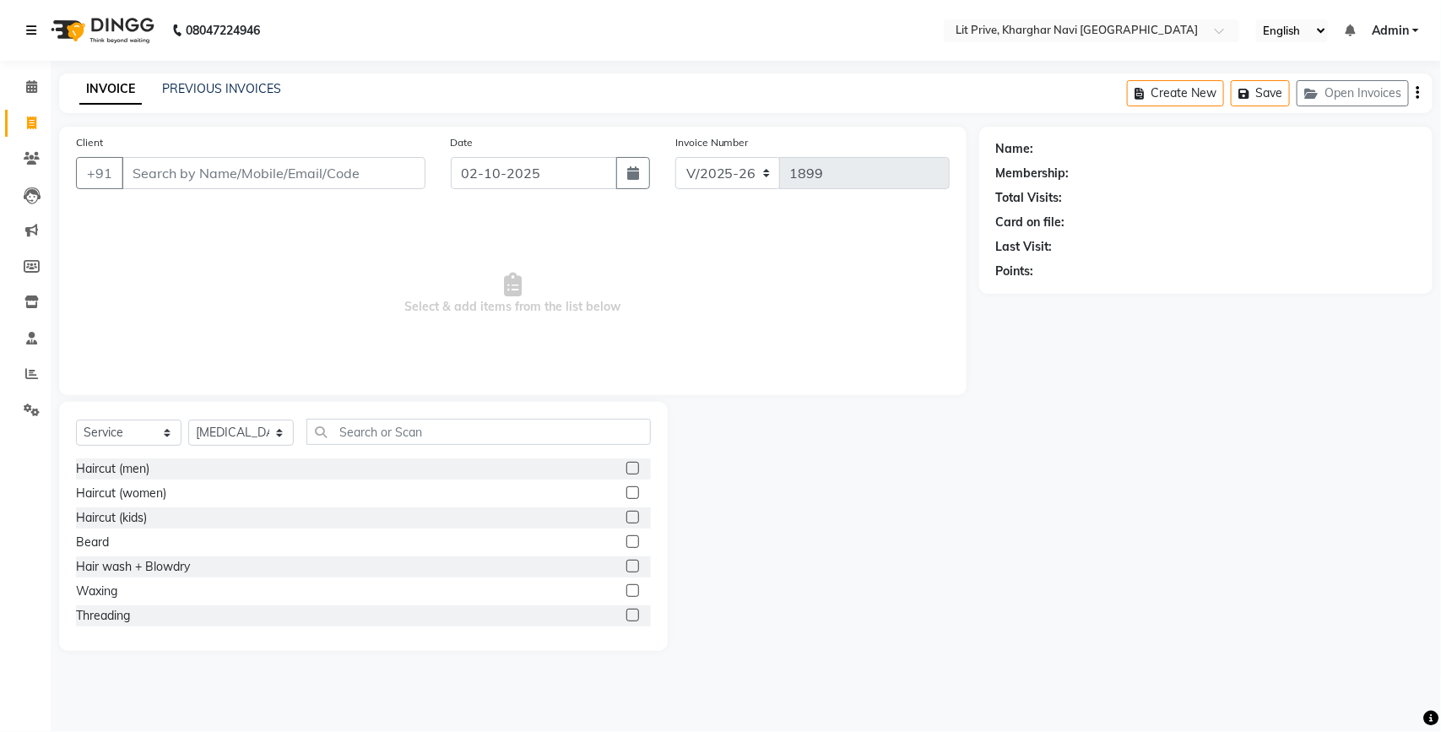
click at [38, 35] on link at bounding box center [34, 30] width 17 height 47
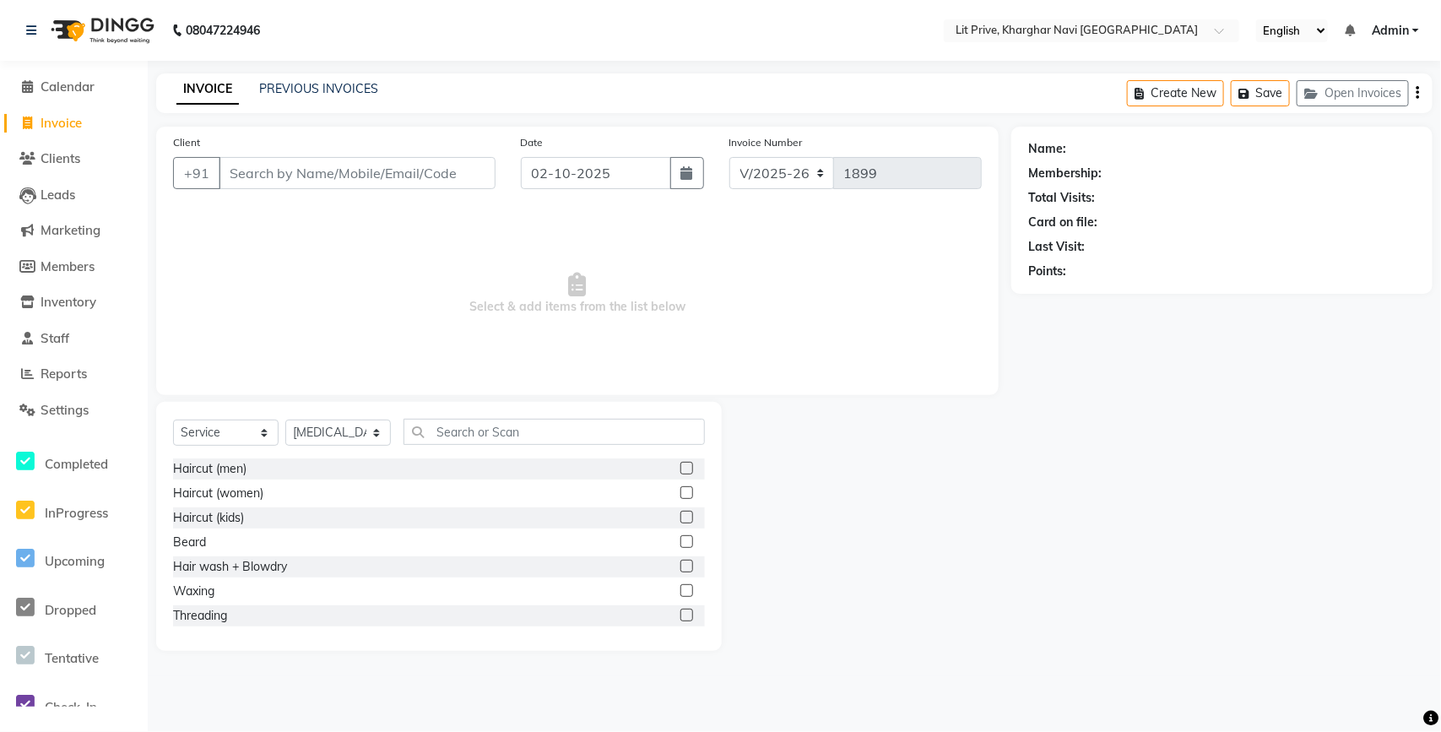
click at [72, 361] on li "Reports" at bounding box center [74, 374] width 148 height 36
click at [72, 371] on span "Reports" at bounding box center [64, 373] width 46 height 16
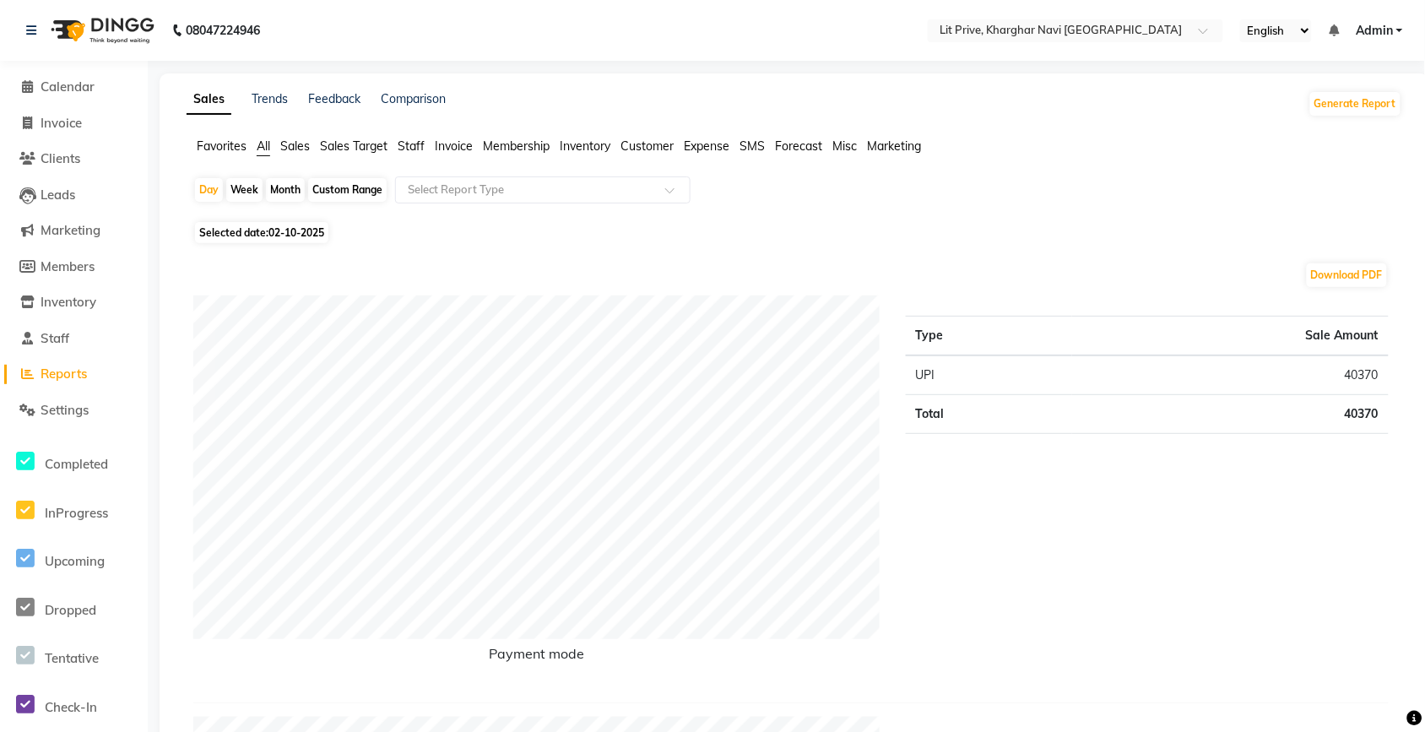
click at [410, 144] on span "Staff" at bounding box center [411, 145] width 27 height 15
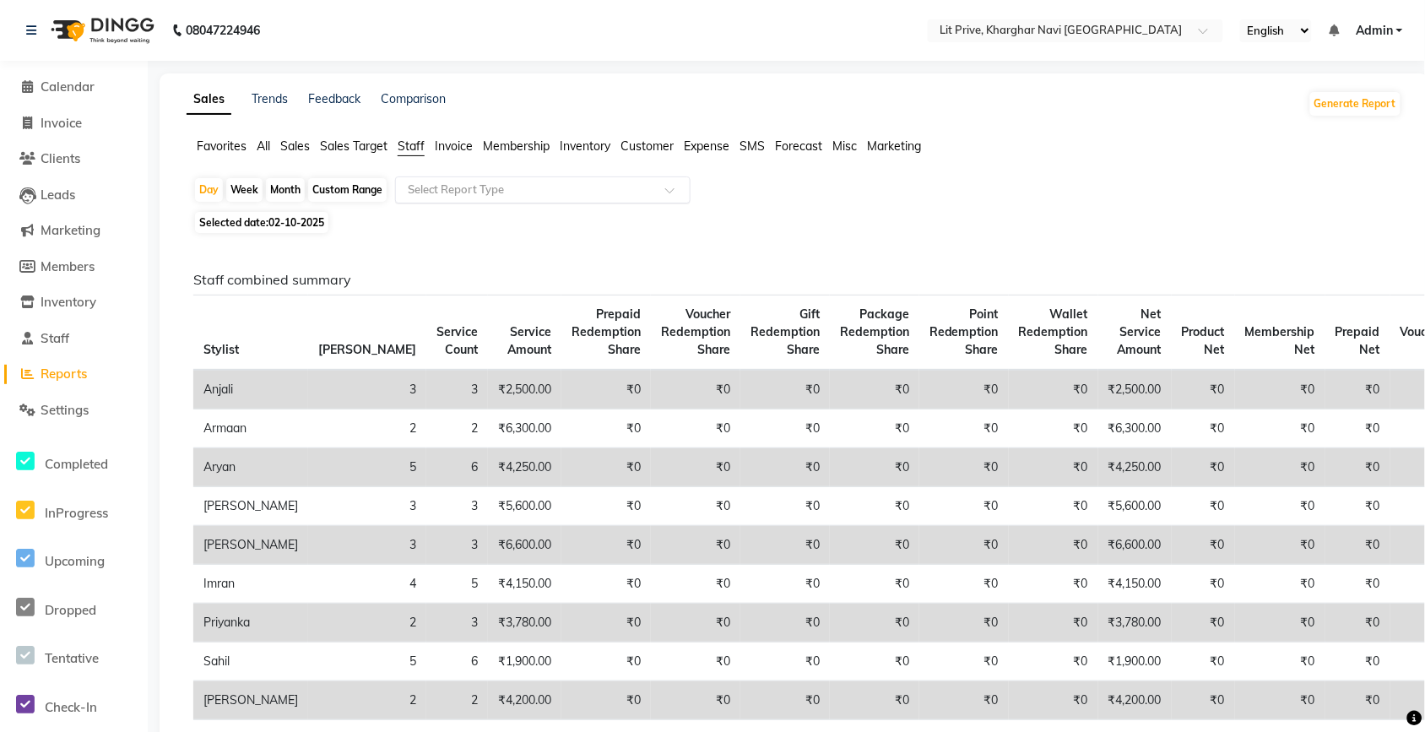
click at [457, 180] on div "Select Report Type" at bounding box center [542, 189] width 295 height 27
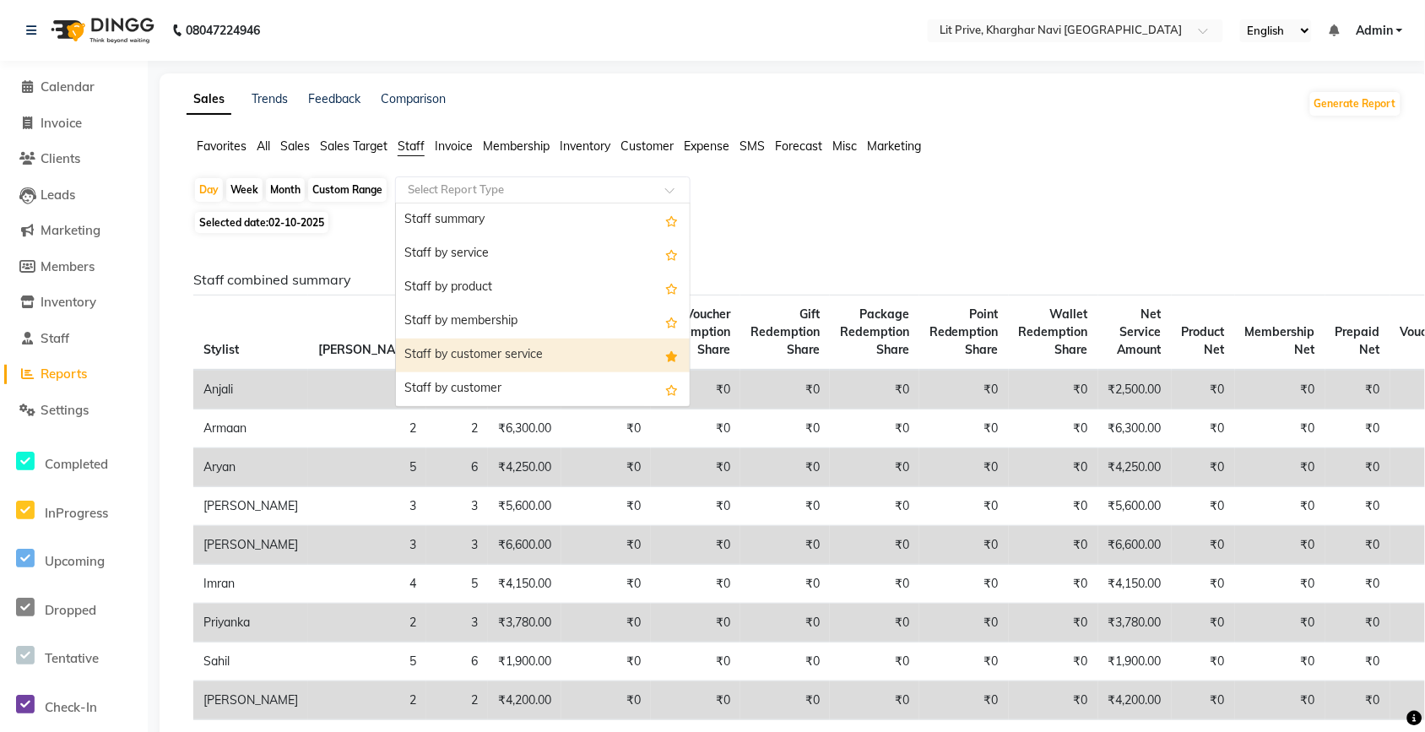
click at [474, 349] on div "Staff by customer service" at bounding box center [543, 355] width 294 height 34
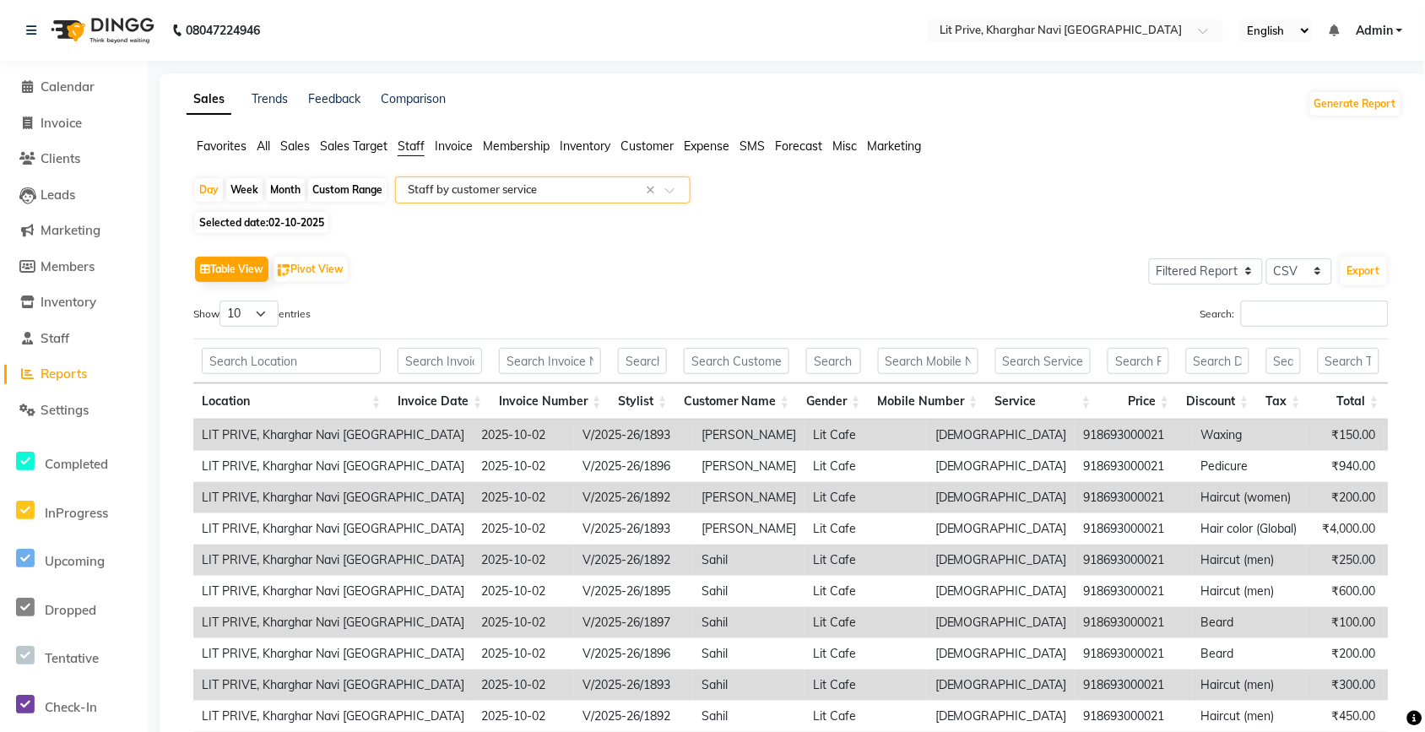
click at [288, 184] on div "Month" at bounding box center [285, 190] width 39 height 24
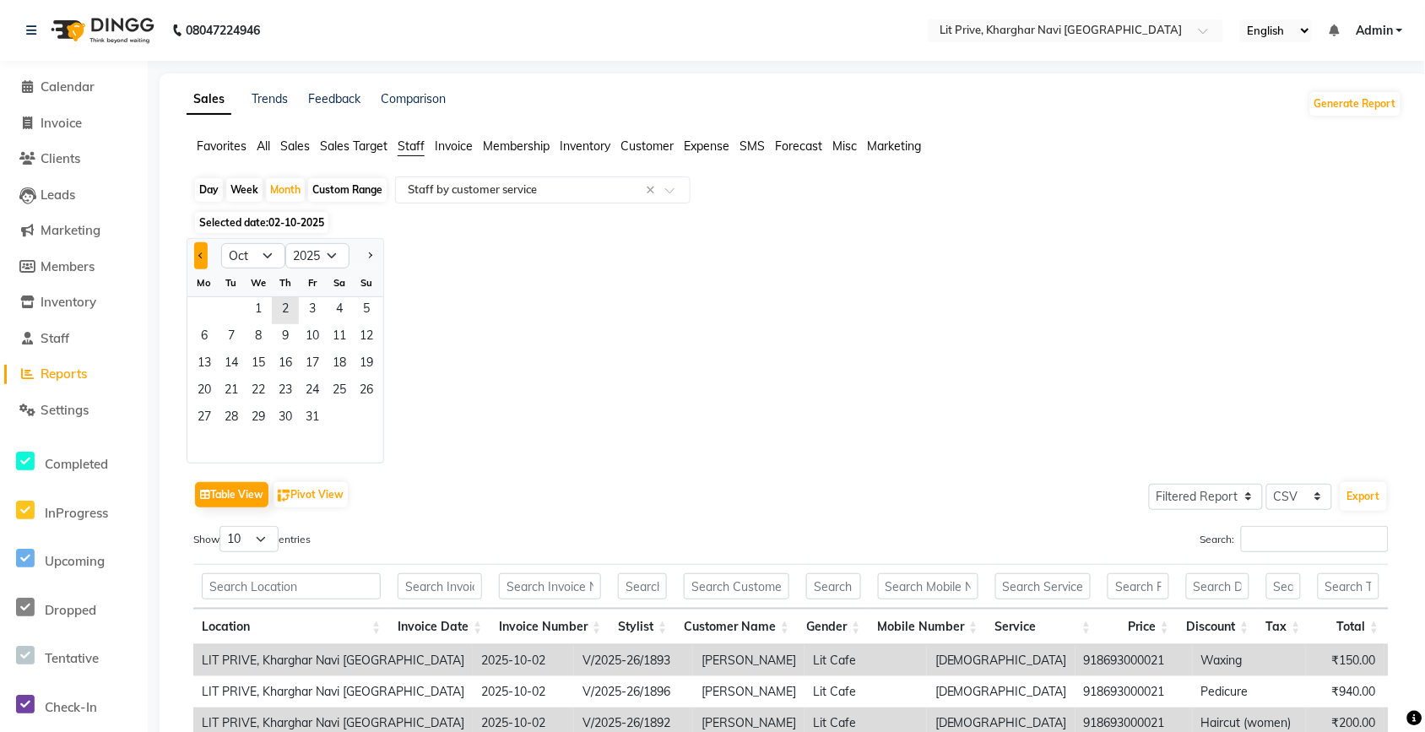
click at [205, 256] on button "Previous month" at bounding box center [201, 255] width 14 height 27
click at [209, 311] on span "1" at bounding box center [204, 310] width 27 height 27
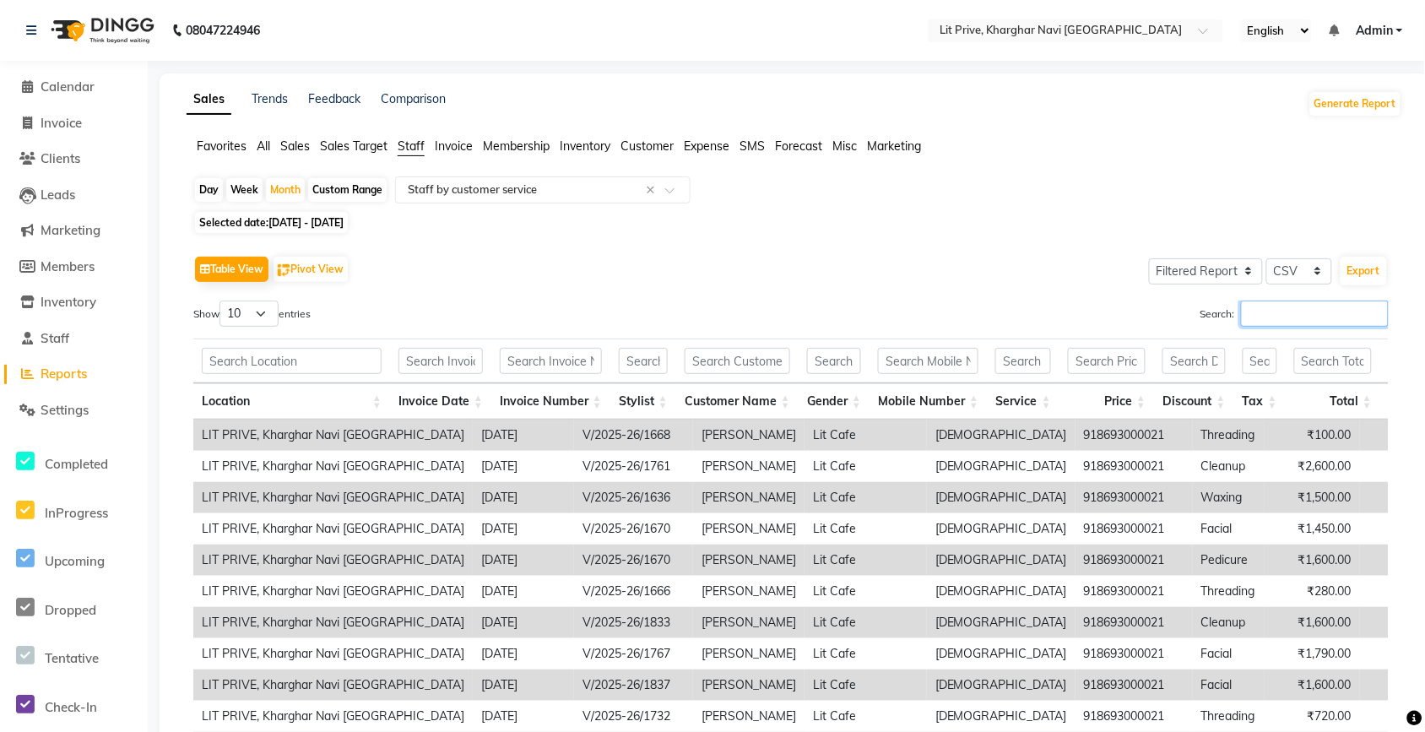
click at [1321, 319] on input "Search:" at bounding box center [1315, 313] width 148 height 26
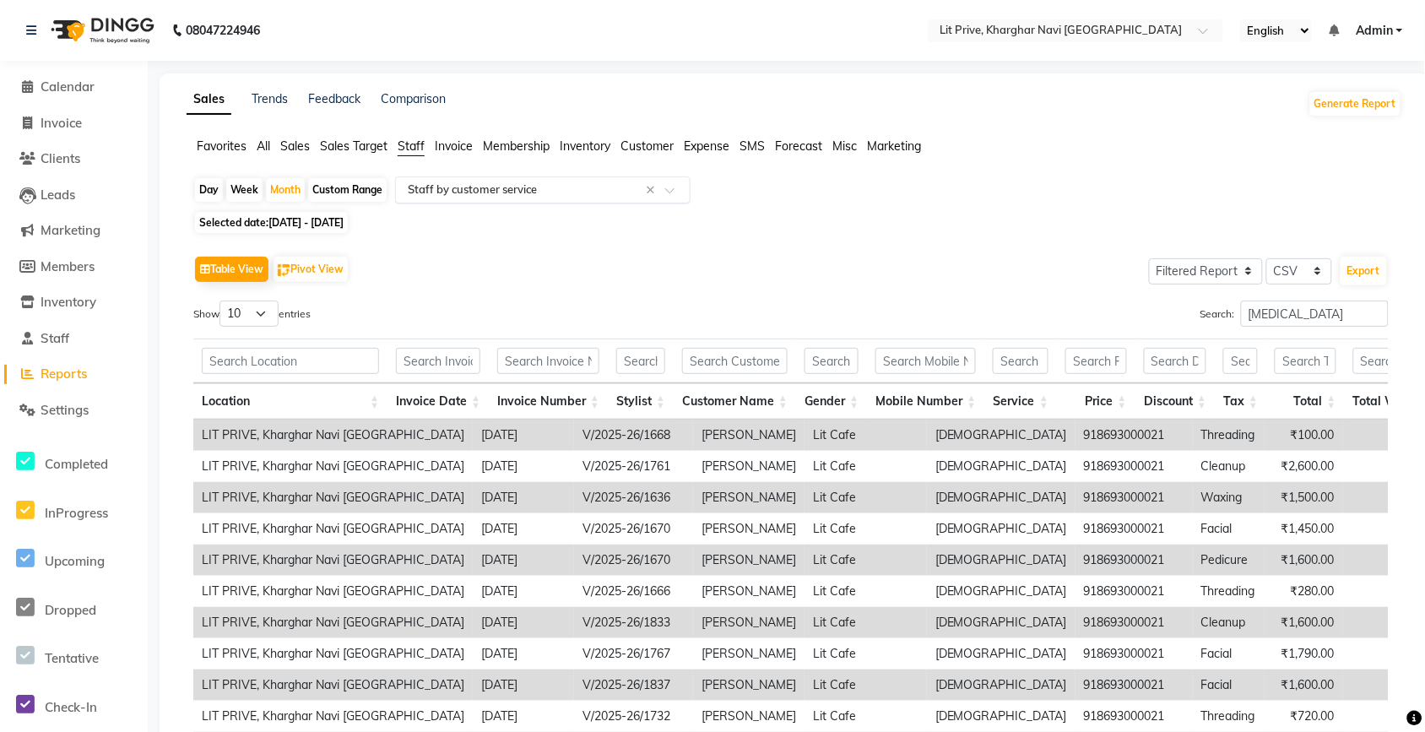
click at [542, 194] on input "text" at bounding box center [525, 189] width 243 height 17
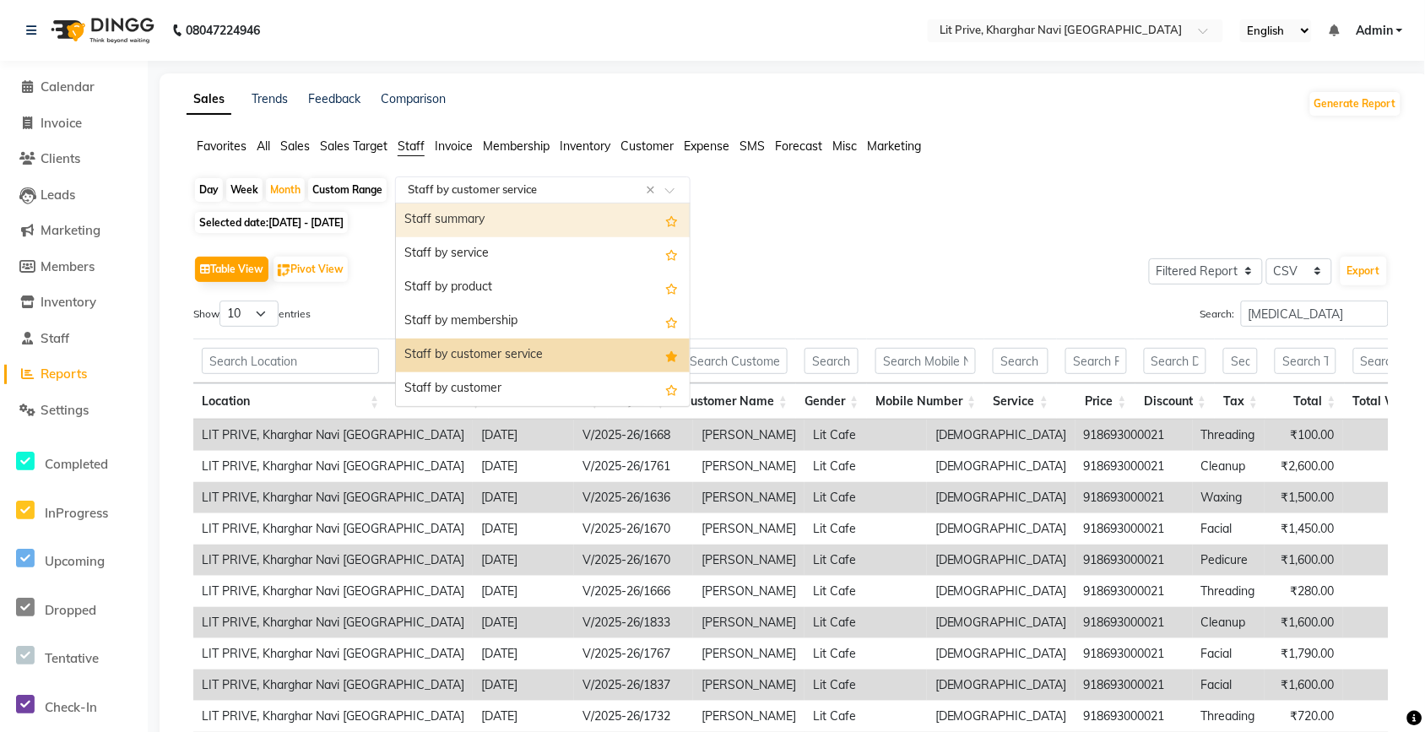
click at [529, 228] on div "Staff summary" at bounding box center [543, 220] width 294 height 34
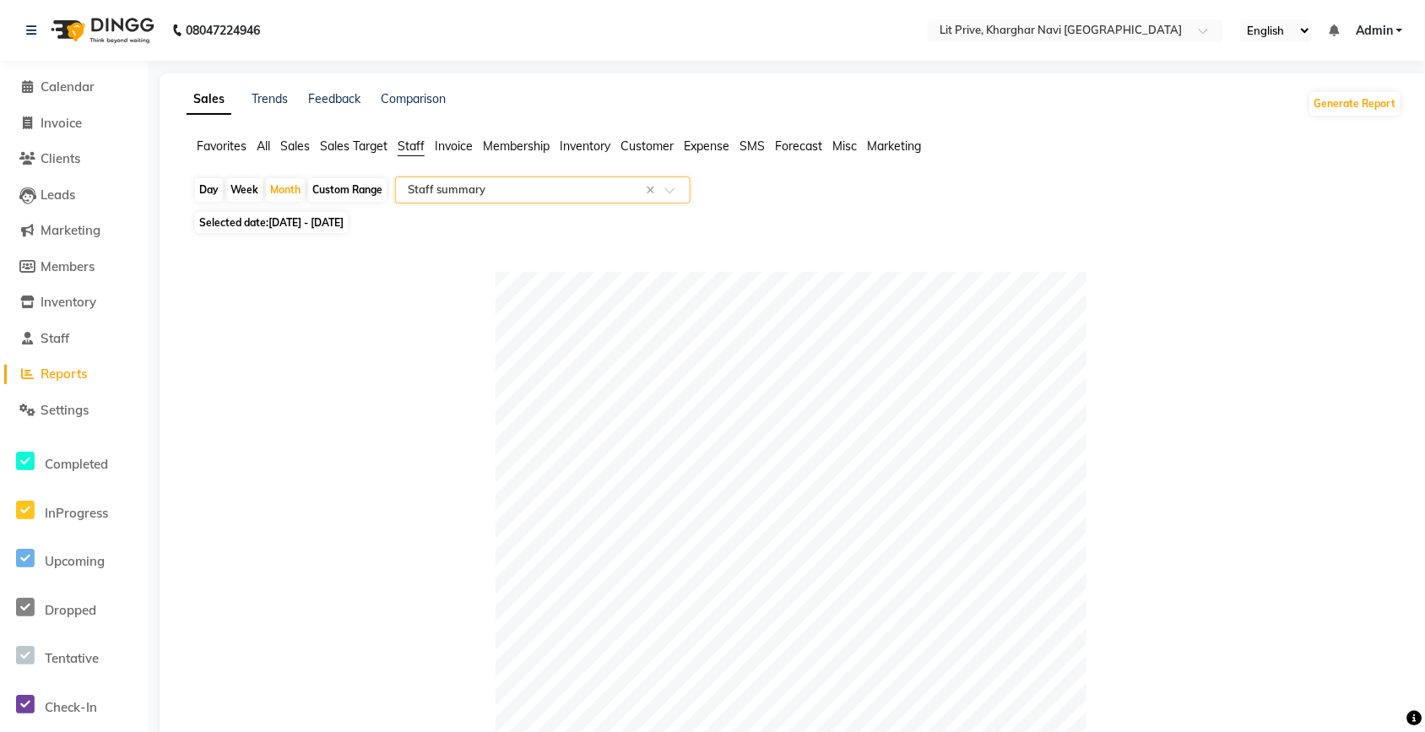
scroll to position [640, 0]
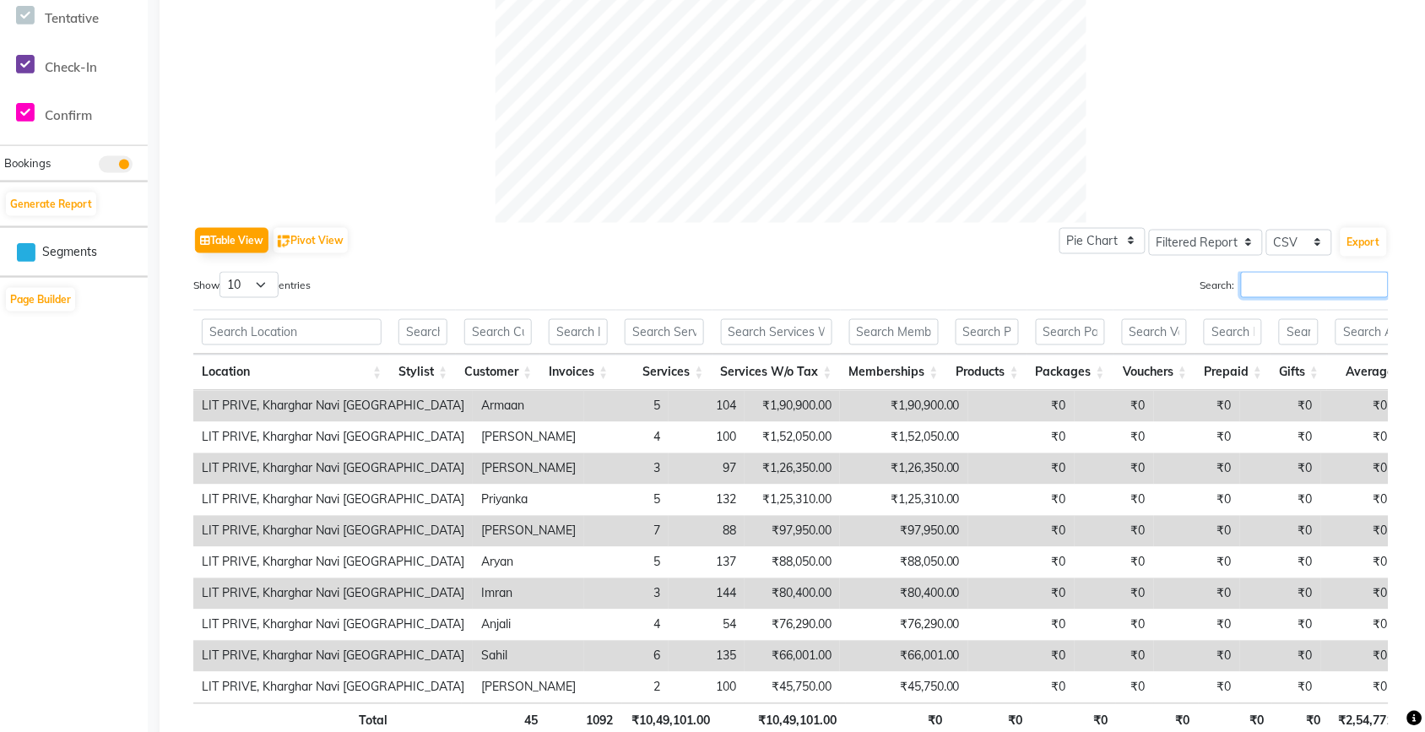
click at [1294, 279] on input "Search:" at bounding box center [1315, 285] width 148 height 26
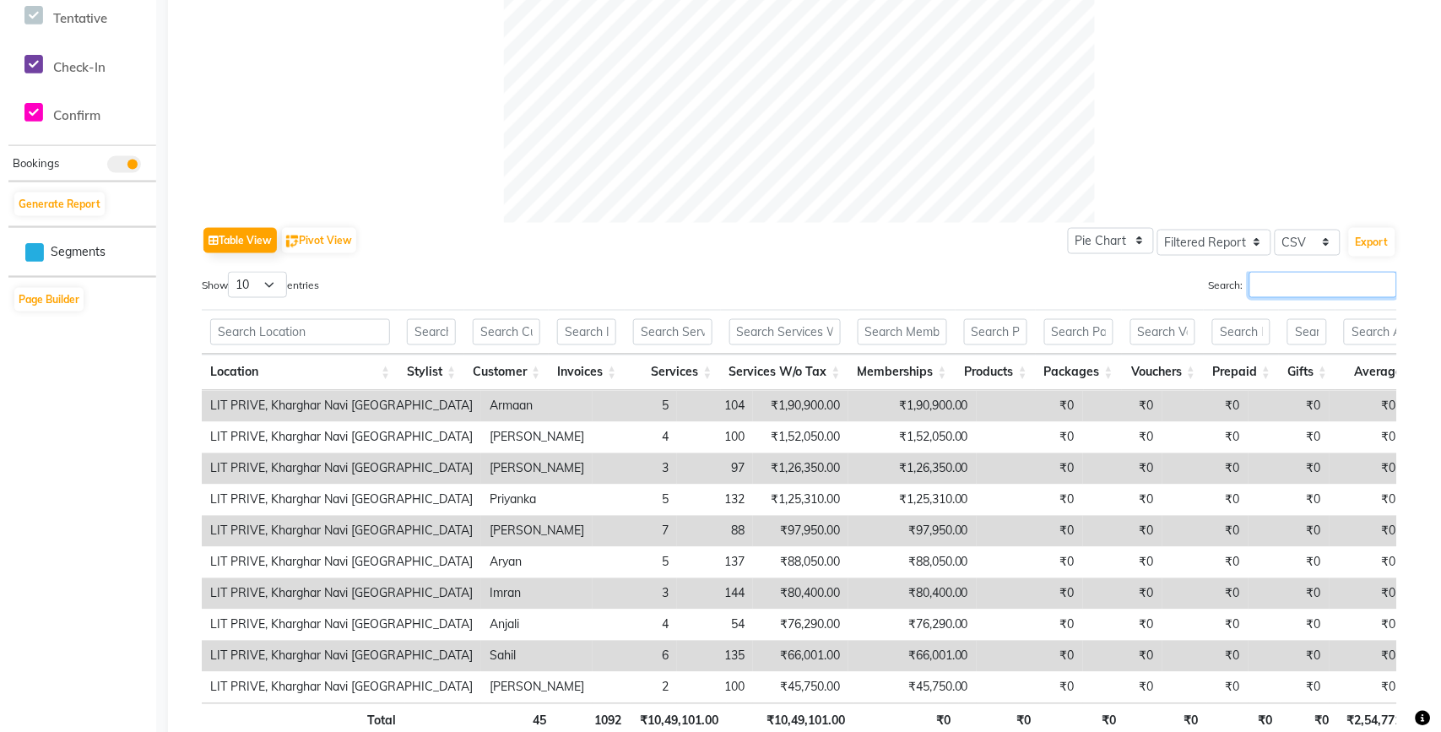
scroll to position [0, 0]
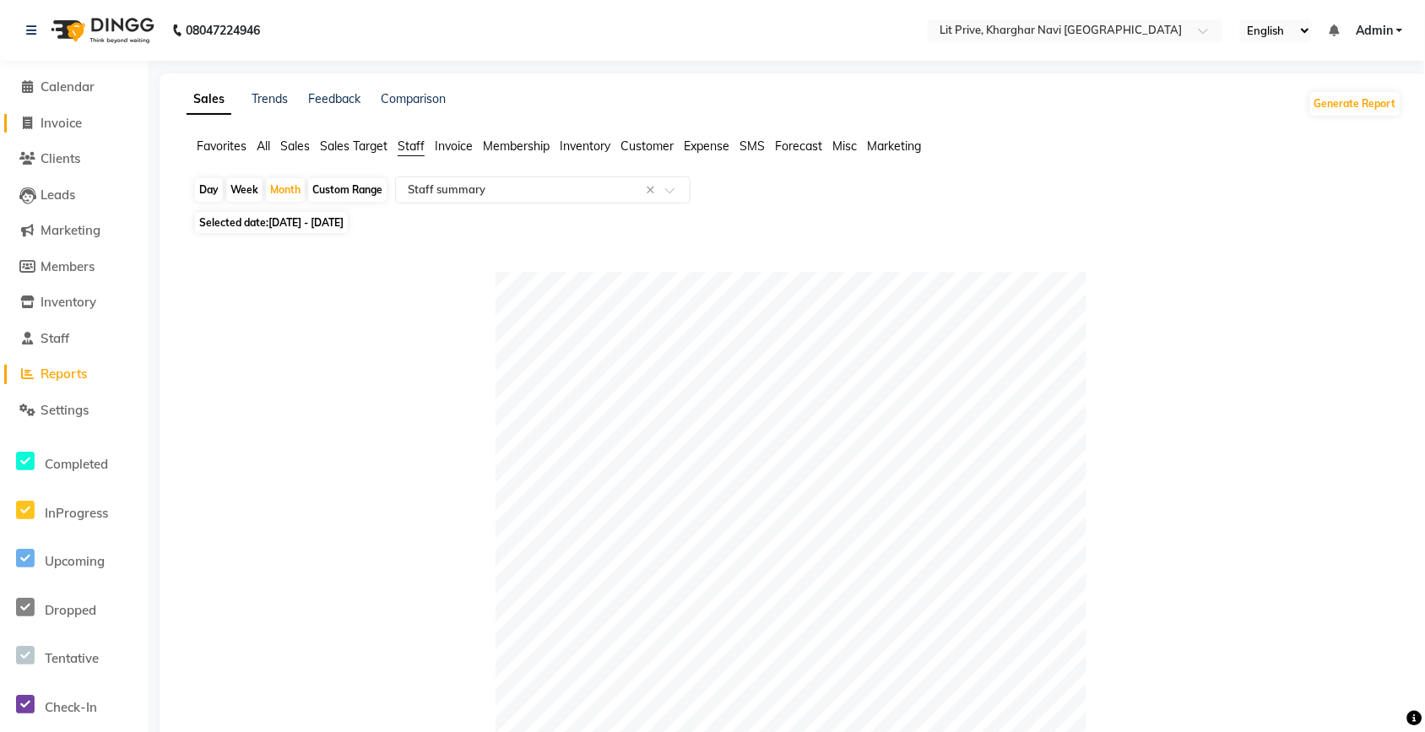
click at [78, 118] on span "Invoice" at bounding box center [61, 123] width 41 height 16
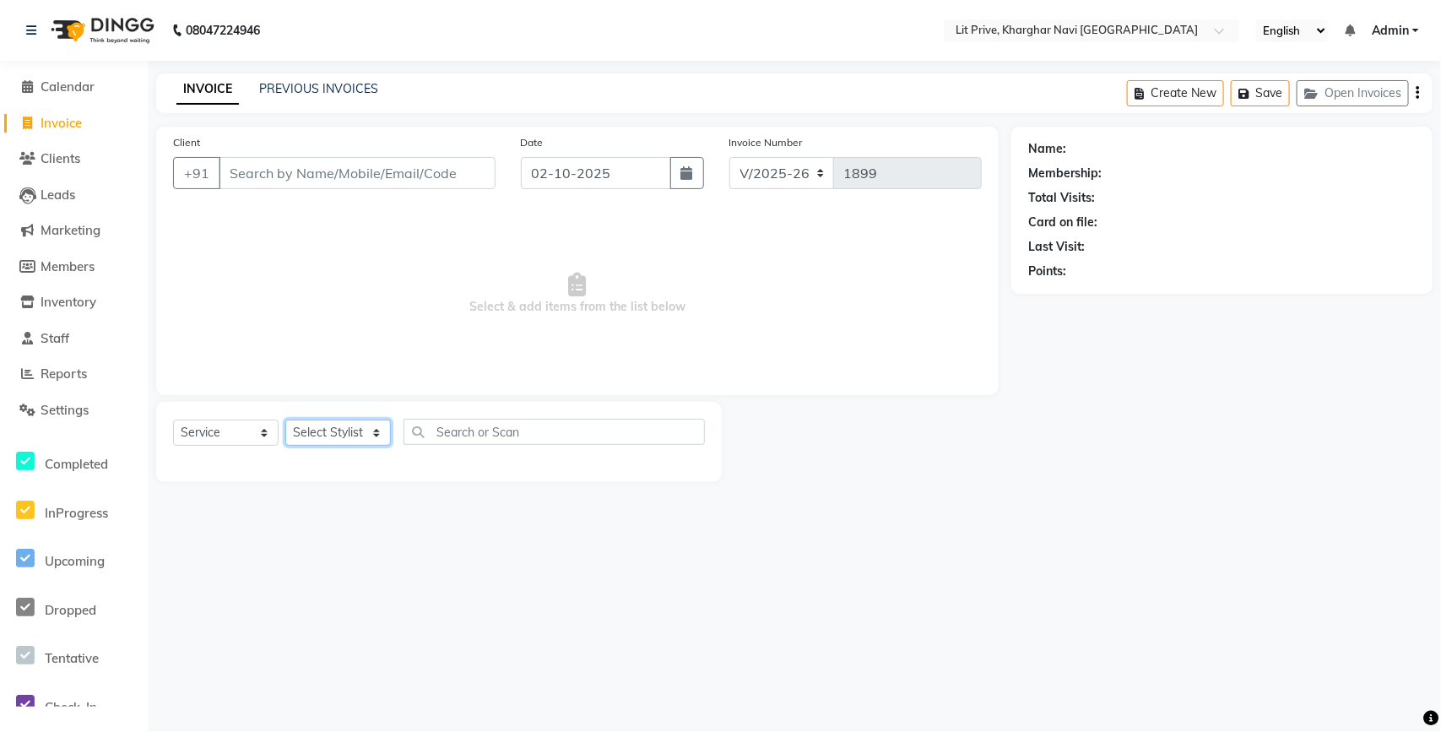
click at [322, 444] on select "Select Stylist [PERSON_NAME] [PERSON_NAME] [PERSON_NAME] [PERSON_NAME] [PERSON_…" at bounding box center [337, 432] width 105 height 26
click at [285, 419] on select "Select Stylist [PERSON_NAME] [PERSON_NAME] [PERSON_NAME] [PERSON_NAME] [PERSON_…" at bounding box center [337, 432] width 105 height 26
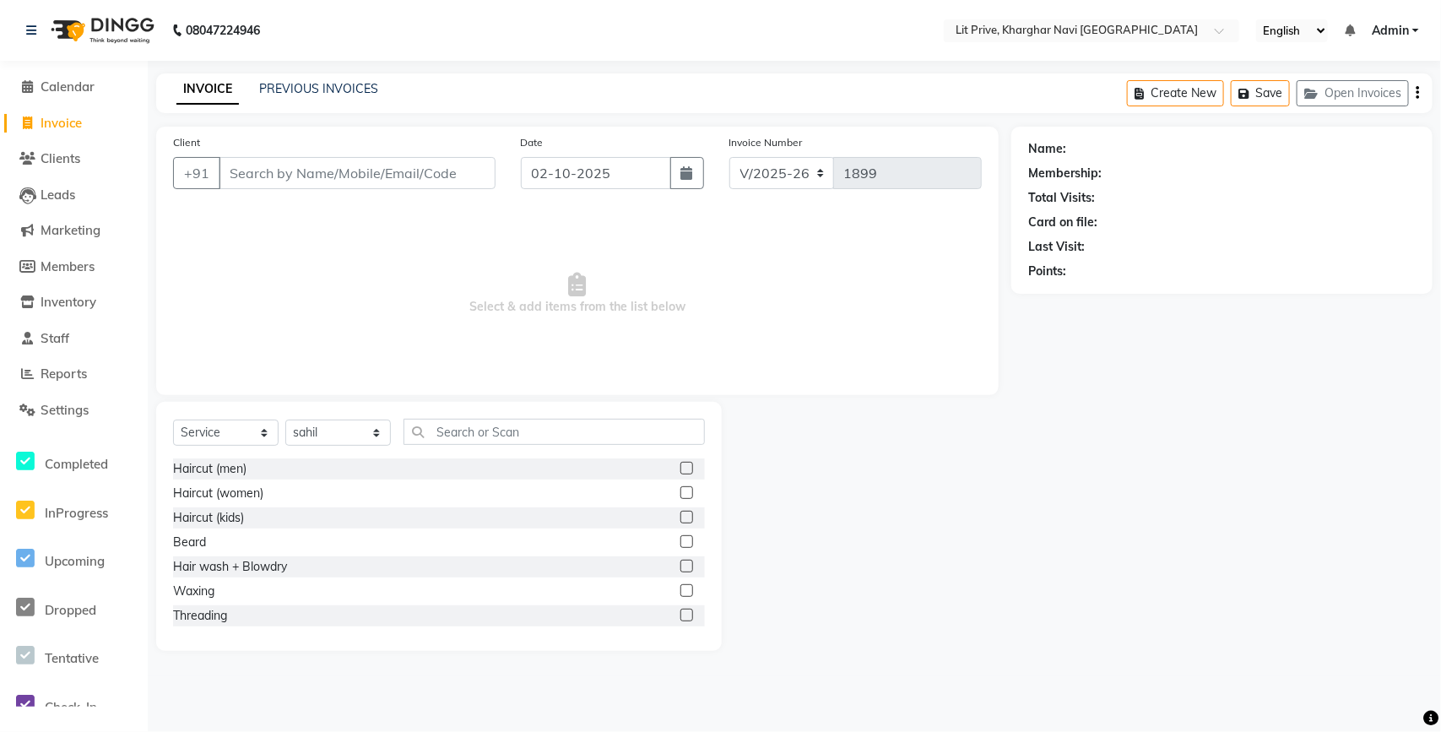
click at [680, 468] on label at bounding box center [686, 468] width 13 height 13
click at [680, 468] on input "checkbox" at bounding box center [685, 468] width 11 height 11
click at [680, 468] on label at bounding box center [686, 468] width 13 height 13
click at [680, 468] on input "checkbox" at bounding box center [685, 468] width 11 height 11
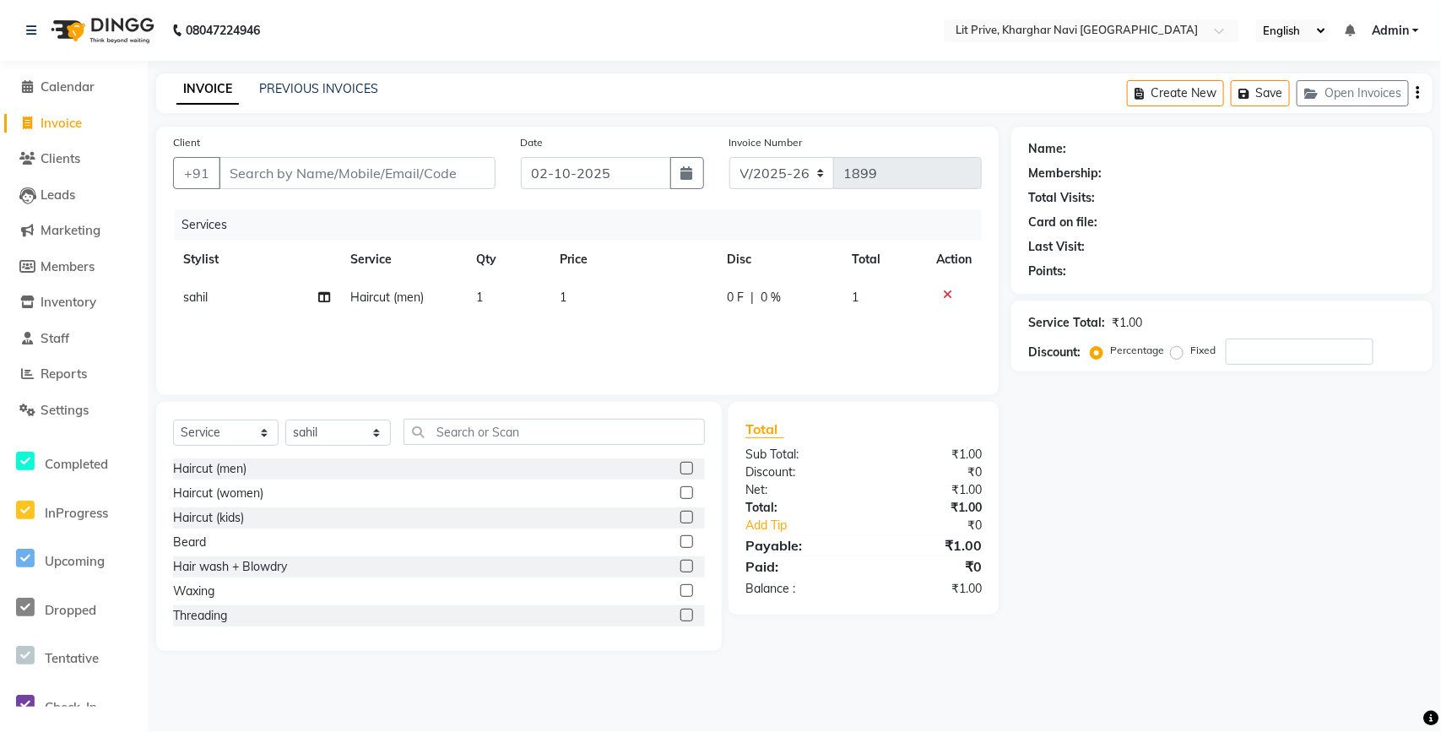
click at [637, 276] on th "Price" at bounding box center [632, 260] width 167 height 38
click at [637, 297] on td "1" at bounding box center [632, 298] width 167 height 38
click at [1159, 525] on div "Name: Membership: Total Visits: Card on file: Last Visit: Points: Service Total…" at bounding box center [1228, 389] width 434 height 524
click at [342, 428] on select "Select Stylist [PERSON_NAME] [PERSON_NAME] [PERSON_NAME] [PERSON_NAME] [PERSON_…" at bounding box center [337, 432] width 105 height 26
click at [285, 419] on select "Select Stylist [PERSON_NAME] [PERSON_NAME] [PERSON_NAME] [PERSON_NAME] [PERSON_…" at bounding box center [337, 432] width 105 height 26
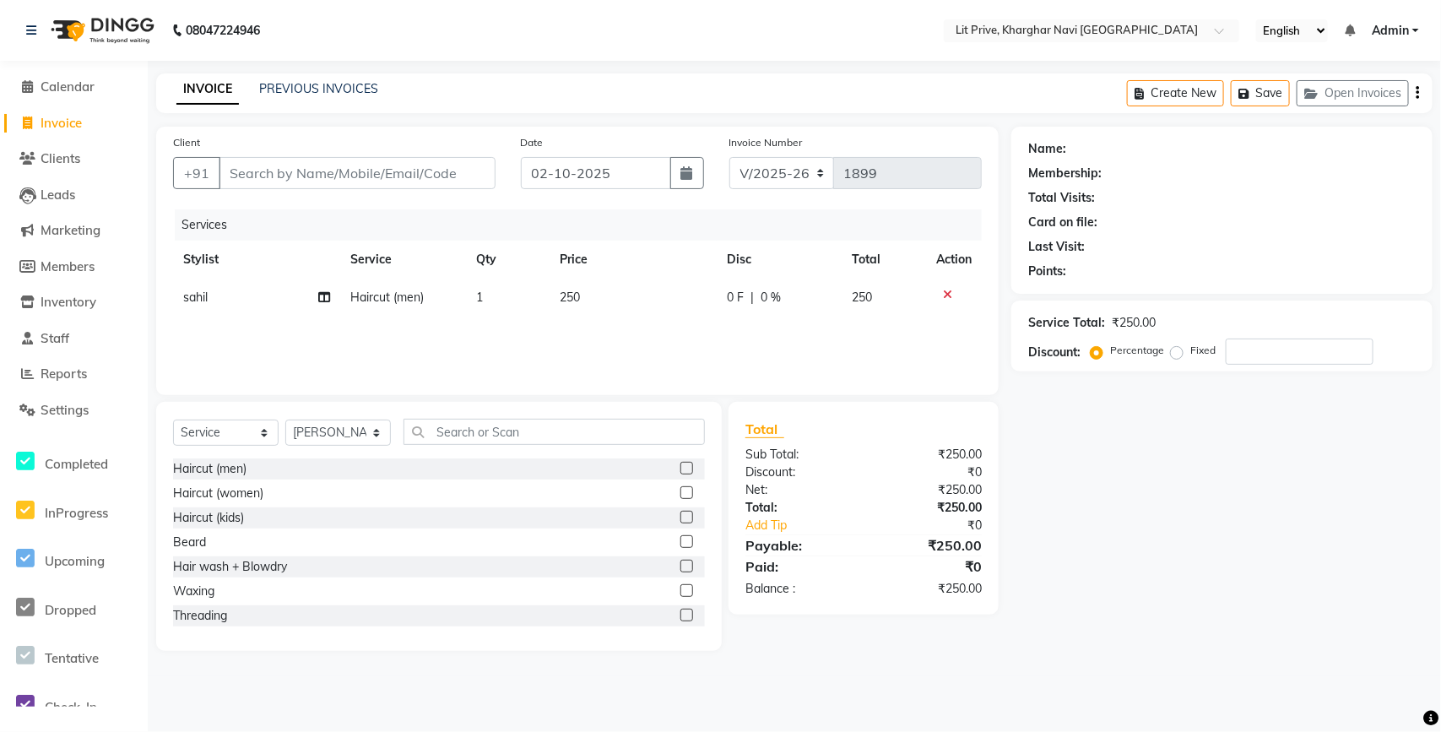
click at [680, 486] on label at bounding box center [686, 492] width 13 height 13
click at [680, 488] on input "checkbox" at bounding box center [685, 493] width 11 height 11
click at [346, 431] on select "Select Stylist [PERSON_NAME] [PERSON_NAME] [PERSON_NAME] [PERSON_NAME] [PERSON_…" at bounding box center [337, 432] width 105 height 26
click at [285, 425] on select "Select Stylist [PERSON_NAME] [PERSON_NAME] [PERSON_NAME] [PERSON_NAME] [PERSON_…" at bounding box center [337, 432] width 105 height 26
click at [479, 439] on input "text" at bounding box center [553, 432] width 301 height 26
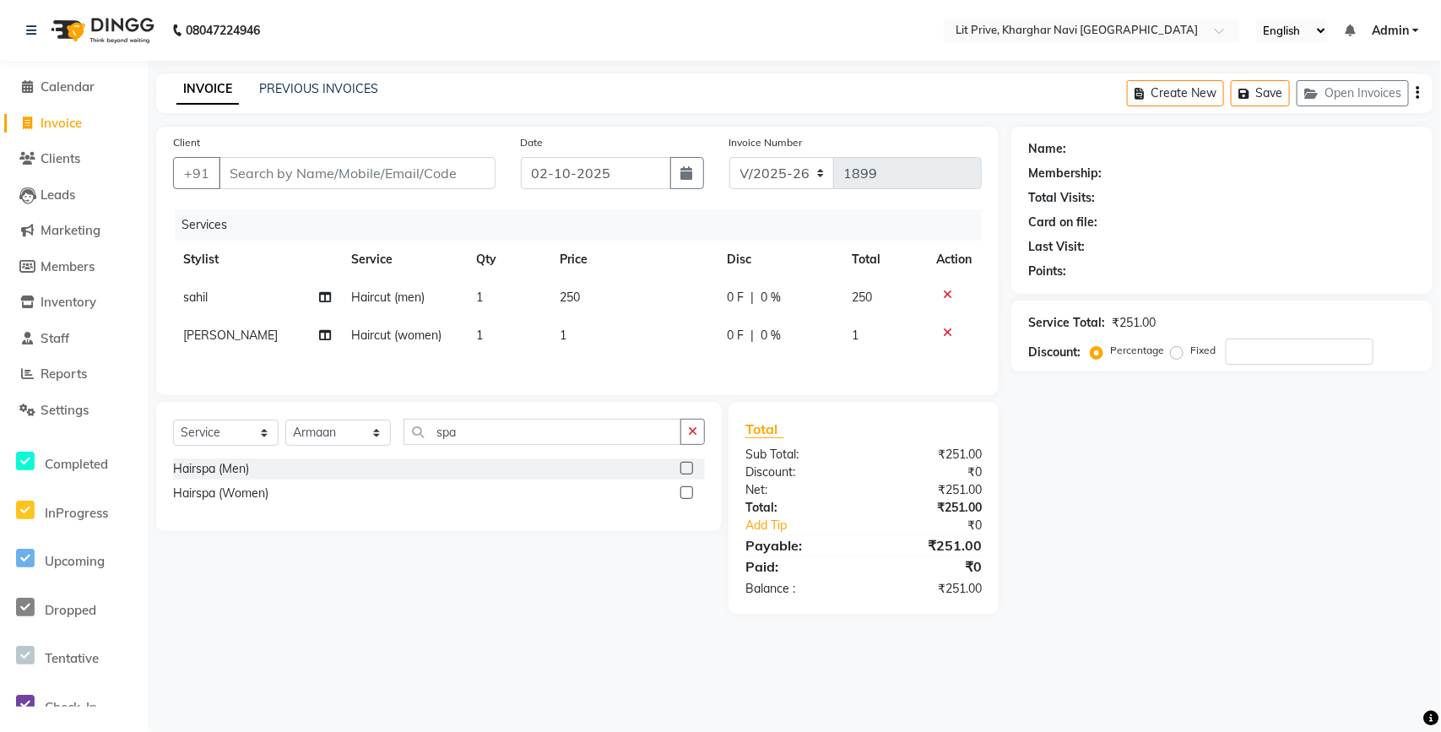
click at [681, 494] on label at bounding box center [686, 492] width 13 height 13
click at [681, 494] on input "checkbox" at bounding box center [685, 493] width 11 height 11
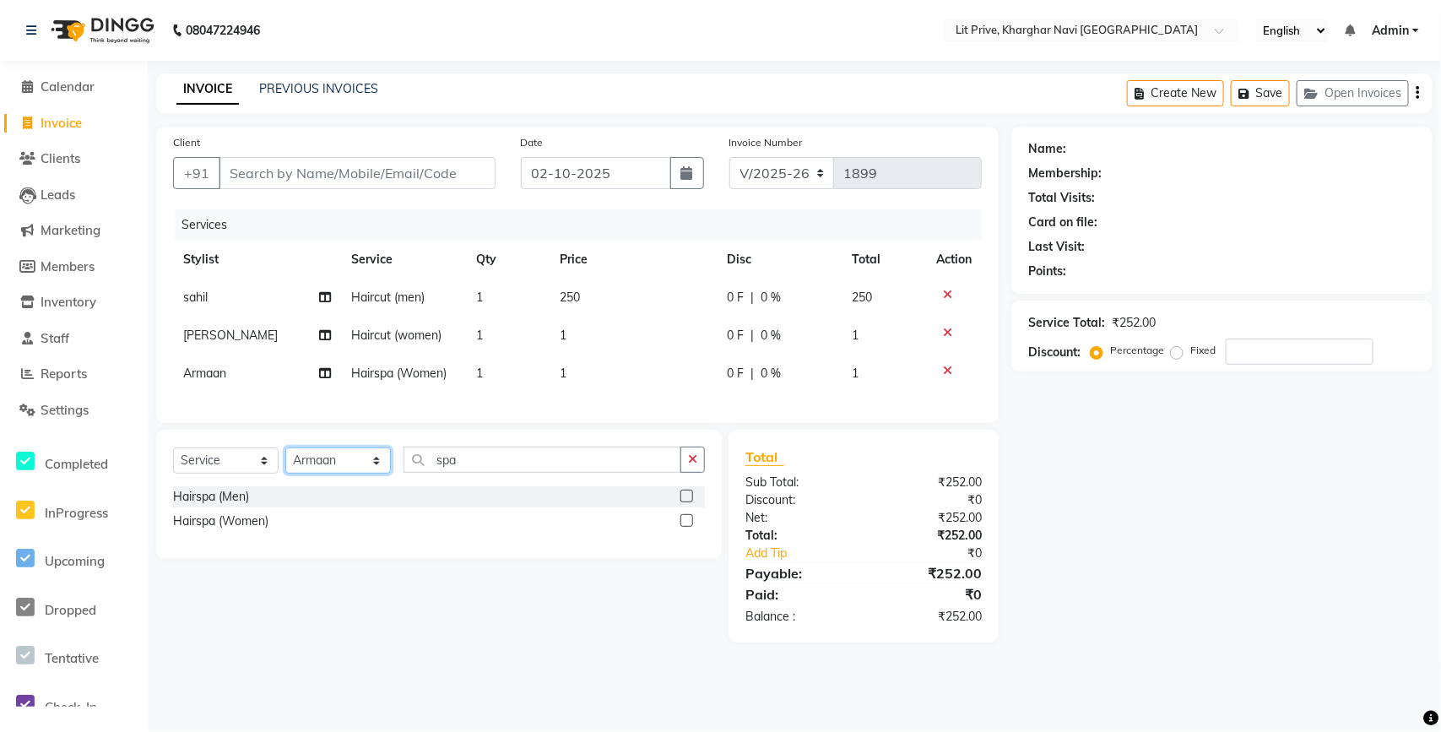
click at [331, 468] on select "Select Stylist [PERSON_NAME] [PERSON_NAME] [PERSON_NAME] [PERSON_NAME] [PERSON_…" at bounding box center [337, 460] width 105 height 26
click at [285, 462] on select "Select Stylist [PERSON_NAME] [PERSON_NAME] [PERSON_NAME] [PERSON_NAME] [PERSON_…" at bounding box center [337, 460] width 105 height 26
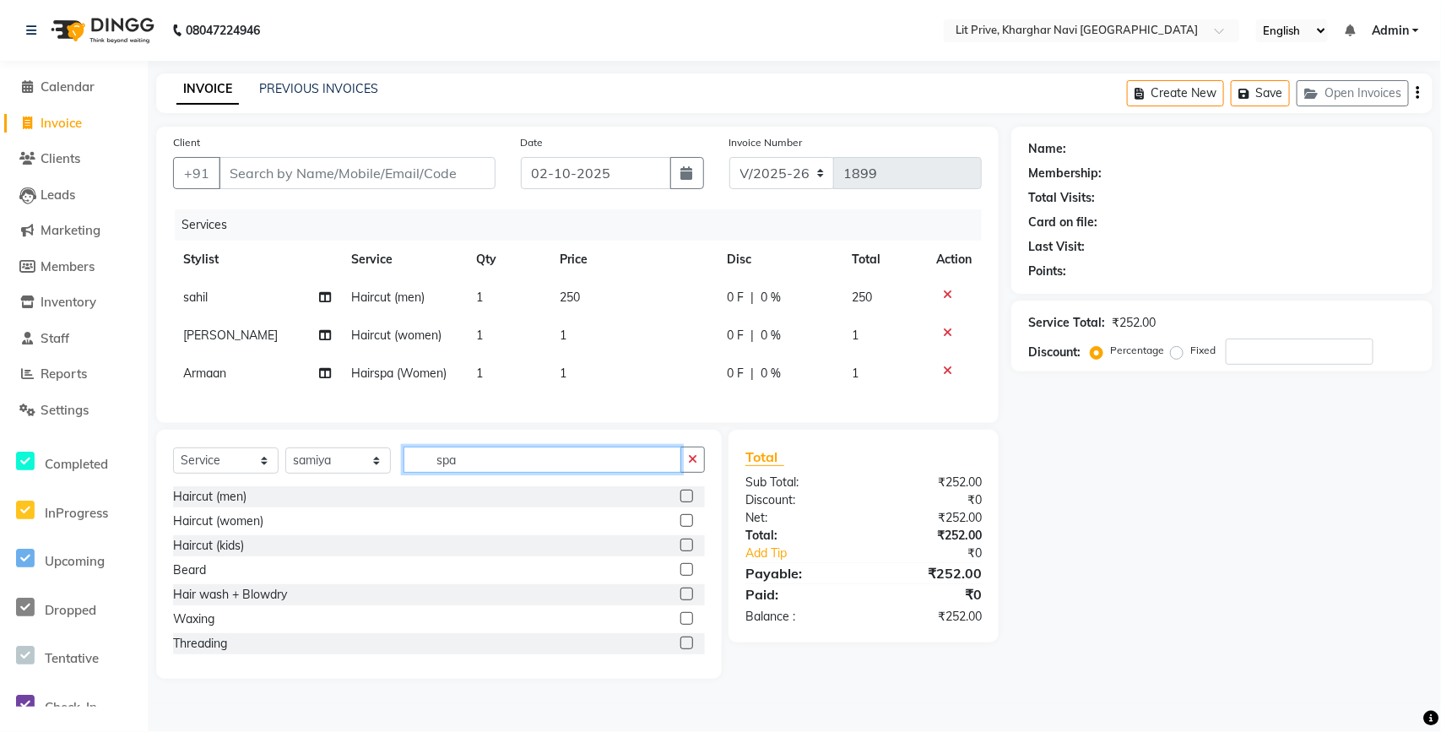
click at [534, 473] on input "spa" at bounding box center [542, 459] width 278 height 26
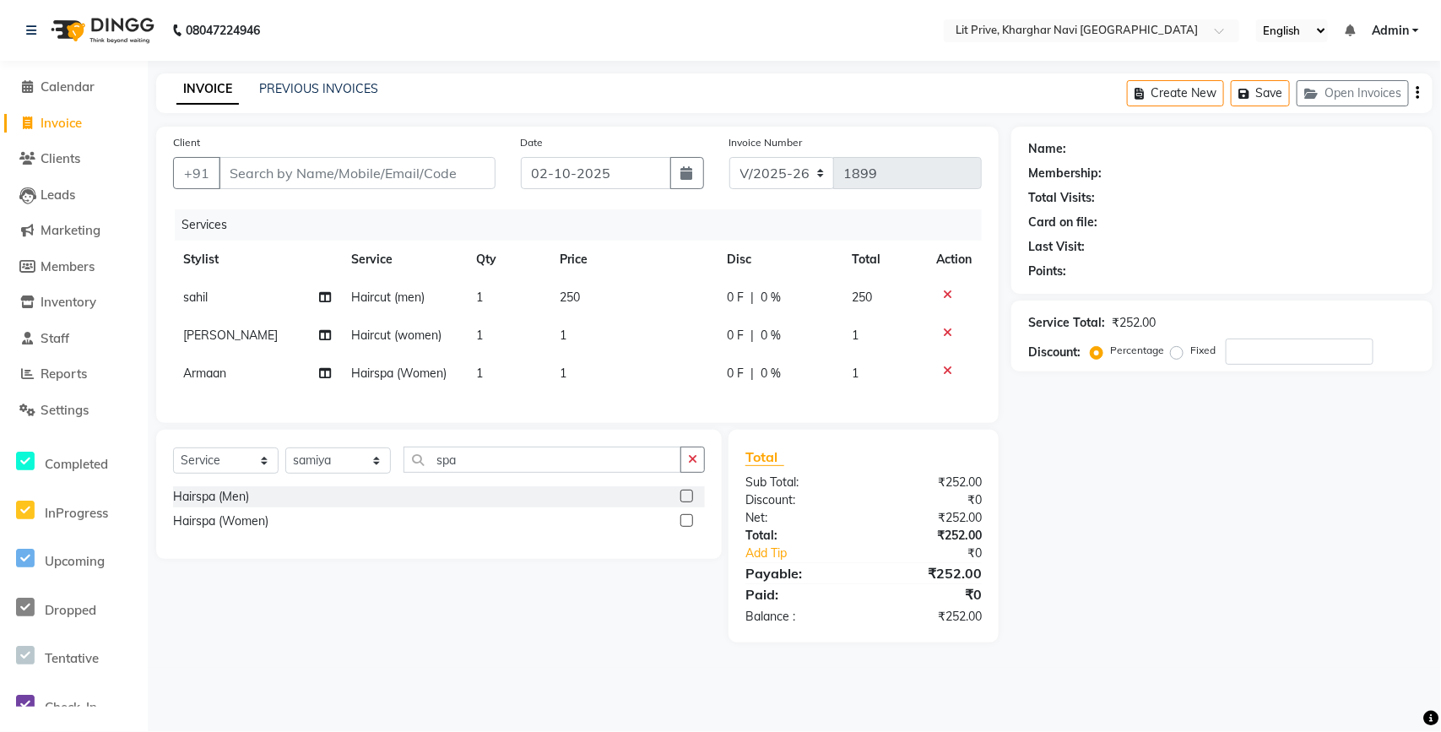
click at [690, 527] on label at bounding box center [686, 520] width 13 height 13
click at [690, 527] on input "checkbox" at bounding box center [685, 521] width 11 height 11
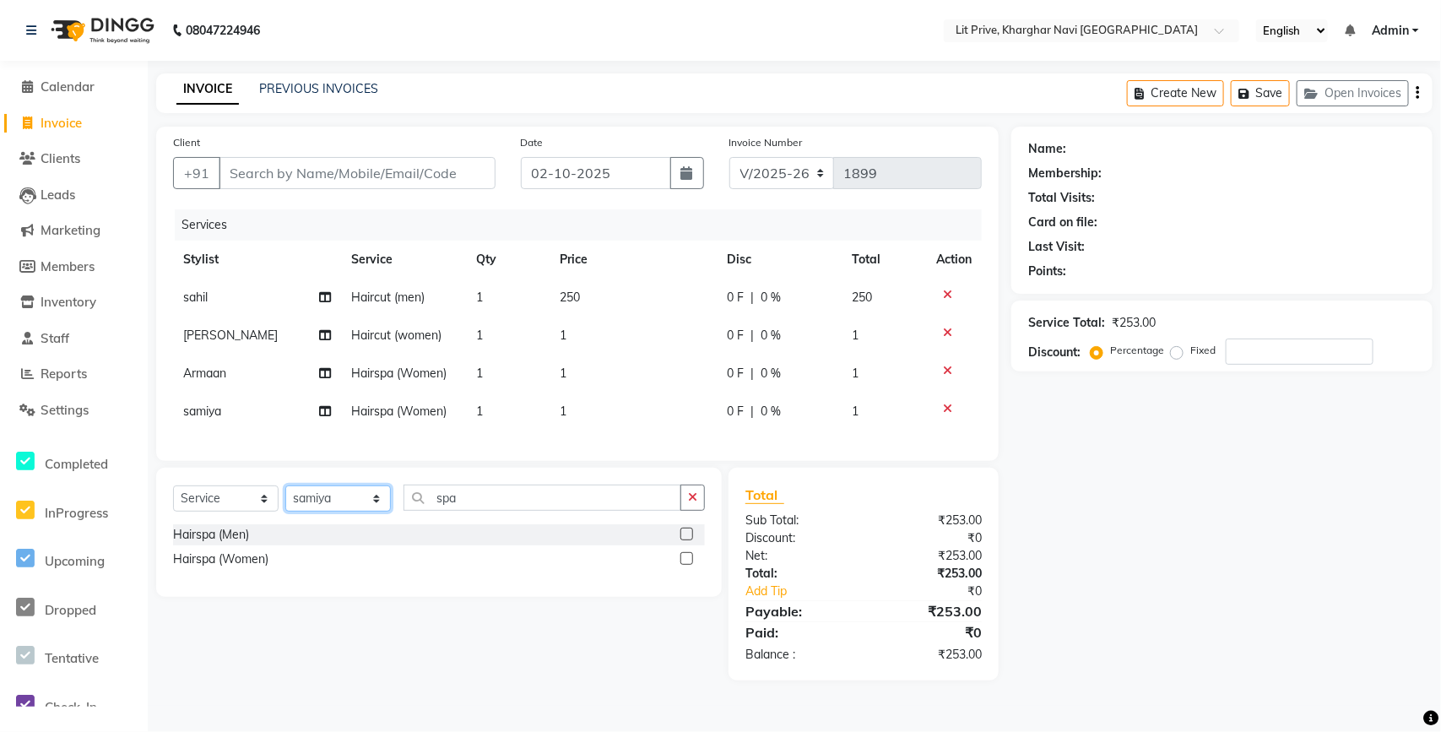
click at [331, 508] on select "Select Stylist [PERSON_NAME] [PERSON_NAME] [PERSON_NAME] [PERSON_NAME] [PERSON_…" at bounding box center [337, 498] width 105 height 26
click at [285, 500] on select "Select Stylist [PERSON_NAME] [PERSON_NAME] [PERSON_NAME] [PERSON_NAME] [PERSON_…" at bounding box center [337, 498] width 105 height 26
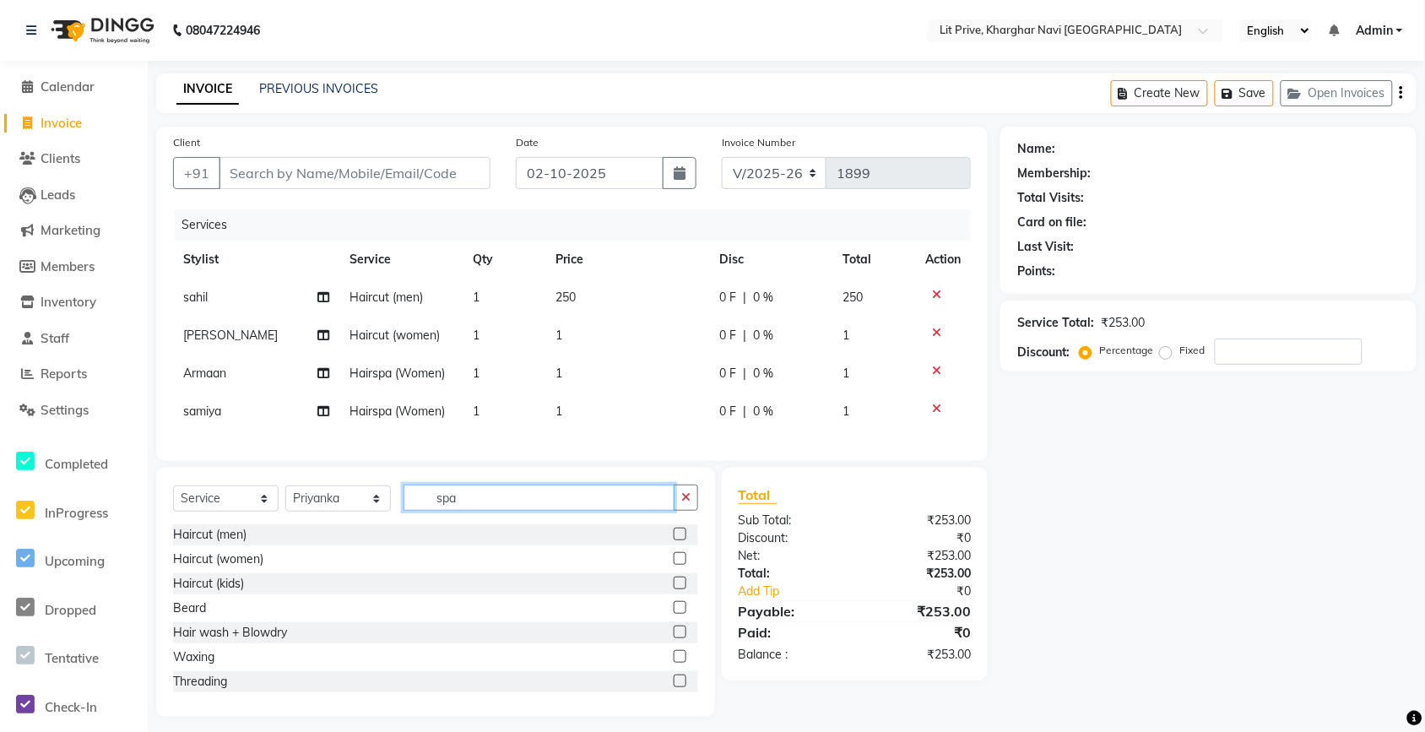
click at [504, 511] on input "spa" at bounding box center [538, 497] width 271 height 26
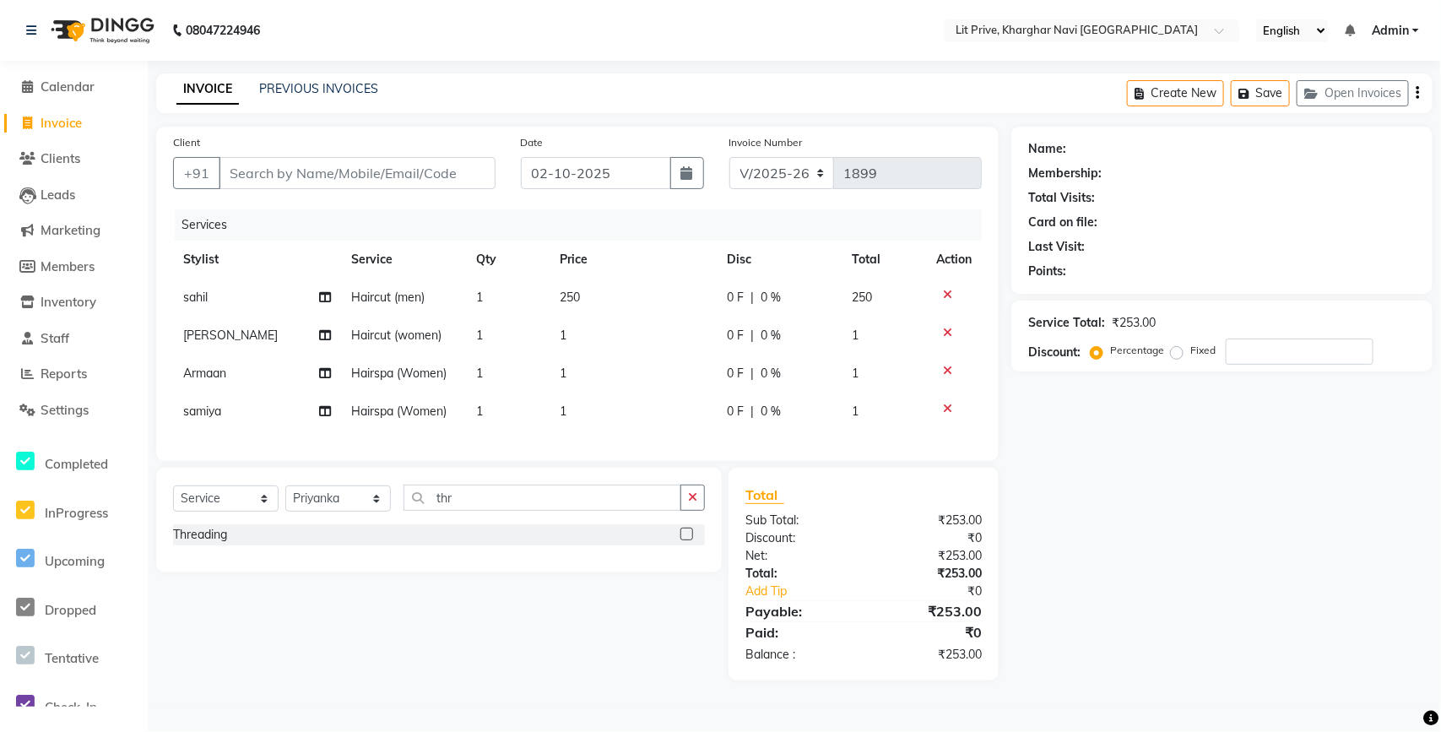
click at [690, 540] on label at bounding box center [686, 533] width 13 height 13
click at [690, 540] on input "checkbox" at bounding box center [685, 534] width 11 height 11
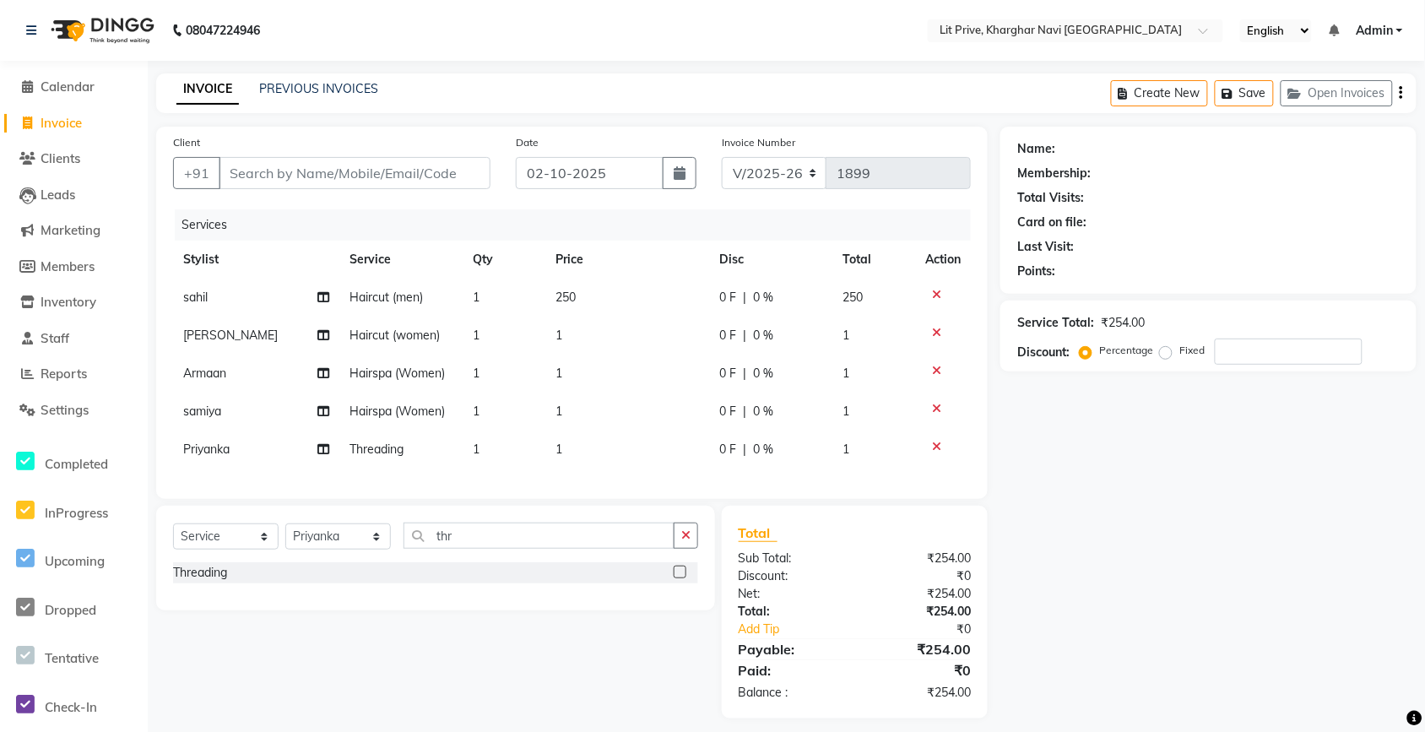
click at [657, 444] on td "1" at bounding box center [627, 449] width 164 height 38
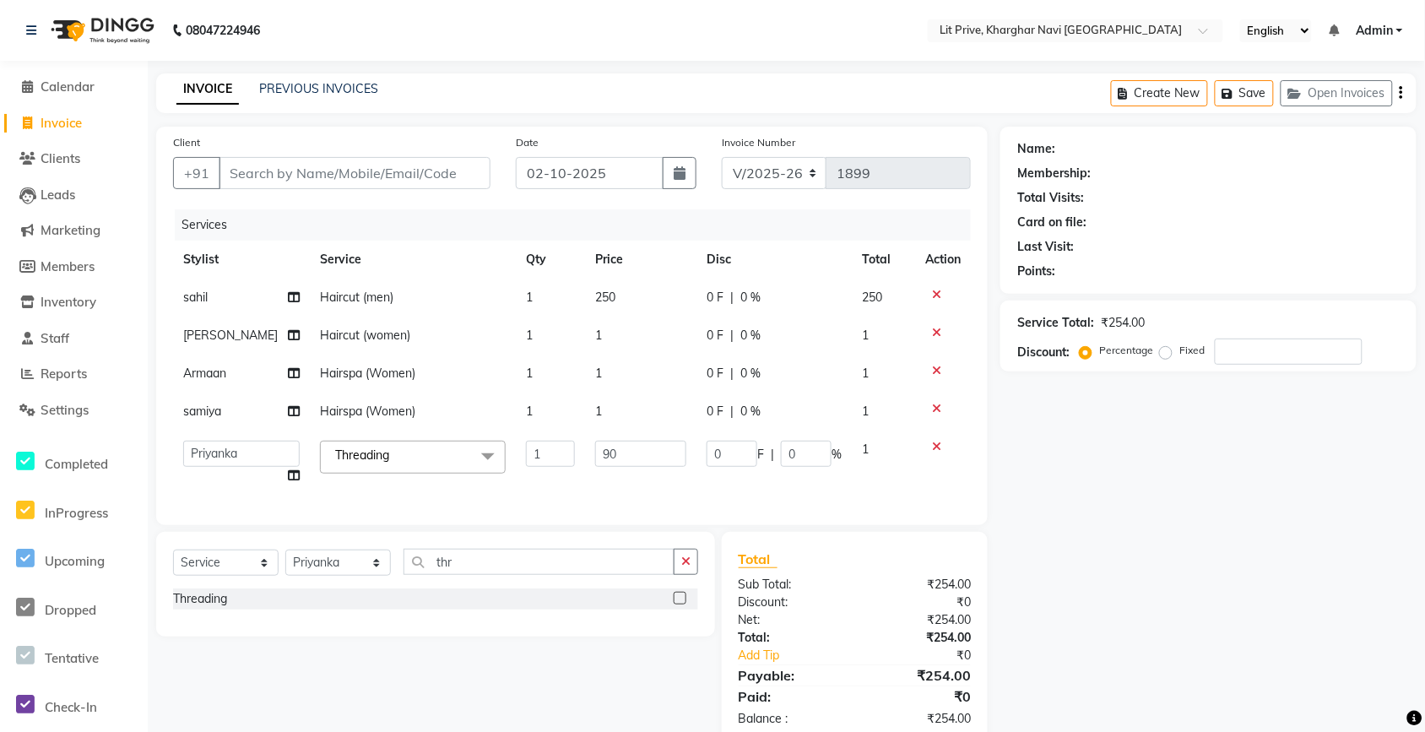
click at [659, 384] on td "1" at bounding box center [640, 373] width 111 height 38
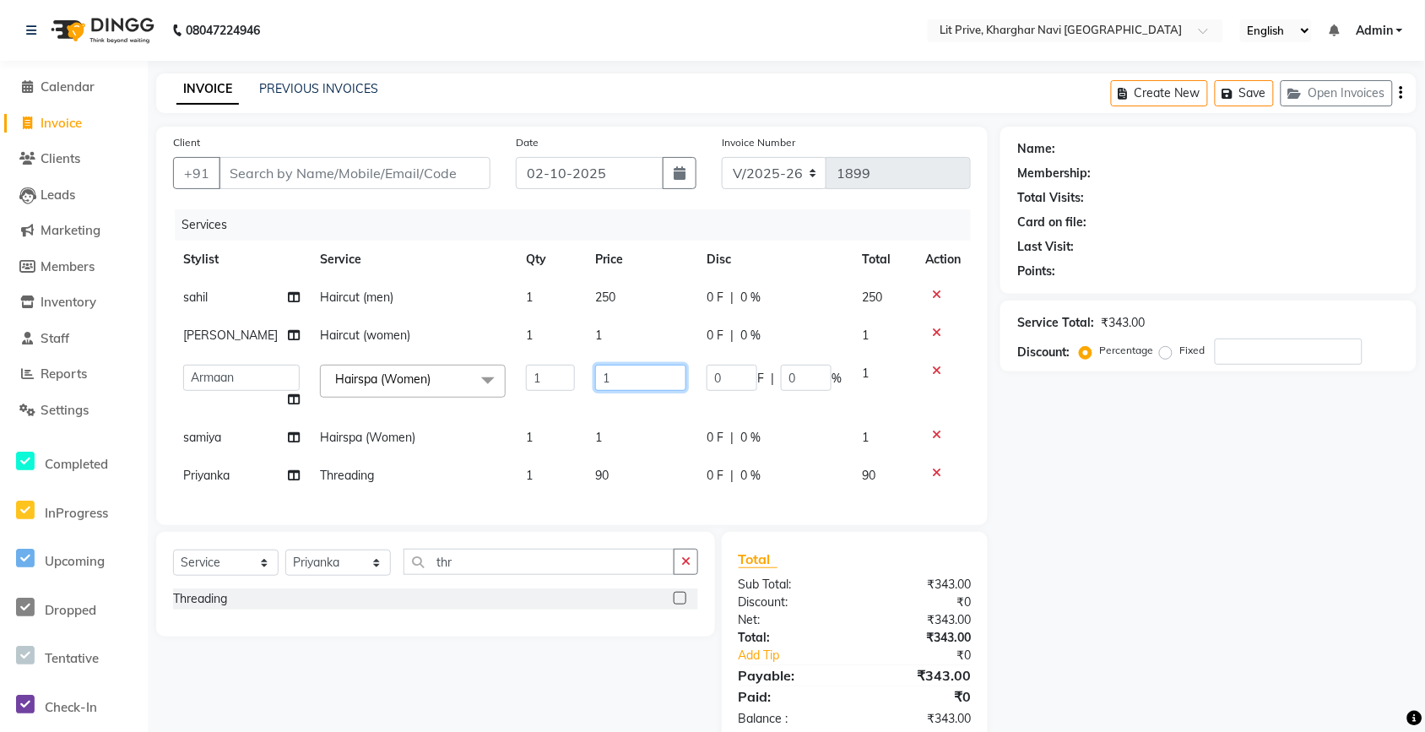
click at [659, 384] on input "1" at bounding box center [640, 378] width 91 height 26
click at [652, 419] on td "1" at bounding box center [640, 438] width 111 height 38
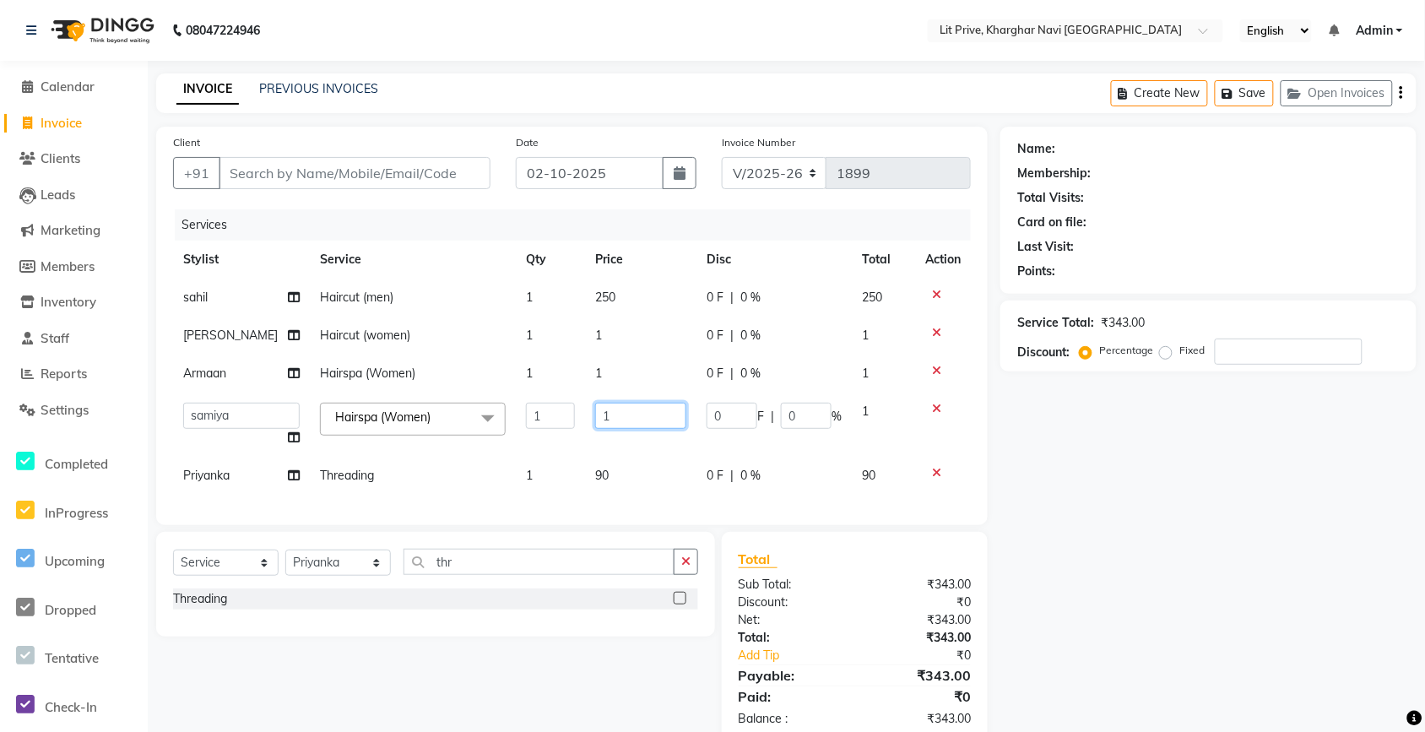
click at [652, 418] on input "1" at bounding box center [640, 416] width 91 height 26
click at [1124, 495] on div "Name: Membership: Total Visits: Card on file: Last Visit: Points: Service Total…" at bounding box center [1214, 436] width 429 height 618
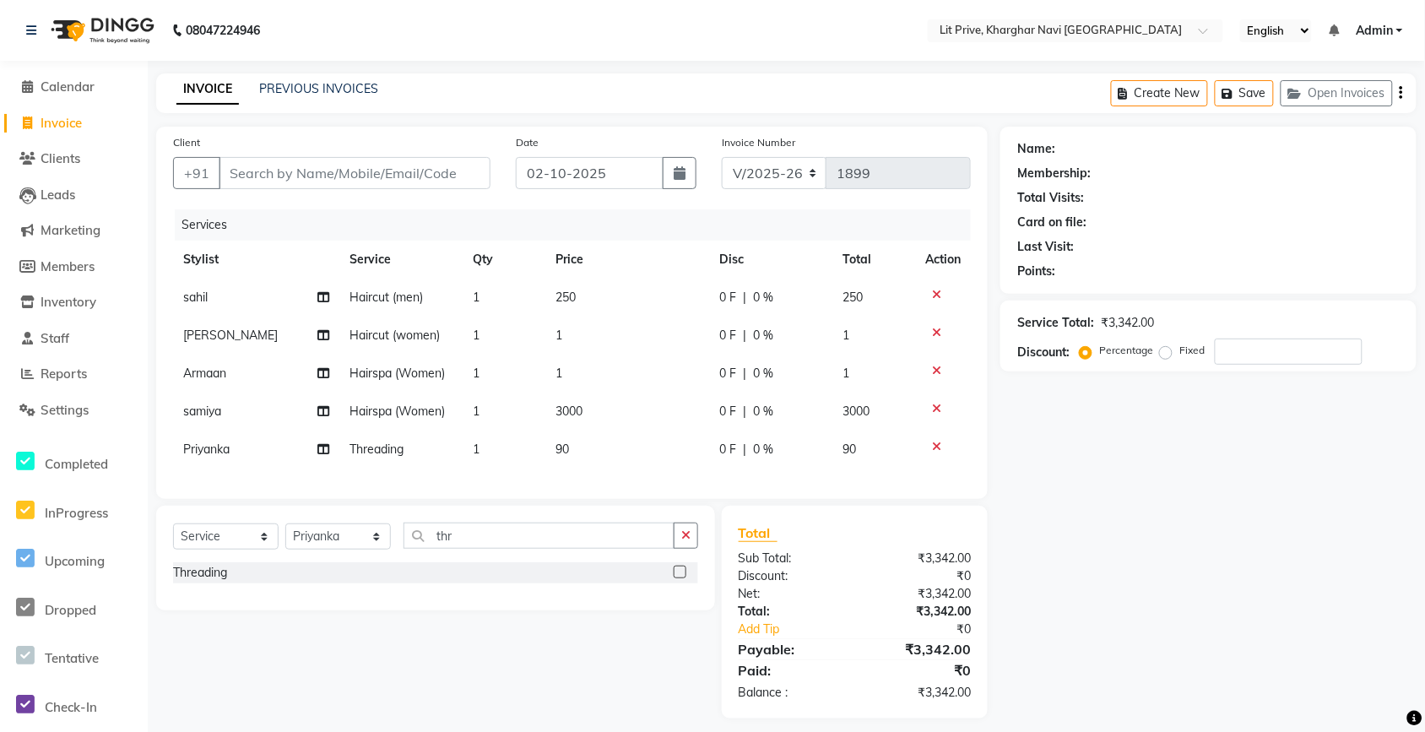
click at [660, 372] on td "1" at bounding box center [627, 373] width 164 height 38
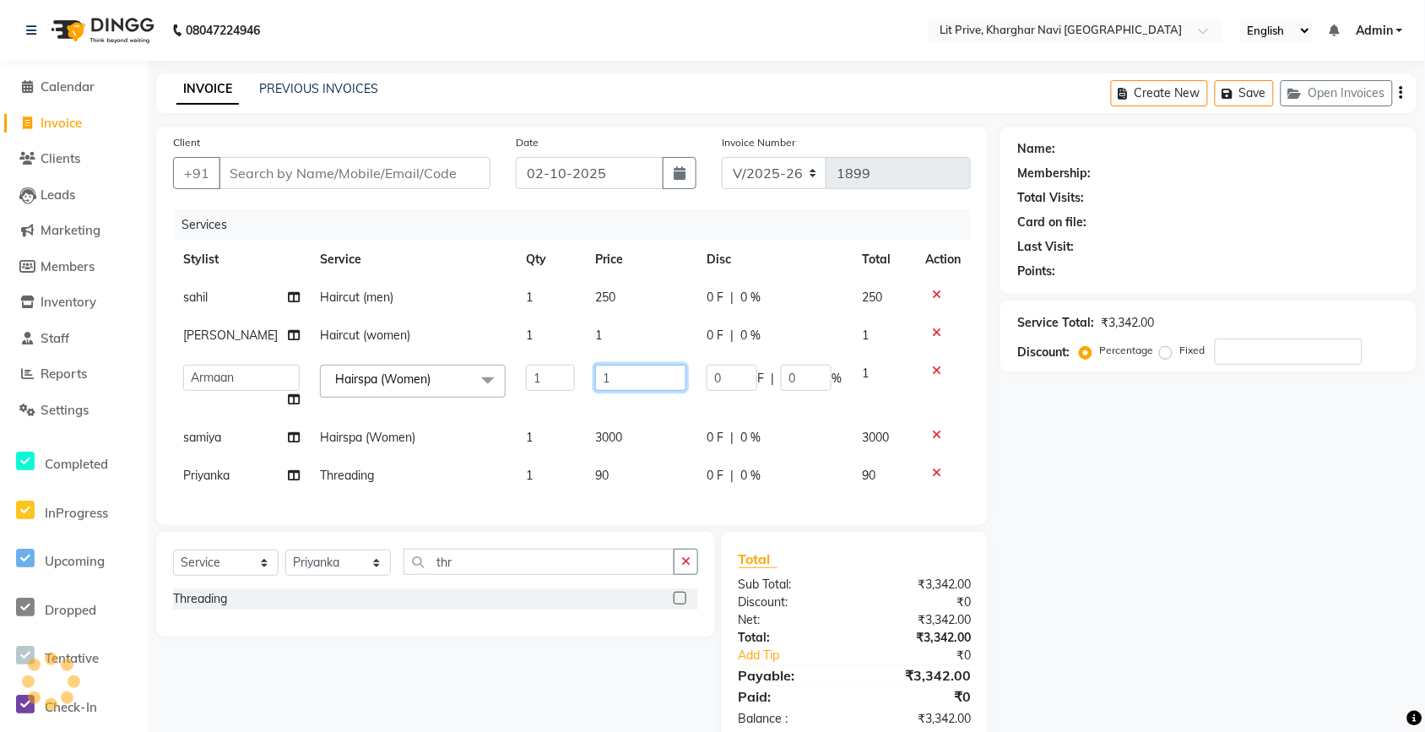
click at [660, 372] on input "1" at bounding box center [640, 378] width 91 height 26
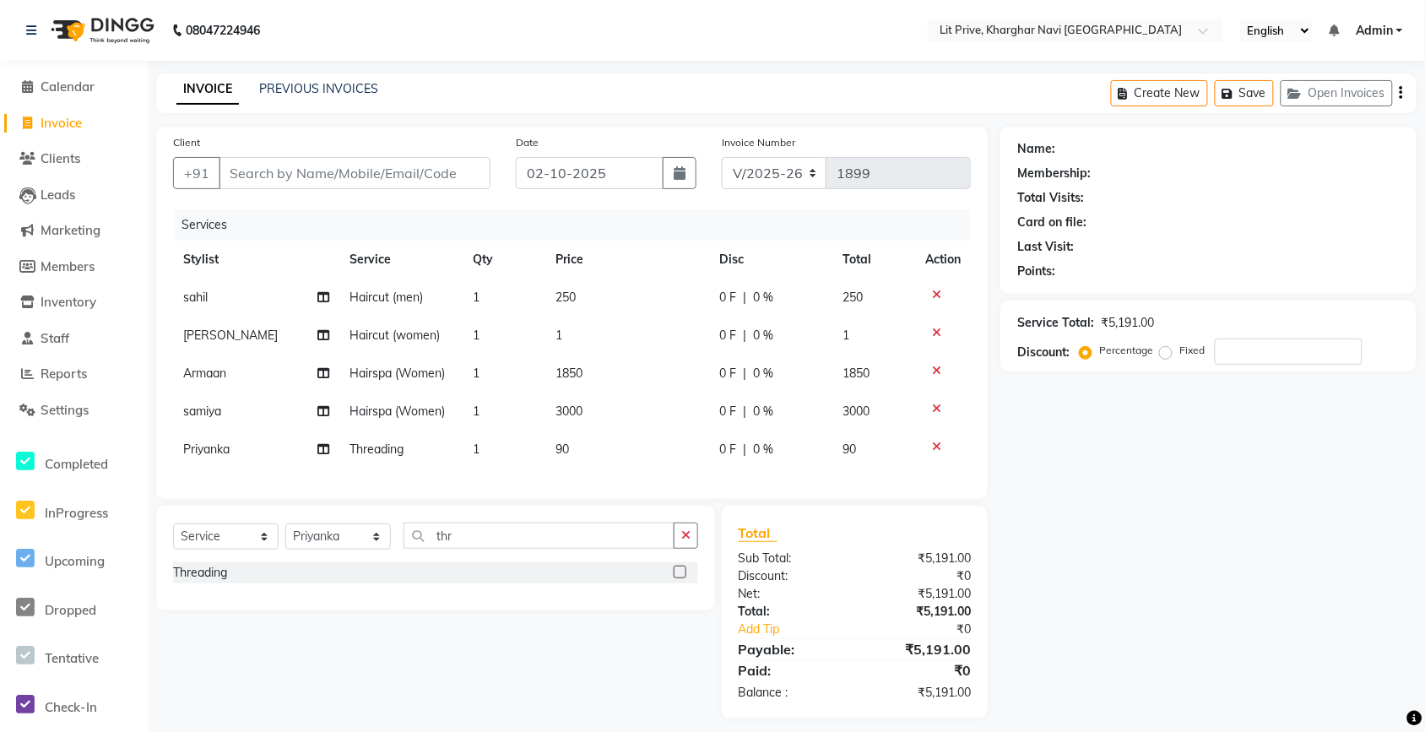
click at [663, 339] on td "1" at bounding box center [627, 335] width 164 height 38
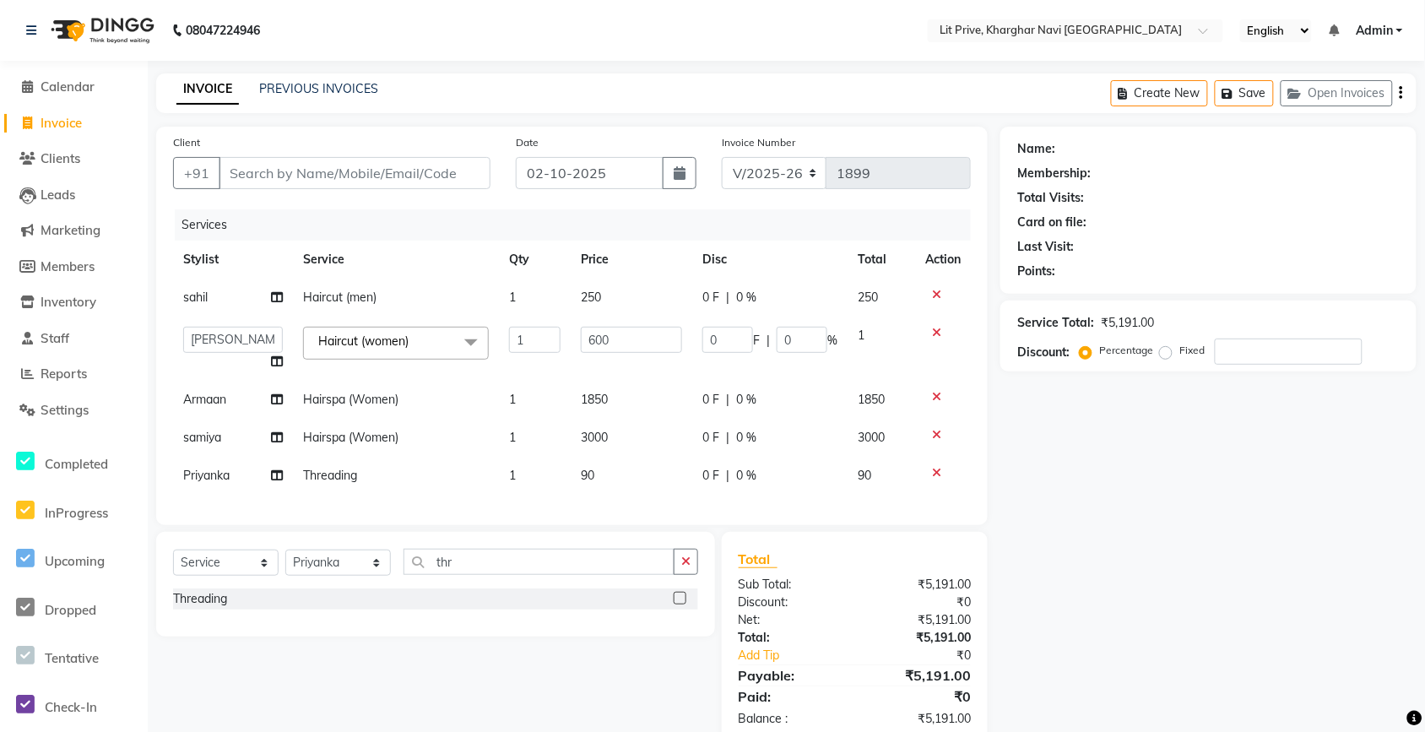
click at [1102, 453] on div "Name: Membership: Total Visits: Card on file: Last Visit: Points: Service Total…" at bounding box center [1214, 436] width 429 height 618
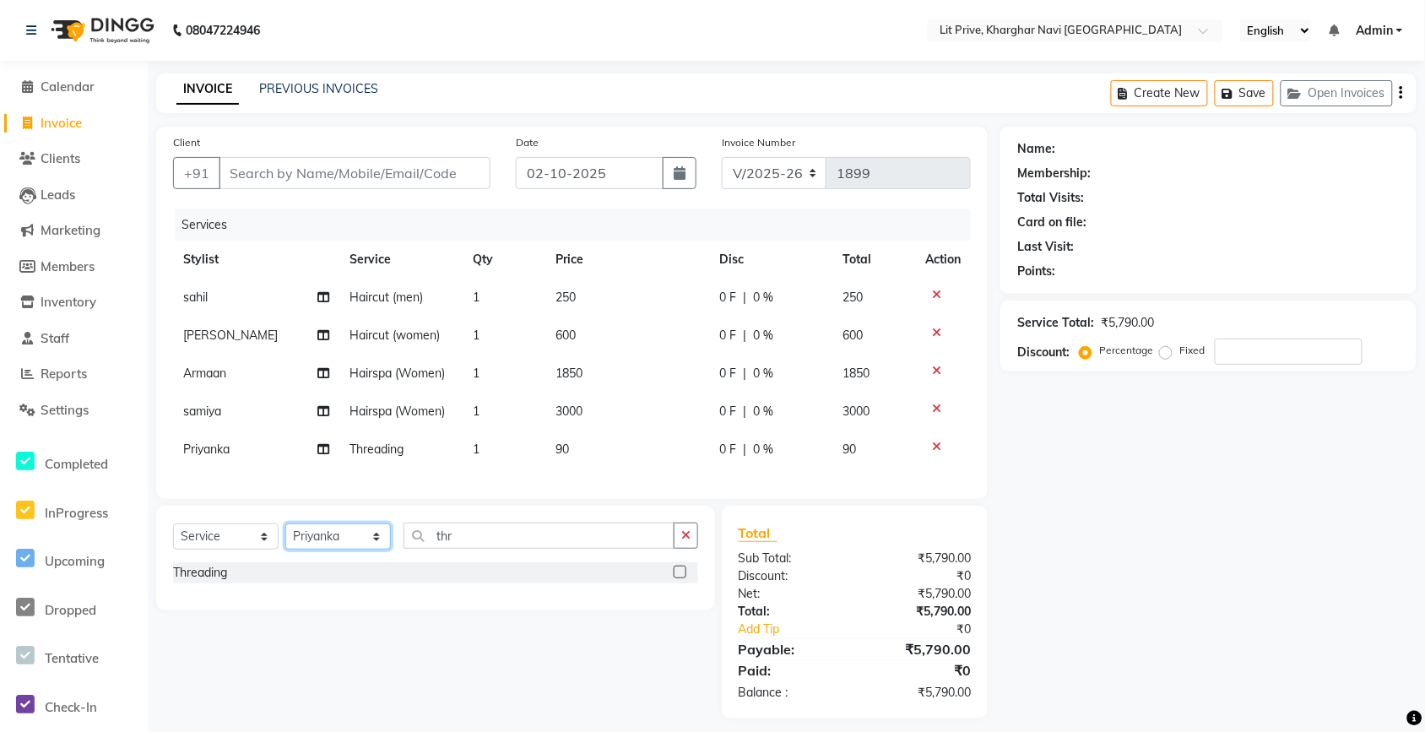
click at [312, 541] on select "Select Stylist [PERSON_NAME] [PERSON_NAME] [PERSON_NAME] [PERSON_NAME] [PERSON_…" at bounding box center [337, 536] width 105 height 26
click at [285, 538] on select "Select Stylist [PERSON_NAME] [PERSON_NAME] [PERSON_NAME] [PERSON_NAME] [PERSON_…" at bounding box center [337, 536] width 105 height 26
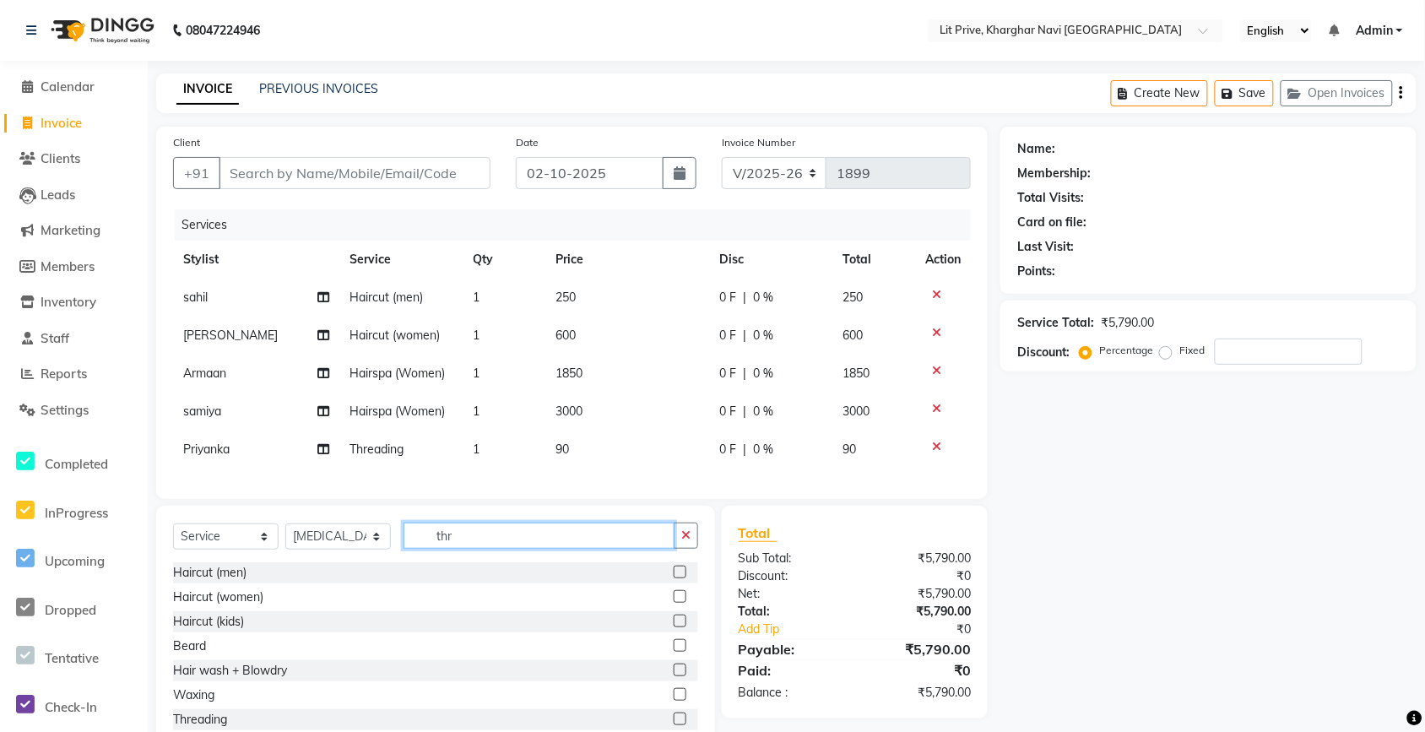
click at [478, 549] on input "thr" at bounding box center [538, 535] width 271 height 26
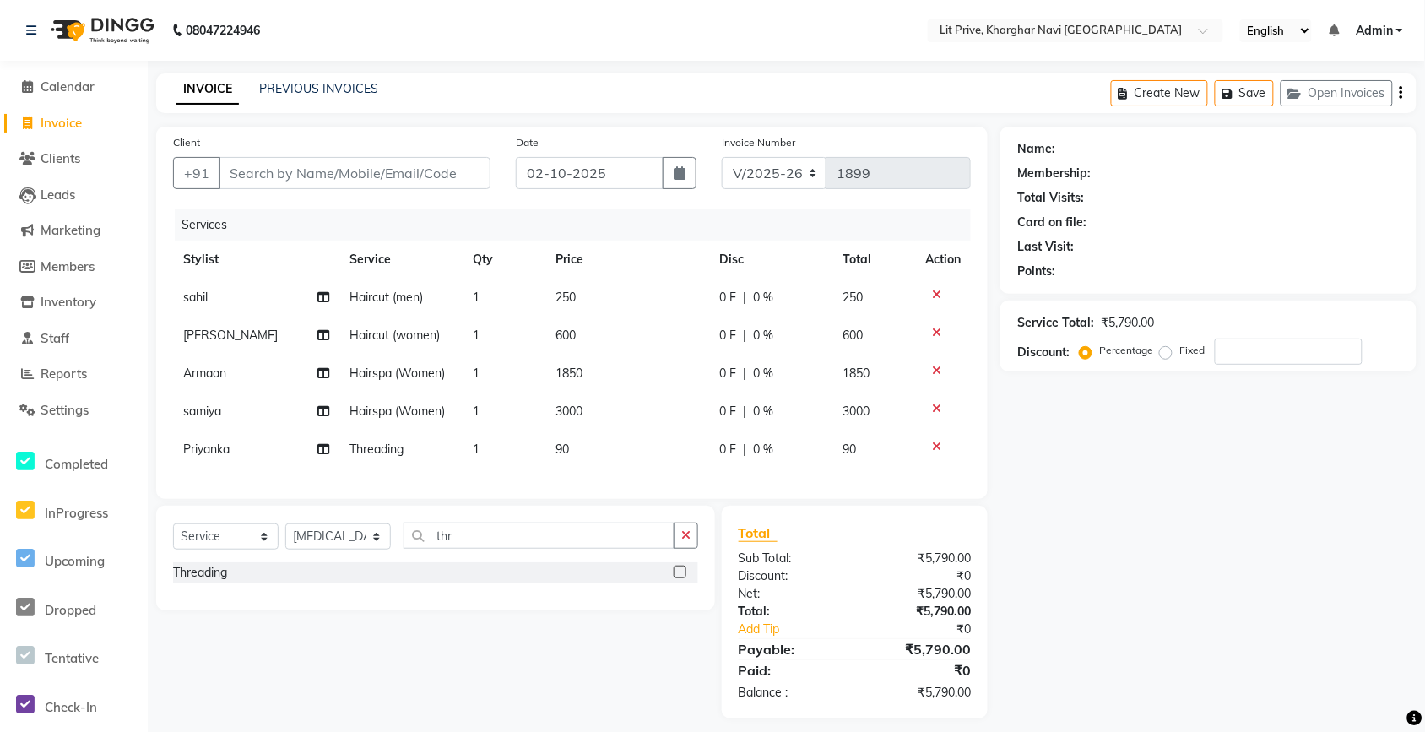
click at [679, 578] on label at bounding box center [679, 571] width 13 height 13
click at [679, 578] on input "checkbox" at bounding box center [678, 572] width 11 height 11
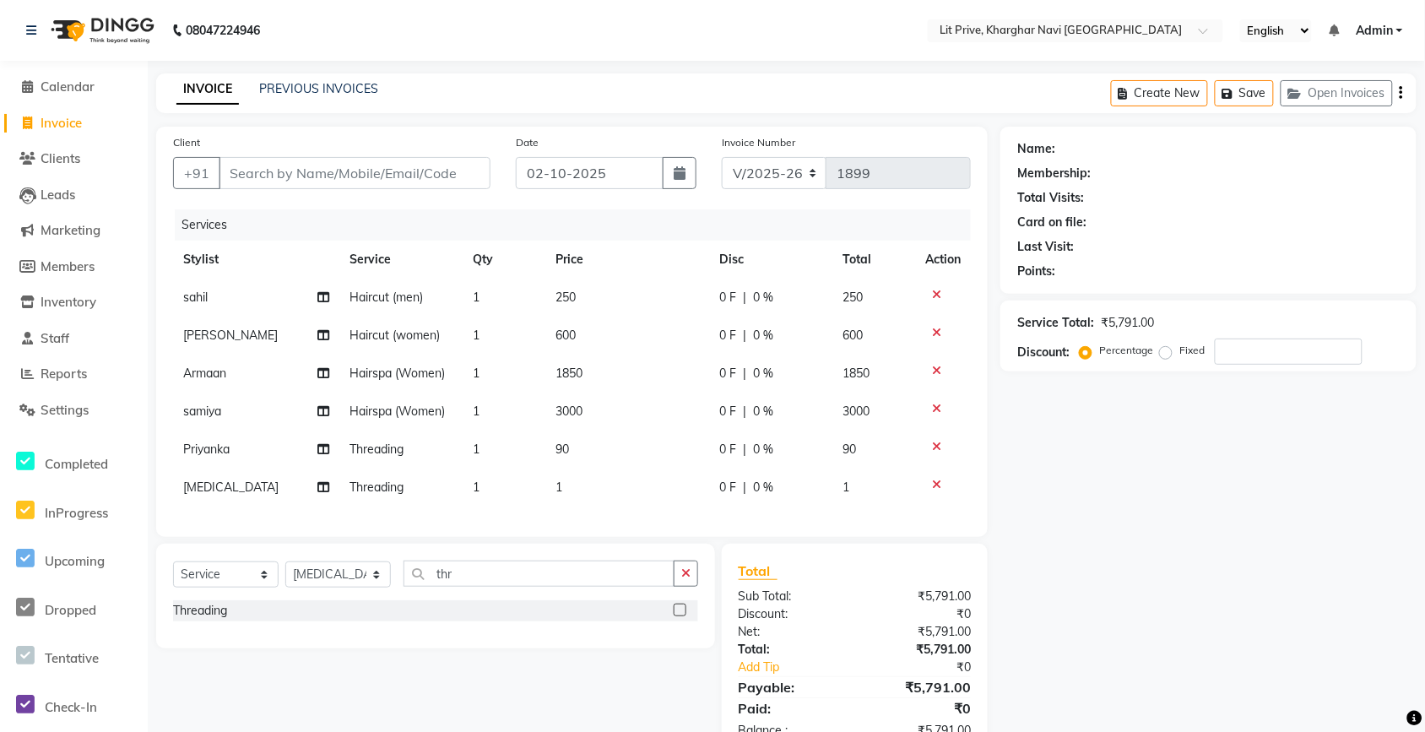
click at [651, 487] on td "1" at bounding box center [627, 487] width 164 height 38
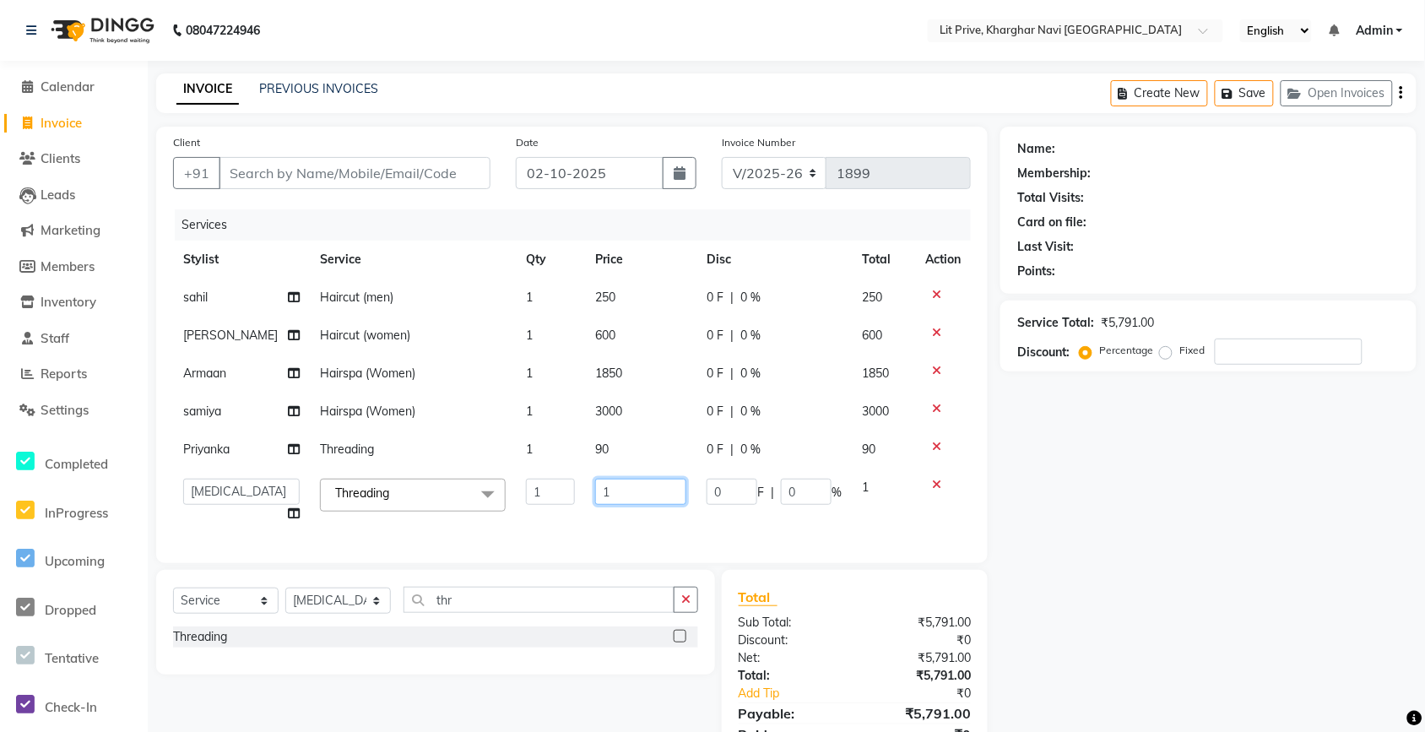
click at [650, 486] on input "1" at bounding box center [640, 492] width 91 height 26
click at [1014, 519] on div "Name: Membership: Total Visits: Card on file: Last Visit: Points: Service Total…" at bounding box center [1214, 455] width 429 height 656
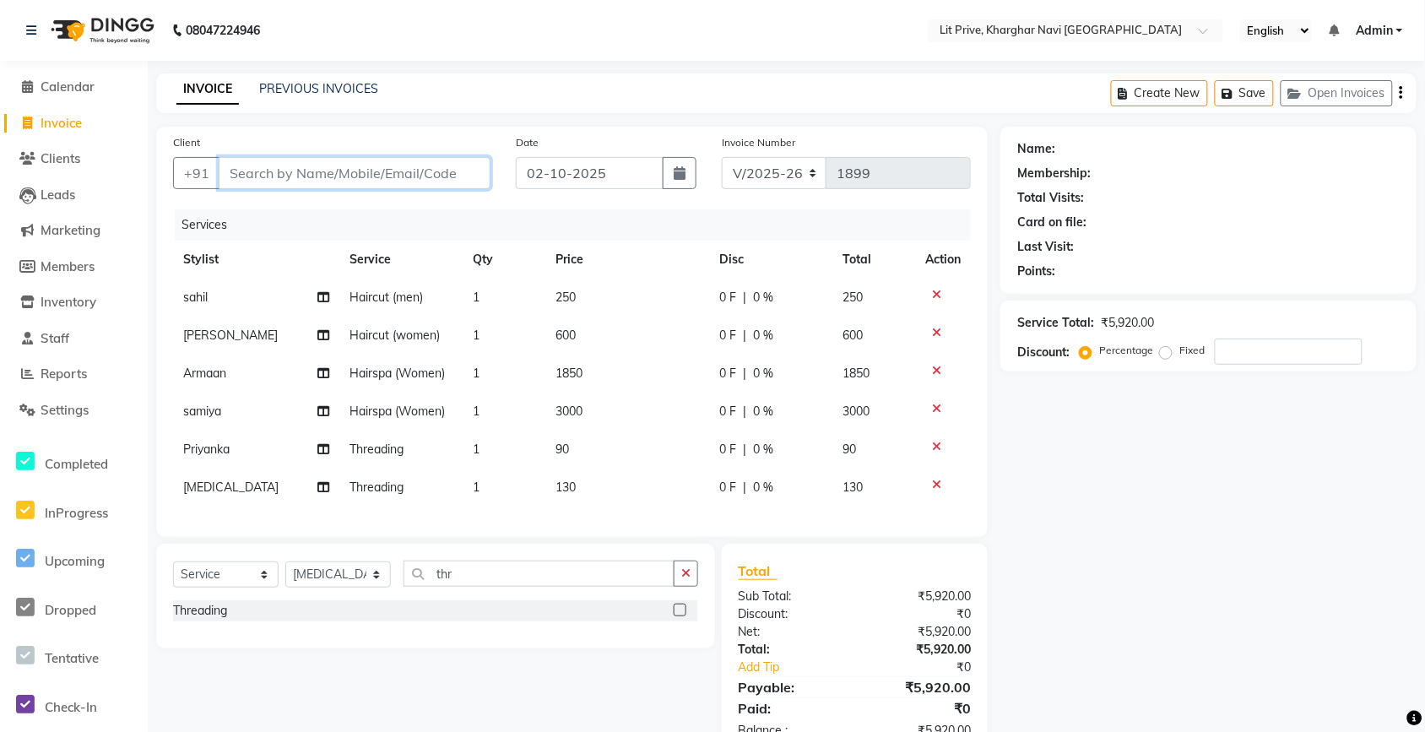
click at [374, 181] on input "Client" at bounding box center [355, 173] width 272 height 32
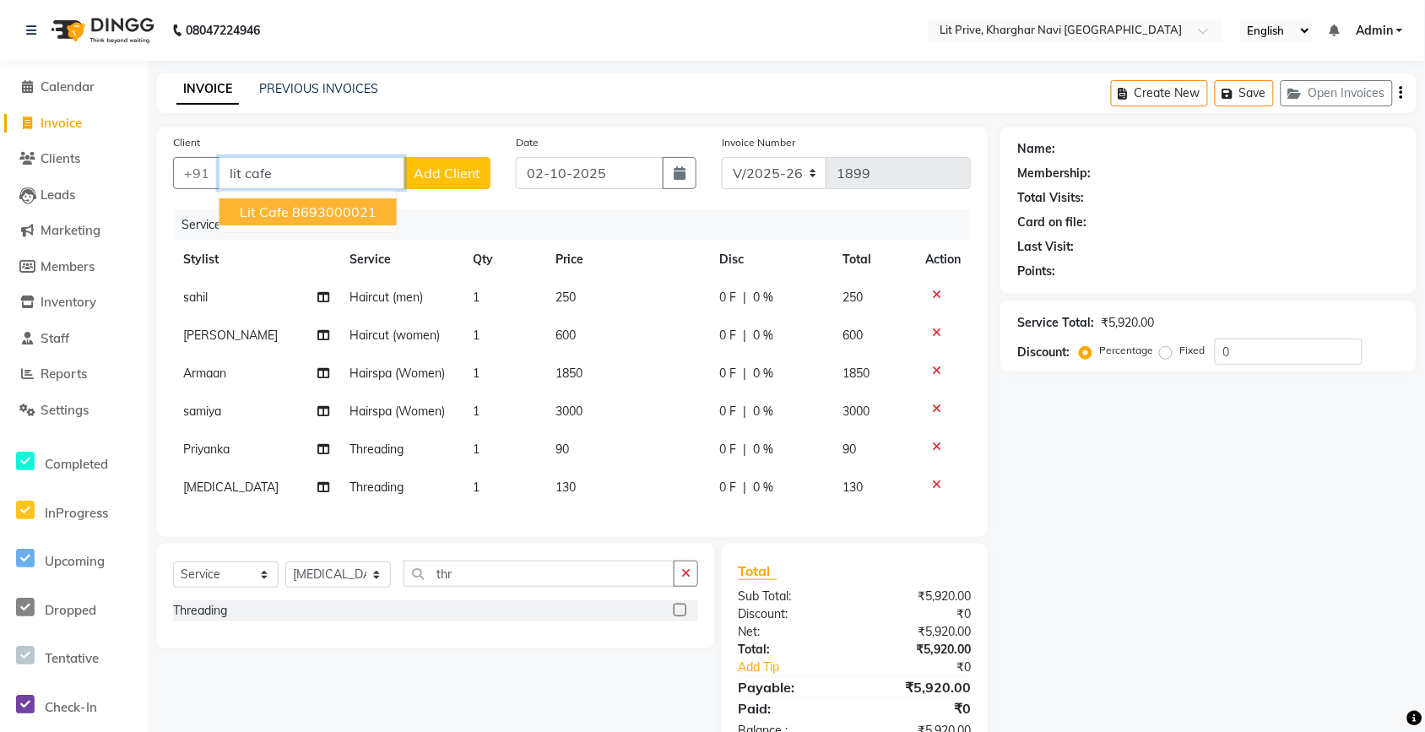
click at [343, 215] on ngb-highlight "8693000021" at bounding box center [334, 211] width 84 height 17
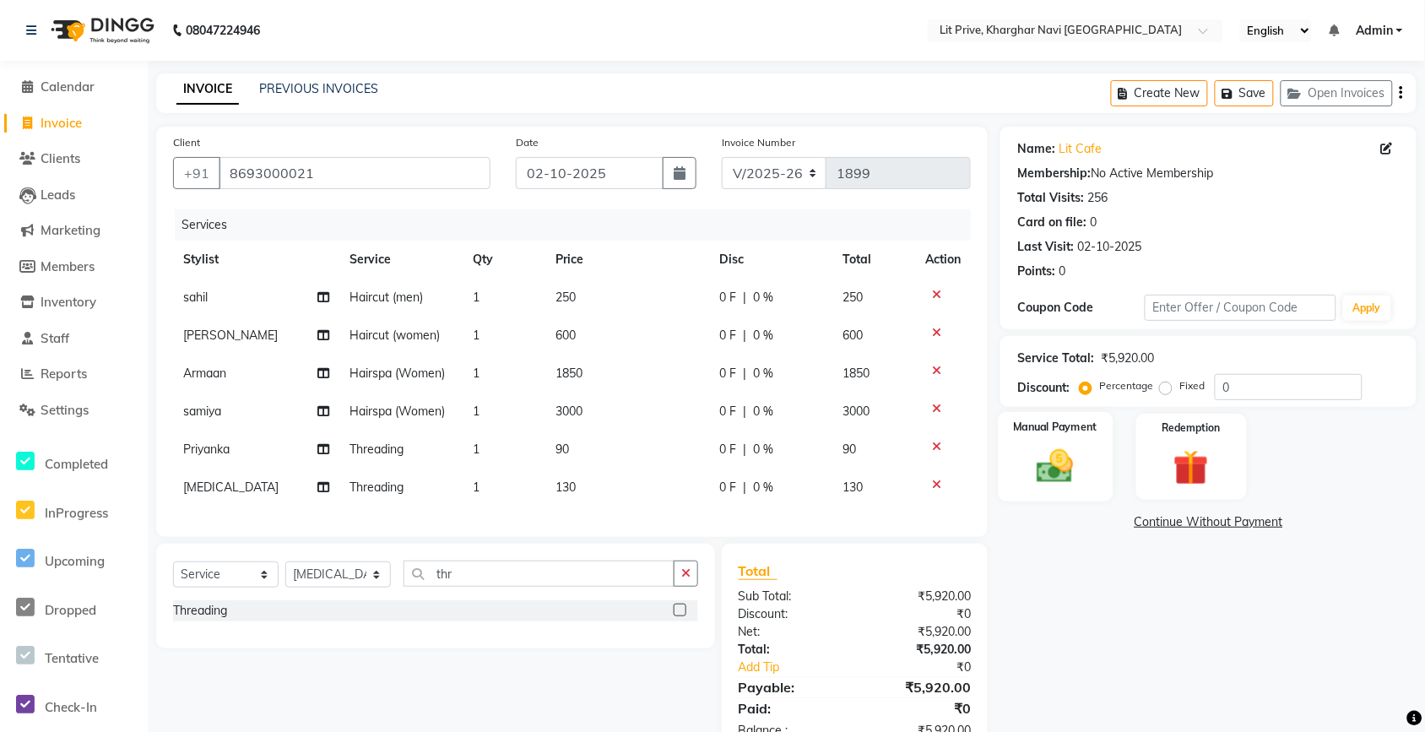
click at [1076, 469] on img at bounding box center [1055, 466] width 60 height 42
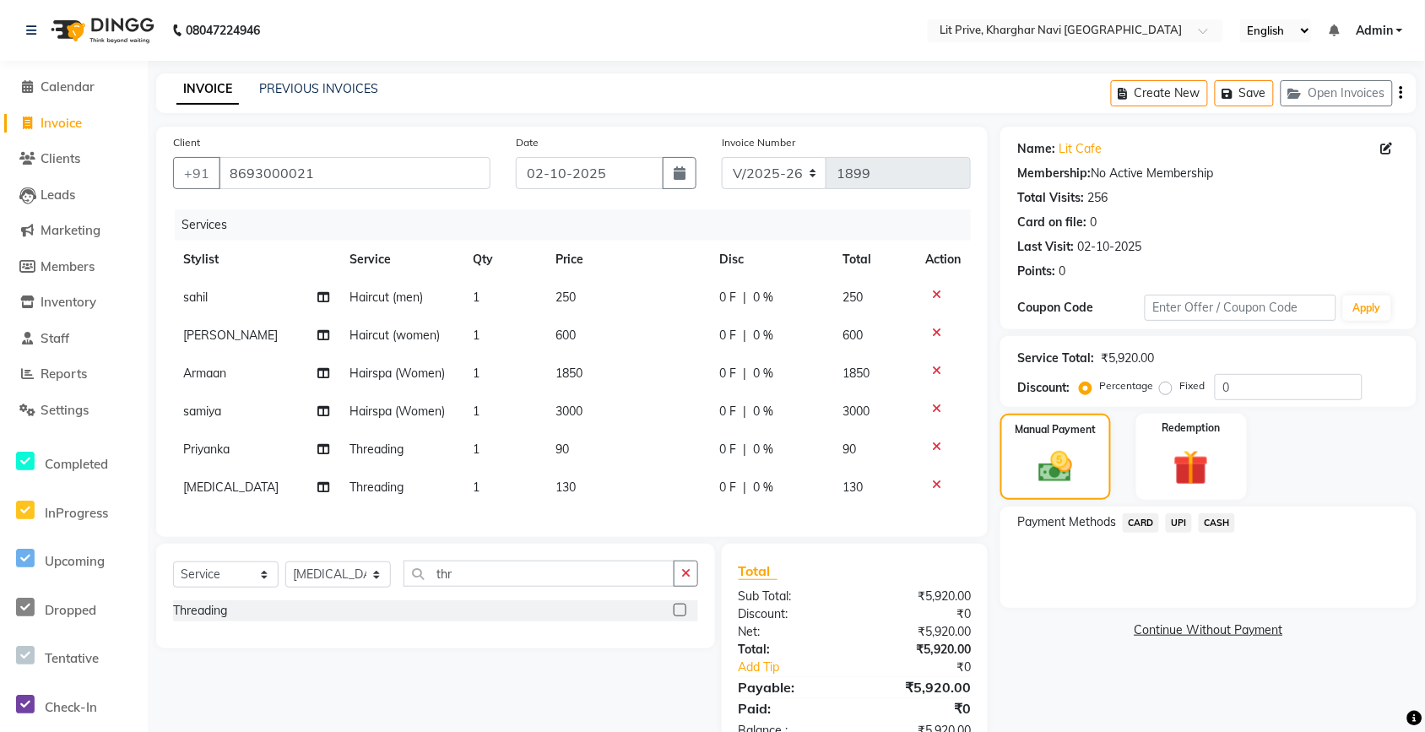
click at [1178, 525] on span "UPI" at bounding box center [1179, 522] width 26 height 19
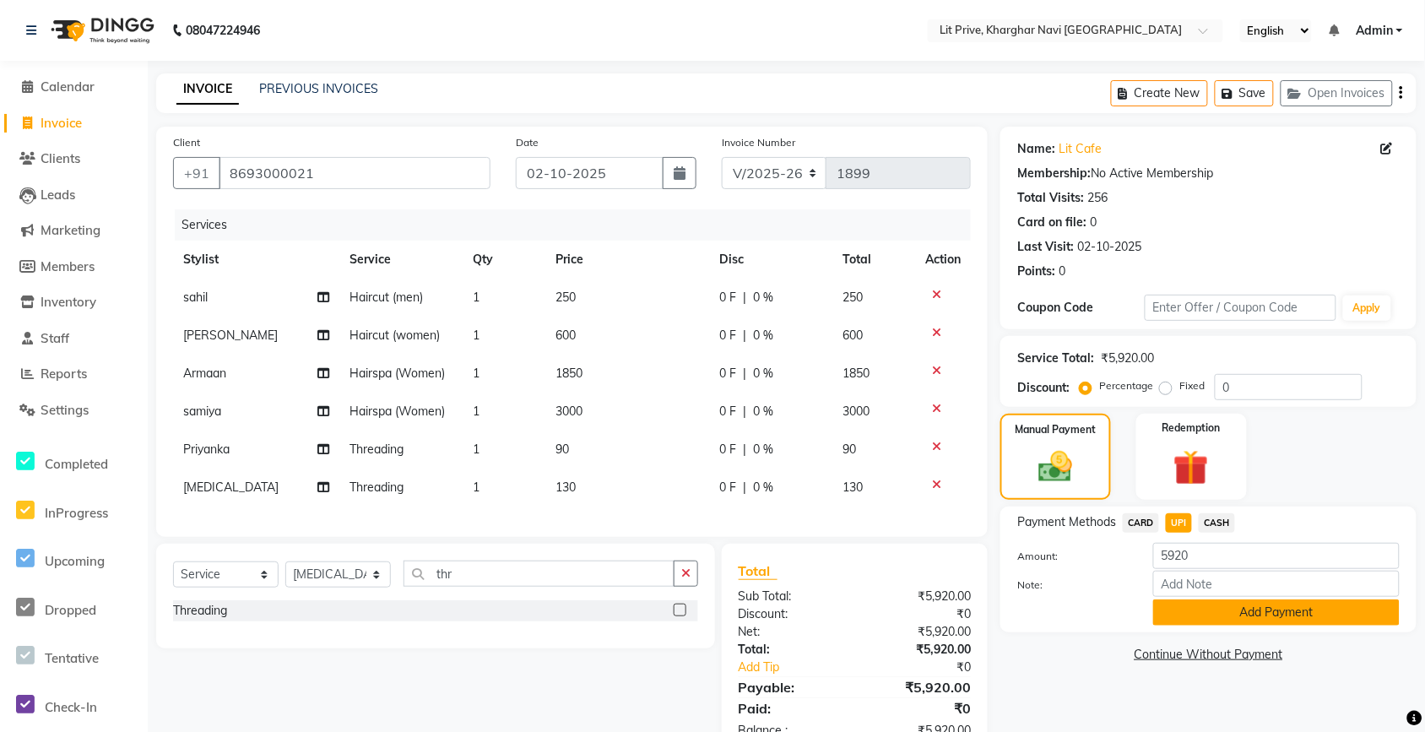
click at [1178, 613] on button "Add Payment" at bounding box center [1276, 612] width 246 height 26
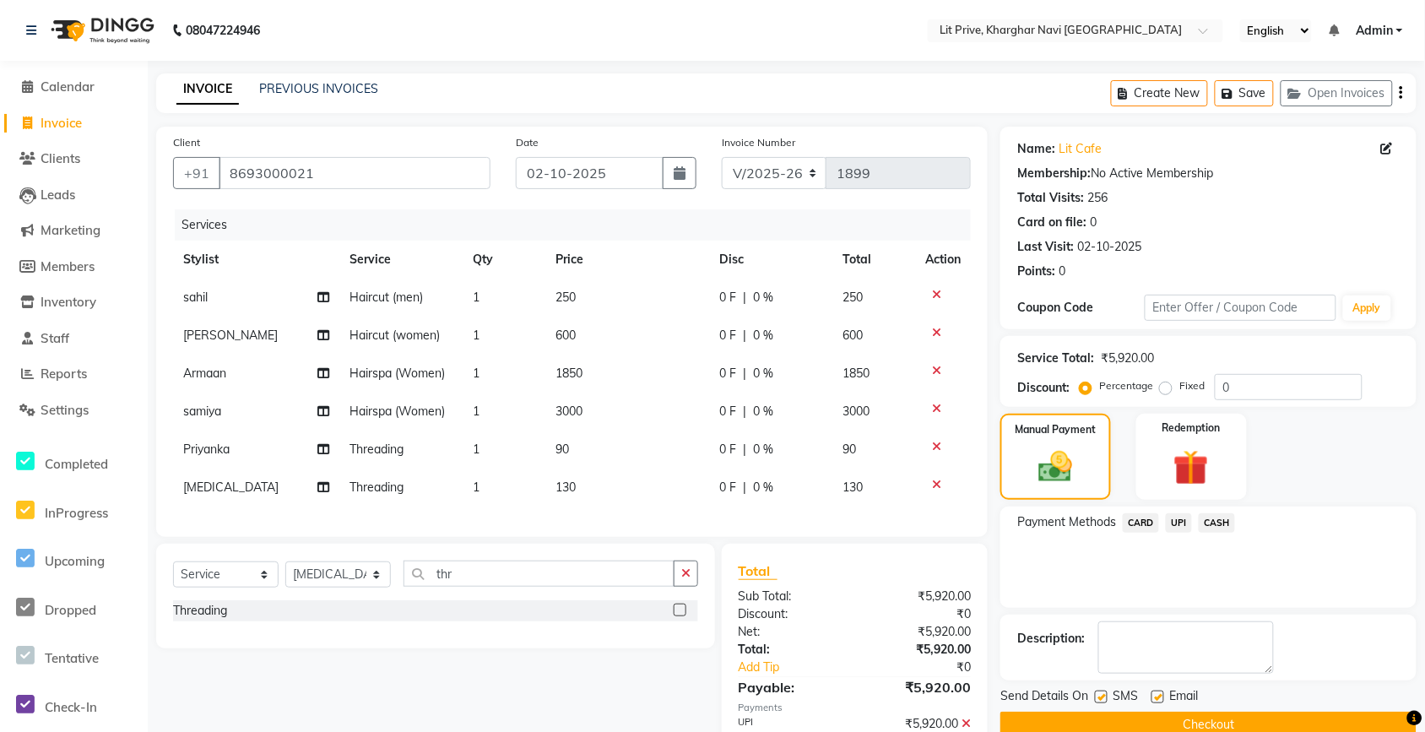
click at [1160, 701] on label at bounding box center [1157, 696] width 13 height 13
click at [1160, 701] on input "checkbox" at bounding box center [1156, 697] width 11 height 11
click at [1100, 697] on label at bounding box center [1101, 696] width 13 height 13
click at [1100, 697] on input "checkbox" at bounding box center [1100, 697] width 11 height 11
click at [1106, 719] on button "Checkout" at bounding box center [1208, 724] width 416 height 26
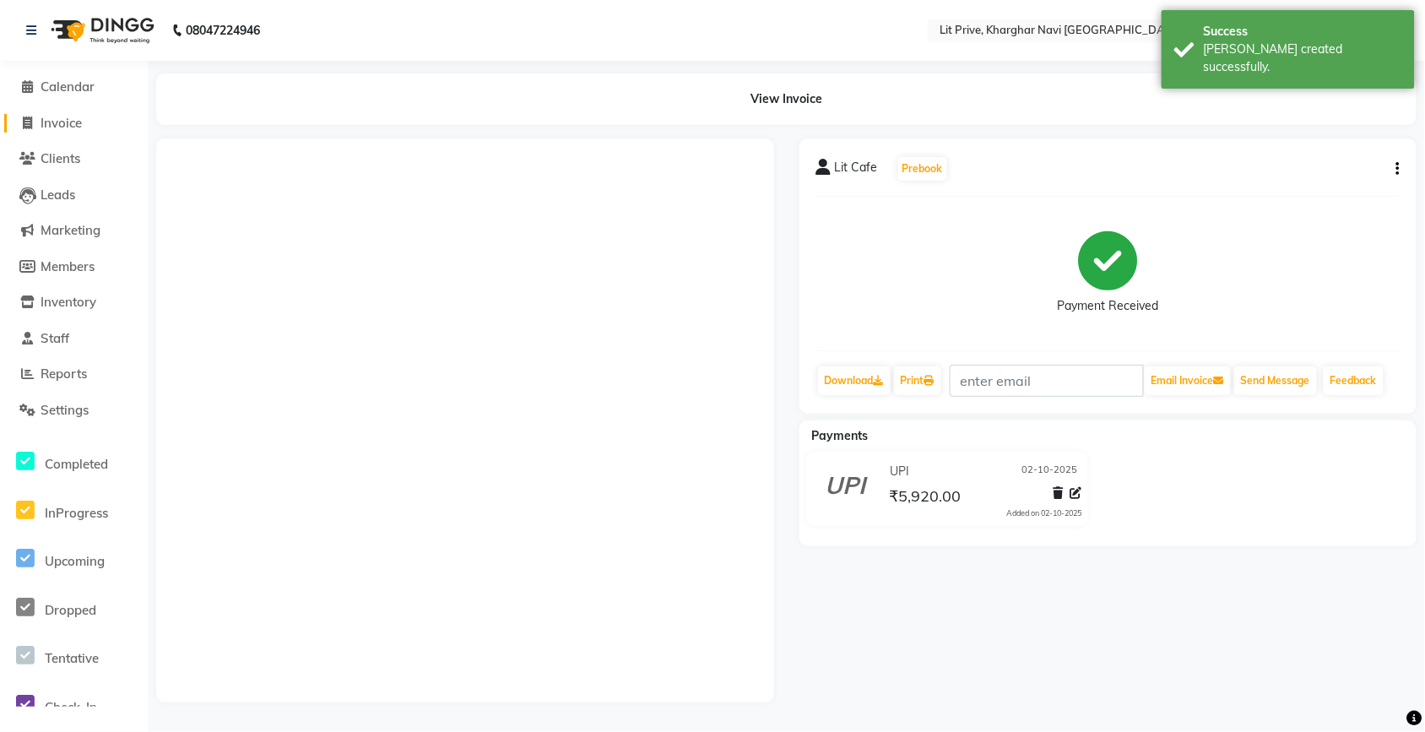
click at [55, 127] on span "Invoice" at bounding box center [61, 123] width 41 height 16
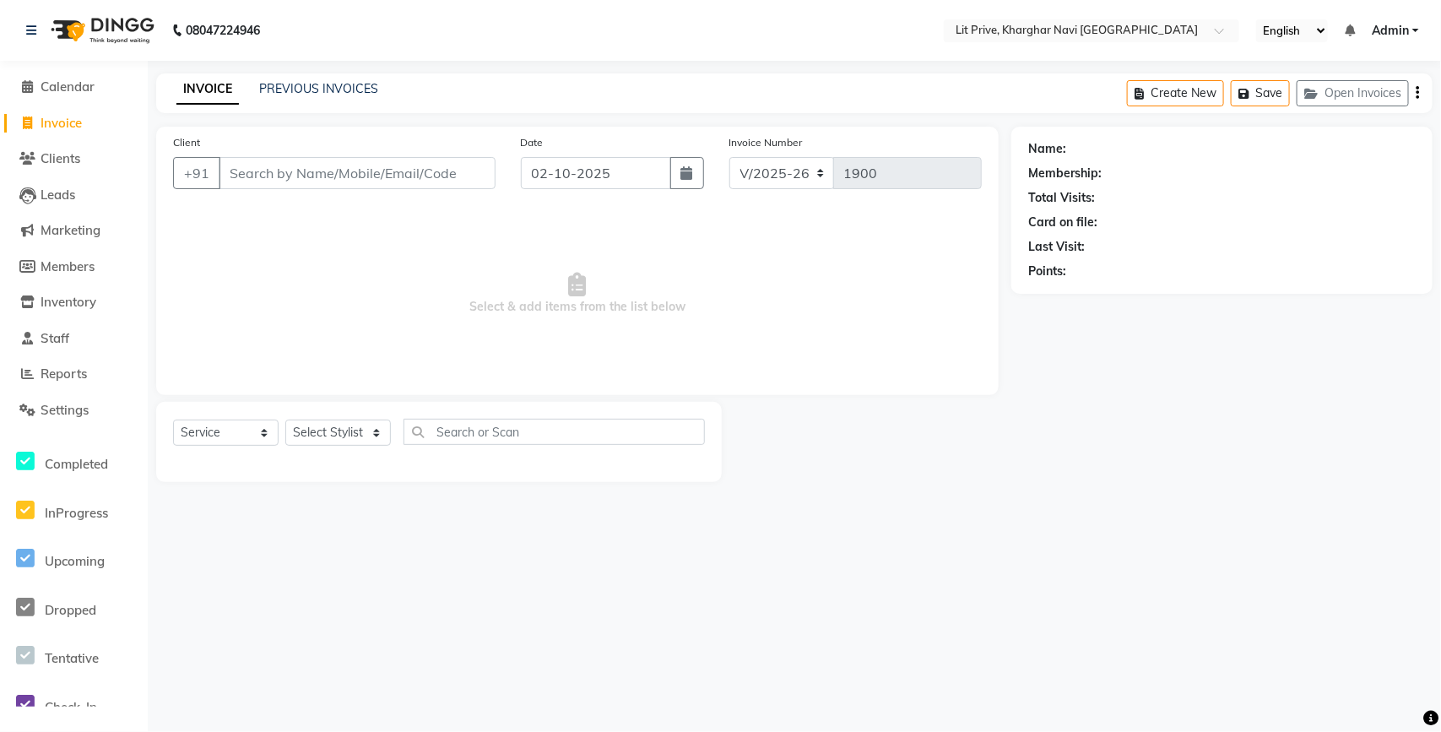
click at [471, 306] on span "Select & add items from the list below" at bounding box center [577, 293] width 809 height 169
drag, startPoint x: 471, startPoint y: 306, endPoint x: 335, endPoint y: 91, distance: 254.5
click at [335, 91] on link "PREVIOUS INVOICES" at bounding box center [318, 88] width 119 height 15
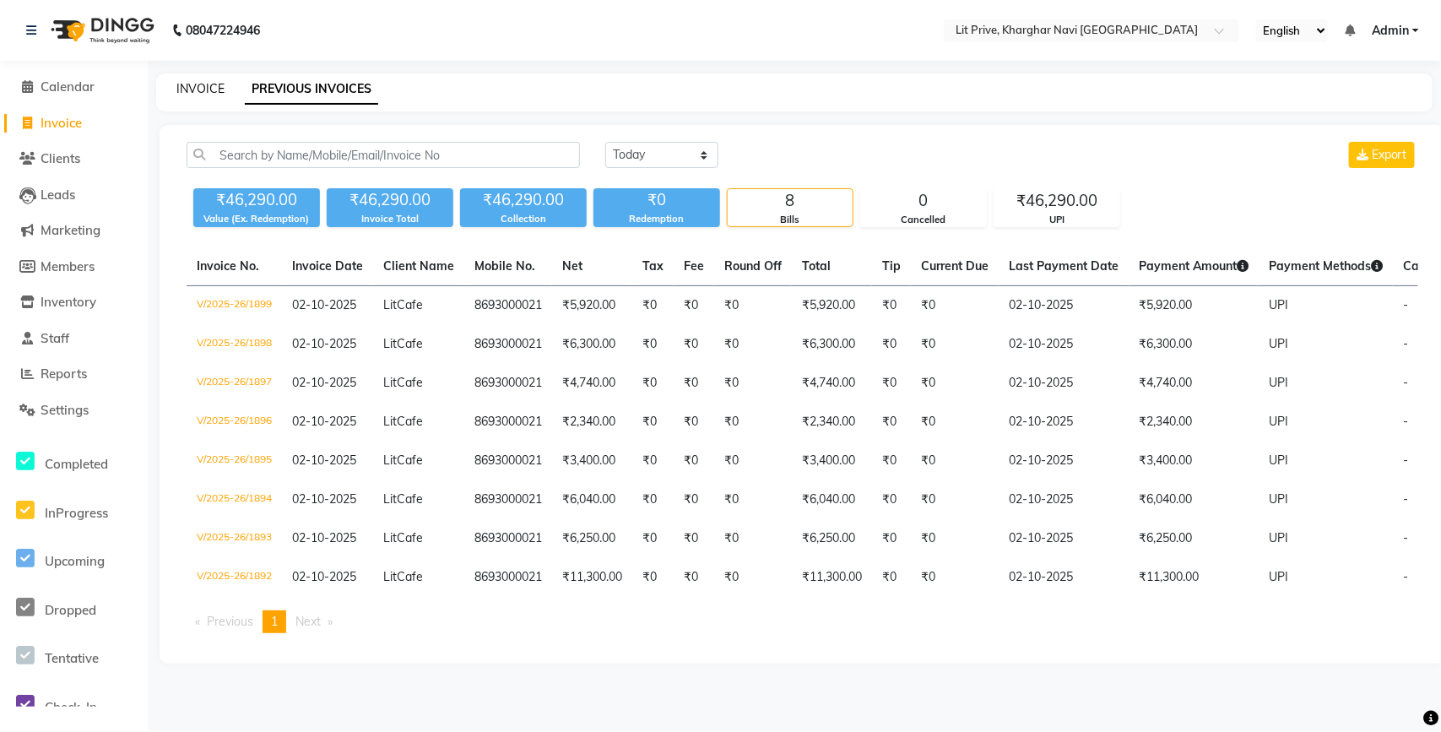
click at [212, 85] on link "INVOICE" at bounding box center [200, 88] width 48 height 15
